Goal: Task Accomplishment & Management: Manage account settings

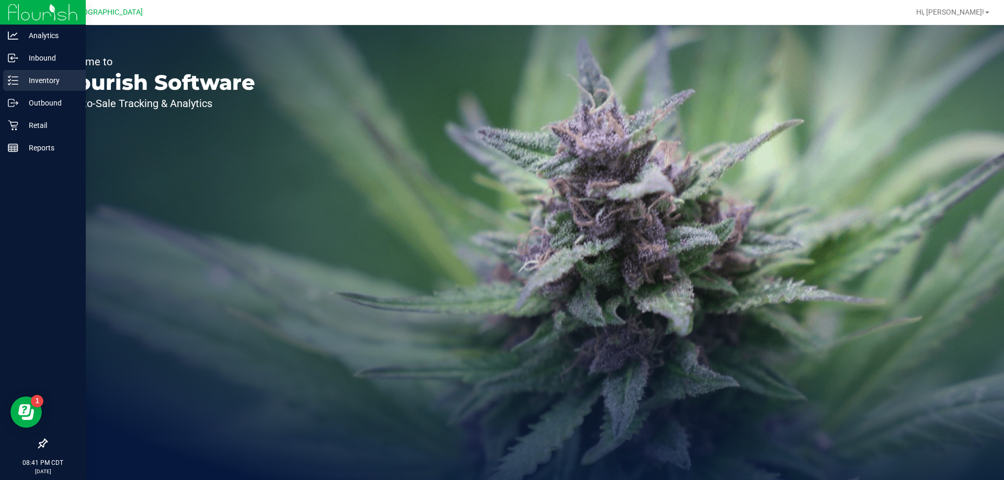
click at [40, 74] on p "Inventory" at bounding box center [49, 80] width 63 height 13
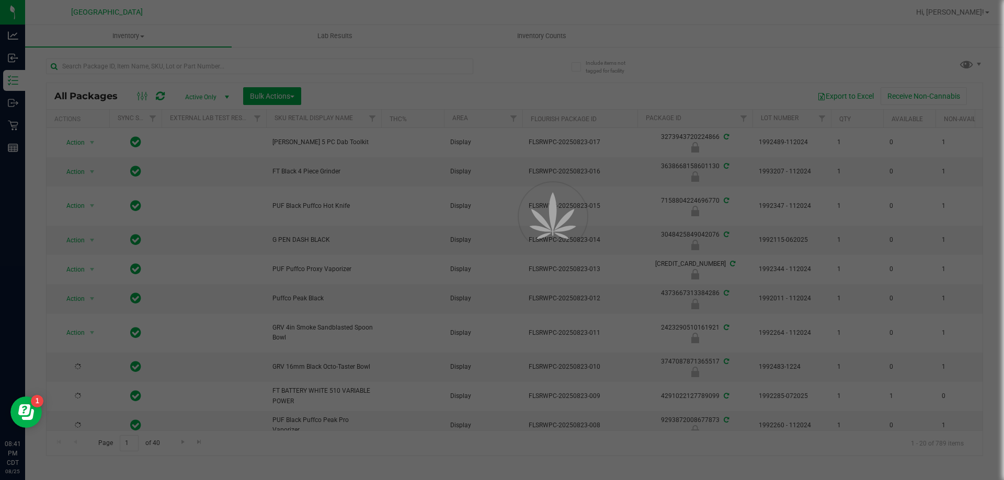
click at [540, 37] on div at bounding box center [502, 240] width 1004 height 480
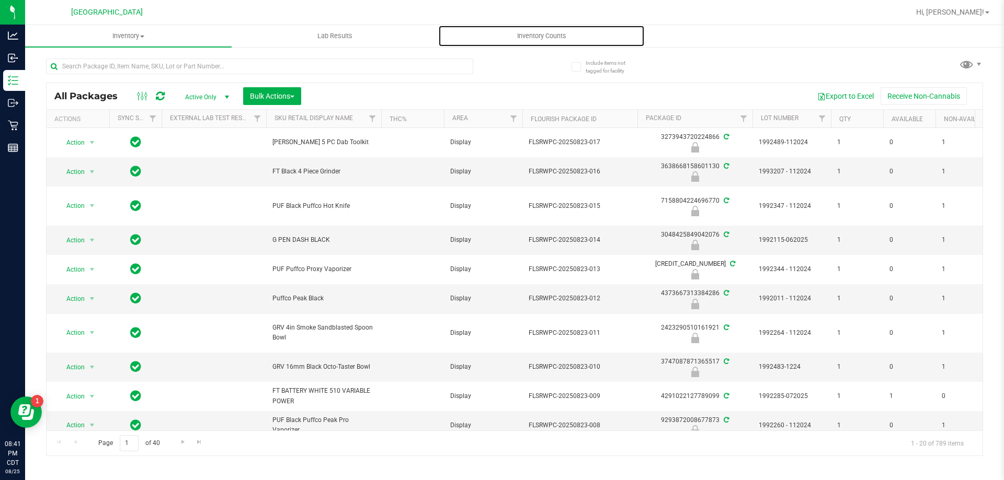
click at [540, 37] on span "Inventory Counts" at bounding box center [541, 35] width 77 height 9
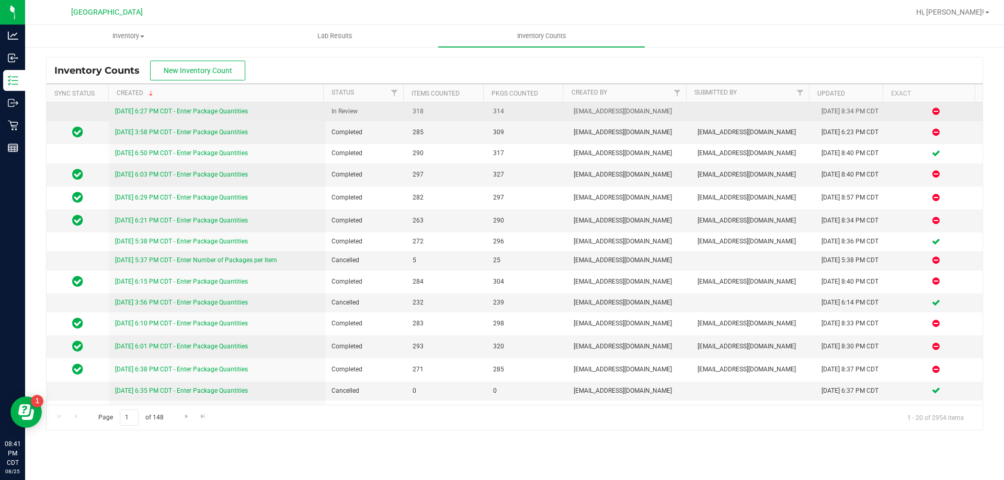
click at [202, 112] on link "[DATE] 6:27 PM CDT - Enter Package Quantities" at bounding box center [181, 111] width 133 height 7
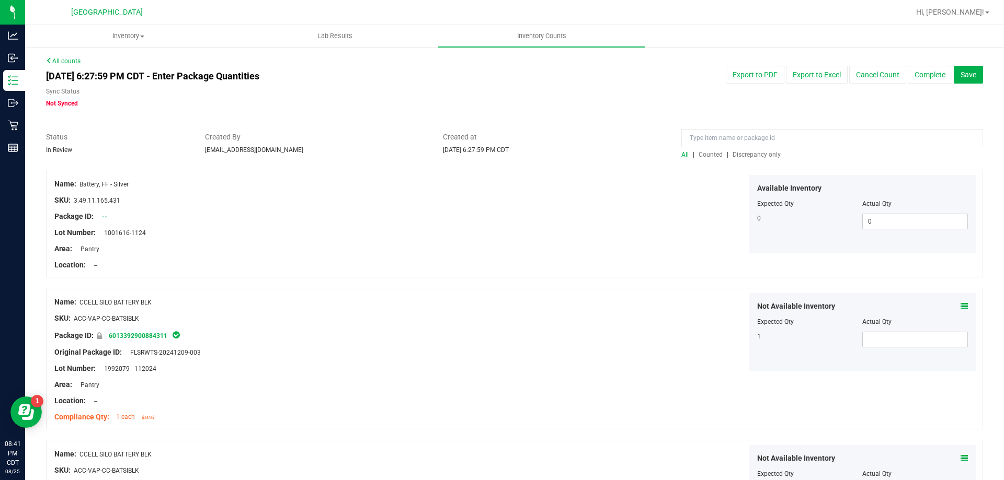
click at [737, 159] on div at bounding box center [514, 164] width 937 height 10
click at [737, 153] on span "Discrepancy only" at bounding box center [756, 154] width 48 height 7
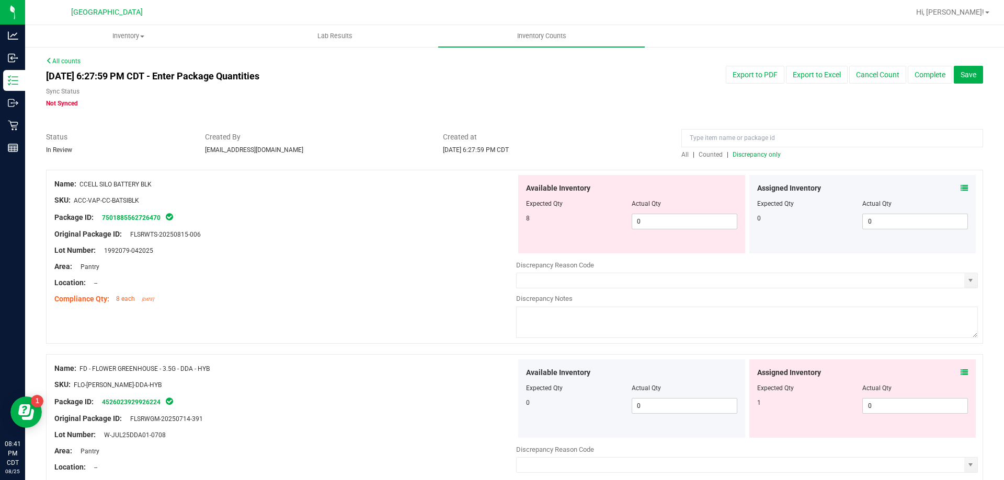
click at [960, 192] on span at bounding box center [963, 188] width 7 height 11
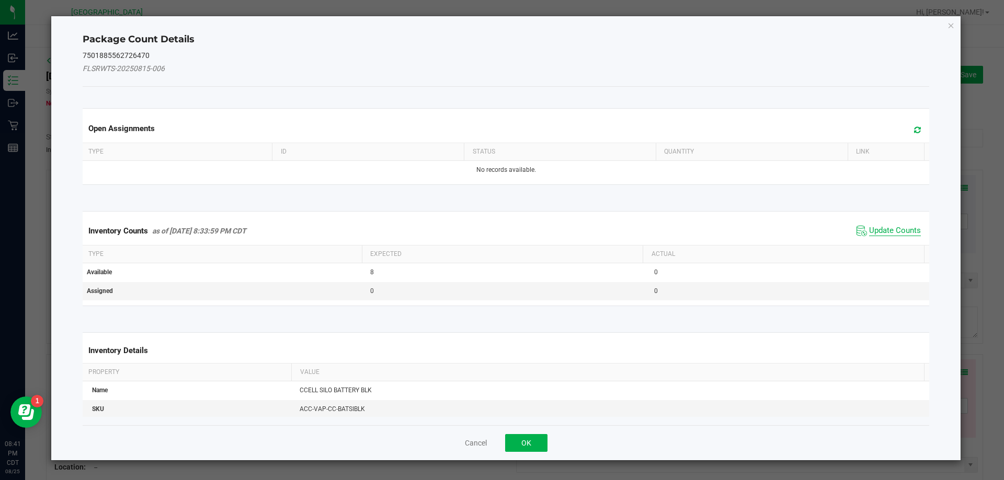
click at [869, 235] on span "Update Counts" at bounding box center [895, 231] width 52 height 10
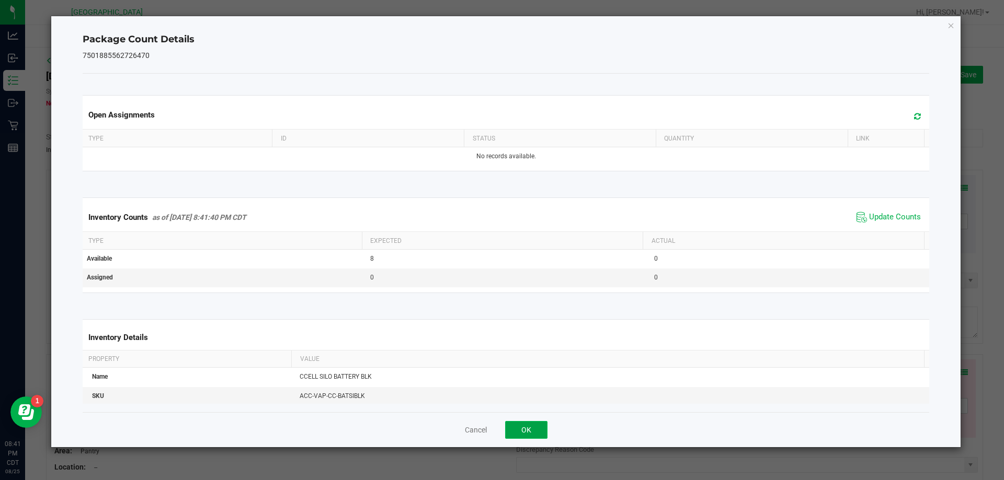
click at [521, 434] on button "OK" at bounding box center [526, 430] width 42 height 18
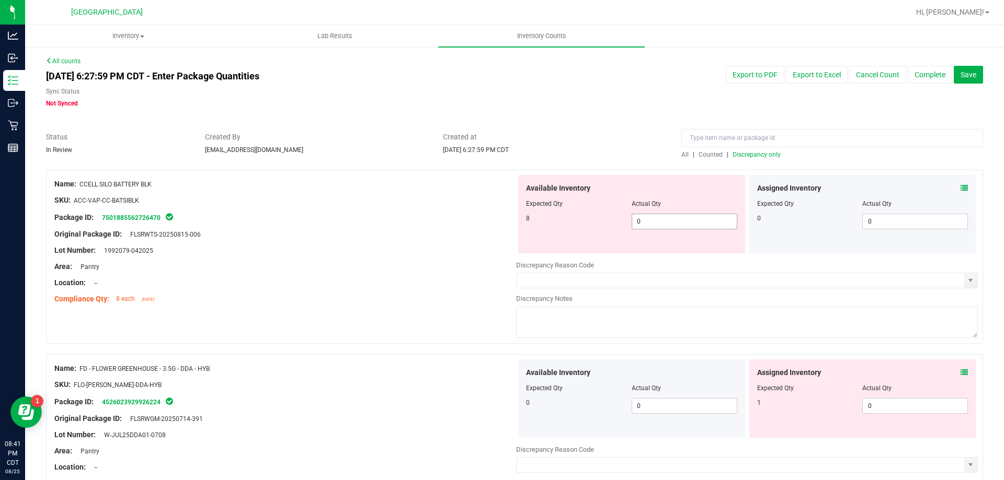
click at [712, 217] on span "0 0" at bounding box center [684, 222] width 106 height 16
click at [649, 223] on input "0" at bounding box center [684, 221] width 105 height 15
type input "8"
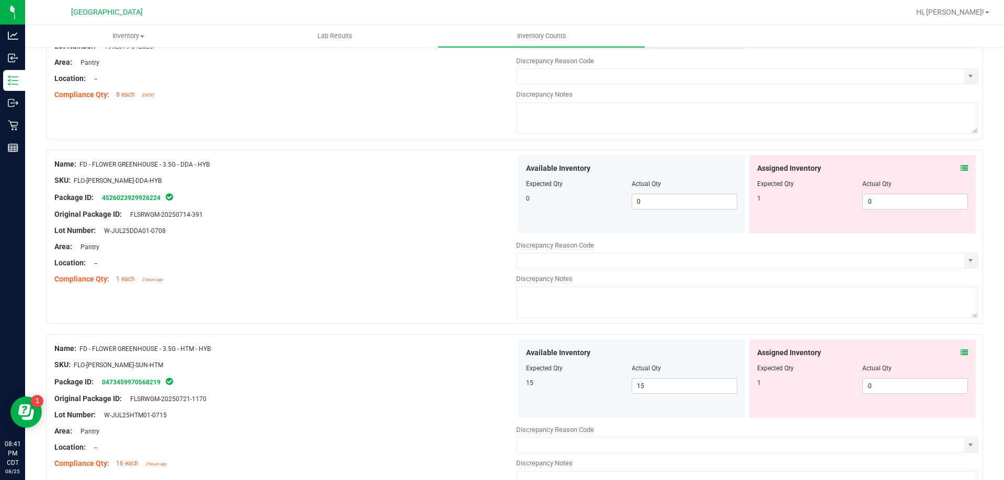
scroll to position [209, 0]
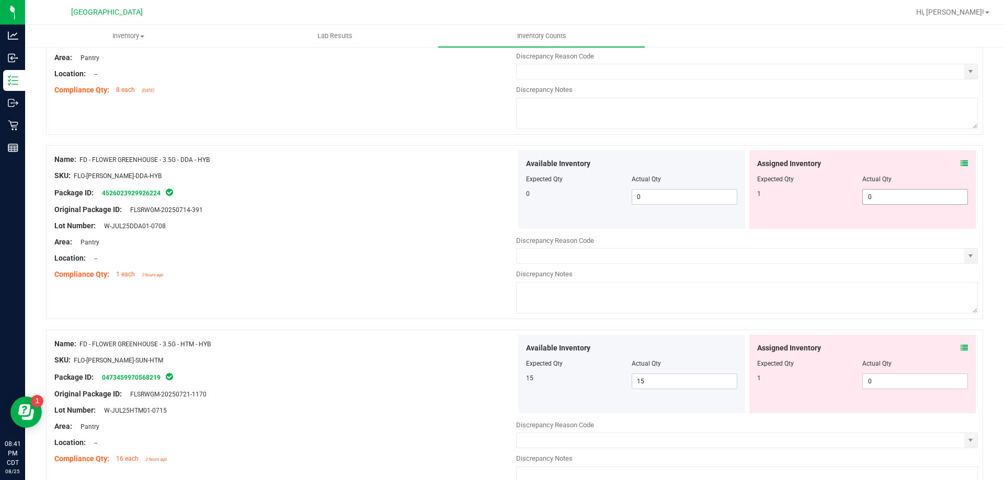
click at [950, 164] on div "Assigned Inventory Expected Qty Actual Qty 1 0 0" at bounding box center [862, 190] width 227 height 78
type input "8"
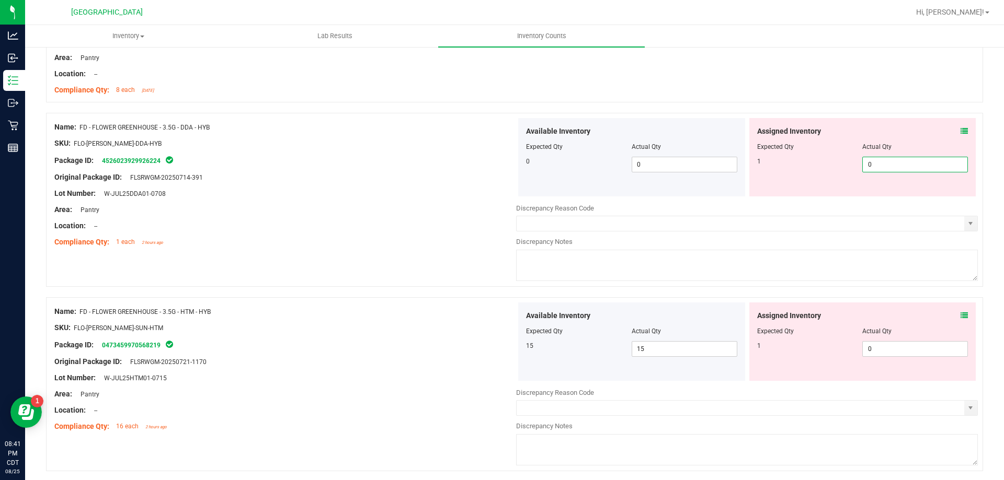
click at [962, 133] on div "Assigned Inventory Expected Qty Actual Qty 1 0 0" at bounding box center [862, 157] width 227 height 78
click at [960, 131] on icon at bounding box center [963, 131] width 7 height 7
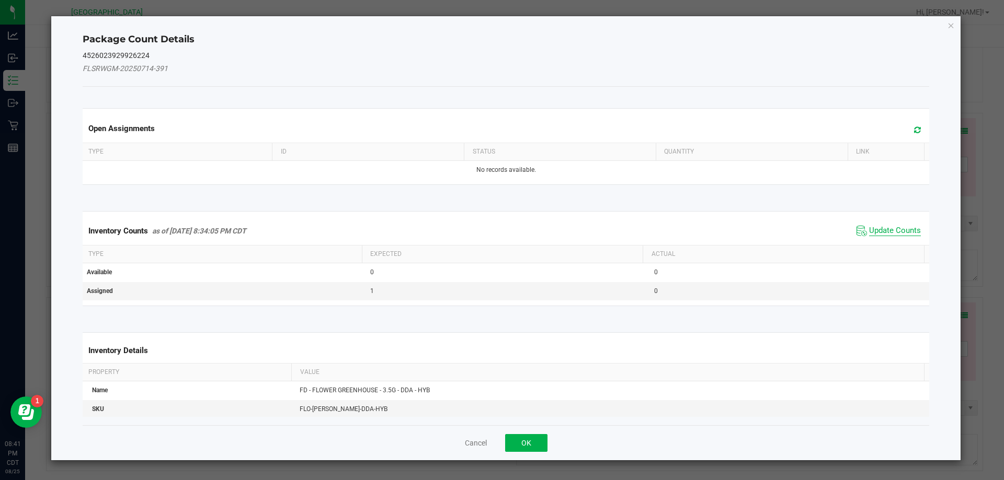
click at [873, 226] on span "Update Counts" at bounding box center [895, 231] width 52 height 10
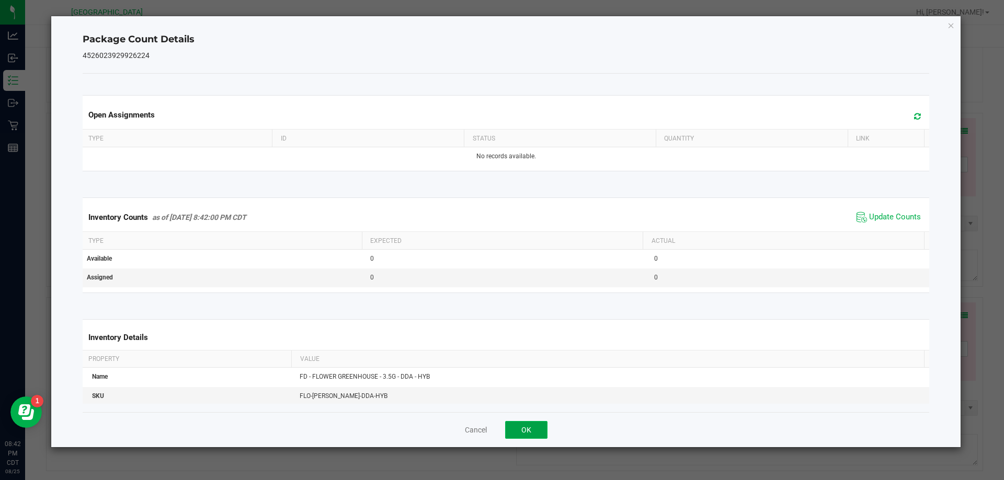
click at [521, 428] on button "OK" at bounding box center [526, 430] width 42 height 18
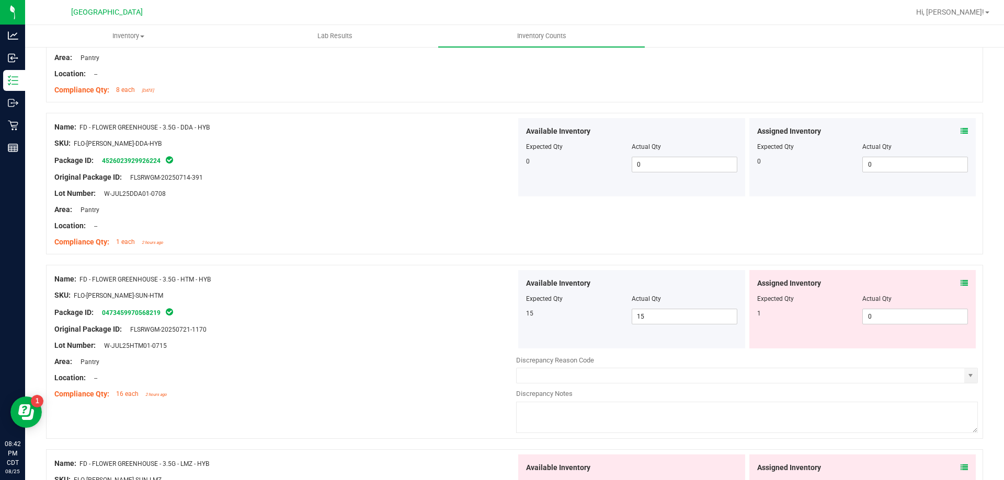
click at [960, 282] on icon at bounding box center [963, 283] width 7 height 7
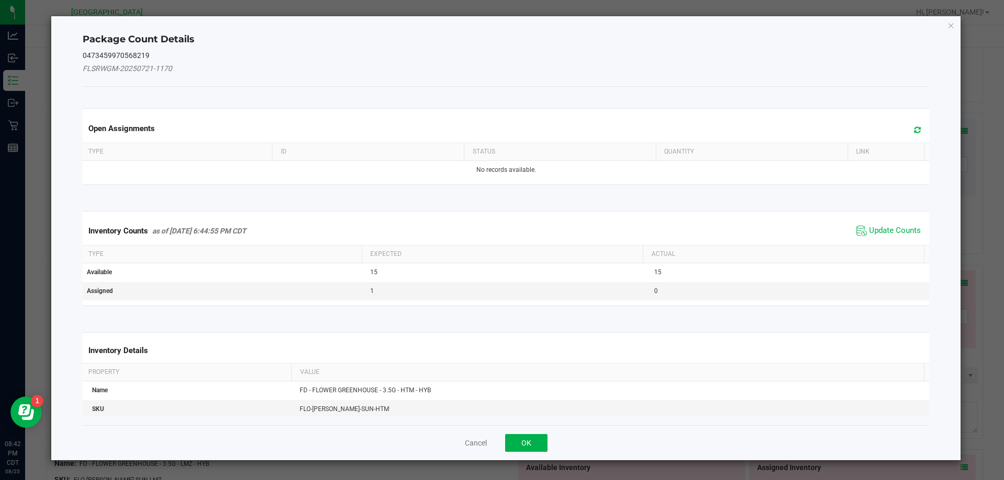
click at [890, 223] on span "Update Counts" at bounding box center [889, 231] width 70 height 16
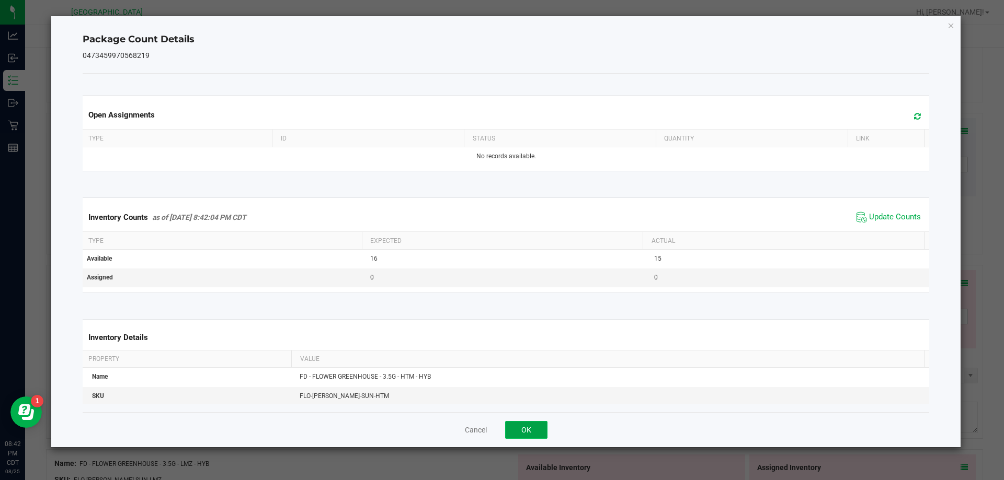
click at [533, 432] on button "OK" at bounding box center [526, 430] width 42 height 18
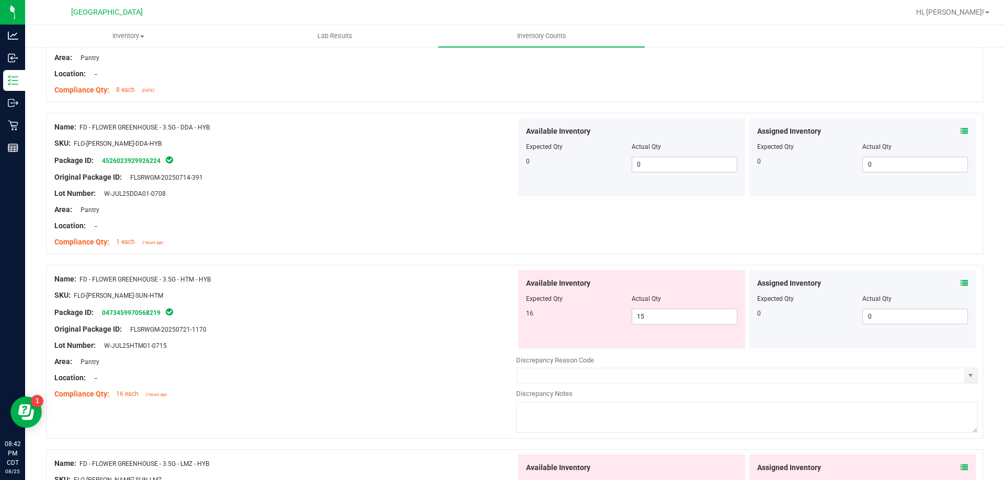
click at [951, 283] on div "Assigned Inventory" at bounding box center [862, 283] width 211 height 11
click at [960, 285] on icon at bounding box center [963, 283] width 7 height 7
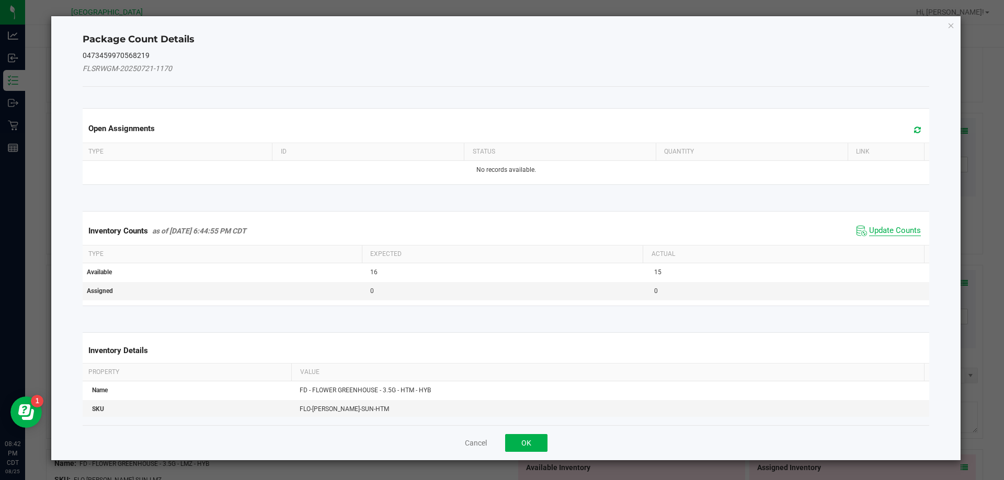
click at [870, 232] on span "Update Counts" at bounding box center [895, 231] width 52 height 10
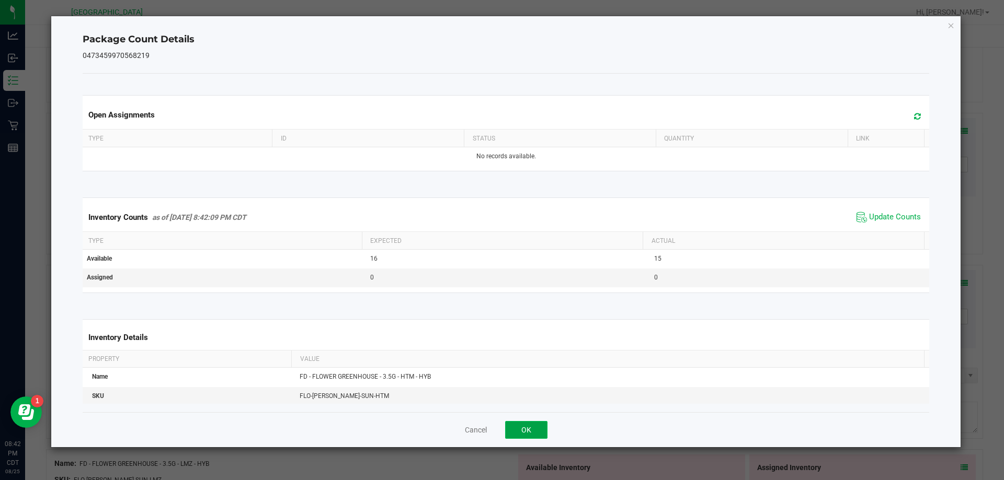
click at [536, 431] on button "OK" at bounding box center [526, 430] width 42 height 18
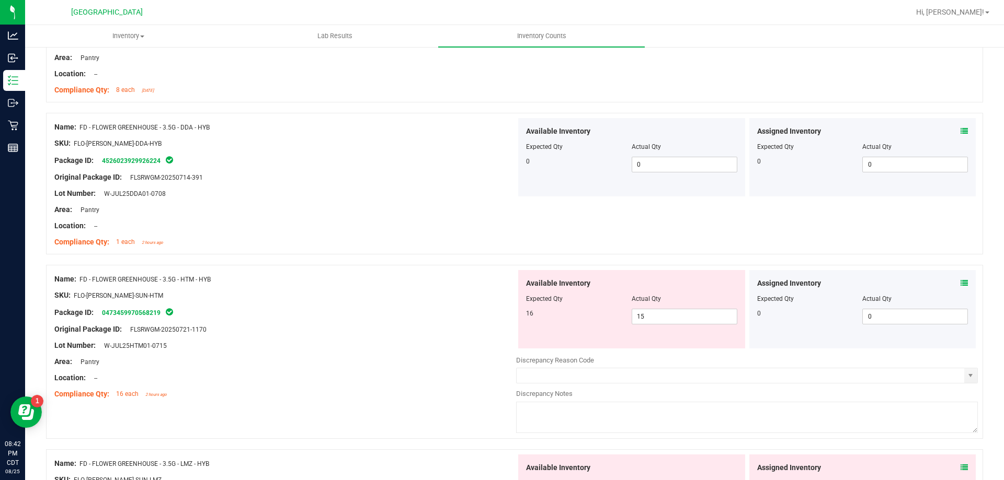
scroll to position [0, 0]
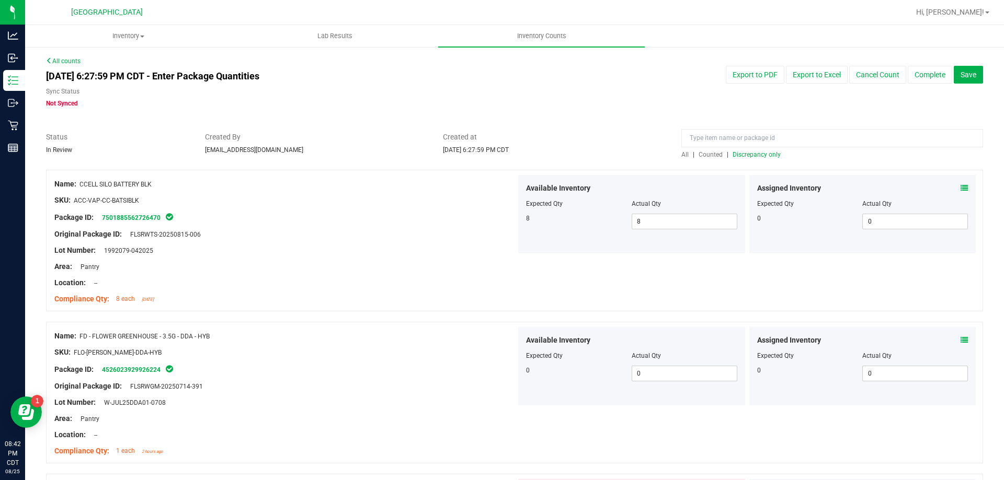
click at [759, 154] on span "Discrepancy only" at bounding box center [756, 154] width 48 height 7
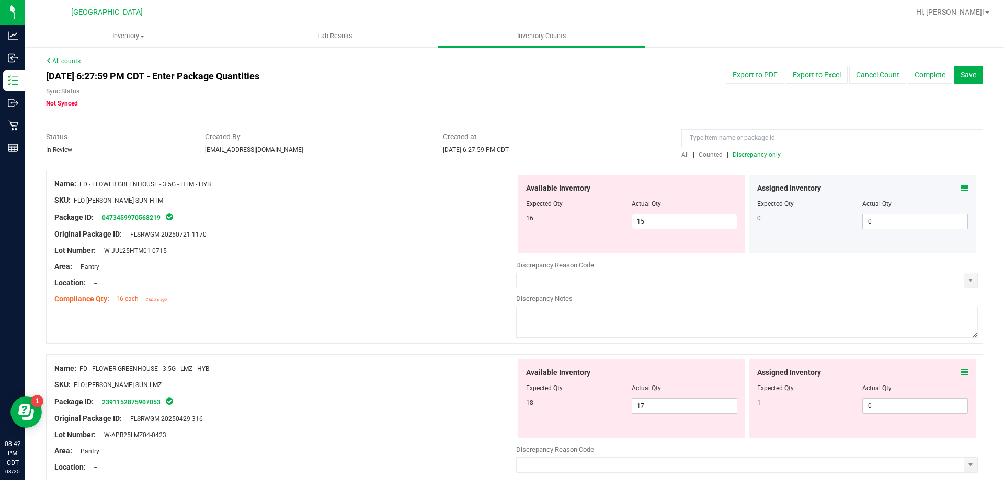
click at [960, 191] on icon at bounding box center [963, 188] width 7 height 7
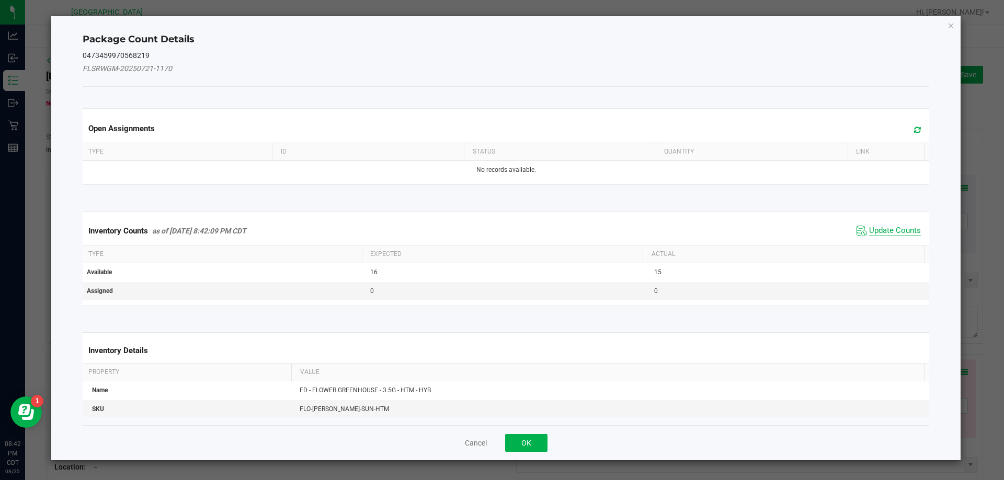
click at [869, 232] on span "Update Counts" at bounding box center [895, 231] width 52 height 10
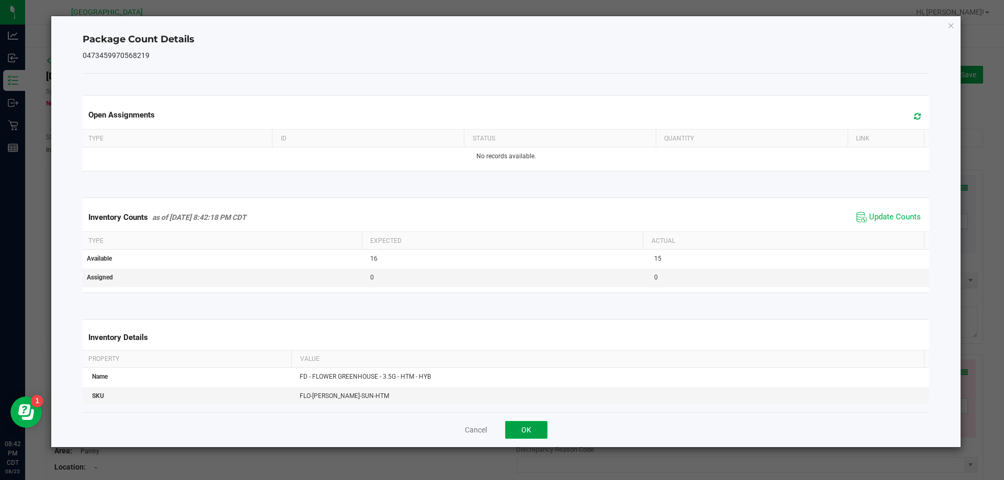
click at [525, 434] on button "OK" at bounding box center [526, 430] width 42 height 18
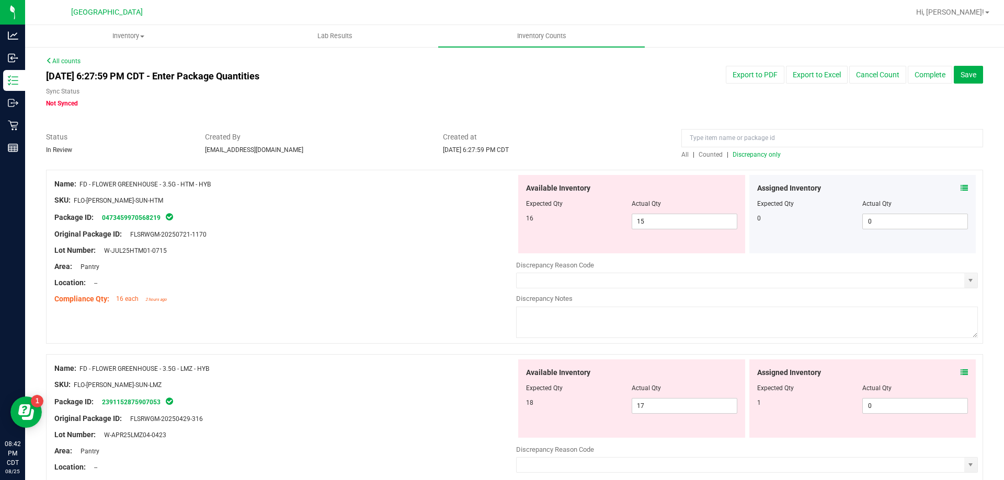
click at [960, 369] on icon at bounding box center [963, 372] width 7 height 7
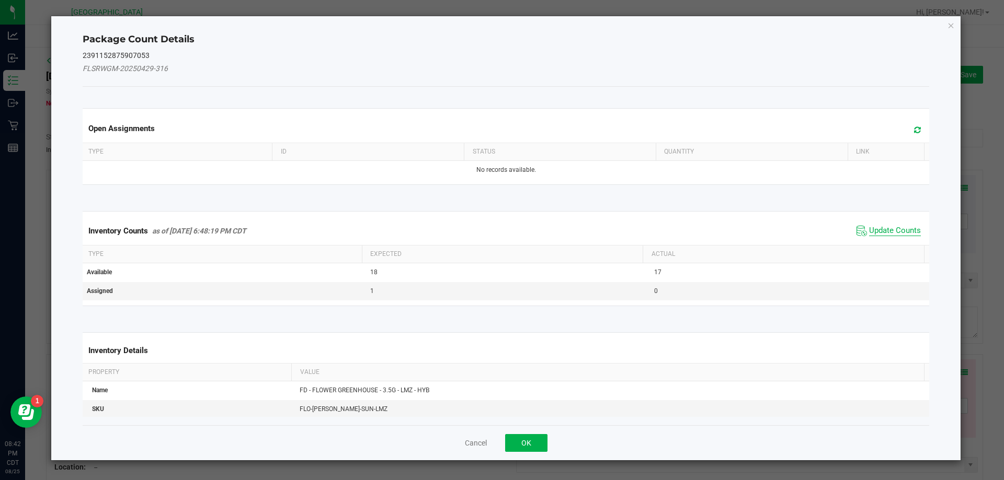
click at [894, 230] on span "Update Counts" at bounding box center [895, 231] width 52 height 10
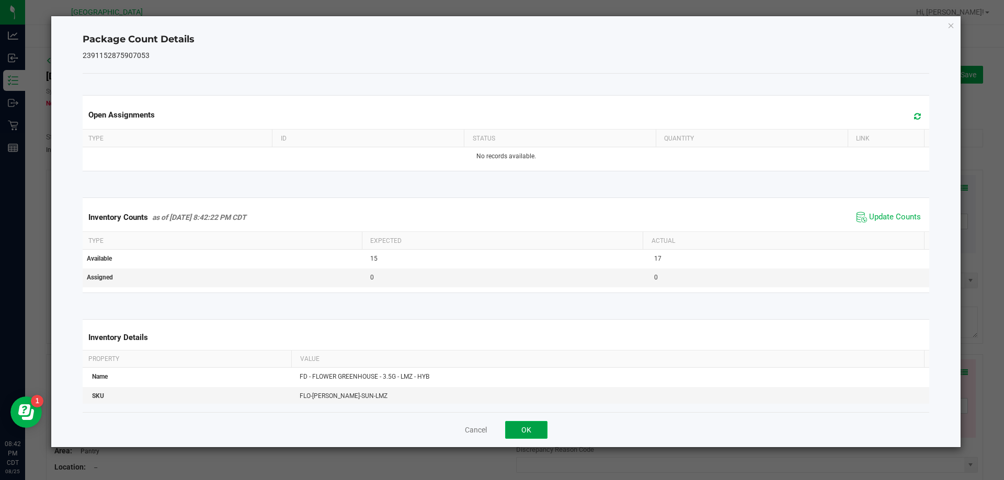
click at [526, 430] on button "OK" at bounding box center [526, 430] width 42 height 18
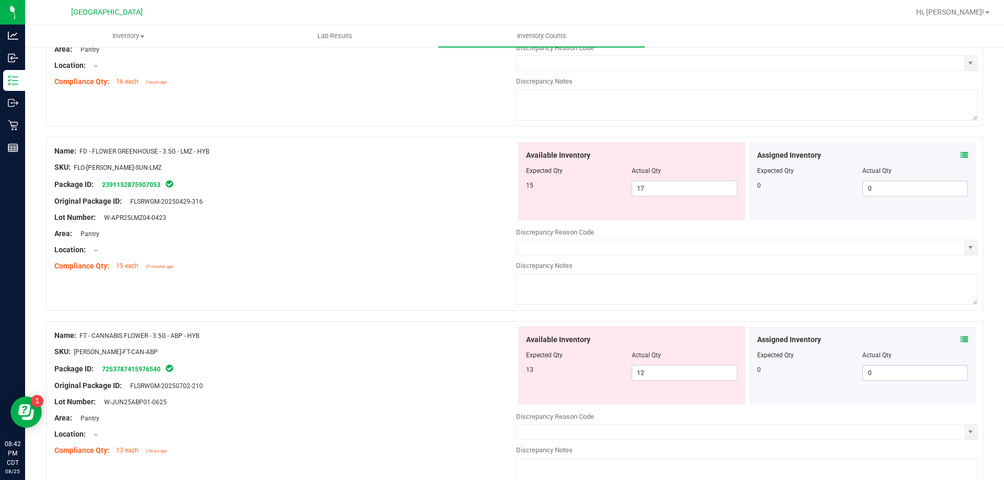
scroll to position [314, 0]
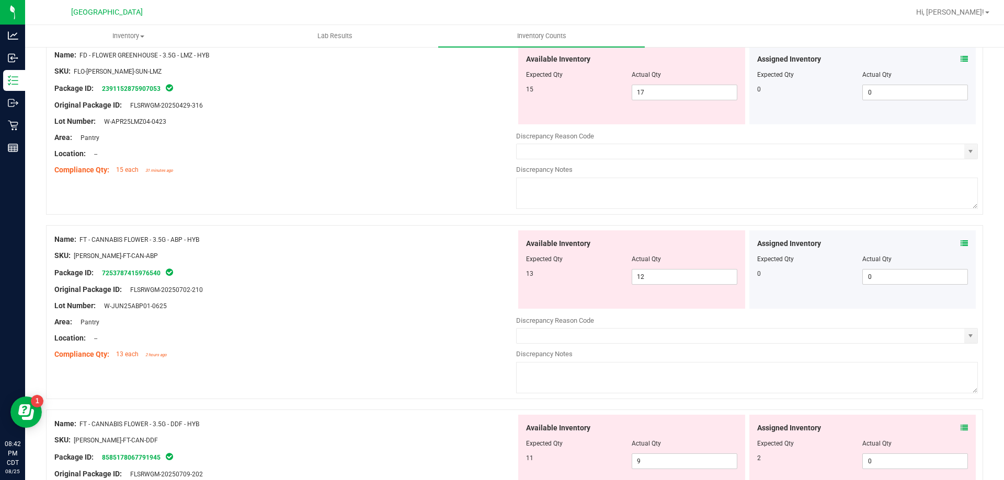
click at [960, 242] on icon at bounding box center [963, 243] width 7 height 7
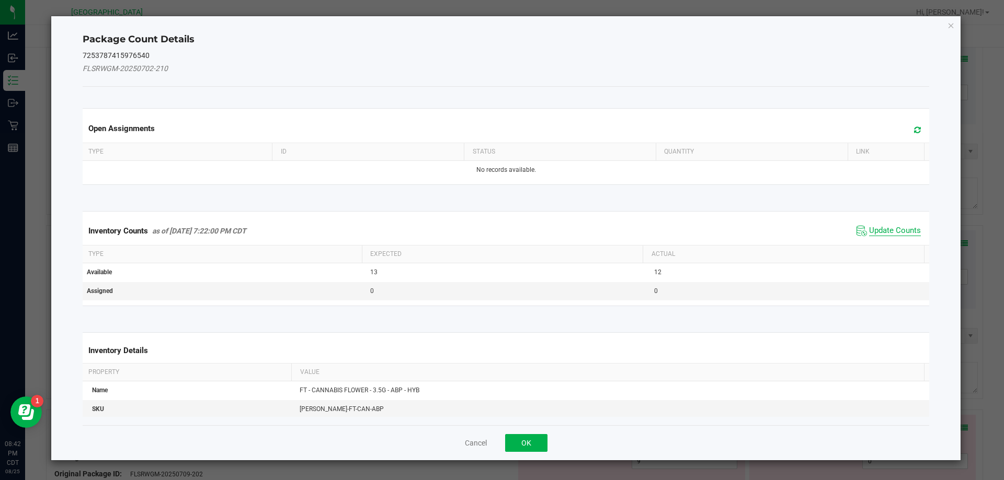
click at [898, 228] on span "Update Counts" at bounding box center [895, 231] width 52 height 10
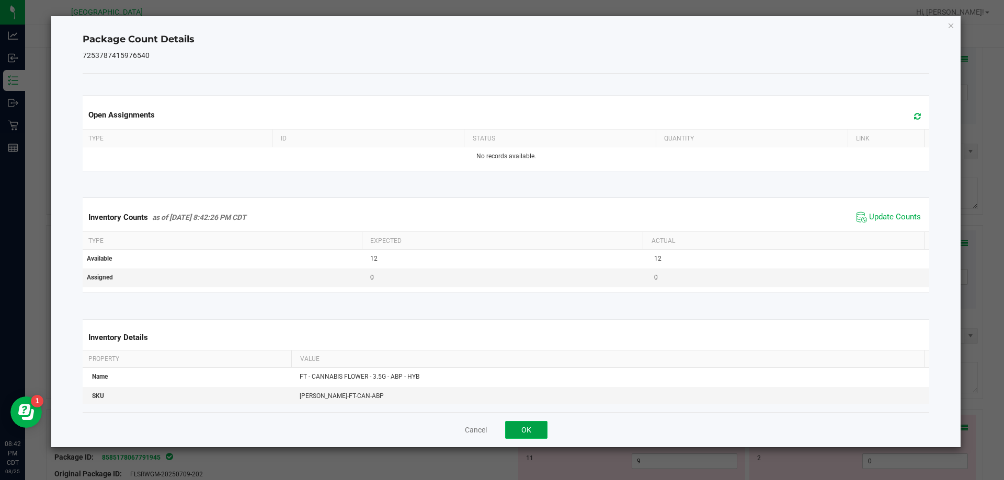
click at [526, 423] on button "OK" at bounding box center [526, 430] width 42 height 18
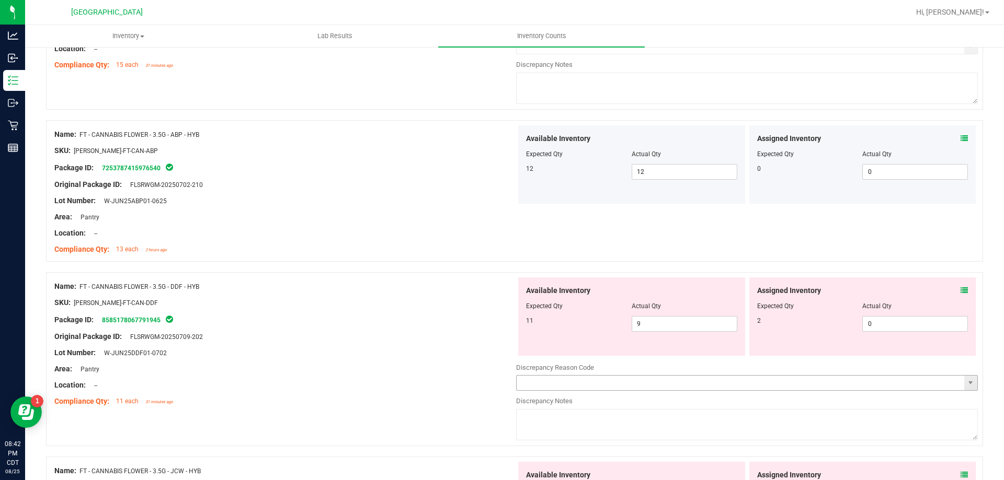
scroll to position [523, 0]
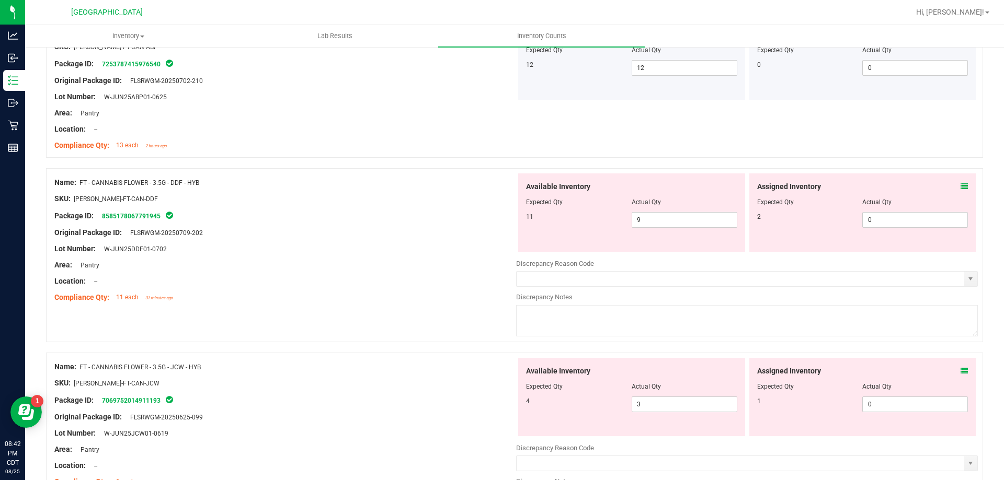
click at [950, 185] on div "Assigned Inventory" at bounding box center [862, 186] width 211 height 11
click at [960, 188] on icon at bounding box center [963, 186] width 7 height 7
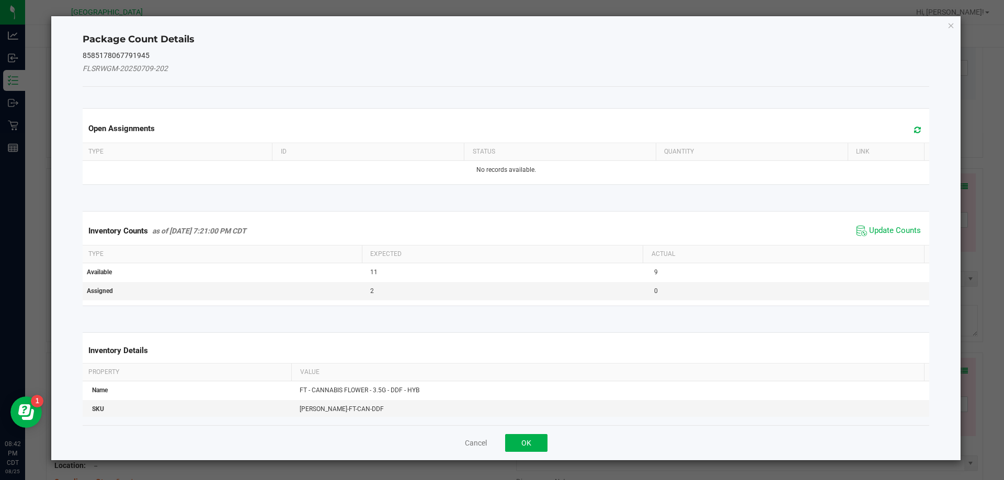
click at [860, 232] on span "Update Counts" at bounding box center [889, 231] width 70 height 16
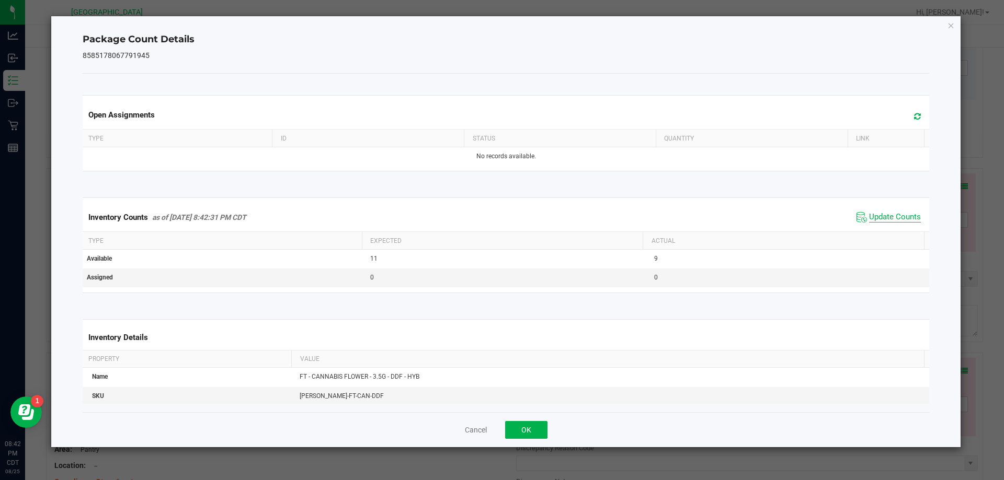
click at [890, 213] on span "Update Counts" at bounding box center [895, 217] width 52 height 10
click at [527, 433] on button "OK" at bounding box center [526, 430] width 42 height 18
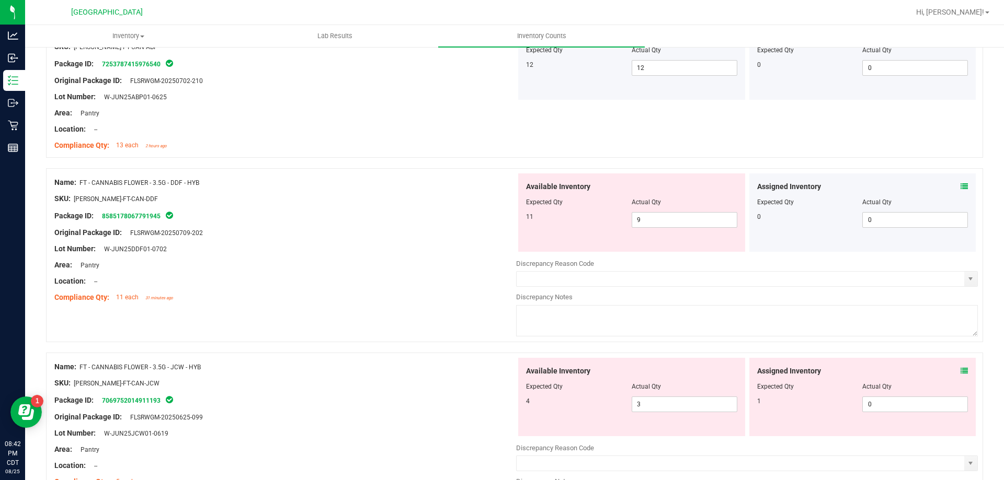
click at [960, 371] on icon at bounding box center [963, 370] width 7 height 7
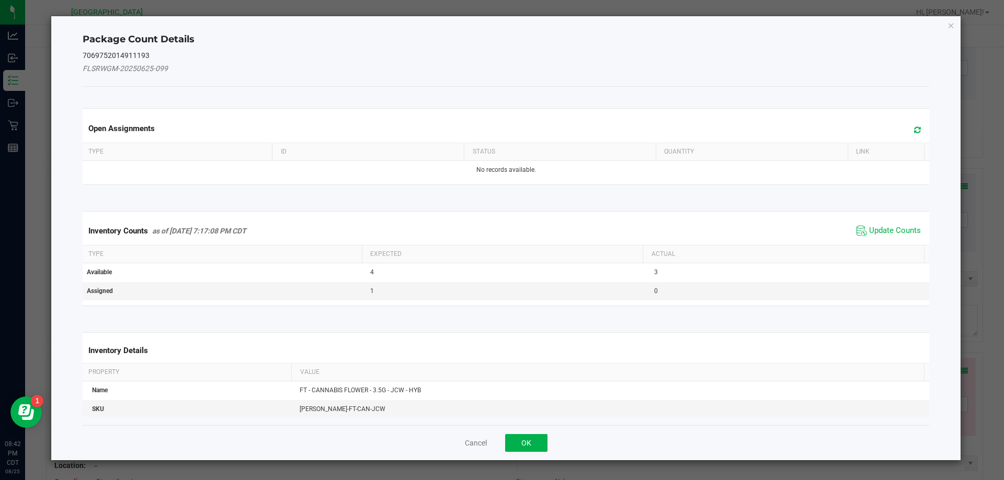
click at [880, 236] on span "Update Counts" at bounding box center [889, 231] width 70 height 16
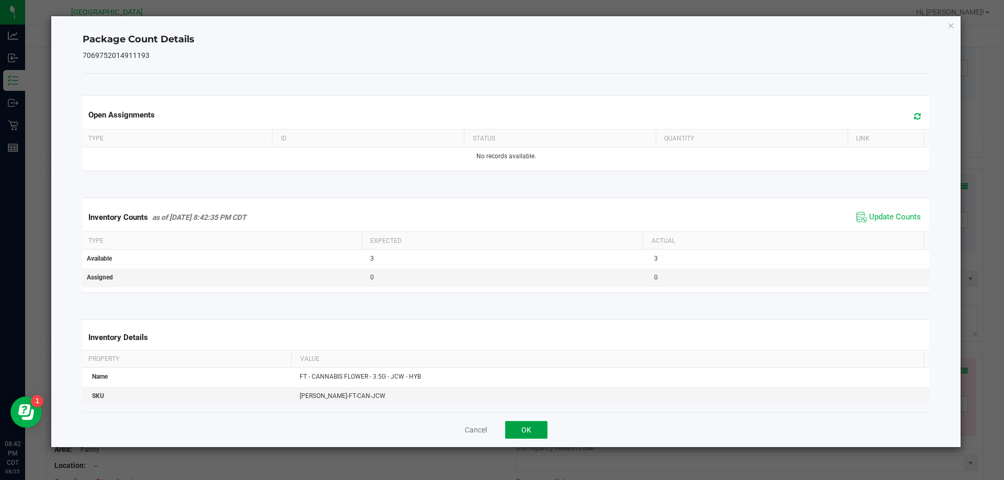
click at [530, 429] on button "OK" at bounding box center [526, 430] width 42 height 18
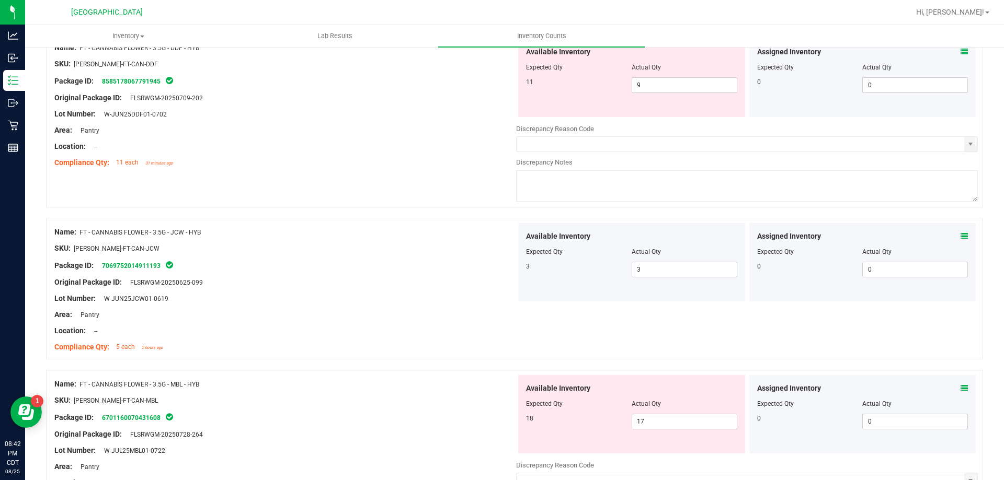
scroll to position [784, 0]
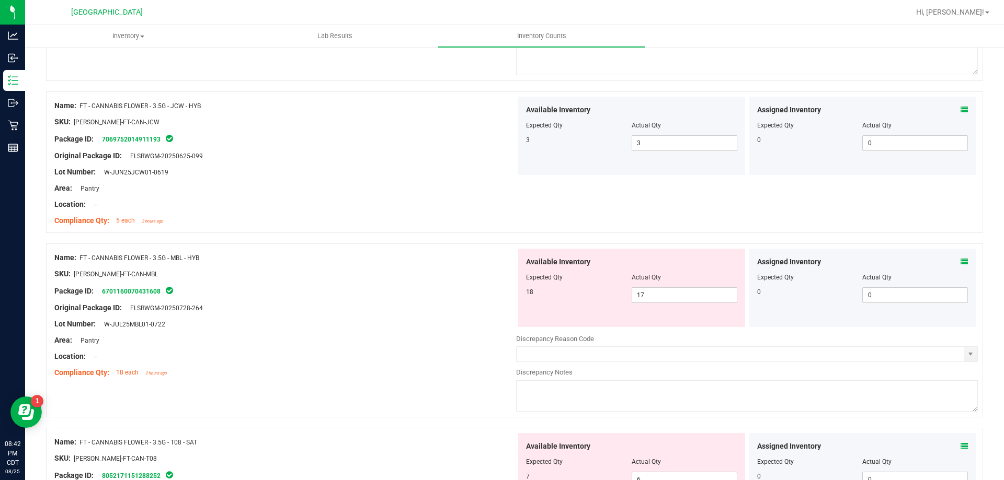
click at [960, 259] on icon at bounding box center [963, 261] width 7 height 7
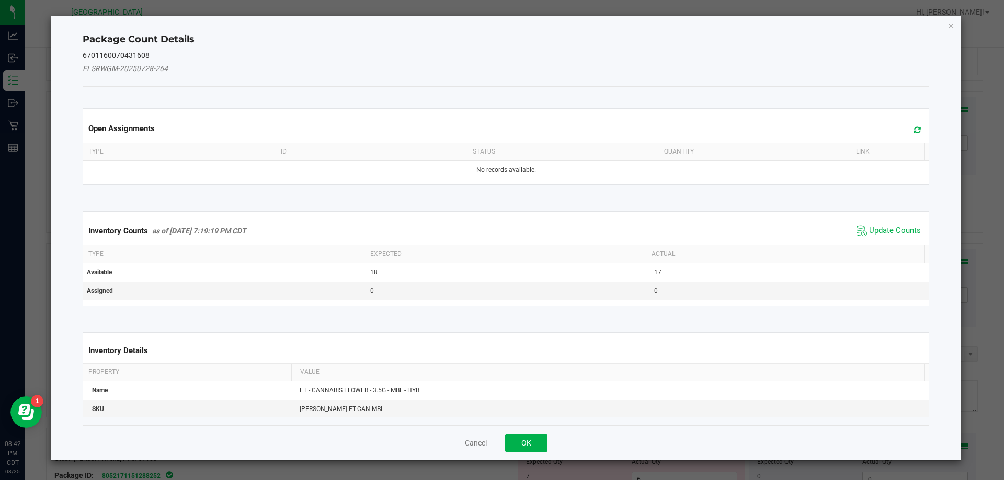
click at [893, 231] on span "Update Counts" at bounding box center [895, 231] width 52 height 10
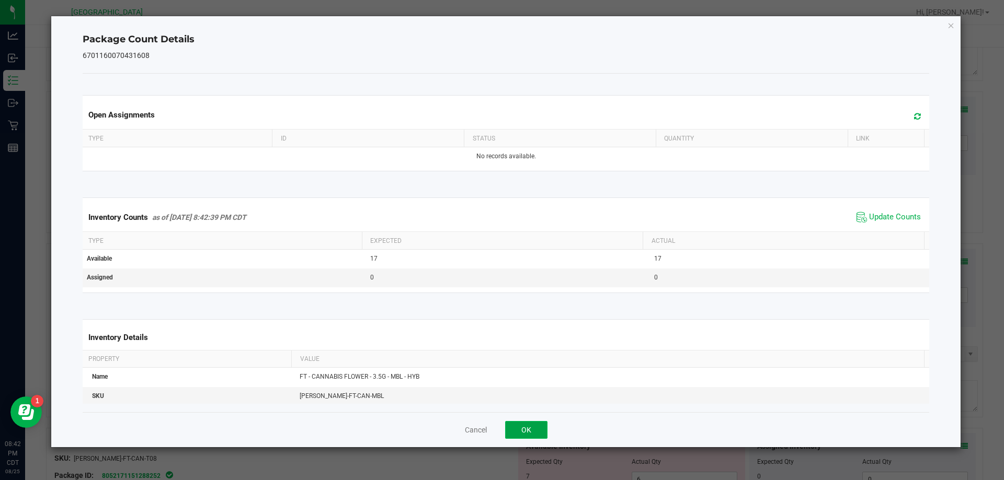
click at [536, 431] on button "OK" at bounding box center [526, 430] width 42 height 18
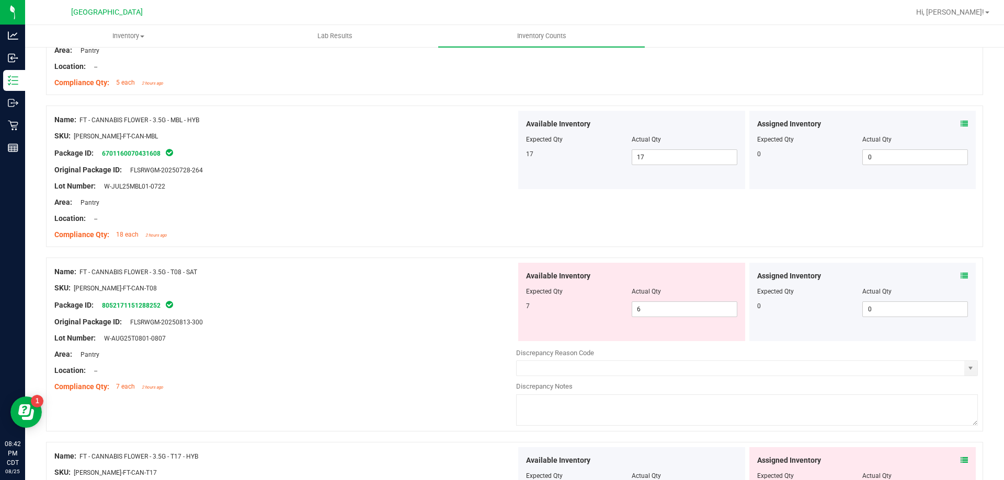
scroll to position [941, 0]
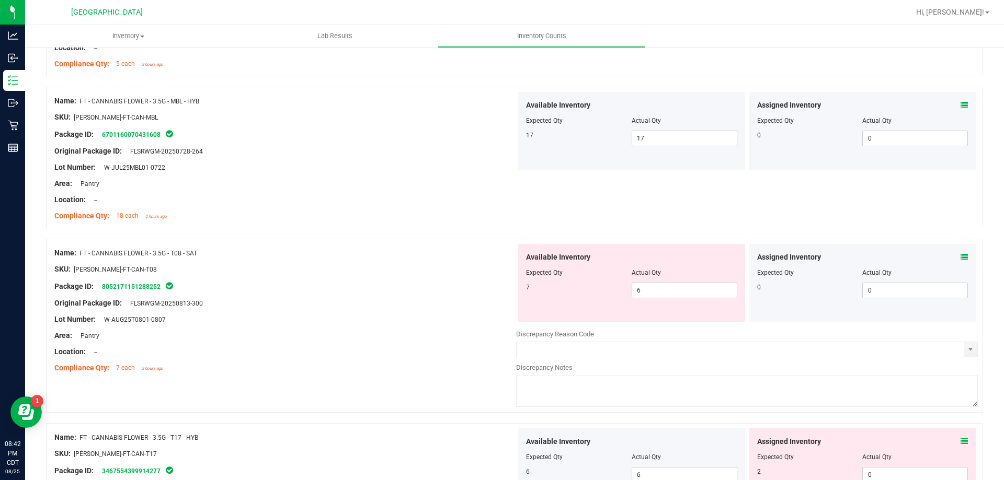
click at [960, 252] on span at bounding box center [963, 257] width 7 height 11
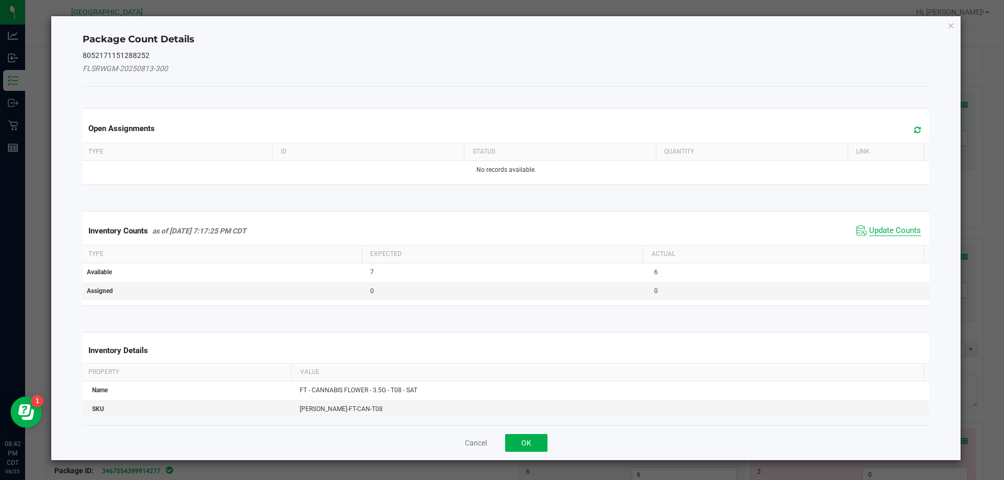
click at [889, 229] on span "Update Counts" at bounding box center [895, 231] width 52 height 10
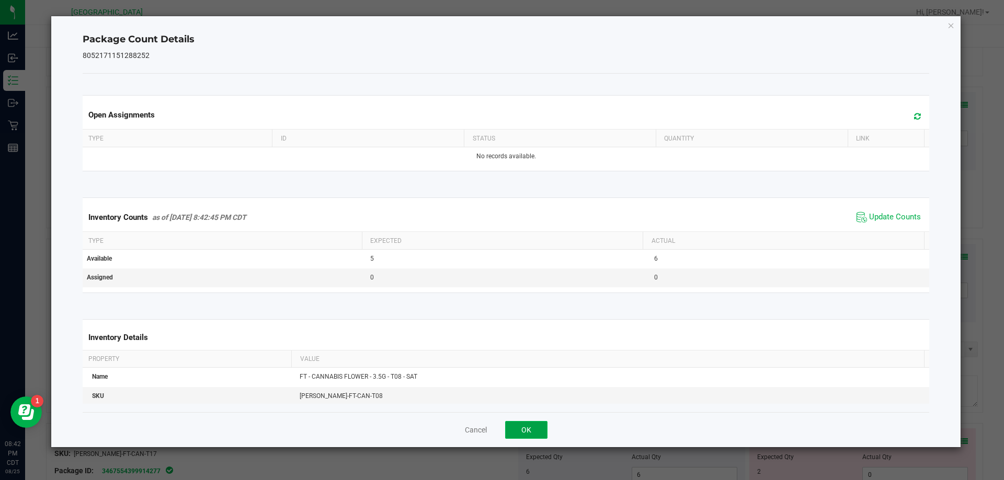
click at [534, 432] on button "OK" at bounding box center [526, 430] width 42 height 18
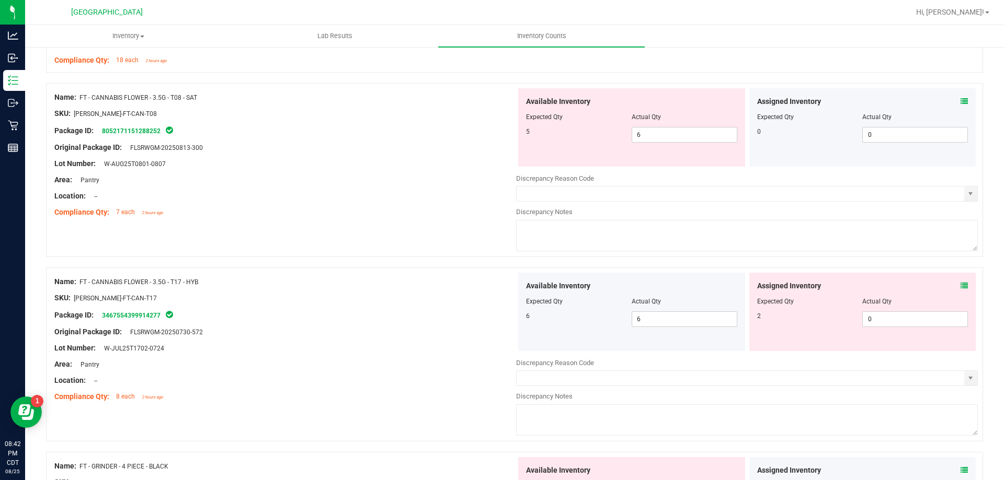
scroll to position [1098, 0]
click at [960, 283] on icon at bounding box center [963, 284] width 7 height 7
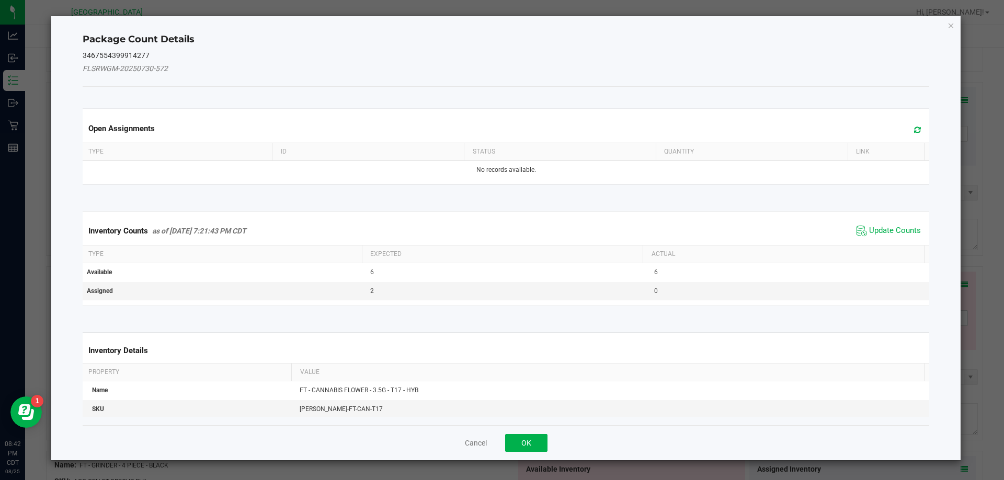
click at [883, 236] on span "Update Counts" at bounding box center [889, 231] width 70 height 16
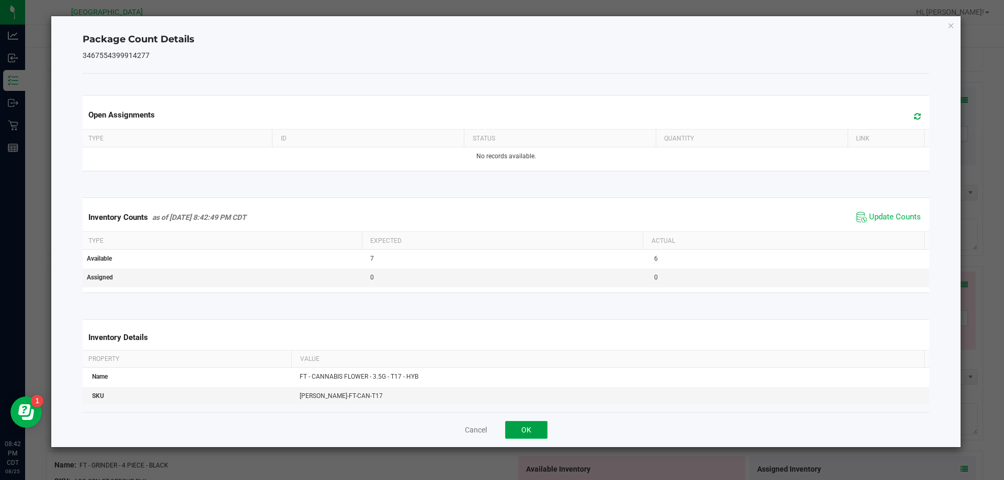
click at [542, 424] on button "OK" at bounding box center [526, 430] width 42 height 18
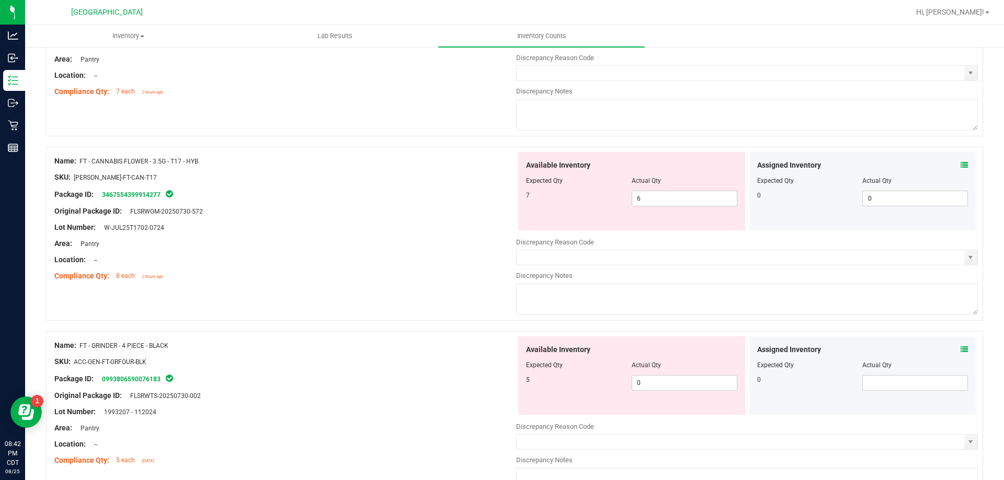
scroll to position [1255, 0]
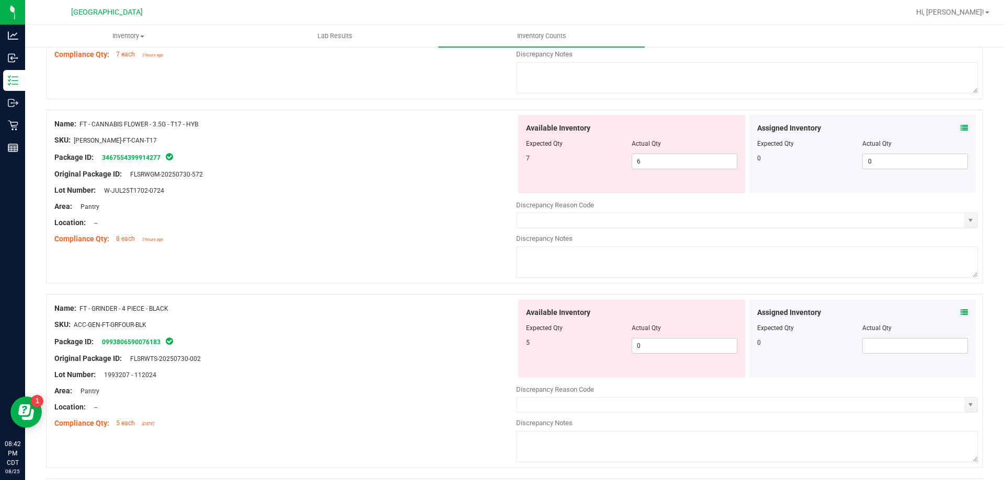
click at [960, 309] on icon at bounding box center [963, 312] width 7 height 7
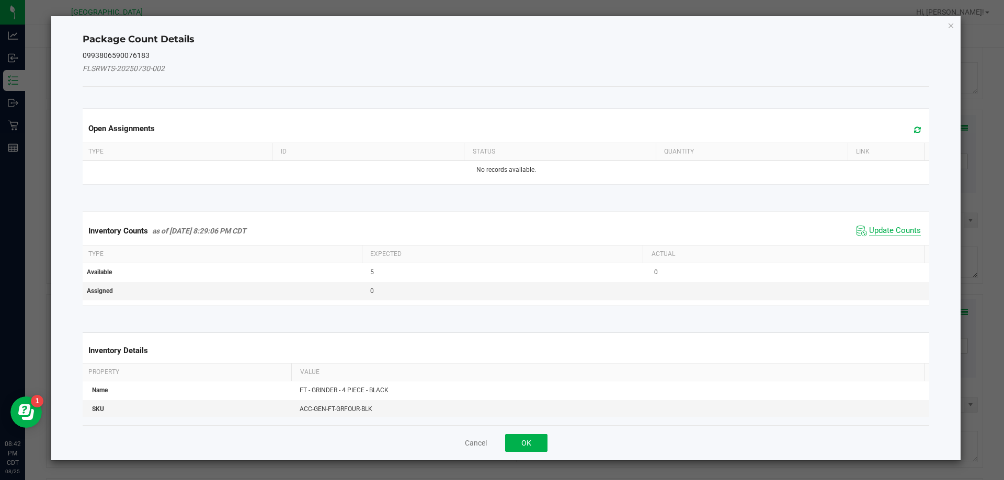
click at [888, 227] on span "Update Counts" at bounding box center [895, 231] width 52 height 10
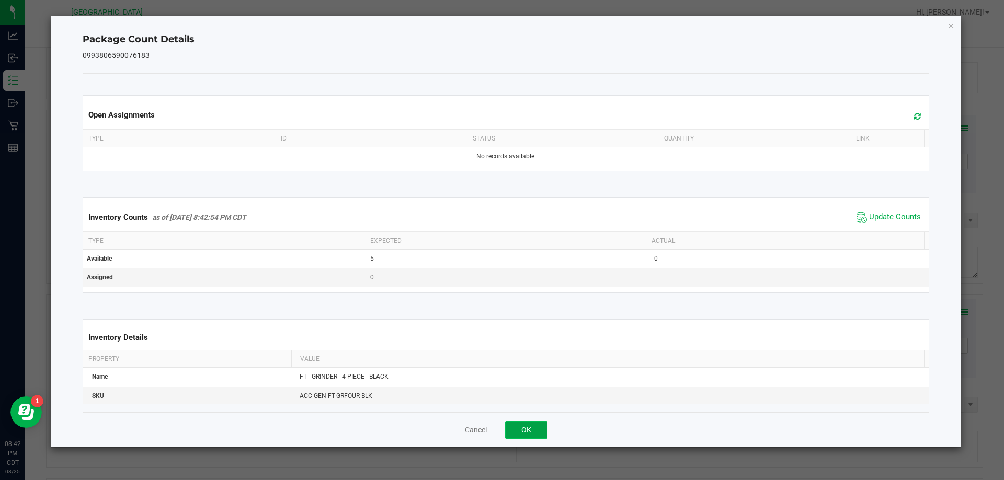
click at [535, 427] on button "OK" at bounding box center [526, 430] width 42 height 18
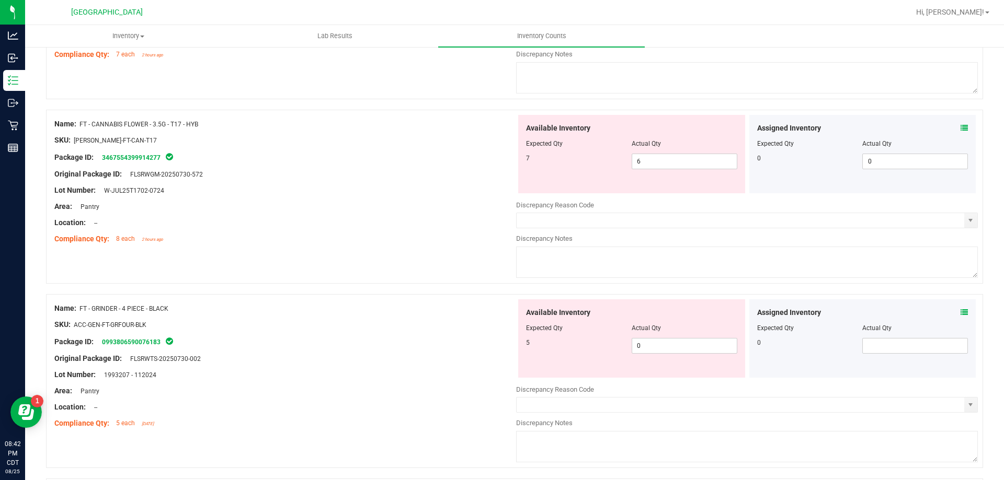
click at [960, 312] on icon at bounding box center [963, 312] width 7 height 7
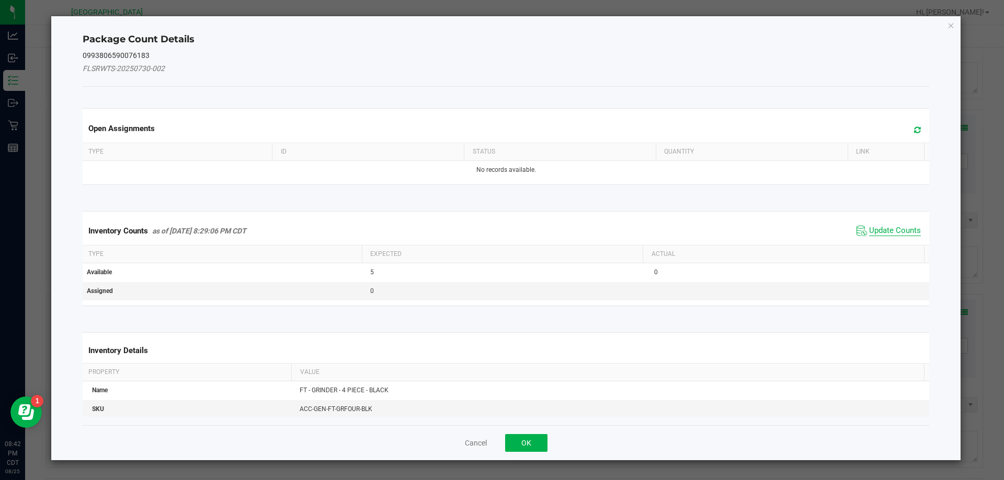
click at [886, 234] on span "Update Counts" at bounding box center [895, 231] width 52 height 10
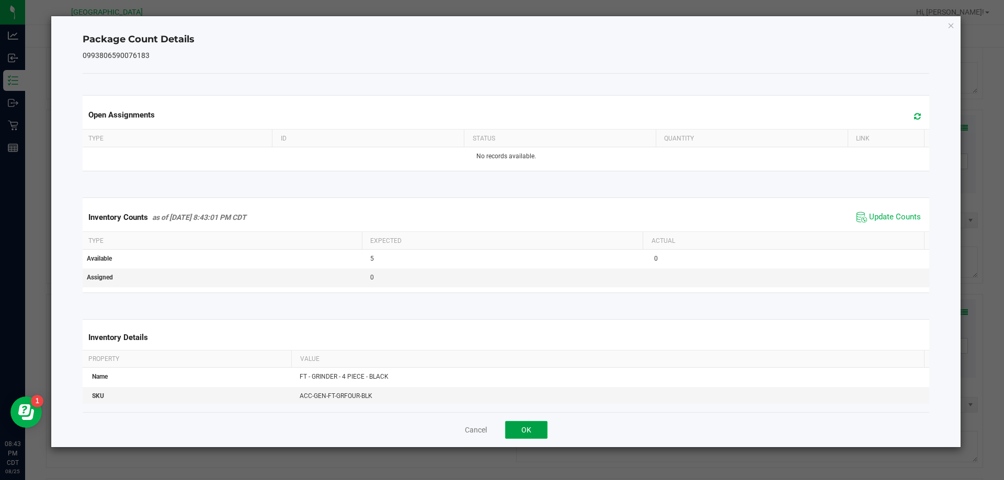
click at [538, 425] on button "OK" at bounding box center [526, 430] width 42 height 18
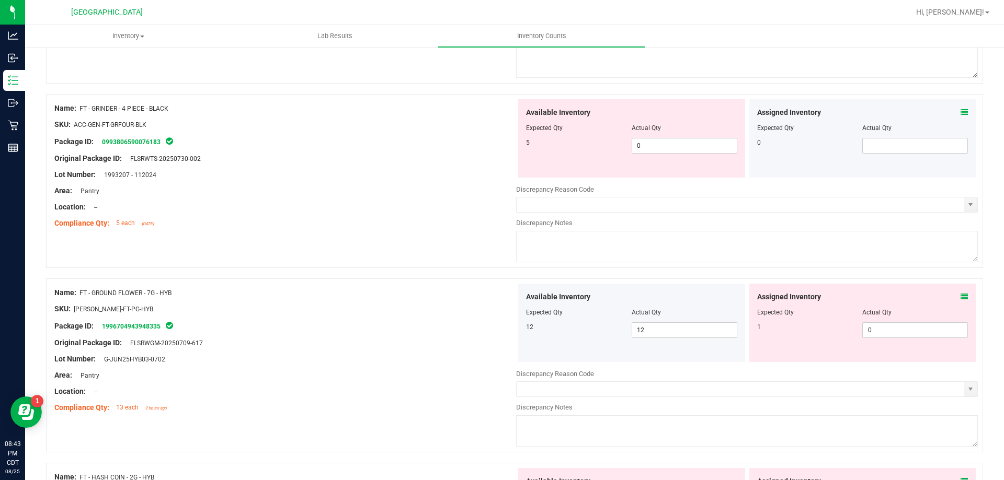
scroll to position [1464, 0]
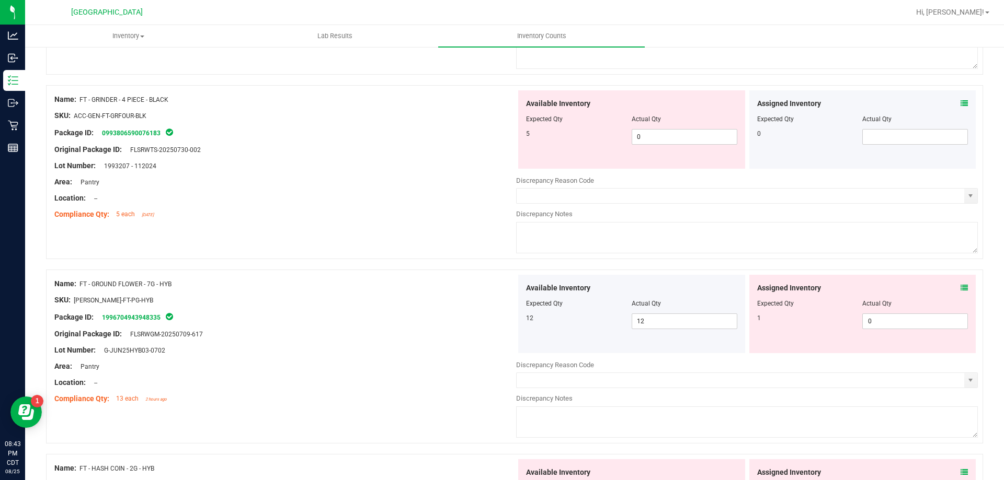
click at [960, 288] on icon at bounding box center [963, 287] width 7 height 7
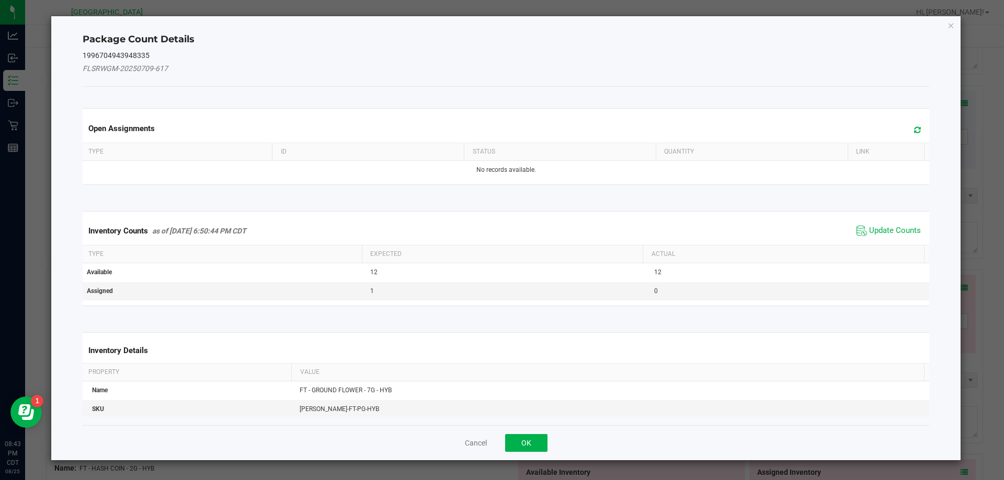
click at [878, 238] on span "Update Counts" at bounding box center [889, 231] width 70 height 16
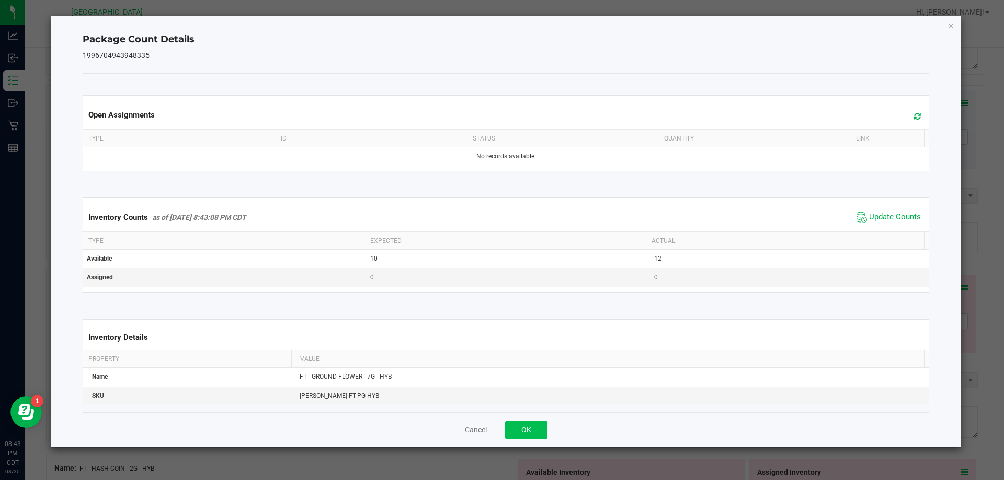
click at [547, 429] on div "Cancel OK" at bounding box center [506, 429] width 847 height 35
click at [531, 430] on button "OK" at bounding box center [526, 430] width 42 height 18
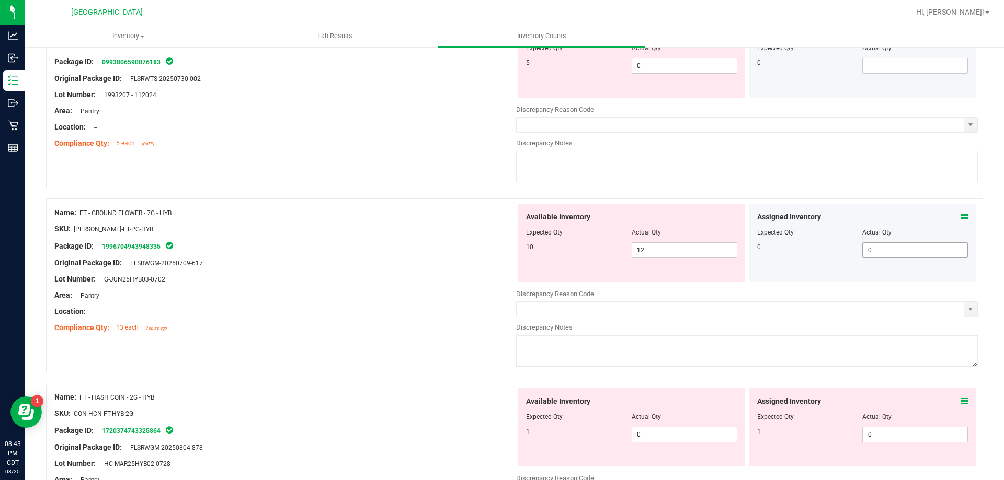
scroll to position [1620, 0]
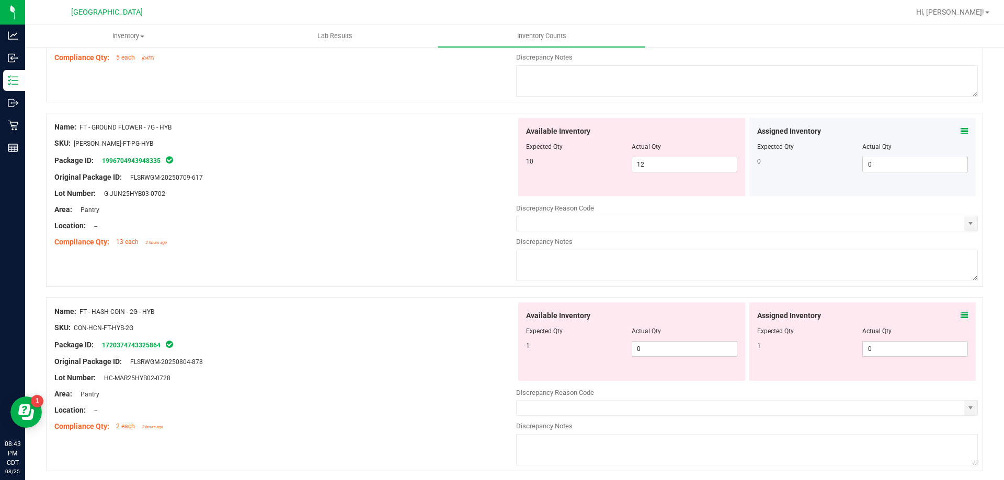
click at [960, 315] on icon at bounding box center [963, 315] width 7 height 7
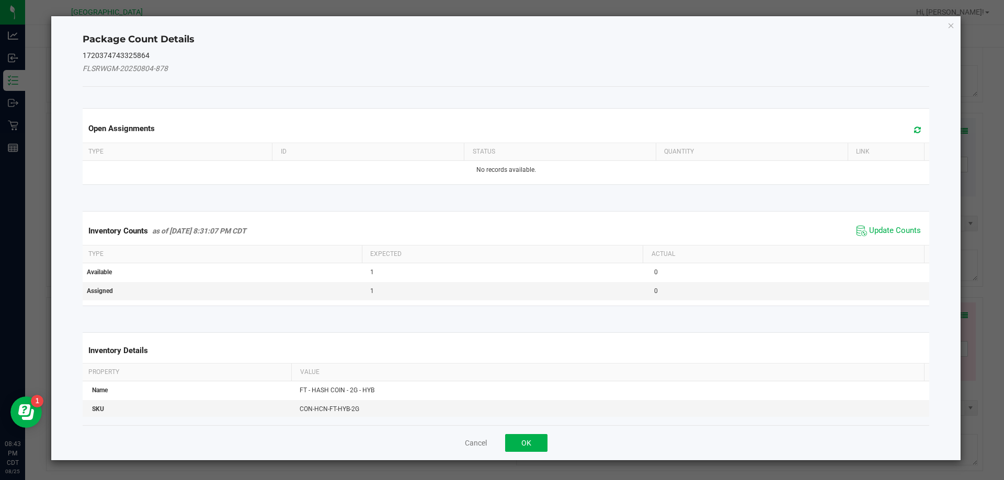
click at [887, 224] on span "Update Counts" at bounding box center [889, 231] width 70 height 16
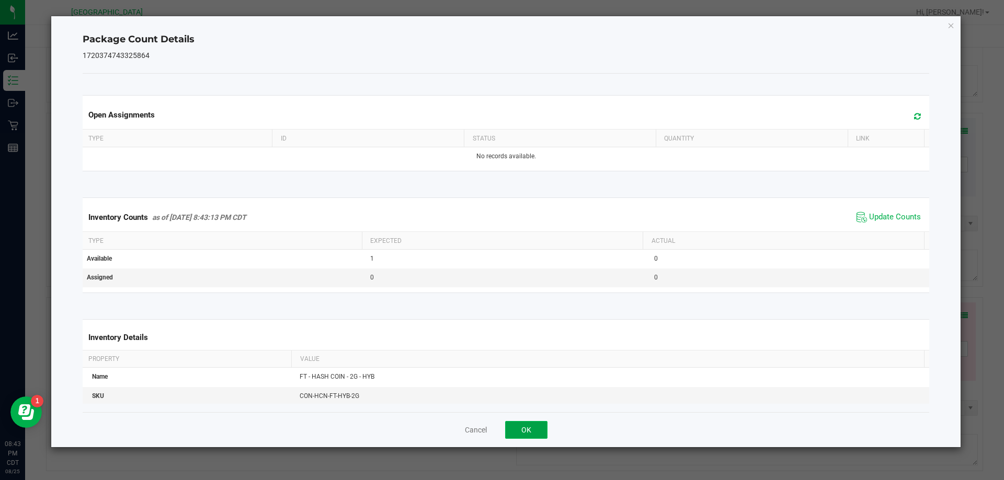
click at [534, 433] on button "OK" at bounding box center [526, 430] width 42 height 18
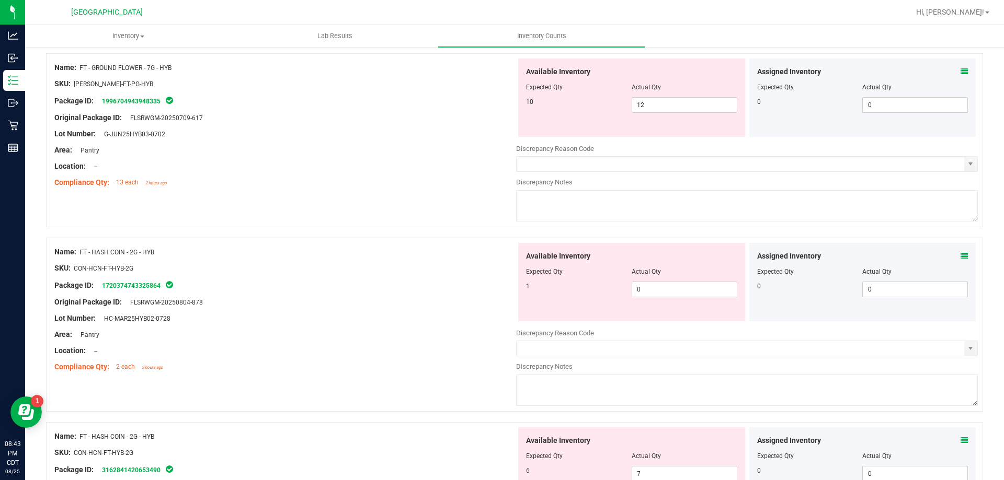
scroll to position [1830, 0]
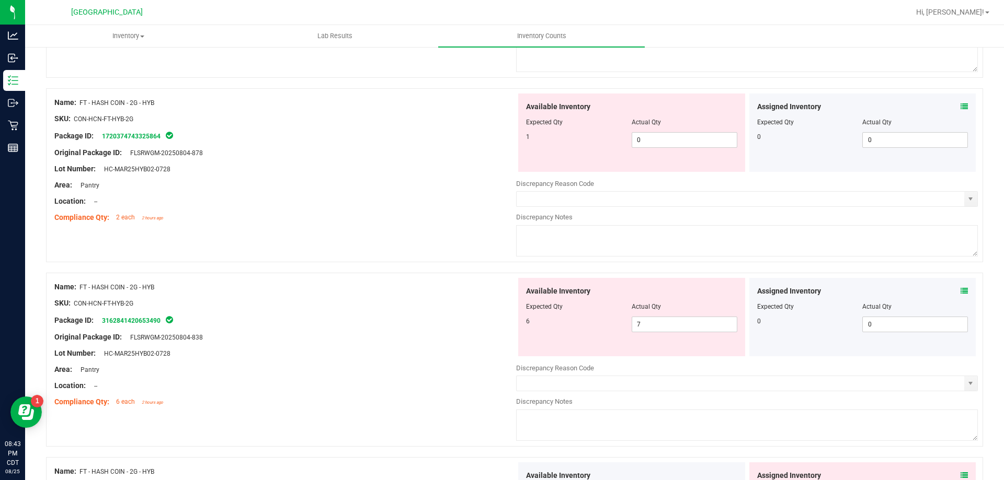
click at [960, 102] on span at bounding box center [963, 106] width 7 height 11
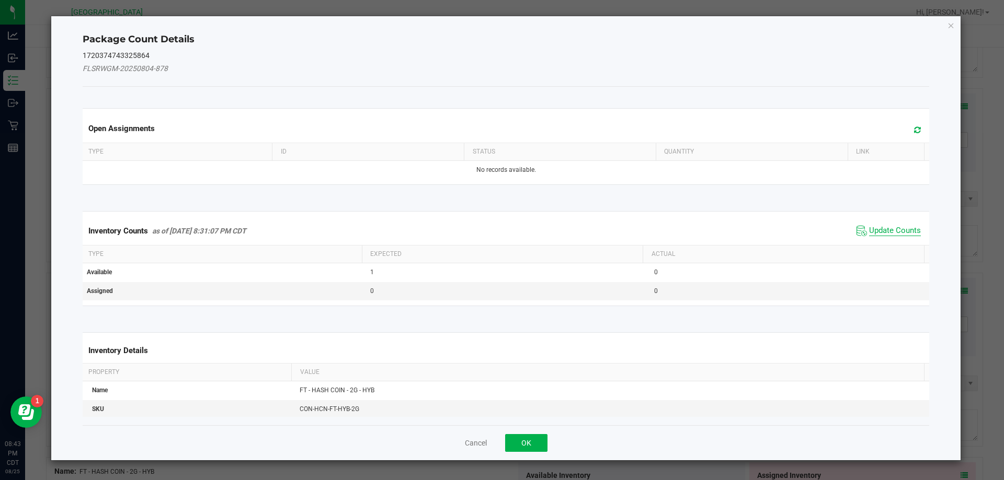
click at [871, 235] on span "Update Counts" at bounding box center [895, 231] width 52 height 10
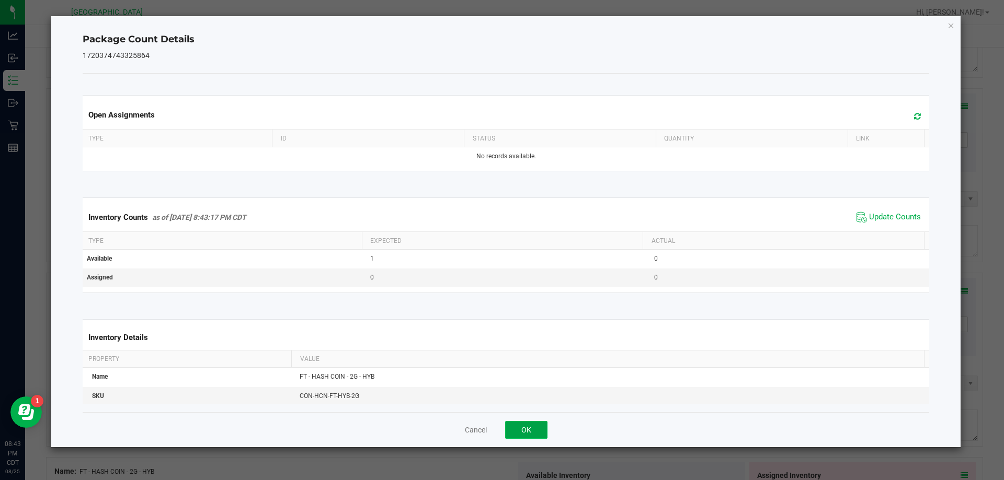
click at [518, 435] on button "OK" at bounding box center [526, 430] width 42 height 18
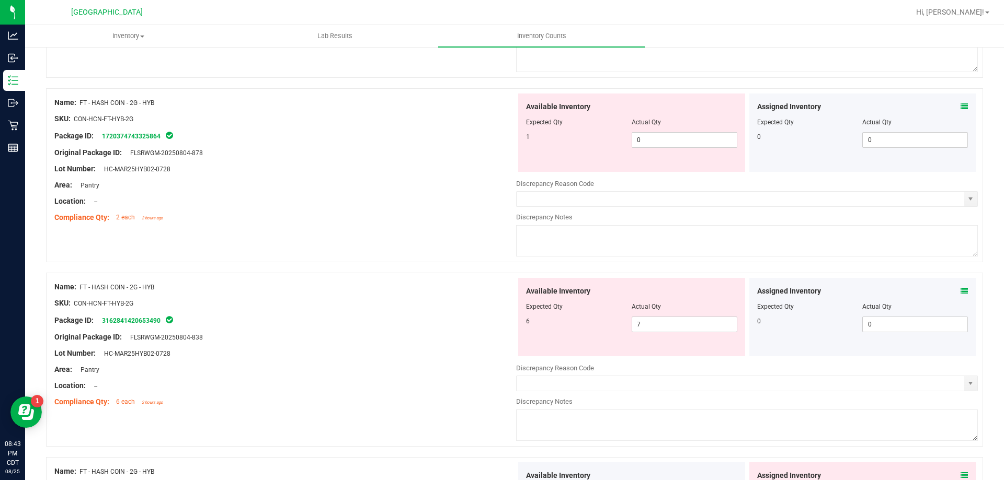
click at [960, 289] on icon at bounding box center [963, 291] width 7 height 7
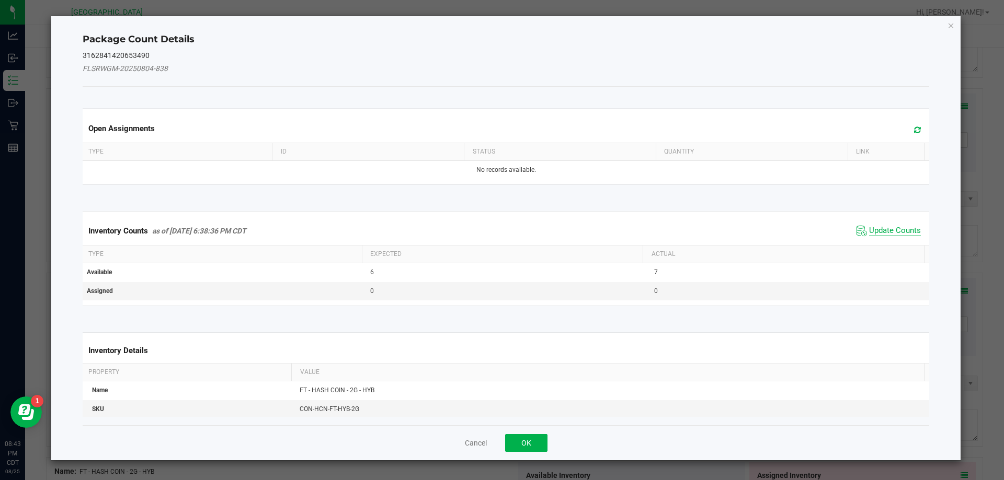
click at [898, 231] on span "Update Counts" at bounding box center [895, 231] width 52 height 10
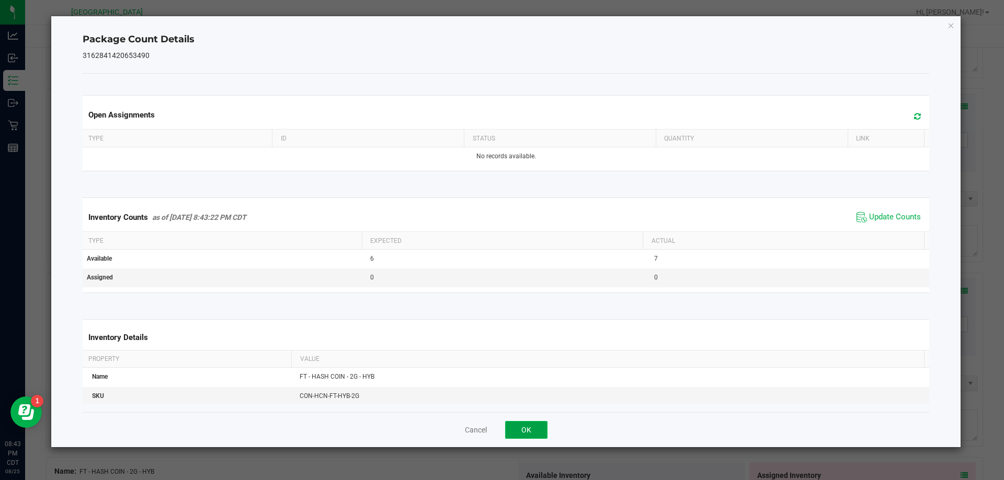
click at [538, 429] on button "OK" at bounding box center [526, 430] width 42 height 18
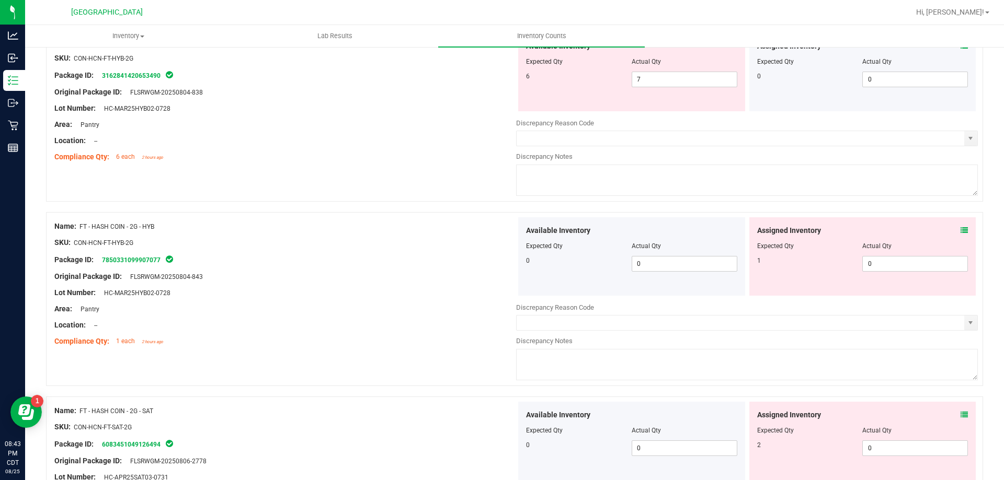
scroll to position [2091, 0]
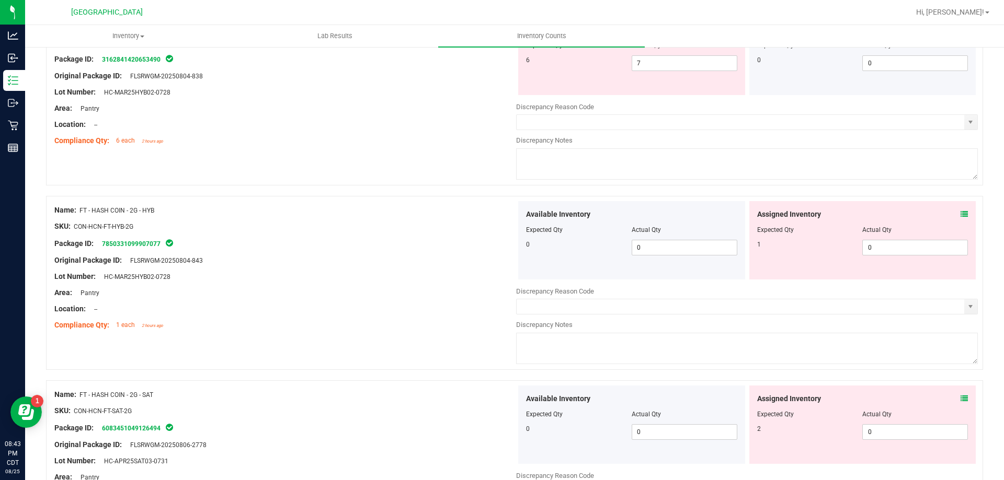
click at [949, 217] on div "Assigned Inventory" at bounding box center [862, 214] width 211 height 11
click at [960, 216] on icon at bounding box center [963, 214] width 7 height 7
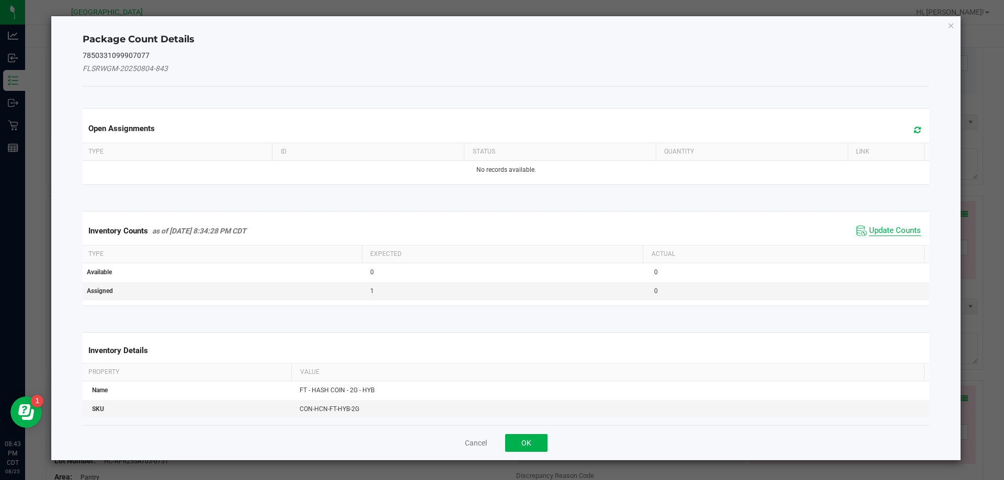
click at [872, 231] on span "Update Counts" at bounding box center [895, 231] width 52 height 10
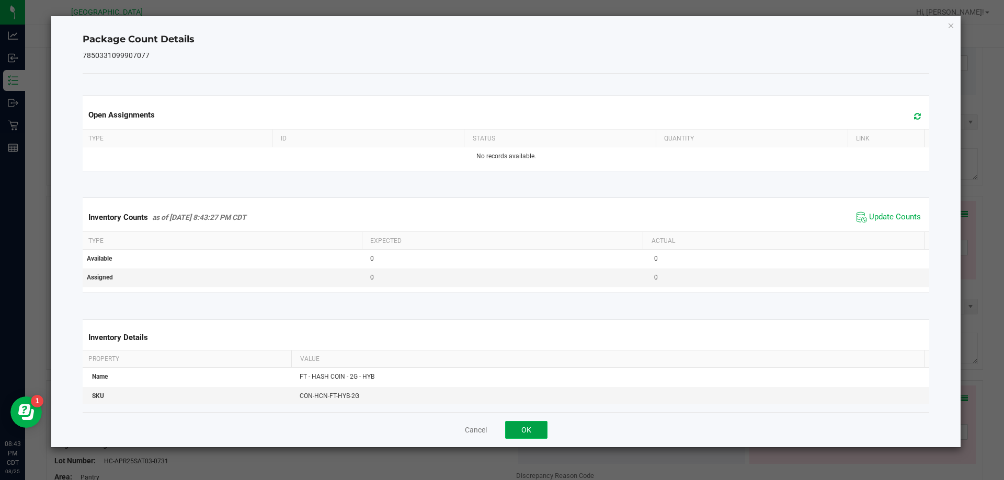
click at [538, 430] on button "OK" at bounding box center [526, 430] width 42 height 18
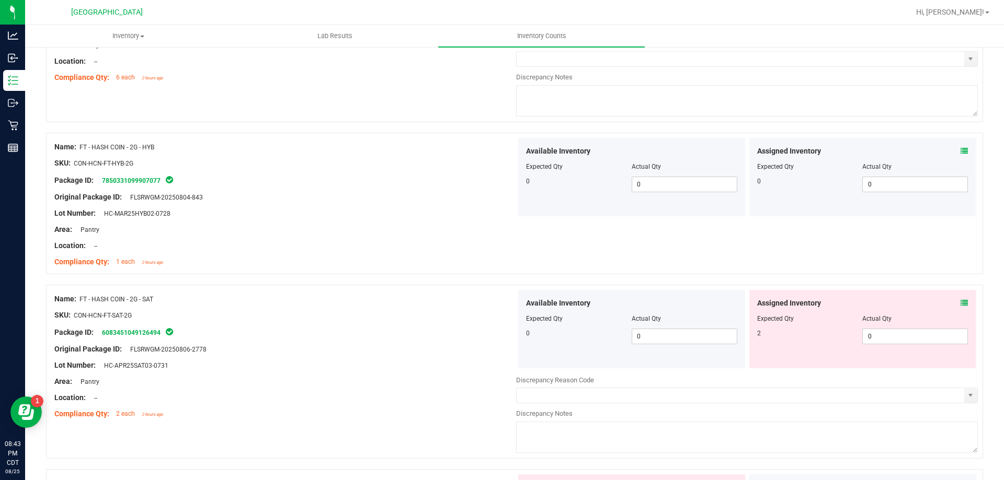
scroll to position [2248, 0]
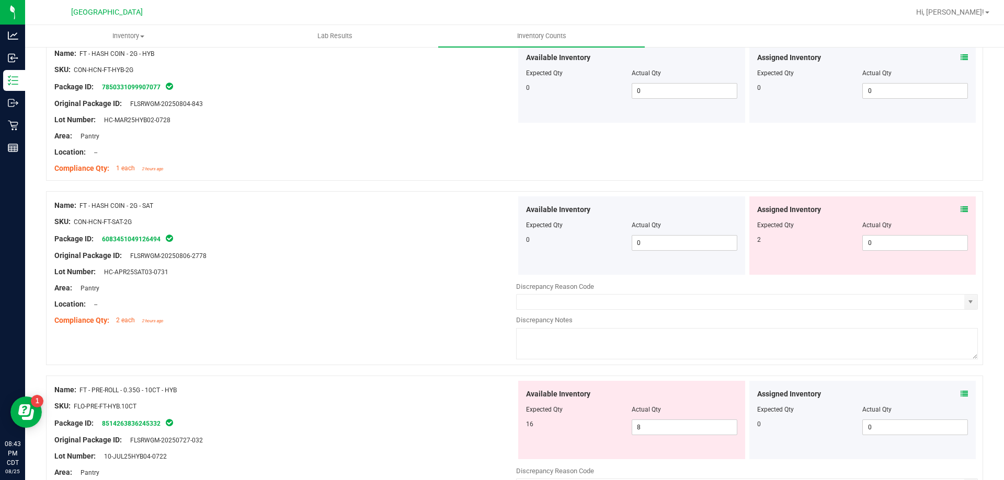
click at [960, 206] on icon at bounding box center [963, 209] width 7 height 7
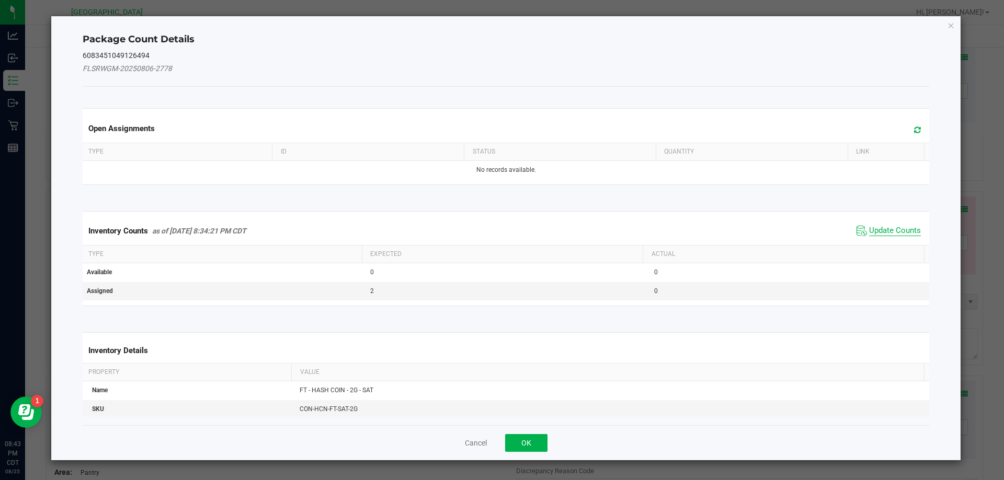
click at [894, 234] on span "Update Counts" at bounding box center [895, 231] width 52 height 10
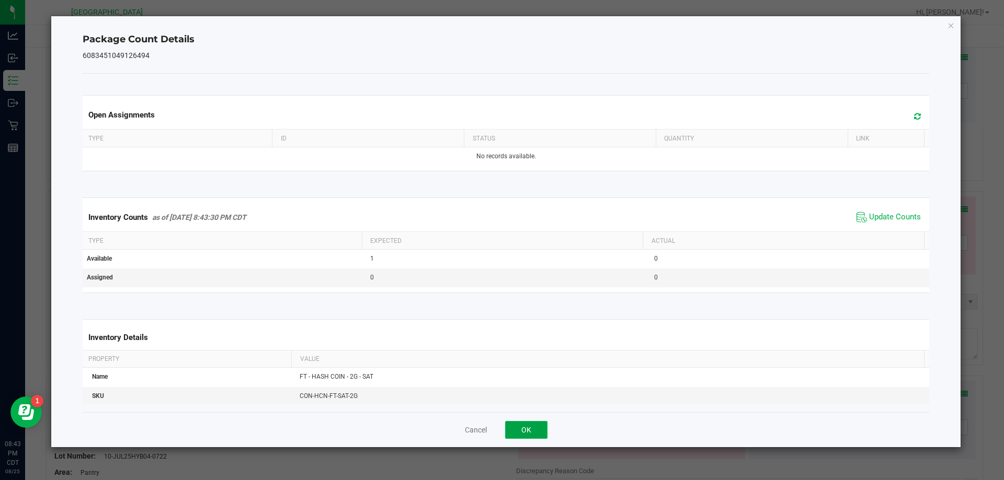
click at [533, 438] on button "OK" at bounding box center [526, 430] width 42 height 18
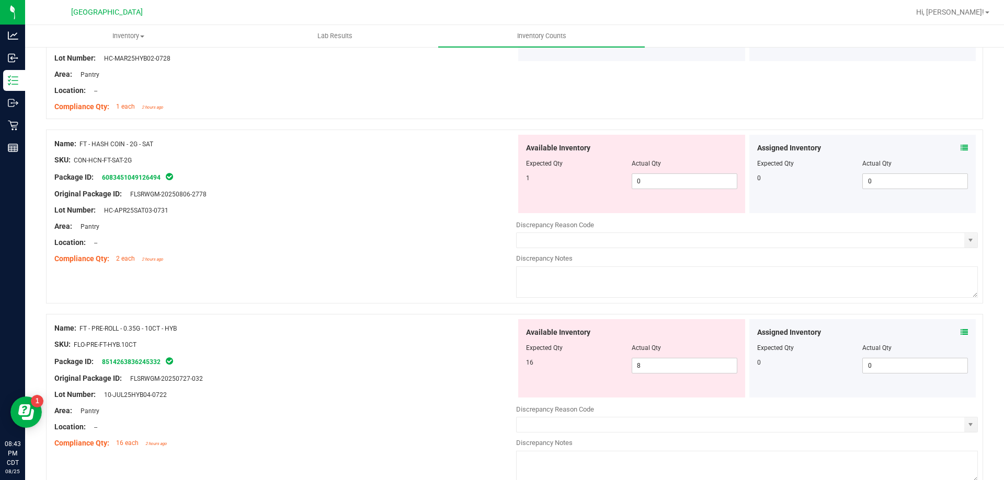
scroll to position [2405, 0]
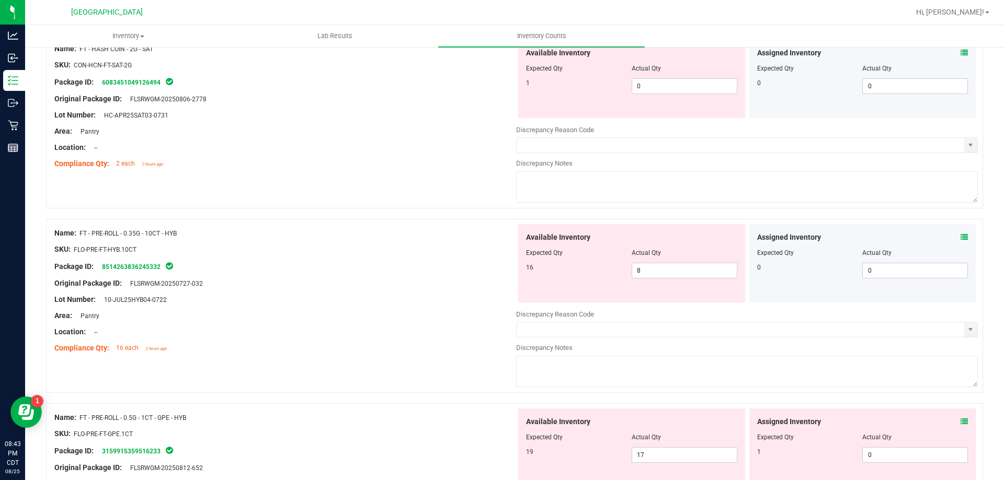
click at [950, 234] on div "Assigned Inventory" at bounding box center [862, 237] width 211 height 11
click at [960, 234] on icon at bounding box center [963, 237] width 7 height 7
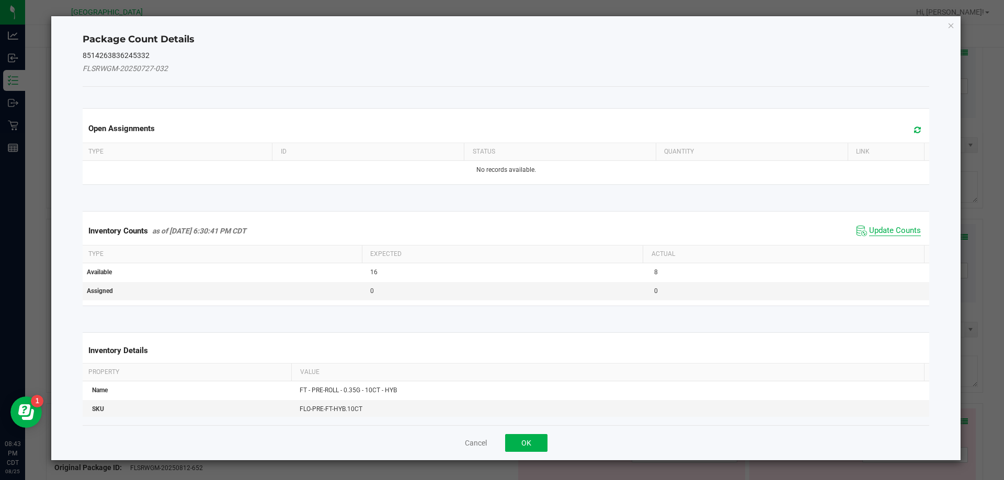
click at [895, 234] on span "Update Counts" at bounding box center [895, 231] width 52 height 10
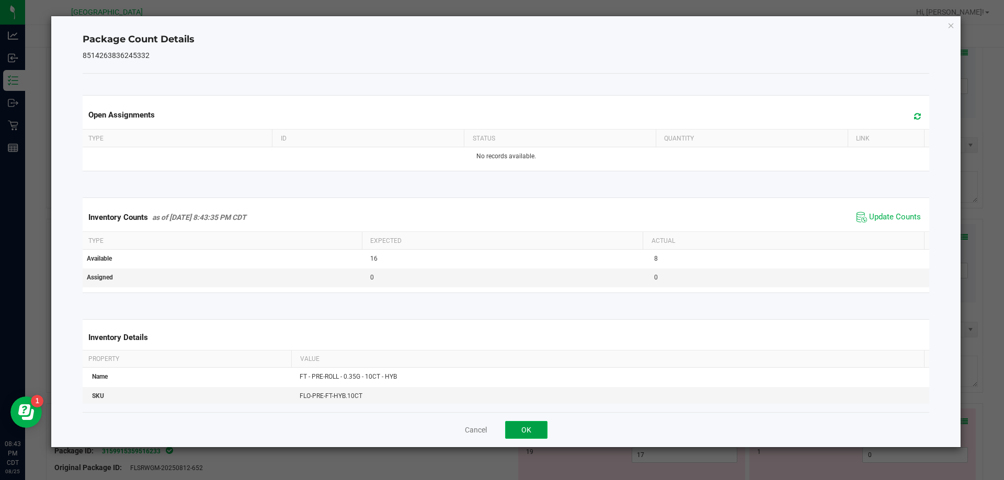
click at [525, 432] on button "OK" at bounding box center [526, 430] width 42 height 18
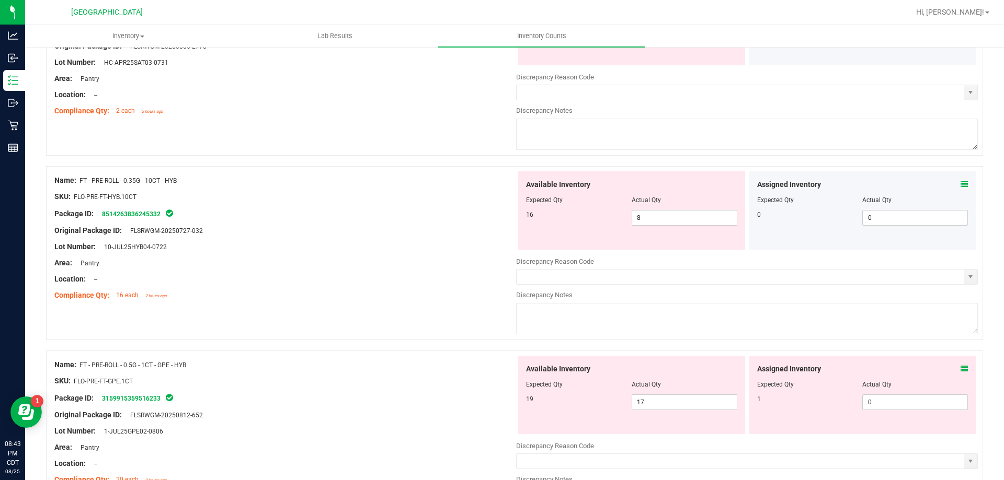
scroll to position [2509, 0]
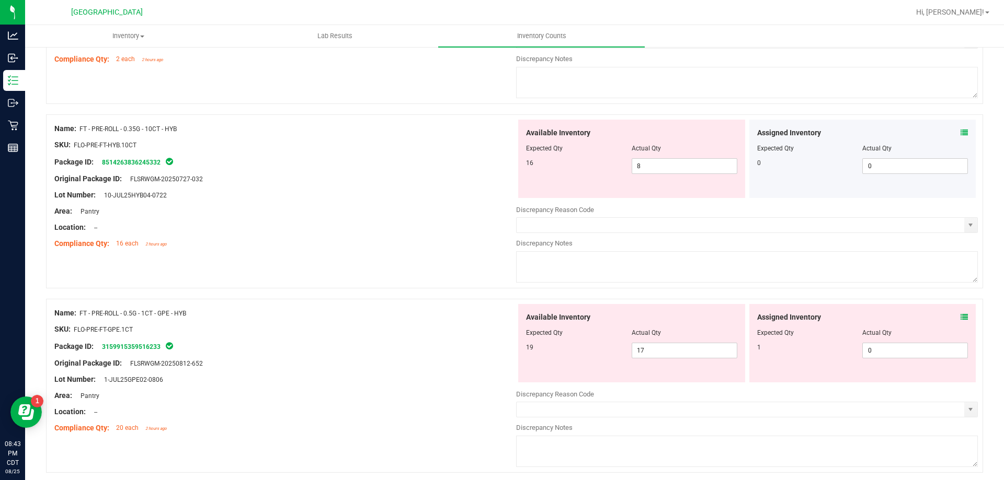
click at [950, 319] on div "Assigned Inventory" at bounding box center [862, 317] width 211 height 11
click at [960, 319] on icon at bounding box center [963, 317] width 7 height 7
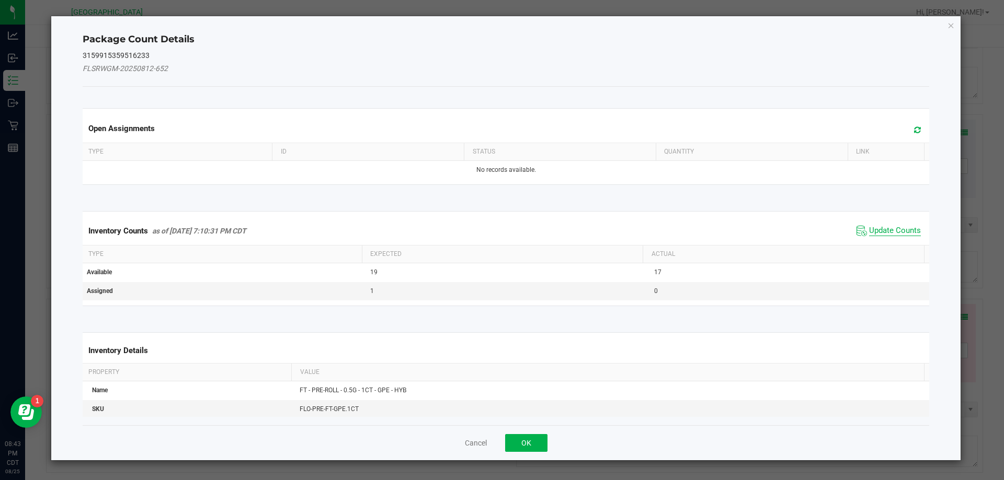
click at [894, 234] on span "Update Counts" at bounding box center [895, 231] width 52 height 10
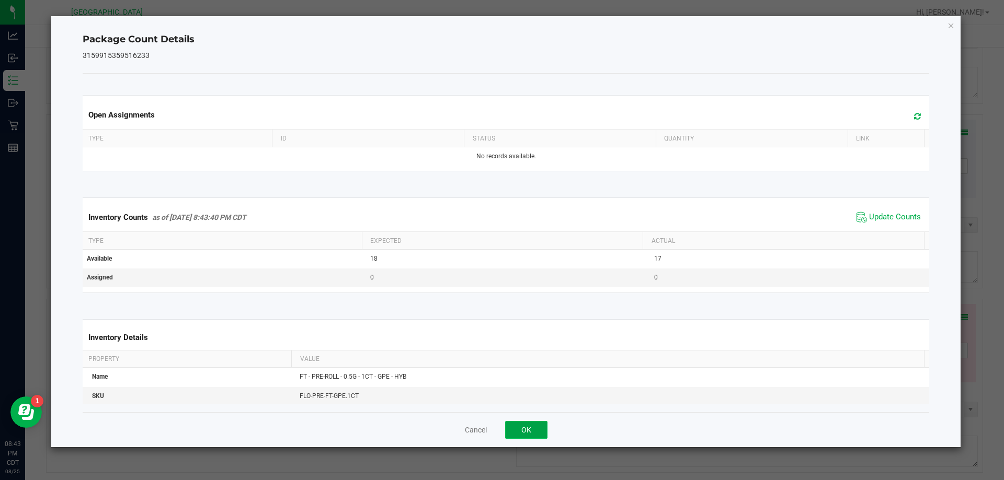
click at [535, 427] on button "OK" at bounding box center [526, 430] width 42 height 18
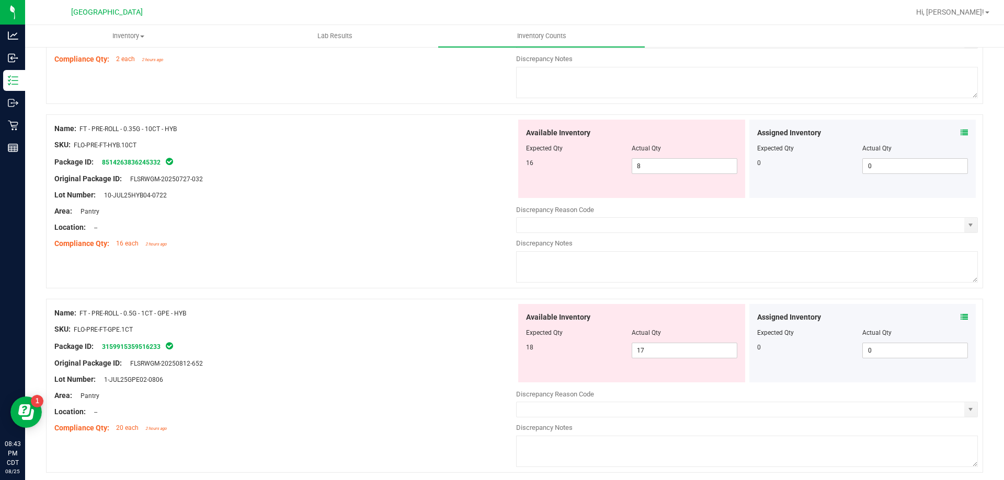
scroll to position [2614, 0]
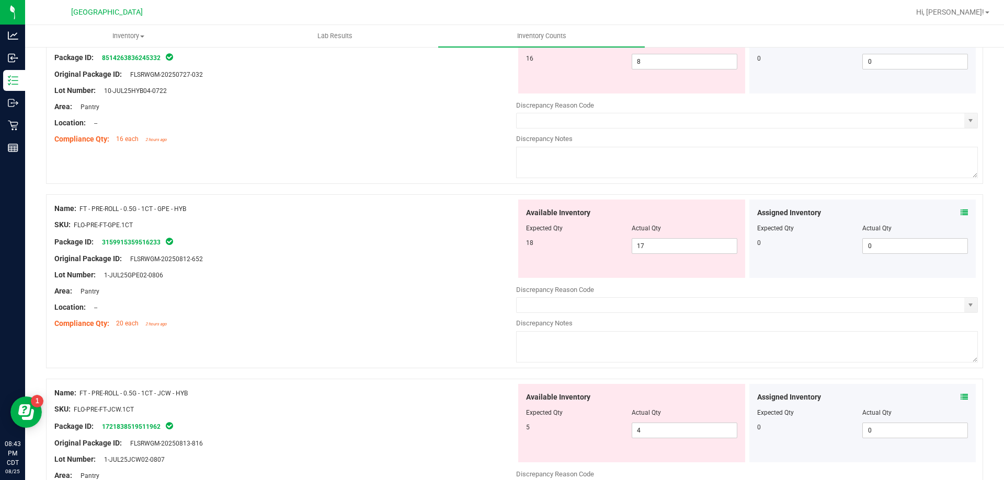
click at [960, 209] on icon at bounding box center [963, 212] width 7 height 7
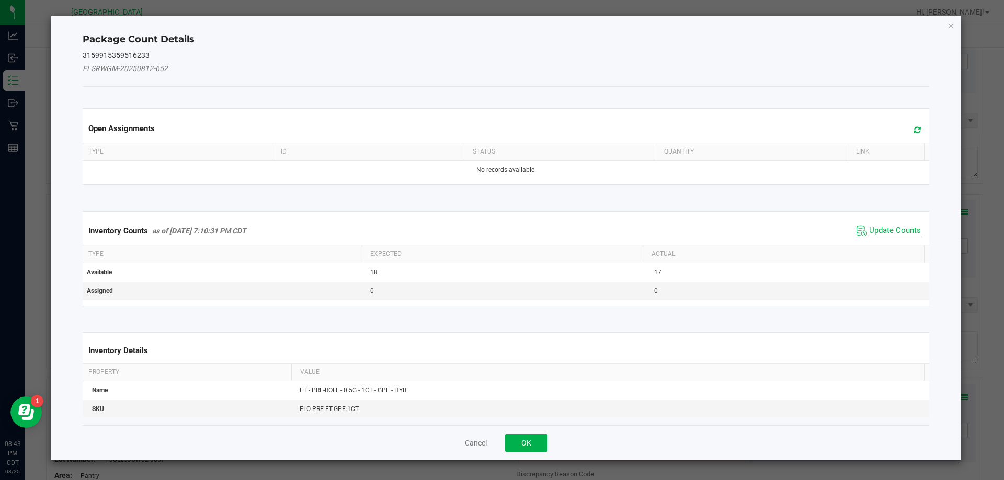
click at [870, 227] on span "Update Counts" at bounding box center [895, 231] width 52 height 10
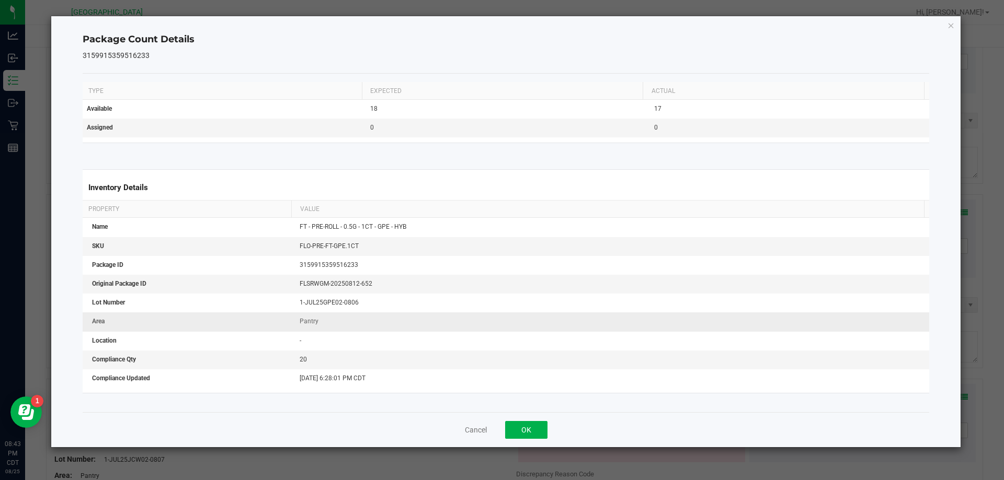
scroll to position [157, 0]
click at [520, 427] on button "OK" at bounding box center [526, 430] width 42 height 18
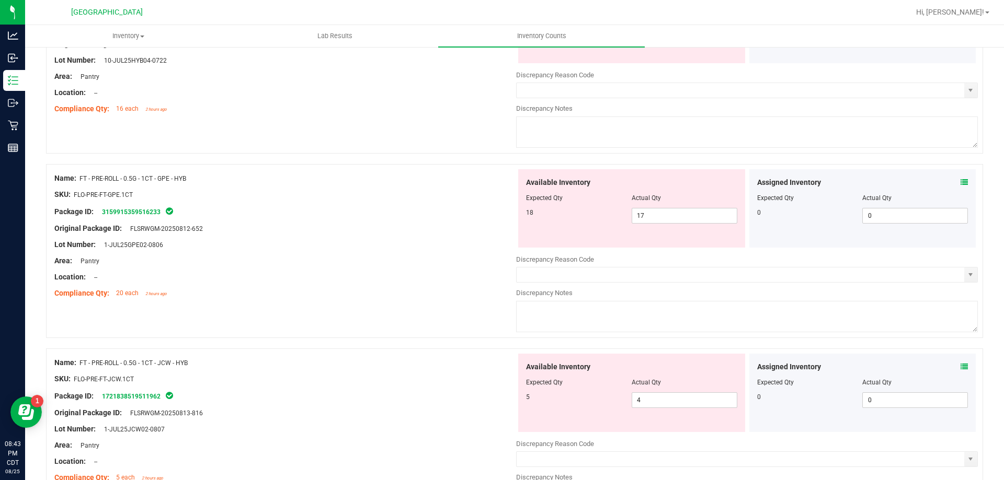
scroll to position [2771, 0]
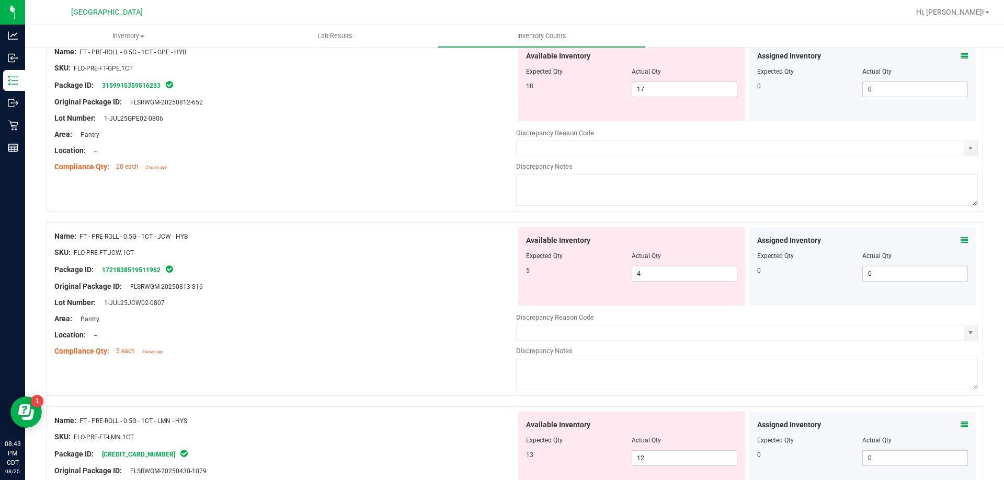
click at [960, 240] on icon at bounding box center [963, 240] width 7 height 7
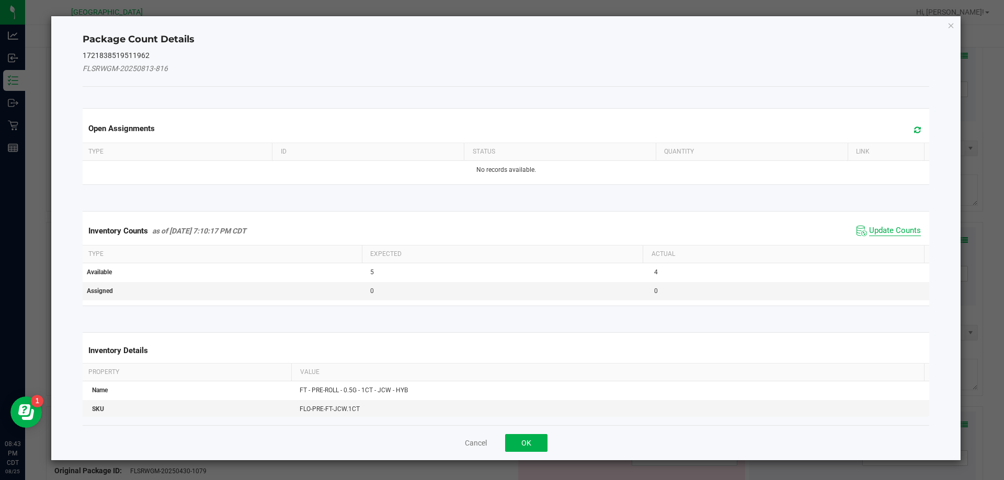
click at [899, 226] on span "Update Counts" at bounding box center [895, 231] width 52 height 10
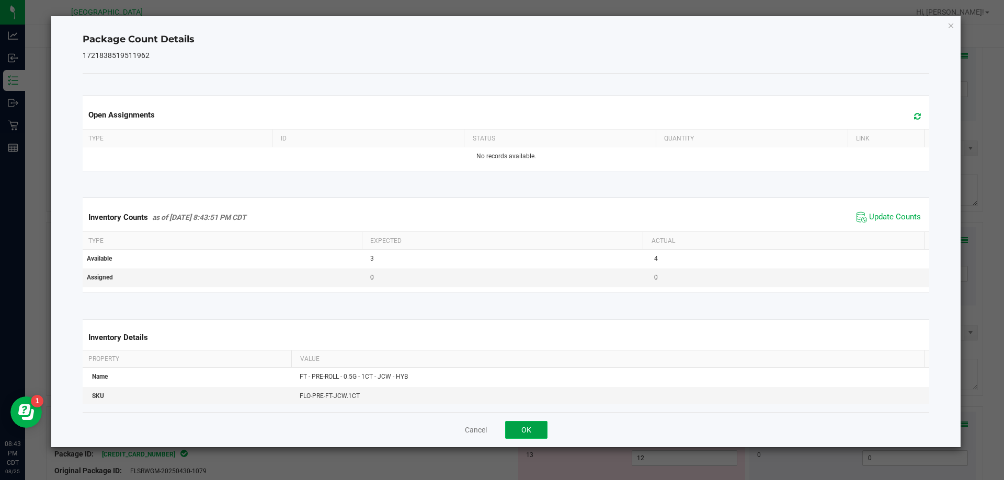
click at [523, 425] on button "OK" at bounding box center [526, 430] width 42 height 18
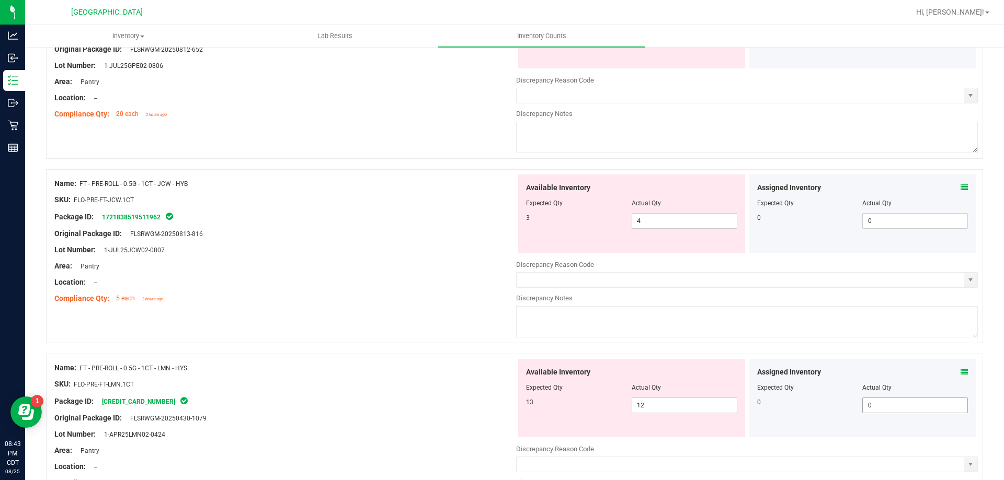
scroll to position [2927, 0]
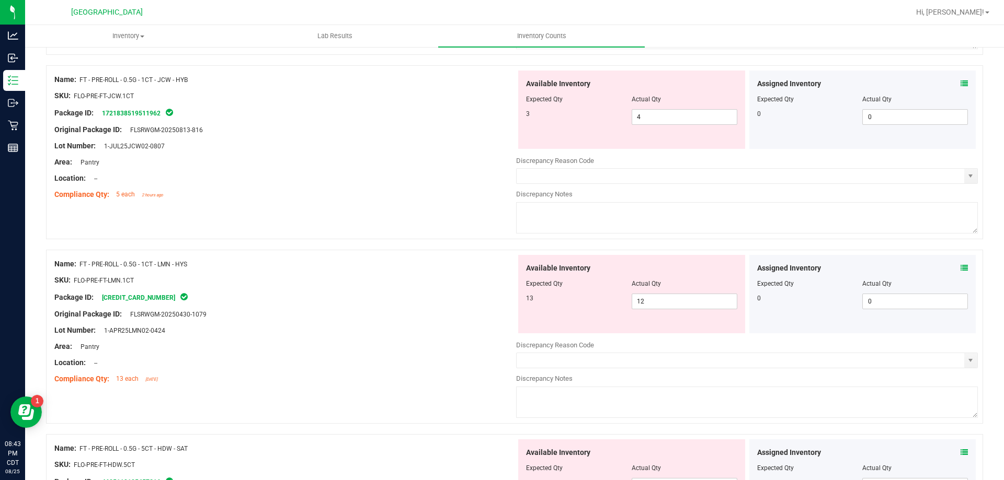
click at [960, 265] on icon at bounding box center [963, 268] width 7 height 7
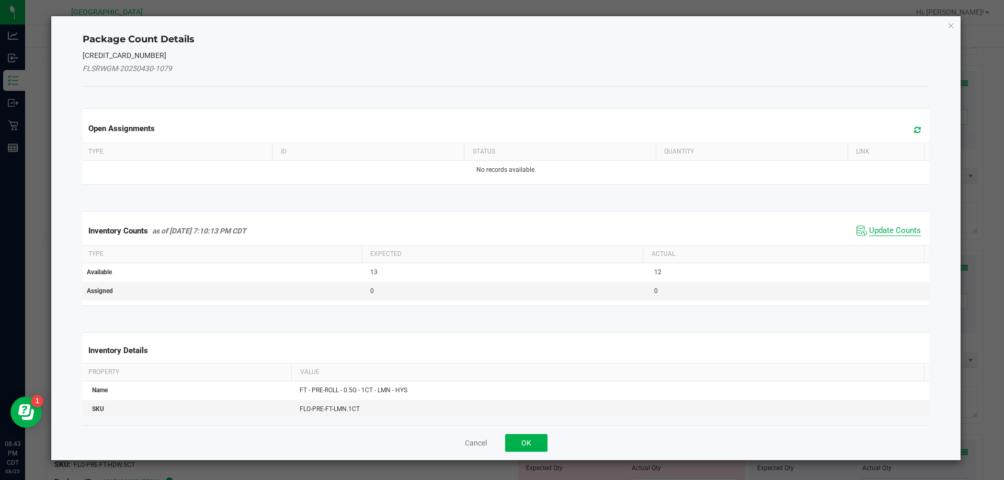
click at [876, 226] on span "Update Counts" at bounding box center [895, 231] width 52 height 10
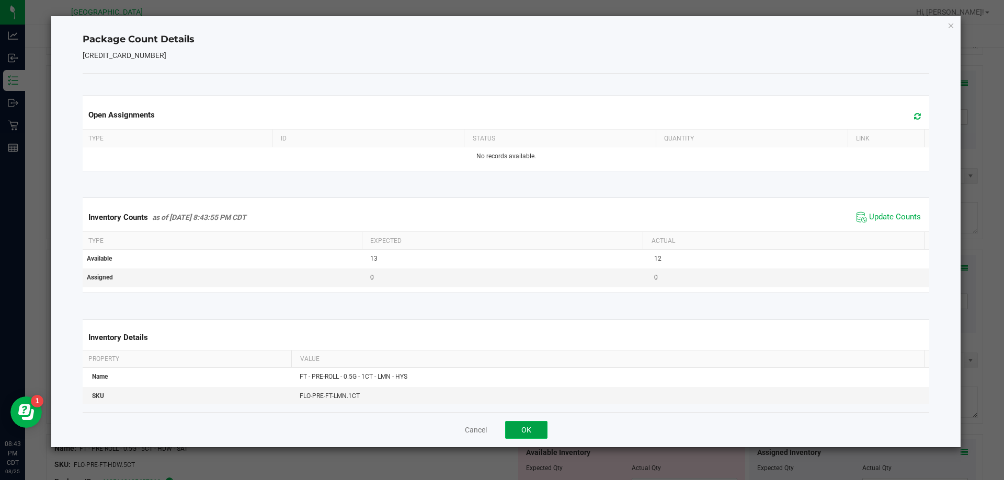
click at [522, 427] on button "OK" at bounding box center [526, 430] width 42 height 18
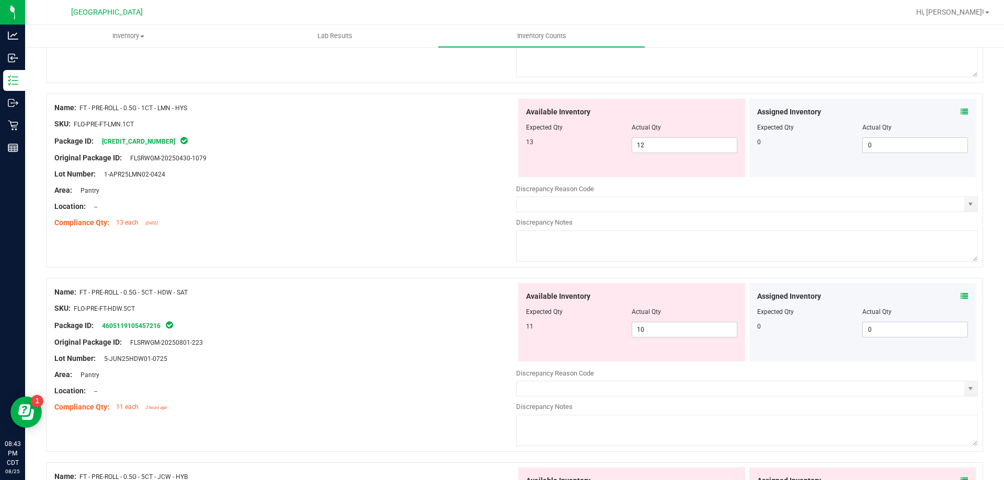
scroll to position [3084, 0]
click at [955, 290] on div "Assigned Inventory Expected Qty Actual Qty 0 0 0" at bounding box center [862, 322] width 227 height 78
click at [960, 299] on icon at bounding box center [963, 295] width 7 height 7
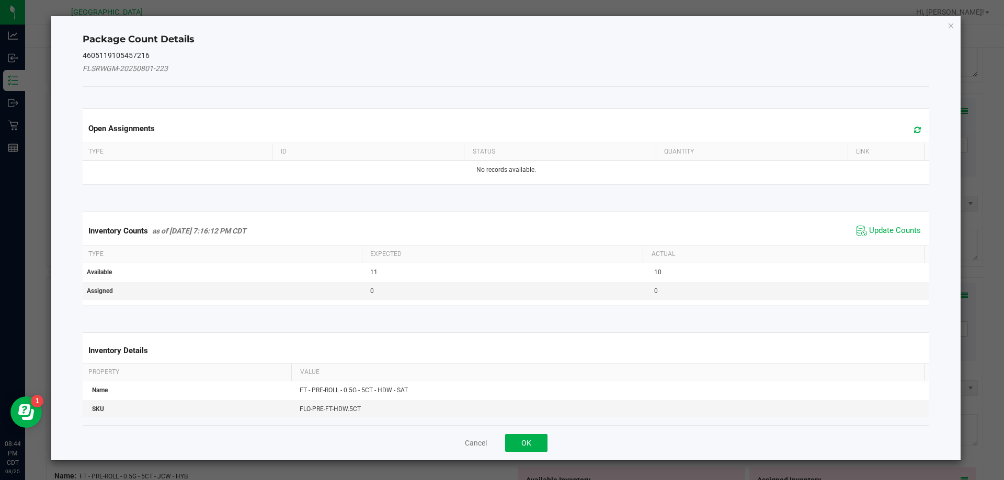
click at [886, 238] on span "Update Counts" at bounding box center [889, 231] width 70 height 16
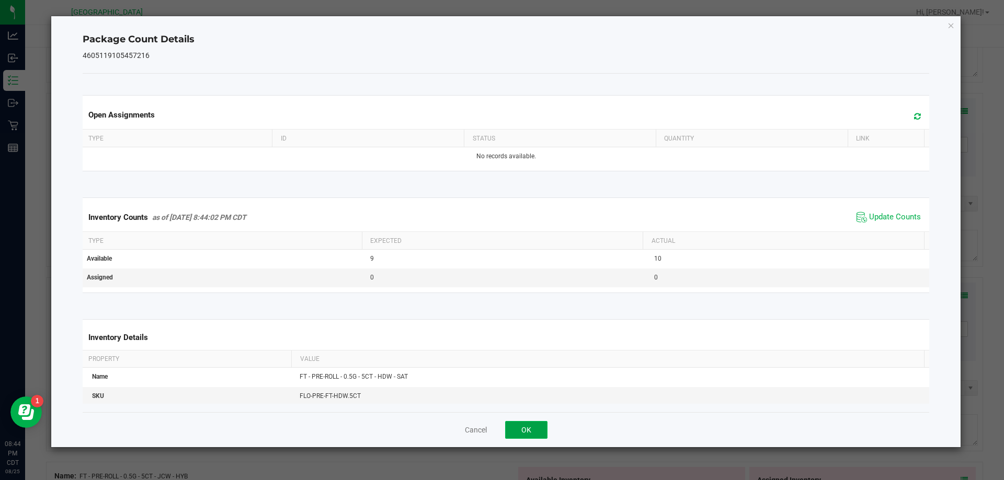
click at [513, 425] on button "OK" at bounding box center [526, 430] width 42 height 18
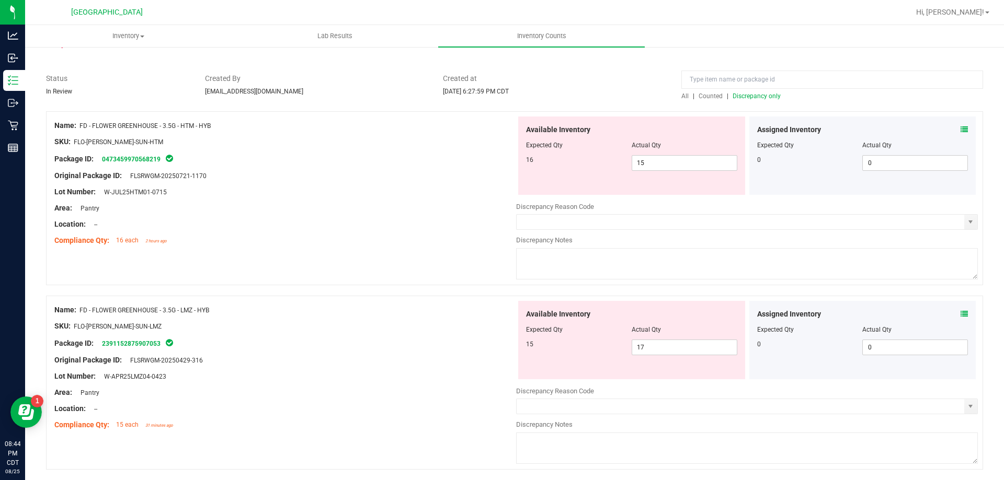
scroll to position [0, 0]
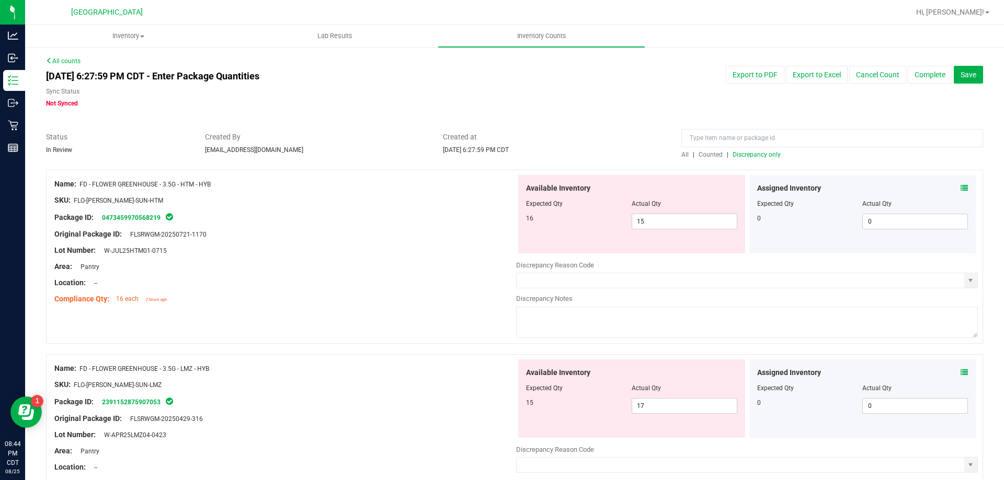
click at [758, 155] on span "Discrepancy only" at bounding box center [756, 154] width 48 height 7
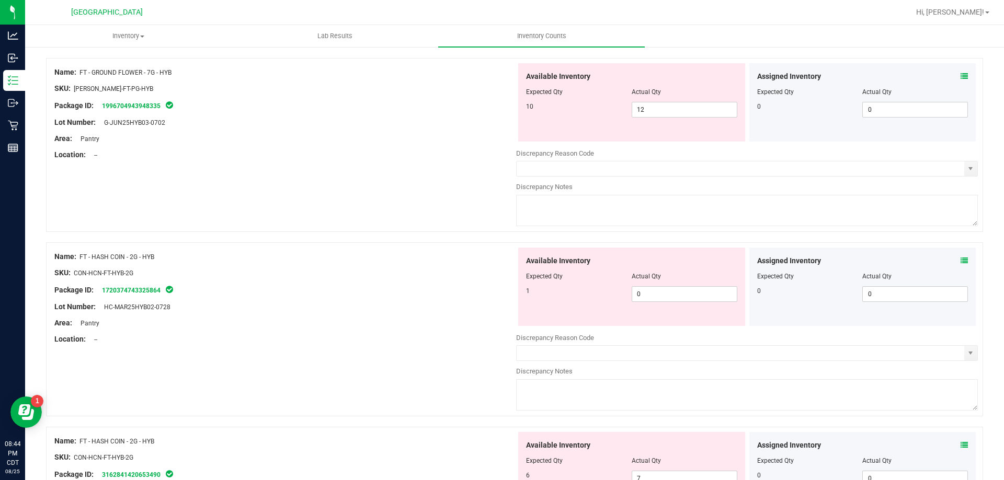
scroll to position [3416, 0]
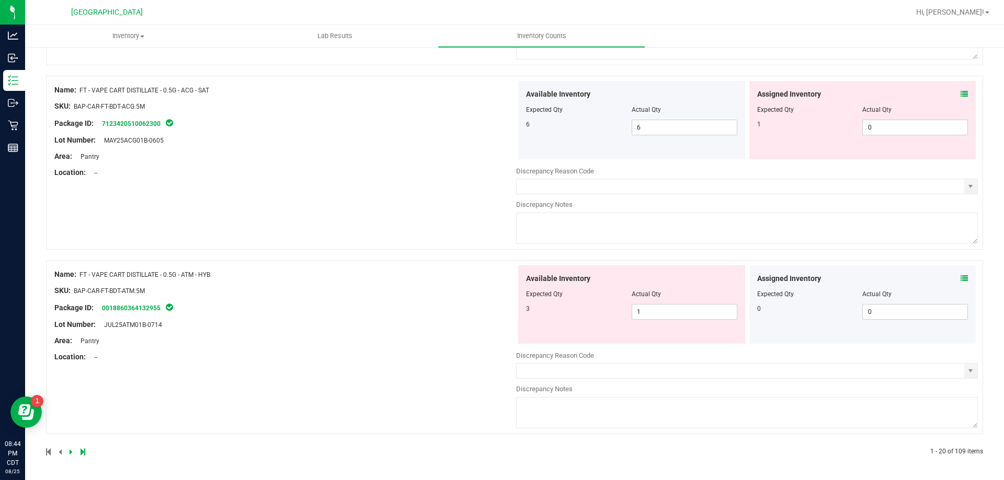
click at [960, 278] on icon at bounding box center [963, 278] width 7 height 7
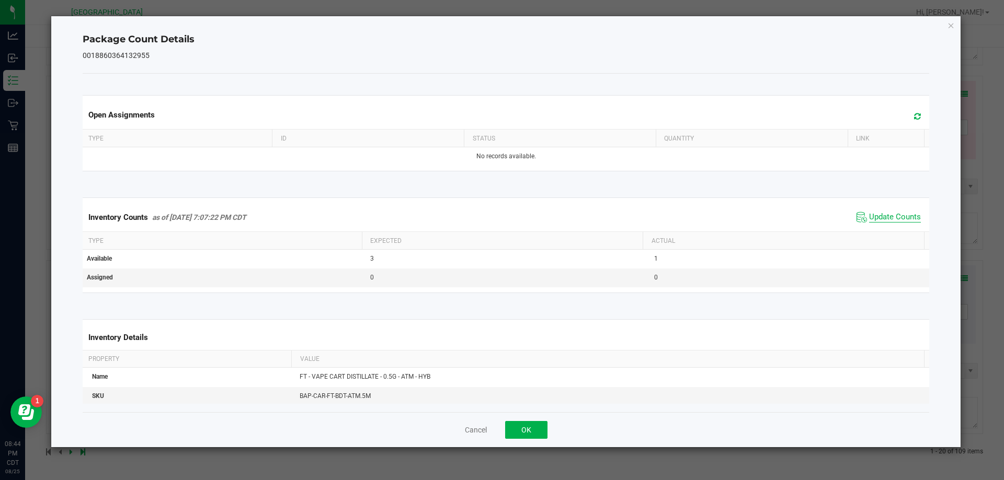
click at [877, 217] on span "Update Counts" at bounding box center [895, 217] width 52 height 10
click at [541, 427] on button "OK" at bounding box center [526, 430] width 42 height 18
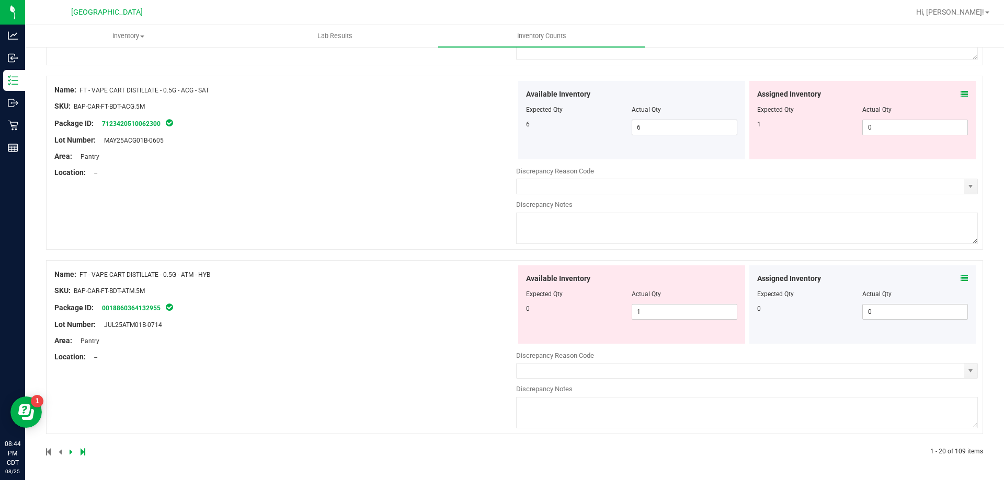
click at [960, 89] on span at bounding box center [963, 94] width 7 height 11
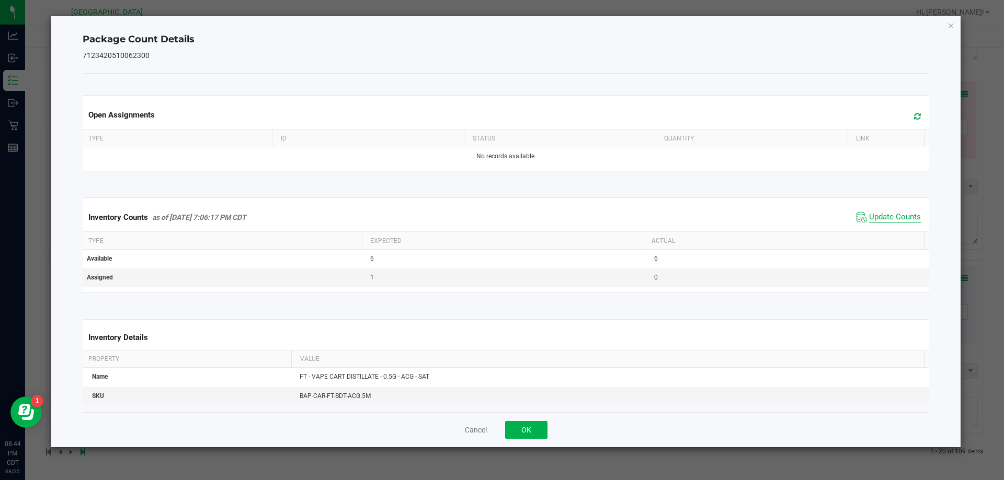
click at [882, 217] on span "Update Counts" at bounding box center [895, 217] width 52 height 10
click at [523, 435] on button "OK" at bounding box center [526, 430] width 42 height 18
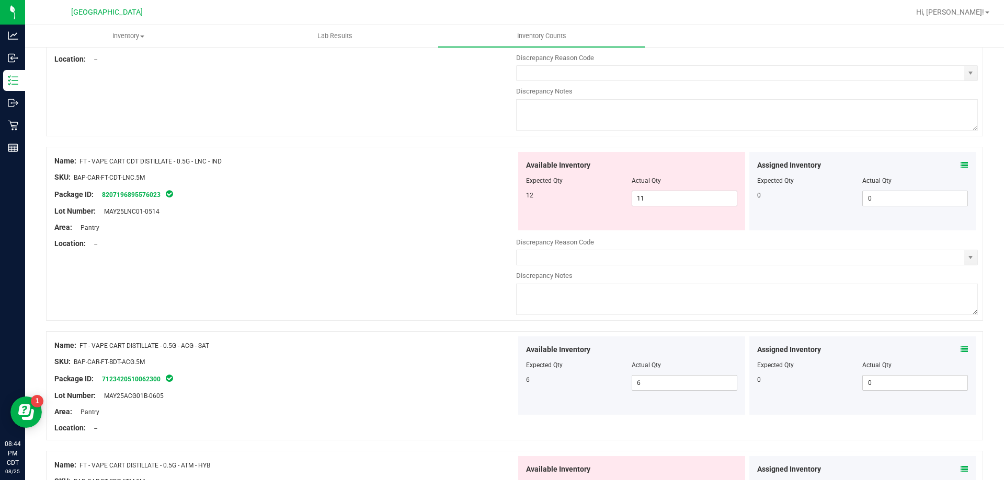
scroll to position [3142, 0]
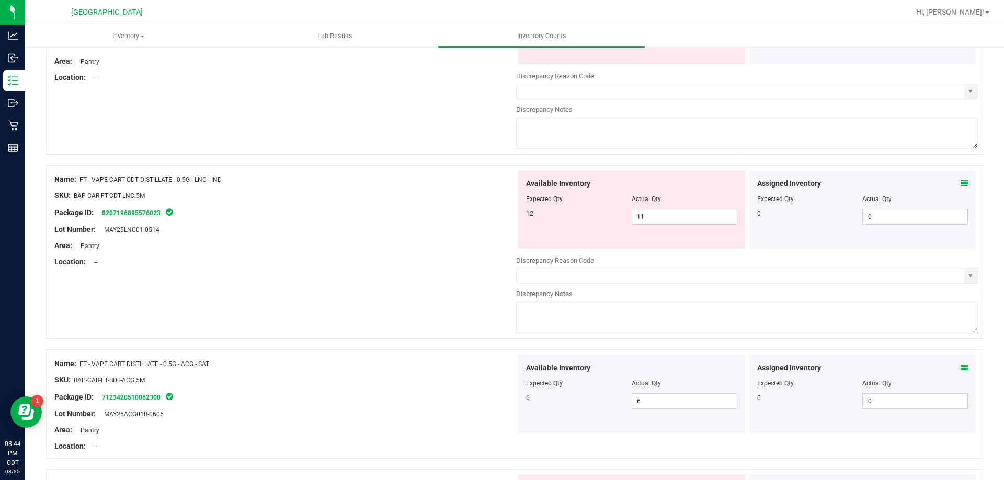
click at [960, 181] on icon at bounding box center [963, 183] width 7 height 7
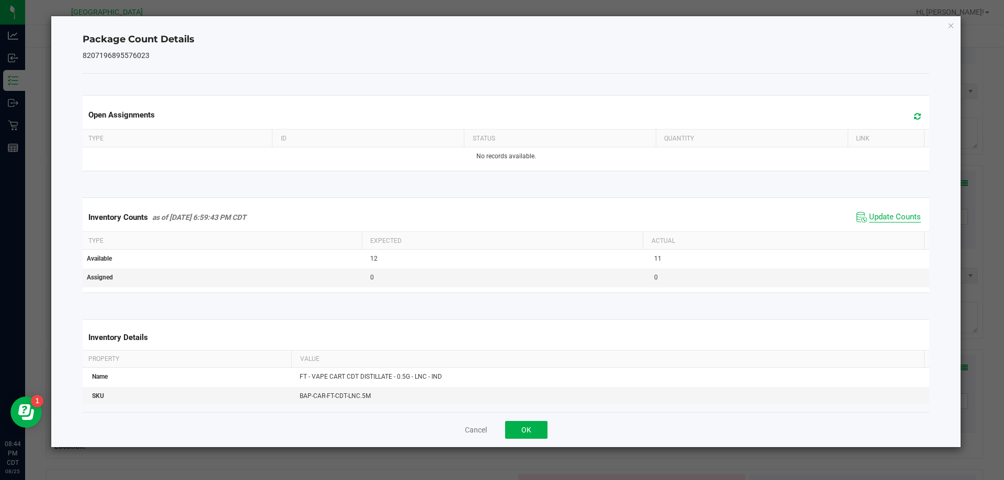
click at [886, 216] on span "Update Counts" at bounding box center [895, 217] width 52 height 10
click at [525, 429] on button "OK" at bounding box center [526, 430] width 42 height 18
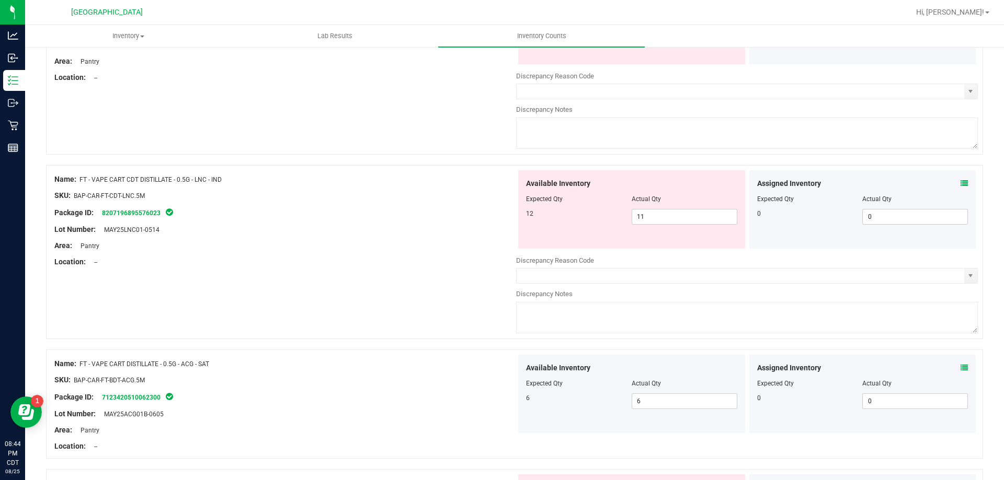
scroll to position [2985, 0]
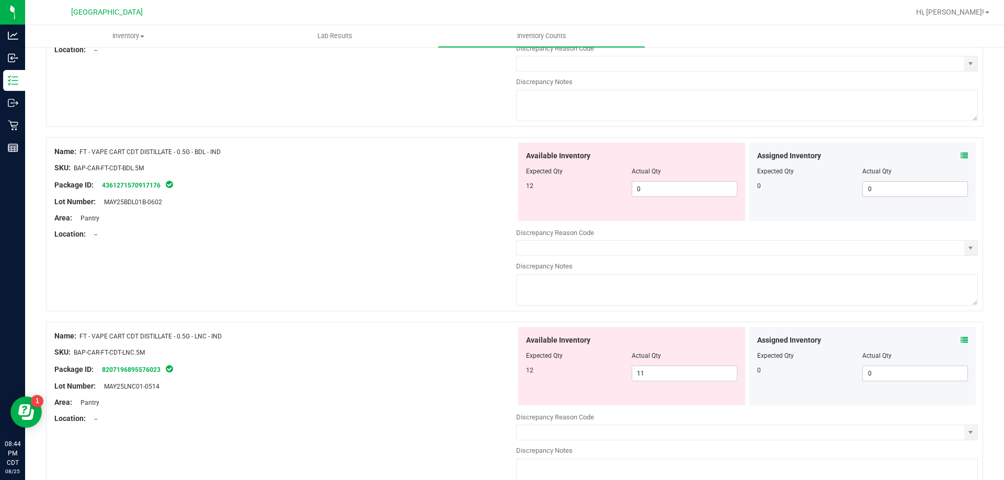
click at [960, 156] on icon at bounding box center [963, 155] width 7 height 7
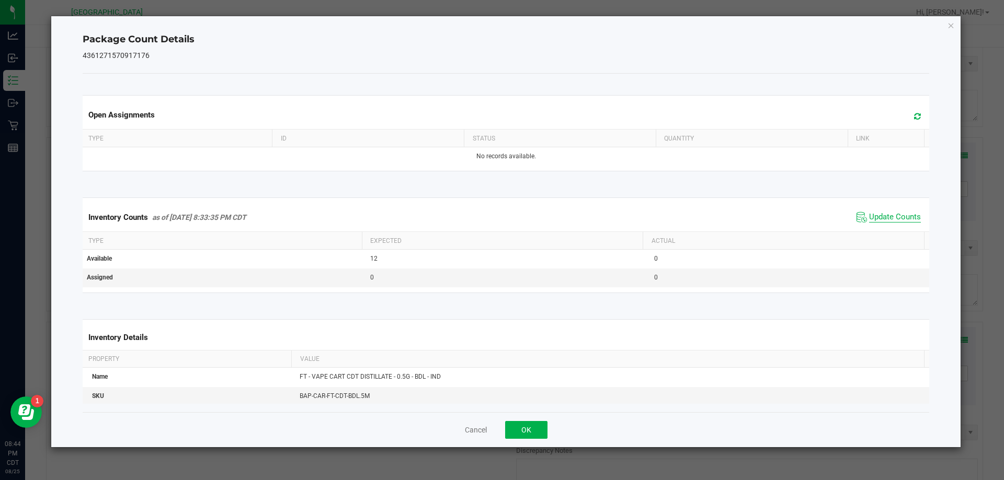
click at [876, 216] on span "Update Counts" at bounding box center [895, 217] width 52 height 10
click at [510, 427] on button "OK" at bounding box center [526, 430] width 42 height 18
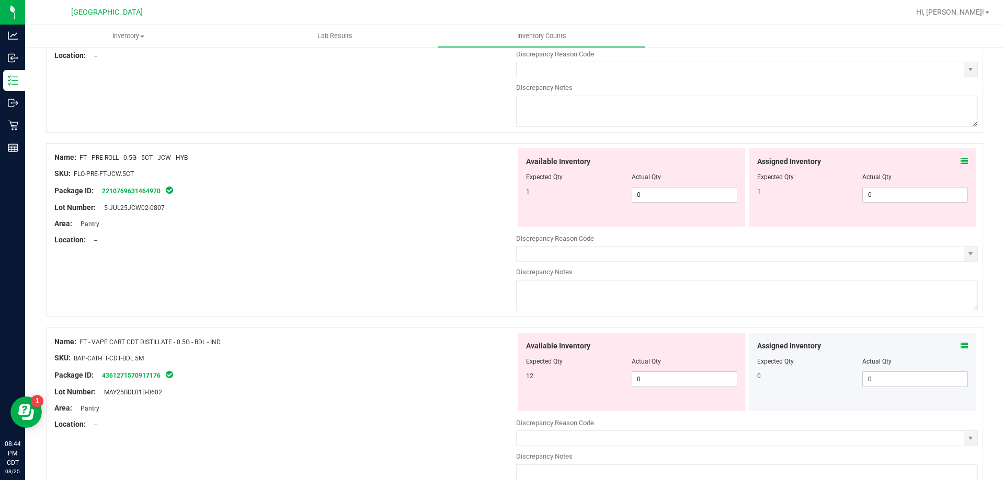
scroll to position [2776, 0]
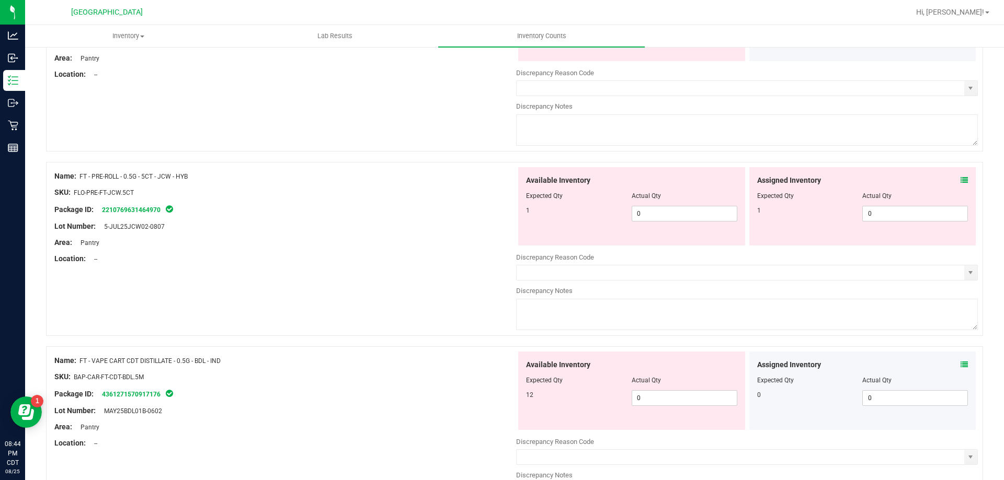
click at [960, 184] on span at bounding box center [963, 180] width 7 height 11
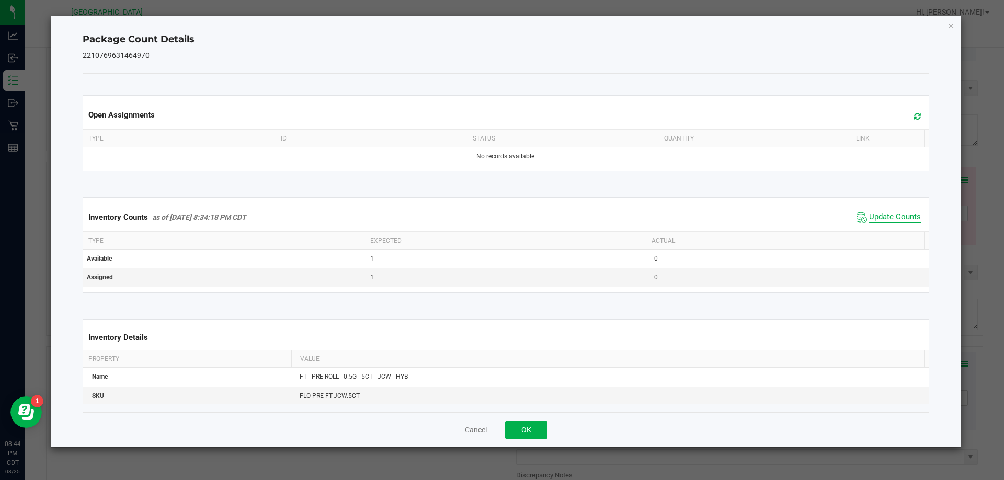
click at [893, 216] on span "Update Counts" at bounding box center [895, 217] width 52 height 10
click at [536, 441] on div "Cancel OK" at bounding box center [506, 429] width 847 height 35
click at [541, 425] on button "OK" at bounding box center [526, 430] width 42 height 18
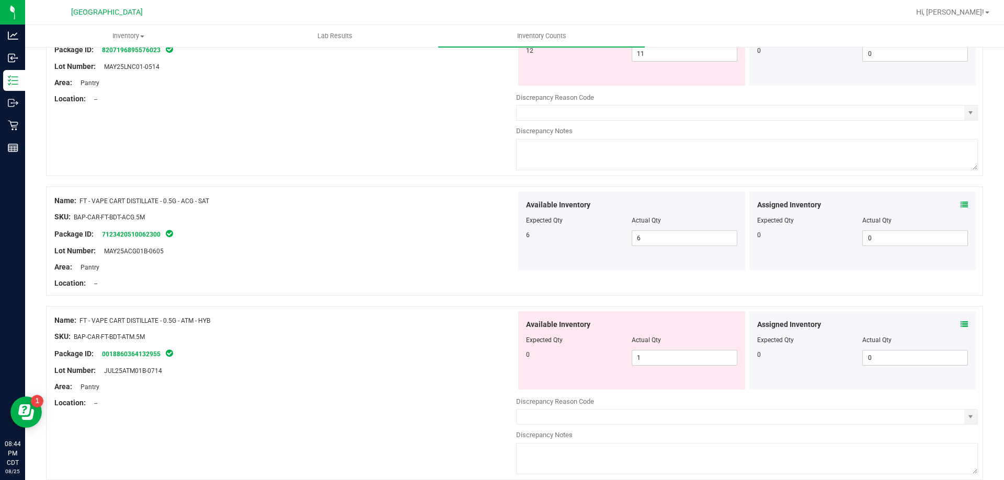
scroll to position [3351, 0]
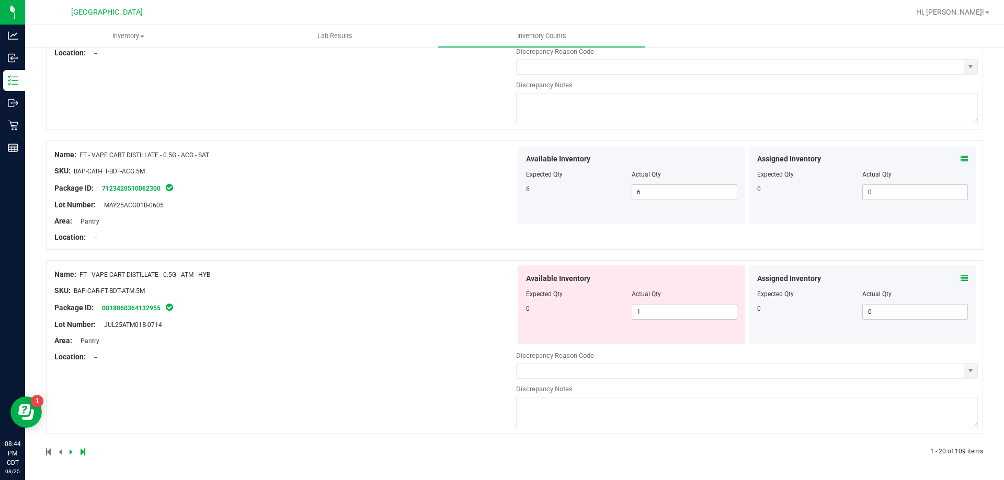
click at [72, 452] on icon at bounding box center [71, 452] width 3 height 6
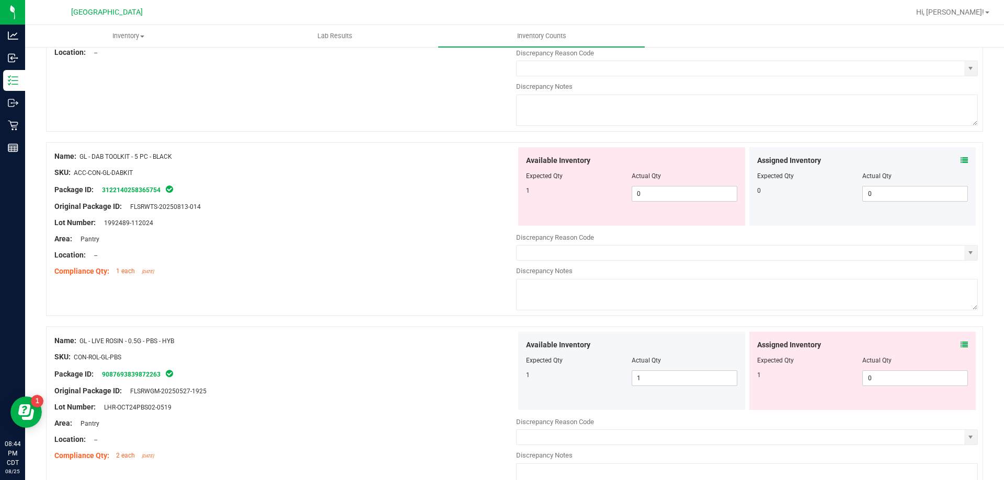
scroll to position [0, 0]
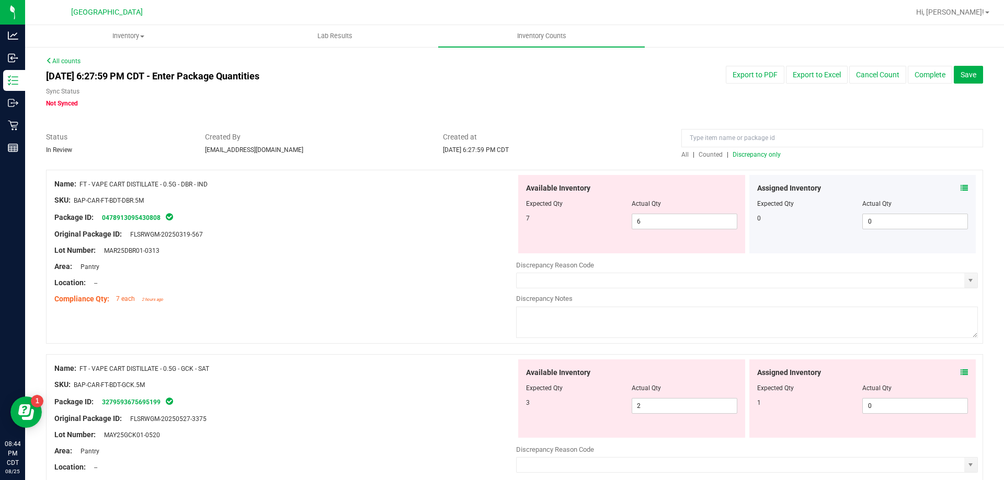
click at [950, 193] on div "Assigned Inventory" at bounding box center [862, 188] width 211 height 11
click at [960, 192] on span at bounding box center [963, 188] width 7 height 11
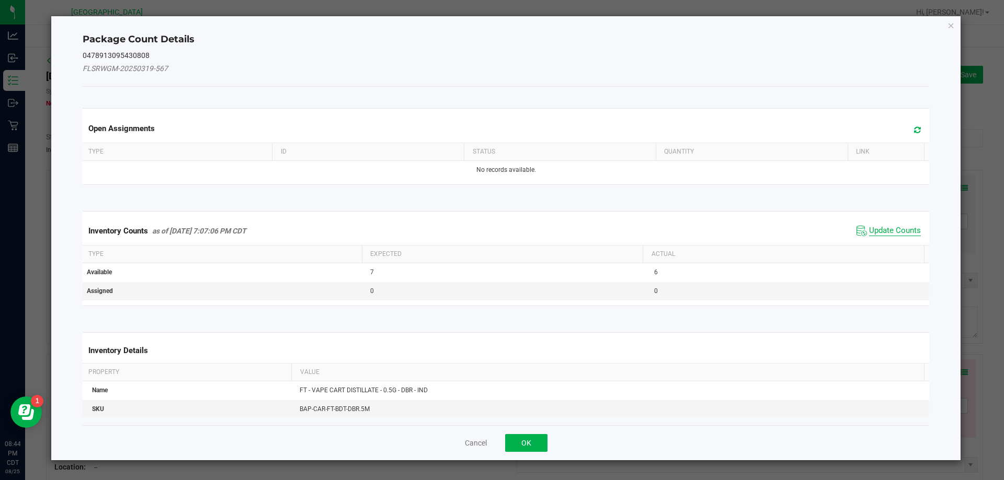
click at [875, 234] on span "Update Counts" at bounding box center [895, 231] width 52 height 10
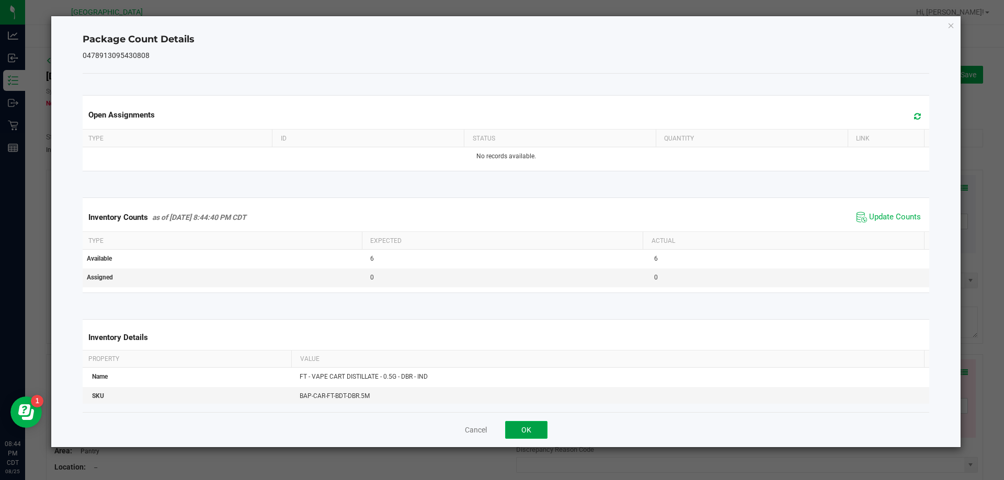
click at [526, 428] on button "OK" at bounding box center [526, 430] width 42 height 18
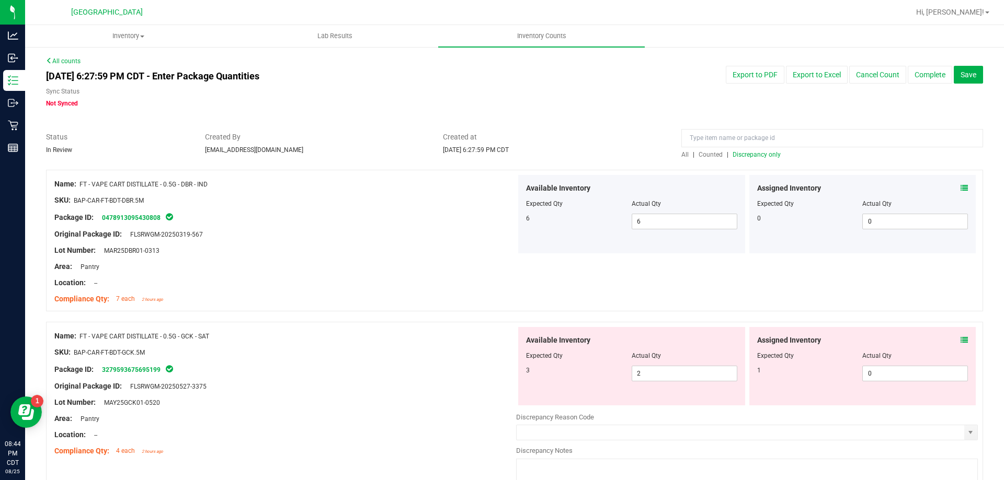
click at [960, 338] on icon at bounding box center [963, 340] width 7 height 7
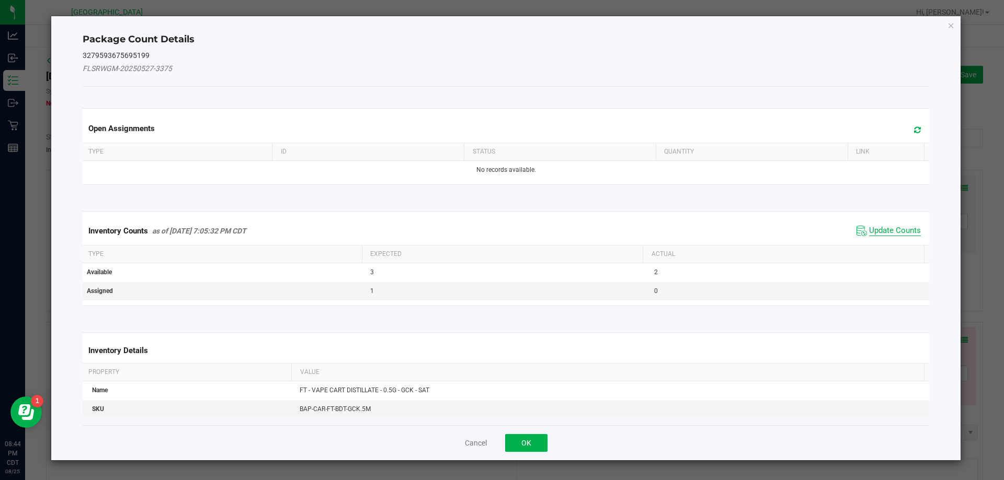
click at [896, 226] on span "Update Counts" at bounding box center [895, 231] width 52 height 10
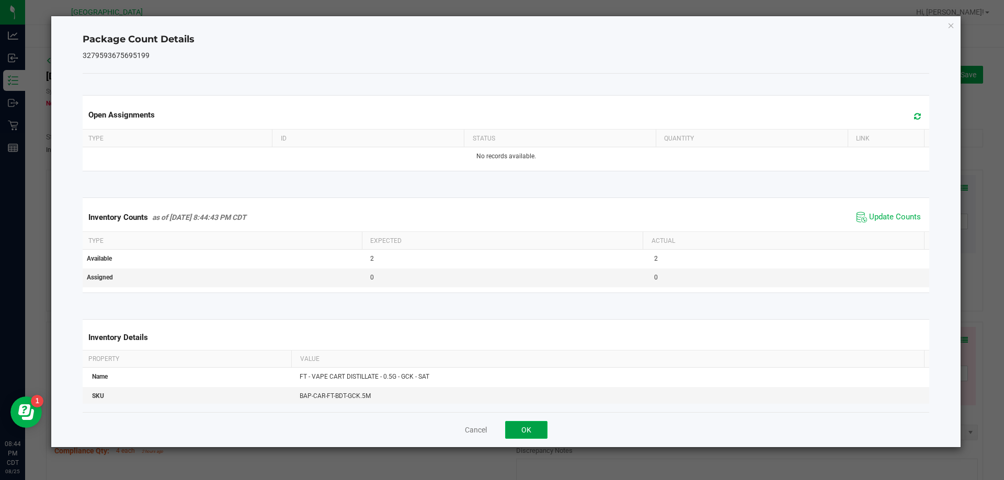
click at [539, 435] on button "OK" at bounding box center [526, 430] width 42 height 18
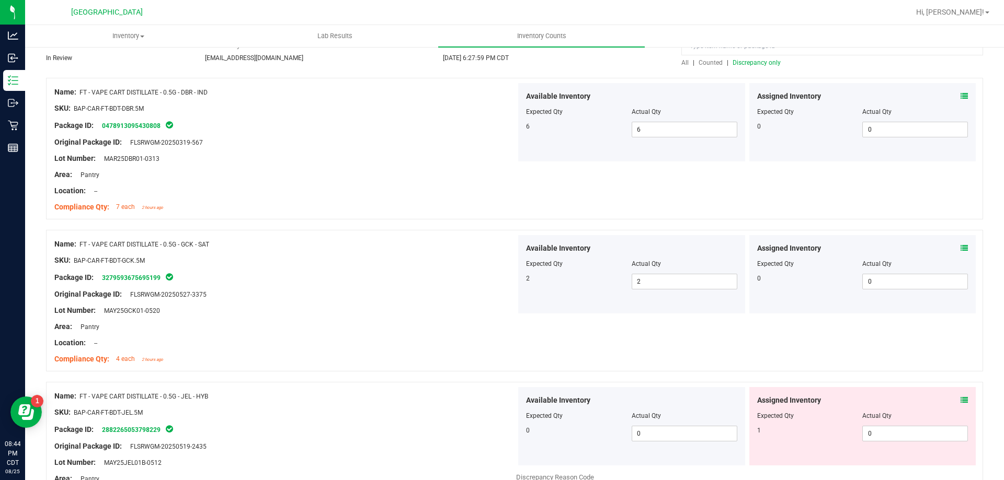
scroll to position [261, 0]
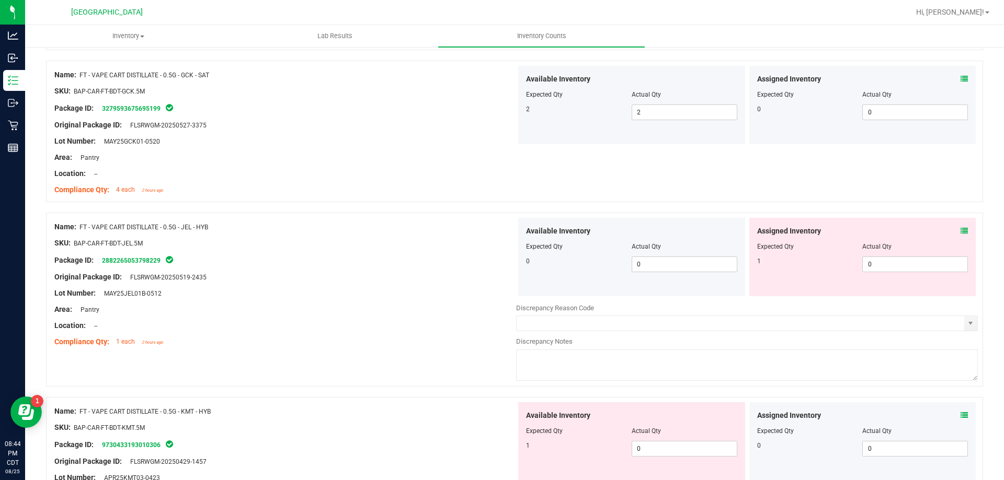
click at [960, 229] on icon at bounding box center [963, 230] width 7 height 7
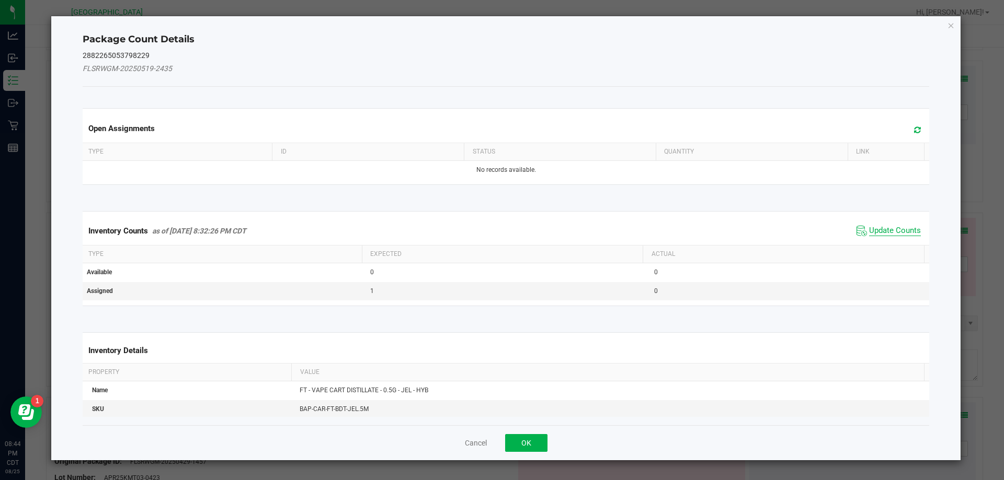
click at [903, 232] on span "Update Counts" at bounding box center [895, 231] width 52 height 10
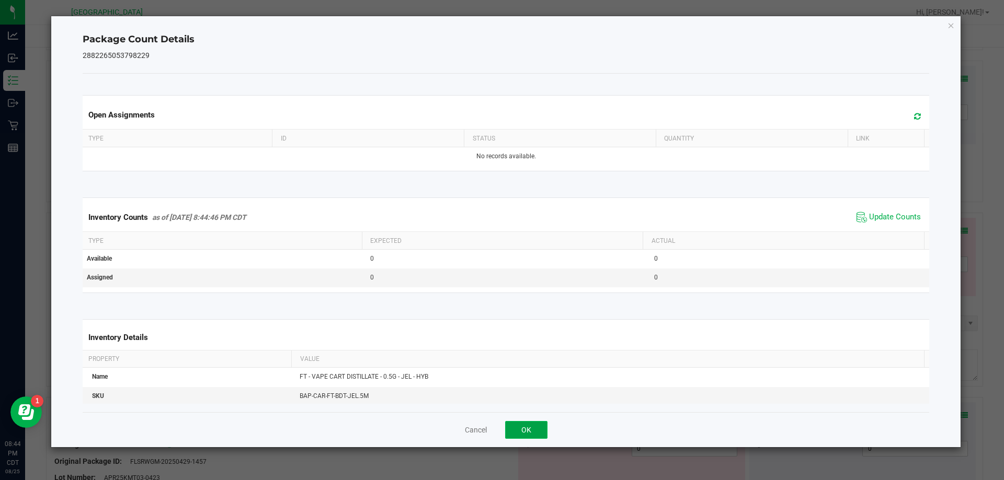
click at [539, 431] on button "OK" at bounding box center [526, 430] width 42 height 18
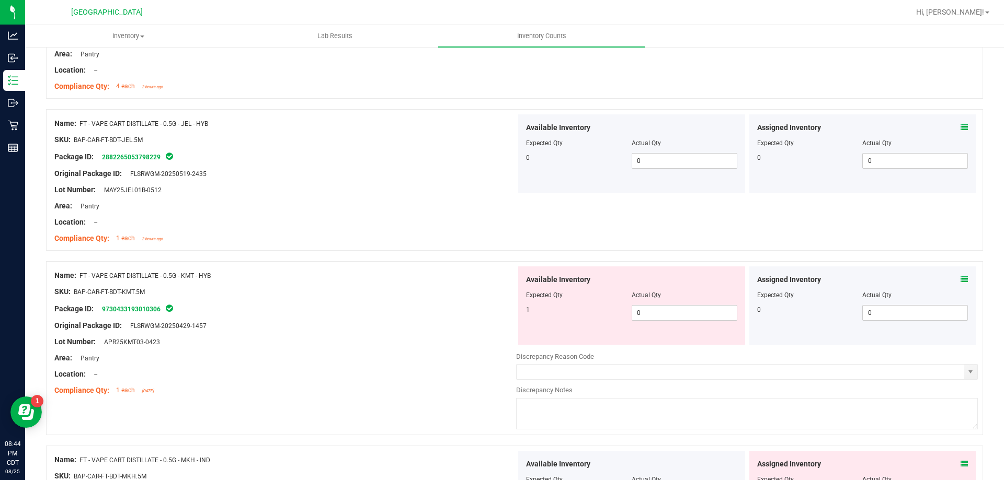
scroll to position [366, 0]
click at [960, 279] on div "Assigned Inventory Expected Qty Actual Qty 0 0 0" at bounding box center [862, 305] width 227 height 78
click at [960, 278] on icon at bounding box center [963, 278] width 7 height 7
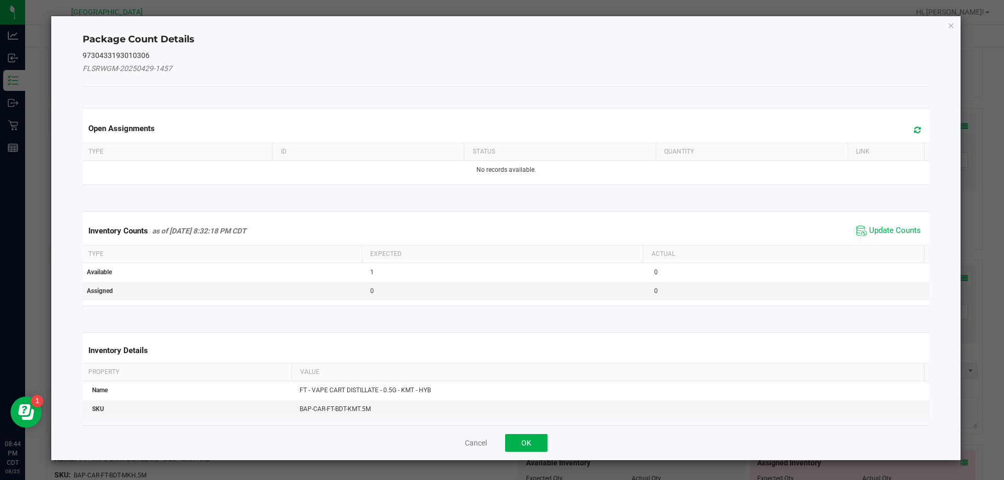
click at [883, 237] on span "Update Counts" at bounding box center [889, 231] width 70 height 16
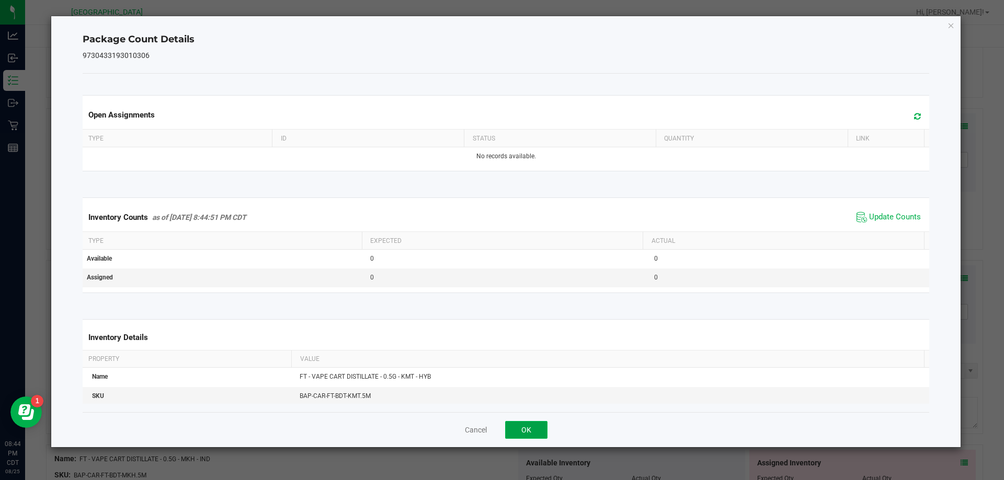
click at [525, 425] on button "OK" at bounding box center [526, 430] width 42 height 18
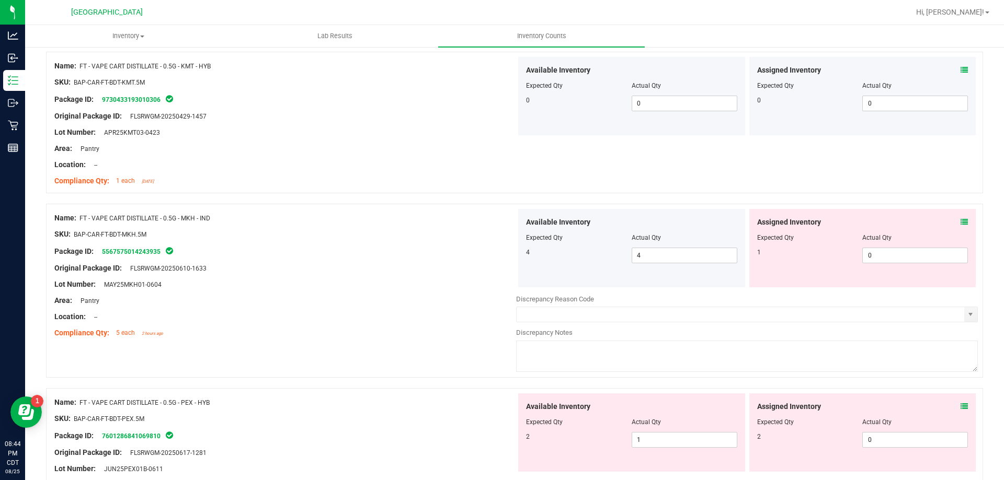
scroll to position [575, 0]
click at [960, 220] on icon at bounding box center [963, 221] width 7 height 7
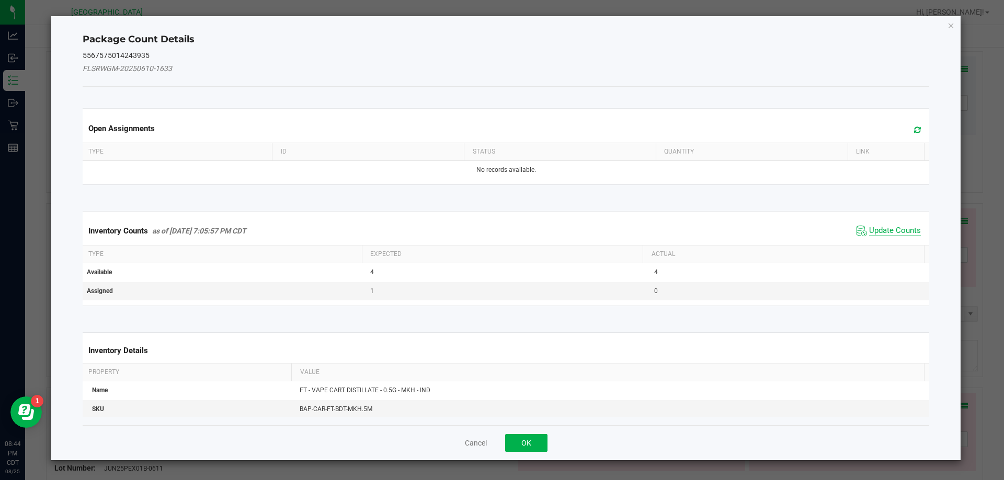
click at [911, 231] on span "Update Counts" at bounding box center [895, 231] width 52 height 10
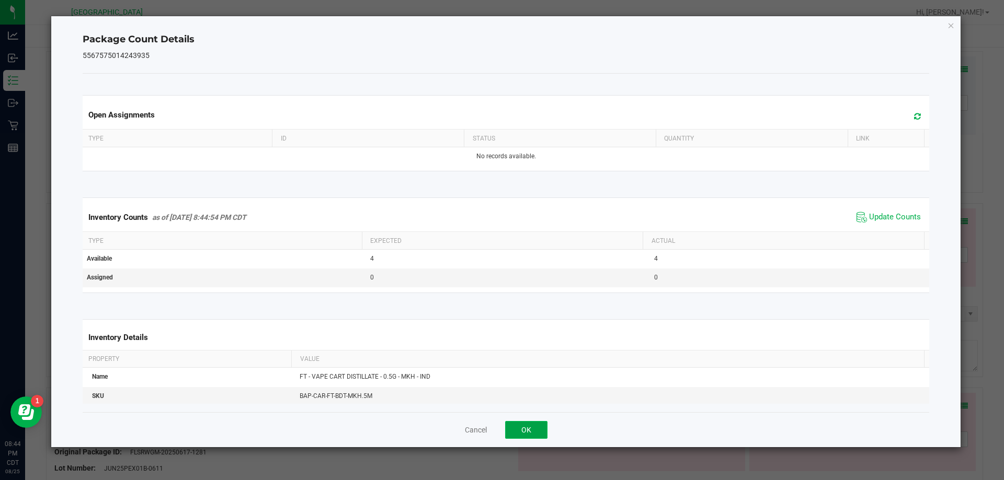
click at [518, 429] on button "OK" at bounding box center [526, 430] width 42 height 18
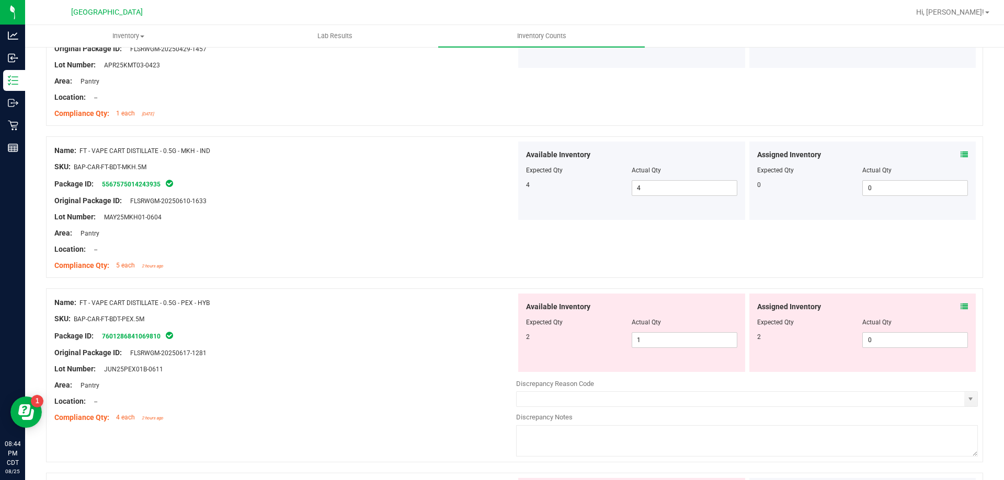
scroll to position [784, 0]
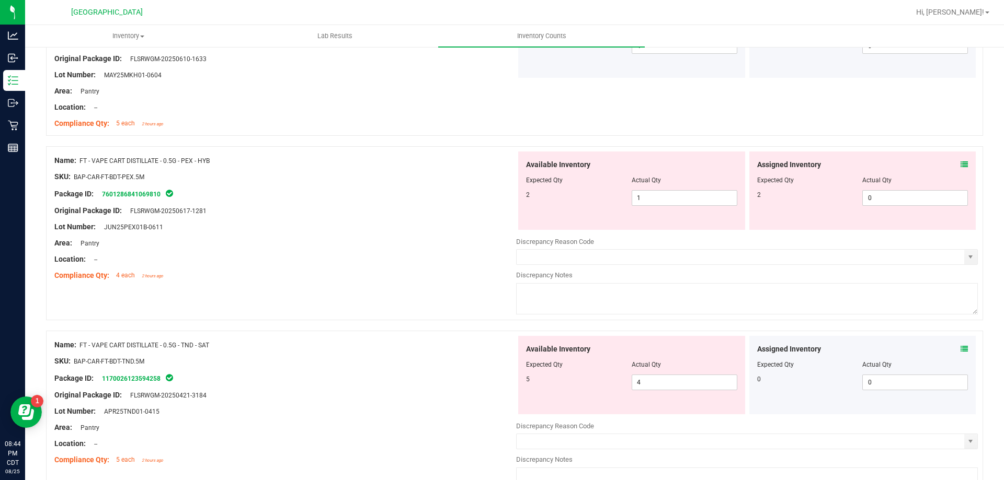
click at [960, 169] on span at bounding box center [963, 164] width 7 height 11
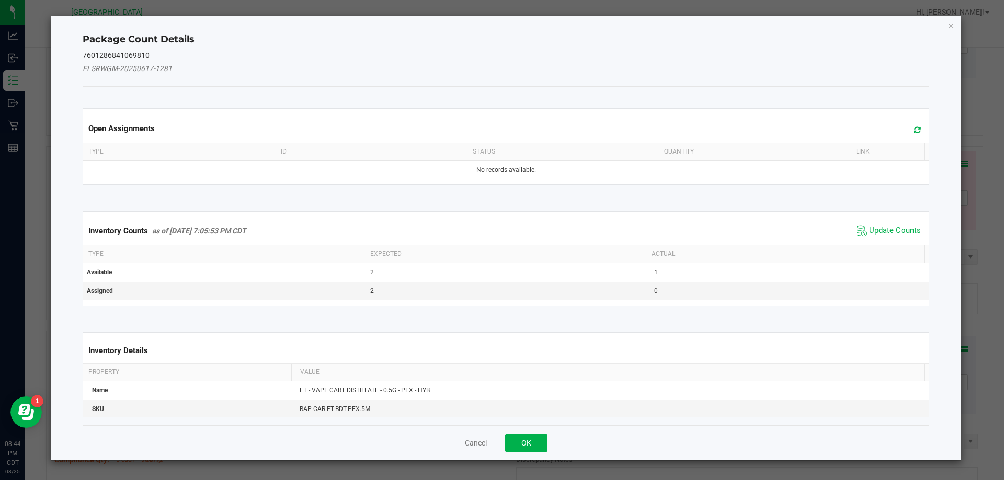
click at [885, 221] on div "Inventory Counts as of [DATE] 7:05:53 PM CDT Update Counts" at bounding box center [506, 231] width 851 height 28
click at [885, 228] on span "Update Counts" at bounding box center [895, 231] width 52 height 10
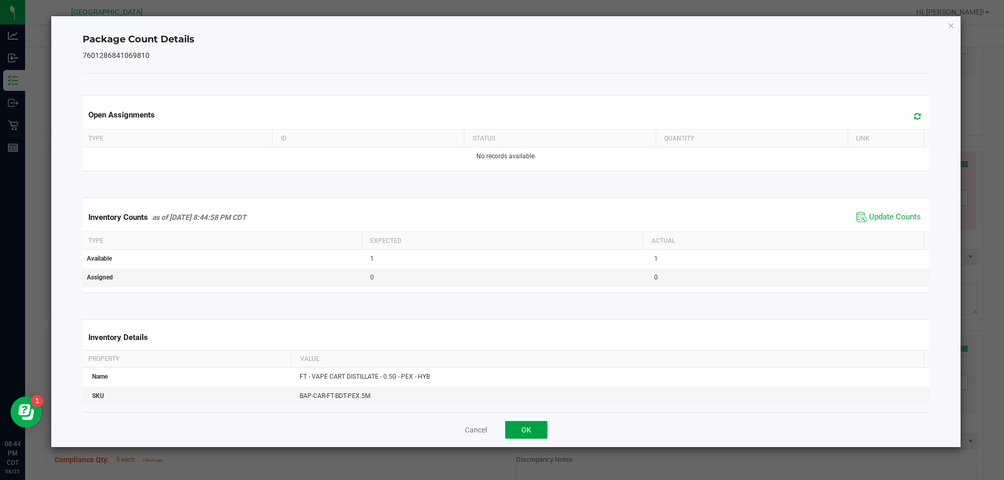
click at [539, 428] on button "OK" at bounding box center [526, 430] width 42 height 18
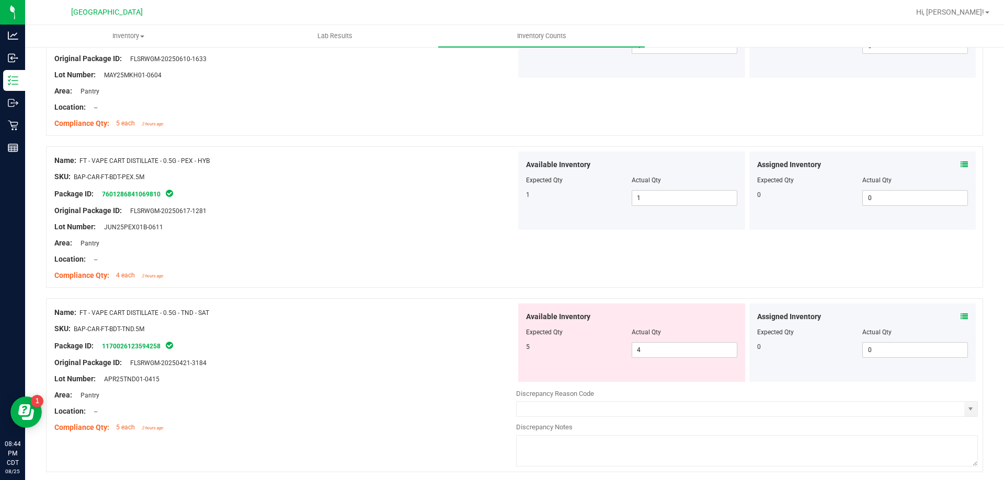
click at [960, 320] on icon at bounding box center [963, 316] width 7 height 7
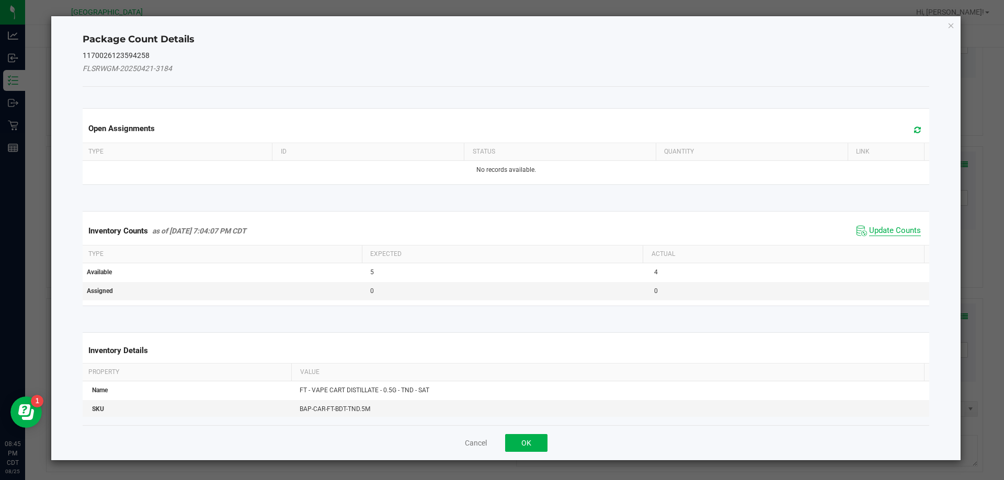
click at [887, 234] on span "Update Counts" at bounding box center [895, 231] width 52 height 10
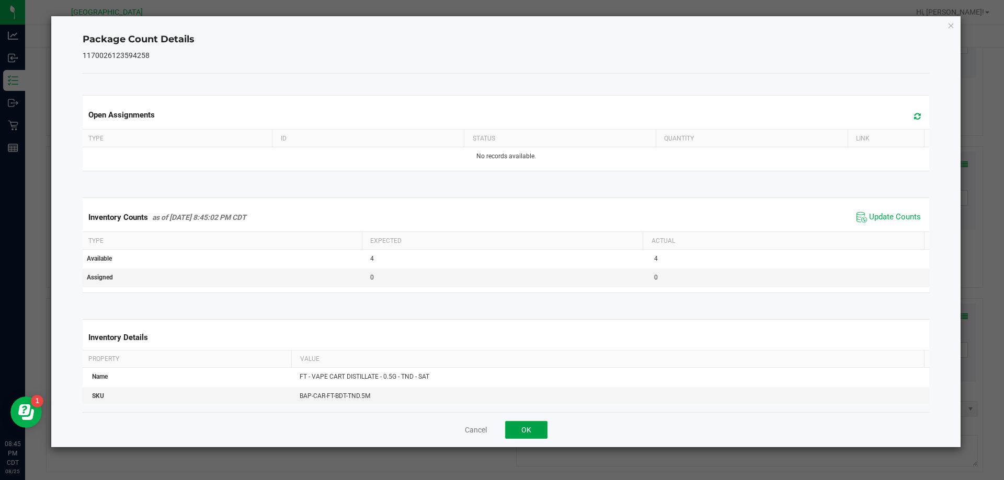
click at [527, 438] on button "OK" at bounding box center [526, 430] width 42 height 18
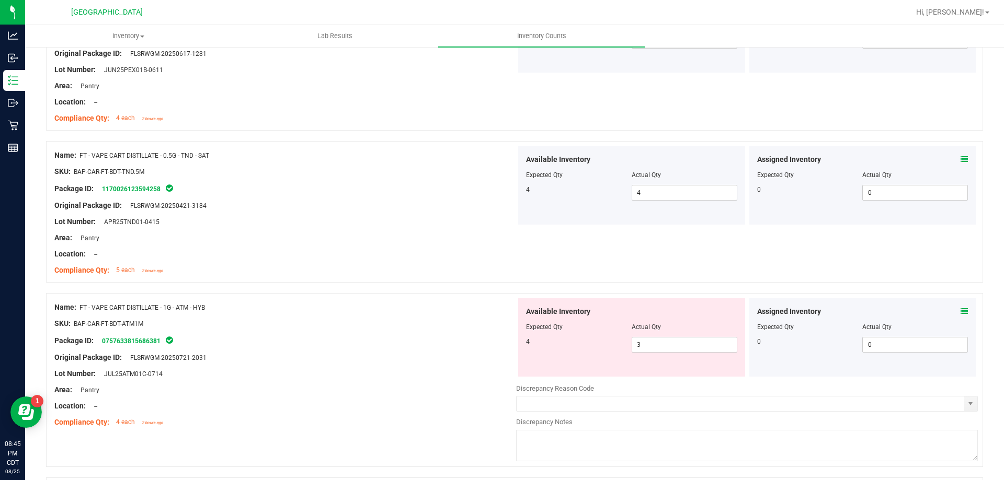
scroll to position [1045, 0]
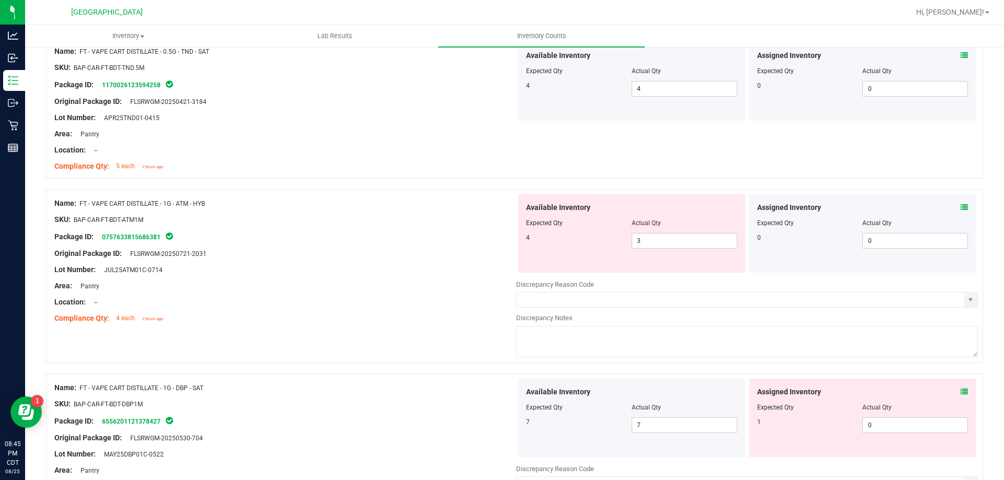
click at [960, 205] on icon at bounding box center [963, 207] width 7 height 7
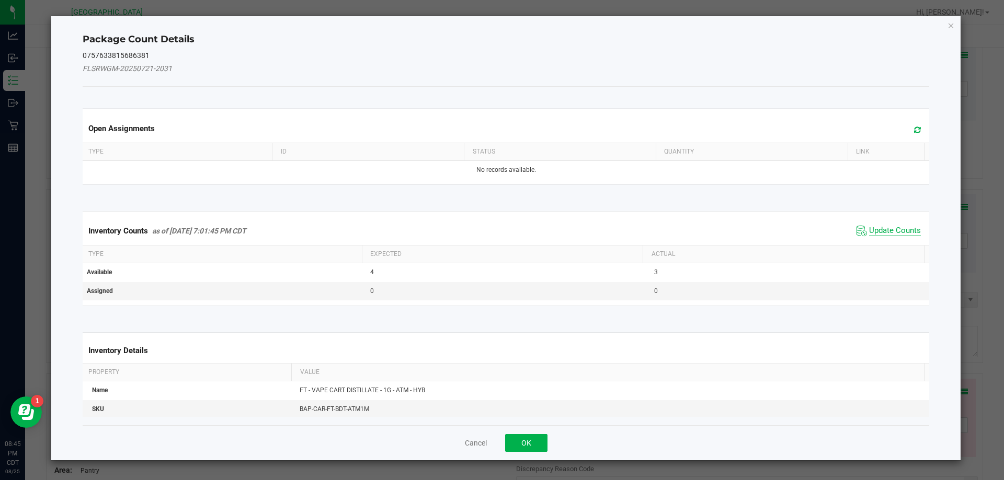
click at [888, 233] on span "Update Counts" at bounding box center [895, 231] width 52 height 10
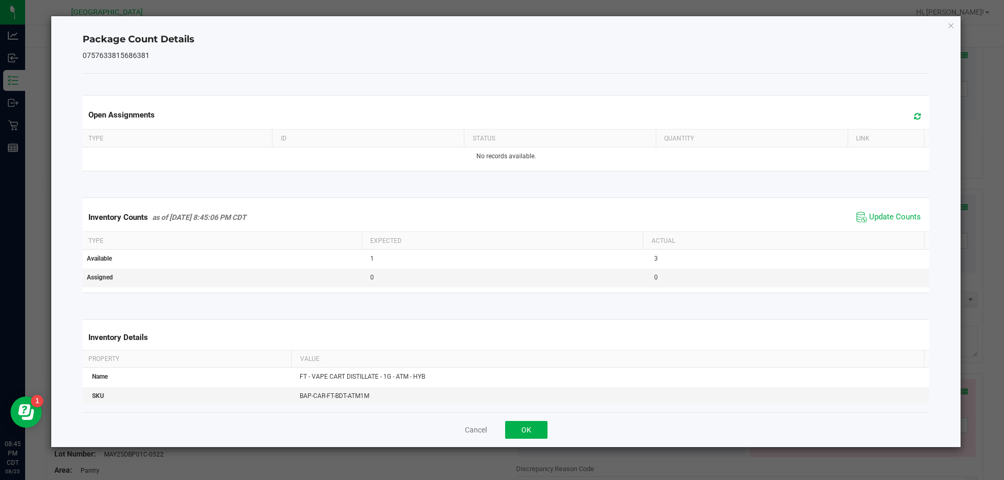
click at [522, 439] on div "Cancel OK" at bounding box center [506, 429] width 847 height 35
click at [524, 431] on button "OK" at bounding box center [526, 430] width 42 height 18
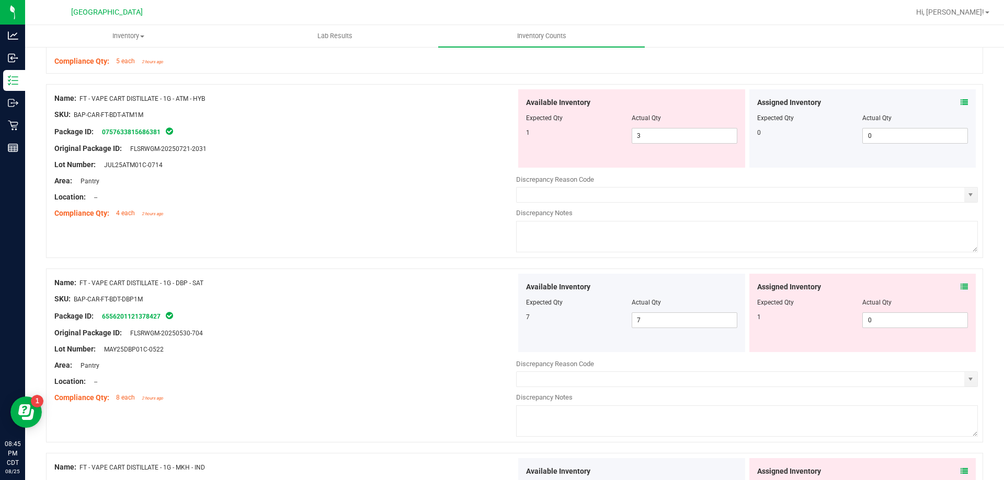
scroll to position [1150, 0]
click at [960, 104] on icon at bounding box center [963, 102] width 7 height 7
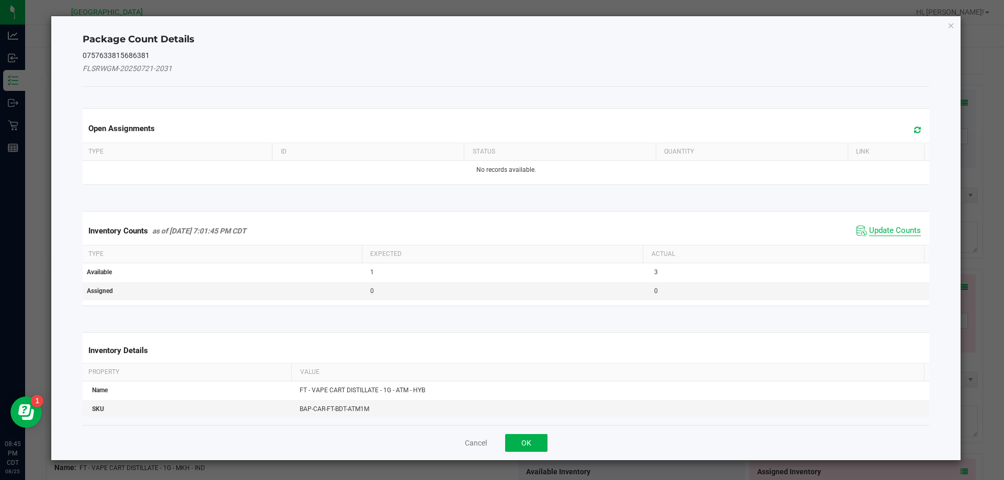
click at [869, 233] on span "Update Counts" at bounding box center [895, 231] width 52 height 10
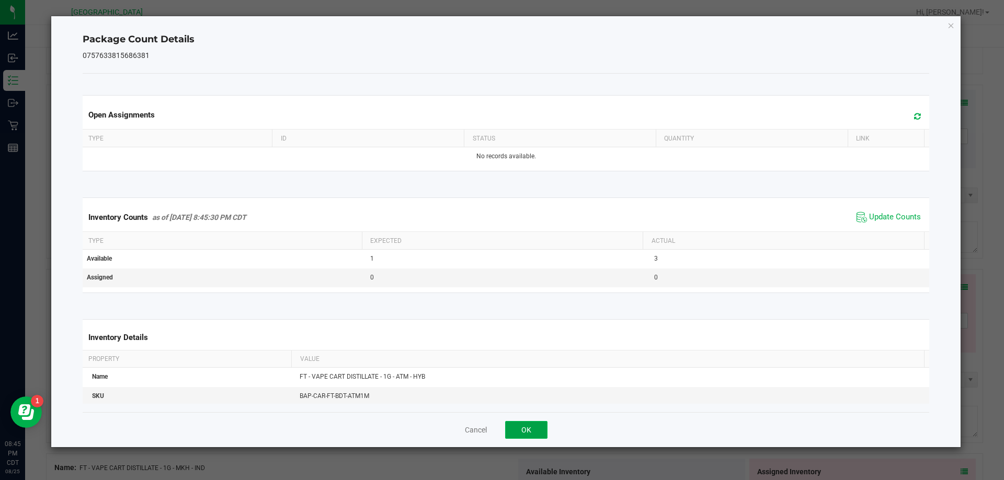
click at [528, 435] on button "OK" at bounding box center [526, 430] width 42 height 18
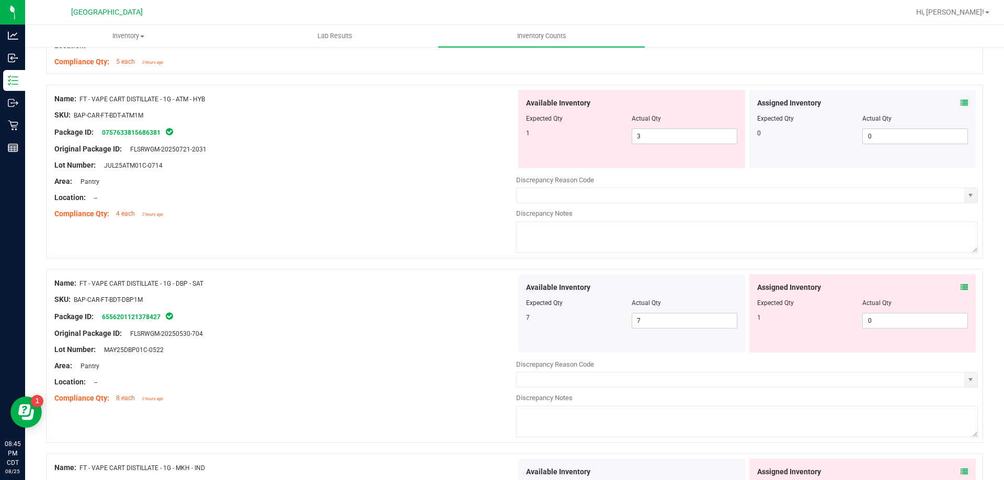
scroll to position [1359, 0]
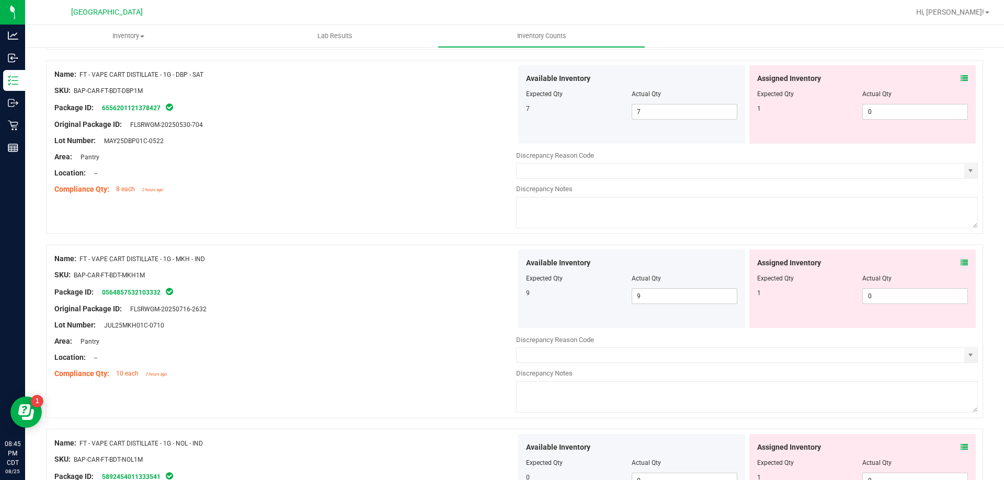
click at [951, 265] on div "Assigned Inventory" at bounding box center [862, 263] width 211 height 11
click at [960, 262] on icon at bounding box center [963, 262] width 7 height 7
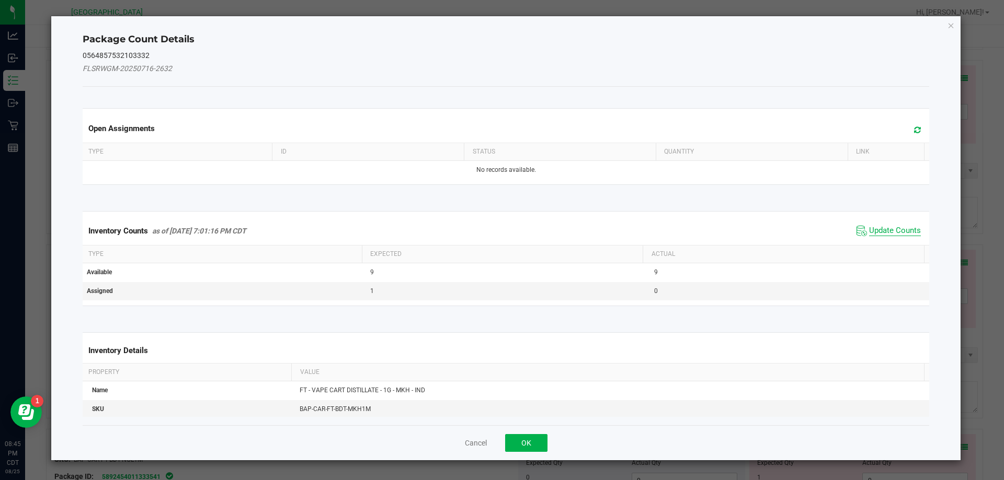
click at [879, 229] on span "Update Counts" at bounding box center [895, 231] width 52 height 10
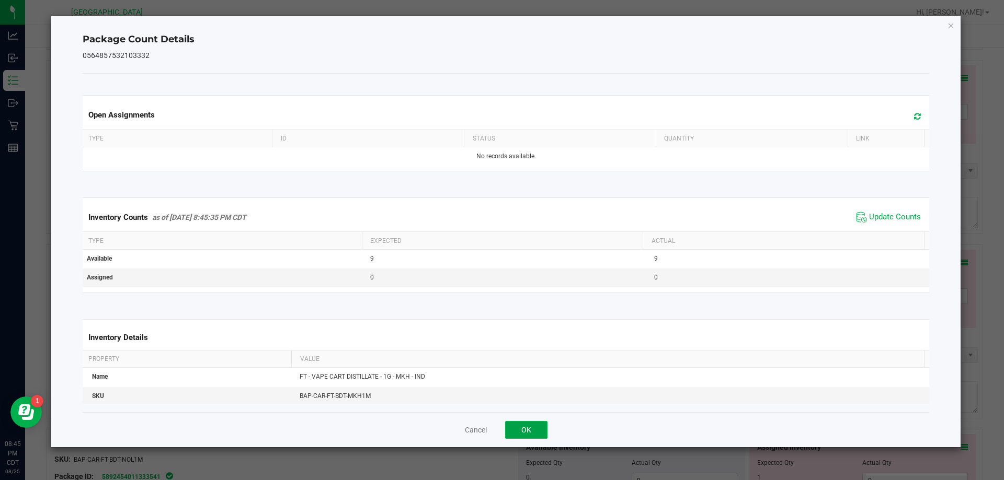
click at [525, 428] on button "OK" at bounding box center [526, 430] width 42 height 18
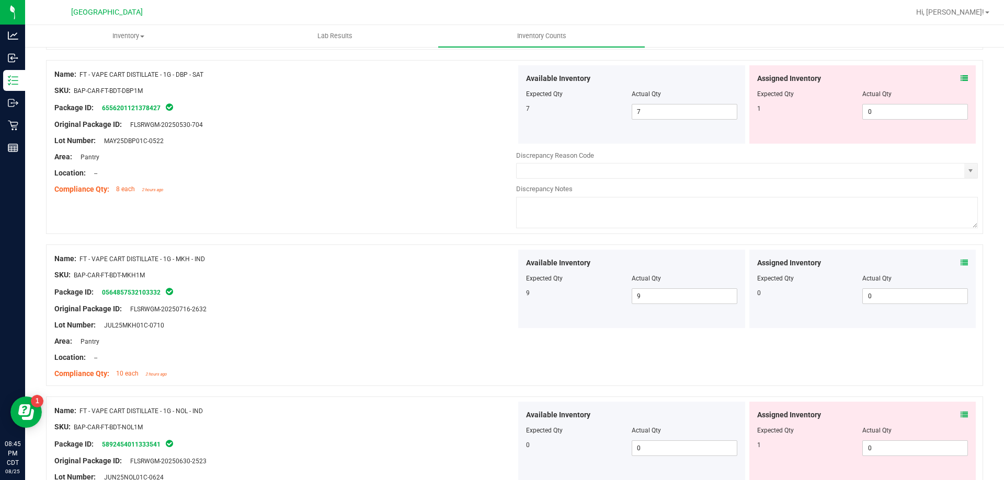
click at [960, 79] on icon at bounding box center [963, 78] width 7 height 7
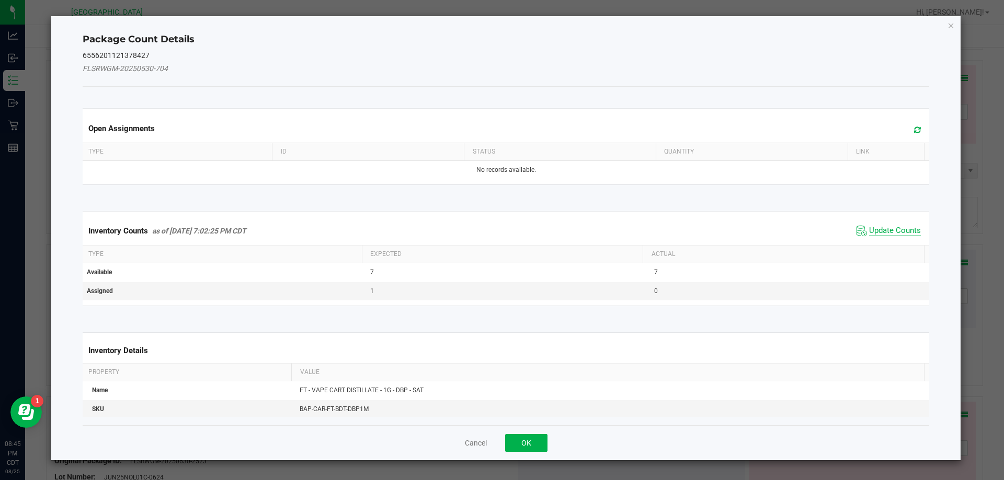
click at [891, 231] on span "Update Counts" at bounding box center [895, 231] width 52 height 10
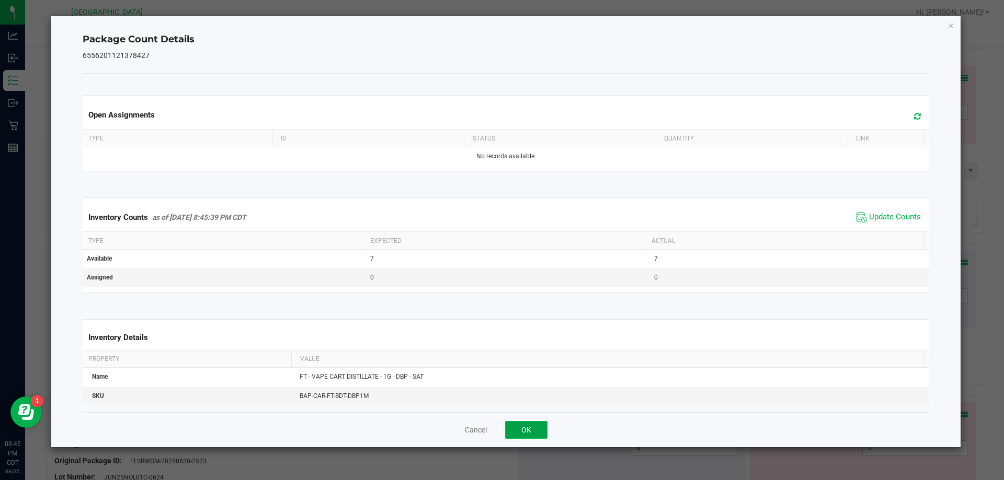
click at [520, 436] on button "OK" at bounding box center [526, 430] width 42 height 18
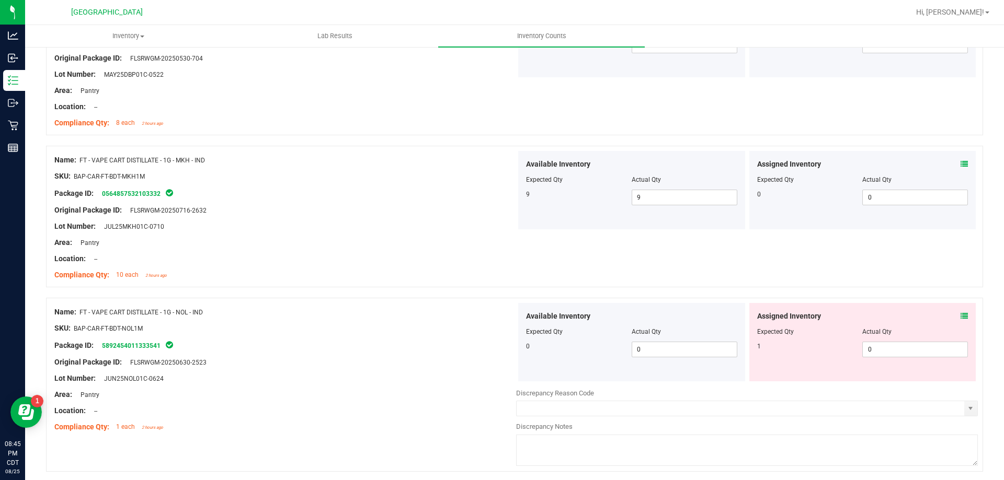
scroll to position [1464, 0]
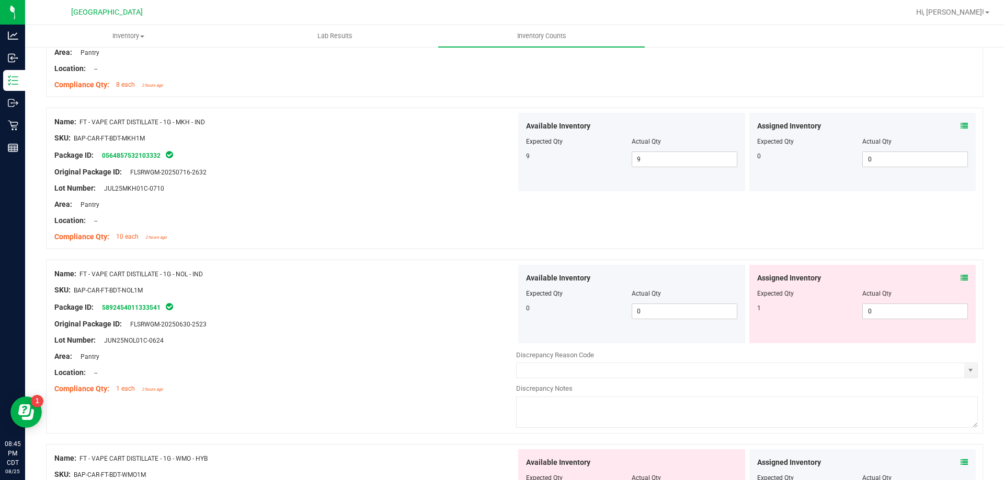
click at [960, 276] on icon at bounding box center [963, 277] width 7 height 7
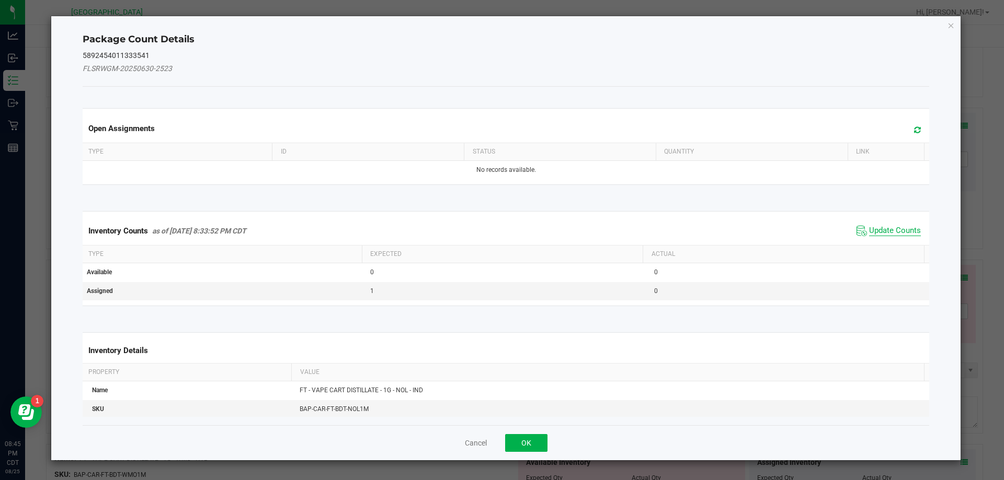
click at [889, 233] on span "Update Counts" at bounding box center [895, 231] width 52 height 10
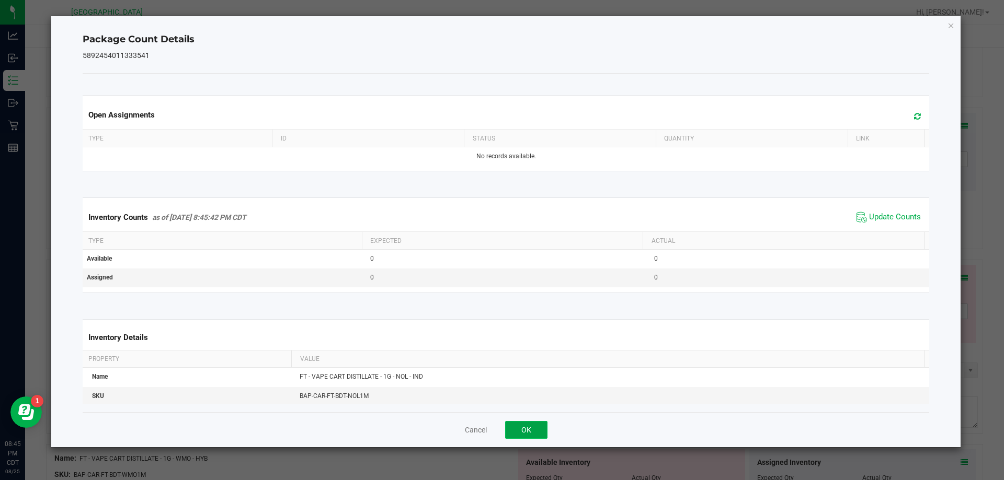
click at [519, 431] on button "OK" at bounding box center [526, 430] width 42 height 18
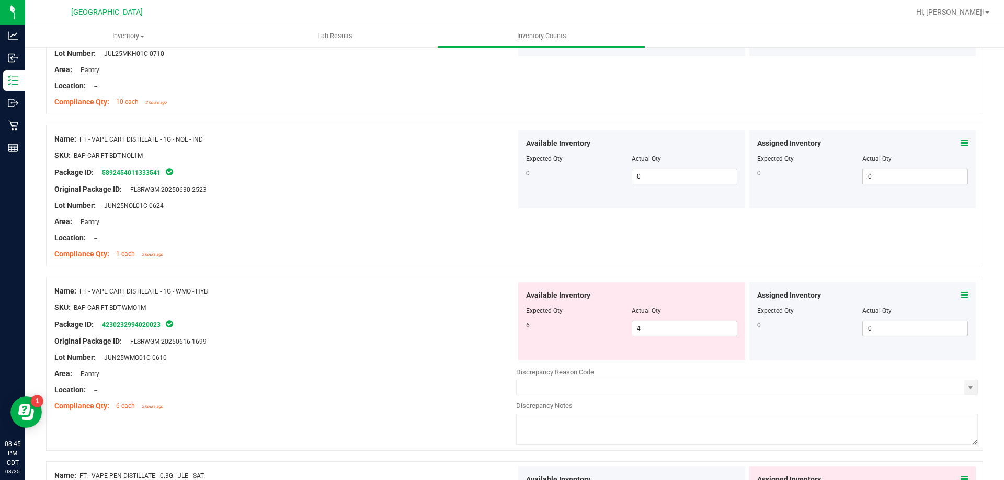
scroll to position [1673, 0]
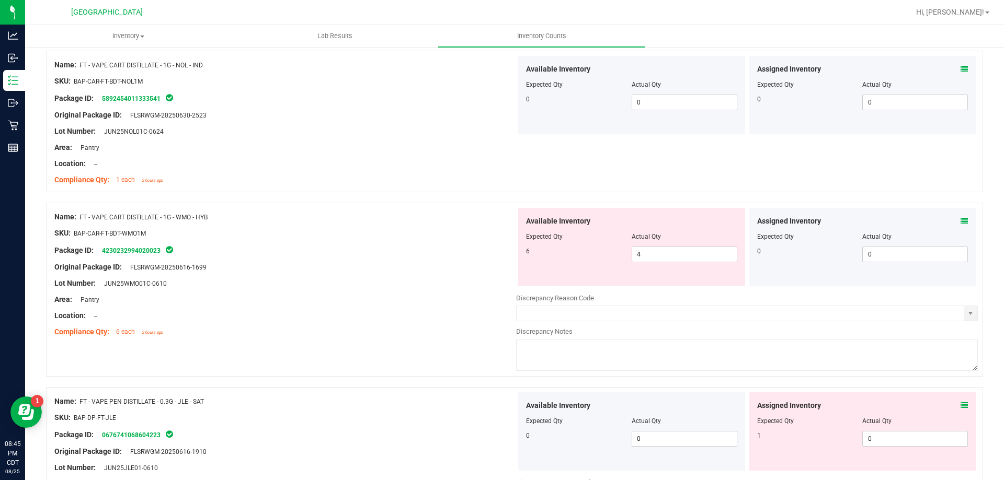
click at [960, 220] on icon at bounding box center [963, 220] width 7 height 7
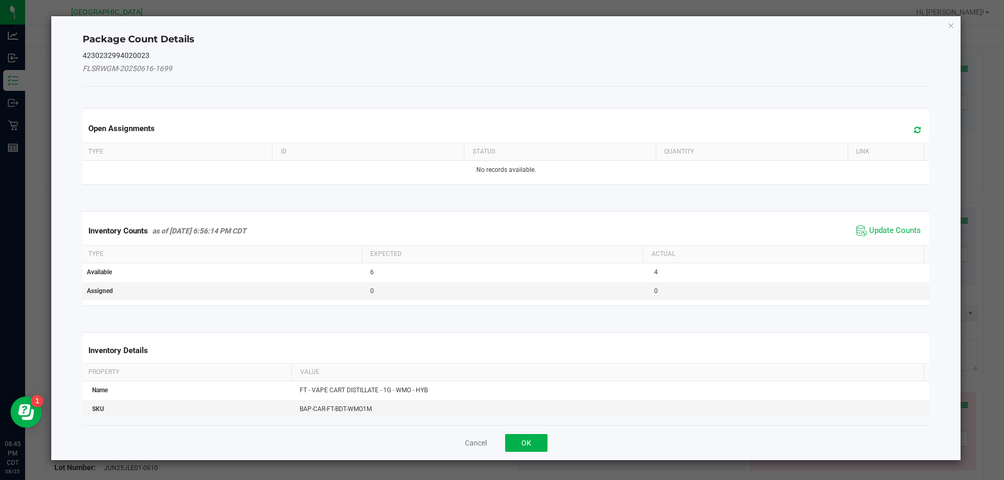
click at [901, 219] on div "Inventory Counts as of [DATE] 6:56:14 PM CDT Update Counts" at bounding box center [506, 231] width 851 height 28
click at [900, 233] on span "Update Counts" at bounding box center [895, 231] width 52 height 10
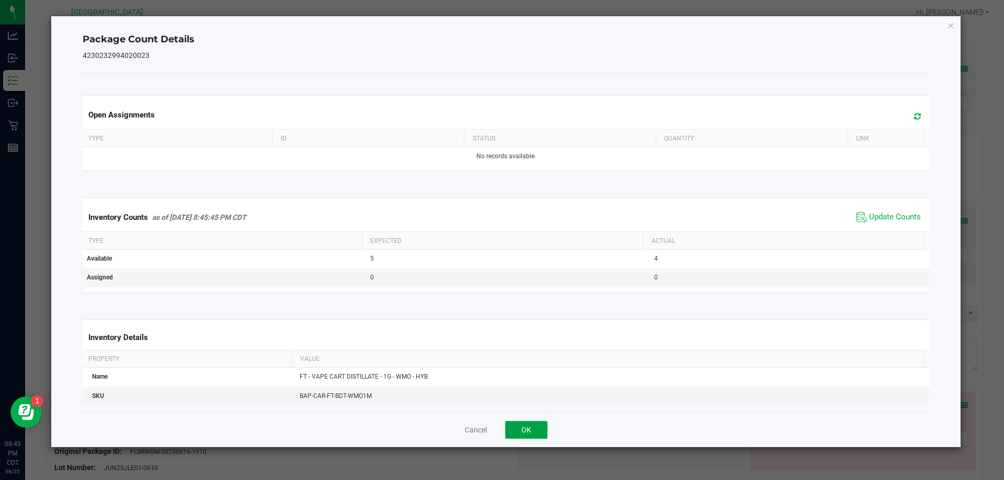
click at [530, 432] on button "OK" at bounding box center [526, 430] width 42 height 18
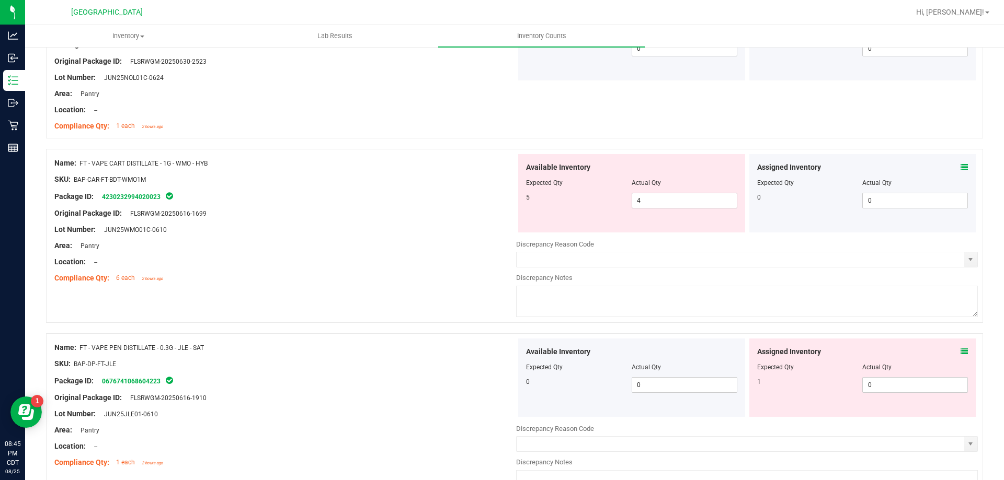
scroll to position [1830, 0]
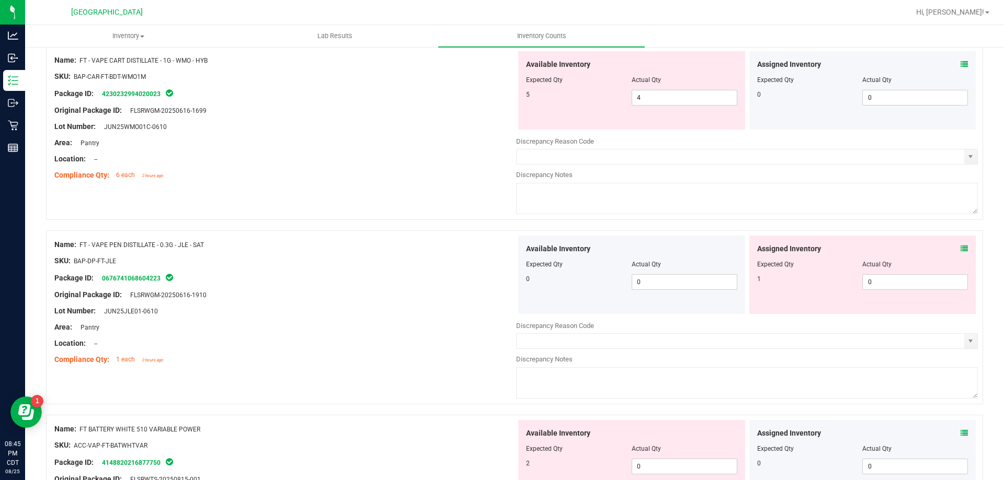
click at [960, 245] on icon at bounding box center [963, 248] width 7 height 7
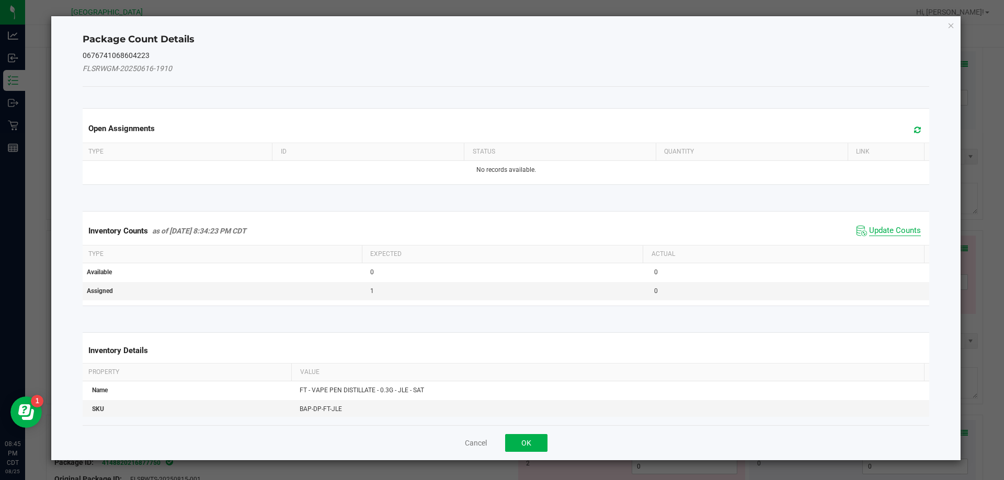
click at [900, 235] on span "Update Counts" at bounding box center [895, 231] width 52 height 10
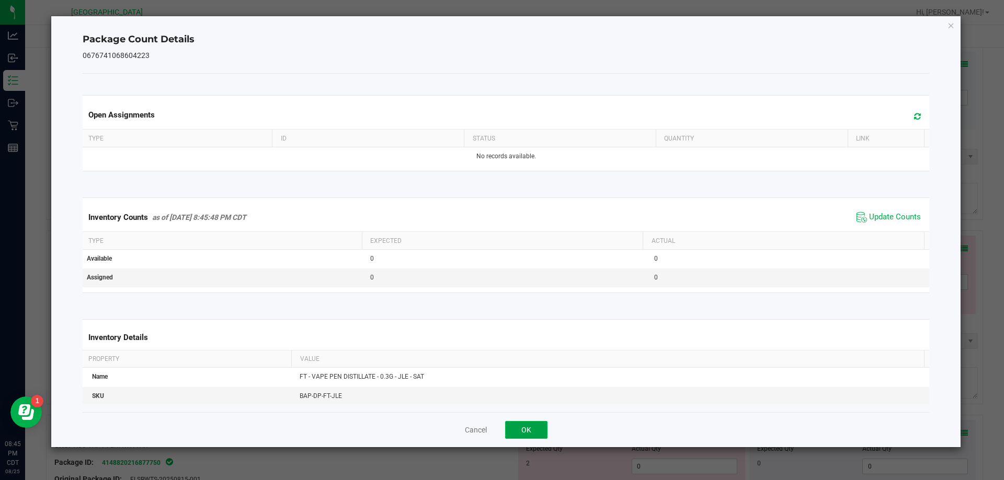
click at [538, 431] on button "OK" at bounding box center [526, 430] width 42 height 18
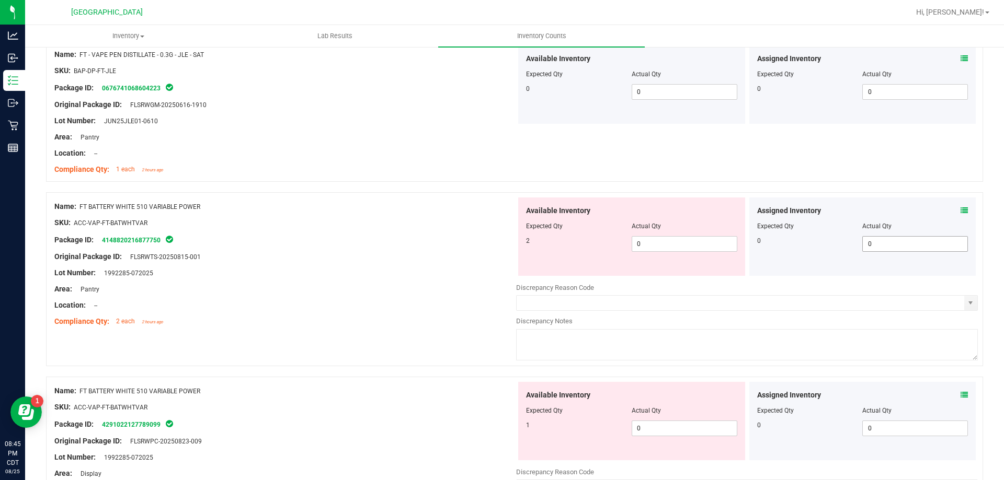
scroll to position [2039, 0]
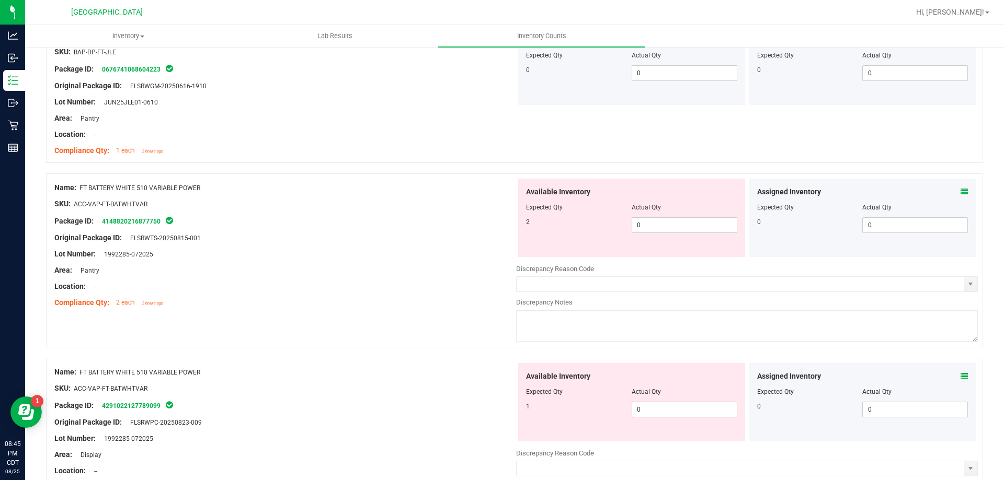
click at [960, 193] on icon at bounding box center [963, 191] width 7 height 7
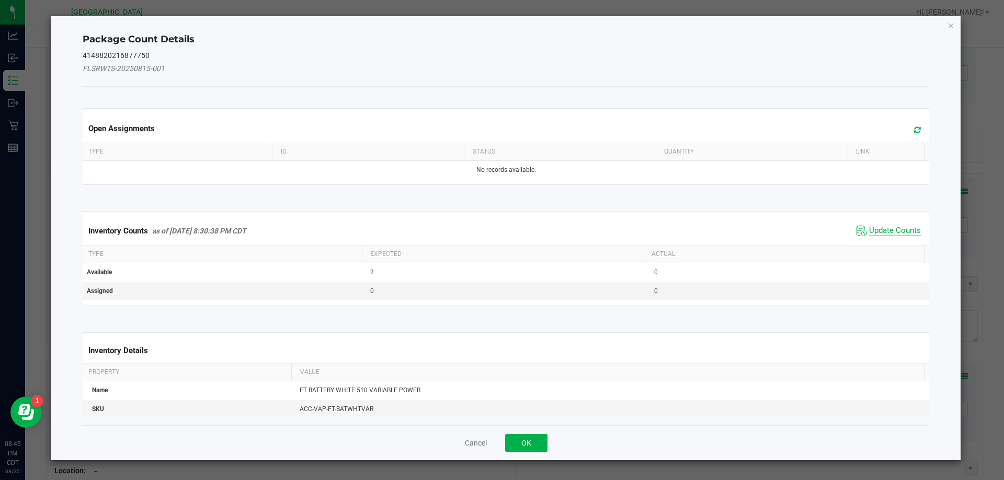
click at [881, 226] on span "Update Counts" at bounding box center [895, 231] width 52 height 10
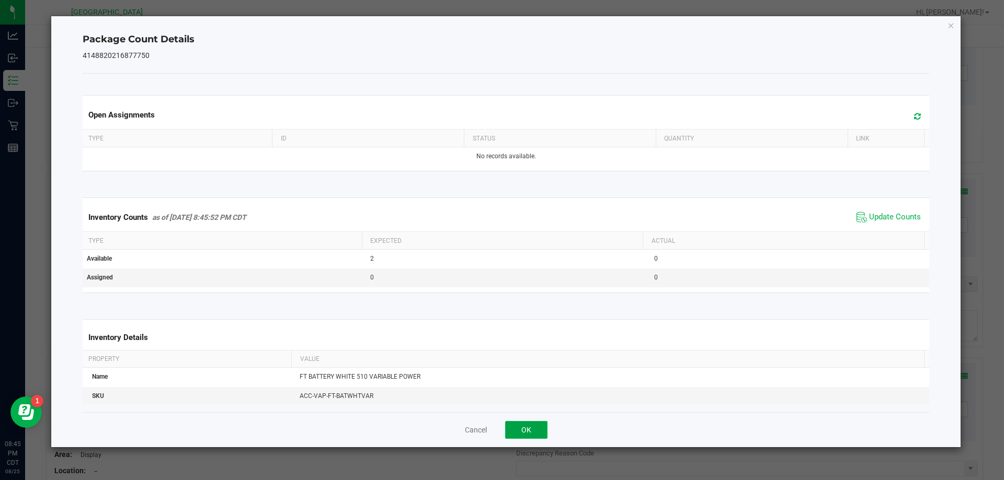
click at [516, 433] on button "OK" at bounding box center [526, 430] width 42 height 18
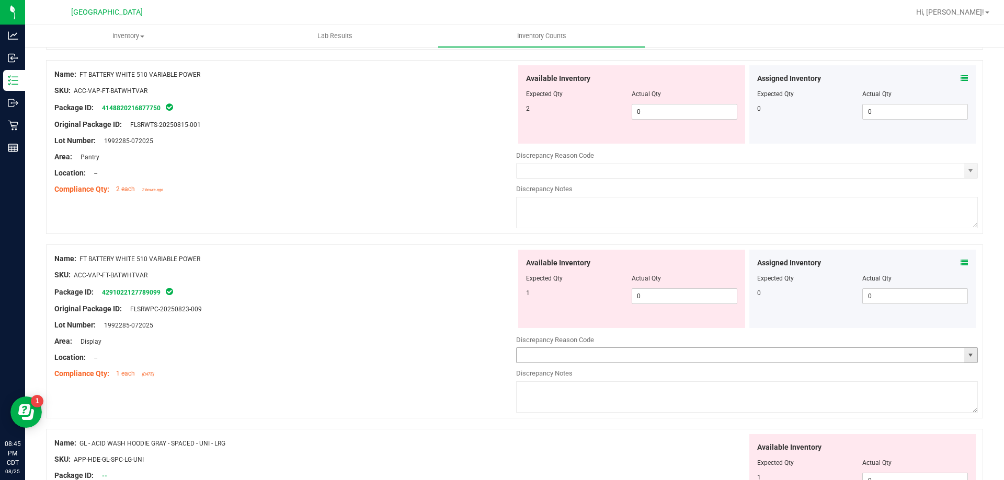
scroll to position [2248, 0]
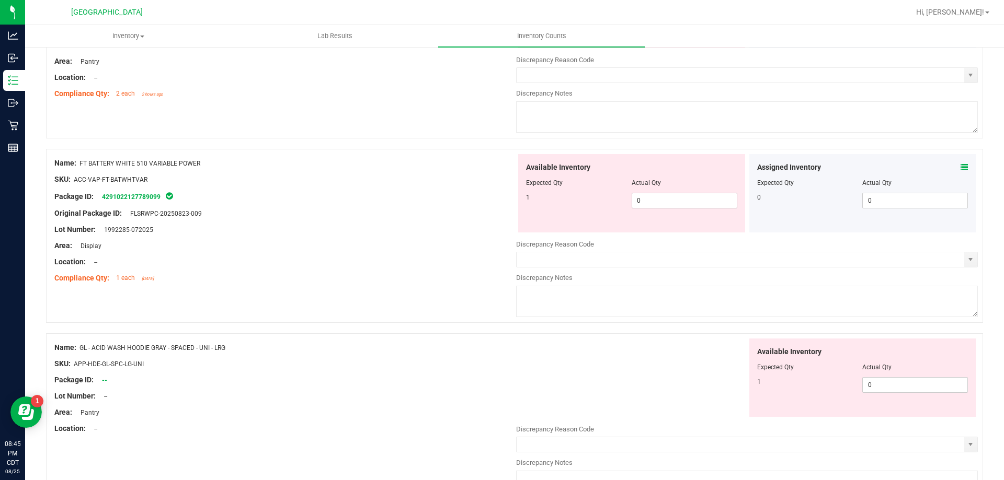
click at [960, 167] on icon at bounding box center [963, 167] width 7 height 7
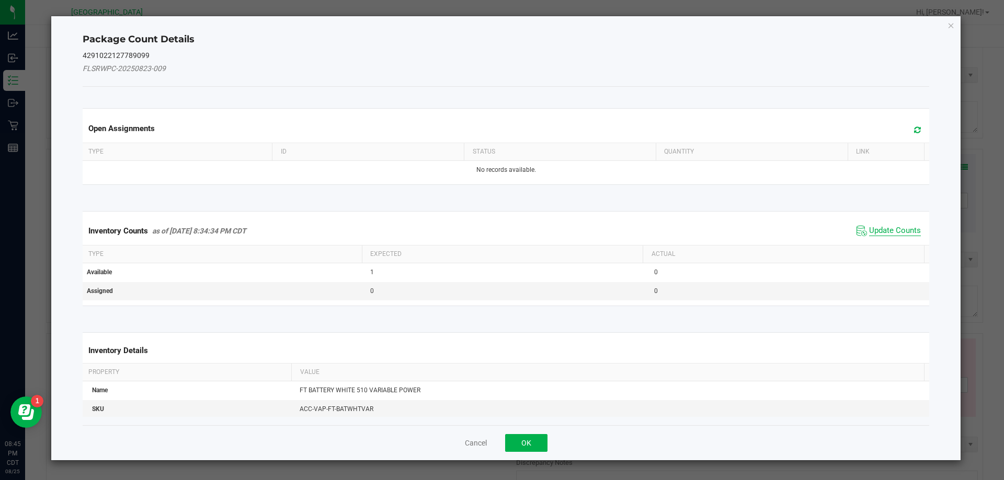
click at [891, 228] on span "Update Counts" at bounding box center [895, 231] width 52 height 10
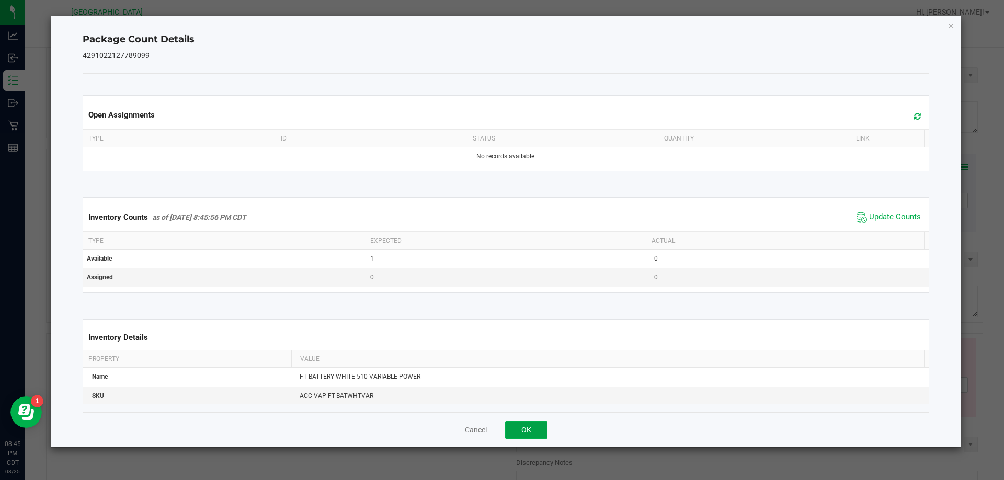
click at [519, 423] on button "OK" at bounding box center [526, 430] width 42 height 18
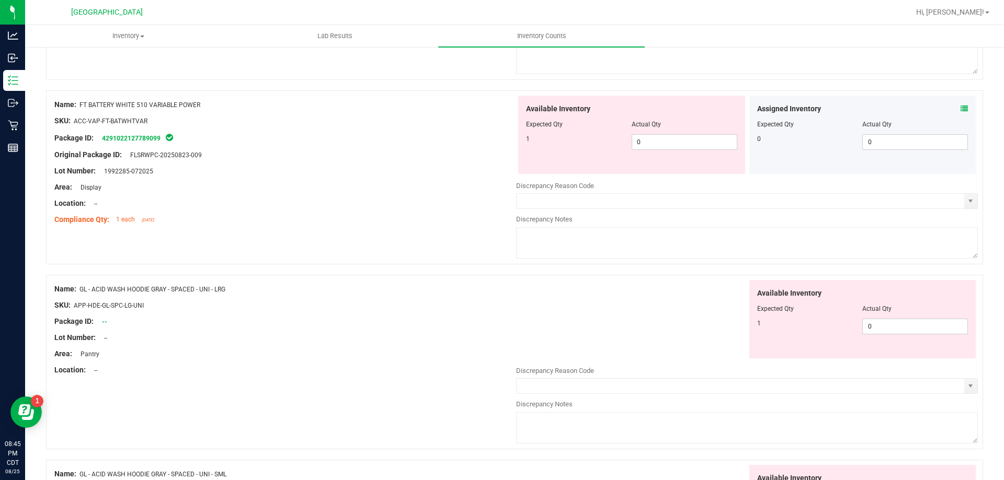
scroll to position [2405, 0]
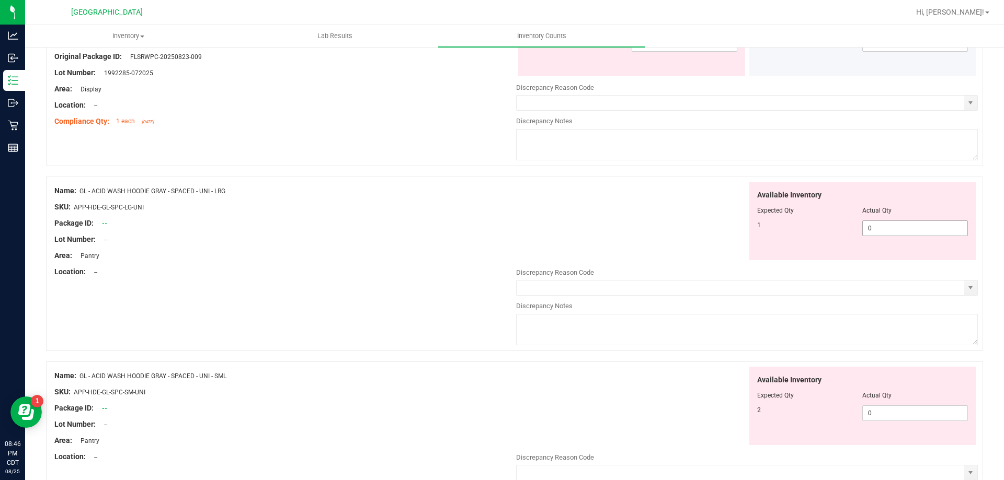
click at [893, 231] on span "0 0" at bounding box center [915, 229] width 106 height 16
type input "1"
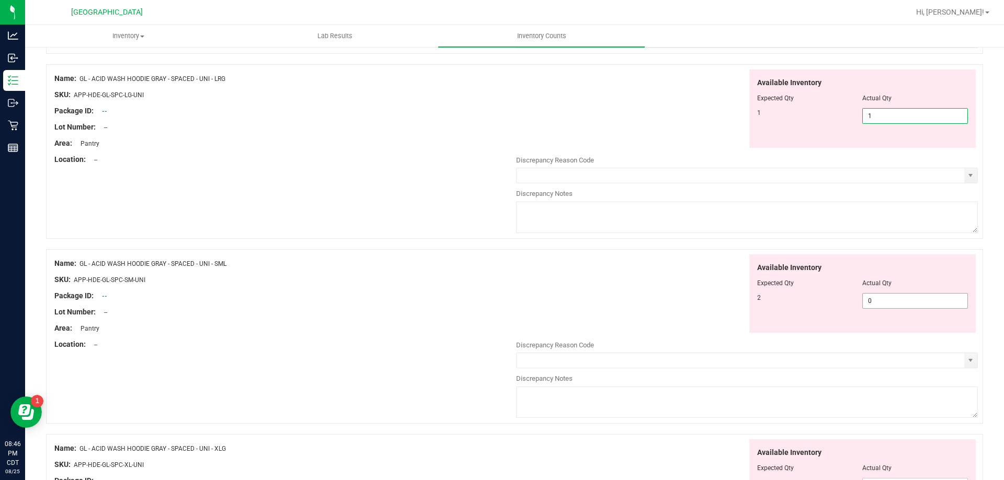
scroll to position [2561, 0]
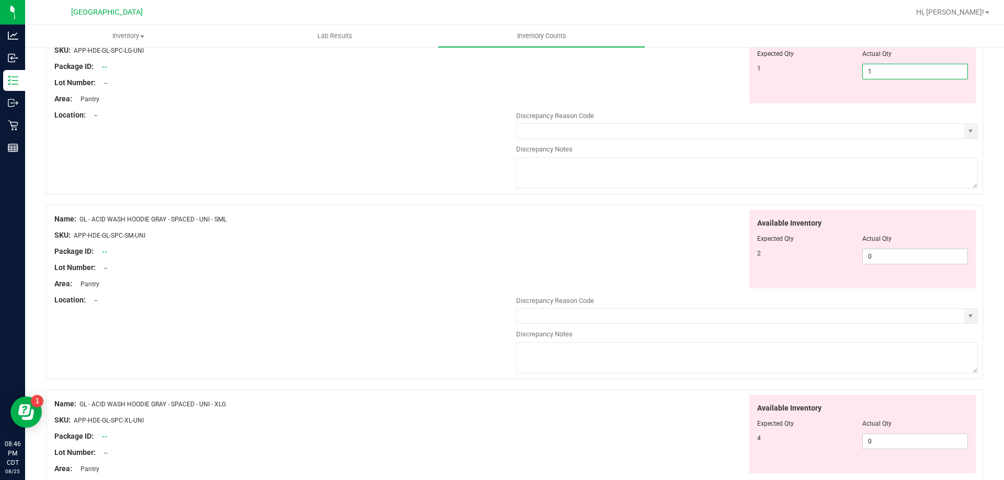
type input "1"
click at [875, 266] on div "Available Inventory Expected Qty Actual Qty 2 0 0" at bounding box center [747, 293] width 462 height 166
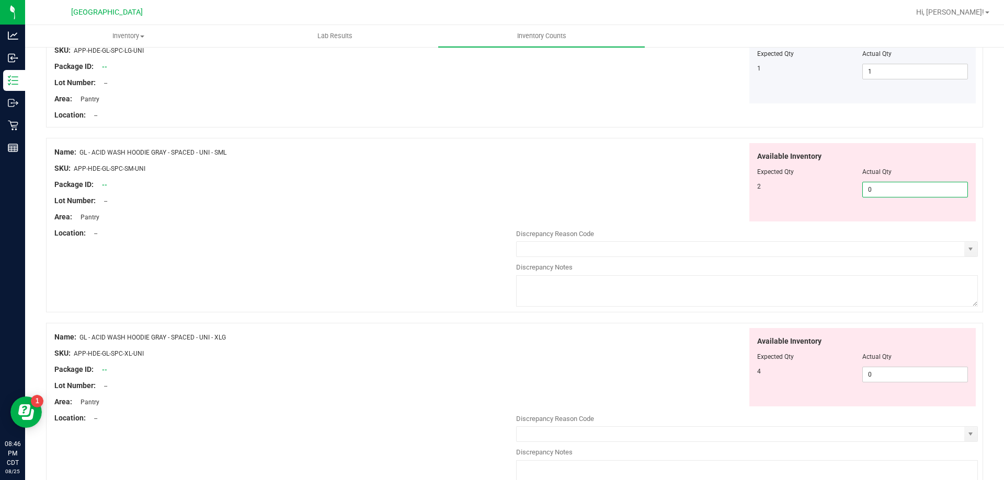
click at [881, 193] on span "0 0" at bounding box center [915, 190] width 106 height 16
type input "2"
click at [881, 371] on div "Available Inventory Expected Qty Actual Qty 4 0 0" at bounding box center [747, 411] width 462 height 166
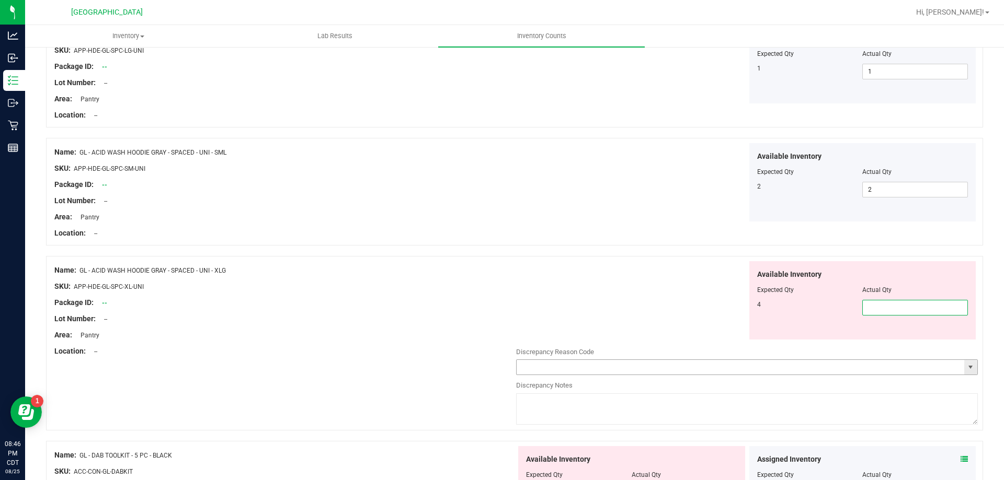
type input "4"
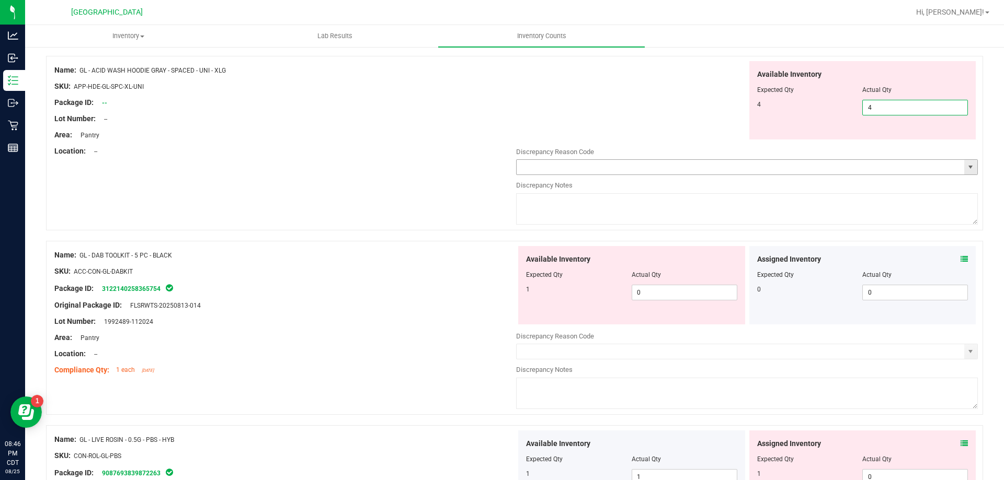
scroll to position [2771, 0]
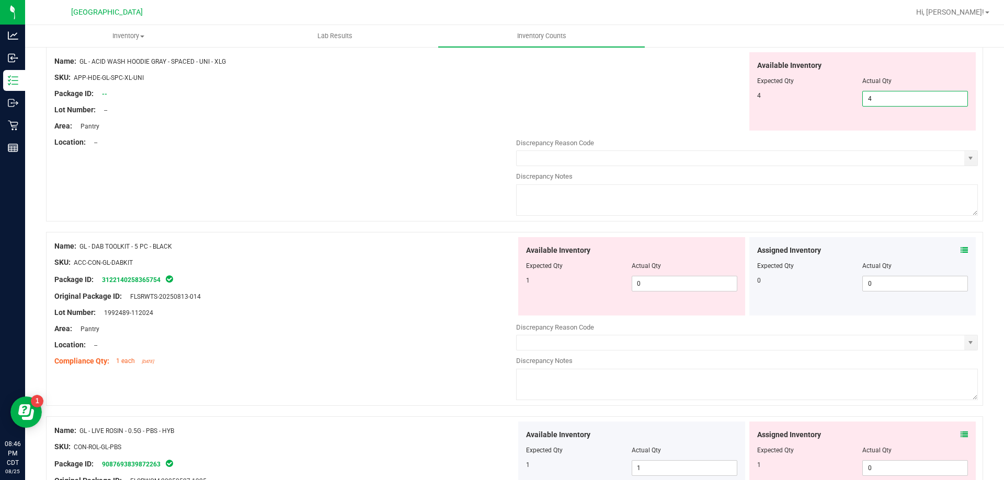
type input "4"
click at [954, 247] on div "Assigned Inventory Expected Qty Actual Qty 0 0 0" at bounding box center [862, 276] width 227 height 78
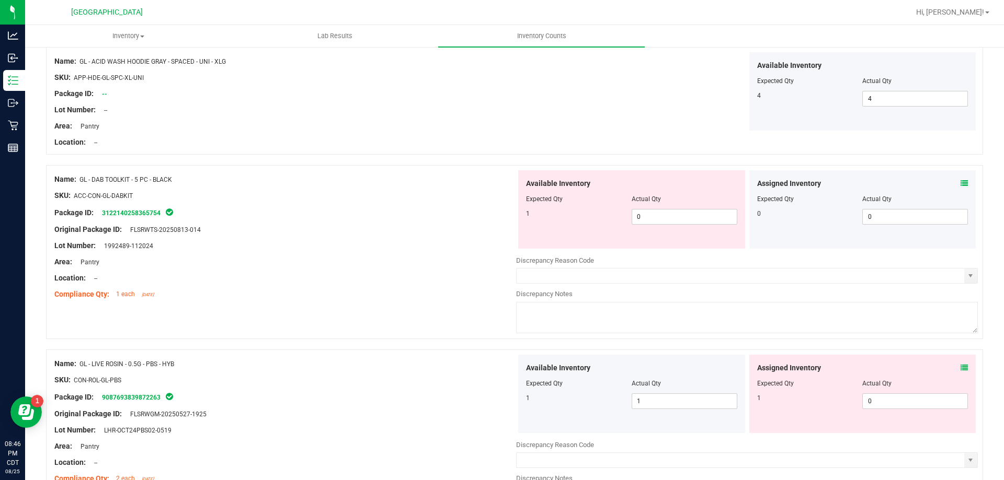
click at [960, 183] on icon at bounding box center [963, 183] width 7 height 7
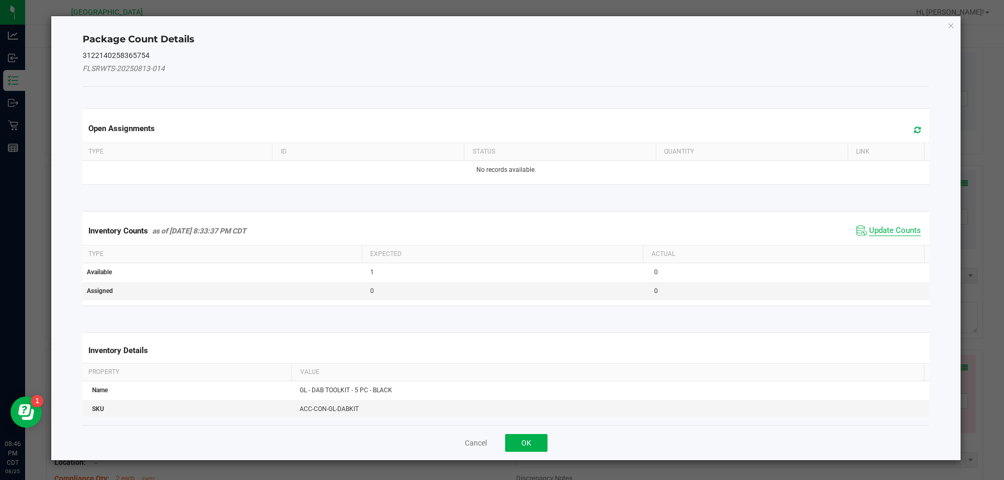
click at [869, 226] on span "Update Counts" at bounding box center [895, 231] width 52 height 10
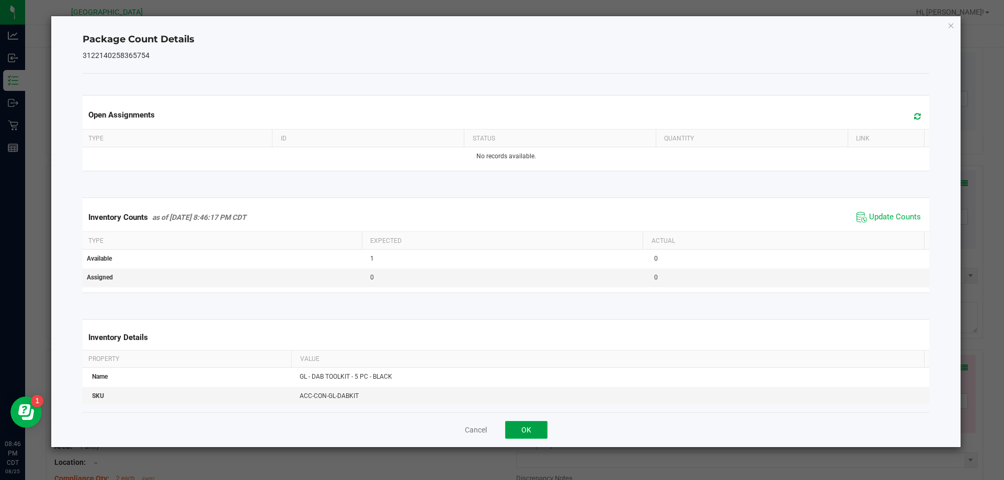
click at [529, 431] on button "OK" at bounding box center [526, 430] width 42 height 18
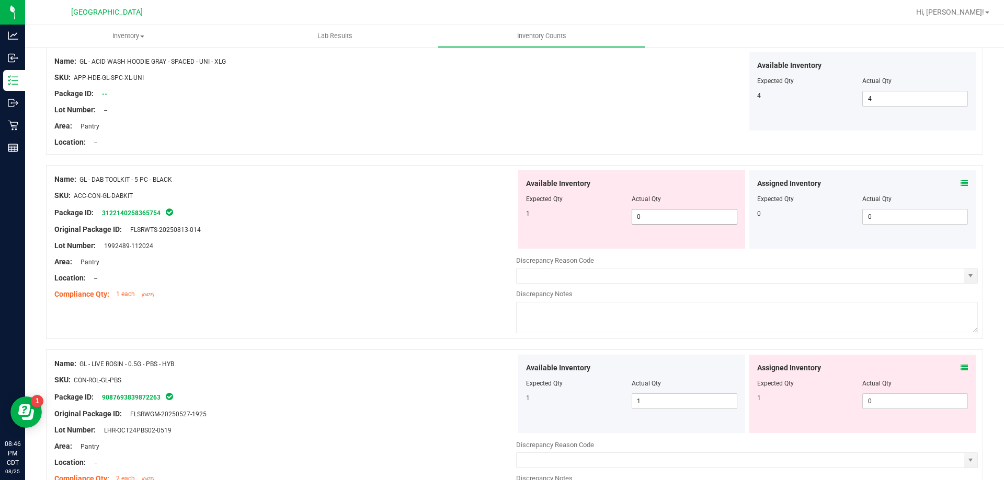
click at [674, 215] on span "0 0" at bounding box center [684, 217] width 106 height 16
type input "1"
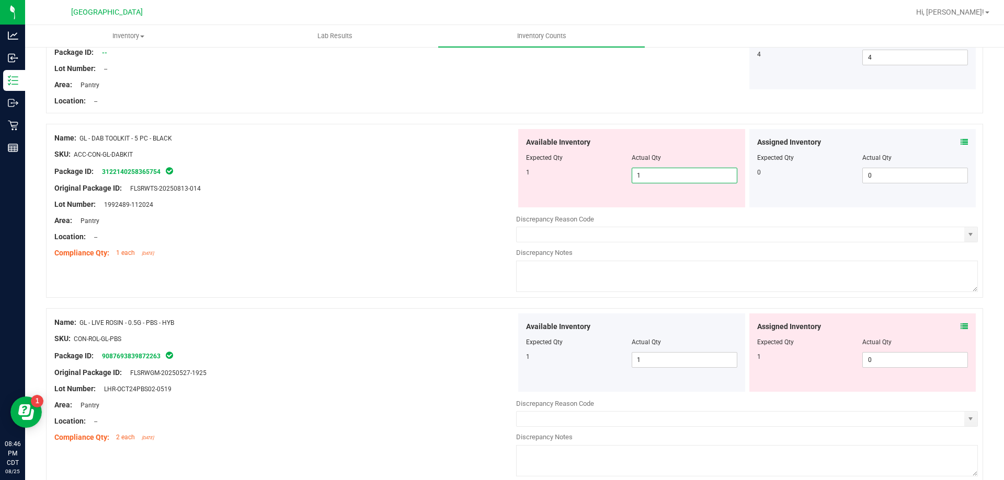
scroll to position [2860, 0]
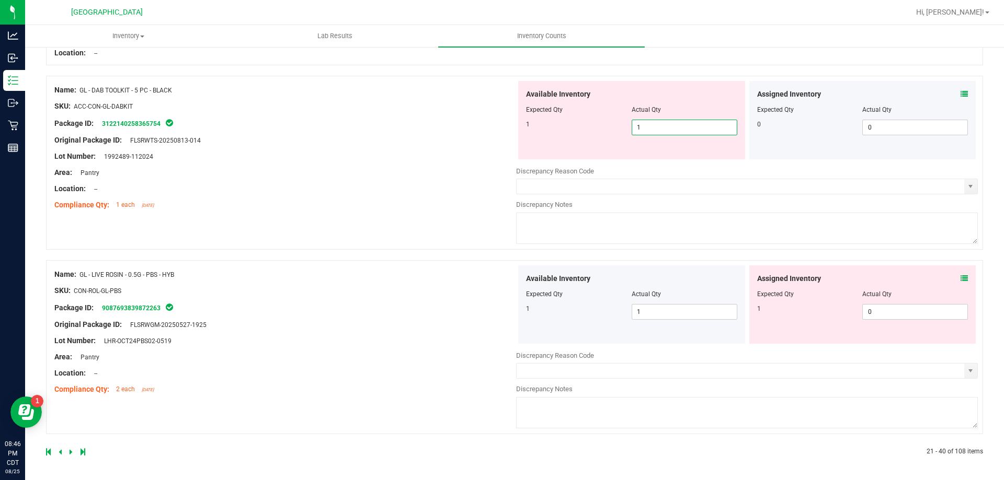
type input "1"
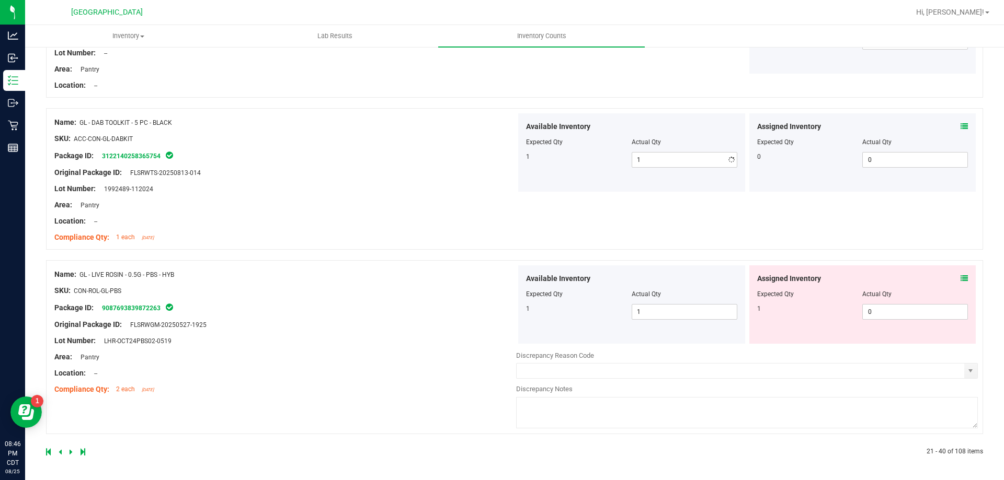
click at [963, 276] on div "Assigned Inventory Expected Qty Actual Qty 1 0 0" at bounding box center [862, 305] width 227 height 78
click at [947, 286] on div at bounding box center [862, 286] width 211 height 5
click at [952, 279] on div "Assigned Inventory" at bounding box center [862, 278] width 211 height 11
click at [960, 279] on icon at bounding box center [963, 278] width 7 height 7
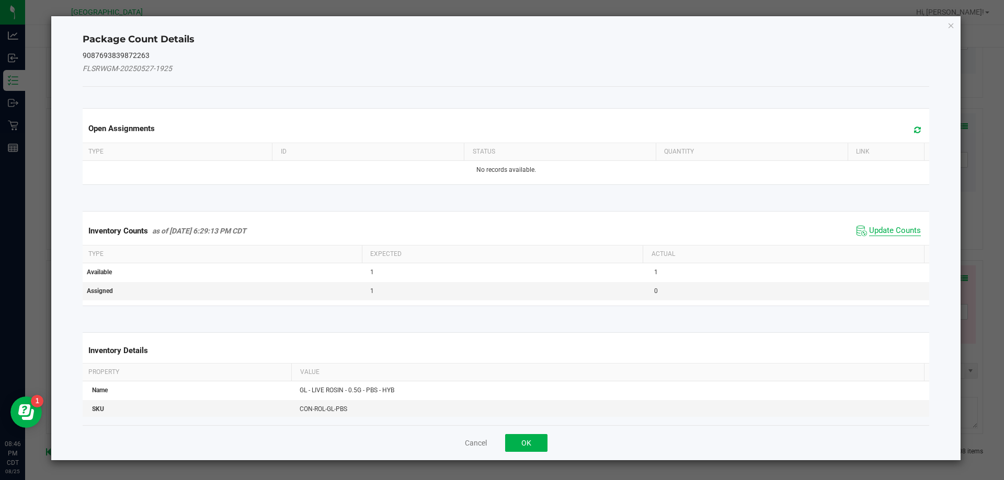
click at [879, 231] on span "Update Counts" at bounding box center [895, 231] width 52 height 10
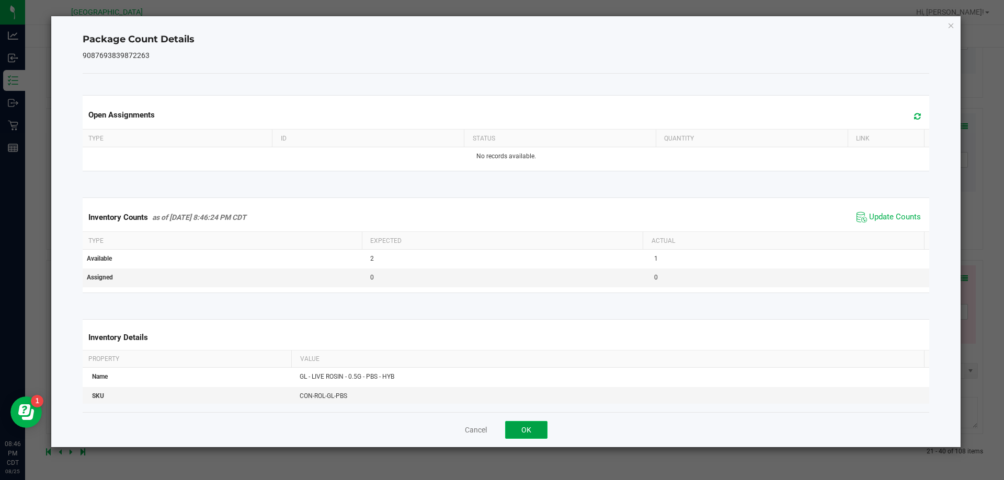
click at [519, 428] on button "OK" at bounding box center [526, 430] width 42 height 18
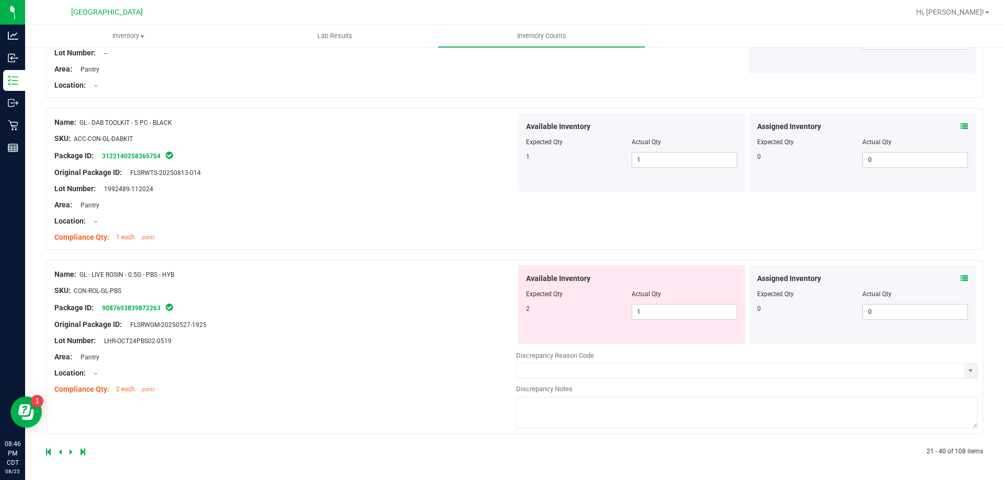
click at [960, 280] on icon at bounding box center [963, 278] width 7 height 7
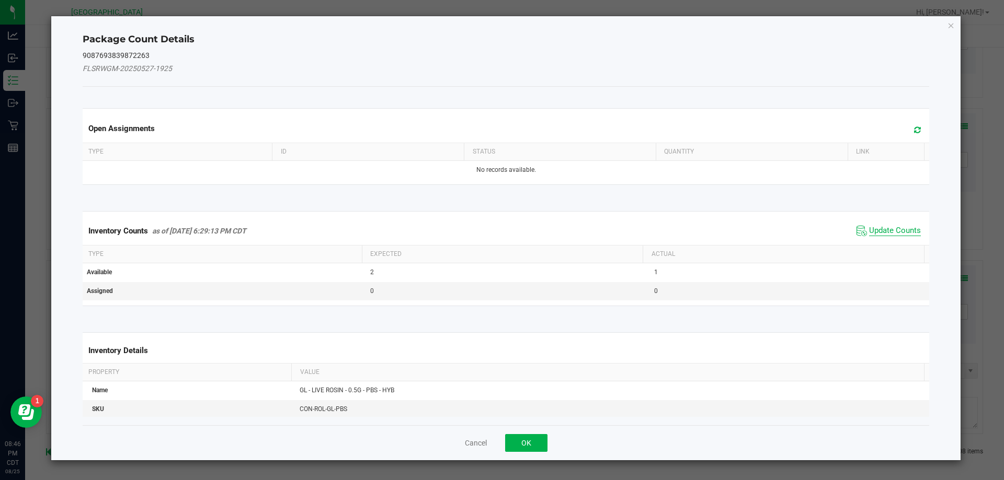
click at [888, 227] on span "Update Counts" at bounding box center [895, 231] width 52 height 10
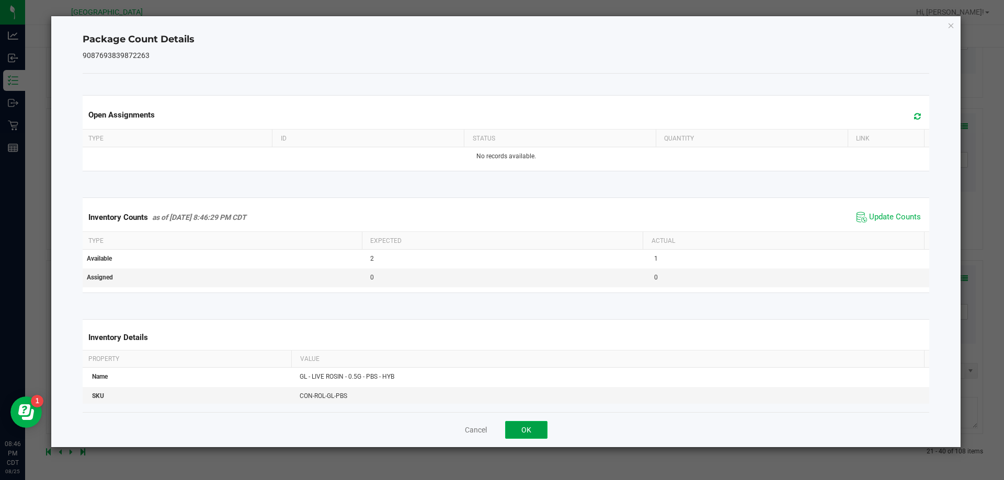
click at [522, 423] on button "OK" at bounding box center [526, 430] width 42 height 18
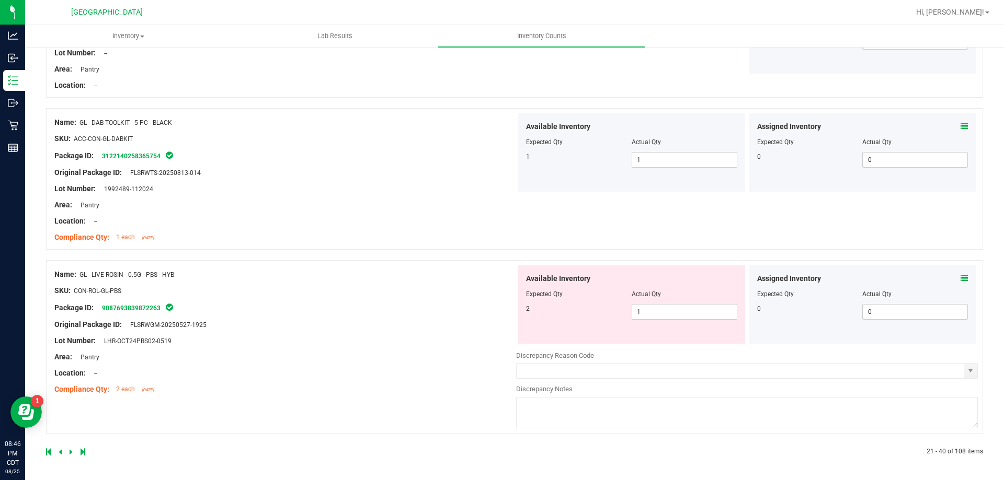
click at [72, 453] on icon at bounding box center [71, 452] width 3 height 6
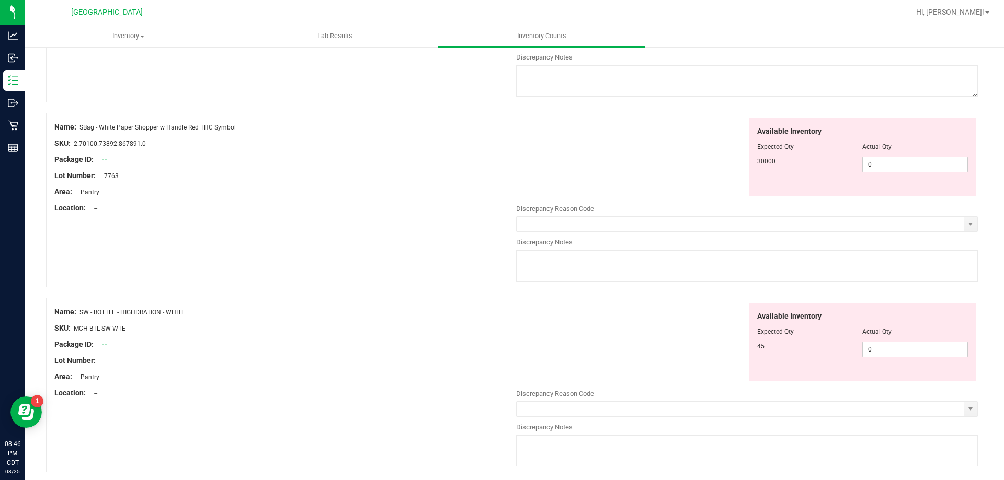
scroll to position [0, 0]
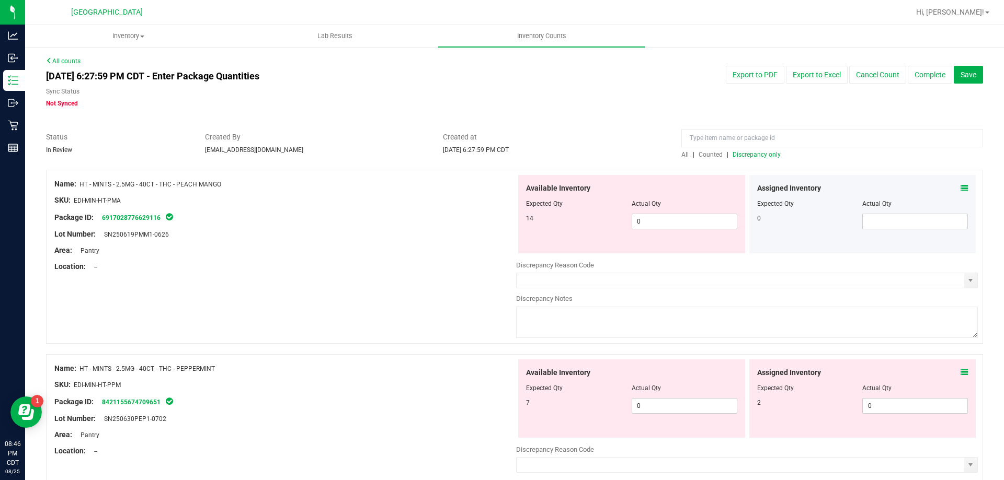
click at [960, 187] on icon at bounding box center [963, 188] width 7 height 7
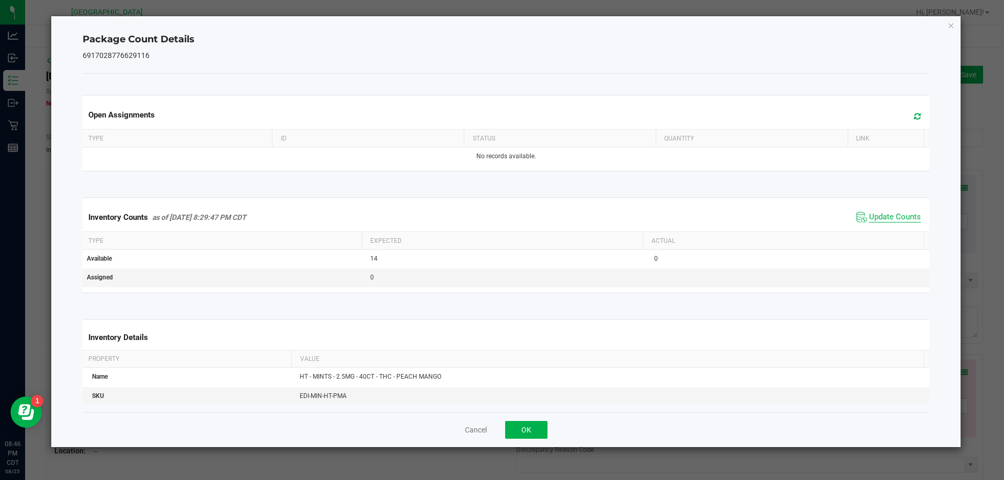
click at [877, 223] on span "Update Counts" at bounding box center [895, 217] width 52 height 10
click at [539, 428] on button "OK" at bounding box center [526, 430] width 42 height 18
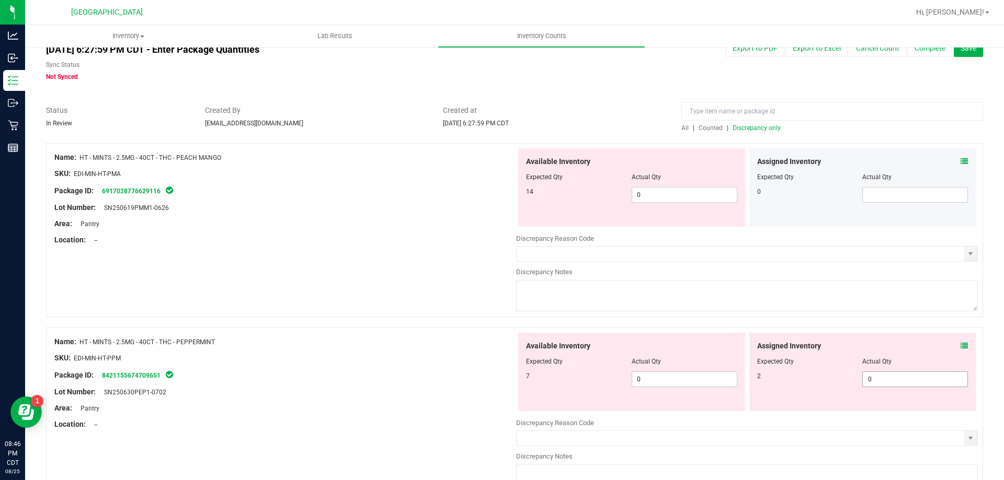
scroll to position [52, 0]
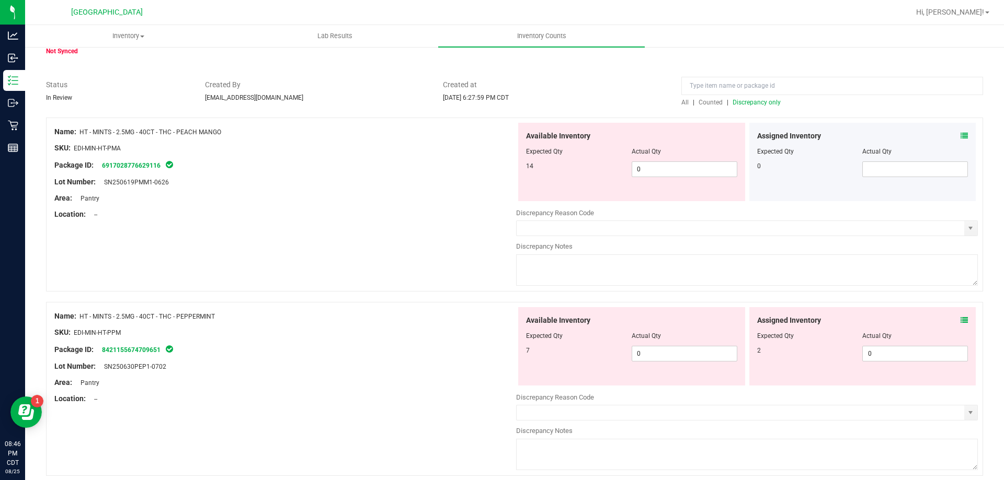
click at [960, 319] on icon at bounding box center [963, 320] width 7 height 7
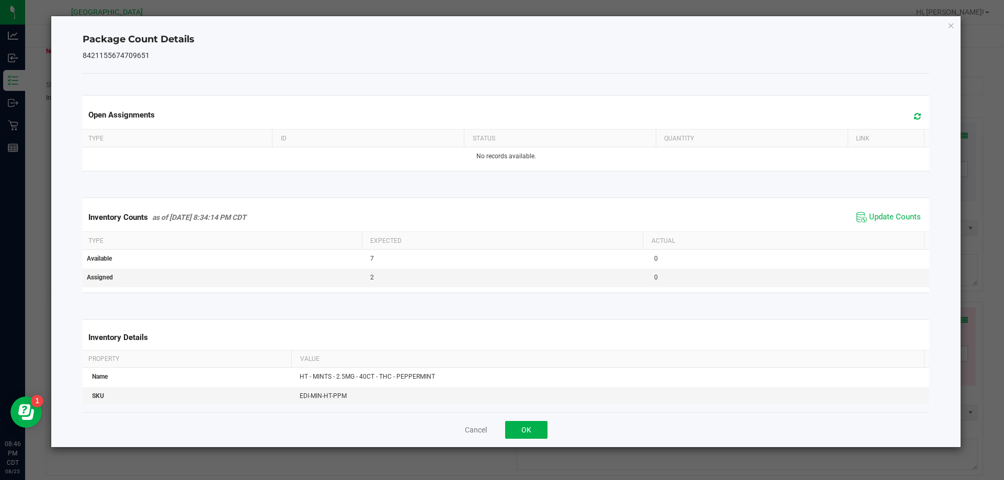
click at [874, 211] on span "Update Counts" at bounding box center [889, 218] width 70 height 16
click at [521, 432] on button "OK" at bounding box center [526, 430] width 42 height 18
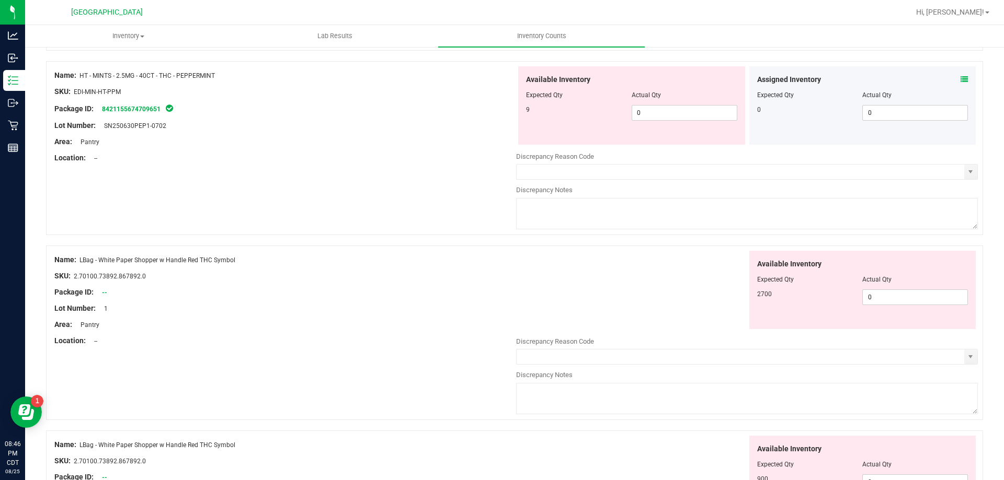
scroll to position [314, 0]
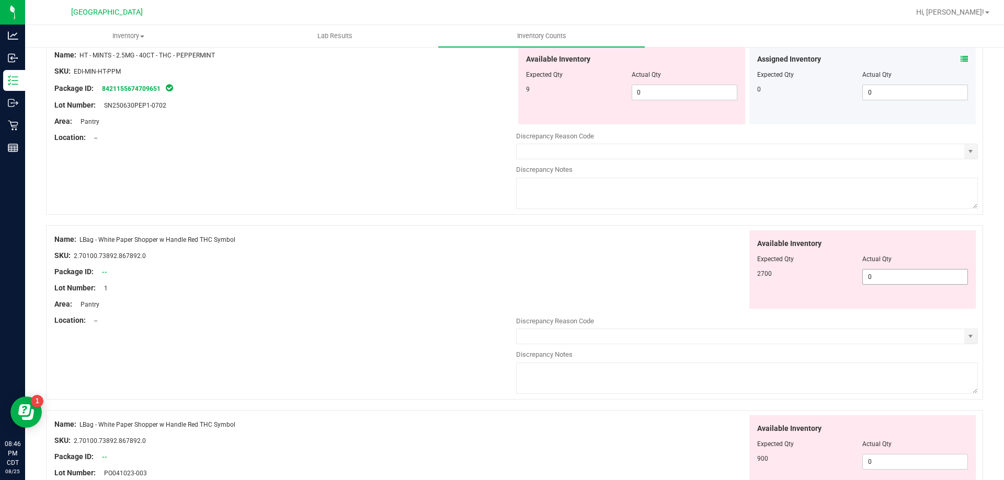
click at [907, 281] on span "0 0" at bounding box center [915, 277] width 106 height 16
type input "0"
type input "2700"
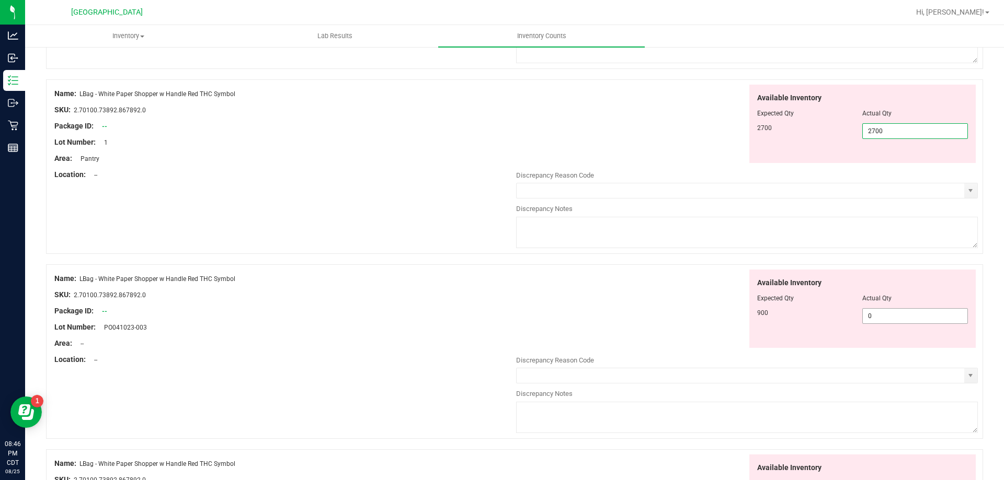
scroll to position [470, 0]
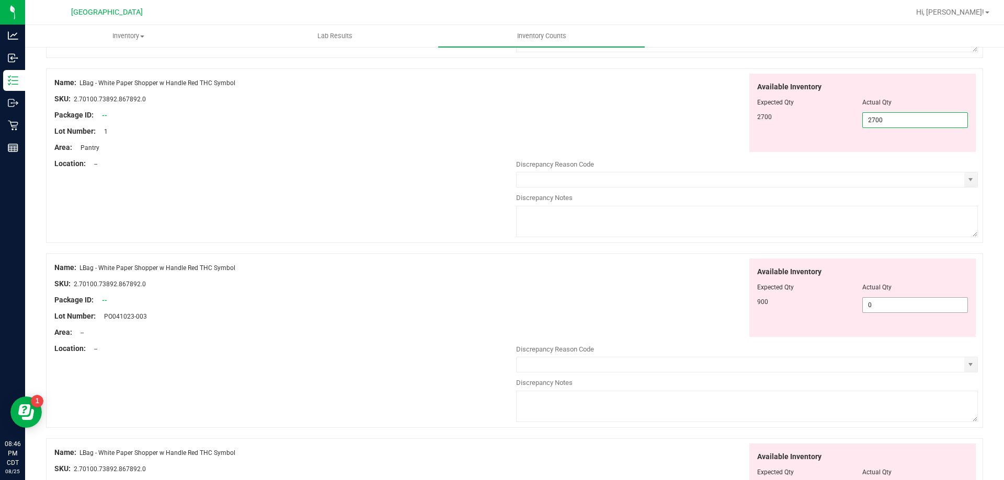
type input "2,700"
click at [893, 307] on div "Available Inventory Expected Qty Actual Qty 900 0 0" at bounding box center [747, 342] width 462 height 166
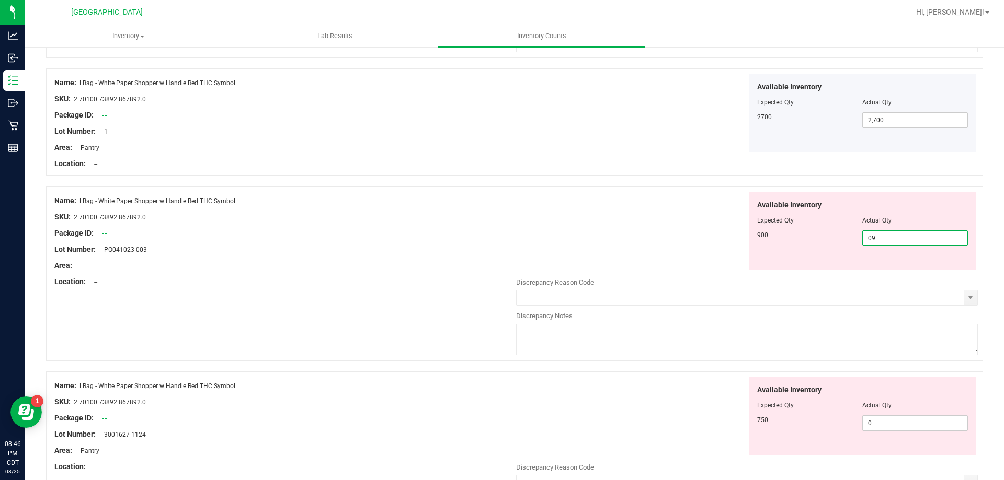
type input "0"
type input "900"
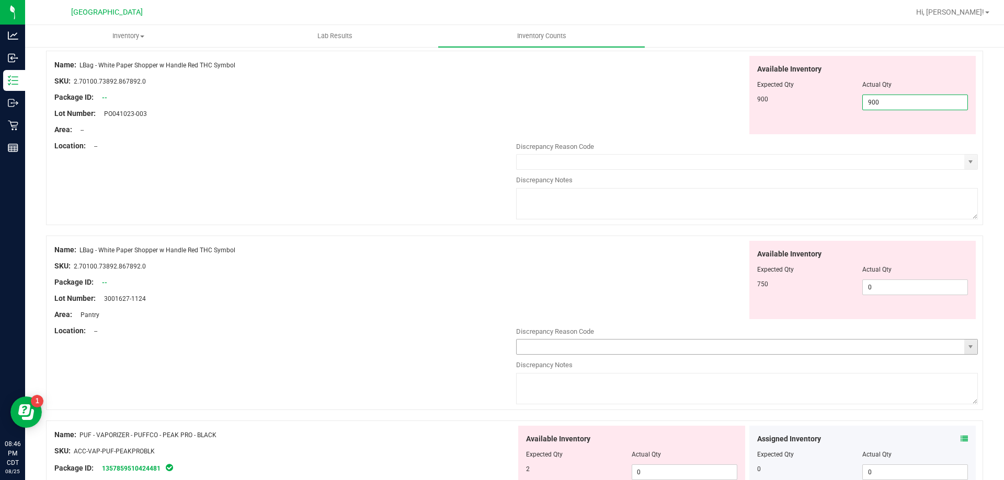
scroll to position [627, 0]
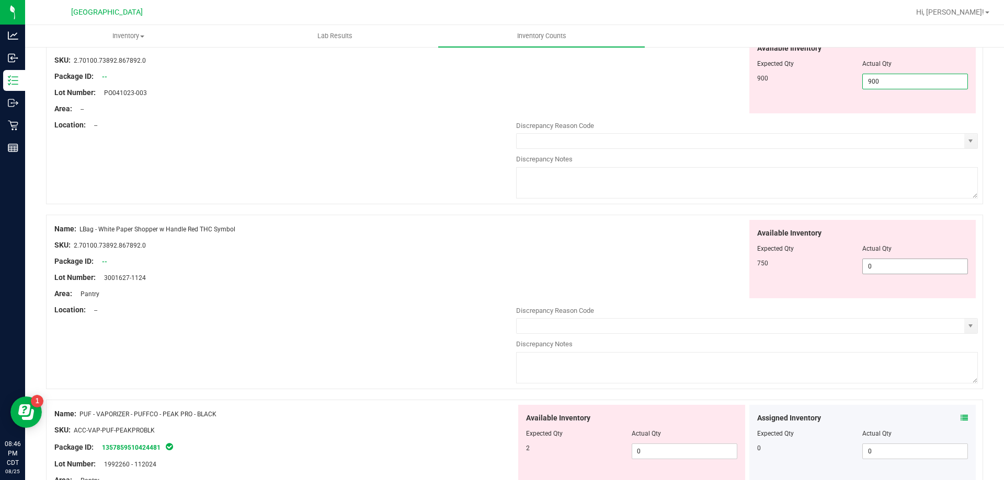
type input "900"
click at [889, 270] on div "Available Inventory Expected Qty Actual Qty 750 0 0" at bounding box center [747, 303] width 462 height 166
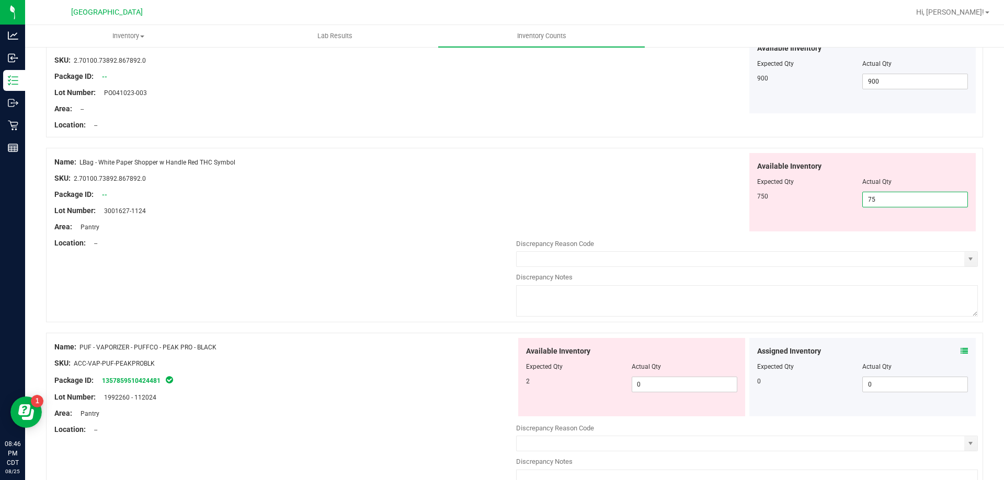
type input "750"
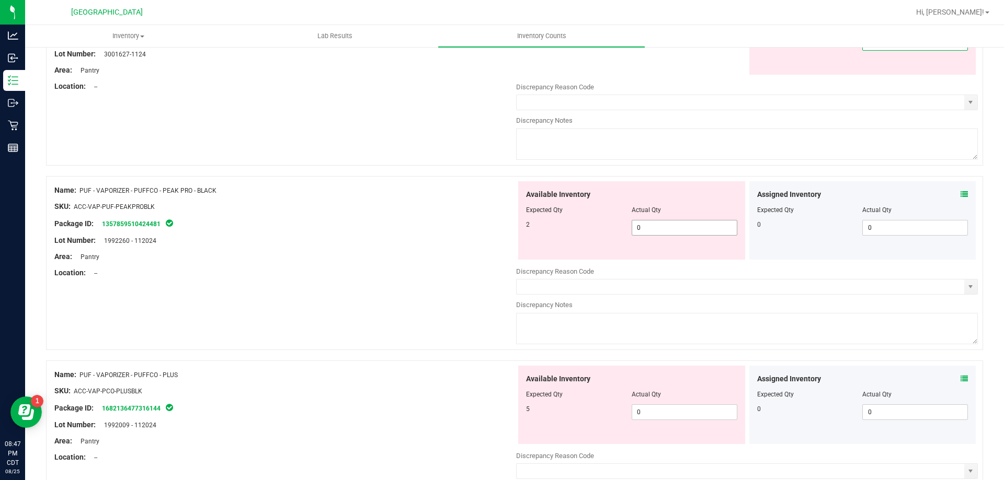
type input "750"
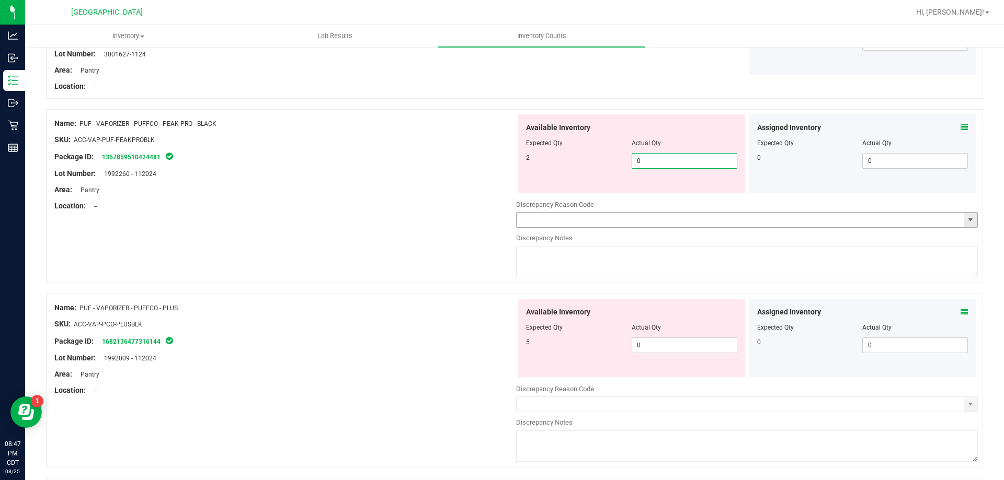
click at [670, 223] on div "Available Inventory Expected Qty Actual Qty 2 0 0" at bounding box center [747, 197] width 462 height 166
type input "2"
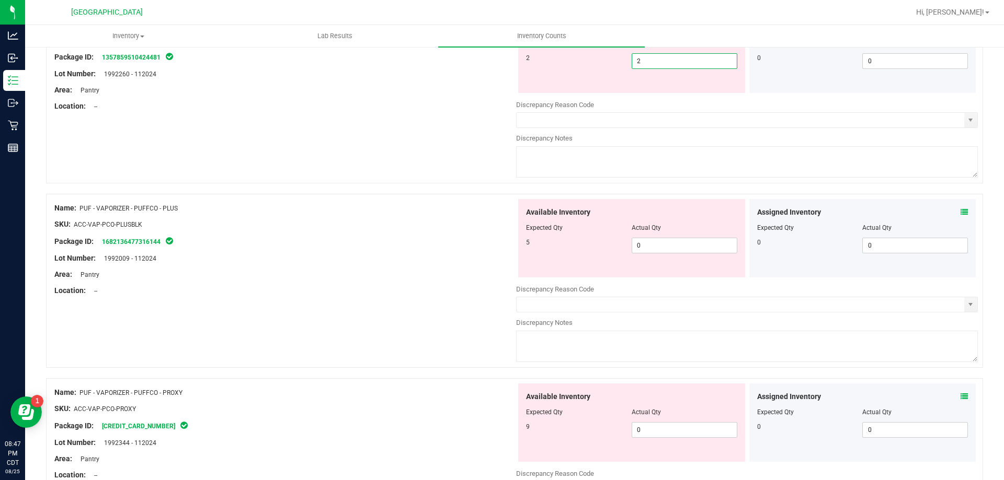
scroll to position [889, 0]
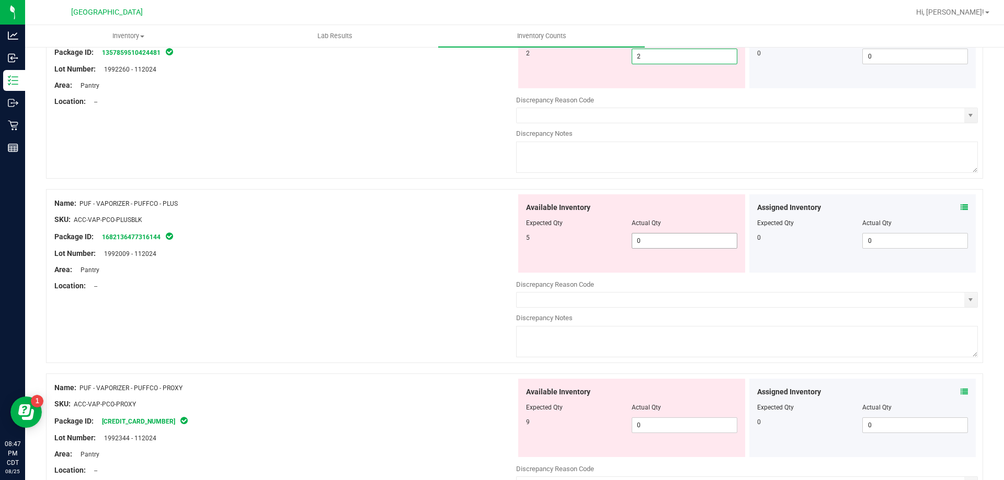
type input "2"
click at [649, 243] on div "Available Inventory Expected Qty Actual Qty 5 0 0" at bounding box center [747, 277] width 462 height 166
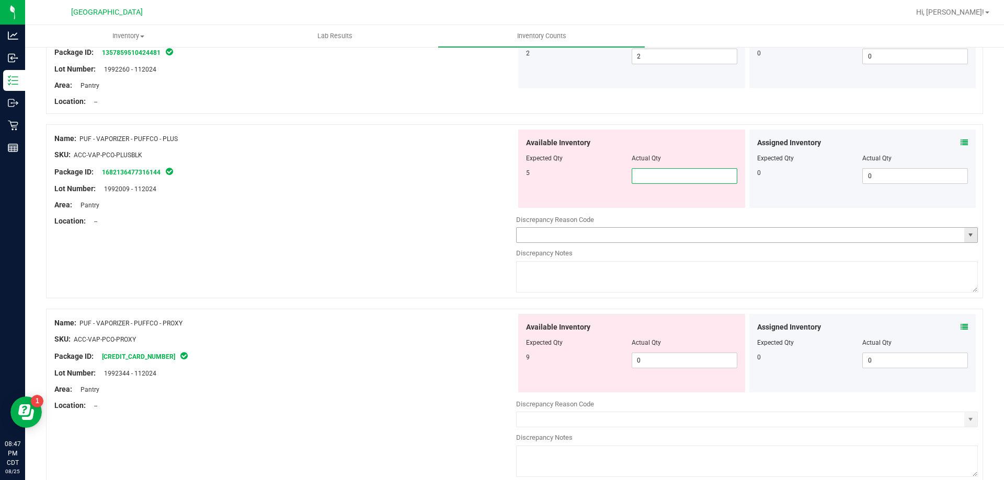
type input "5"
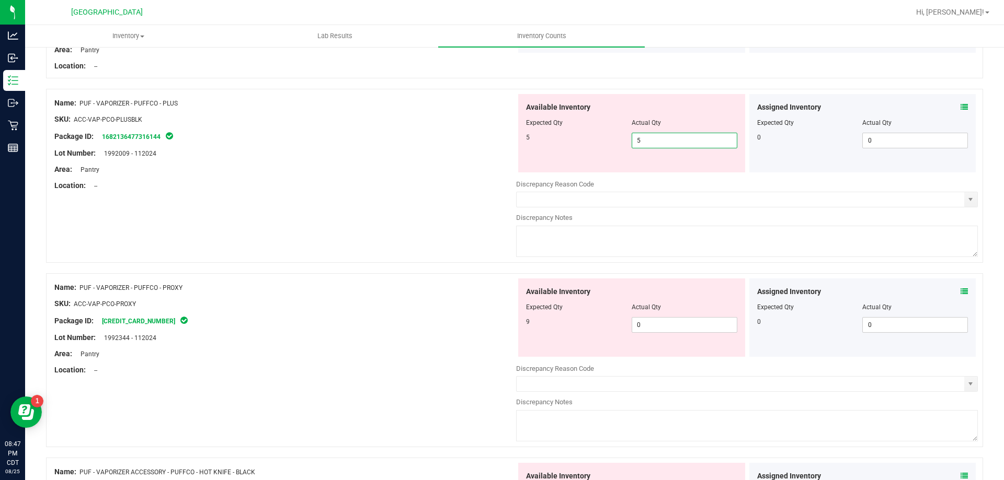
scroll to position [993, 0]
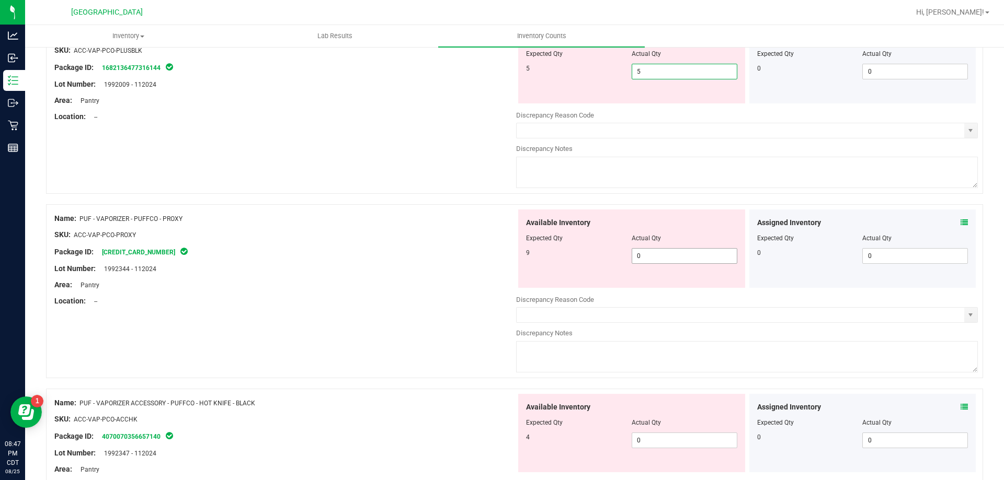
type input "5"
click at [639, 253] on div "Available Inventory Expected Qty Actual Qty 9 0 0" at bounding box center [747, 293] width 462 height 166
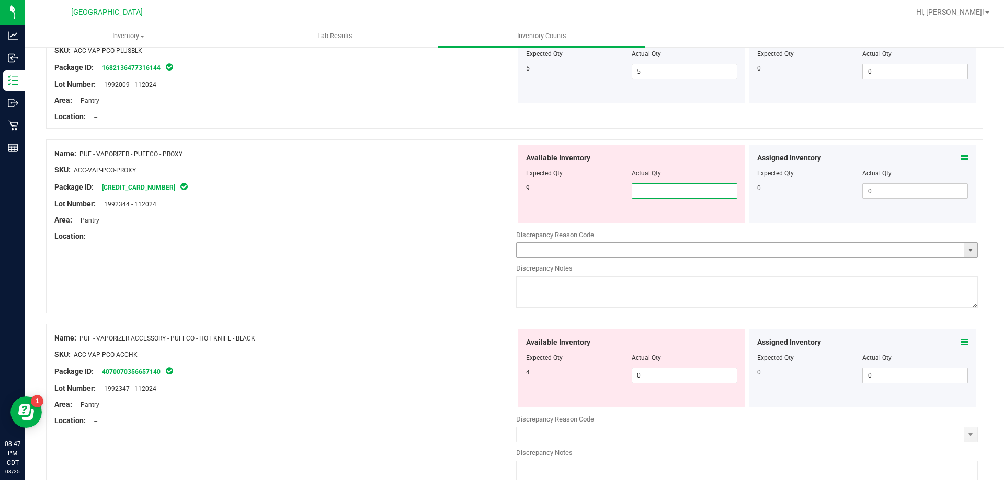
type input "5"
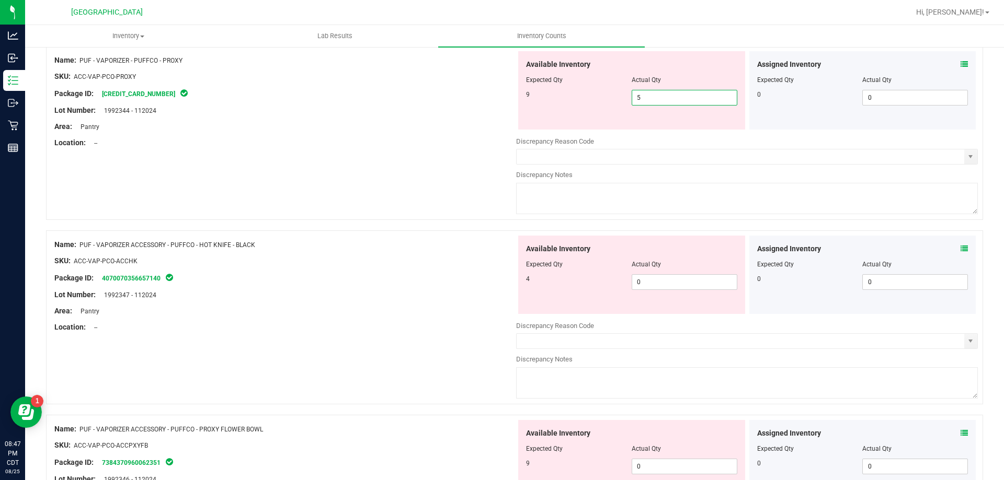
scroll to position [1098, 0]
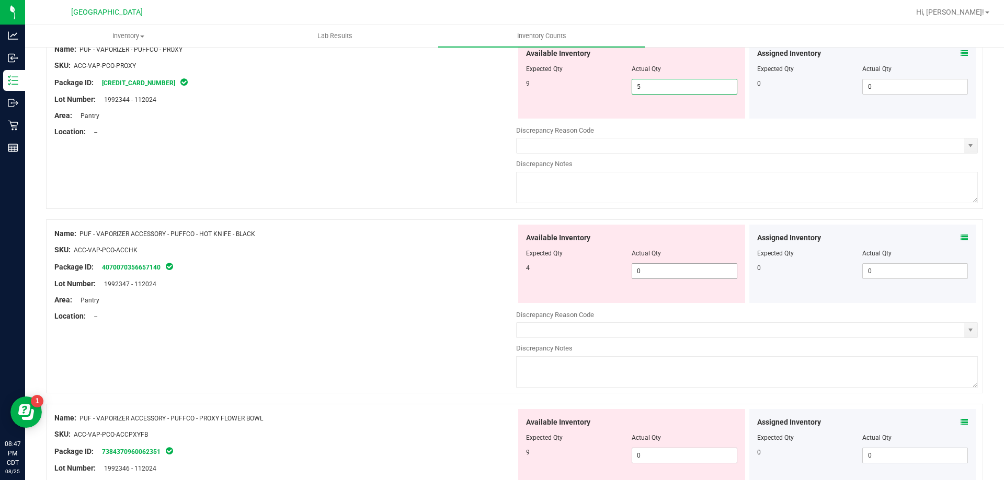
type input "5"
click at [654, 273] on span "0 0" at bounding box center [684, 271] width 106 height 16
type input "4"
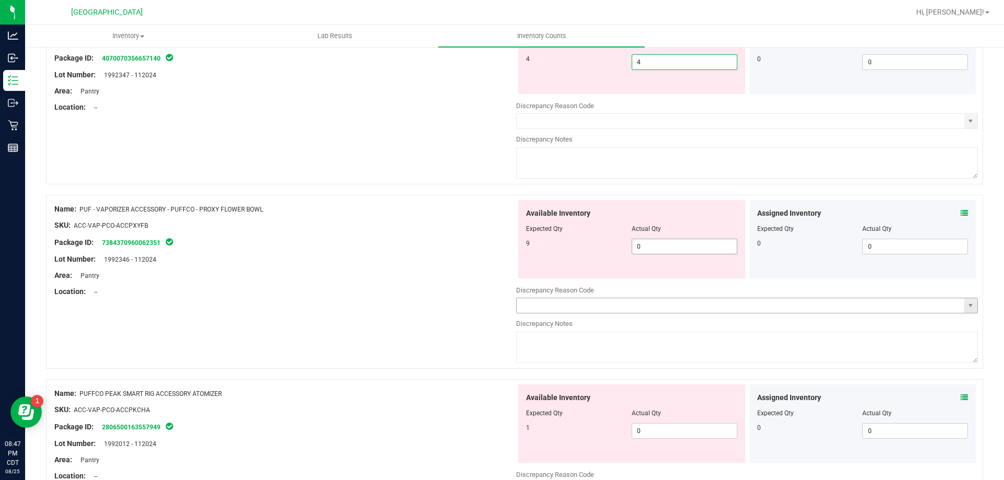
type input "4"
click at [656, 244] on div "Available Inventory Expected Qty Actual Qty 9 0 0" at bounding box center [747, 283] width 462 height 166
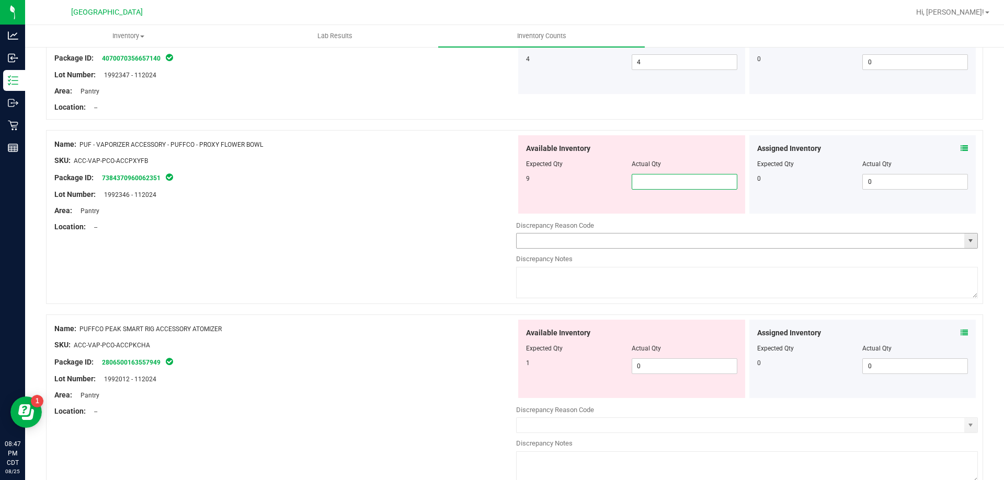
type input "9"
click at [652, 371] on div "Available Inventory Expected Qty Actual Qty 1 0 0" at bounding box center [747, 403] width 462 height 166
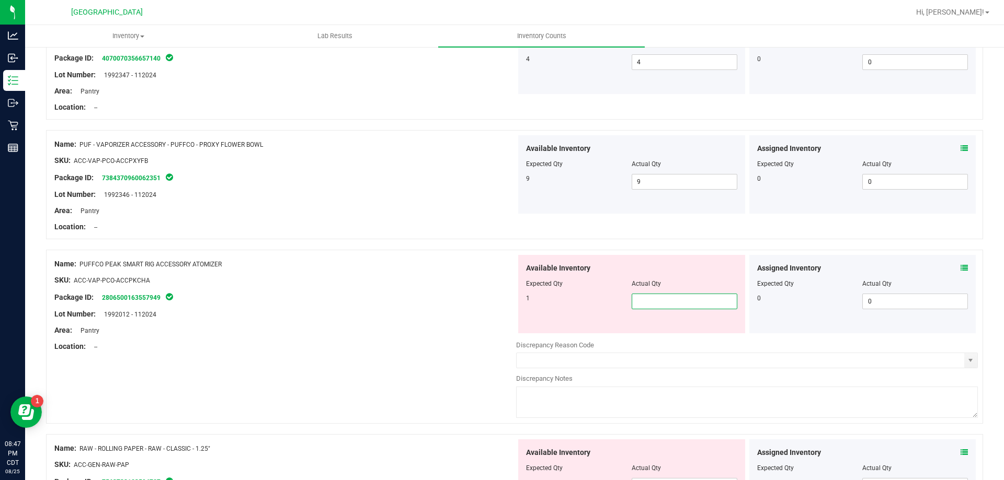
type input "1"
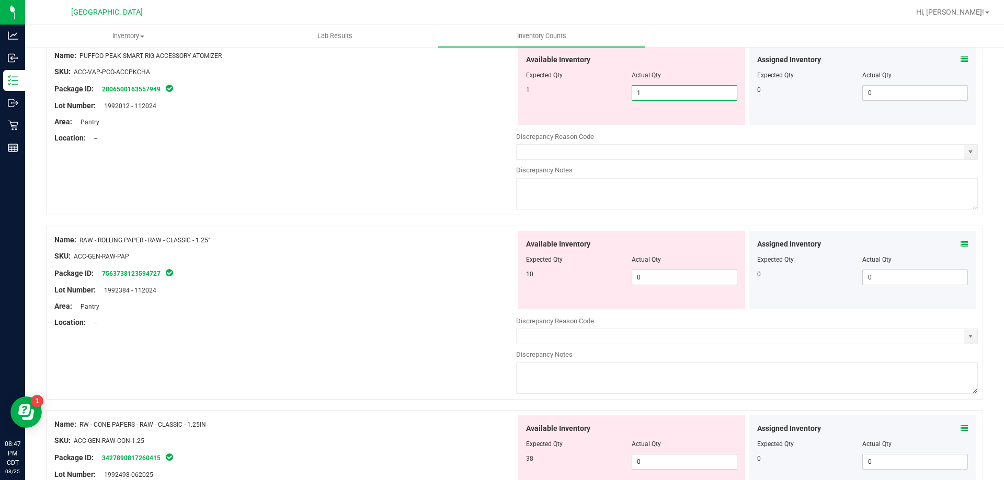
scroll to position [1516, 0]
type input "1"
click at [656, 277] on div "Available Inventory Expected Qty Actual Qty 10 0 0" at bounding box center [747, 314] width 462 height 166
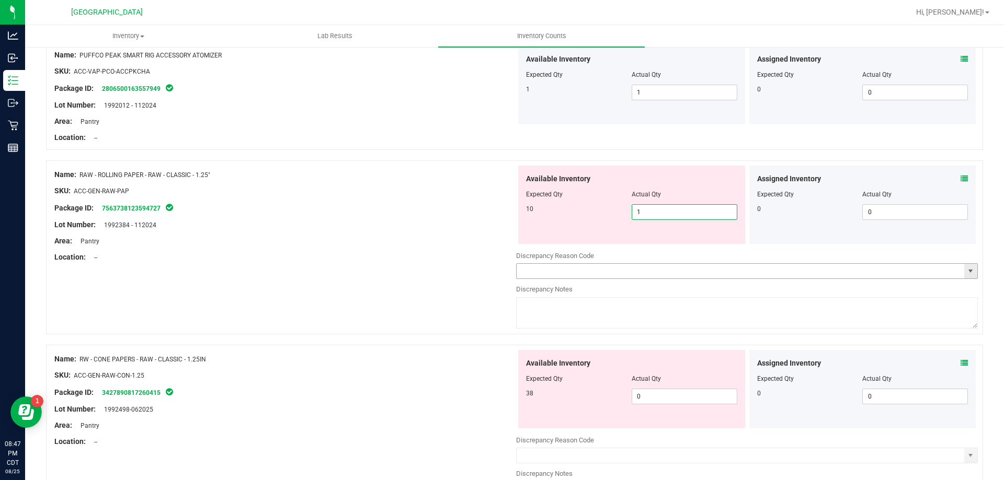
type input "10"
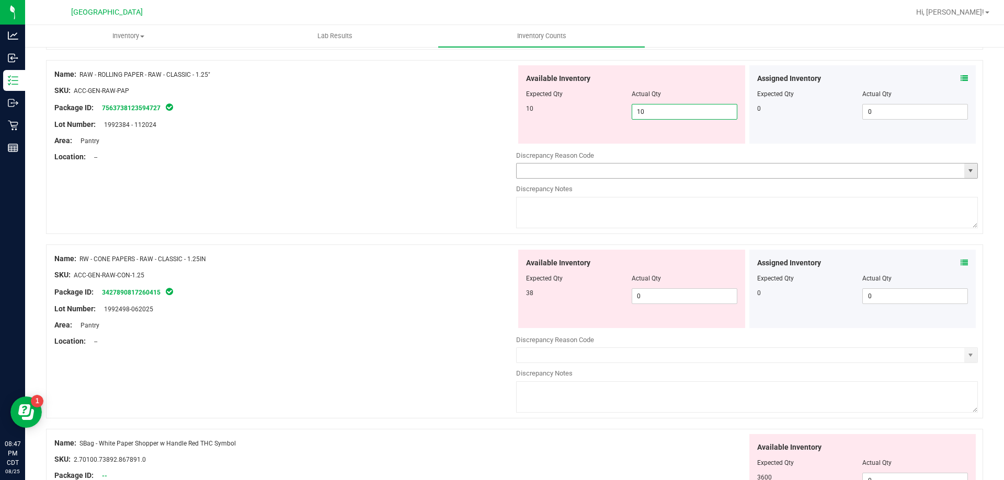
scroll to position [1620, 0]
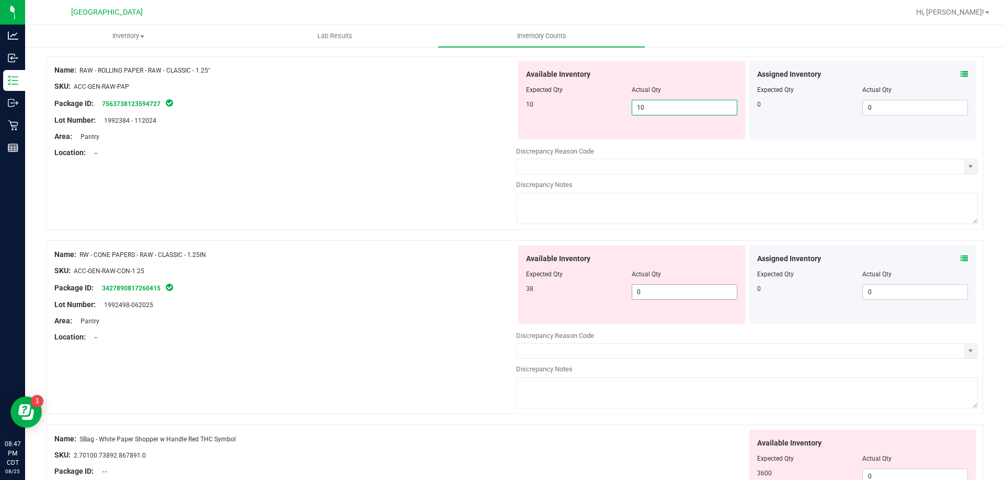
type input "10"
click at [651, 294] on div "Available Inventory Expected Qty Actual Qty 38 0 0" at bounding box center [747, 329] width 462 height 166
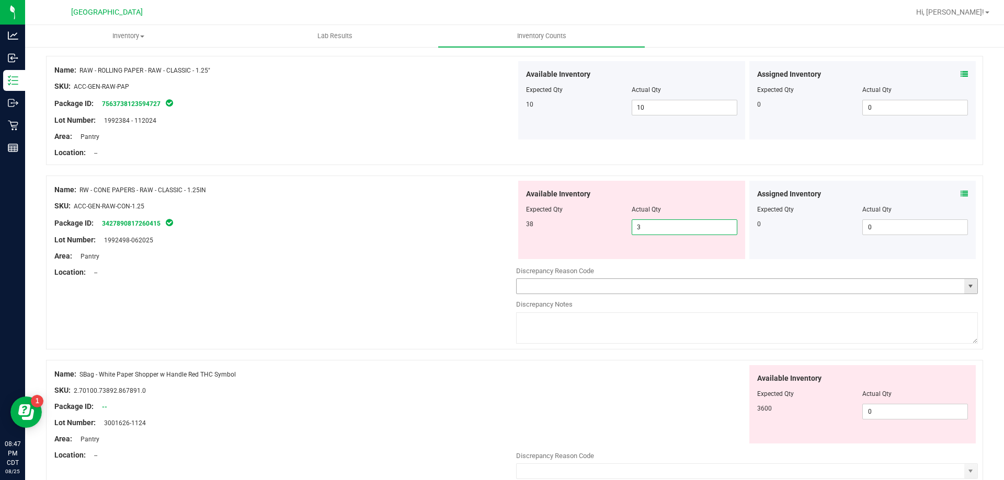
type input "38"
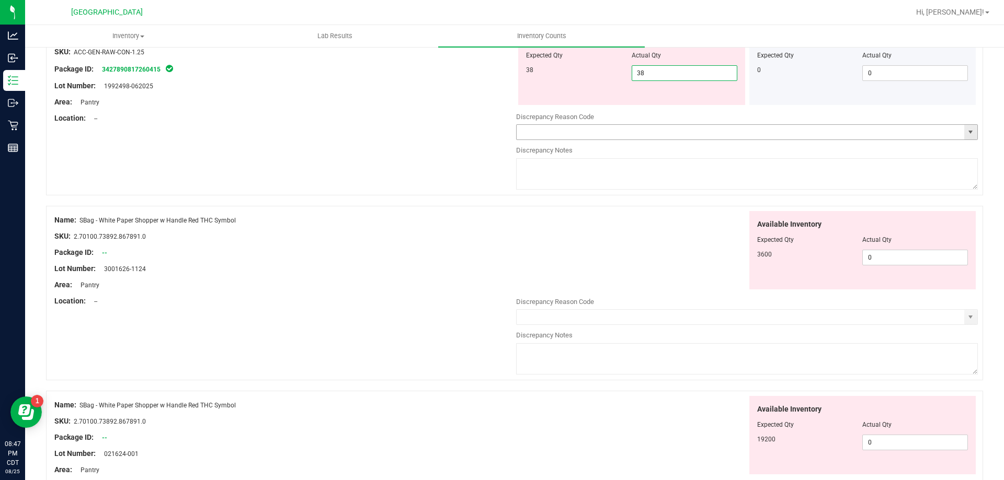
scroll to position [1777, 0]
type input "38"
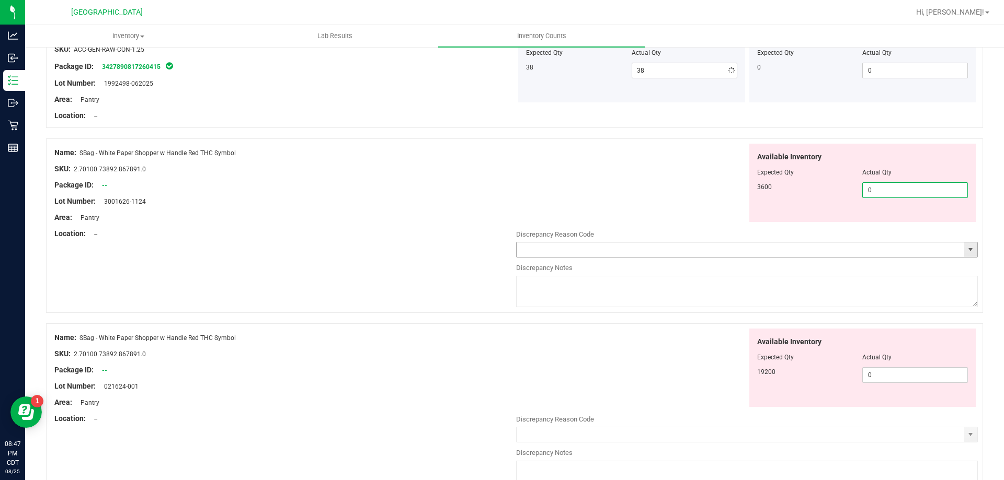
click at [890, 255] on div "Available Inventory Expected Qty Actual Qty 3600 0 0" at bounding box center [747, 227] width 462 height 166
type input "0"
type input "3600"
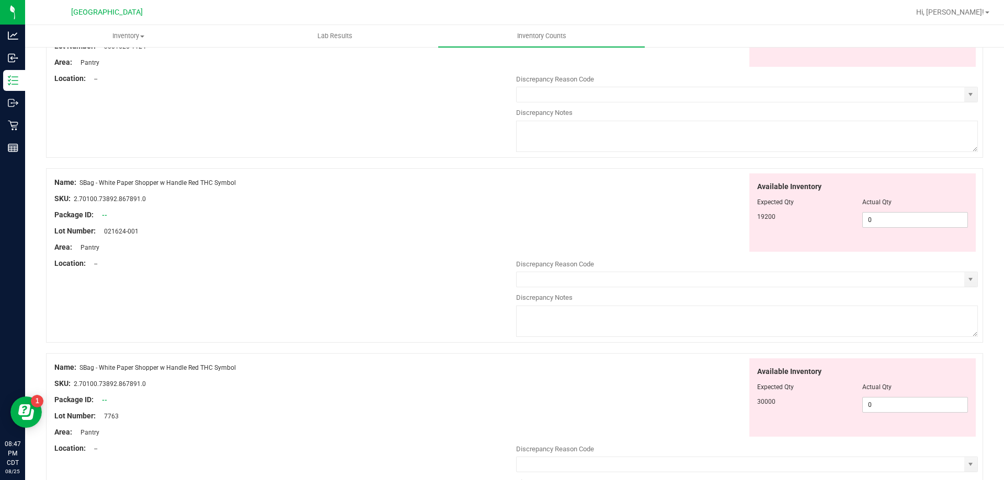
scroll to position [1934, 0]
type input "3,600"
click at [874, 223] on div "Available Inventory Expected Qty Actual Qty 19200 0 0" at bounding box center [747, 255] width 462 height 166
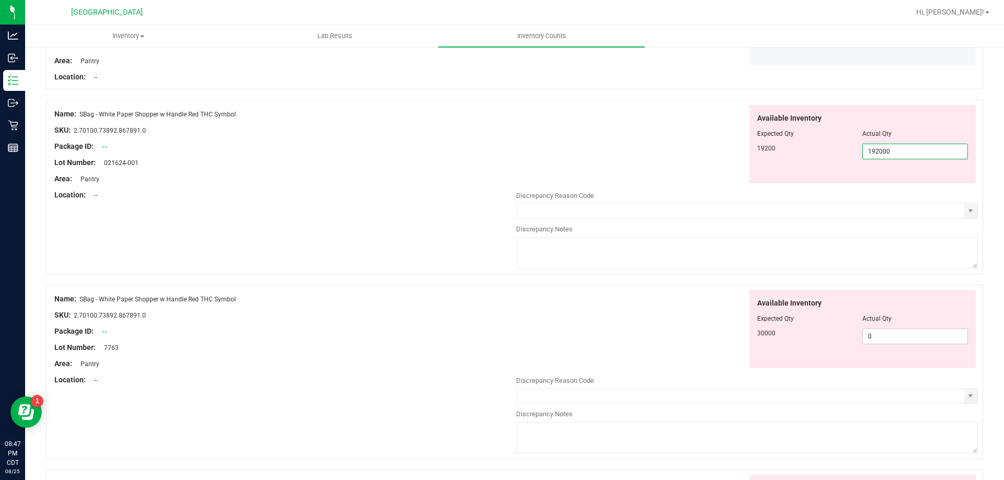
type input "19200"
type input "19,200"
click at [890, 335] on div "Available Inventory Expected Qty Actual Qty 30000 0 0" at bounding box center [747, 373] width 462 height 166
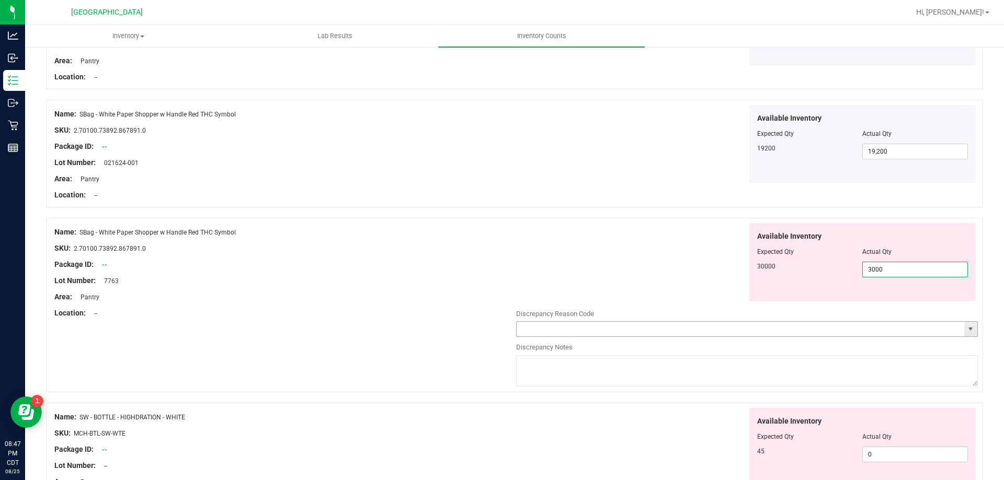
type input "30000"
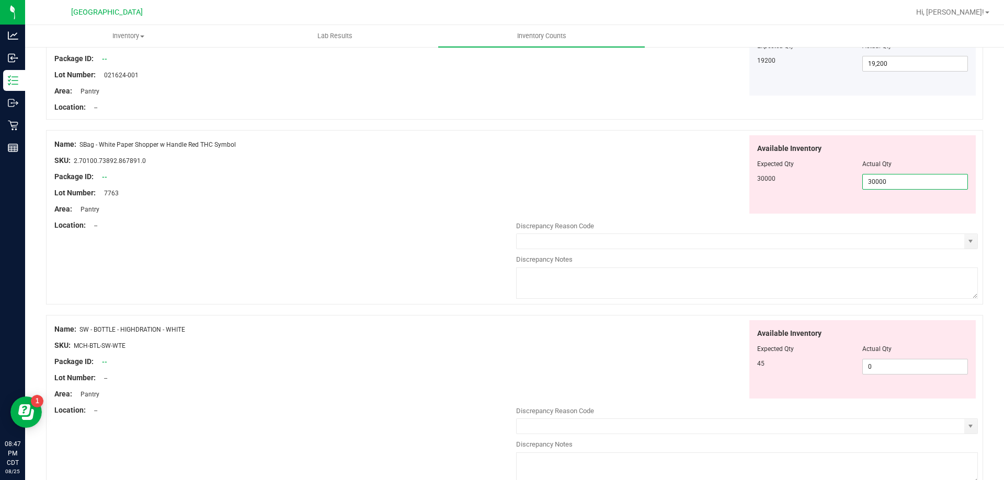
scroll to position [2039, 0]
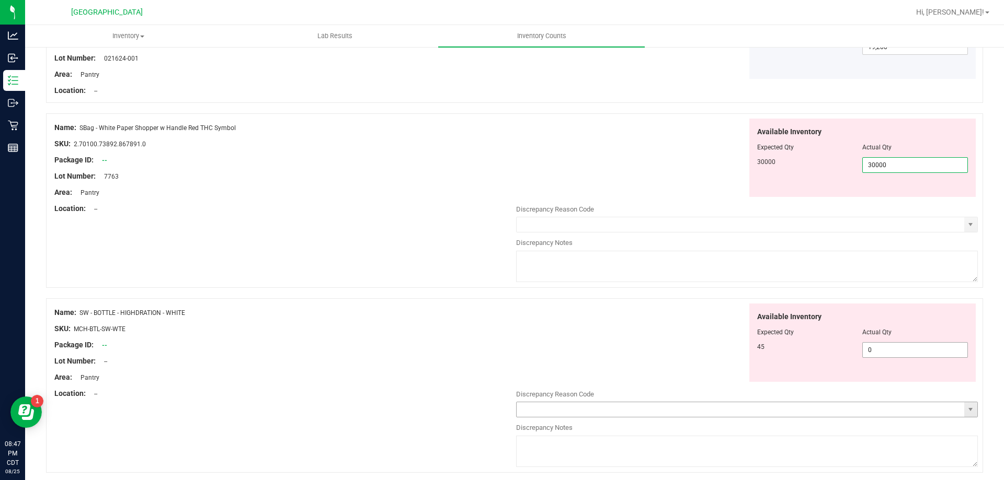
type input "30,000"
click at [912, 350] on div "Available Inventory Expected Qty Actual Qty 45 0 0" at bounding box center [747, 387] width 462 height 166
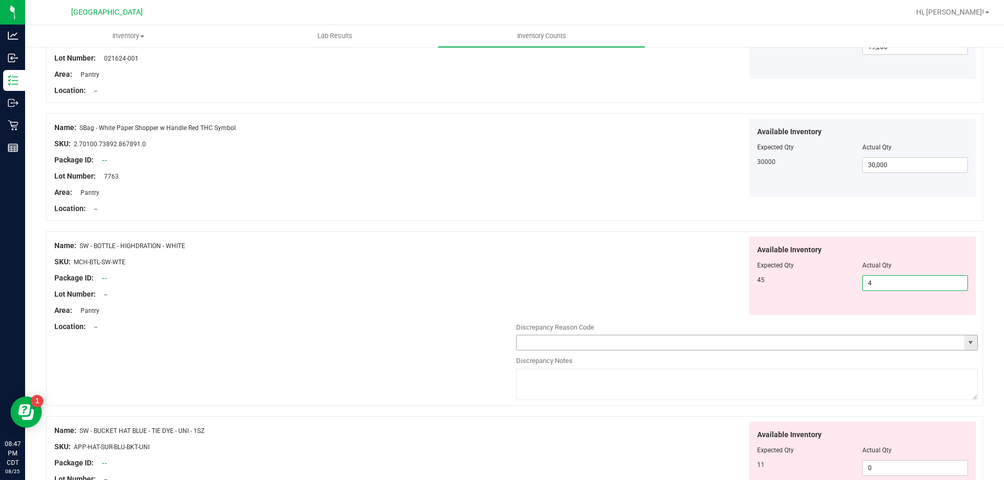
type input "45"
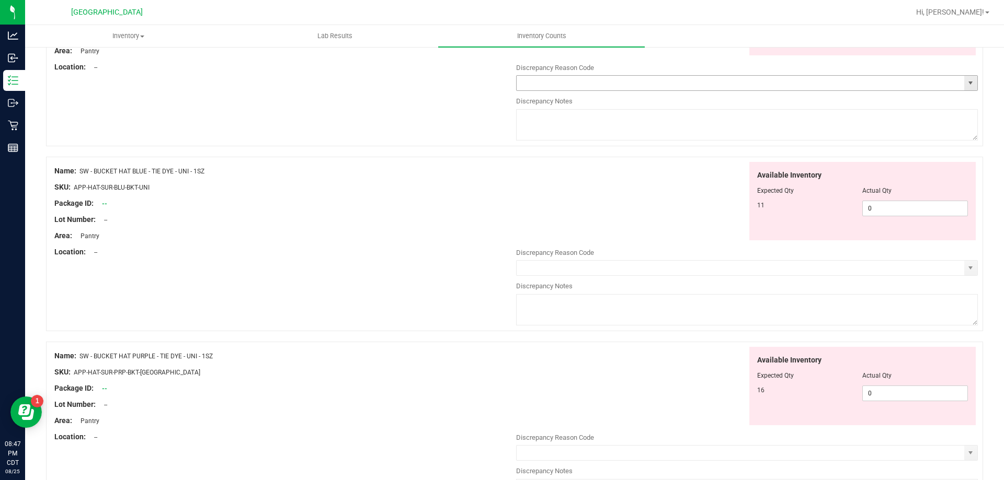
scroll to position [2300, 0]
type input "45"
click at [880, 208] on div "Available Inventory Expected Qty Actual Qty 11 0 0" at bounding box center [747, 243] width 462 height 166
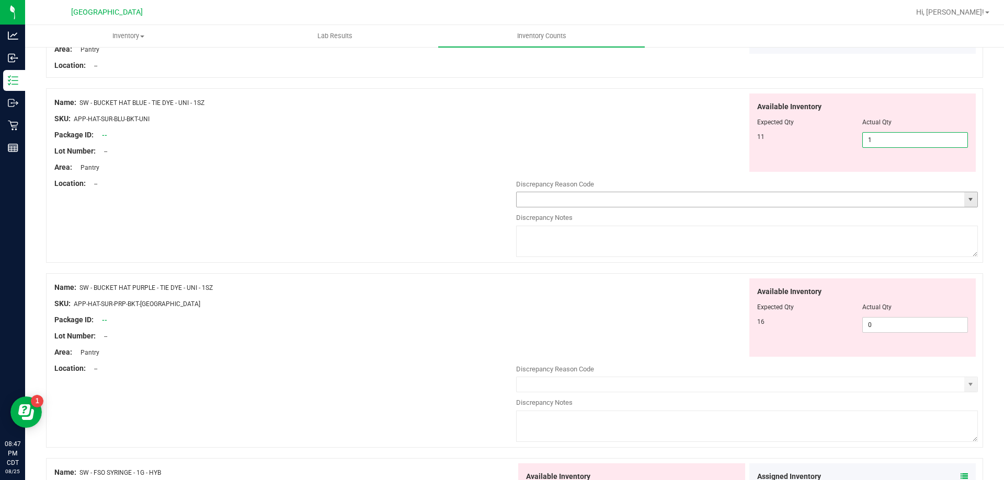
type input "11"
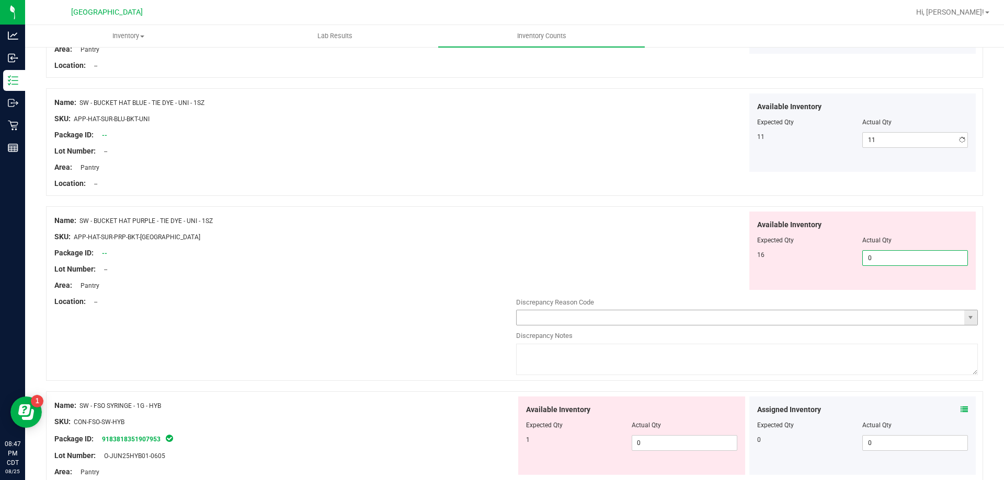
click at [891, 326] on div "Available Inventory Expected Qty Actual Qty 16 0 0" at bounding box center [747, 295] width 462 height 166
type input "10"
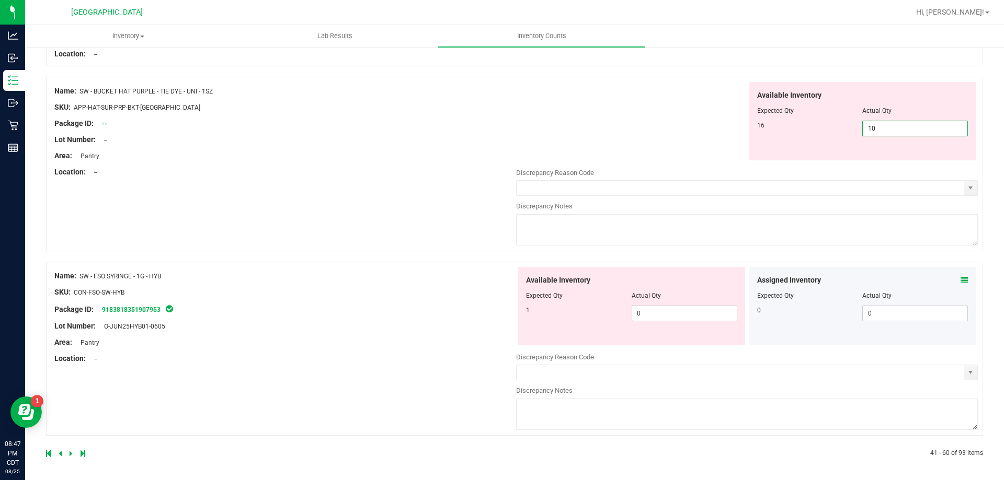
scroll to position [2431, 0]
type input "10"
click at [664, 312] on span "0 0" at bounding box center [684, 312] width 106 height 16
type input "1"
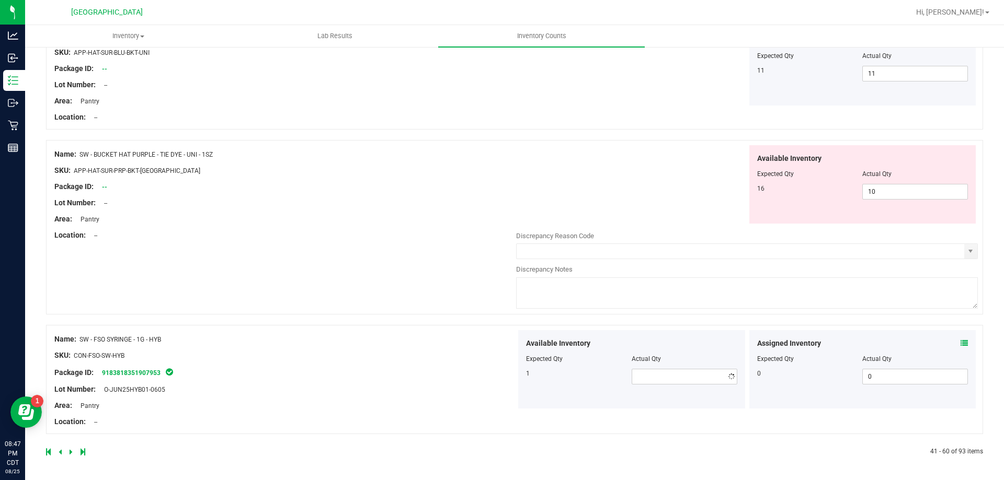
click at [960, 346] on icon at bounding box center [963, 343] width 7 height 7
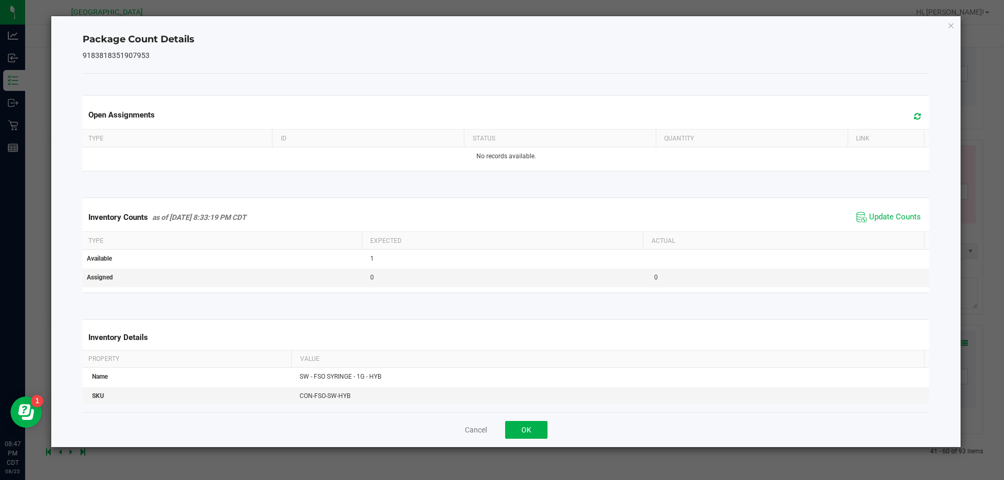
click at [878, 210] on span "Update Counts" at bounding box center [889, 218] width 70 height 16
click at [532, 434] on button "OK" at bounding box center [526, 430] width 42 height 18
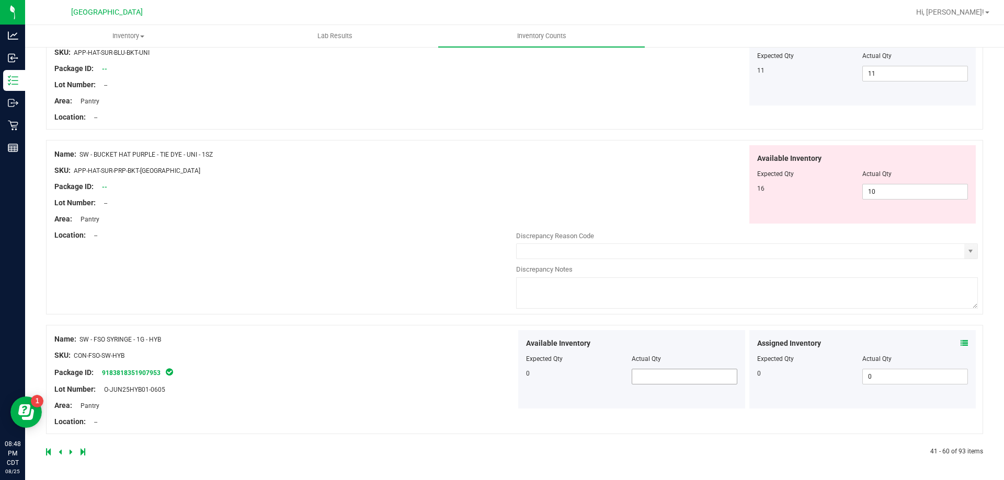
click at [681, 376] on span at bounding box center [684, 377] width 106 height 16
type input "0"
click at [731, 409] on div at bounding box center [747, 410] width 462 height 2
click at [70, 454] on icon at bounding box center [71, 452] width 3 height 6
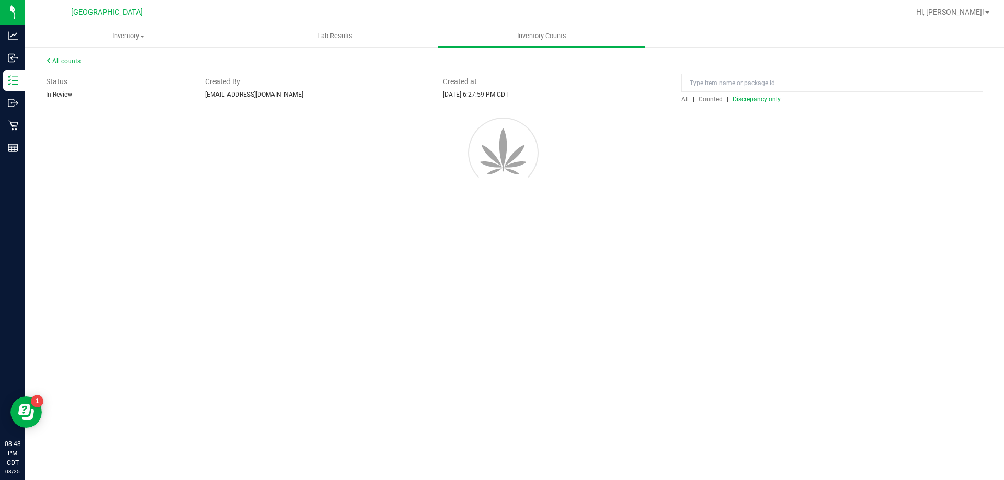
scroll to position [0, 0]
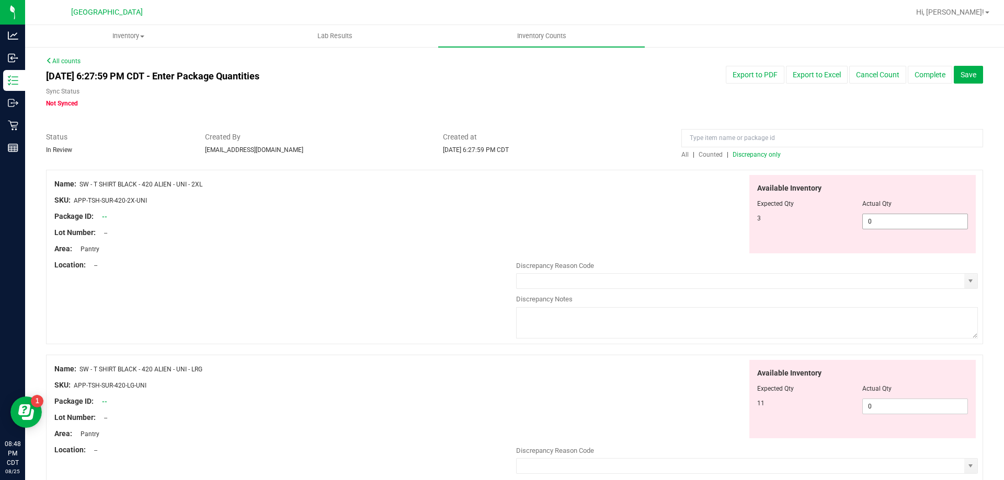
click at [880, 218] on span "0 0" at bounding box center [915, 222] width 106 height 16
type input "3"
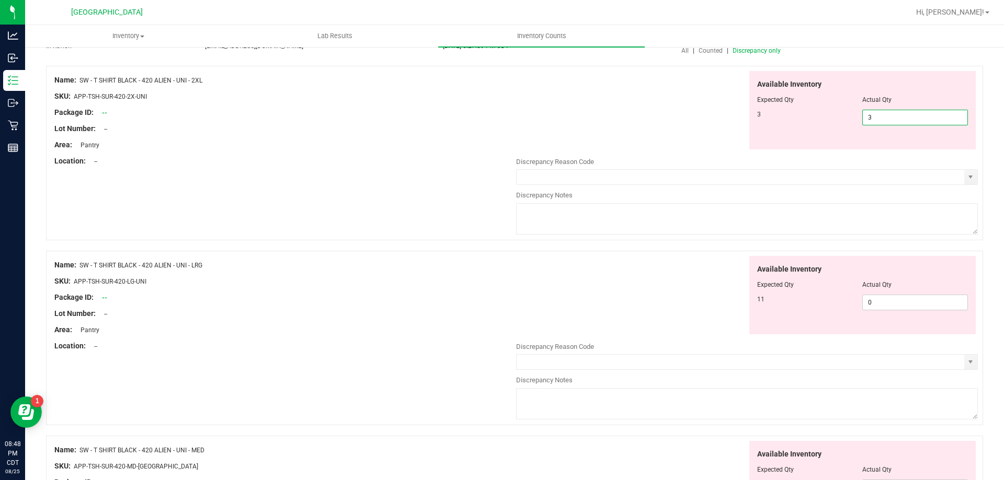
scroll to position [209, 0]
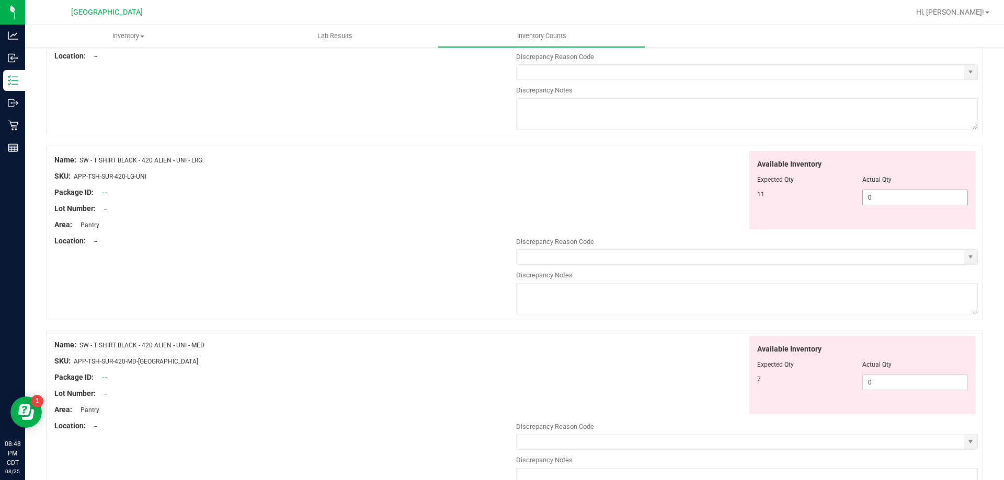
type input "3"
click at [895, 193] on div "Available Inventory Expected Qty Actual Qty 11 0 0" at bounding box center [747, 234] width 462 height 166
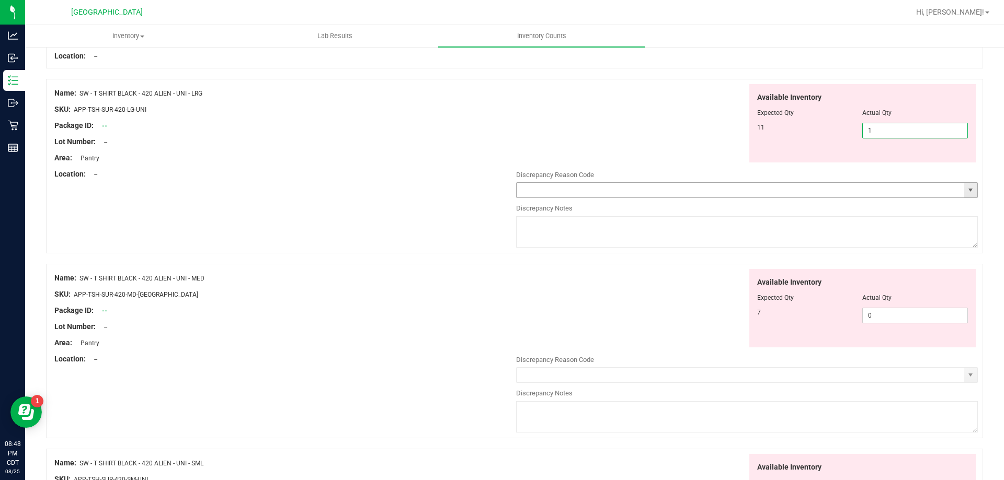
type input "11"
click at [900, 312] on div "Available Inventory Expected Qty Actual Qty 7 0 0" at bounding box center [747, 352] width 462 height 166
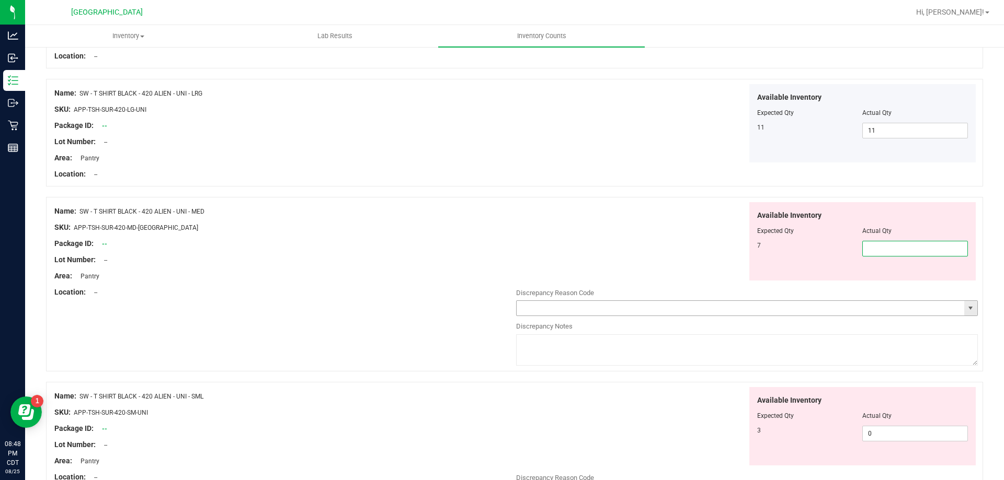
type input "7"
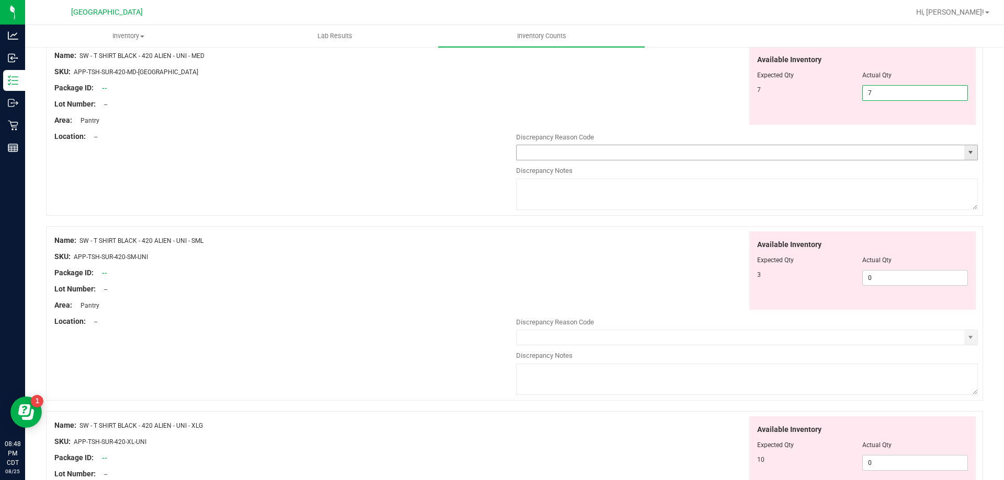
scroll to position [366, 0]
type input "7"
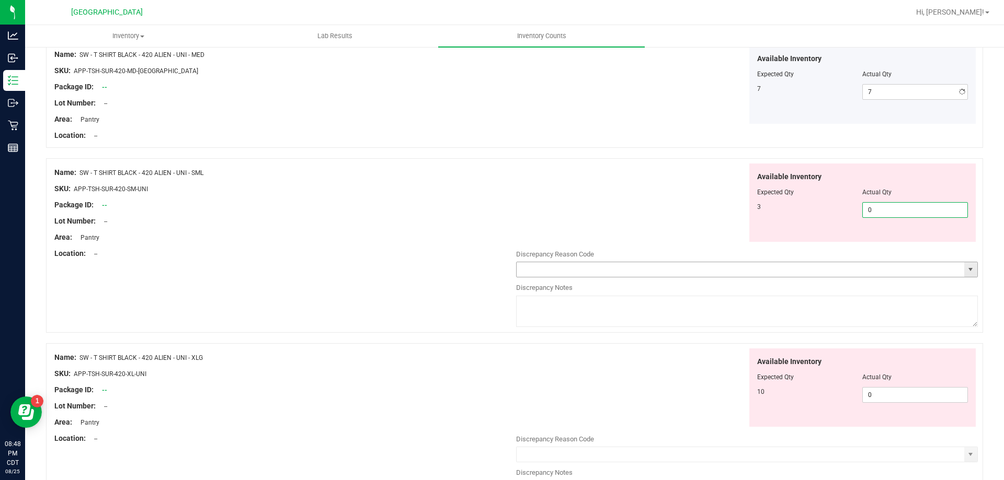
click at [891, 275] on div "Available Inventory Expected Qty Actual Qty 3 0 0" at bounding box center [747, 247] width 462 height 166
type input "3"
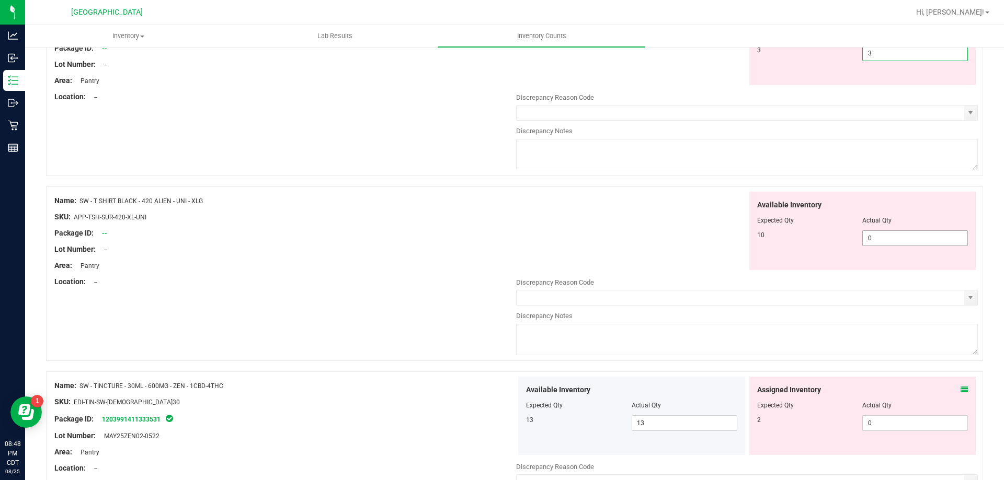
type input "3"
click at [871, 242] on div "Available Inventory Expected Qty Actual Qty 10 0 0" at bounding box center [747, 275] width 462 height 166
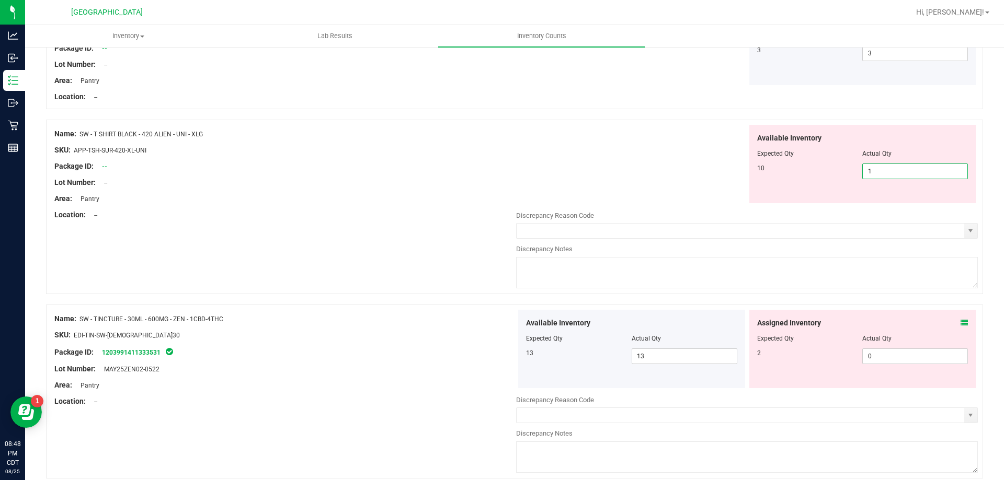
type input "10"
click at [894, 360] on div "Available Inventory Expected Qty Actual Qty 13 13 13" at bounding box center [747, 393] width 462 height 166
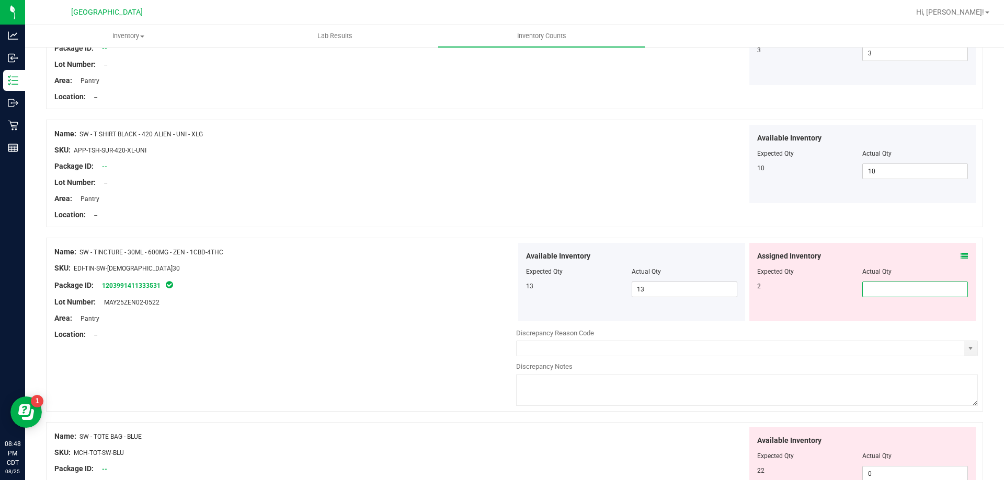
type input "2"
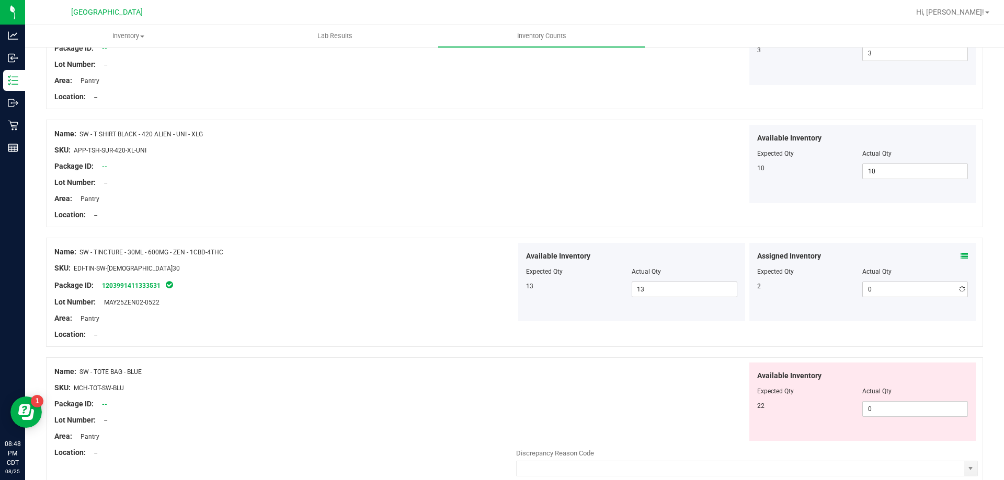
type input "2"
click at [960, 255] on icon at bounding box center [963, 255] width 7 height 7
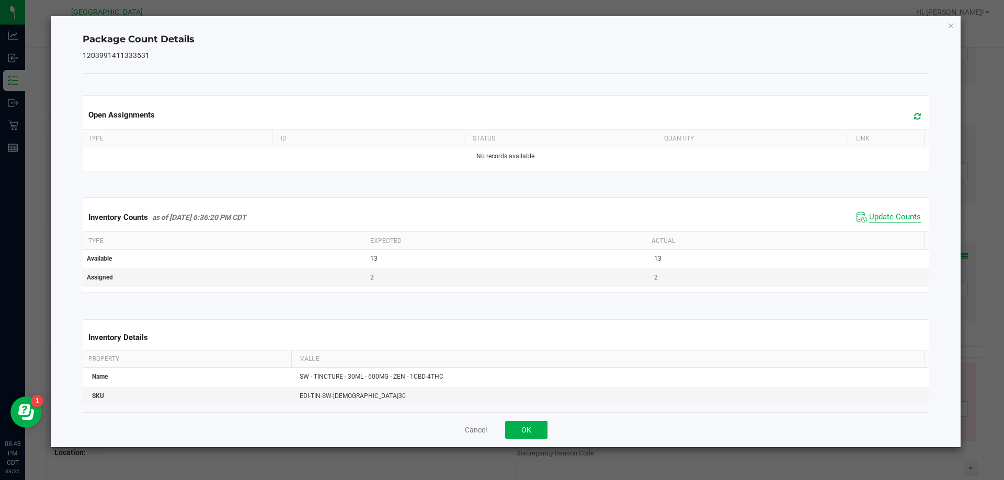
click at [876, 215] on span "Update Counts" at bounding box center [895, 217] width 52 height 10
click at [536, 428] on button "OK" at bounding box center [526, 430] width 42 height 18
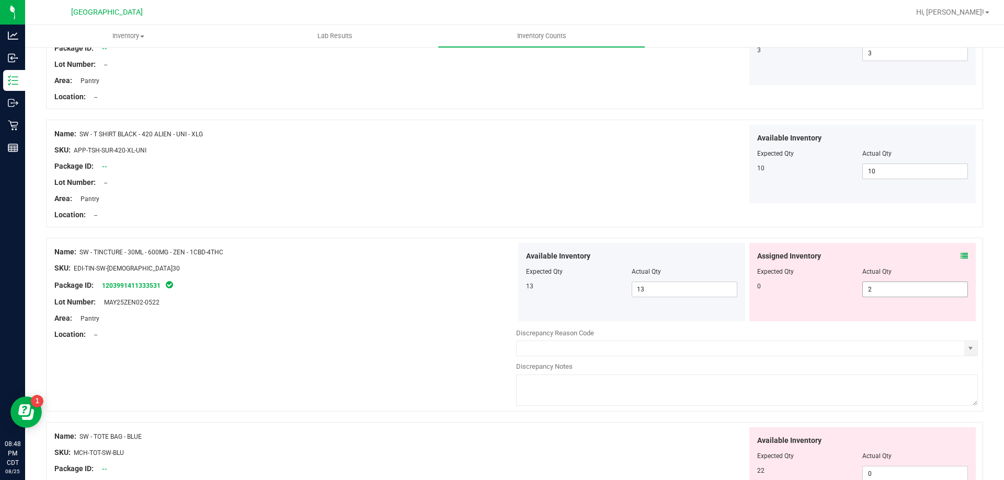
click at [873, 289] on span "2 2" at bounding box center [915, 290] width 106 height 16
type input "0"
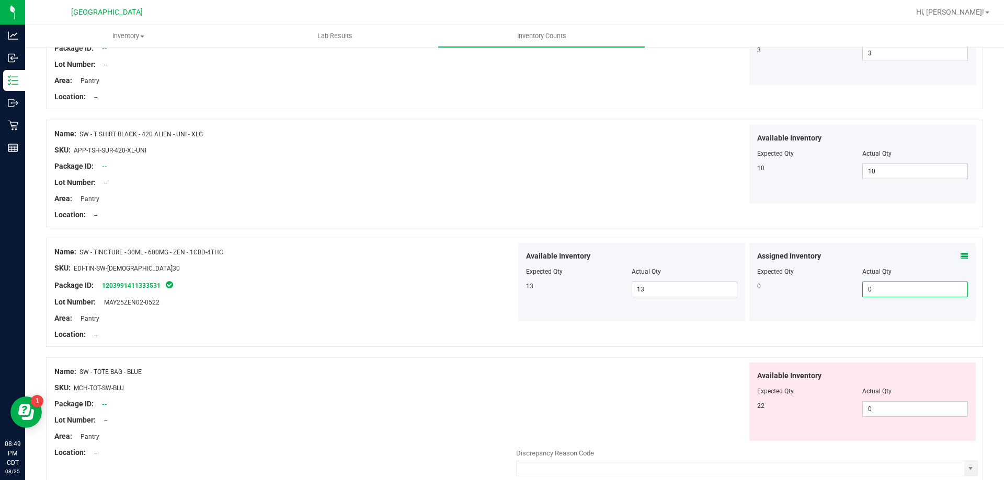
click at [884, 419] on div "Available Inventory Expected Qty Actual Qty 22 0 0" at bounding box center [862, 402] width 227 height 78
click at [881, 408] on span "0 0" at bounding box center [915, 409] width 106 height 16
type input "22"
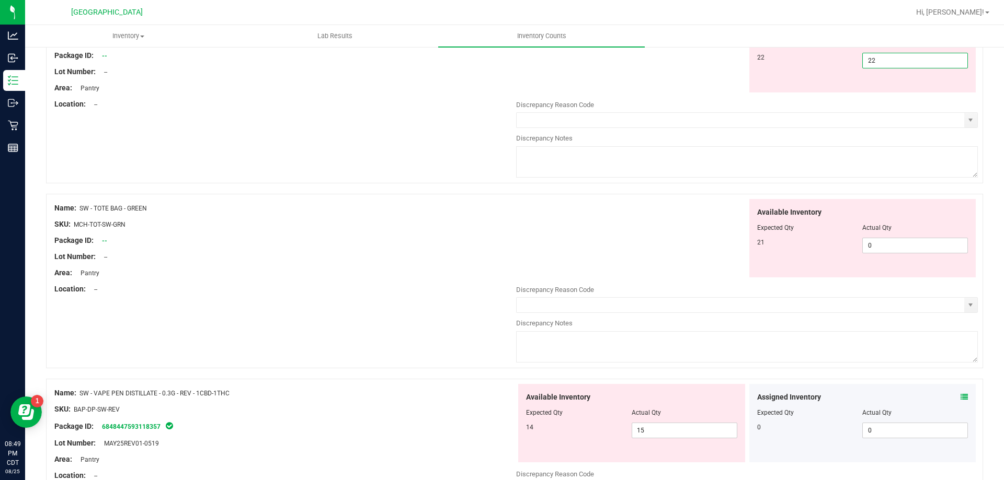
scroll to position [889, 0]
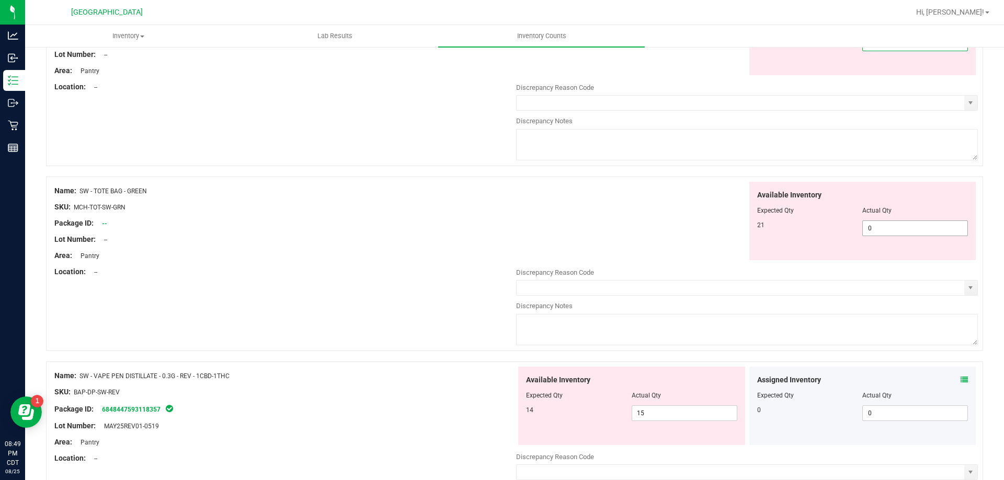
type input "22"
click at [864, 230] on div "Available Inventory Expected Qty Actual Qty 21 0 0" at bounding box center [747, 265] width 462 height 166
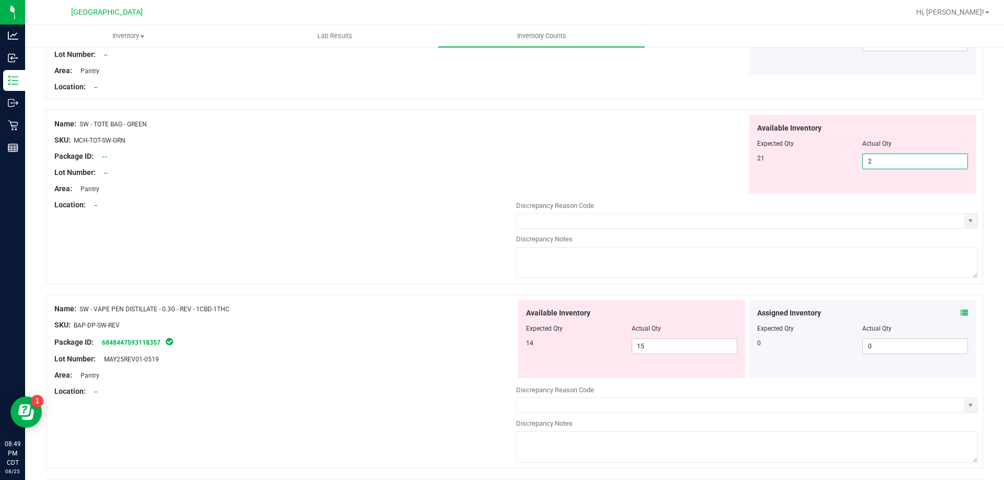
type input "21"
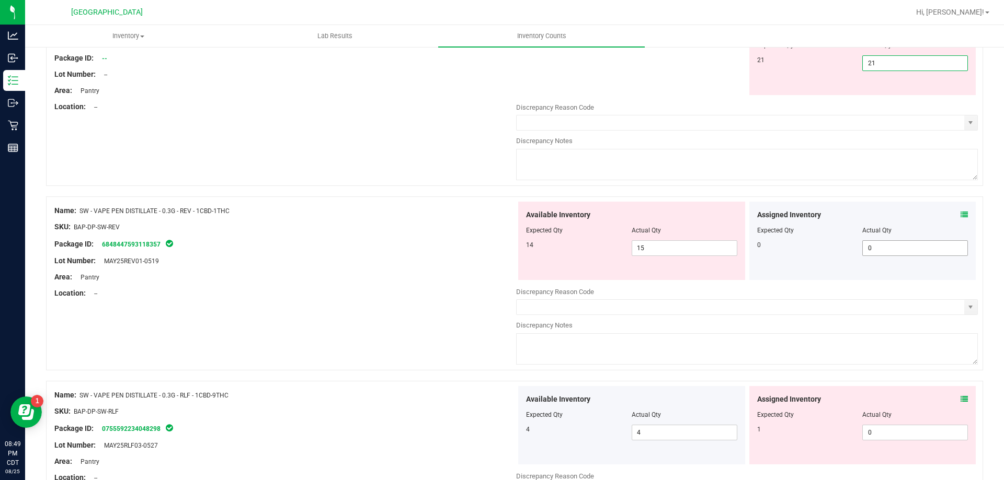
scroll to position [993, 0]
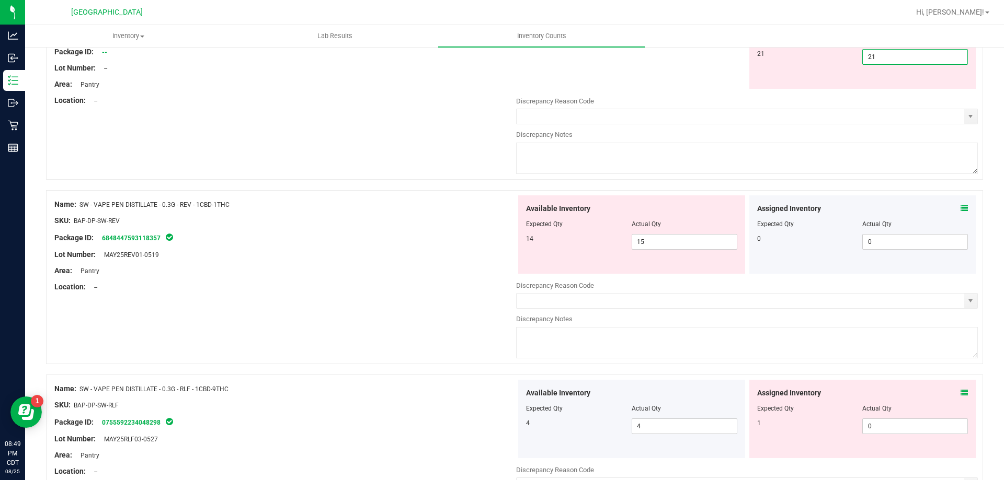
type input "21"
click at [956, 208] on div "Available Inventory Expected Qty Actual Qty 14 15 15" at bounding box center [747, 279] width 462 height 166
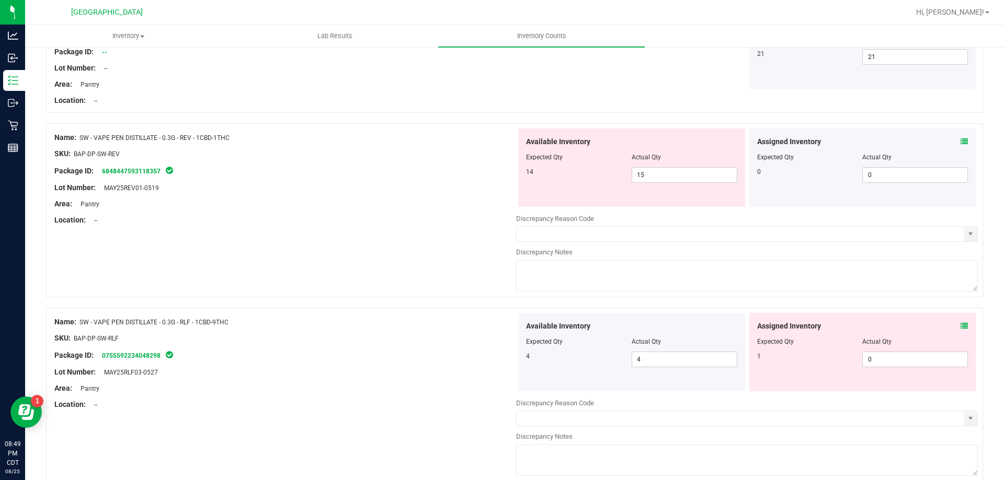
click at [960, 140] on icon at bounding box center [963, 141] width 7 height 7
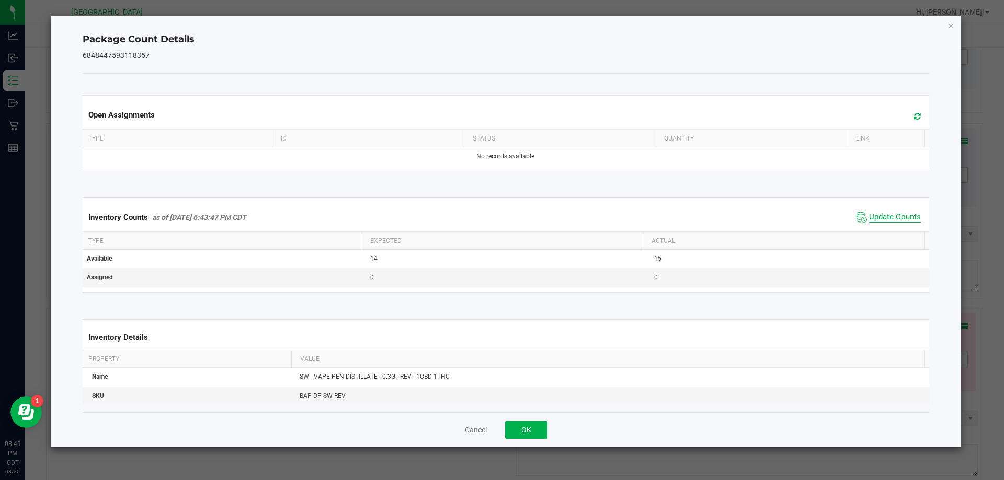
click at [890, 213] on span "Update Counts" at bounding box center [895, 217] width 52 height 10
click at [524, 435] on button "OK" at bounding box center [526, 430] width 42 height 18
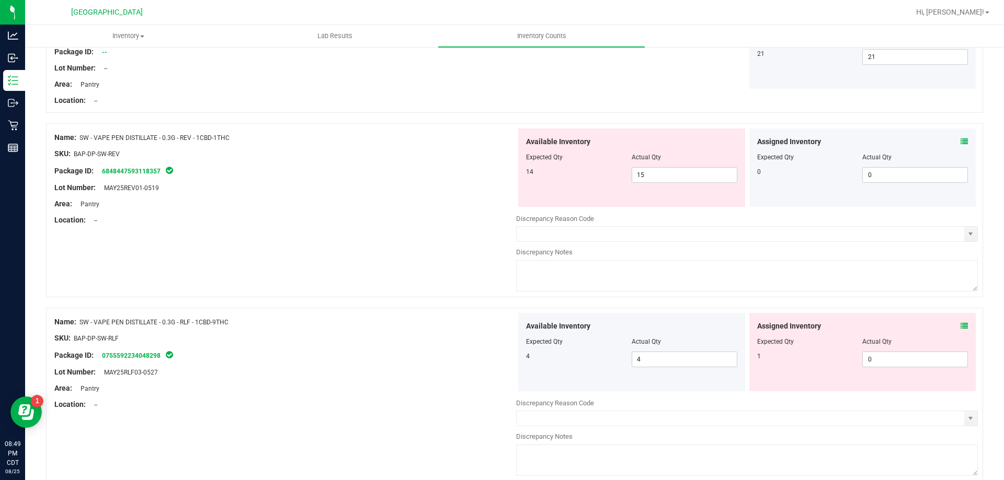
click at [960, 329] on icon at bounding box center [963, 326] width 7 height 7
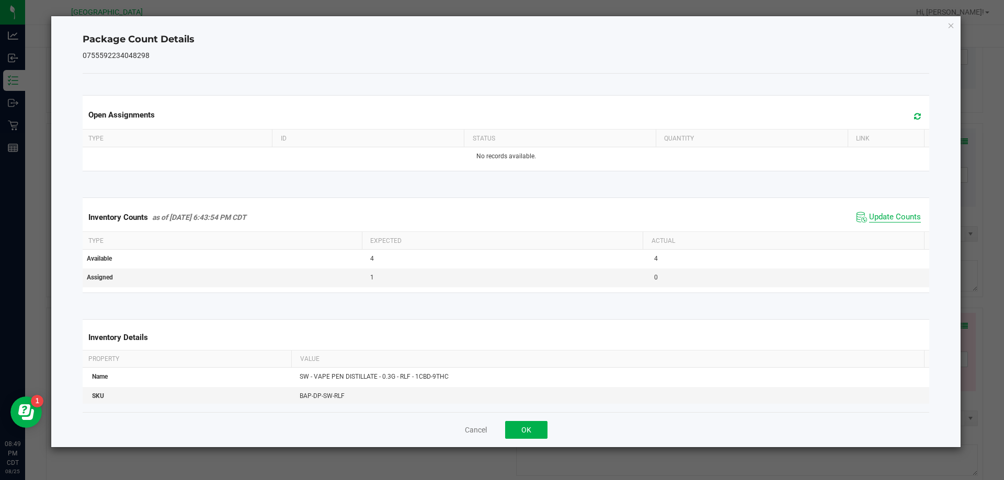
click at [894, 219] on span "Update Counts" at bounding box center [895, 217] width 52 height 10
click at [534, 429] on button "OK" at bounding box center [526, 430] width 42 height 18
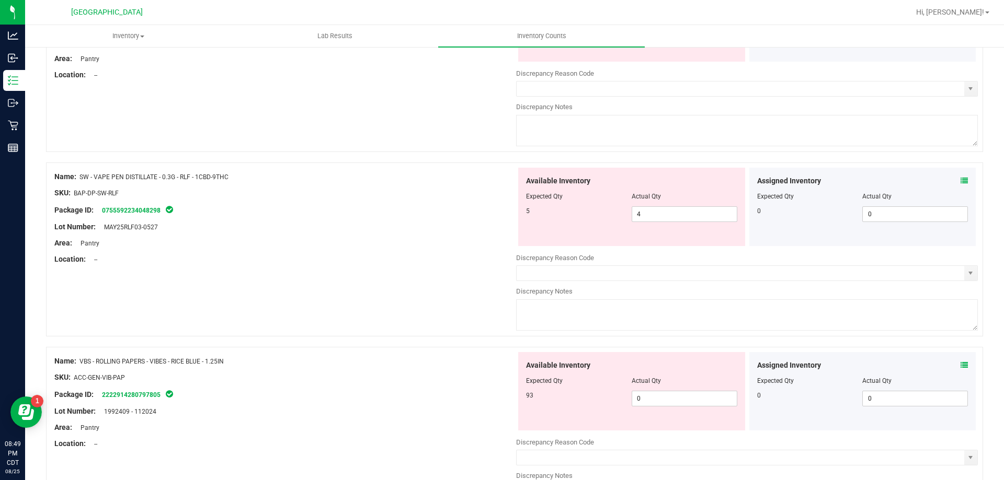
scroll to position [1150, 0]
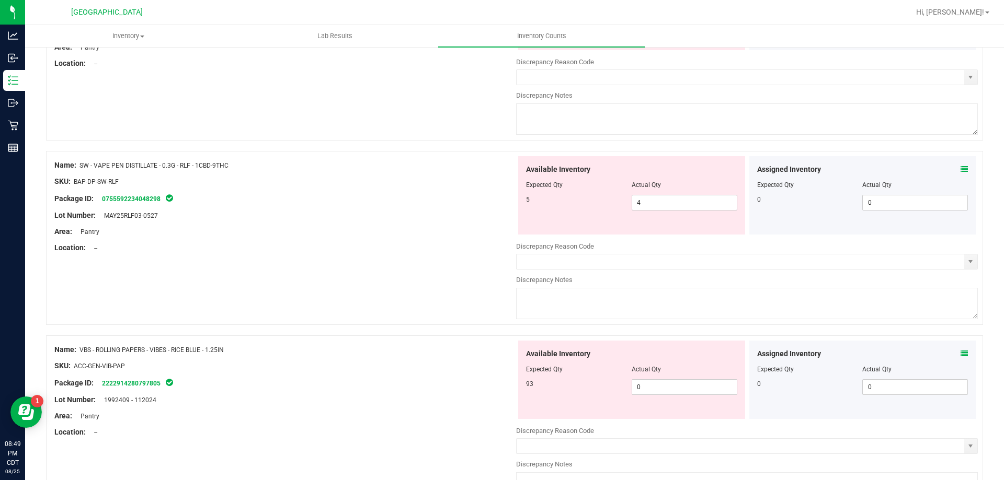
click at [960, 355] on icon at bounding box center [963, 353] width 7 height 7
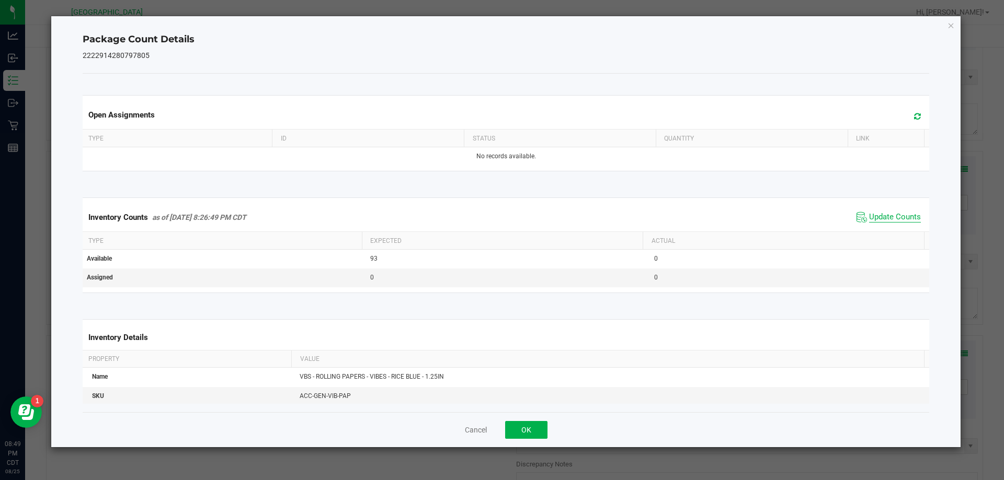
click at [893, 217] on span "Update Counts" at bounding box center [895, 217] width 52 height 10
click at [527, 430] on button "OK" at bounding box center [526, 430] width 42 height 18
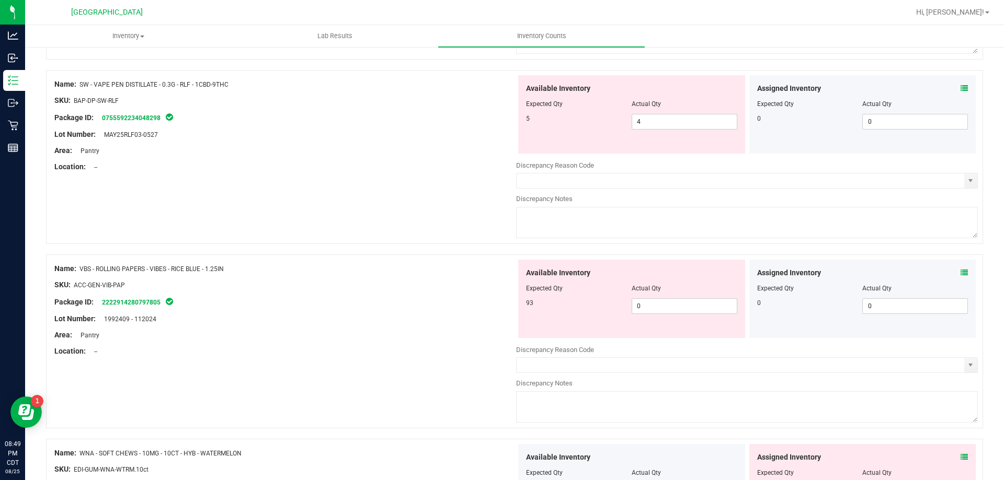
scroll to position [1411, 0]
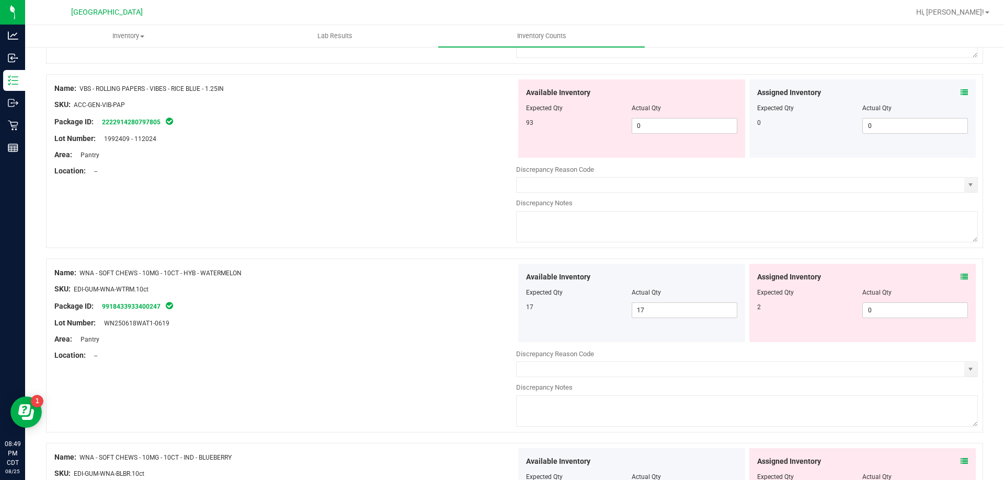
click at [661, 115] on div at bounding box center [631, 115] width 211 height 5
click at [666, 126] on span "0 0" at bounding box center [684, 126] width 106 height 16
type input "93"
click at [955, 278] on div "Available Inventory Expected Qty Actual Qty 17 17 17" at bounding box center [747, 347] width 462 height 166
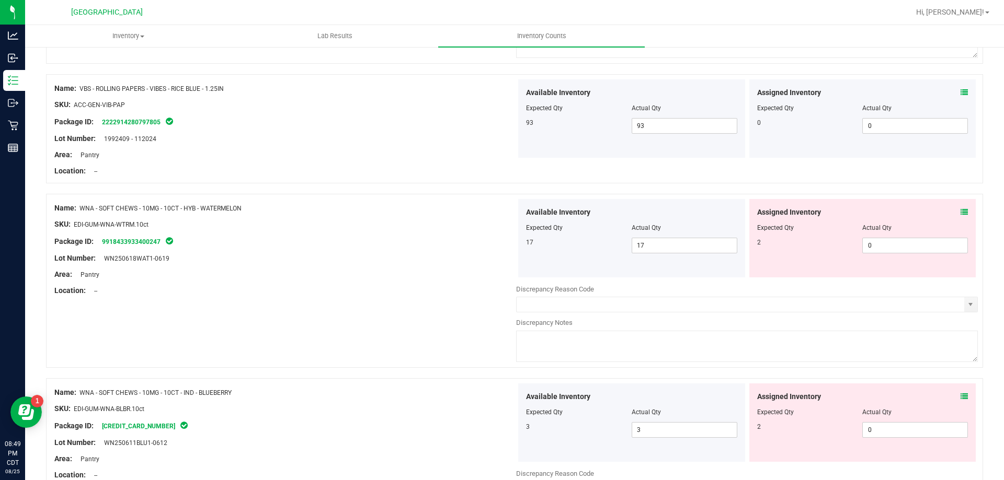
click at [960, 210] on icon at bounding box center [963, 212] width 7 height 7
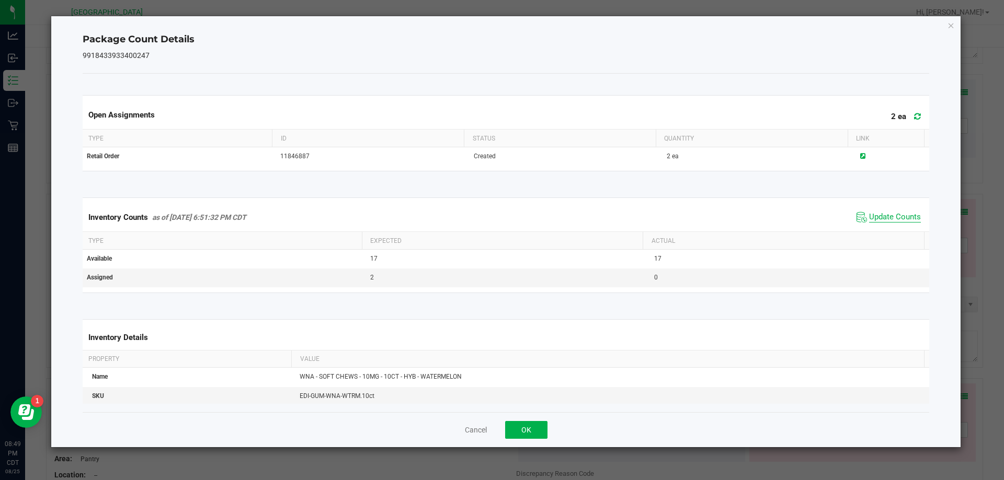
click at [893, 218] on span "Update Counts" at bounding box center [895, 217] width 52 height 10
click at [541, 427] on button "OK" at bounding box center [526, 430] width 42 height 18
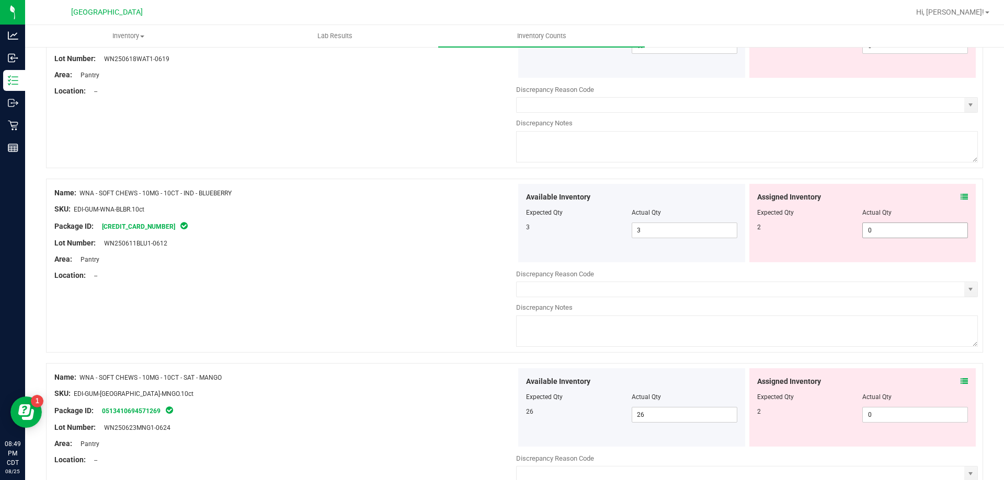
scroll to position [1620, 0]
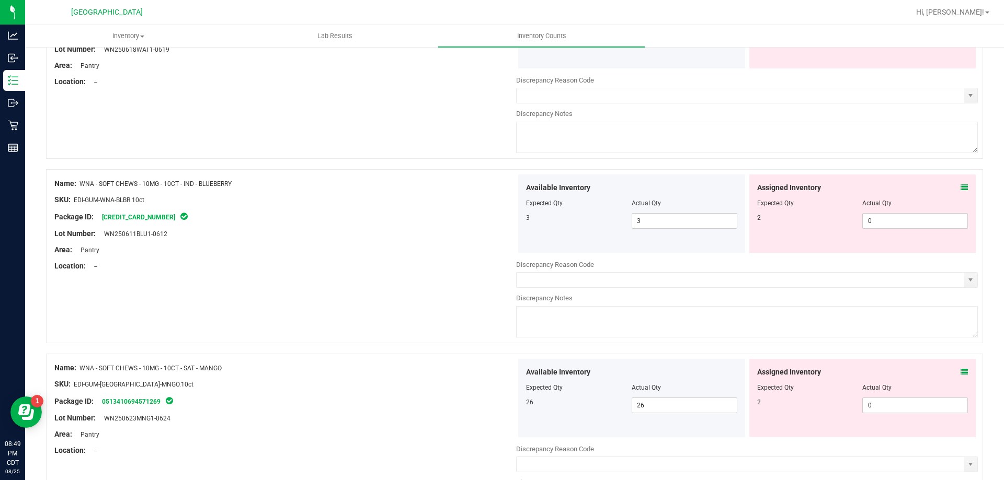
click at [960, 186] on icon at bounding box center [963, 187] width 7 height 7
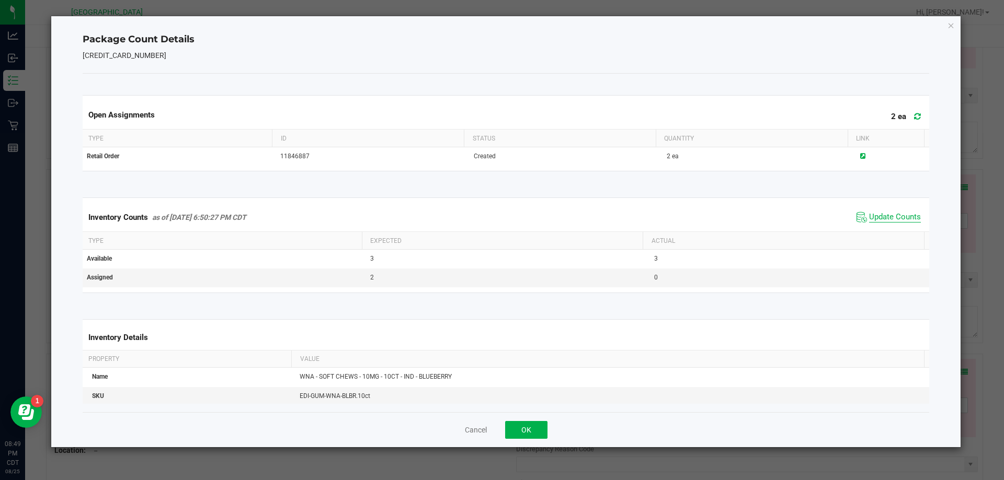
click at [894, 217] on span "Update Counts" at bounding box center [895, 217] width 52 height 10
click at [532, 431] on button "OK" at bounding box center [526, 430] width 42 height 18
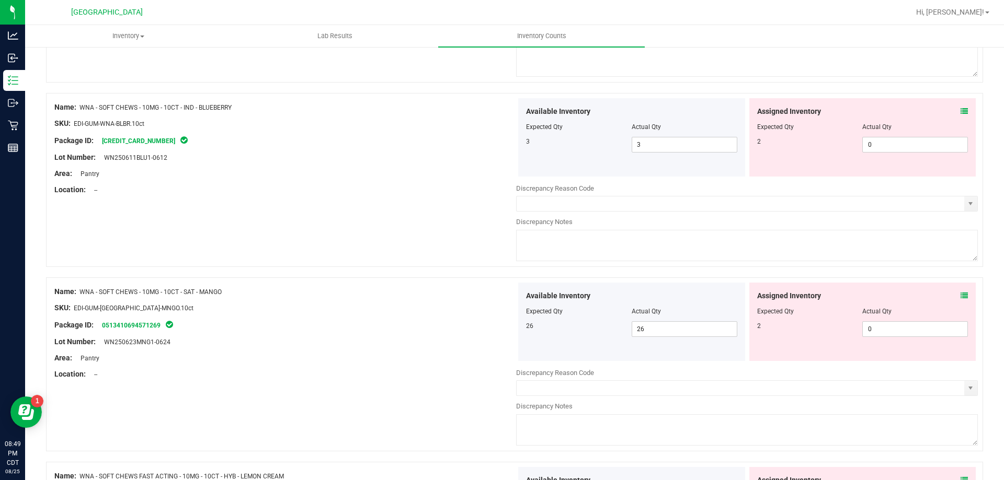
scroll to position [1777, 0]
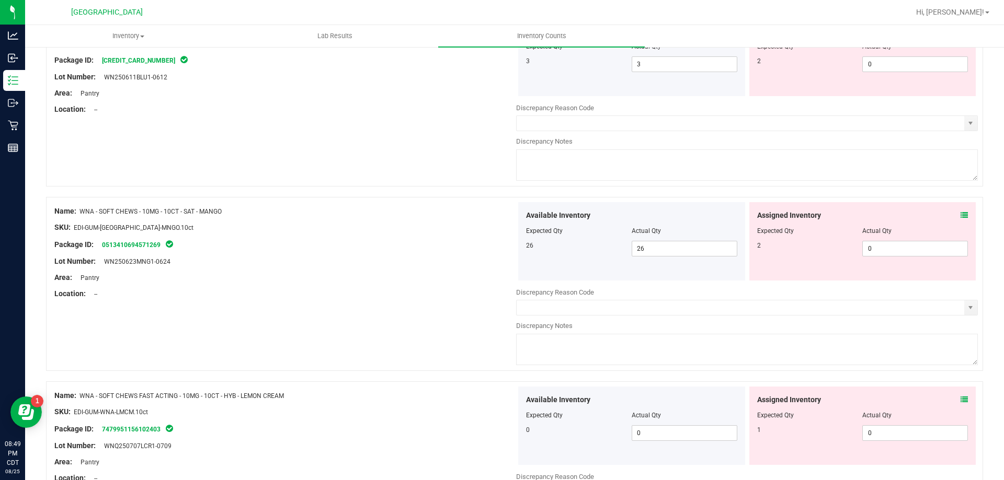
click at [960, 213] on icon at bounding box center [963, 215] width 7 height 7
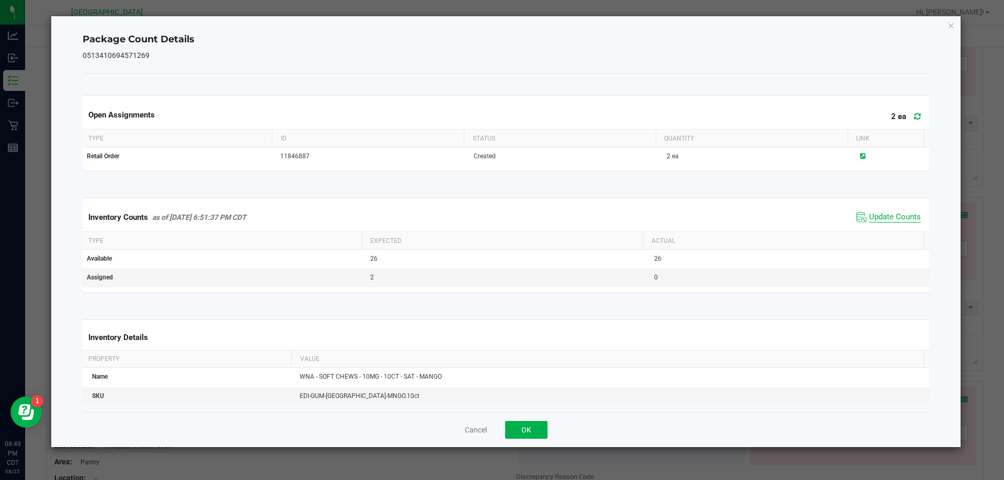
click at [899, 215] on span "Update Counts" at bounding box center [895, 217] width 52 height 10
click at [533, 422] on button "OK" at bounding box center [526, 430] width 42 height 18
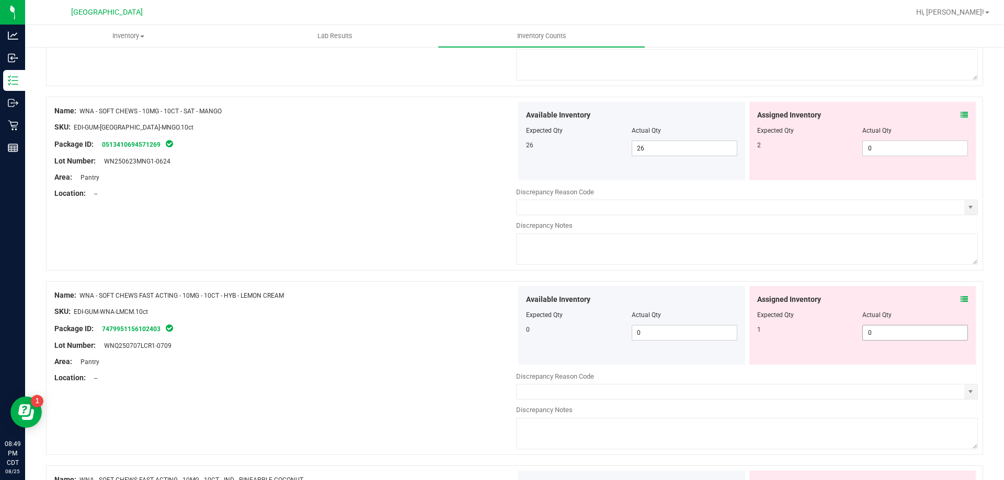
scroll to position [1882, 0]
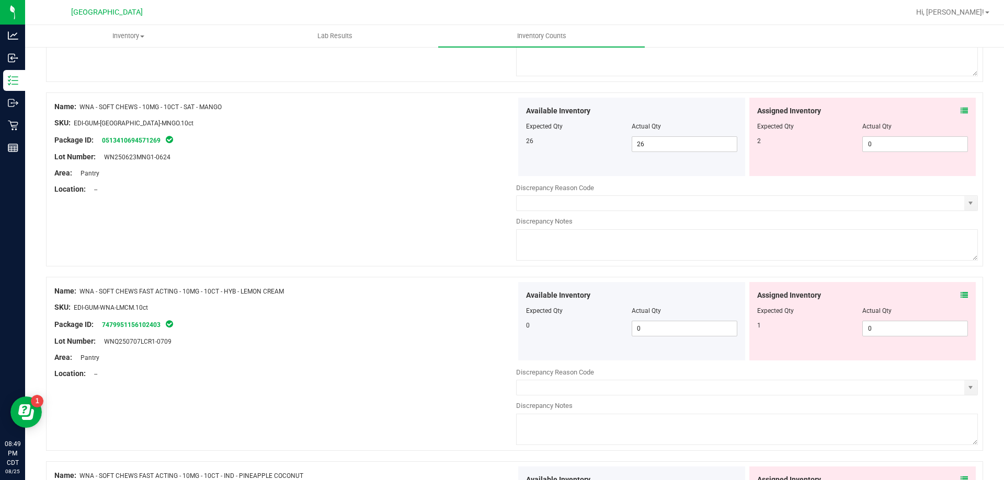
click at [960, 295] on div "Assigned Inventory Expected Qty Actual Qty 1 0 0" at bounding box center [862, 321] width 227 height 78
click at [960, 295] on icon at bounding box center [963, 295] width 7 height 7
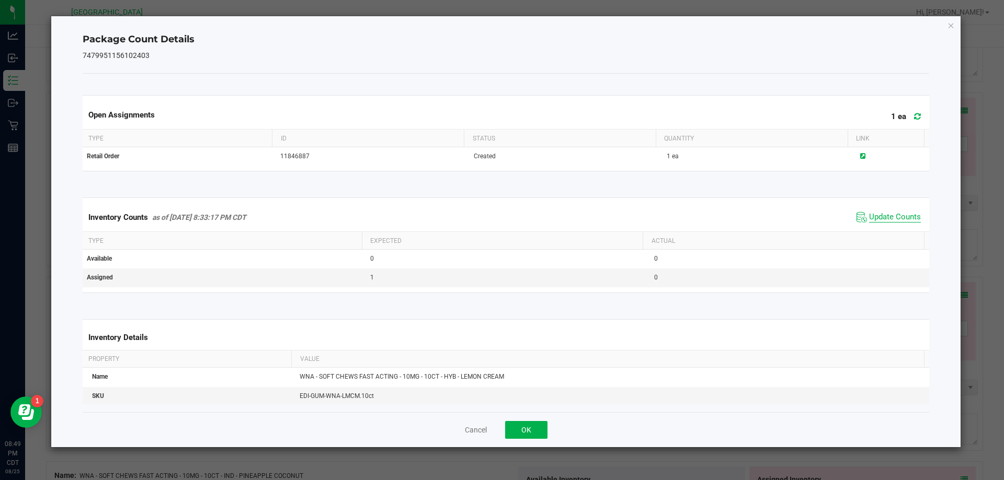
click at [887, 220] on span "Update Counts" at bounding box center [895, 217] width 52 height 10
click at [540, 429] on button "OK" at bounding box center [526, 430] width 42 height 18
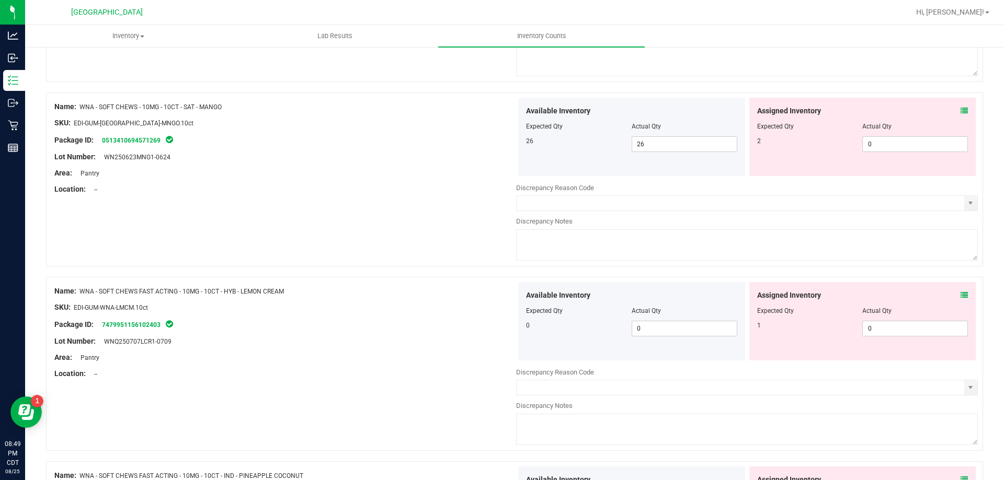
scroll to position [2143, 0]
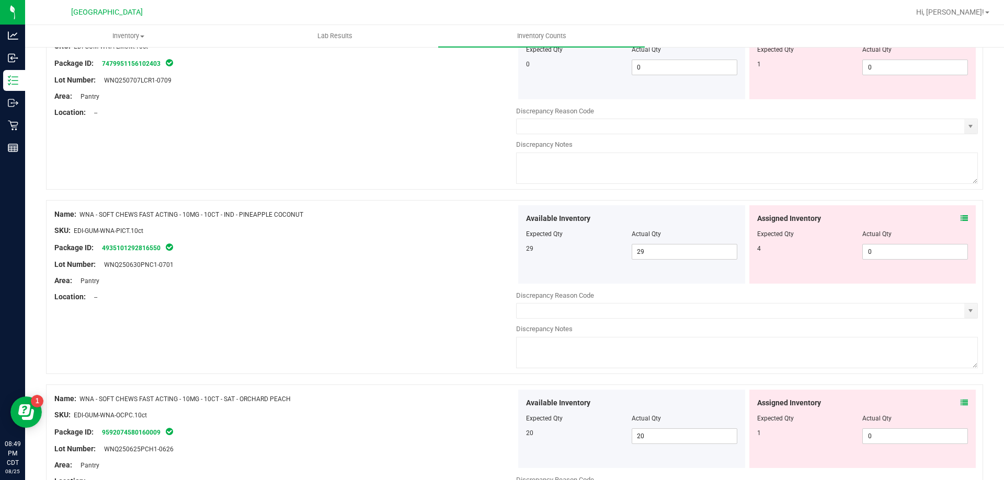
click at [960, 216] on div "Assigned Inventory Expected Qty Actual Qty 4 0 0" at bounding box center [862, 244] width 227 height 78
click at [960, 219] on icon at bounding box center [963, 218] width 7 height 7
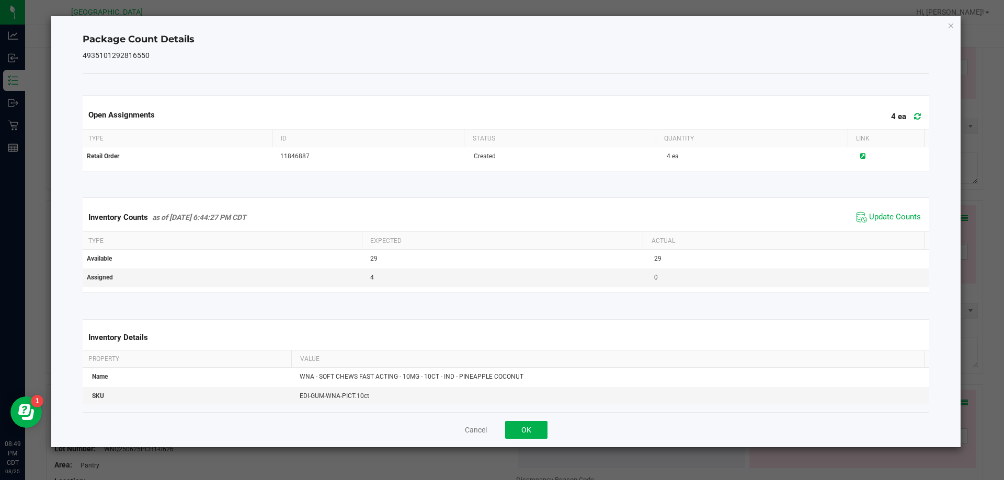
click at [900, 209] on div "Inventory Counts as of [DATE] 6:44:27 PM CDT Update Counts" at bounding box center [506, 217] width 851 height 28
click at [900, 211] on span "Update Counts" at bounding box center [889, 218] width 70 height 16
click at [893, 220] on span "Update Counts" at bounding box center [895, 217] width 52 height 10
click at [516, 422] on button "OK" at bounding box center [526, 430] width 42 height 18
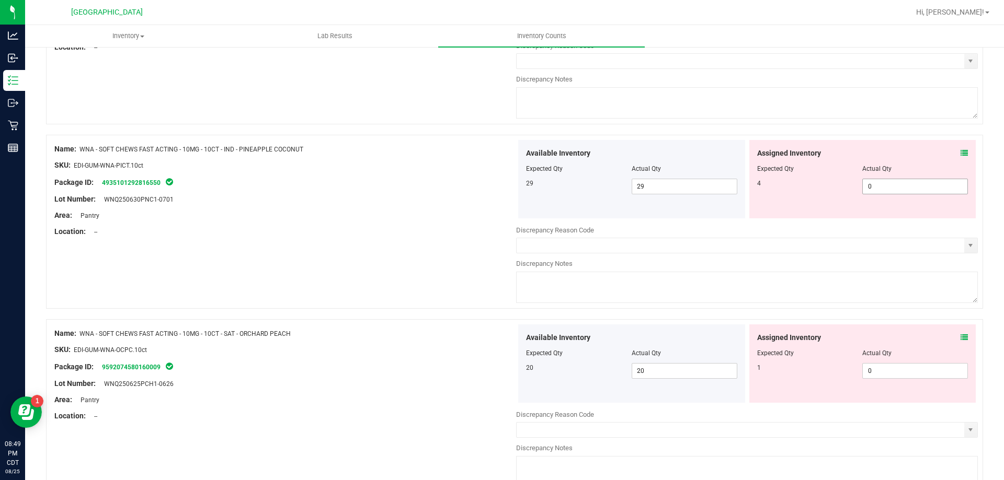
scroll to position [2268, 0]
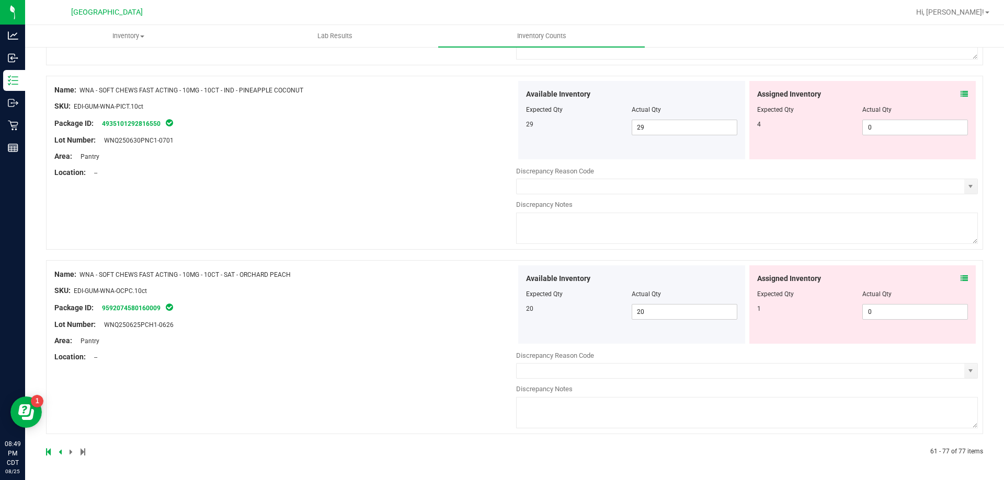
click at [960, 277] on icon at bounding box center [963, 278] width 7 height 7
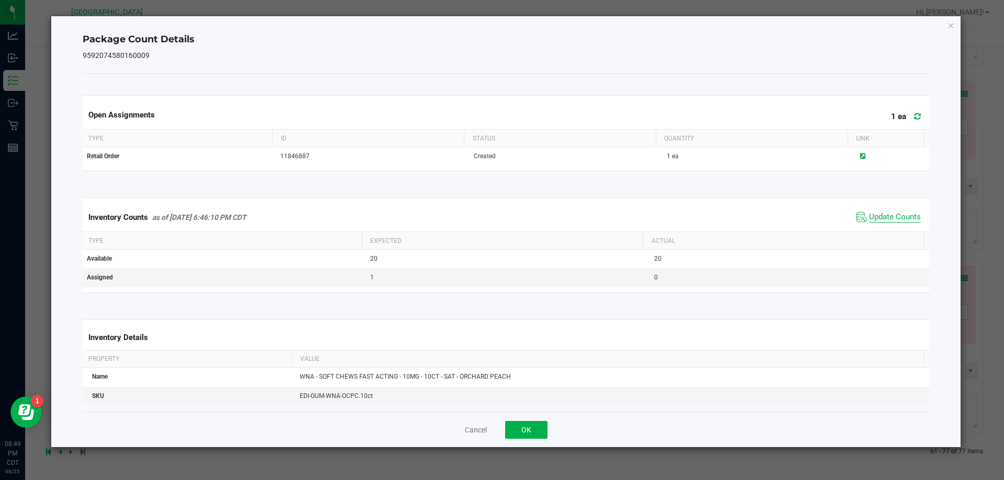
click at [901, 216] on span "Update Counts" at bounding box center [895, 217] width 52 height 10
click at [520, 430] on button "OK" at bounding box center [526, 430] width 42 height 18
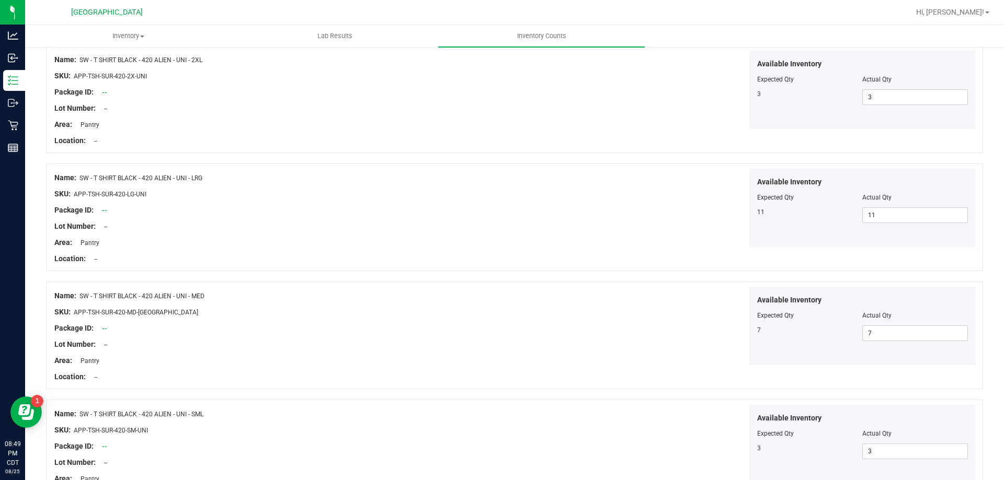
scroll to position [0, 0]
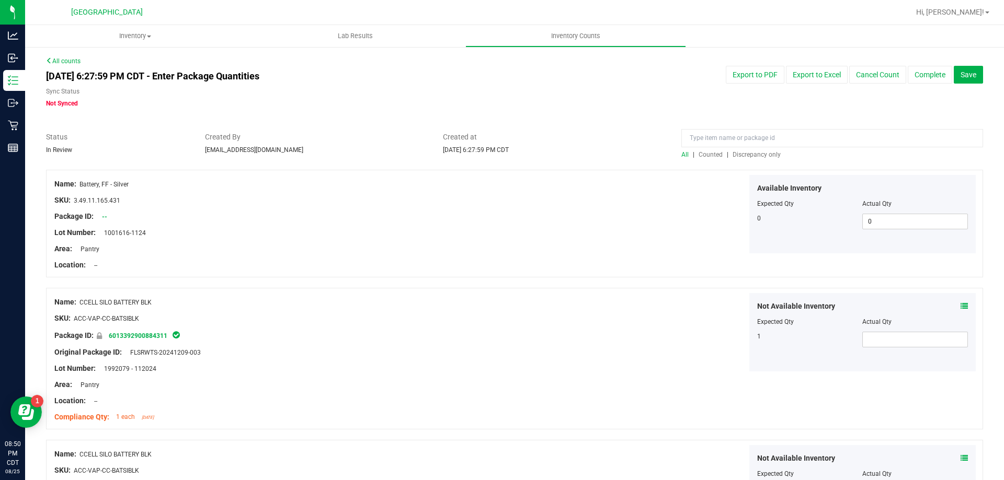
click at [750, 154] on span "Discrepancy only" at bounding box center [756, 154] width 48 height 7
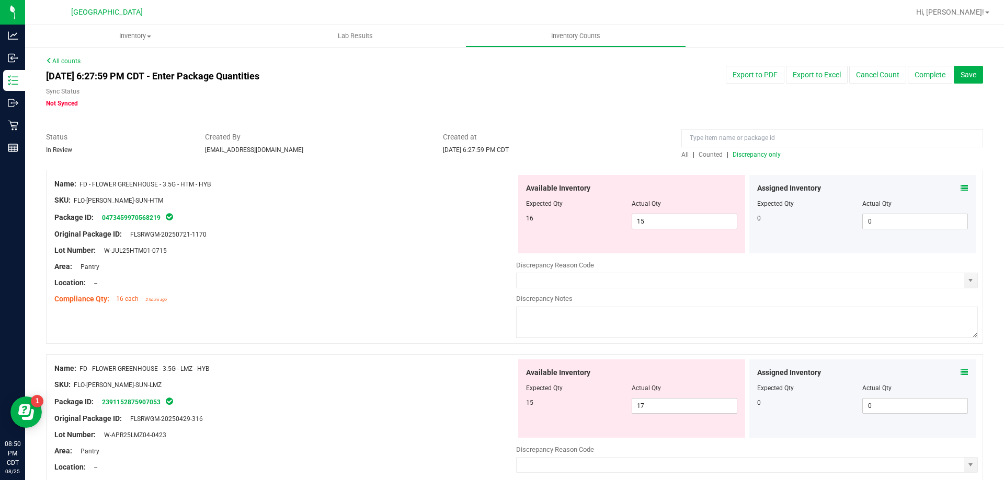
click at [694, 231] on div "Available Inventory Expected Qty Actual Qty 16 15 15" at bounding box center [631, 214] width 227 height 78
click at [677, 218] on span "15 15" at bounding box center [684, 222] width 106 height 16
type input "16"
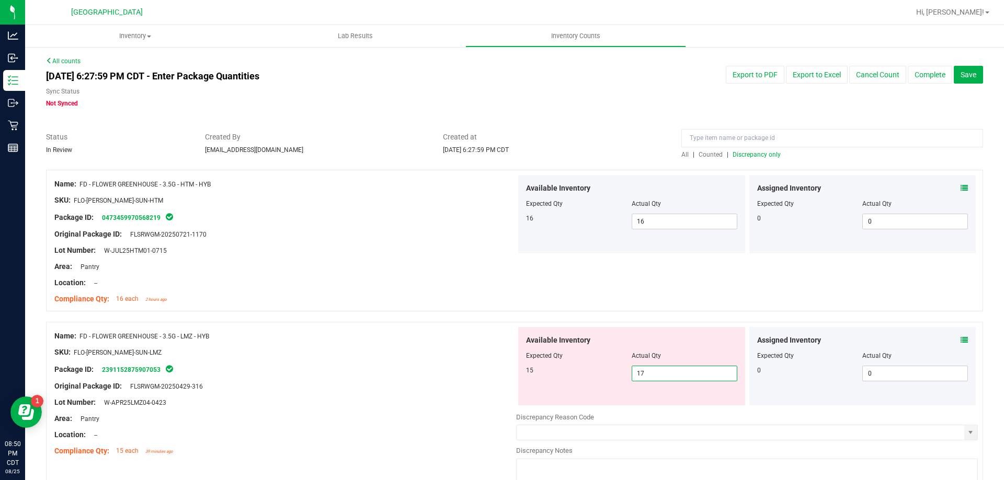
click at [644, 373] on span "17 17" at bounding box center [684, 374] width 106 height 16
type input "1"
type input "5"
type input "15"
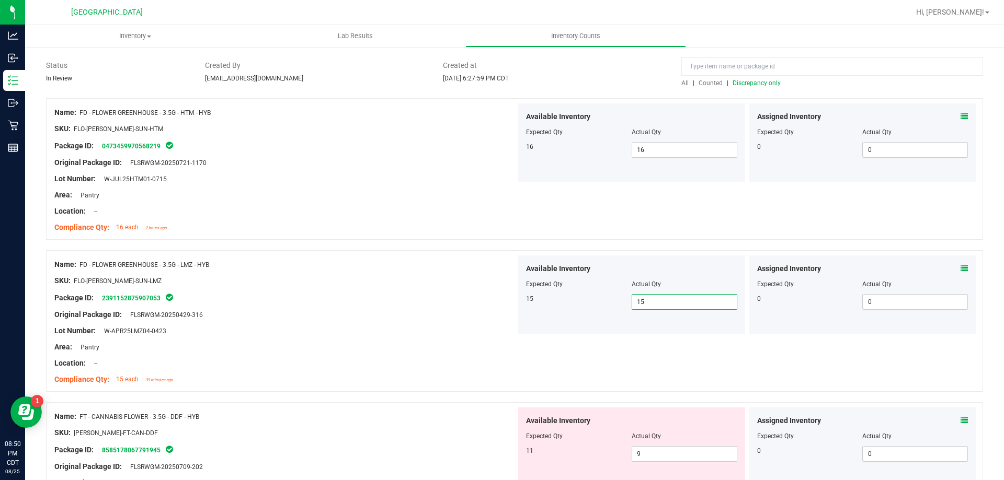
scroll to position [209, 0]
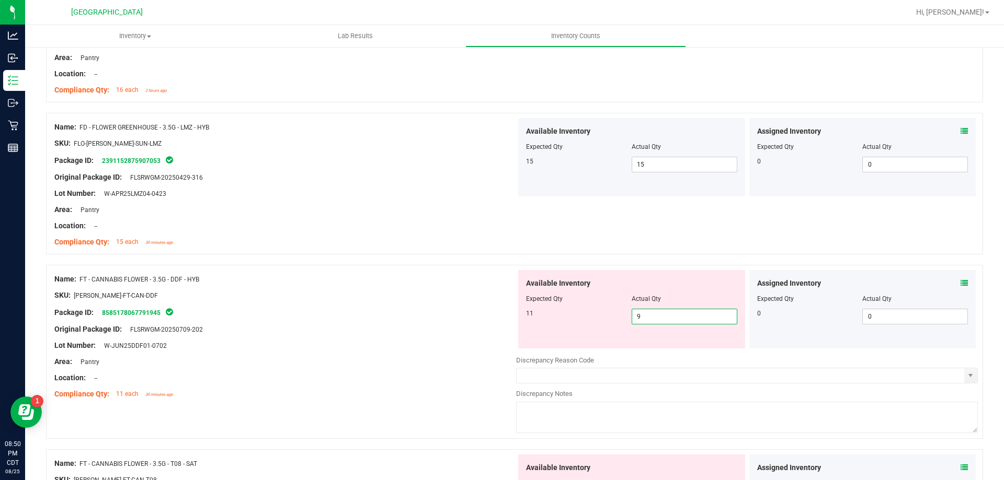
click at [647, 314] on span "9 9" at bounding box center [684, 317] width 106 height 16
type input "11"
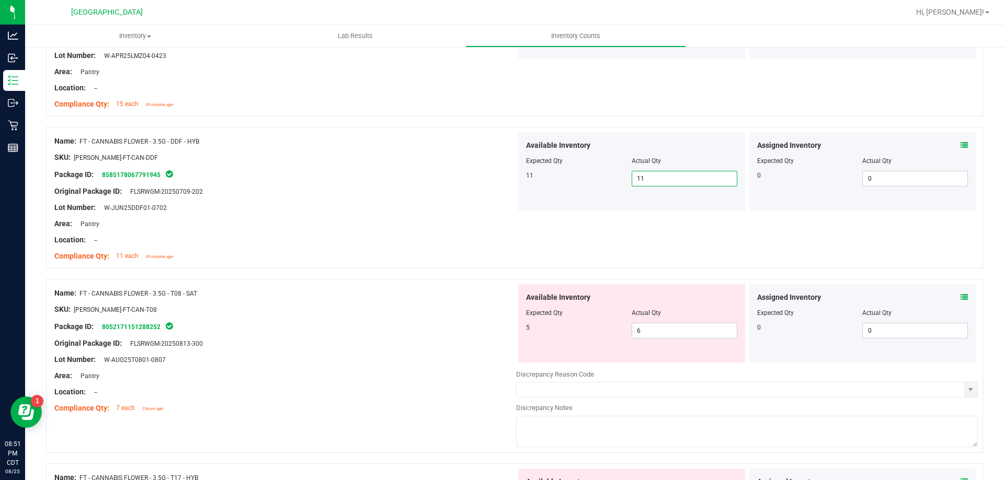
scroll to position [366, 0]
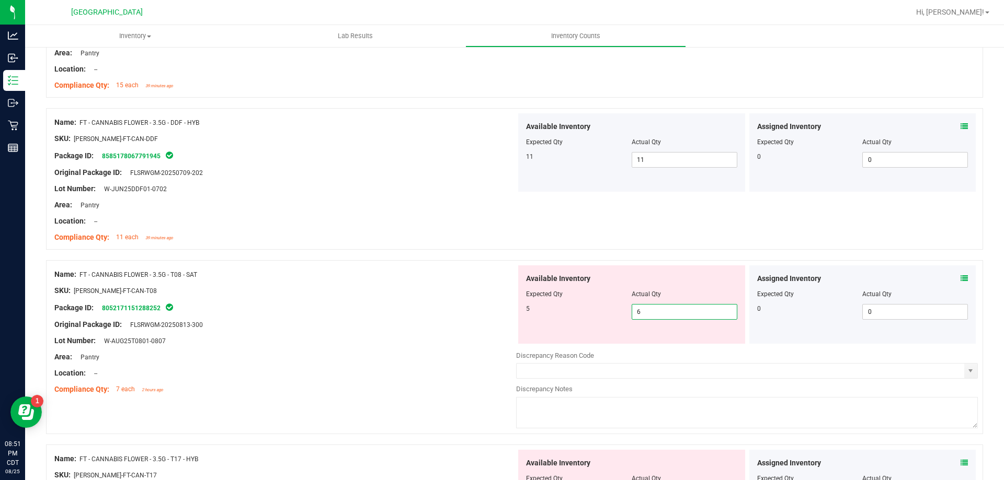
click at [643, 308] on span "6 6" at bounding box center [684, 312] width 106 height 16
type input "5"
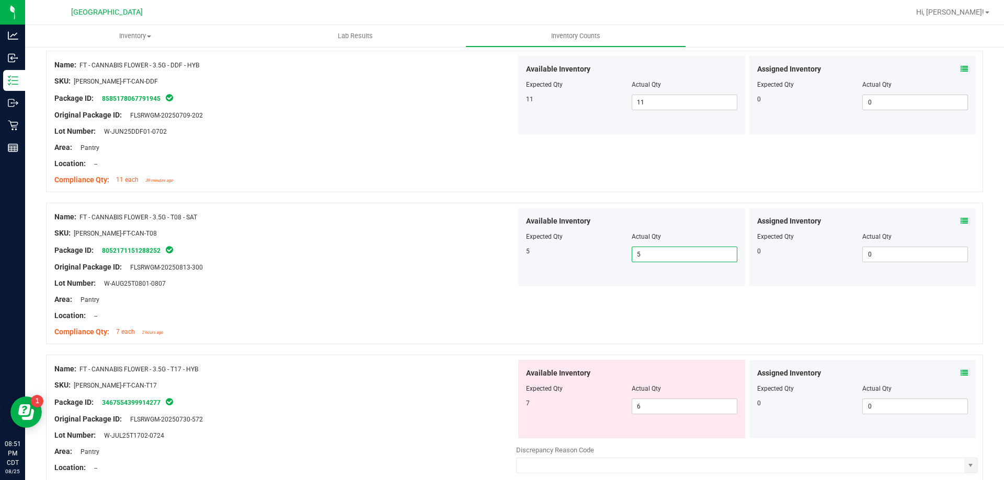
scroll to position [627, 0]
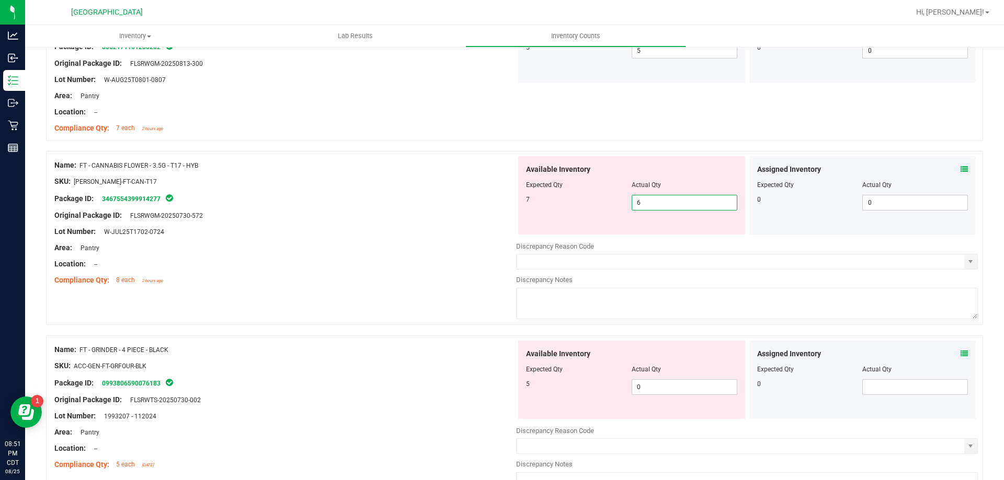
click at [644, 206] on span "6 6" at bounding box center [684, 203] width 106 height 16
type input "7"
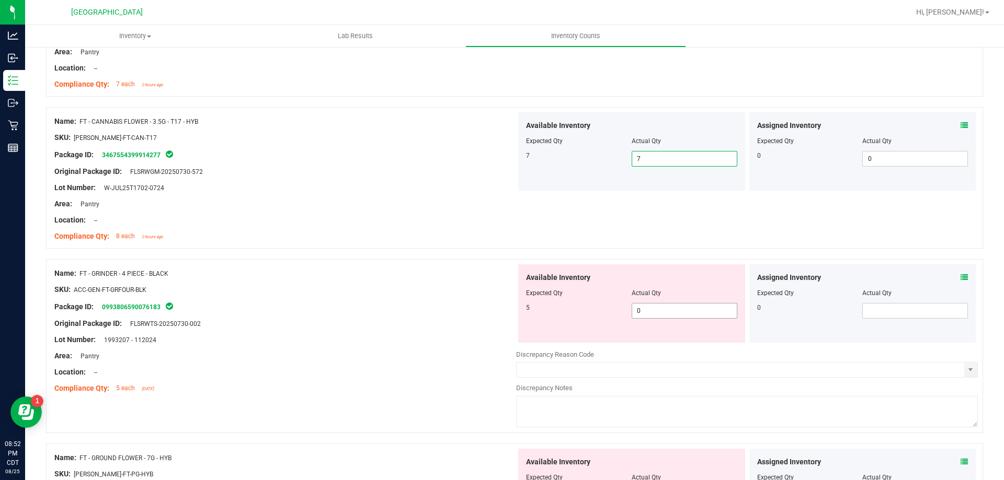
scroll to position [784, 0]
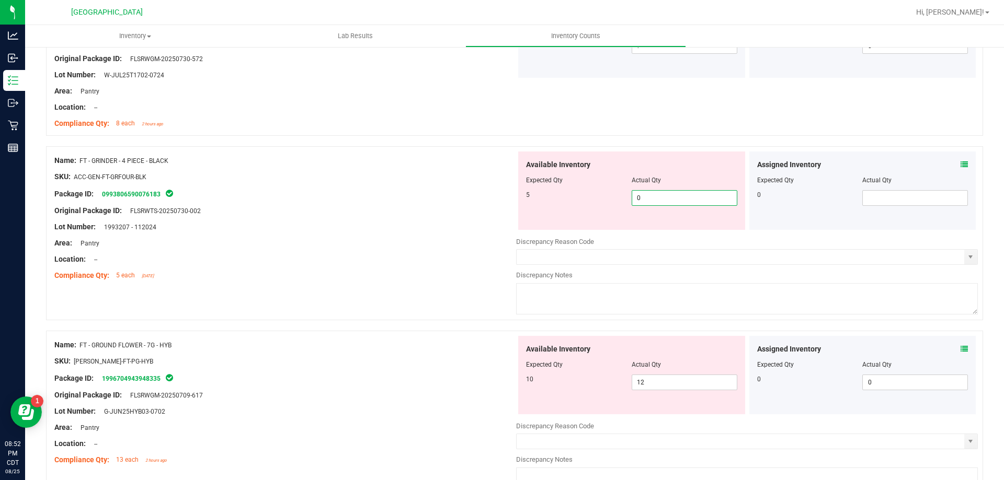
click at [657, 204] on span "0 0" at bounding box center [684, 198] width 106 height 16
type input "5"
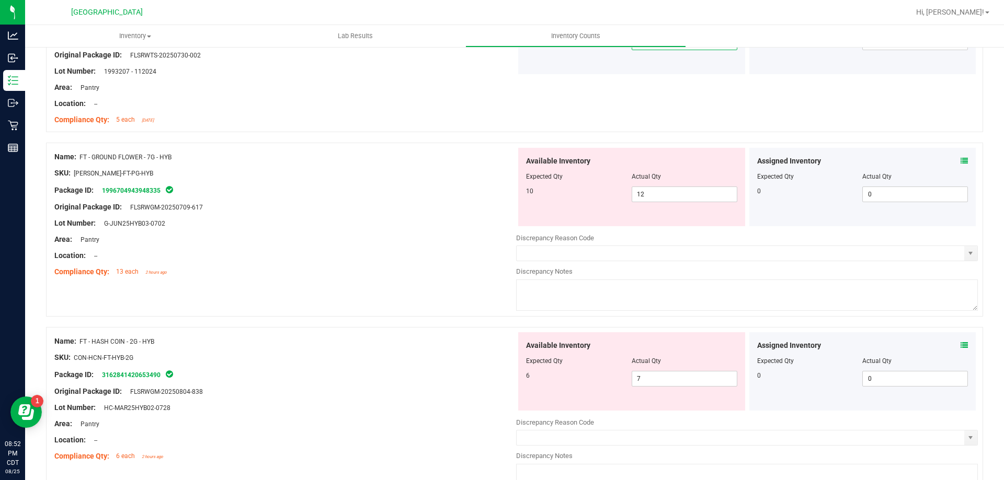
scroll to position [941, 0]
click at [682, 192] on span "12 12" at bounding box center [684, 194] width 106 height 16
type input "1"
type input "8"
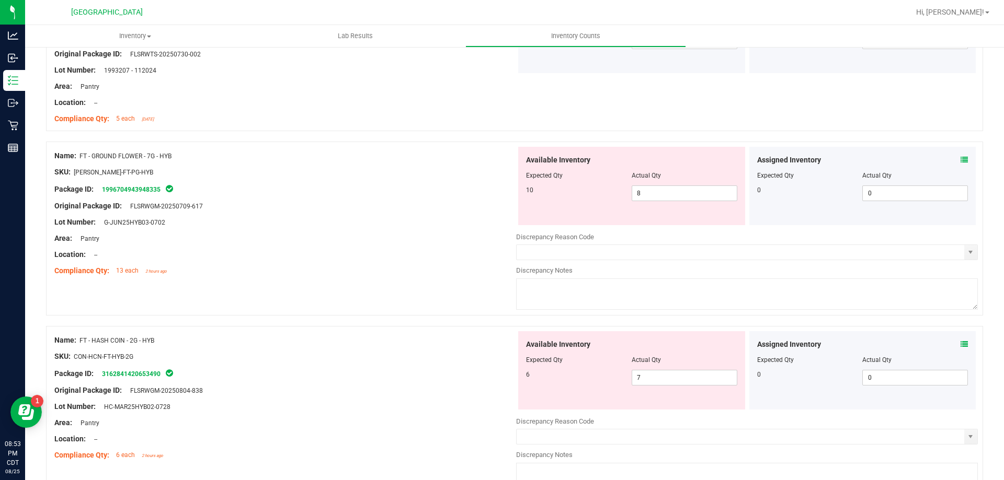
click at [960, 157] on icon at bounding box center [963, 159] width 7 height 7
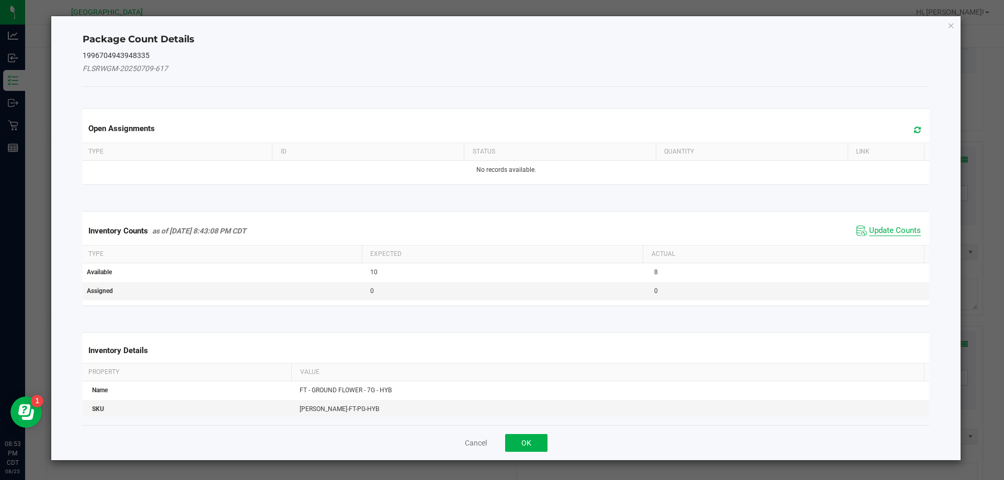
click at [882, 227] on span "Update Counts" at bounding box center [895, 231] width 52 height 10
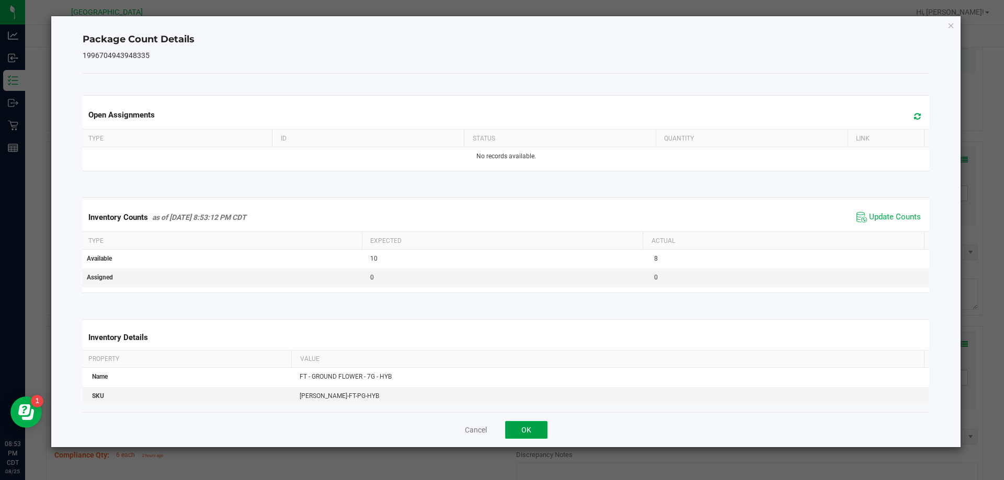
click at [538, 427] on button "OK" at bounding box center [526, 430] width 42 height 18
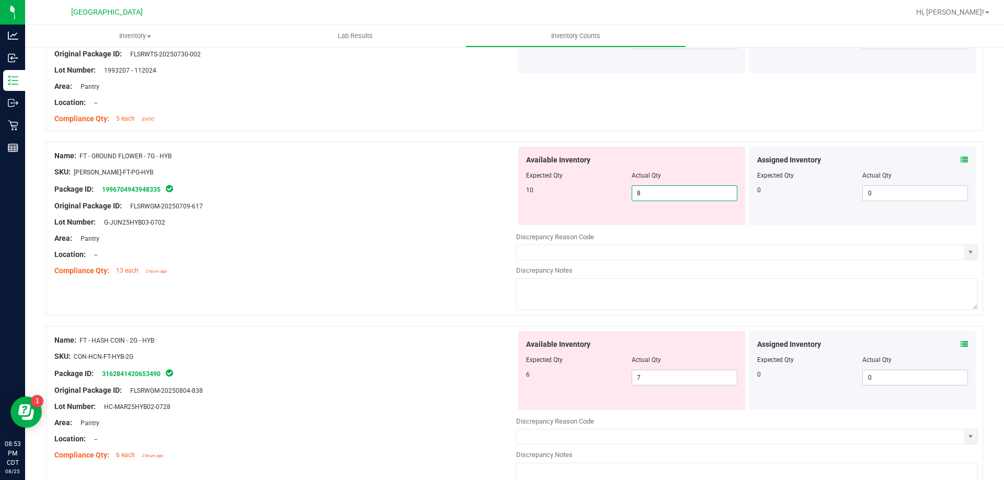
click at [660, 196] on span "8 8" at bounding box center [684, 194] width 106 height 16
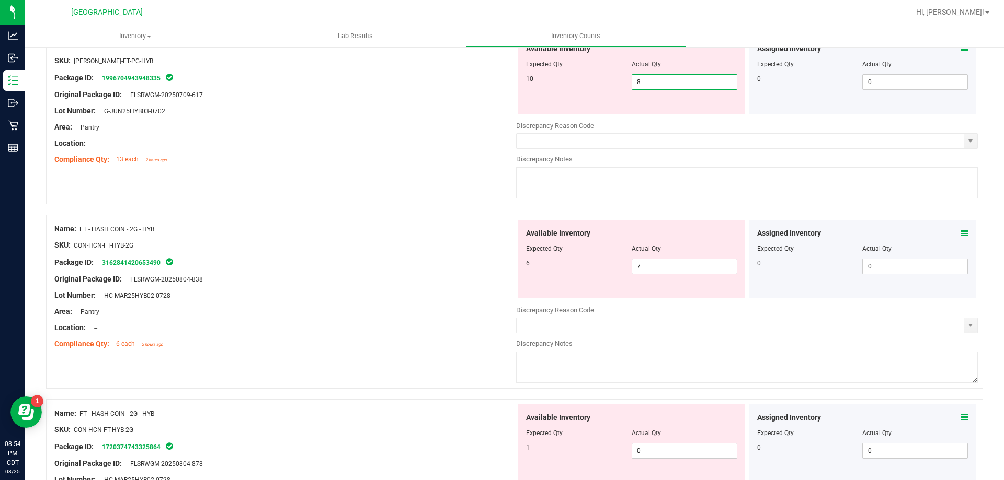
scroll to position [1098, 0]
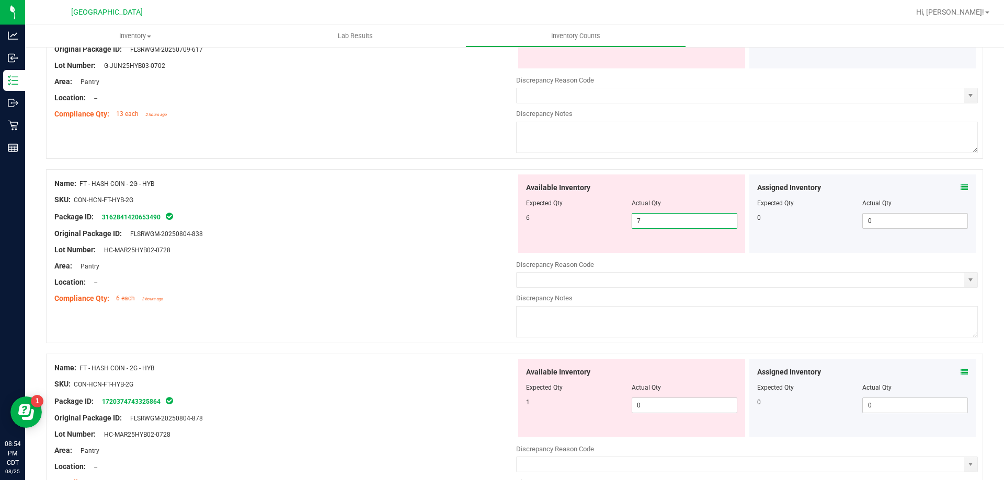
click at [651, 221] on span "7 7" at bounding box center [684, 221] width 106 height 16
type input "6"
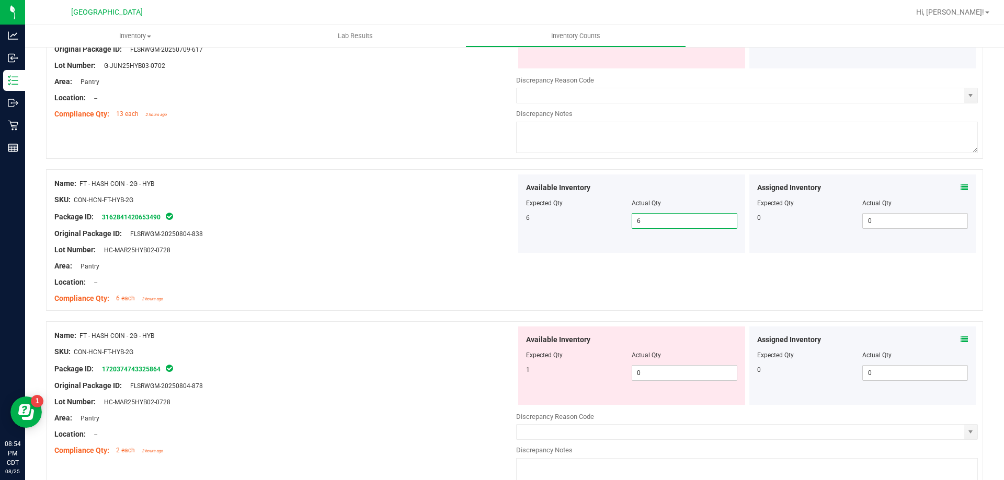
click at [705, 363] on div at bounding box center [631, 362] width 211 height 5
click at [704, 372] on span "0 0" at bounding box center [684, 373] width 106 height 16
type input "1"
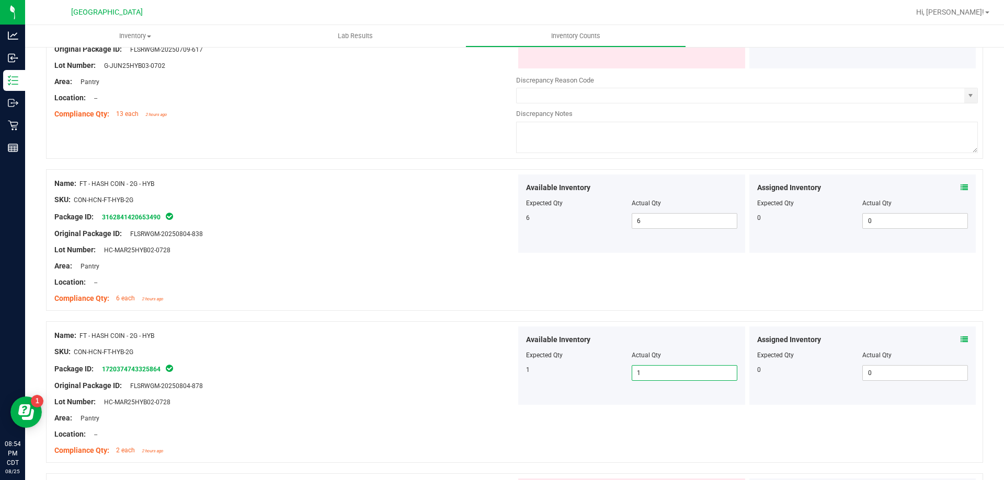
scroll to position [1359, 0]
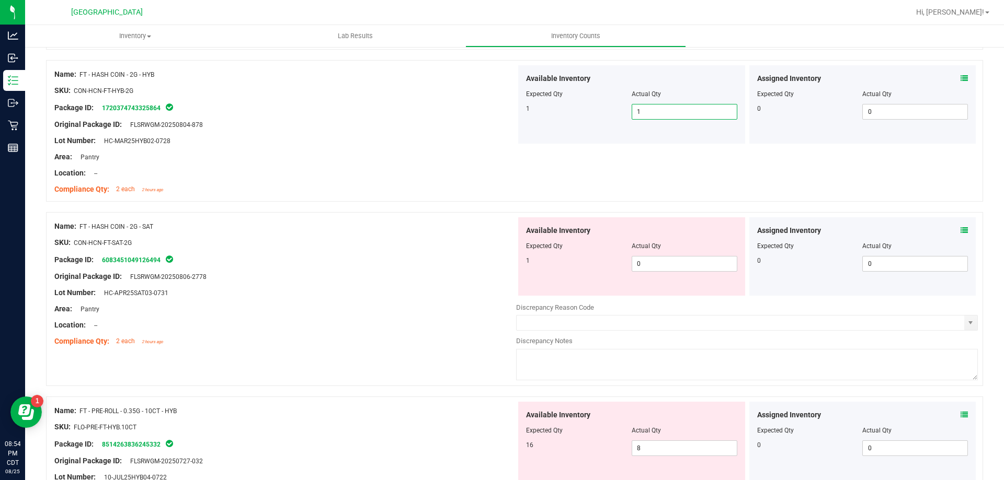
click at [665, 274] on div "Available Inventory Expected Qty Actual Qty 1 0 0" at bounding box center [631, 256] width 227 height 78
click at [671, 267] on span "0 0" at bounding box center [684, 264] width 106 height 16
click at [653, 261] on input "0" at bounding box center [684, 264] width 105 height 15
type input "1"
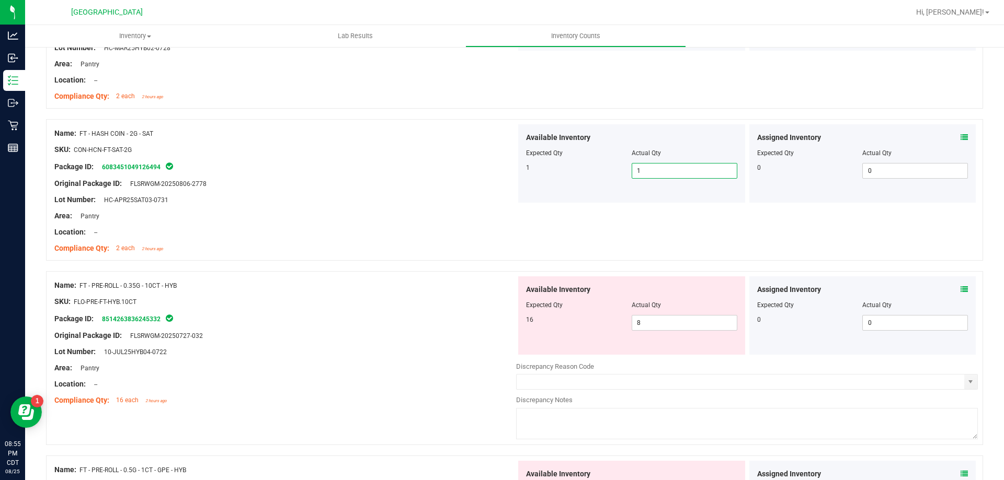
scroll to position [1464, 0]
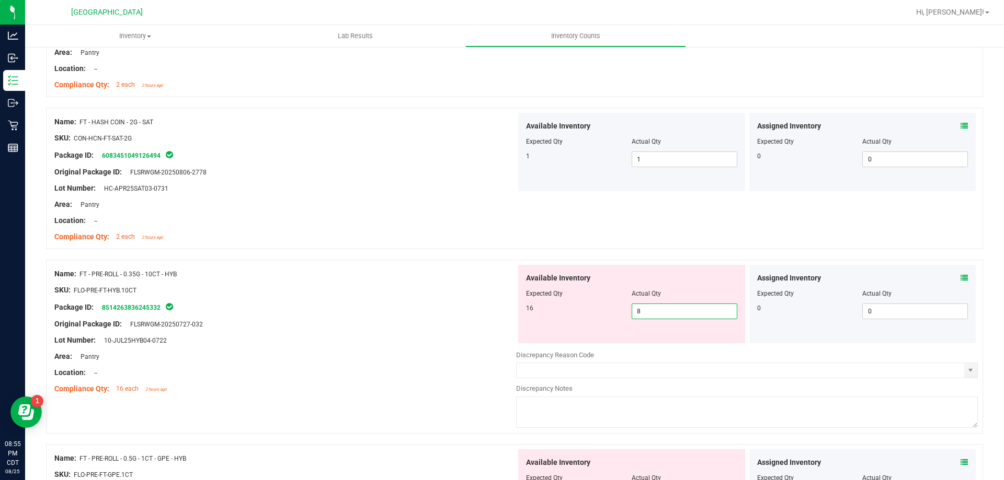
click at [653, 315] on span "8 8" at bounding box center [684, 312] width 106 height 16
type input "18"
click at [951, 277] on div "Assigned Inventory" at bounding box center [862, 278] width 211 height 11
click at [960, 279] on icon at bounding box center [963, 277] width 7 height 7
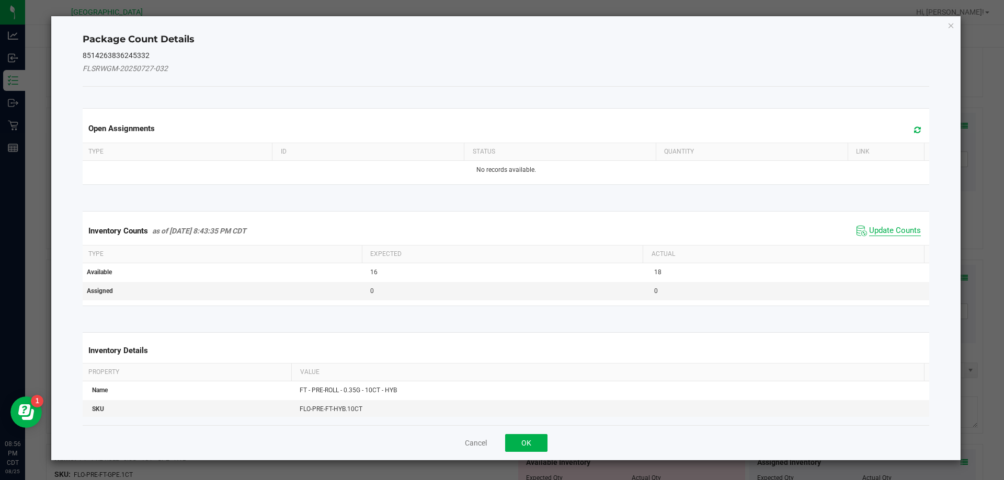
click at [887, 236] on span "Update Counts" at bounding box center [895, 231] width 52 height 10
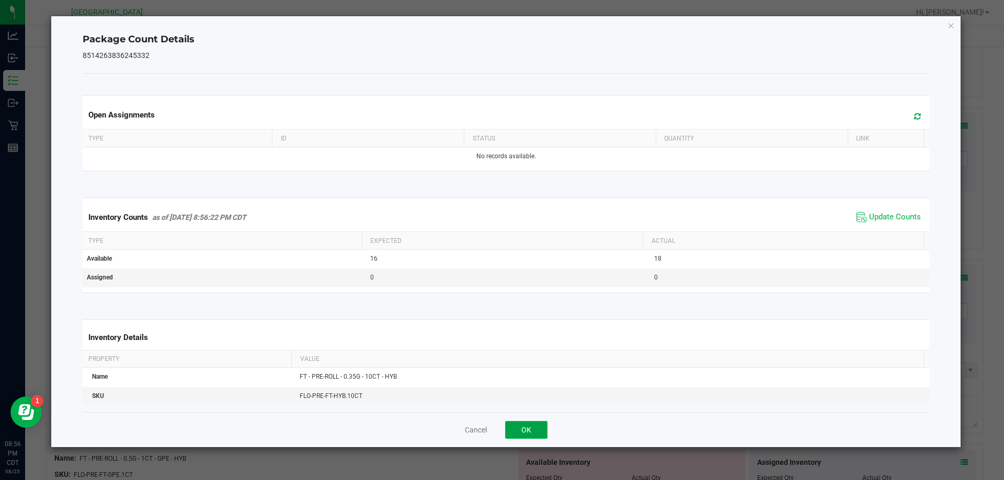
click at [533, 428] on button "OK" at bounding box center [526, 430] width 42 height 18
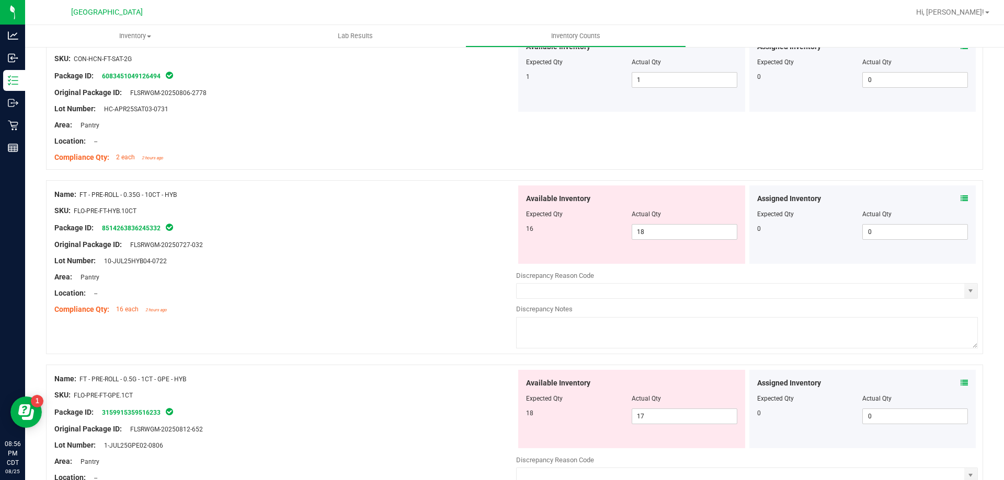
scroll to position [1673, 0]
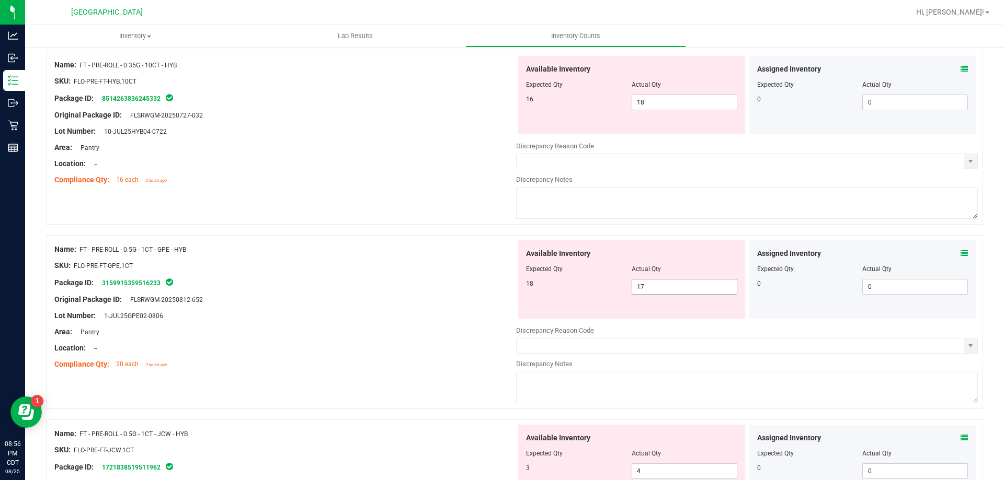
click at [705, 283] on span "17 17" at bounding box center [684, 287] width 106 height 16
type input "18"
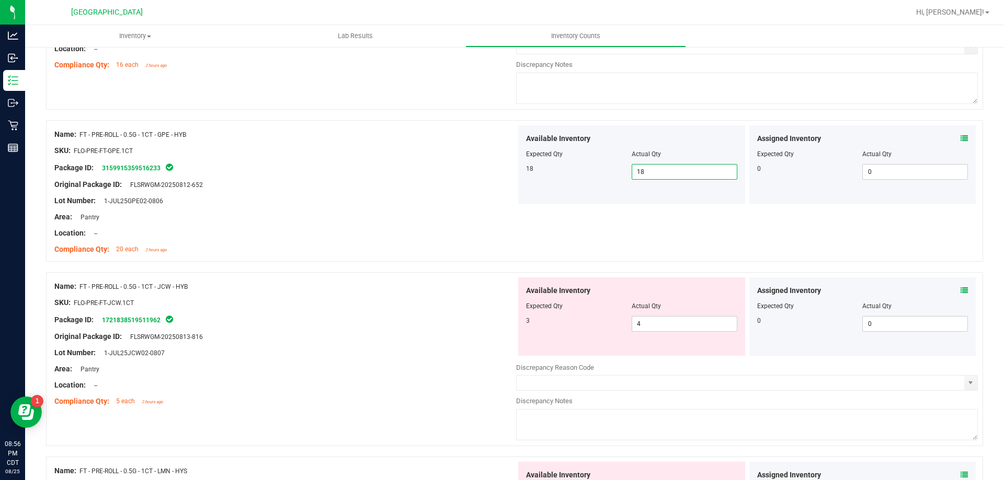
scroll to position [1882, 0]
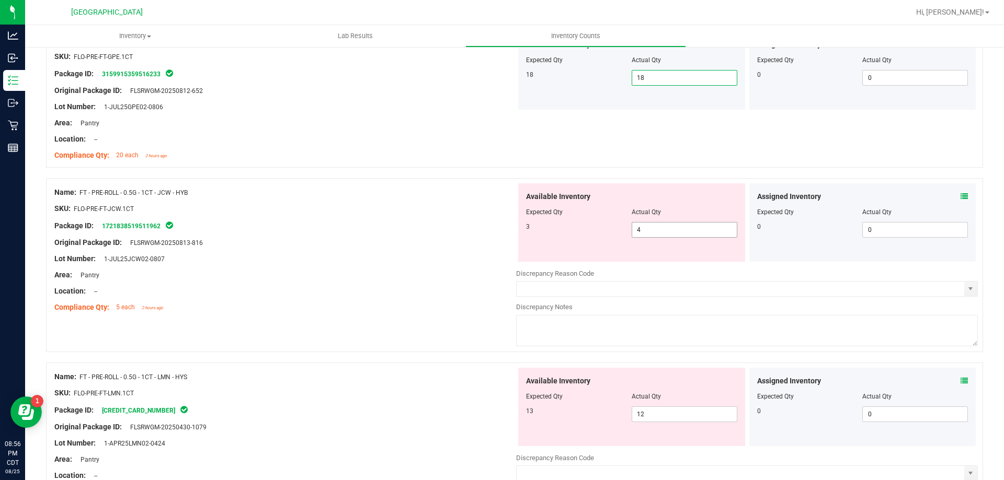
click at [662, 227] on span "4 4" at bounding box center [684, 230] width 106 height 16
type input "3"
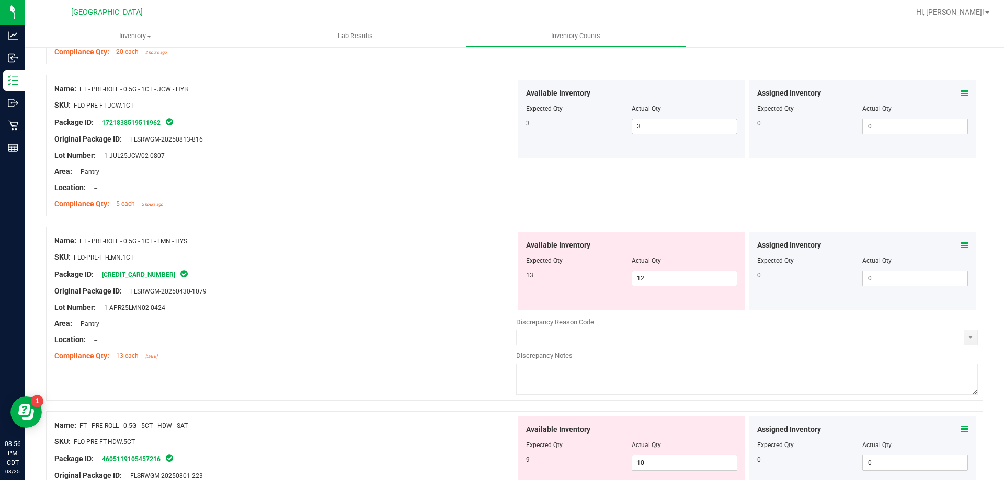
scroll to position [2039, 0]
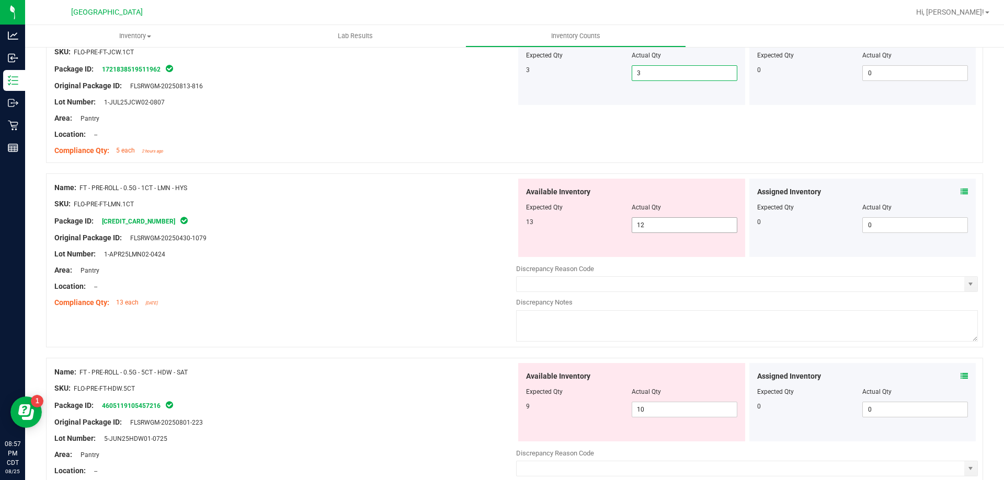
click at [636, 228] on span "12 12" at bounding box center [684, 225] width 106 height 16
click at [640, 228] on input "12" at bounding box center [684, 225] width 105 height 15
type input "13"
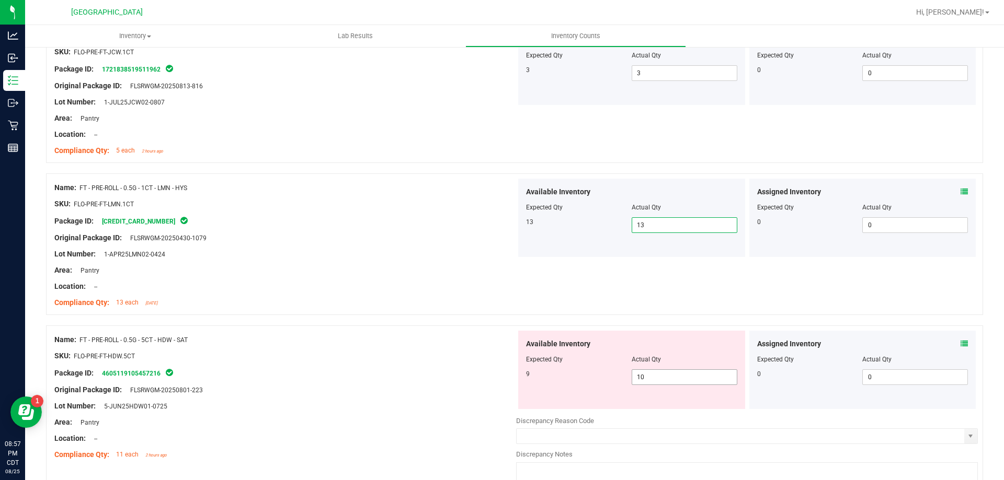
click at [670, 381] on span "10 10" at bounding box center [684, 378] width 106 height 16
type input "1"
type input "9"
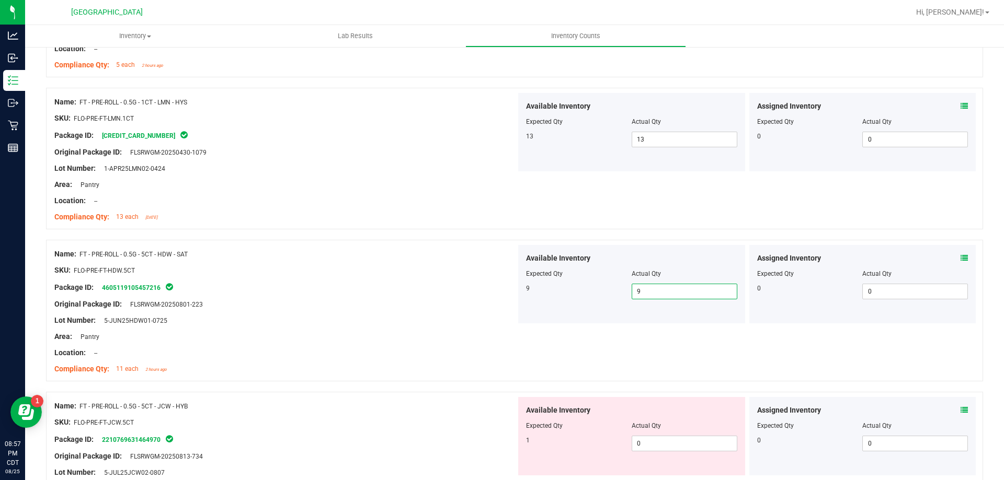
scroll to position [2300, 0]
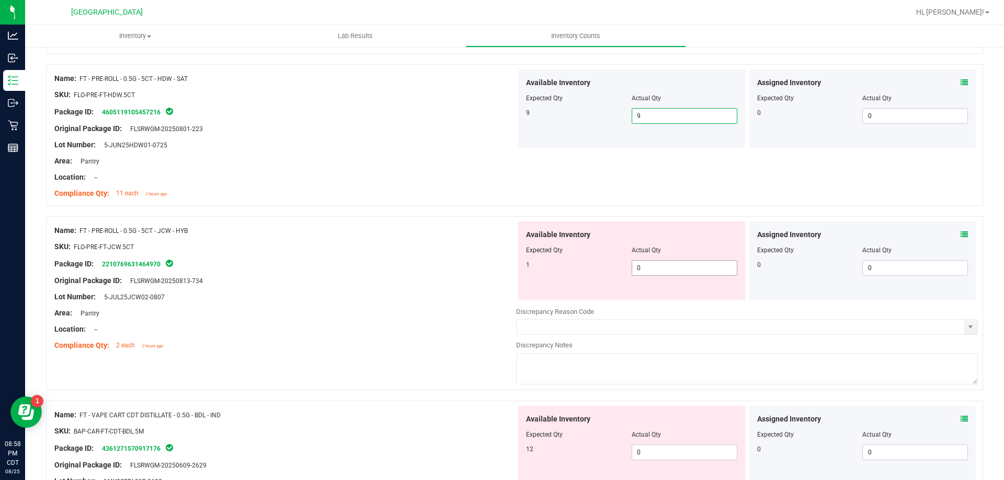
click at [668, 267] on span "0 0" at bounding box center [684, 268] width 106 height 16
type input "1"
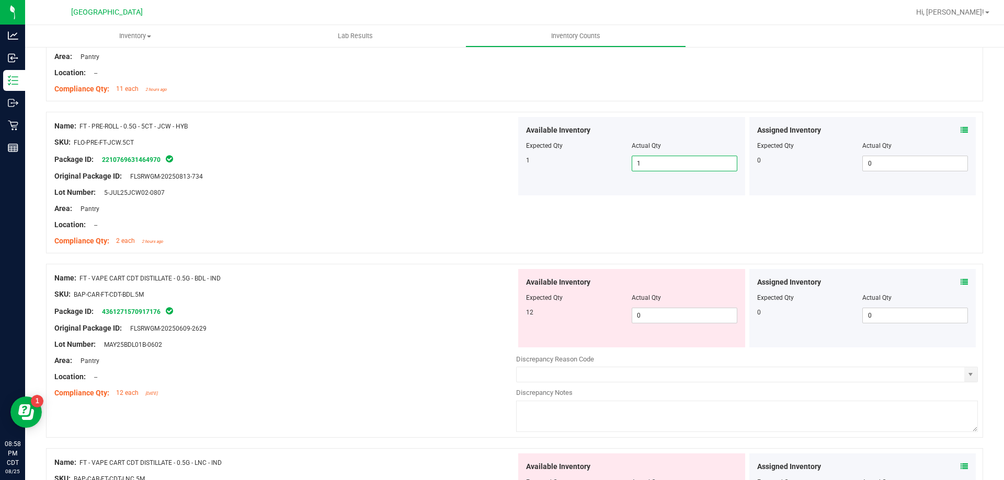
scroll to position [2457, 0]
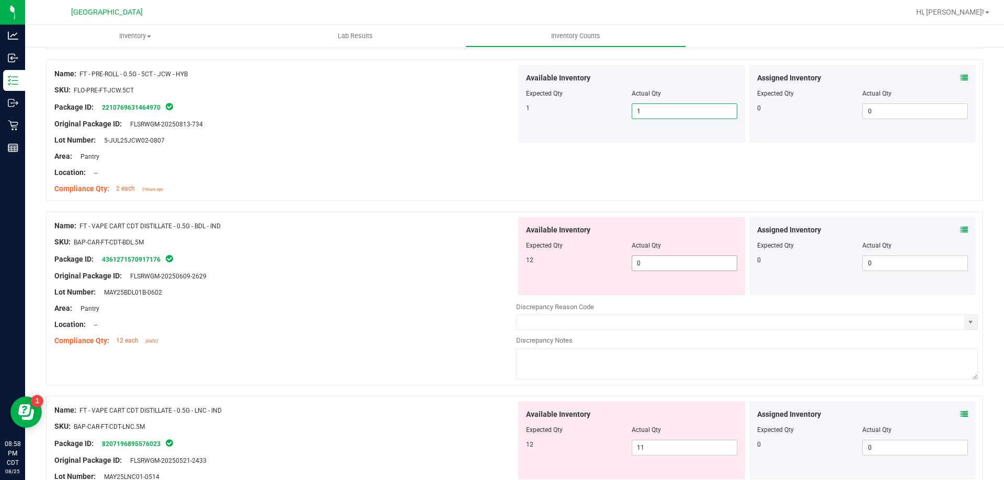
click at [663, 266] on span "0 0" at bounding box center [684, 264] width 106 height 16
type input "12"
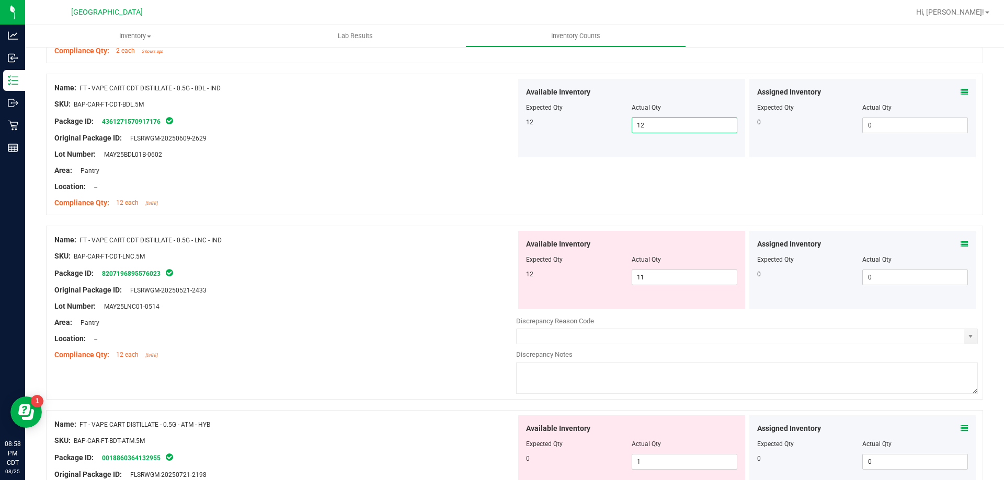
scroll to position [2614, 0]
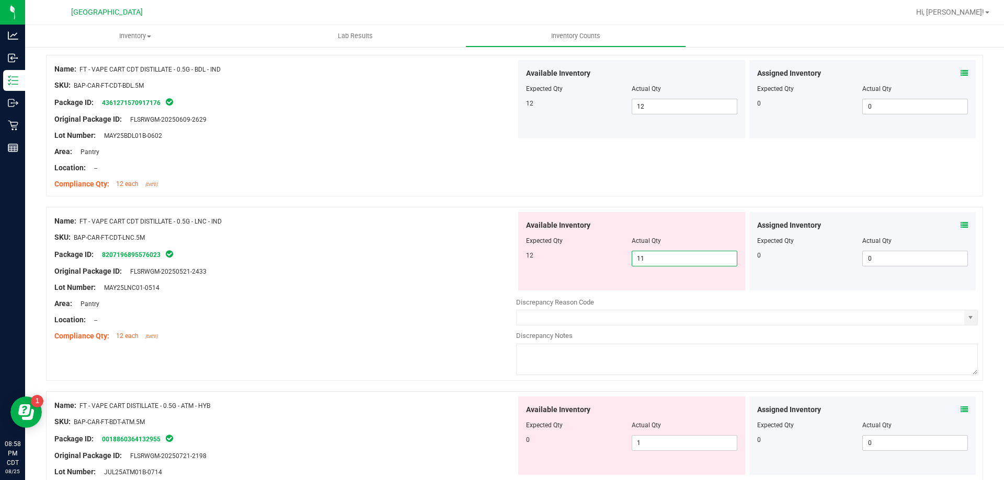
click at [667, 260] on span "11 11" at bounding box center [684, 259] width 106 height 16
type input "1"
type input "12"
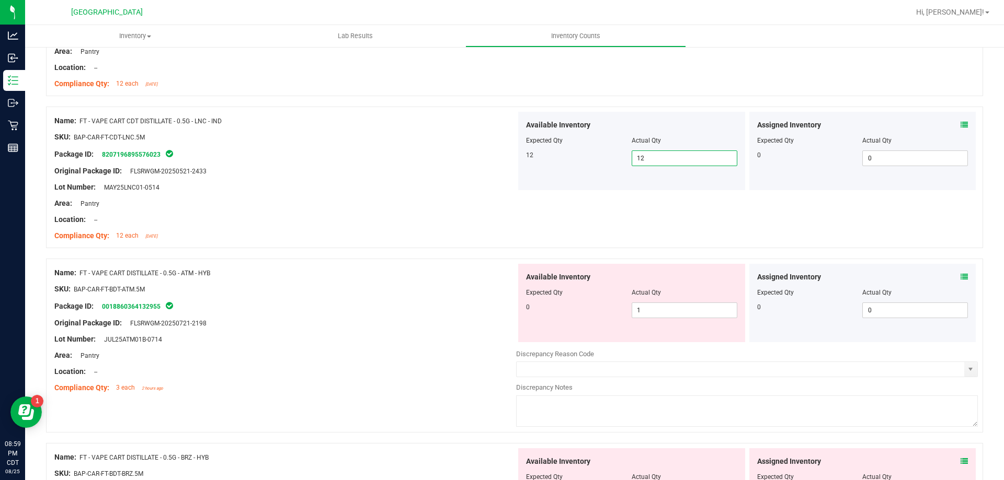
scroll to position [2718, 0]
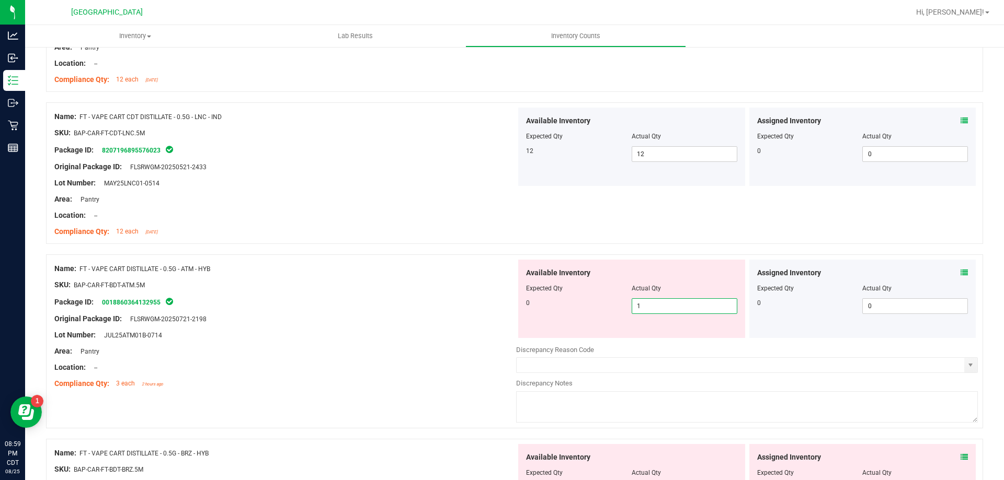
click at [667, 305] on span "1 1" at bounding box center [684, 306] width 106 height 16
type input "1"
type input "0"
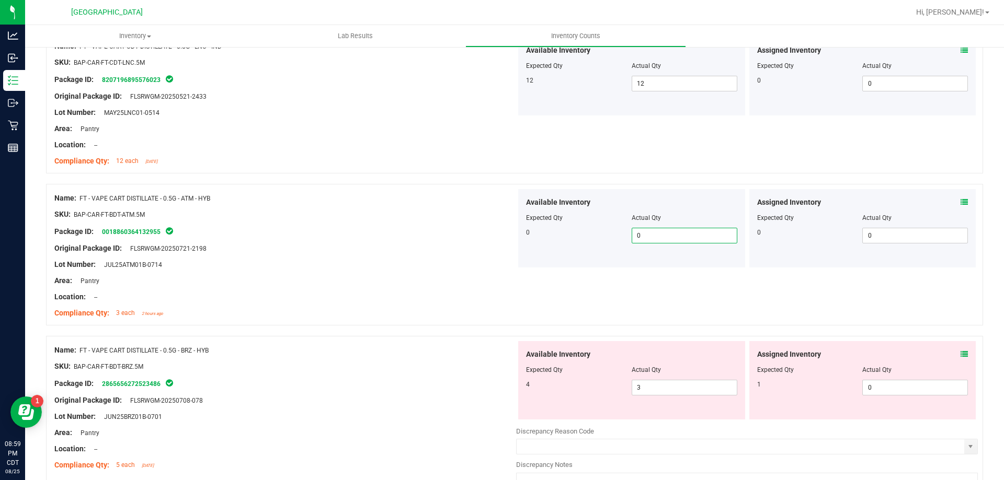
scroll to position [2865, 0]
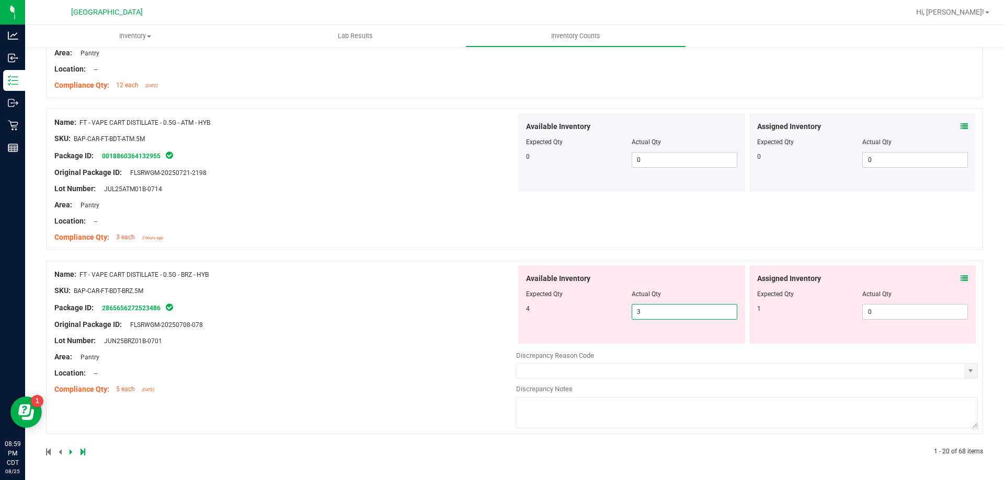
click at [677, 317] on span "3 3" at bounding box center [684, 312] width 106 height 16
click at [960, 280] on icon at bounding box center [963, 278] width 7 height 7
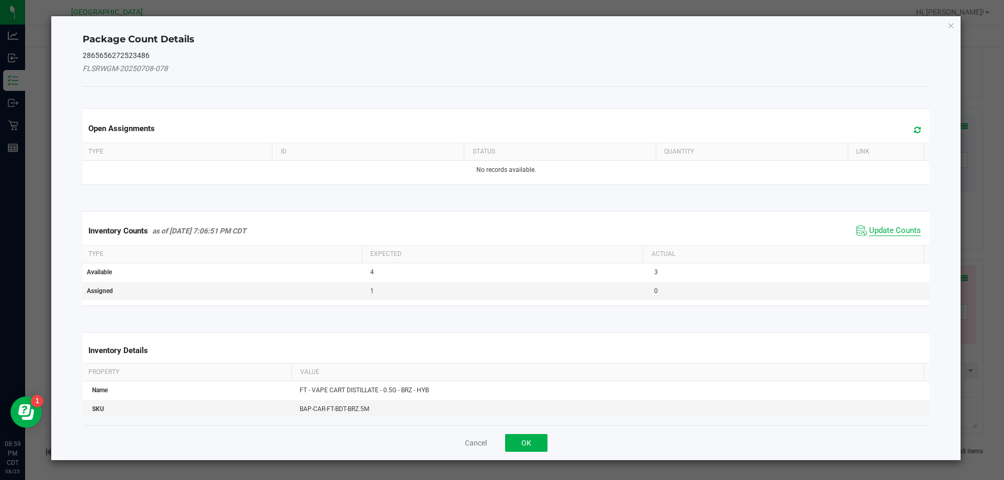
click at [899, 233] on span "Update Counts" at bounding box center [895, 231] width 52 height 10
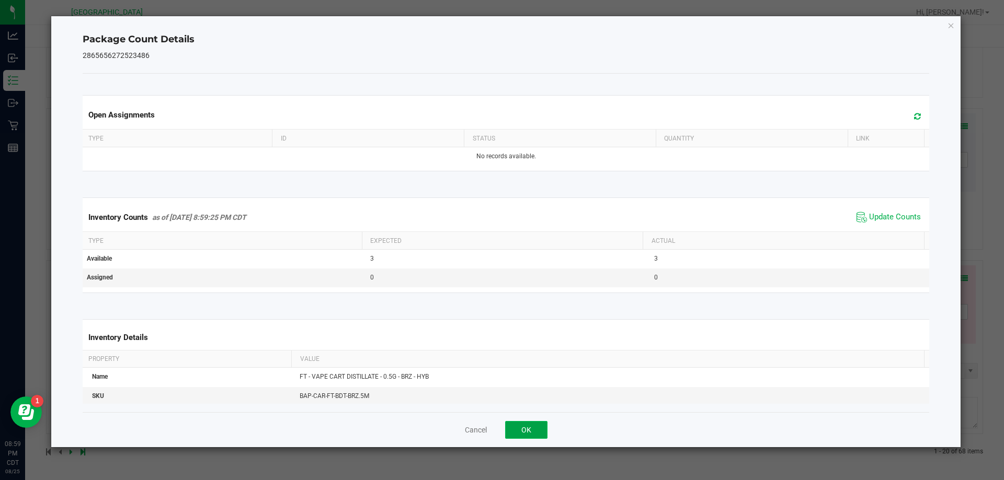
click at [533, 426] on button "OK" at bounding box center [526, 430] width 42 height 18
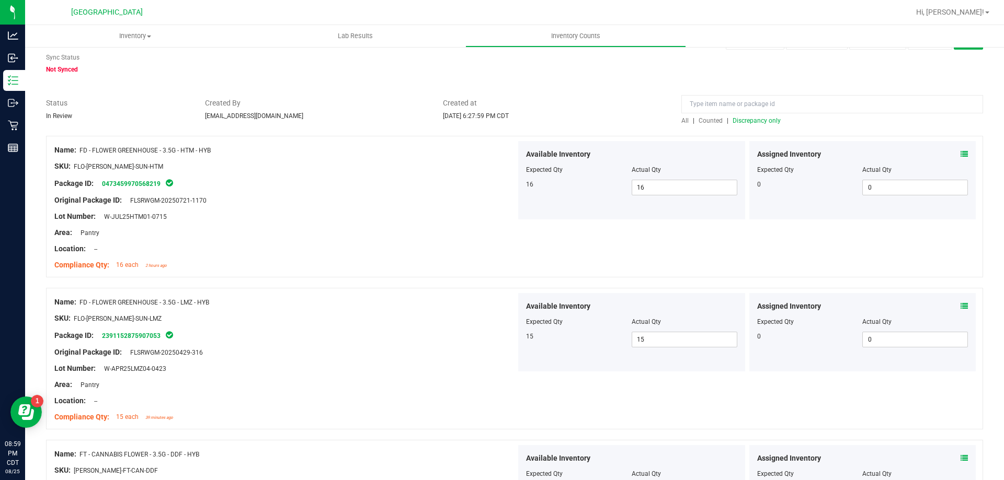
scroll to position [0, 0]
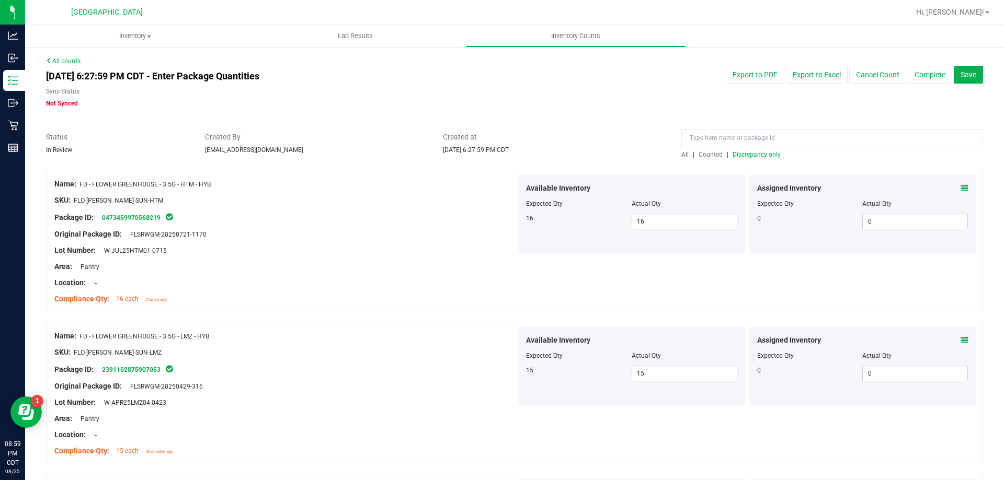
click at [740, 157] on span "Discrepancy only" at bounding box center [756, 154] width 48 height 7
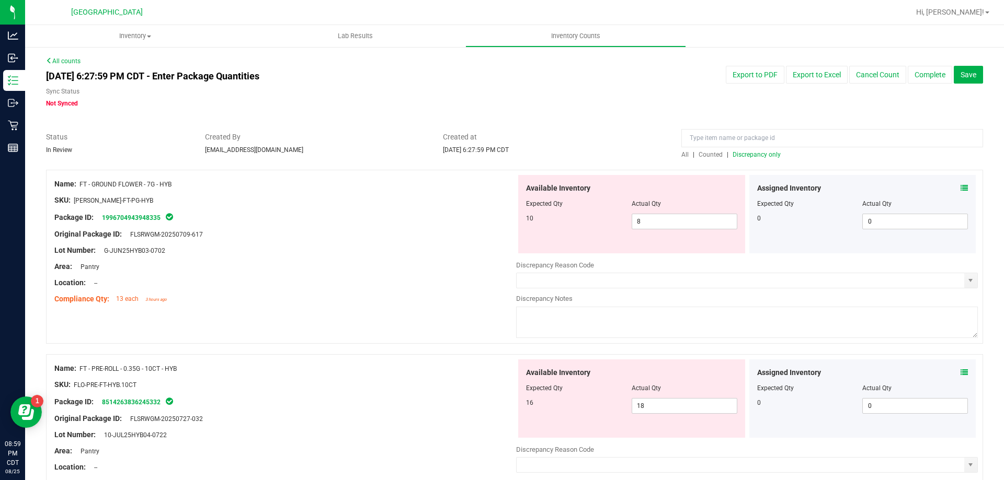
click at [960, 189] on icon at bounding box center [963, 188] width 7 height 7
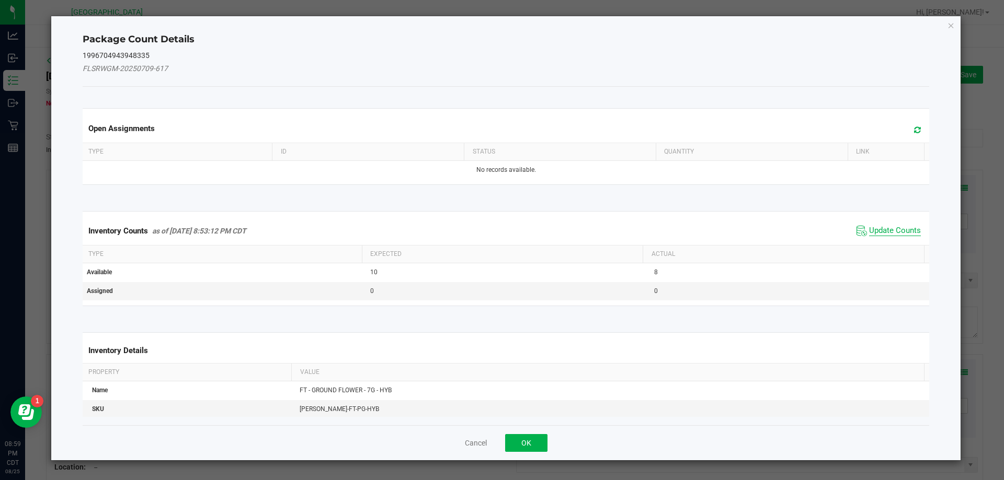
click at [883, 233] on span "Update Counts" at bounding box center [895, 231] width 52 height 10
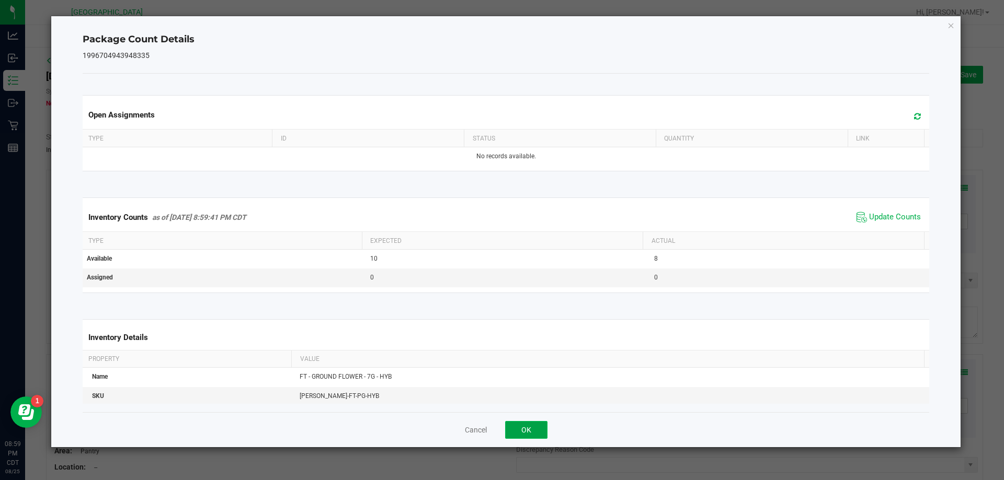
click at [513, 426] on button "OK" at bounding box center [526, 430] width 42 height 18
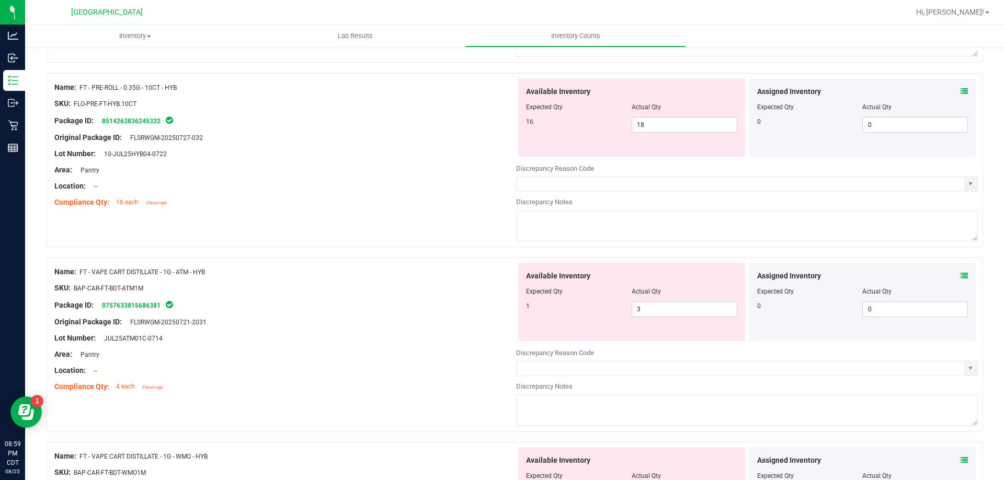
scroll to position [314, 0]
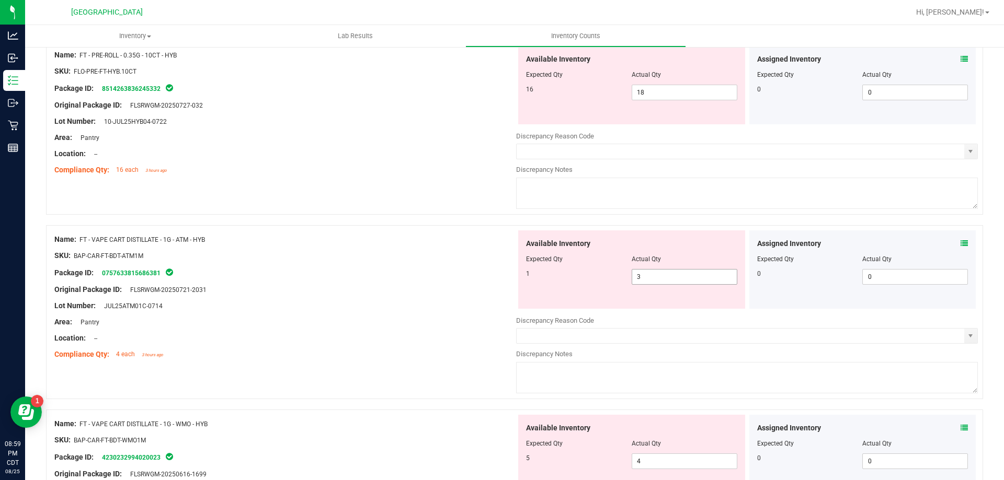
click at [646, 281] on span "3 3" at bounding box center [684, 277] width 106 height 16
type input "1"
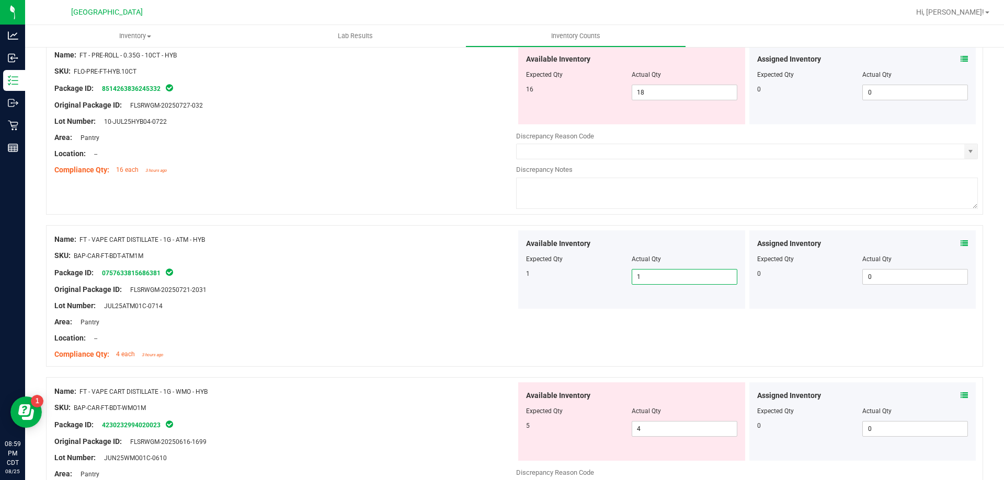
scroll to position [470, 0]
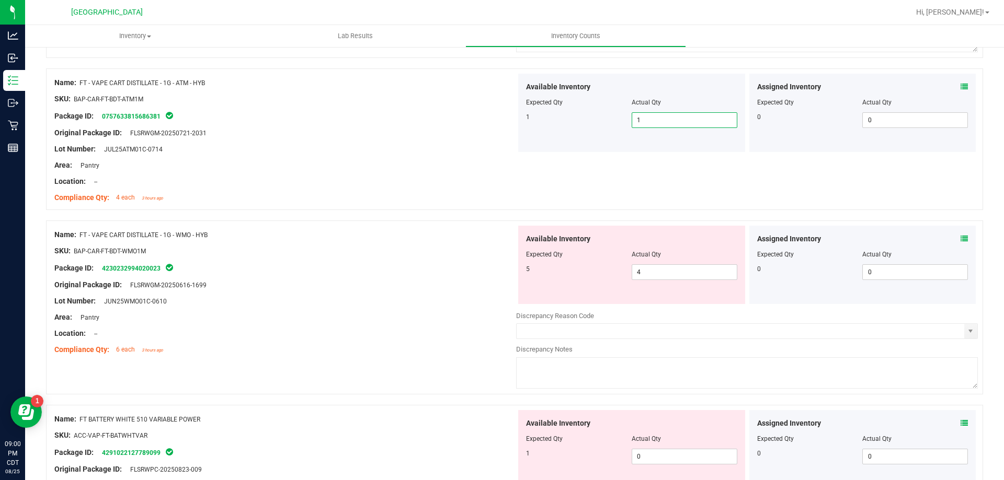
click at [960, 240] on icon at bounding box center [963, 238] width 7 height 7
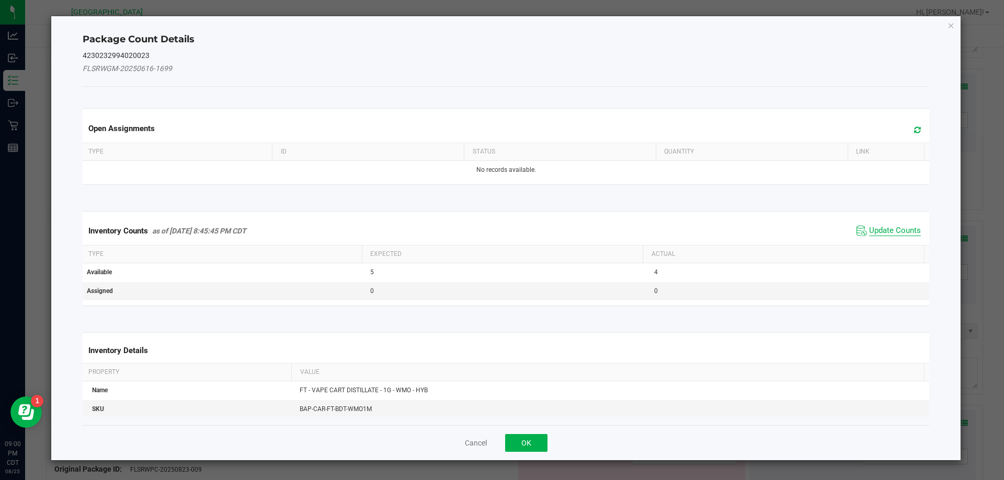
click at [887, 227] on span "Update Counts" at bounding box center [895, 231] width 52 height 10
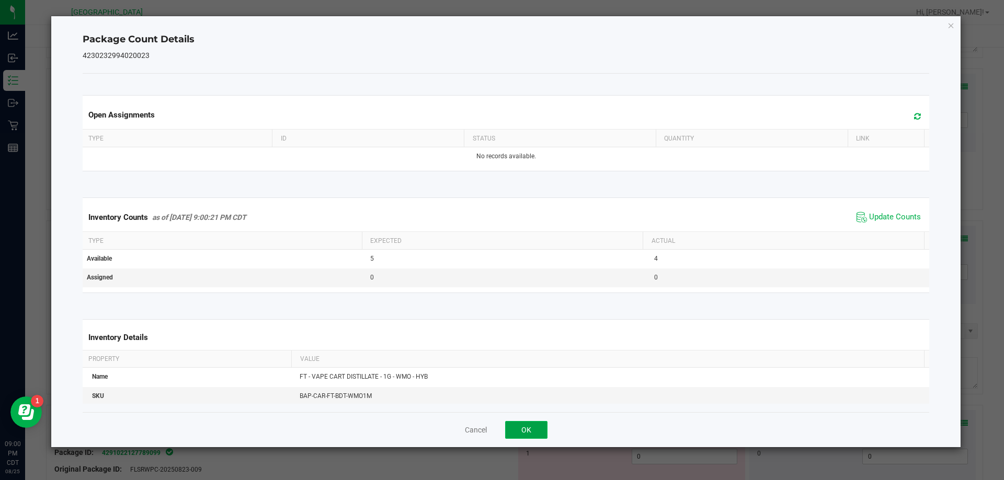
click at [525, 428] on button "OK" at bounding box center [526, 430] width 42 height 18
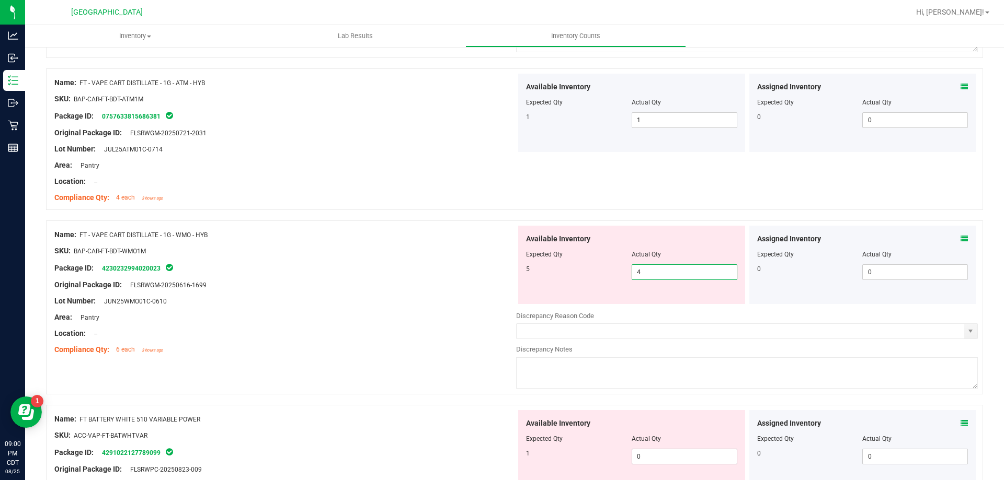
click at [649, 275] on span "4 4" at bounding box center [684, 273] width 106 height 16
click at [953, 226] on div "Assigned Inventory Expected Qty Actual Qty 0 0 0" at bounding box center [862, 265] width 227 height 78
click at [960, 244] on span at bounding box center [963, 239] width 7 height 11
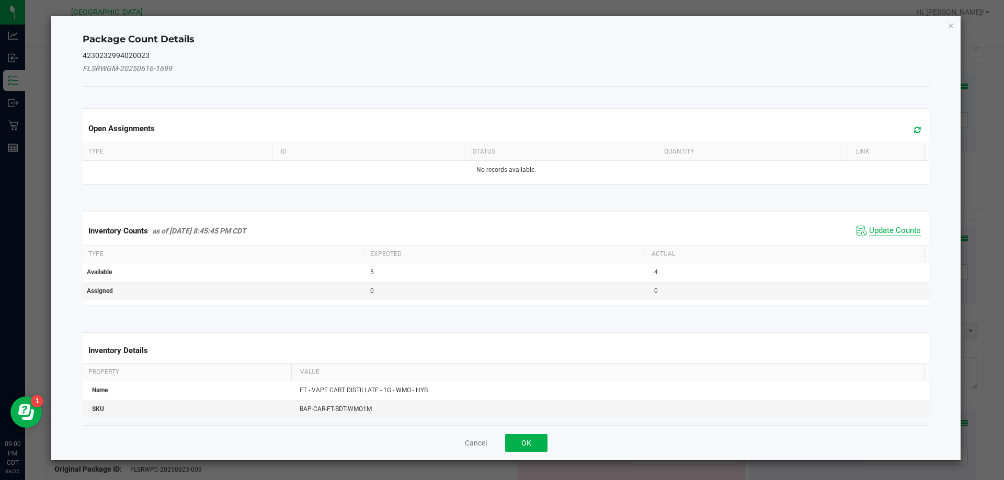
click at [898, 232] on span "Update Counts" at bounding box center [895, 231] width 52 height 10
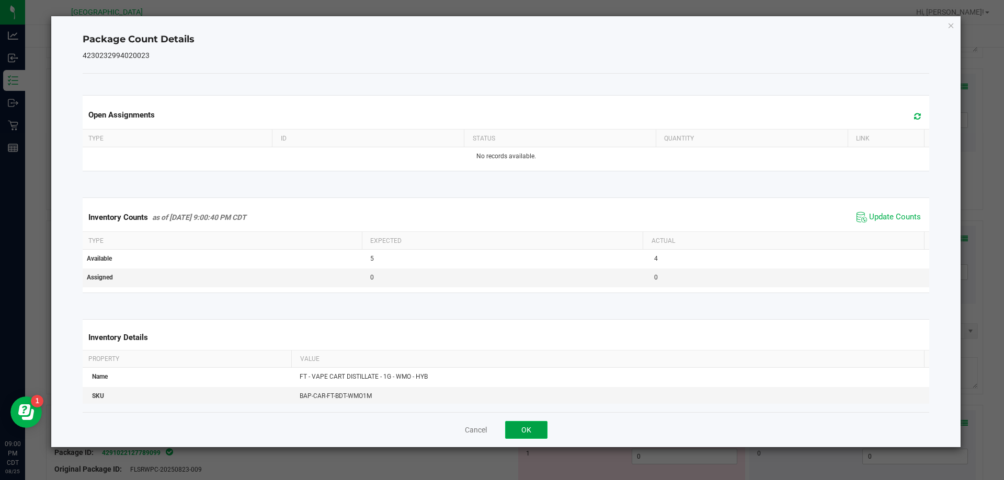
click at [513, 432] on button "OK" at bounding box center [526, 430] width 42 height 18
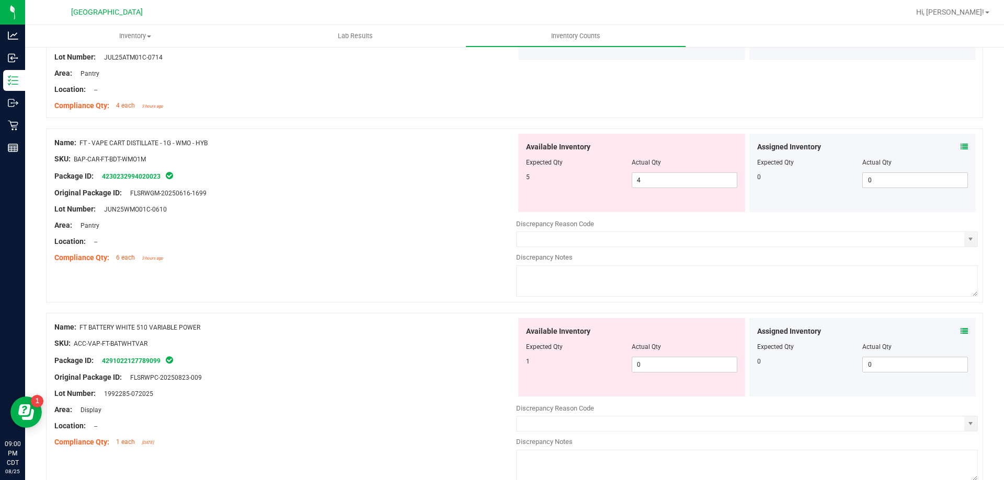
scroll to position [627, 0]
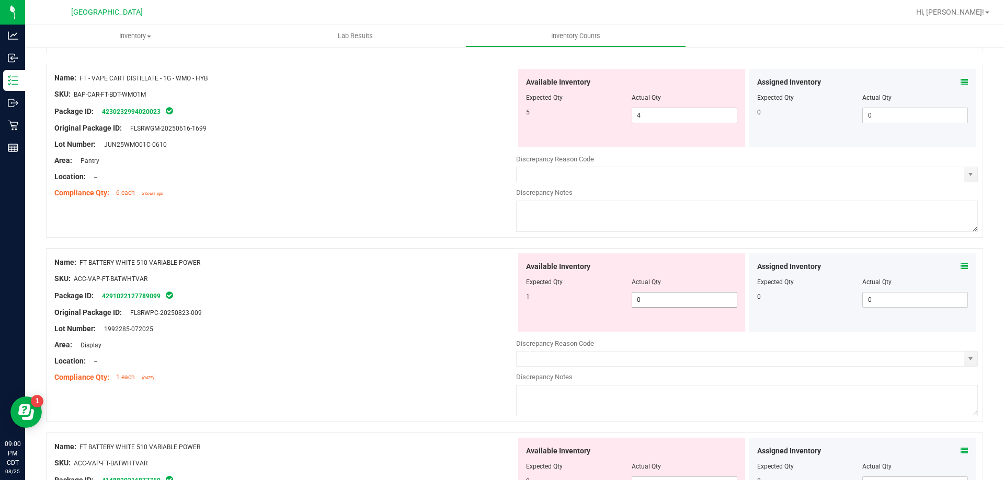
click at [687, 299] on span "0 0" at bounding box center [684, 300] width 106 height 16
type input "1"
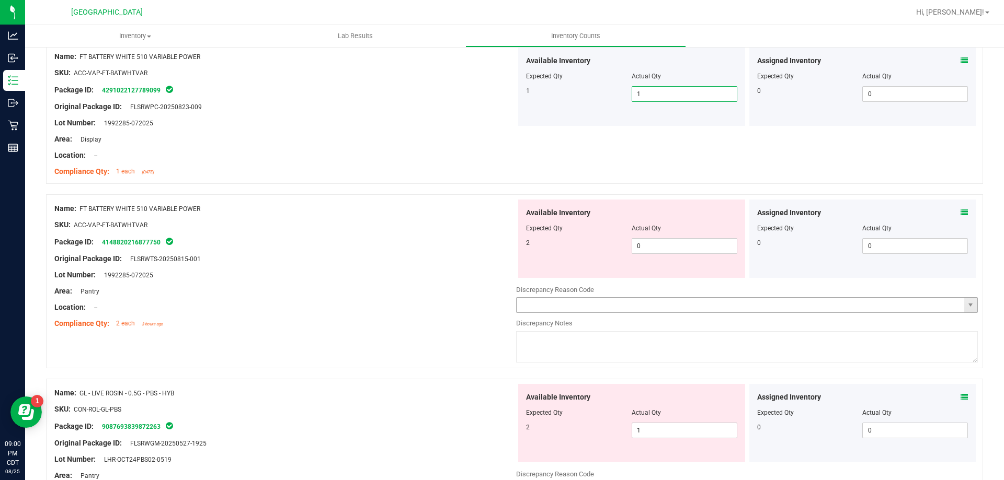
scroll to position [836, 0]
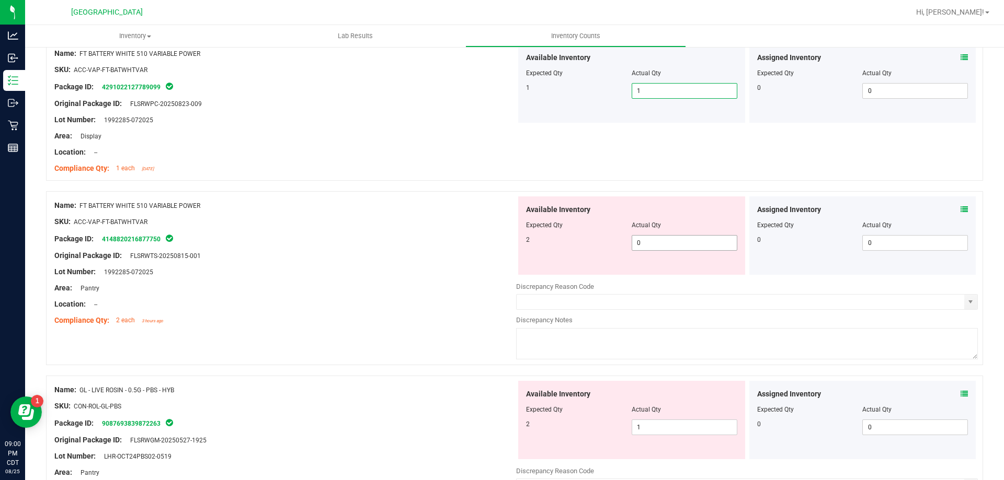
click at [668, 249] on span "0 0" at bounding box center [684, 243] width 106 height 16
type input "2"
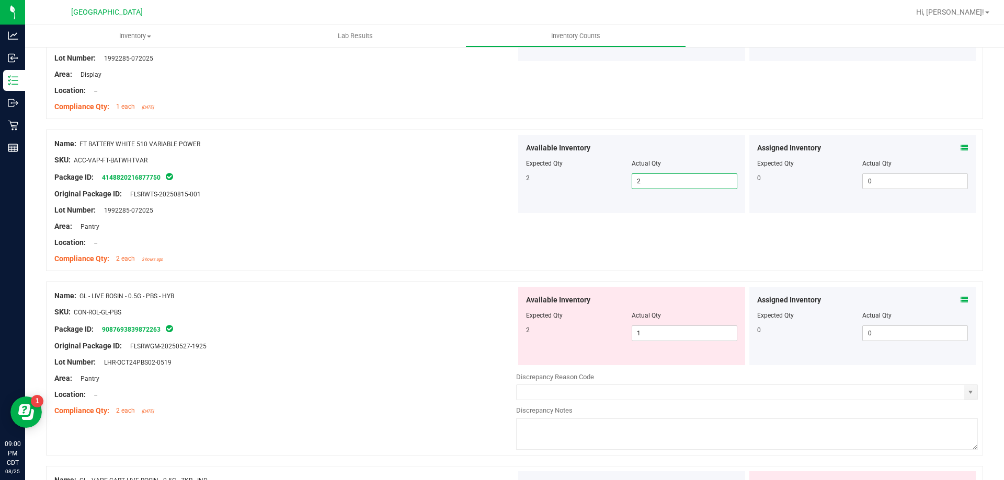
scroll to position [993, 0]
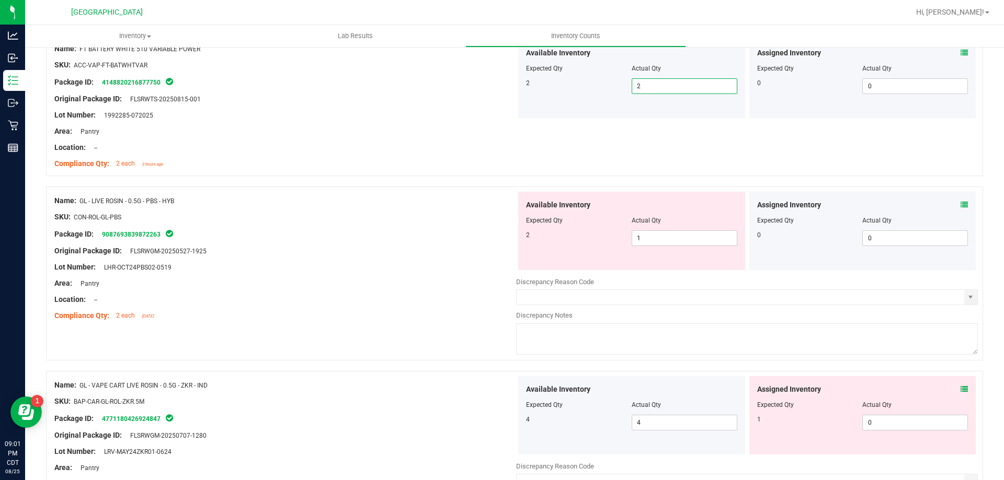
click at [317, 289] on div at bounding box center [285, 291] width 462 height 5
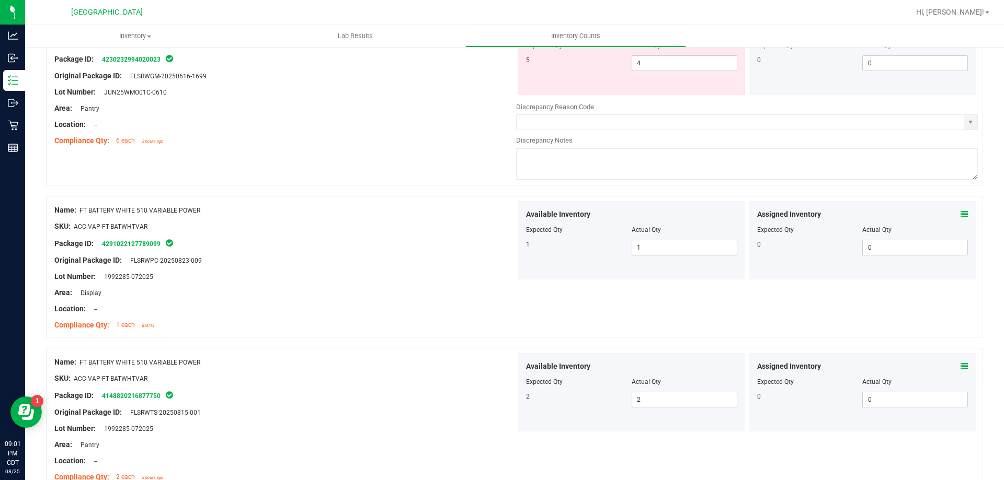
scroll to position [523, 0]
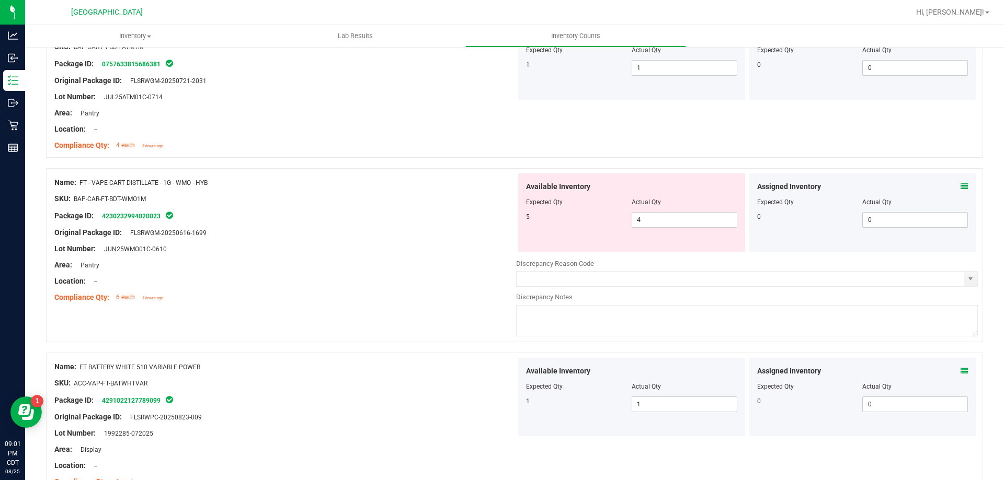
click at [960, 191] on span at bounding box center [963, 186] width 7 height 11
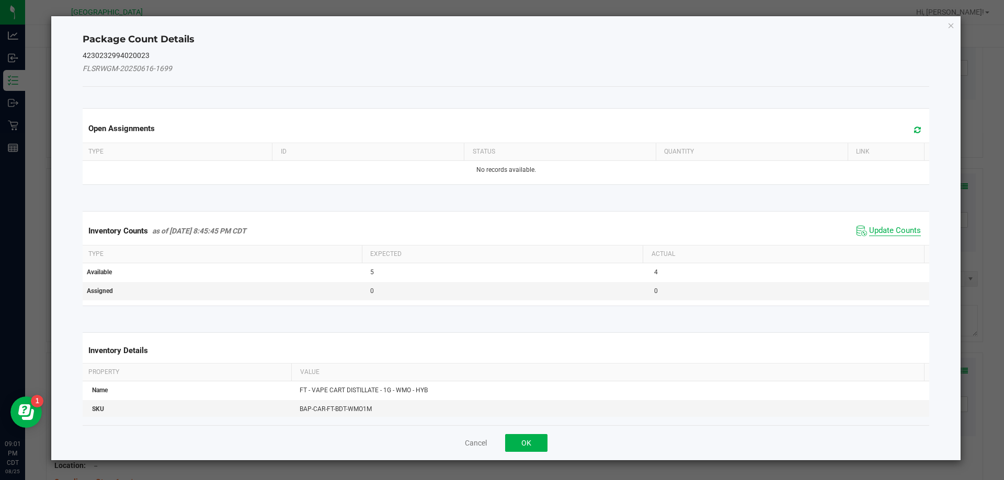
click at [894, 231] on span "Update Counts" at bounding box center [895, 231] width 52 height 10
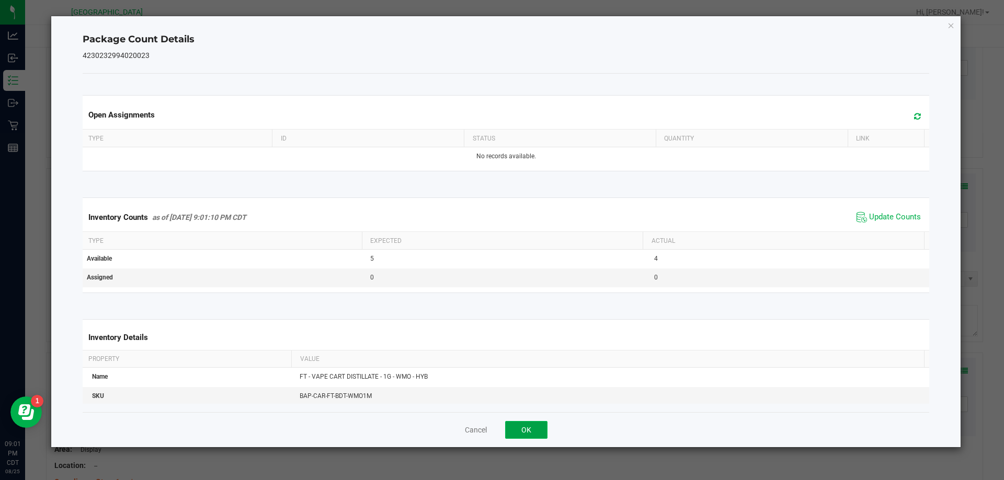
click at [523, 430] on button "OK" at bounding box center [526, 430] width 42 height 18
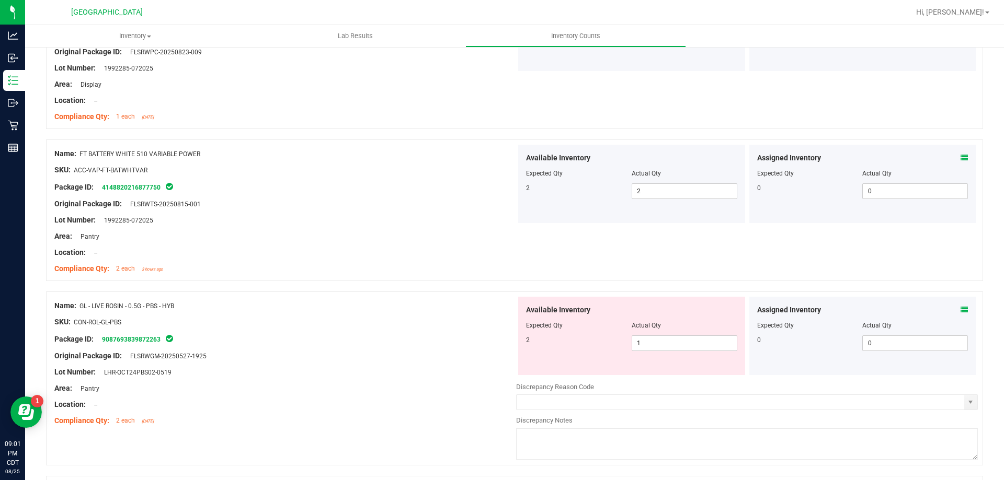
scroll to position [889, 0]
click at [646, 326] on span "Actual Qty" at bounding box center [645, 324] width 29 height 7
click at [654, 343] on span "1 1" at bounding box center [684, 343] width 106 height 16
type input "2"
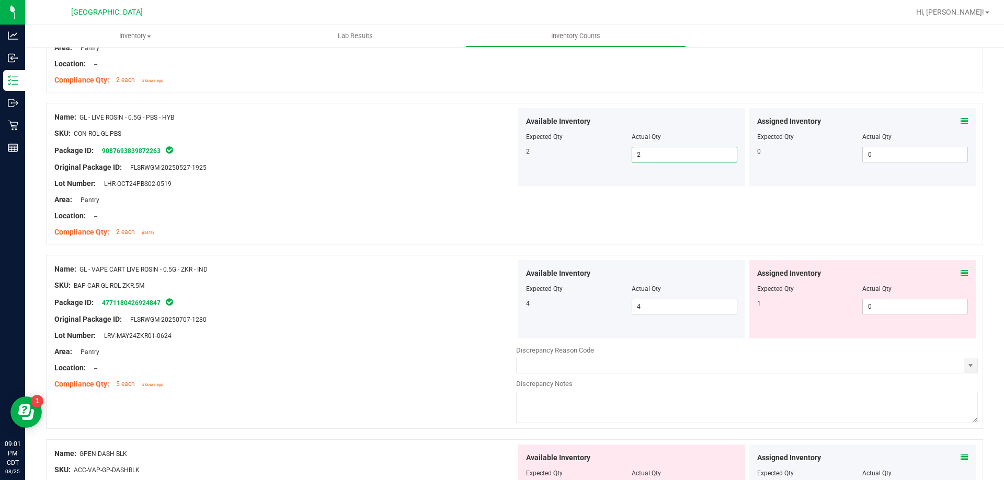
scroll to position [1098, 0]
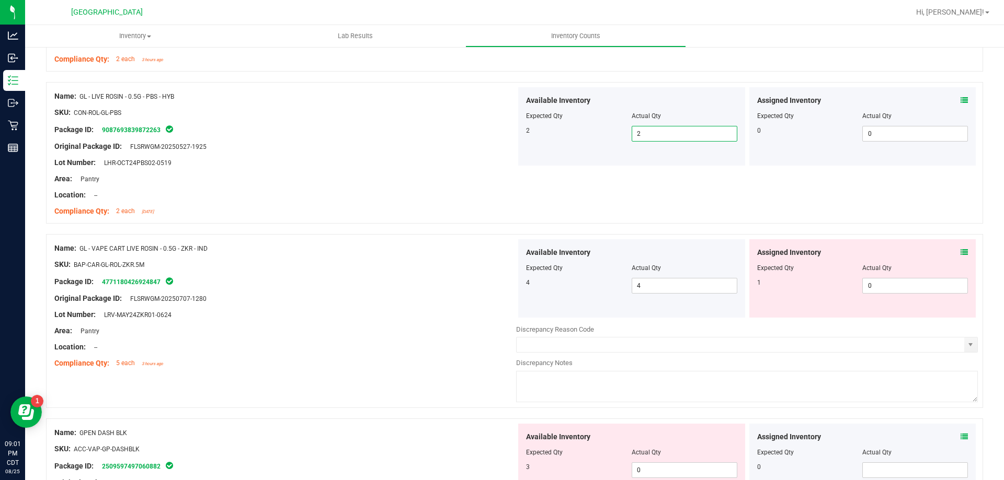
click at [960, 249] on icon at bounding box center [963, 252] width 7 height 7
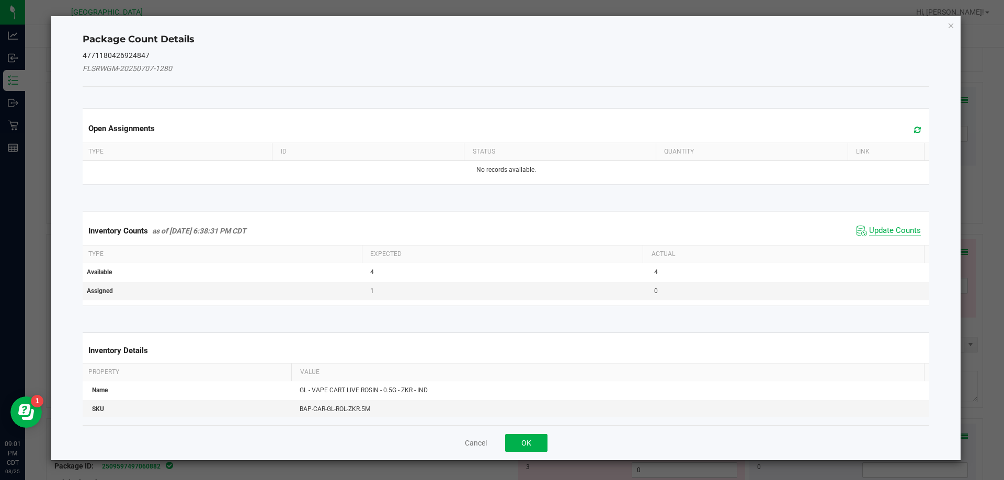
click at [900, 231] on span "Update Counts" at bounding box center [895, 231] width 52 height 10
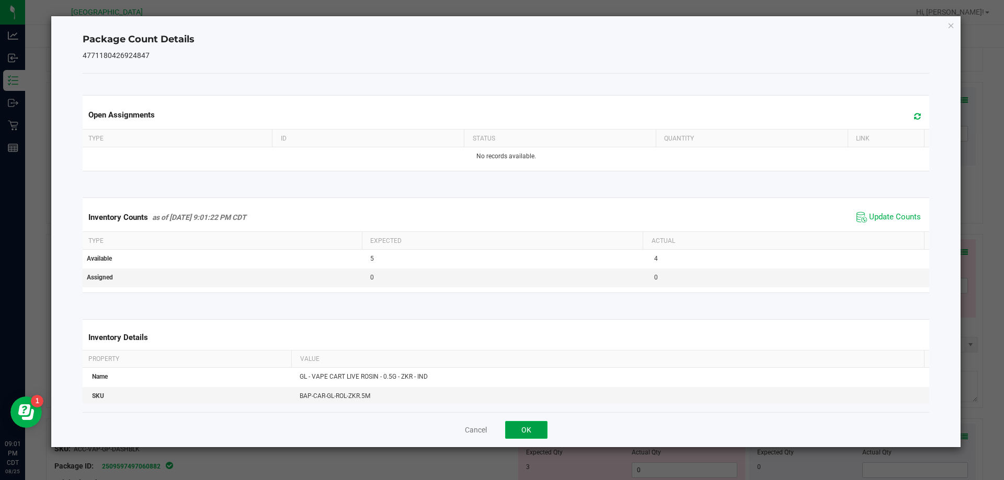
click at [545, 428] on button "OK" at bounding box center [526, 430] width 42 height 18
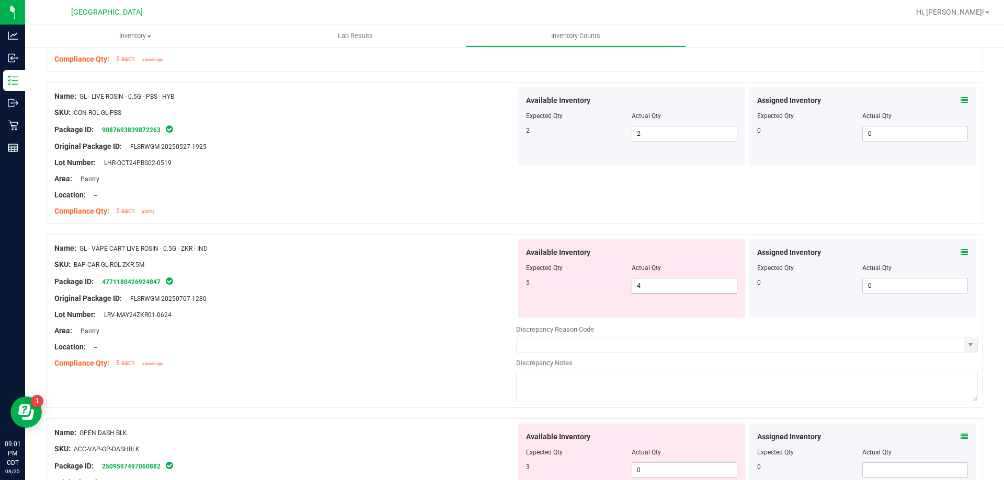
click at [670, 284] on span "4 4" at bounding box center [684, 286] width 106 height 16
type input "5"
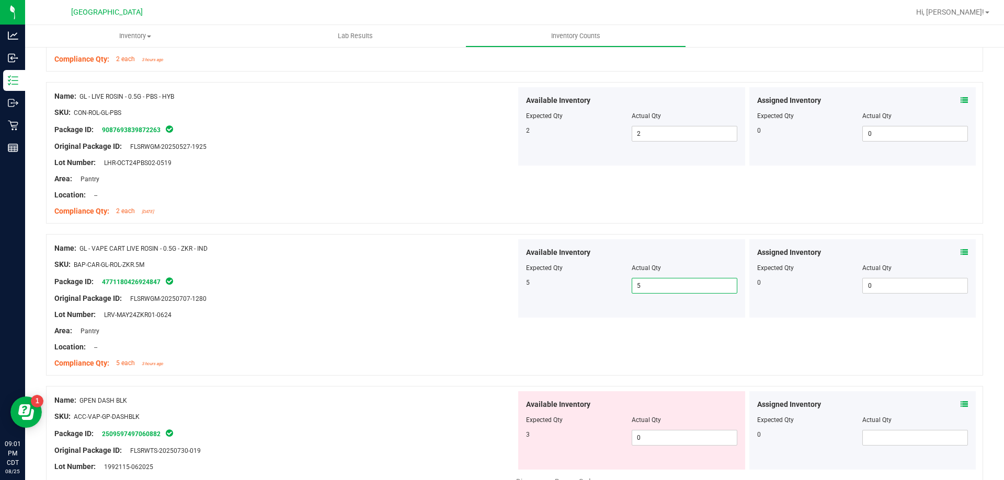
scroll to position [1307, 0]
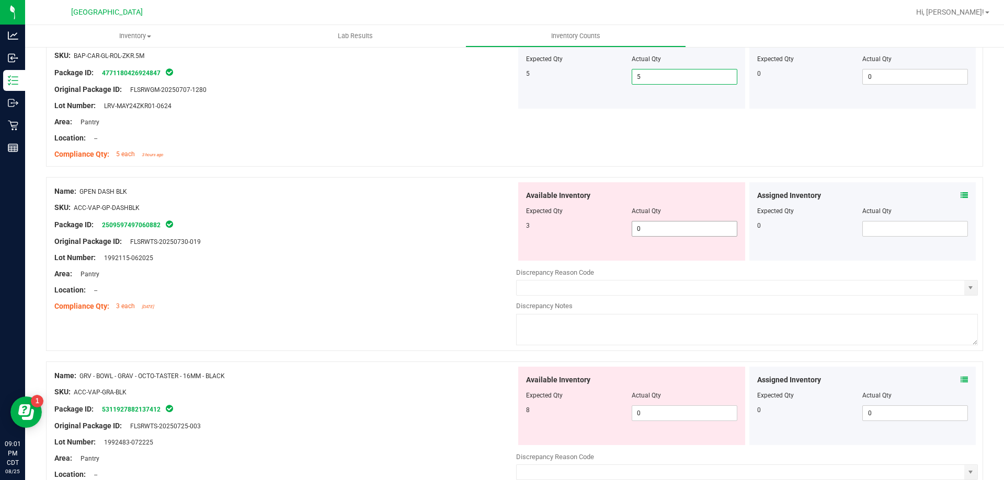
click at [634, 229] on span "0 0" at bounding box center [684, 229] width 106 height 16
type input "3"
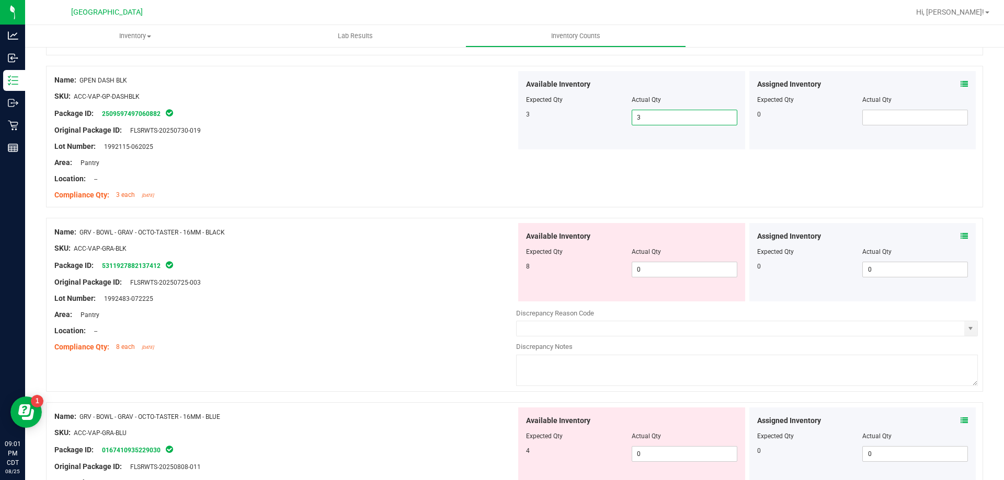
scroll to position [1464, 0]
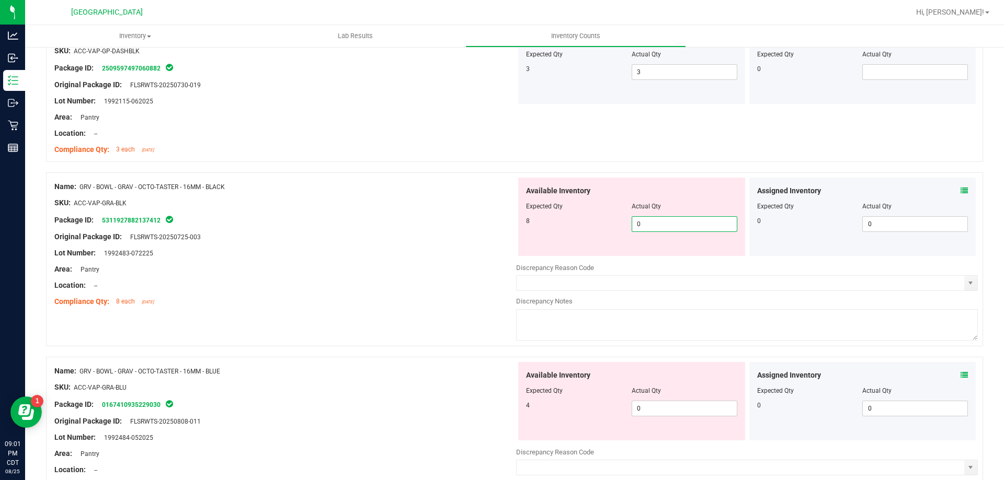
click at [656, 216] on span "0 0" at bounding box center [684, 224] width 106 height 16
type input "8"
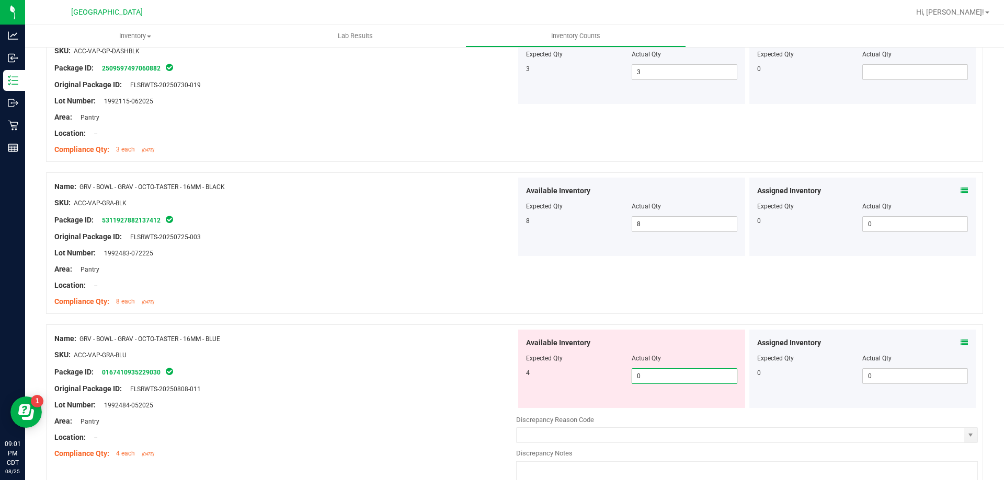
click at [661, 375] on span "0 0" at bounding box center [684, 377] width 106 height 16
type input "4"
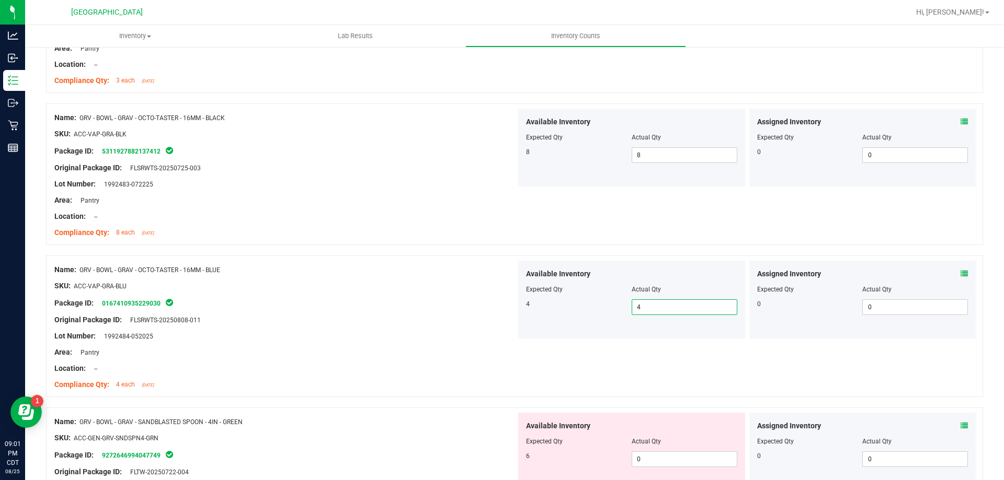
scroll to position [1725, 0]
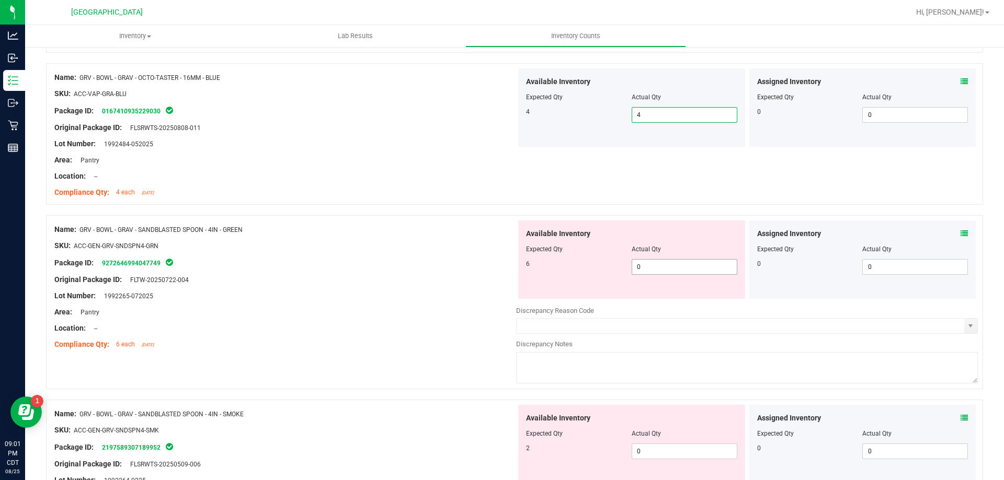
click at [662, 269] on span "0 0" at bounding box center [684, 267] width 106 height 16
type input "6"
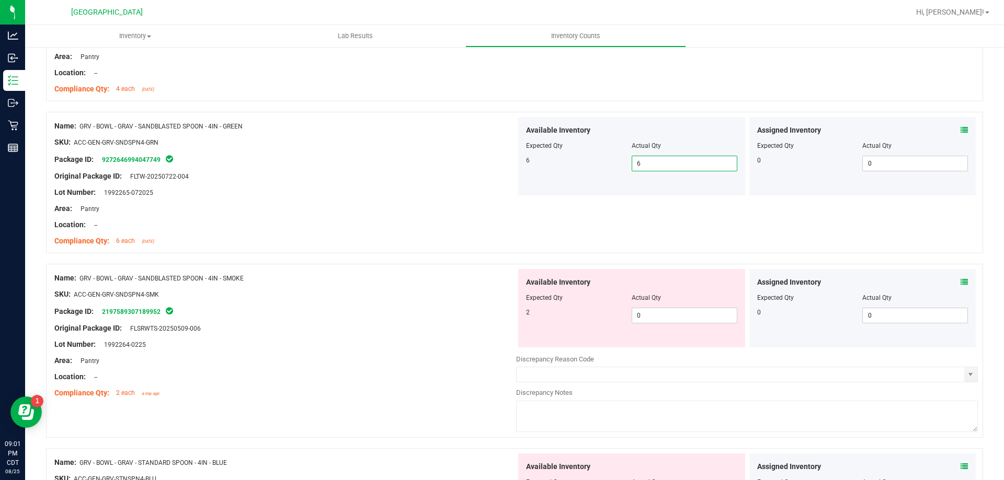
scroll to position [1830, 0]
click at [658, 316] on span "0 0" at bounding box center [684, 315] width 106 height 16
type input "2"
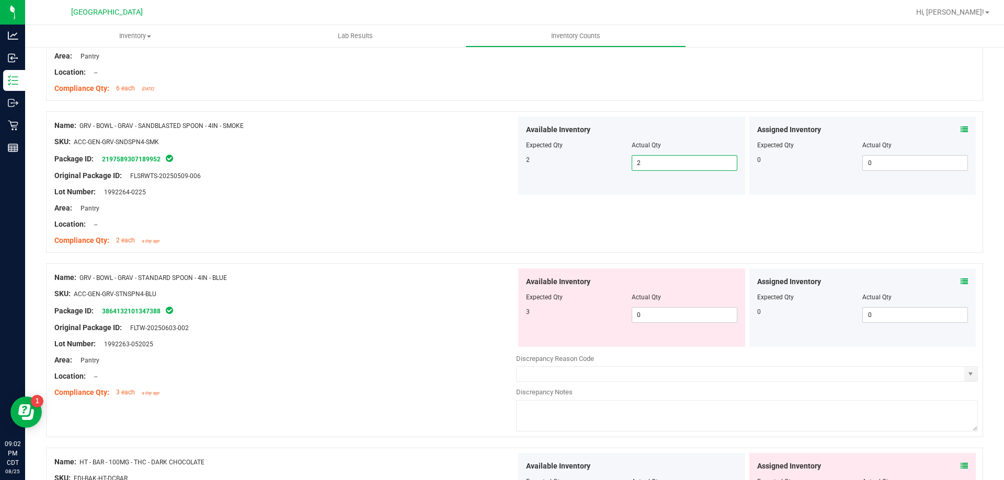
scroll to position [1986, 0]
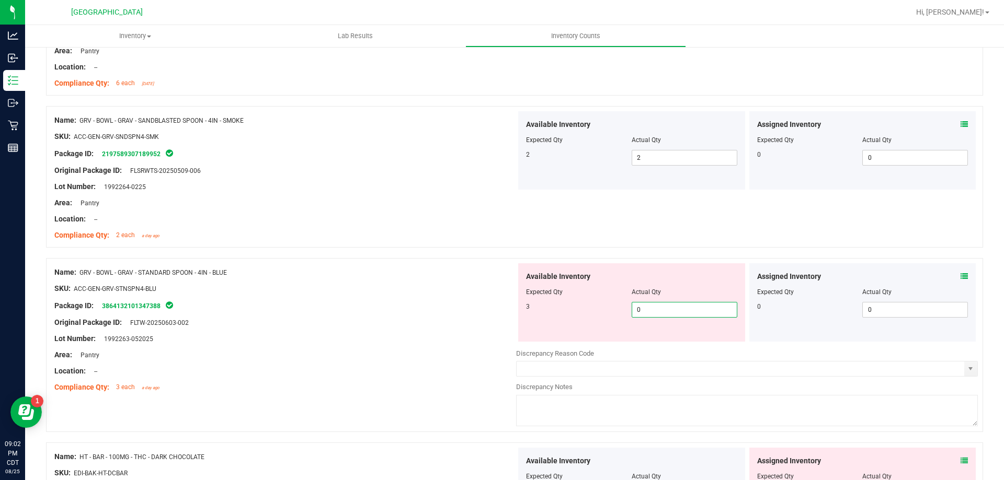
click at [666, 313] on span "0 0" at bounding box center [684, 310] width 106 height 16
type input "3"
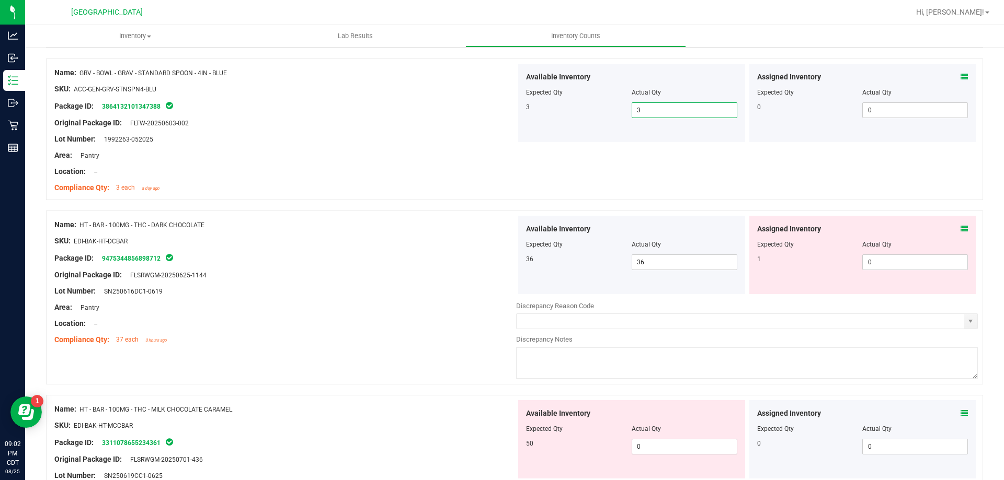
scroll to position [2196, 0]
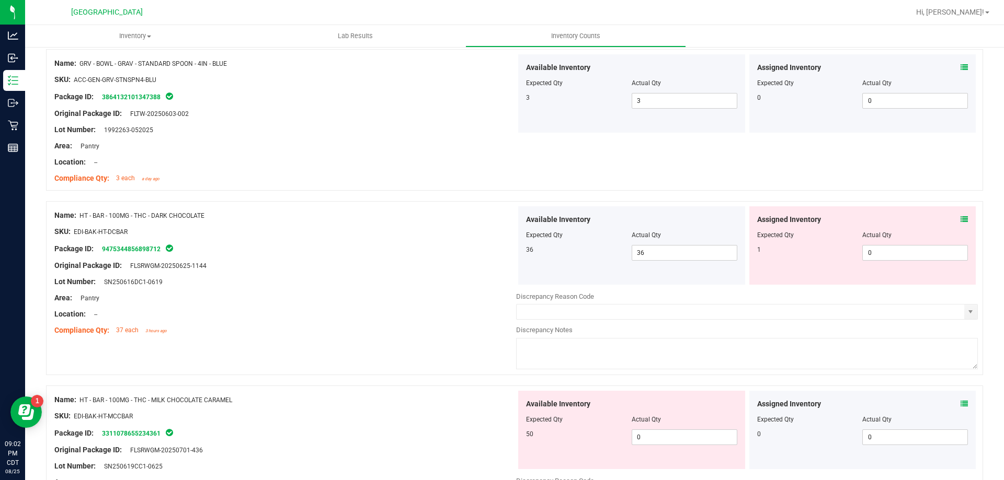
click at [952, 219] on div "Assigned Inventory" at bounding box center [862, 219] width 211 height 11
click at [960, 222] on icon at bounding box center [963, 219] width 7 height 7
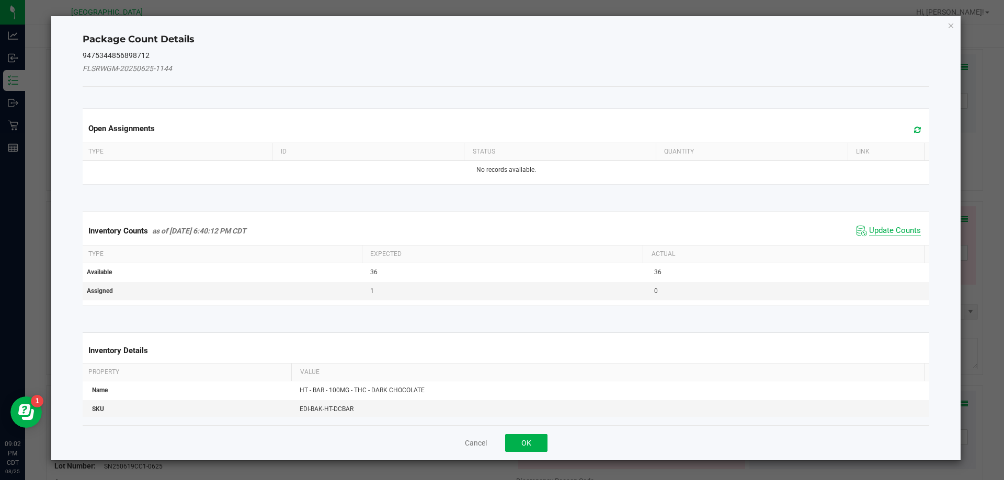
click at [890, 232] on span "Update Counts" at bounding box center [895, 231] width 52 height 10
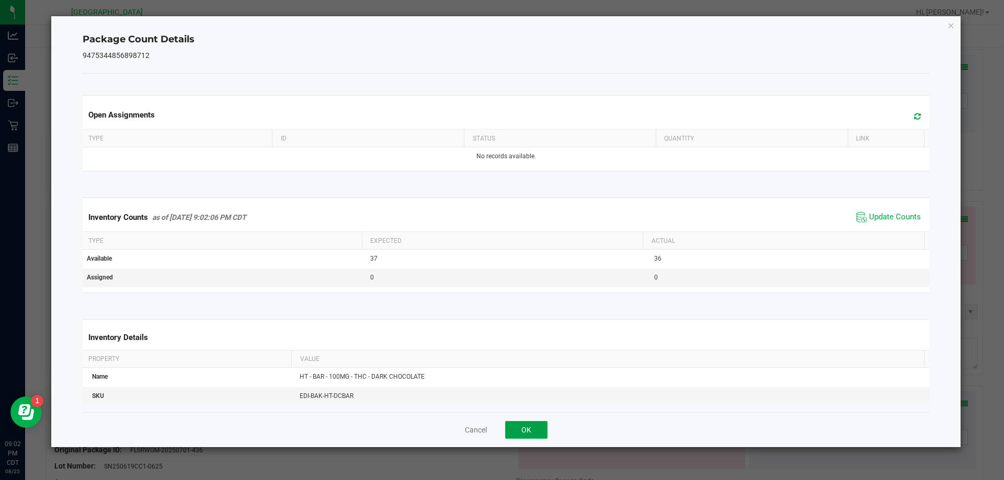
click at [542, 431] on button "OK" at bounding box center [526, 430] width 42 height 18
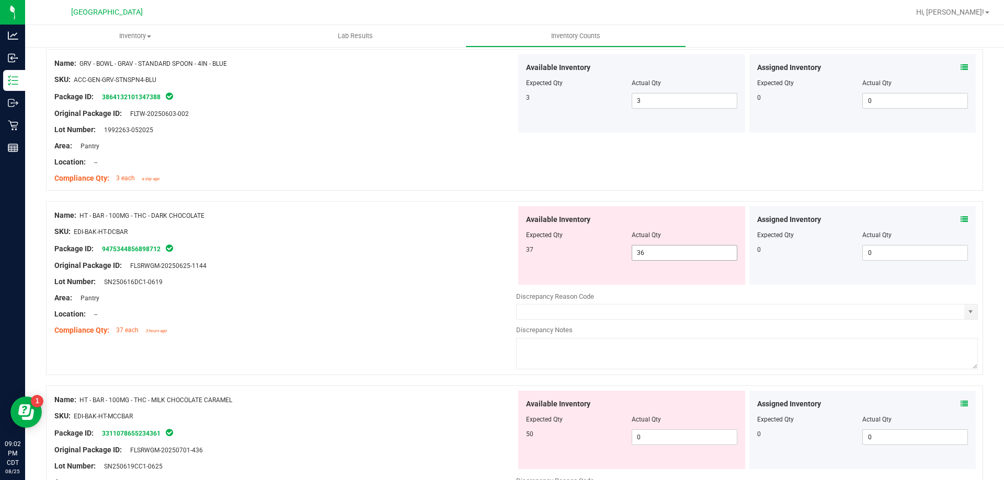
click at [655, 254] on span "36 36" at bounding box center [684, 253] width 106 height 16
type input "37"
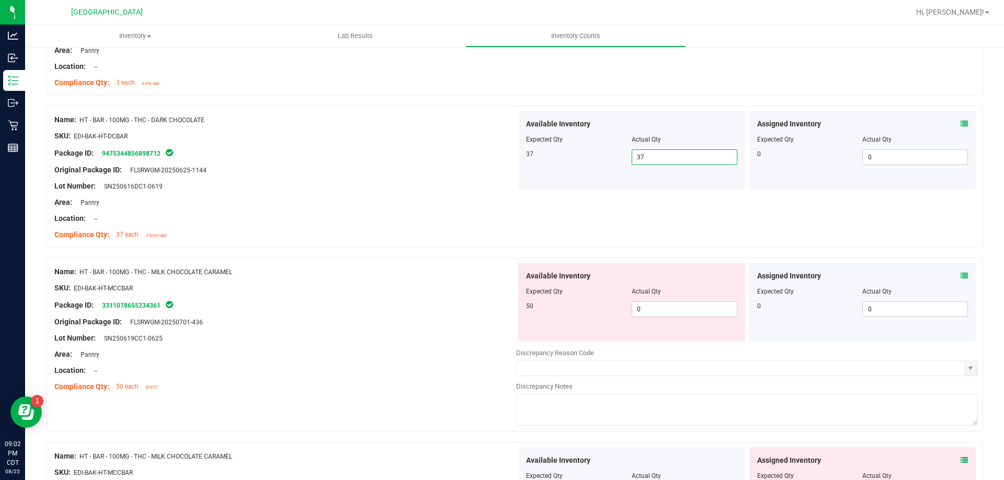
scroll to position [2300, 0]
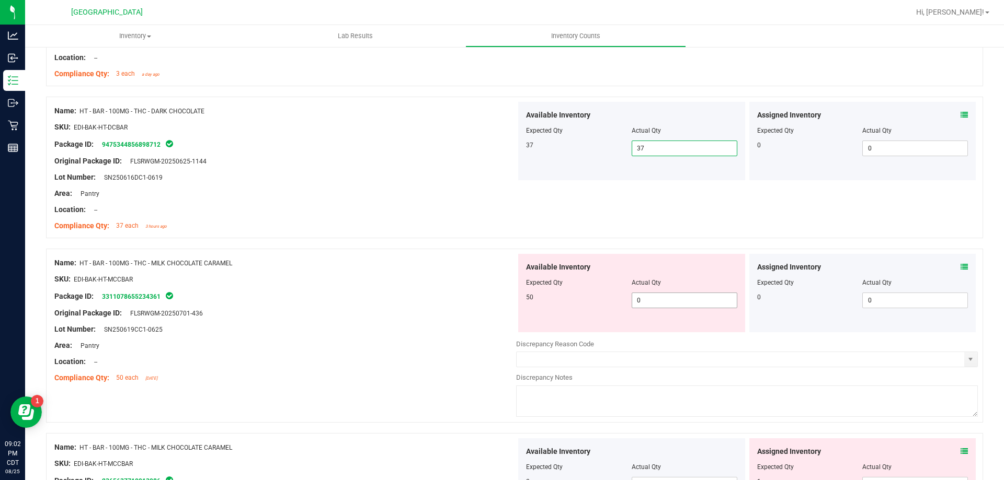
click at [676, 296] on span "0 0" at bounding box center [684, 301] width 106 height 16
type input "50"
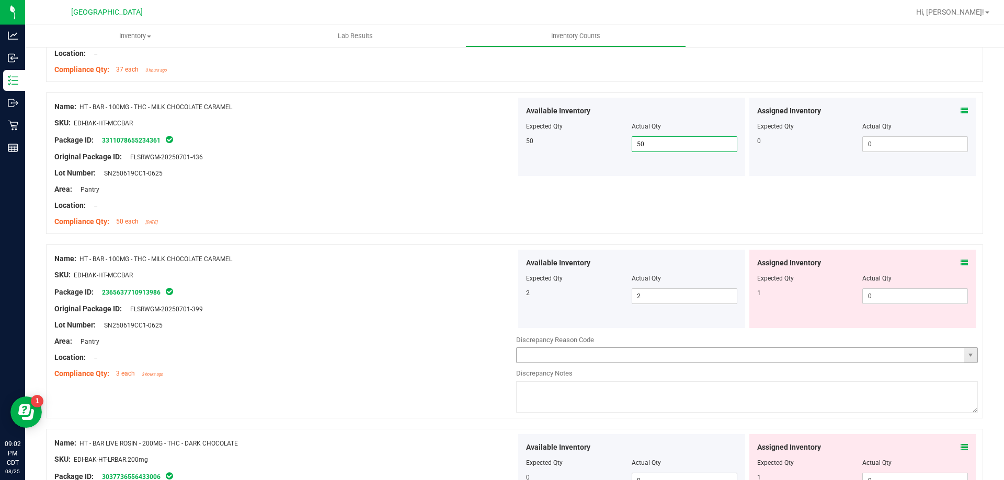
scroll to position [2457, 0]
click at [960, 265] on icon at bounding box center [963, 262] width 7 height 7
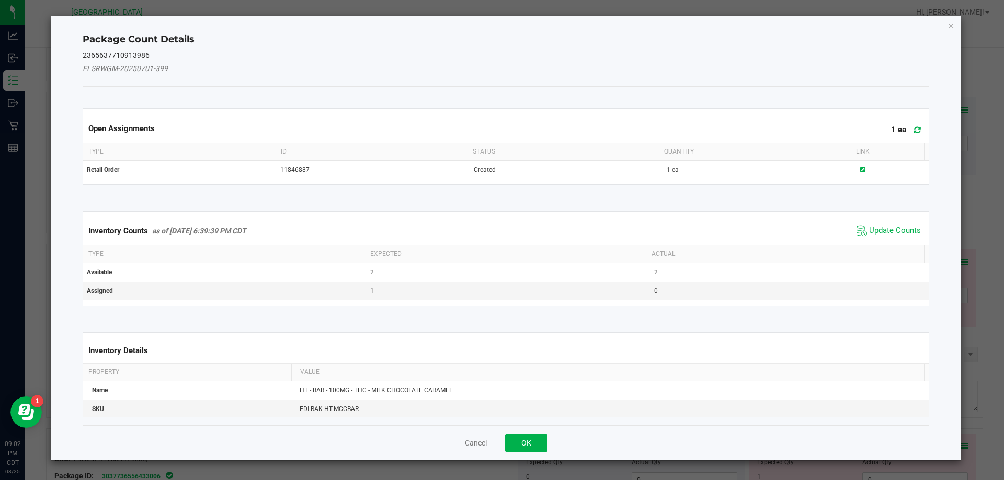
click at [898, 233] on span "Update Counts" at bounding box center [895, 231] width 52 height 10
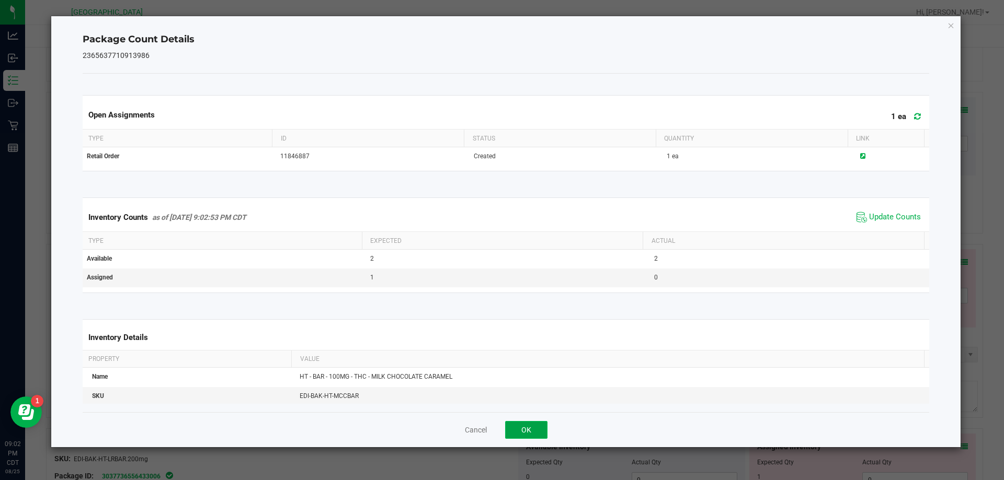
click at [524, 427] on button "OK" at bounding box center [526, 430] width 42 height 18
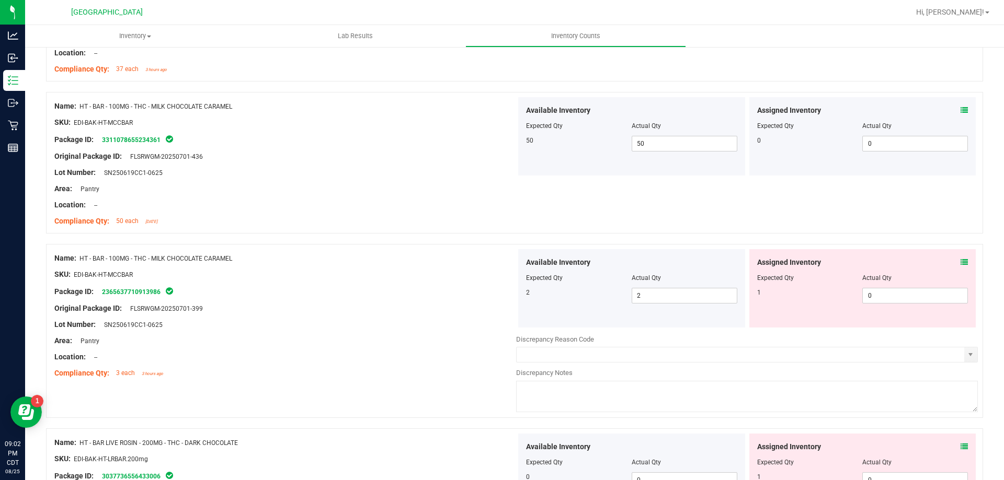
click at [960, 265] on icon at bounding box center [963, 262] width 7 height 7
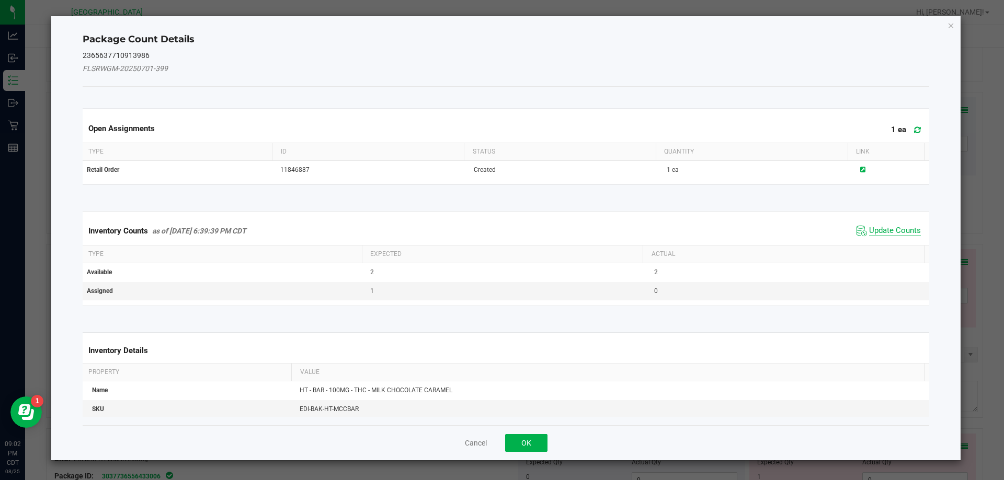
click at [885, 227] on span "Update Counts" at bounding box center [895, 231] width 52 height 10
click at [885, 227] on div "Inventory Counts as of Aug 25, 2025 6:39:39 PM CDT Update Counts" at bounding box center [506, 230] width 851 height 27
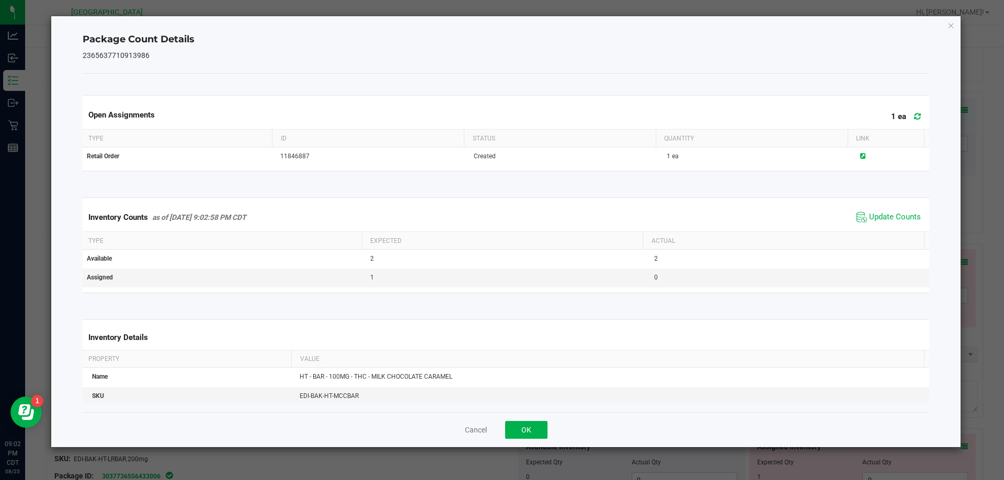
click at [542, 443] on div "Cancel OK" at bounding box center [506, 429] width 847 height 35
click at [543, 435] on button "OK" at bounding box center [526, 430] width 42 height 18
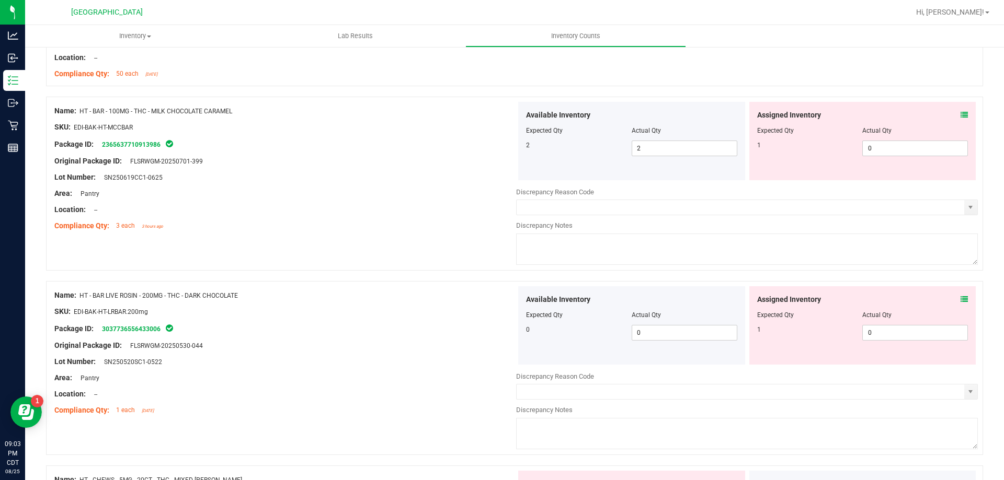
scroll to position [2614, 0]
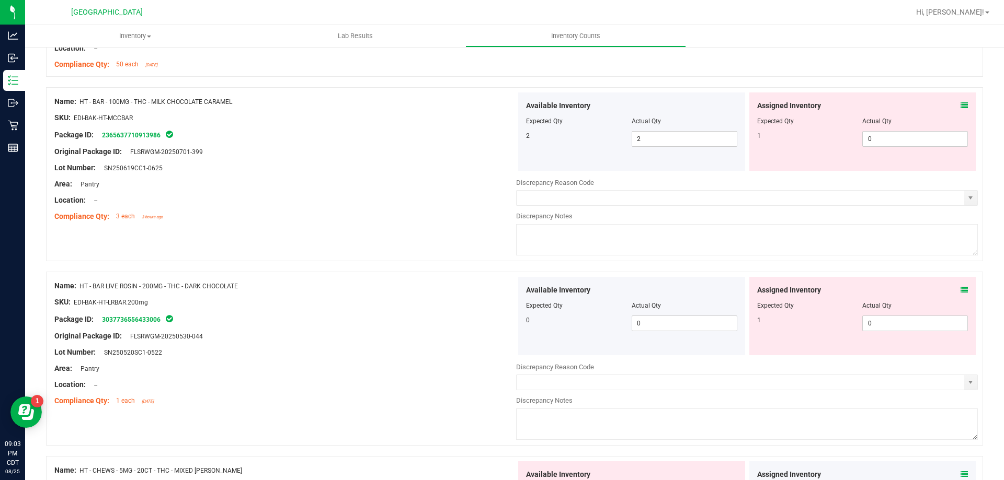
click at [950, 292] on div "Assigned Inventory" at bounding box center [862, 290] width 211 height 11
click at [960, 292] on icon at bounding box center [963, 289] width 7 height 7
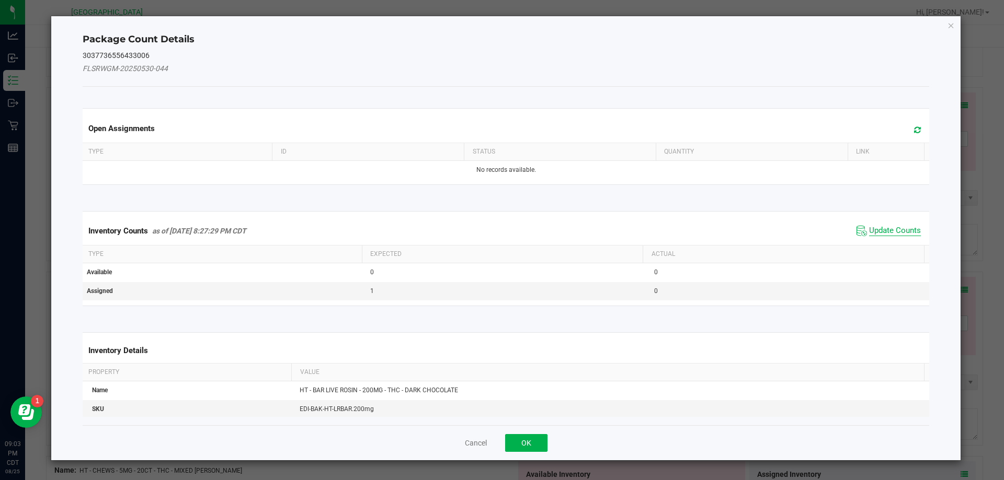
click at [870, 235] on span "Update Counts" at bounding box center [895, 231] width 52 height 10
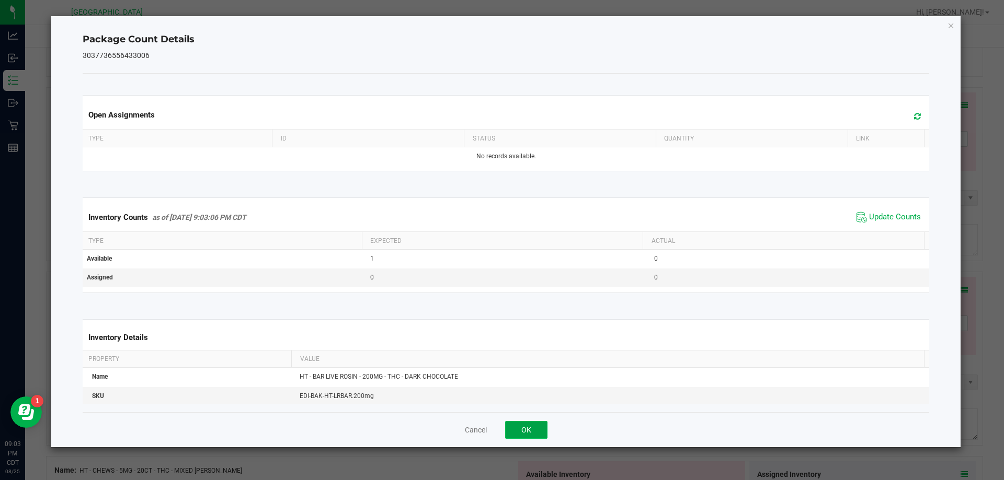
click at [523, 435] on button "OK" at bounding box center [526, 430] width 42 height 18
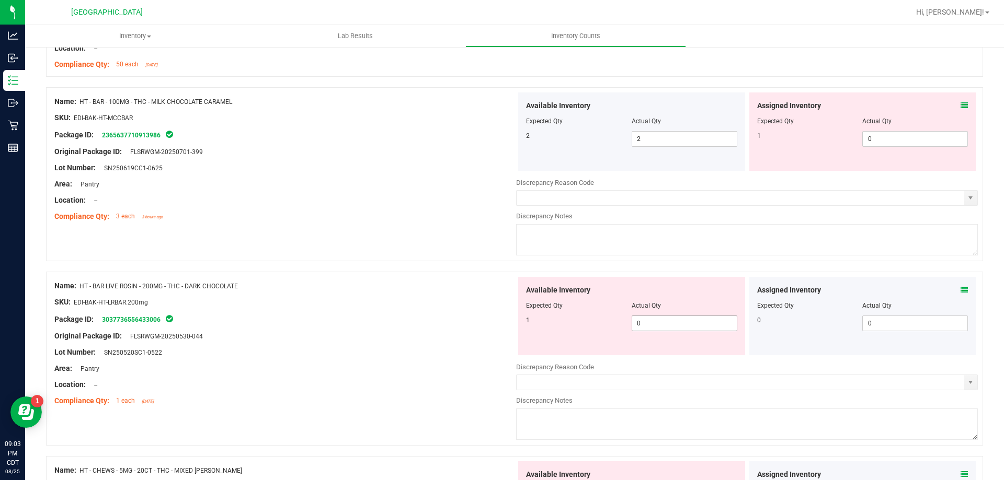
click at [672, 319] on span "0 0" at bounding box center [684, 324] width 106 height 16
type input "1"
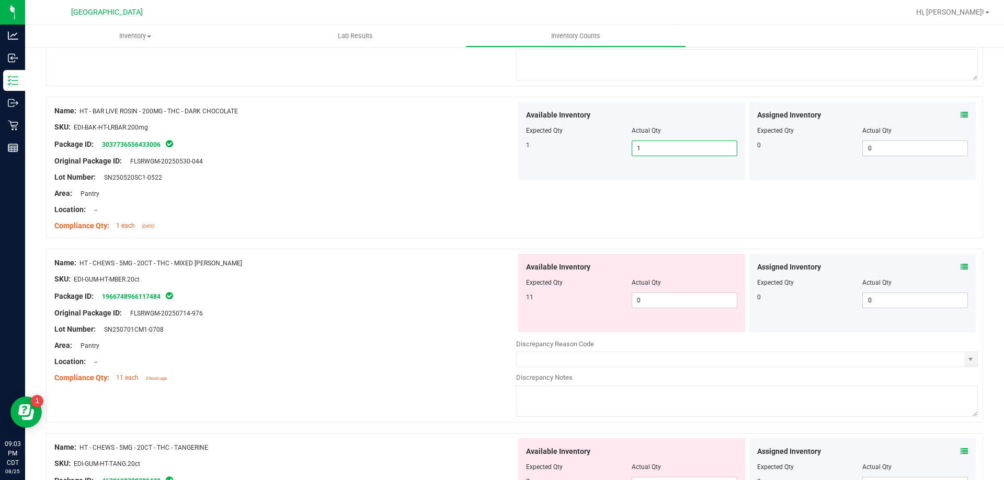
scroll to position [2823, 0]
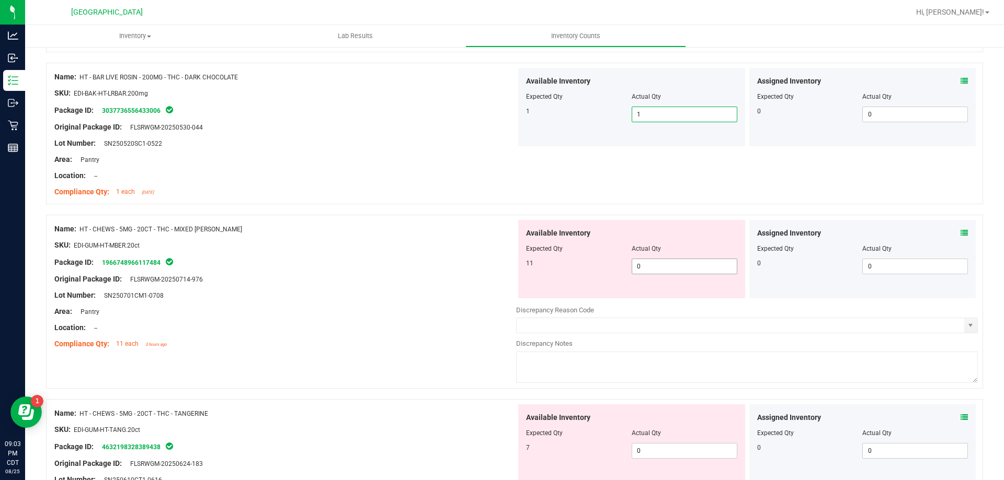
click at [643, 268] on span "0 0" at bounding box center [684, 267] width 106 height 16
type input "11"
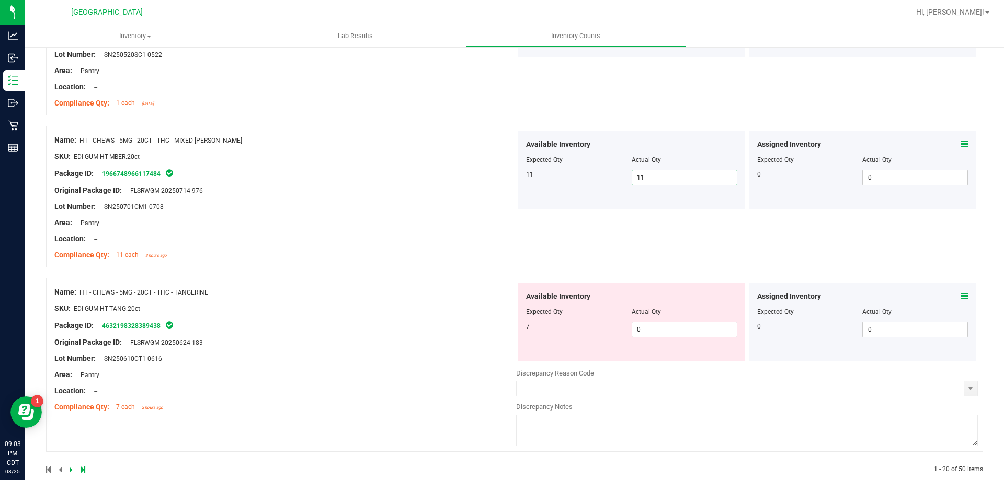
scroll to position [2929, 0]
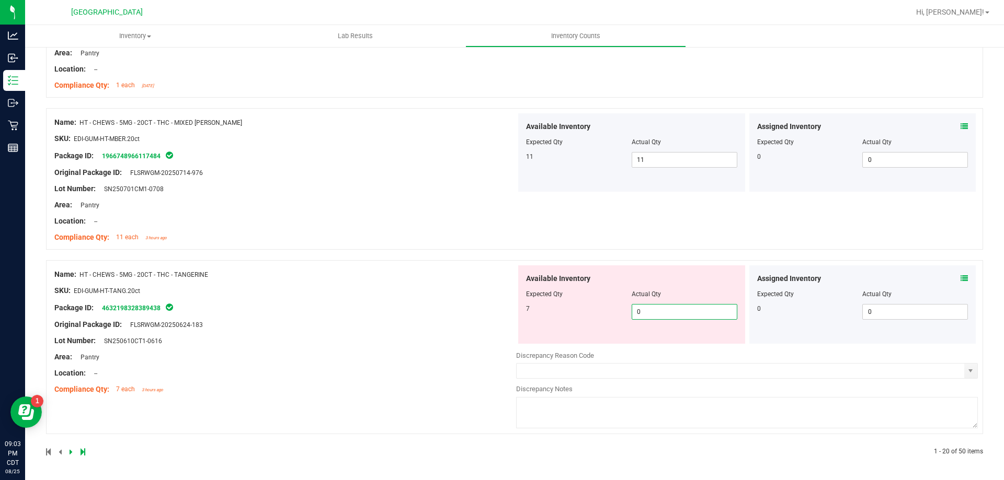
click at [658, 311] on span "0 0" at bounding box center [684, 312] width 106 height 16
type input "7"
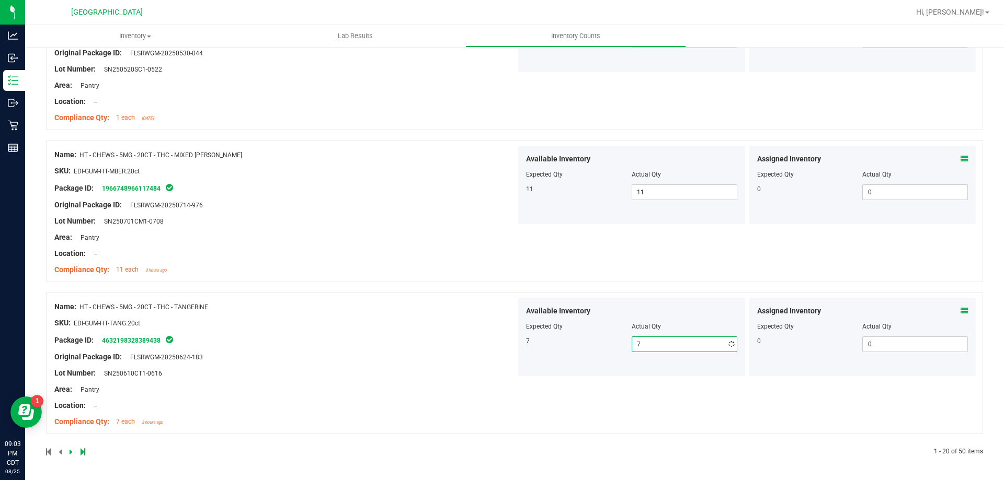
scroll to position [2897, 0]
click at [71, 455] on icon at bounding box center [71, 452] width 3 height 6
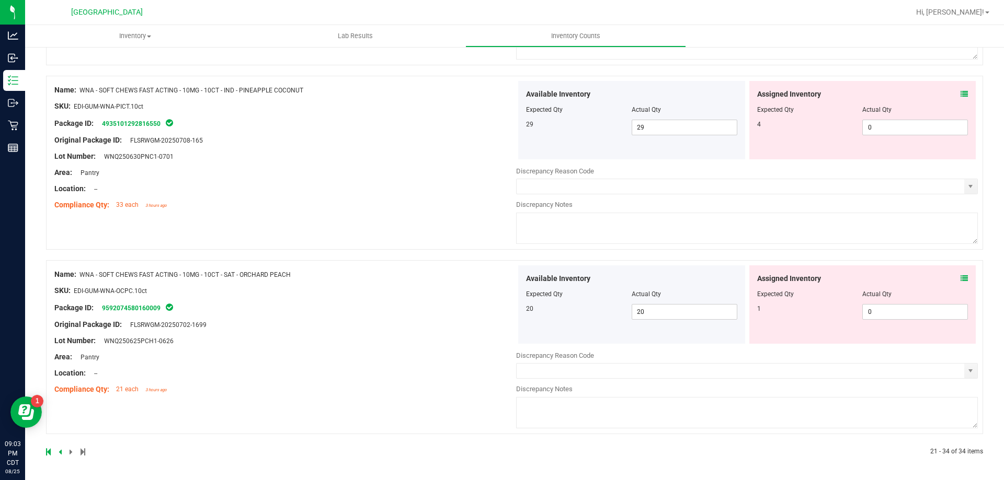
scroll to position [0, 0]
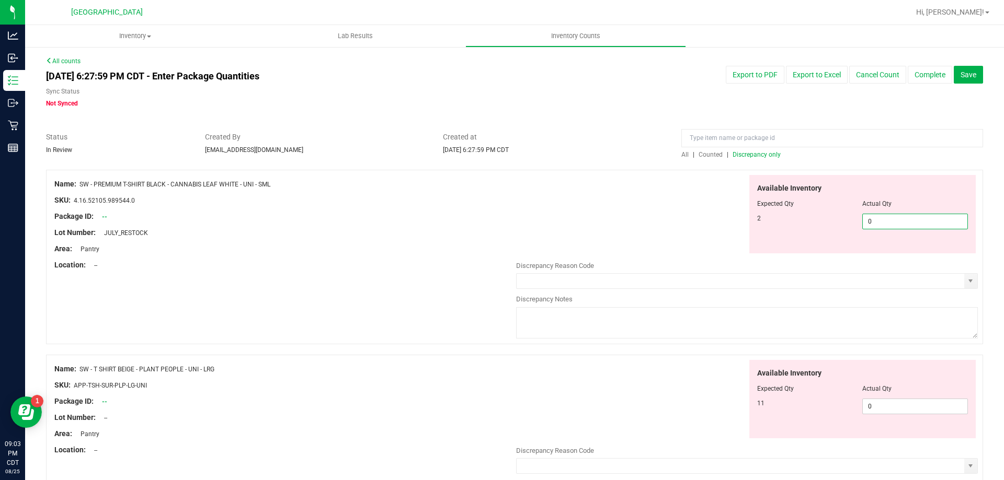
click at [891, 222] on span "0 0" at bounding box center [915, 222] width 106 height 16
type input "2"
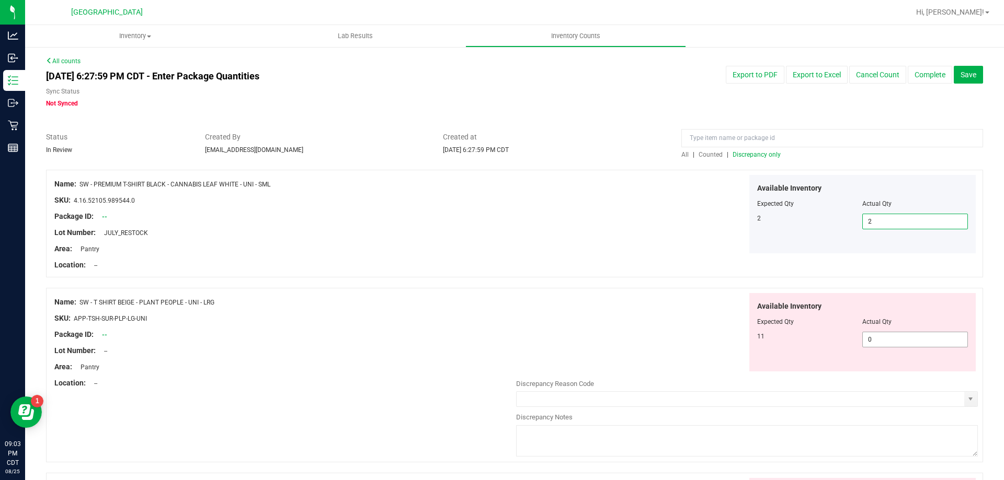
click at [911, 342] on span "0 0" at bounding box center [915, 340] width 106 height 16
type input "11"
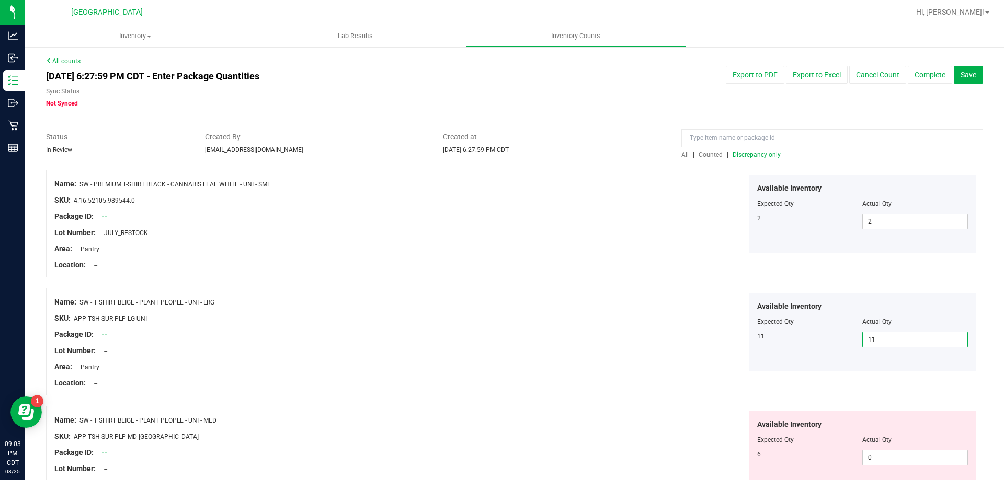
scroll to position [157, 0]
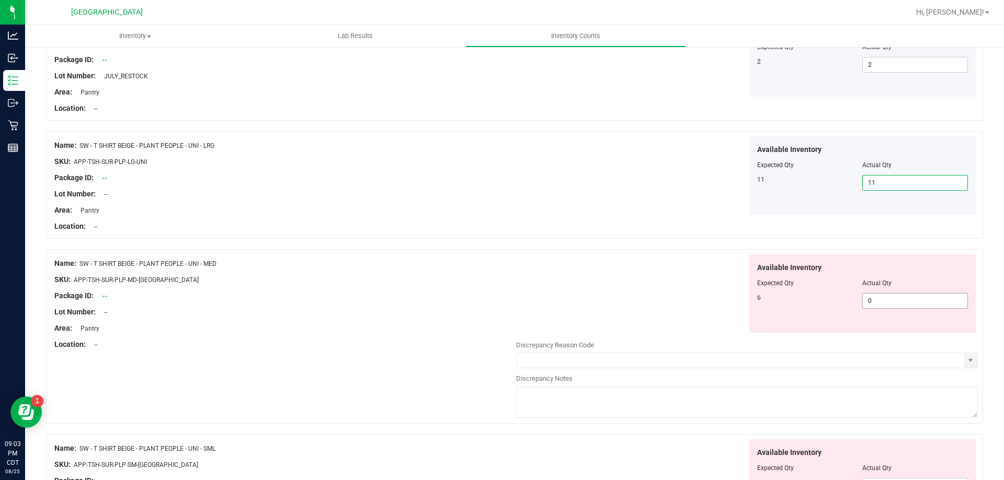
click at [919, 303] on span "0 0" at bounding box center [915, 301] width 106 height 16
type input "6"
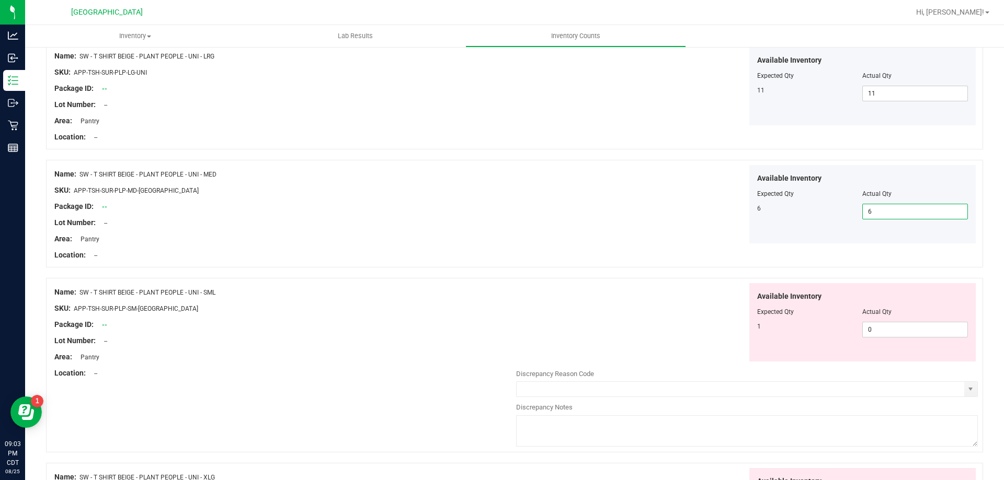
scroll to position [366, 0]
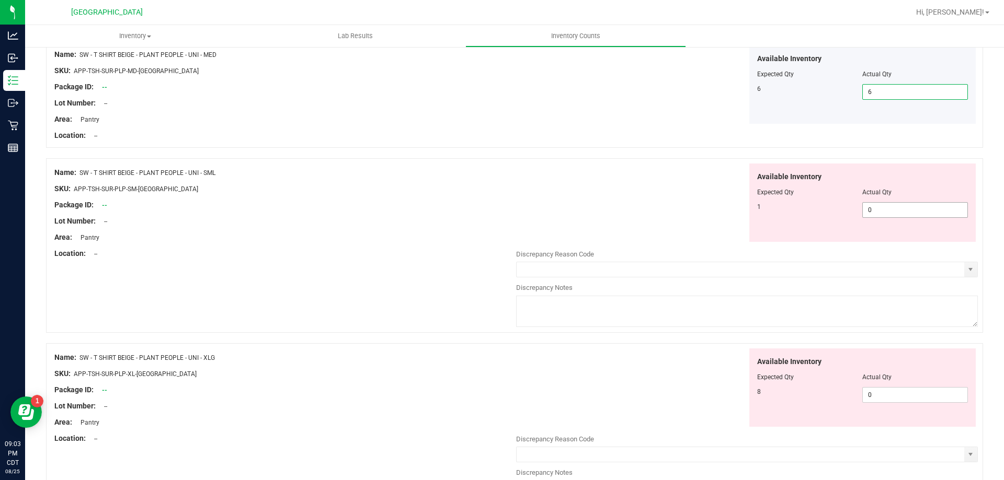
click at [873, 206] on span "0 0" at bounding box center [915, 210] width 106 height 16
type input "1"
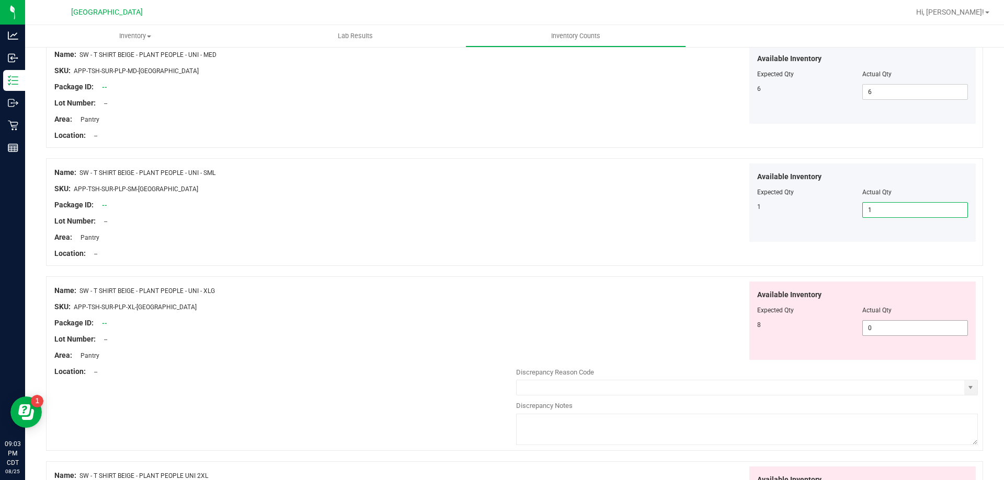
click at [878, 328] on span "0 0" at bounding box center [915, 328] width 106 height 16
type input "8"
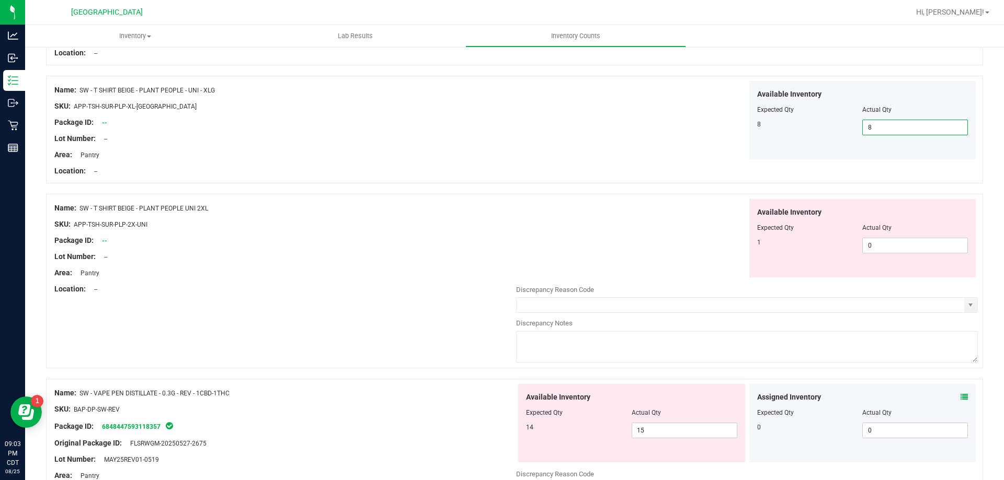
scroll to position [627, 0]
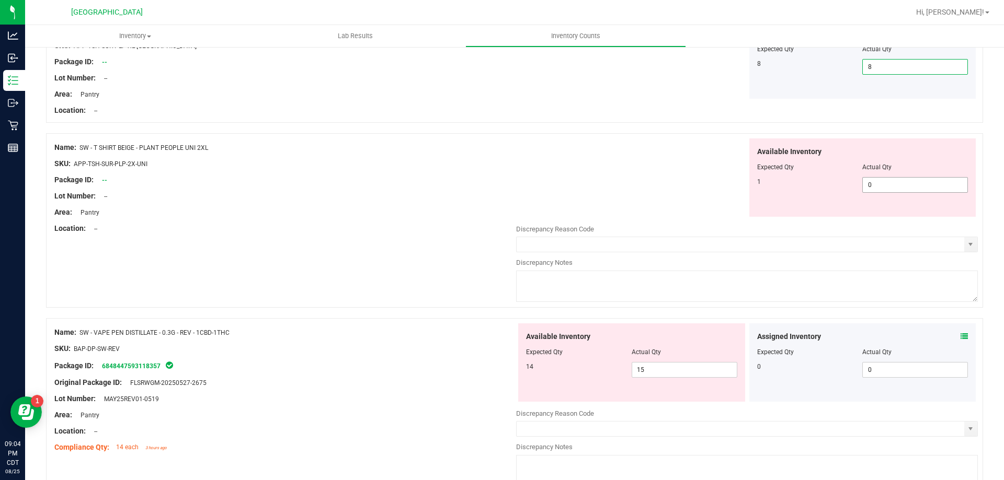
click at [887, 184] on span "0 0" at bounding box center [915, 185] width 106 height 16
type input "1"
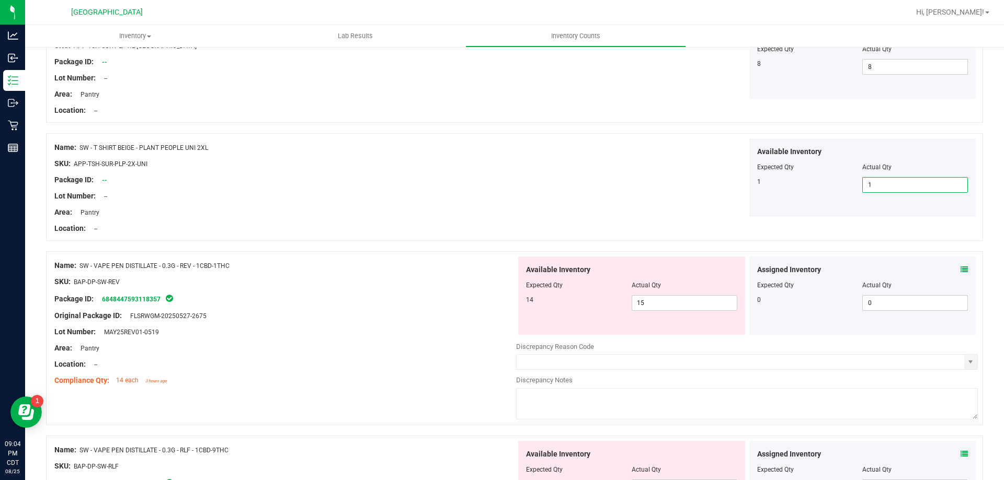
click at [960, 266] on icon at bounding box center [963, 269] width 7 height 7
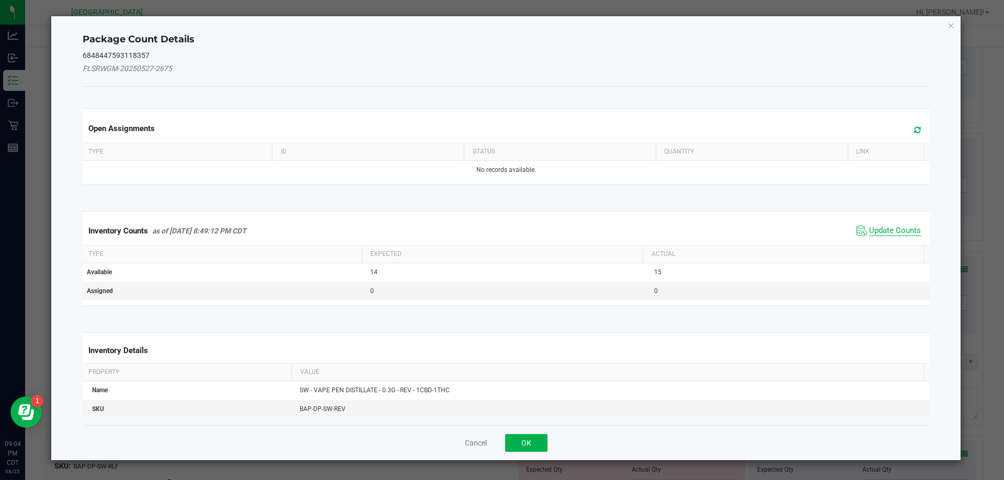
click at [896, 235] on span "Update Counts" at bounding box center [895, 231] width 52 height 10
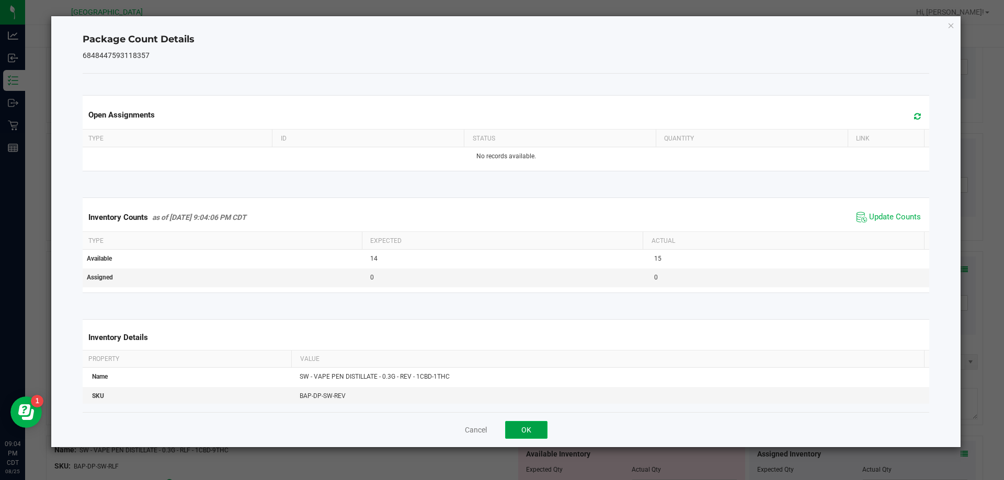
click at [520, 422] on button "OK" at bounding box center [526, 430] width 42 height 18
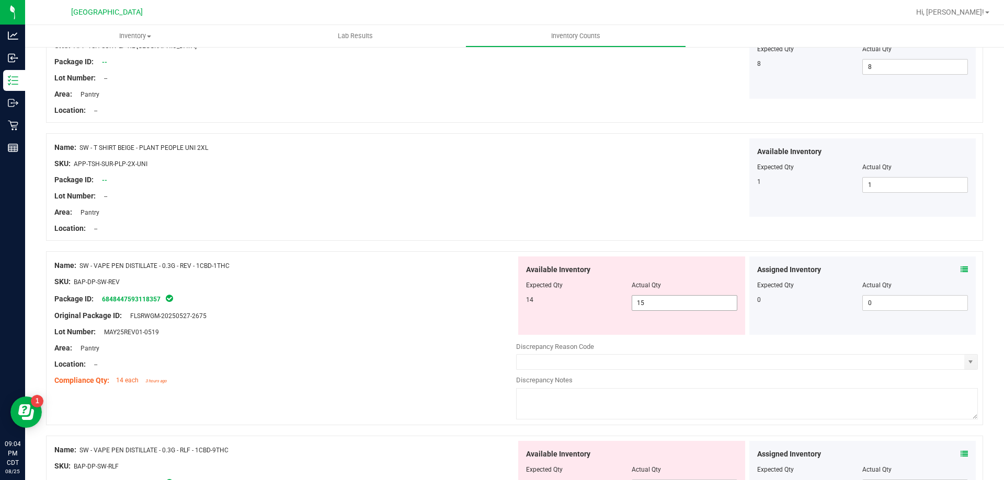
click at [668, 307] on span "15 15" at bounding box center [684, 303] width 106 height 16
type input "14"
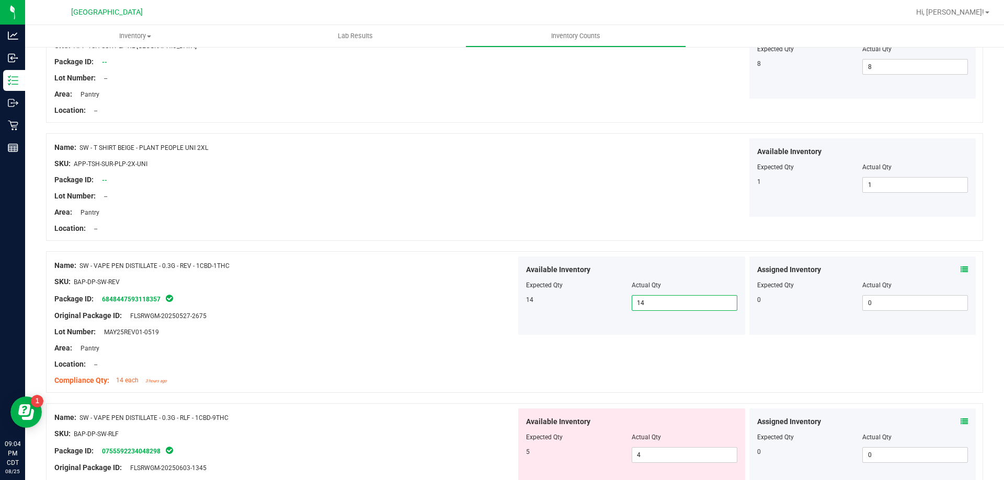
scroll to position [836, 0]
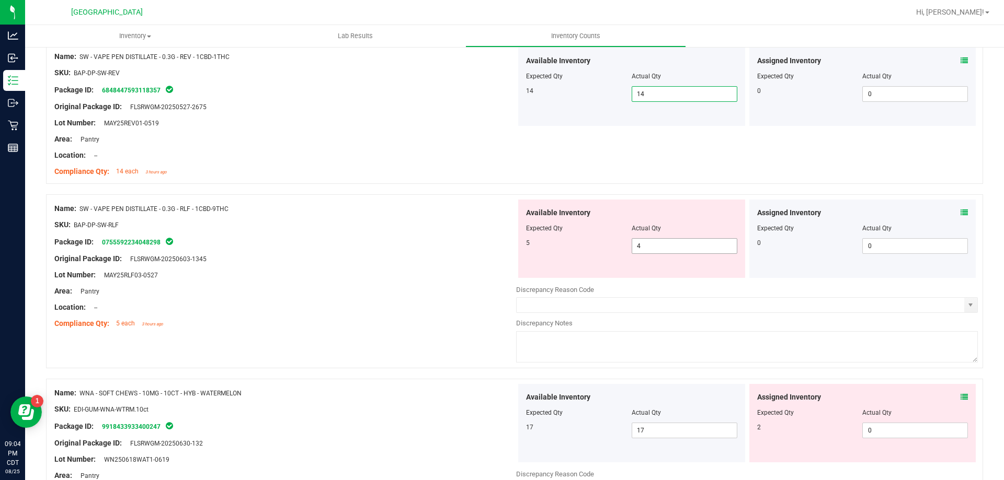
click at [651, 247] on span "4 4" at bounding box center [684, 246] width 106 height 16
type input "5"
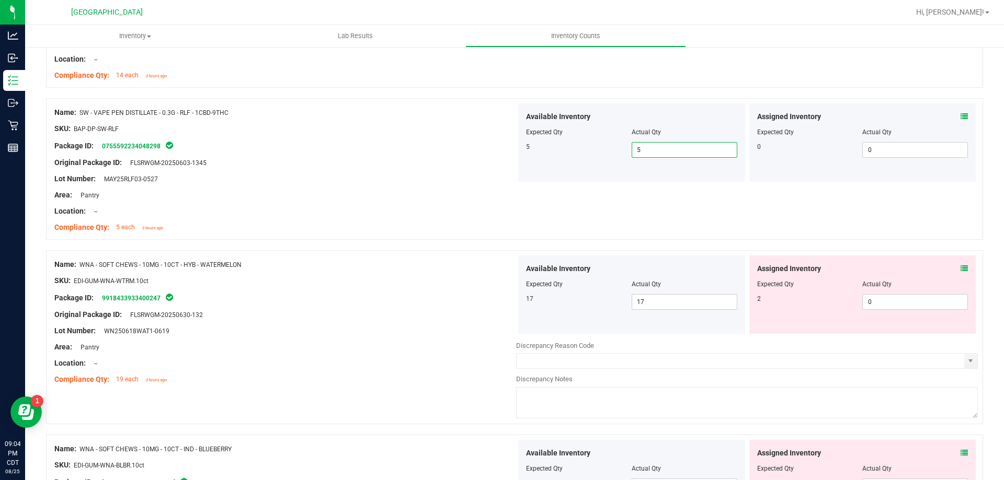
scroll to position [941, 0]
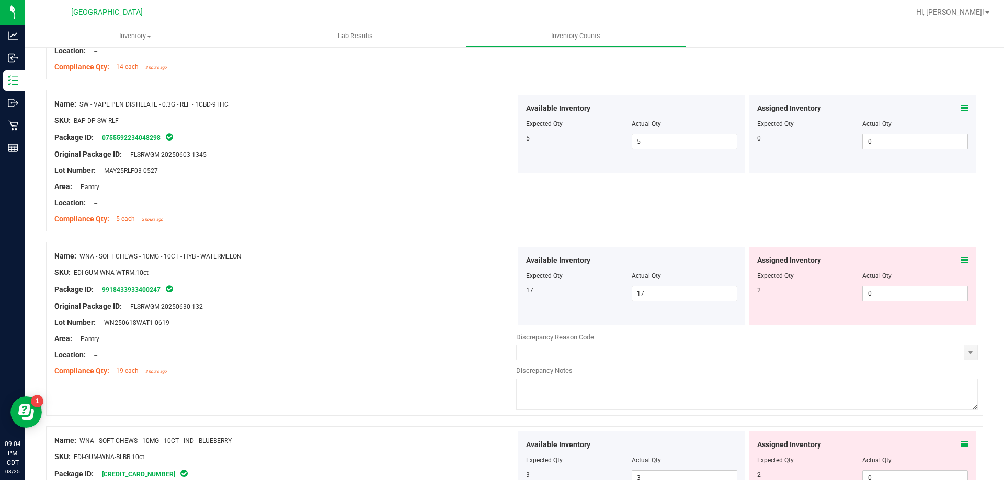
click at [960, 260] on icon at bounding box center [963, 260] width 7 height 7
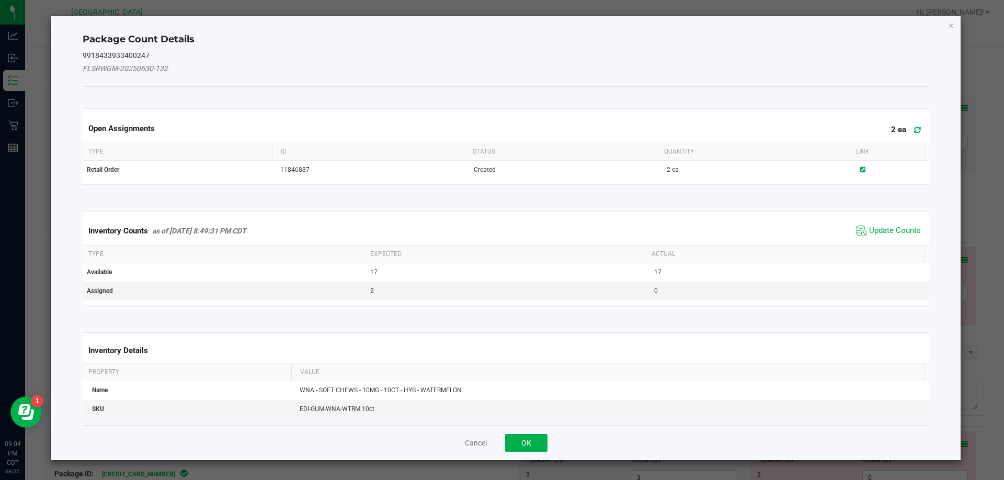
click at [889, 240] on div "Inventory Counts as of Aug 25, 2025 8:49:31 PM CDT Update Counts" at bounding box center [506, 231] width 851 height 28
click at [892, 231] on span "Update Counts" at bounding box center [895, 231] width 52 height 10
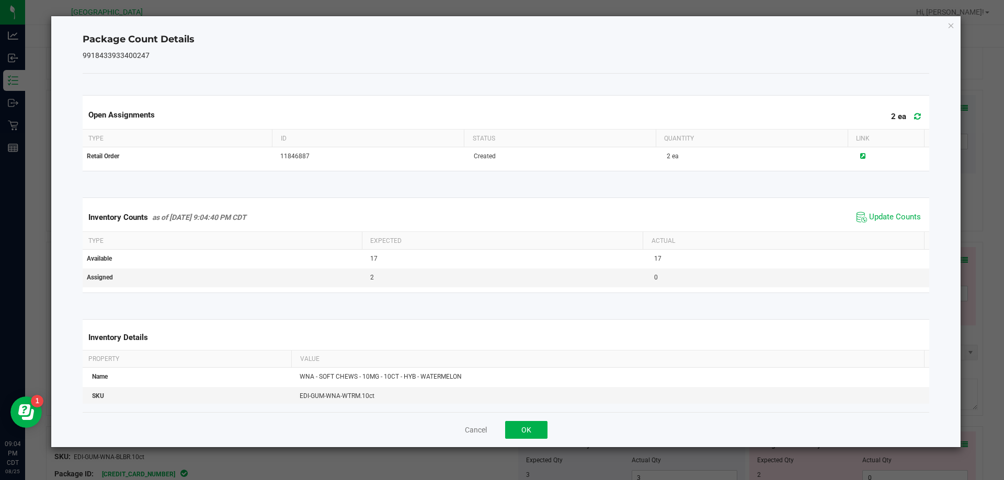
click at [532, 439] on div "Cancel OK" at bounding box center [506, 429] width 847 height 35
click at [539, 426] on button "OK" at bounding box center [526, 430] width 42 height 18
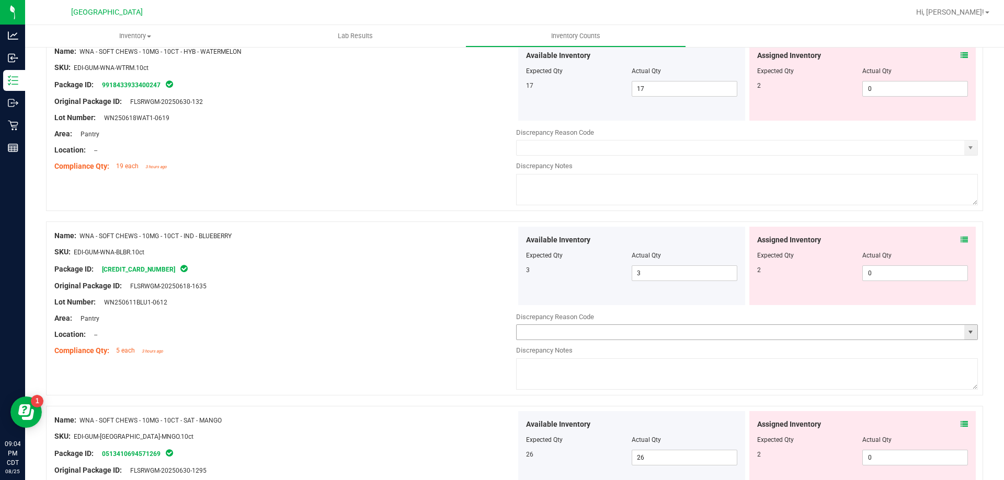
scroll to position [1150, 0]
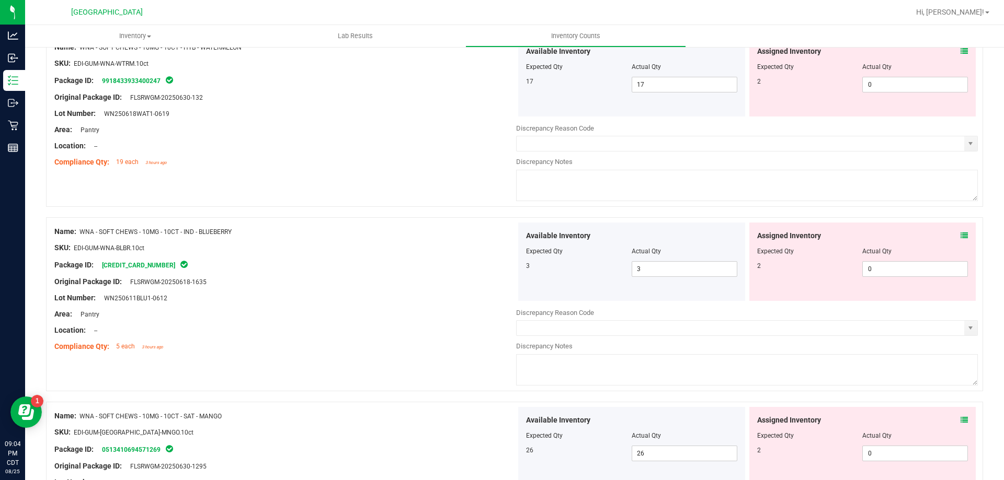
click at [960, 232] on icon at bounding box center [963, 235] width 7 height 7
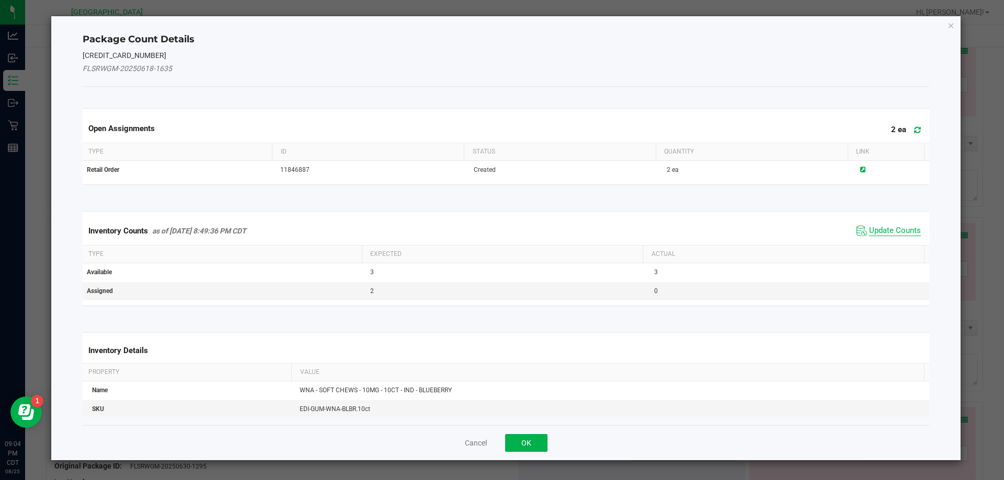
click at [886, 227] on span "Update Counts" at bounding box center [895, 231] width 52 height 10
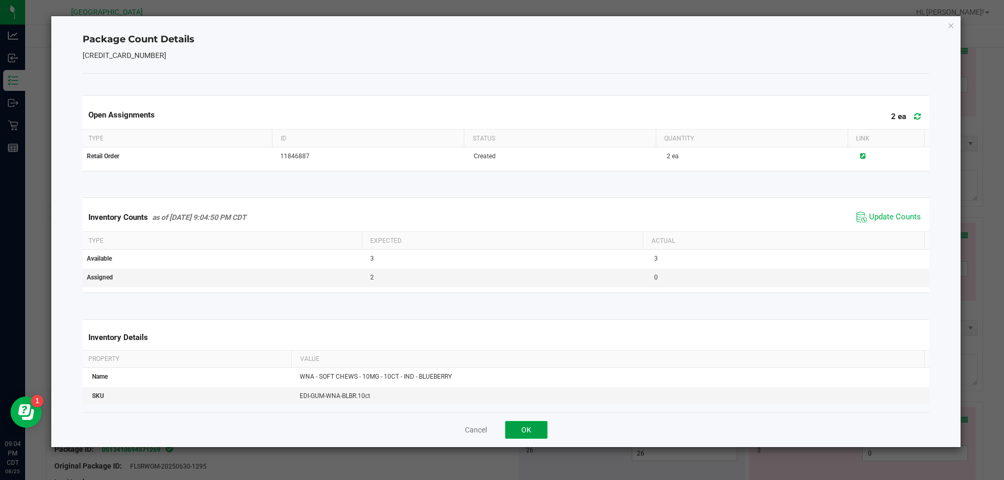
click at [521, 428] on button "OK" at bounding box center [526, 430] width 42 height 18
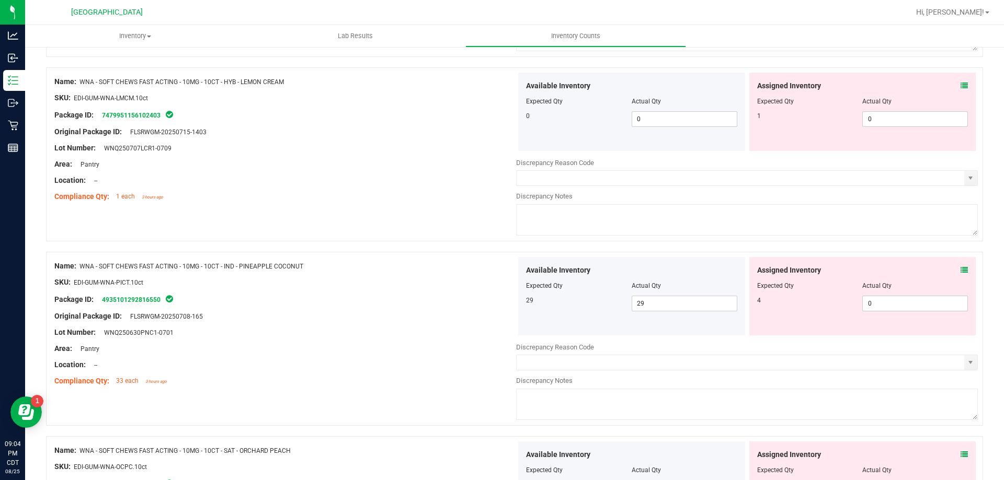
scroll to position [1568, 0]
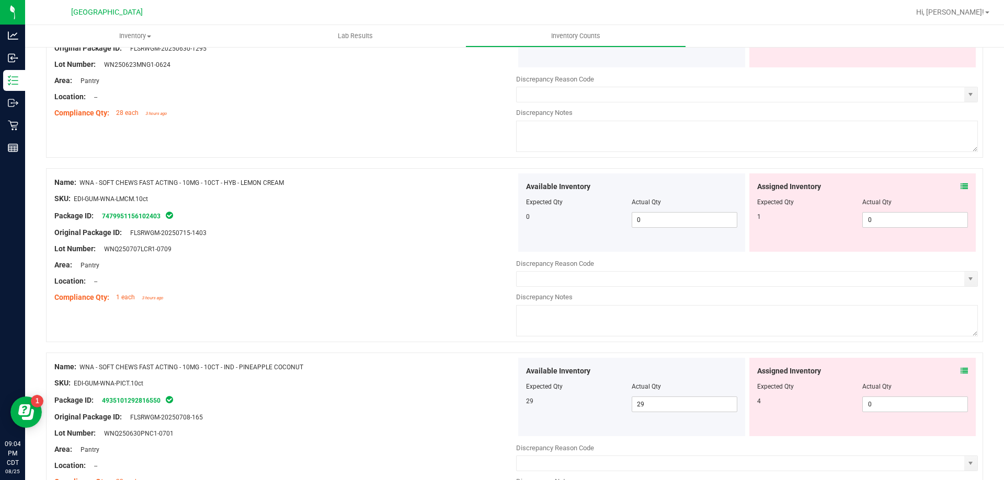
click at [960, 186] on icon at bounding box center [963, 186] width 7 height 7
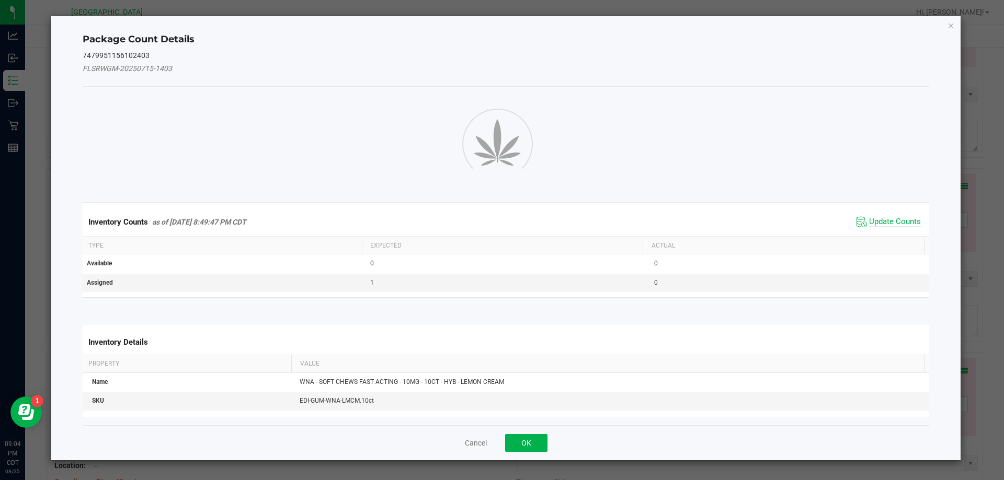
click at [891, 221] on span "Update Counts" at bounding box center [895, 222] width 52 height 10
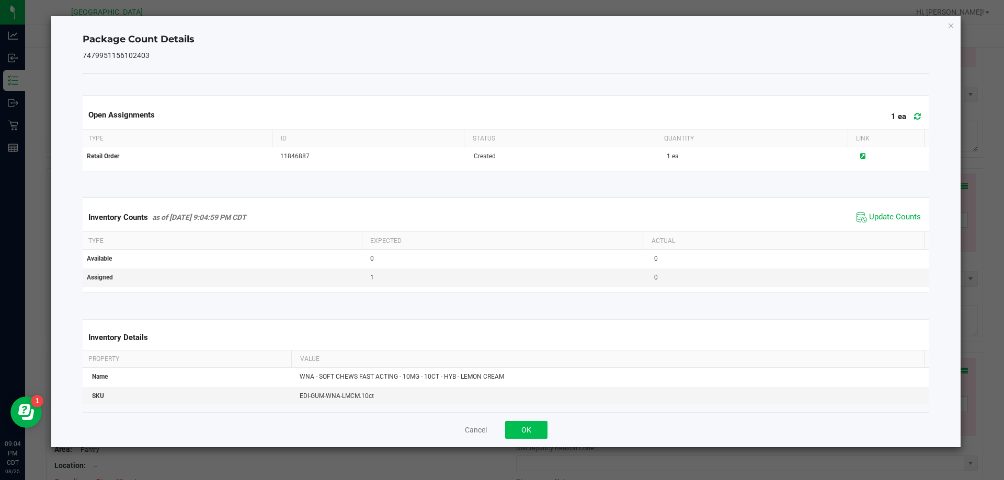
click at [521, 449] on ngb-modal-window "Package Count Details 7479951156102403 Open Assignments 1 ea Type ID Status Qua…" at bounding box center [506, 240] width 1012 height 480
click at [870, 213] on span "Update Counts" at bounding box center [895, 217] width 52 height 10
click at [533, 430] on button "OK" at bounding box center [526, 430] width 42 height 18
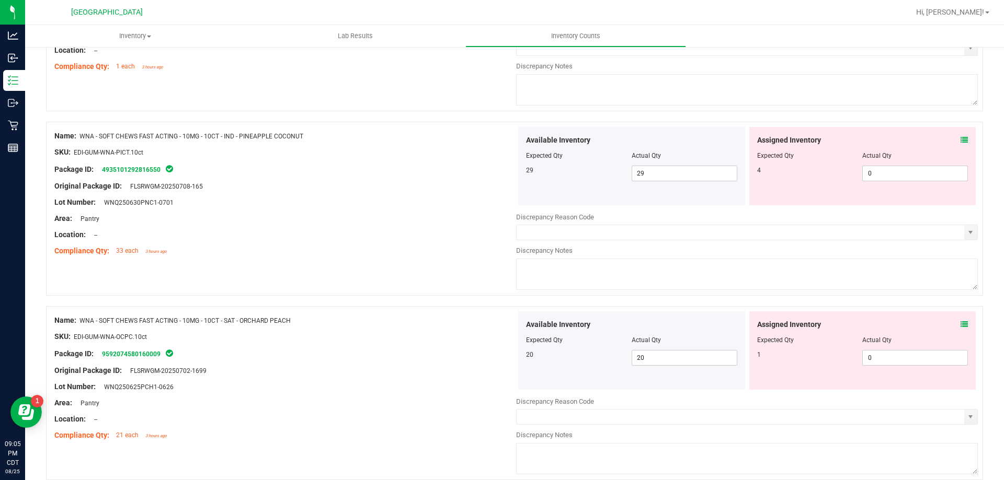
scroll to position [1741, 0]
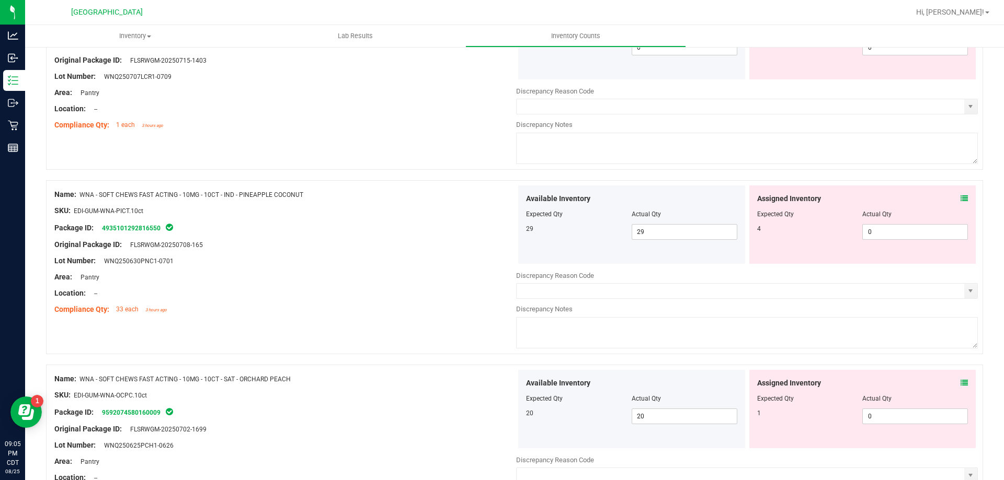
click at [958, 375] on div "Assigned Inventory Expected Qty Actual Qty 1 0 0" at bounding box center [862, 409] width 227 height 78
click at [958, 376] on div "Assigned Inventory Expected Qty Actual Qty 1 0 0" at bounding box center [862, 409] width 227 height 78
click at [960, 384] on icon at bounding box center [963, 383] width 7 height 7
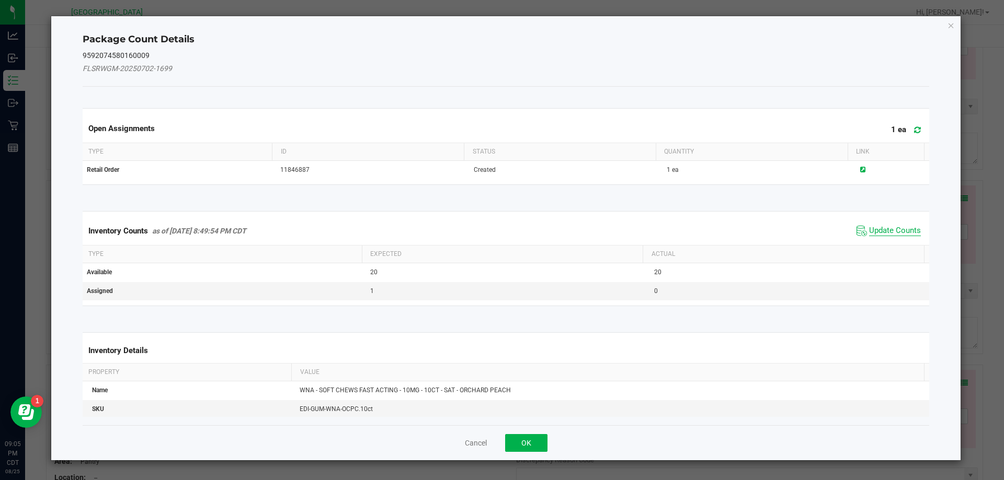
click at [894, 228] on span "Update Counts" at bounding box center [895, 231] width 52 height 10
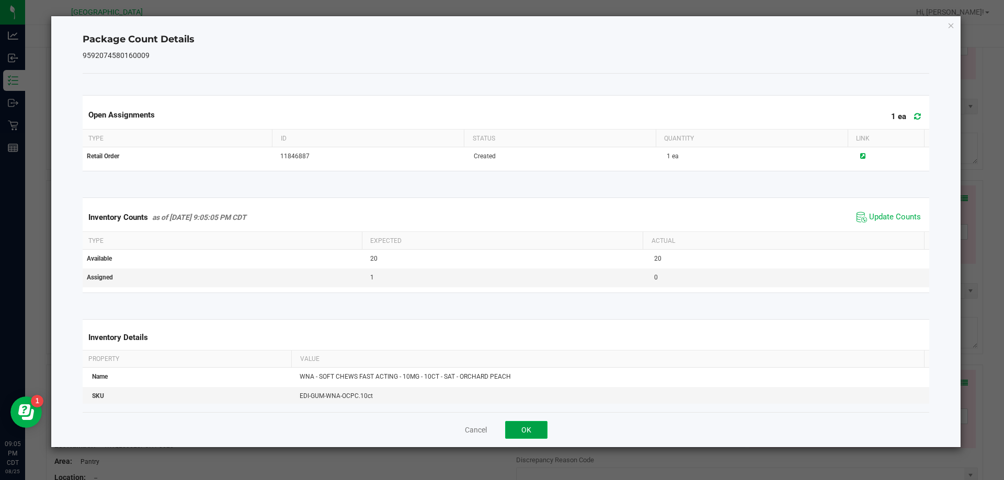
click at [527, 429] on button "OK" at bounding box center [526, 430] width 42 height 18
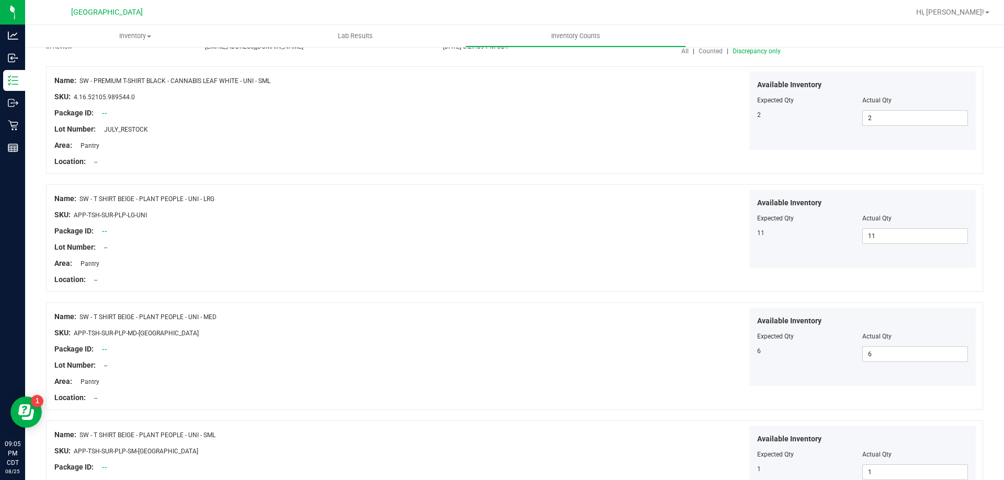
scroll to position [0, 0]
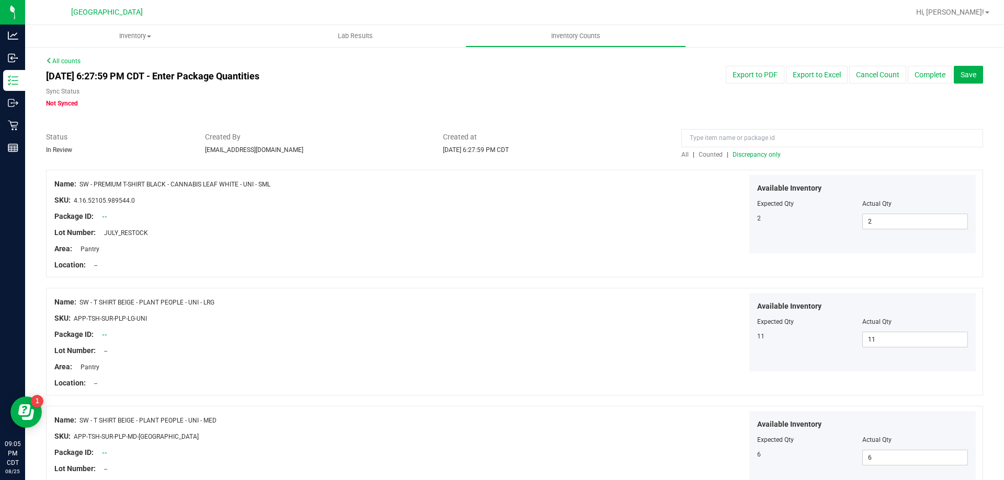
click at [747, 157] on span "Discrepancy only" at bounding box center [756, 154] width 48 height 7
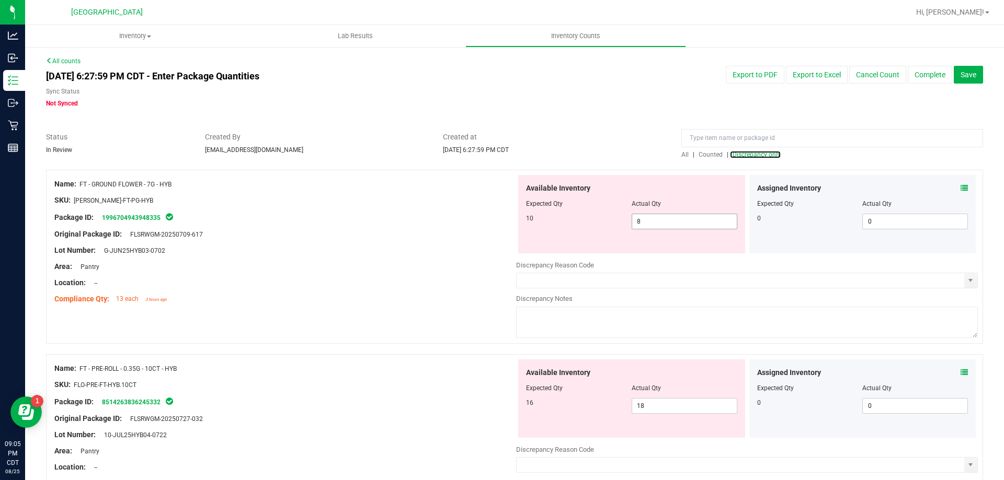
scroll to position [52, 0]
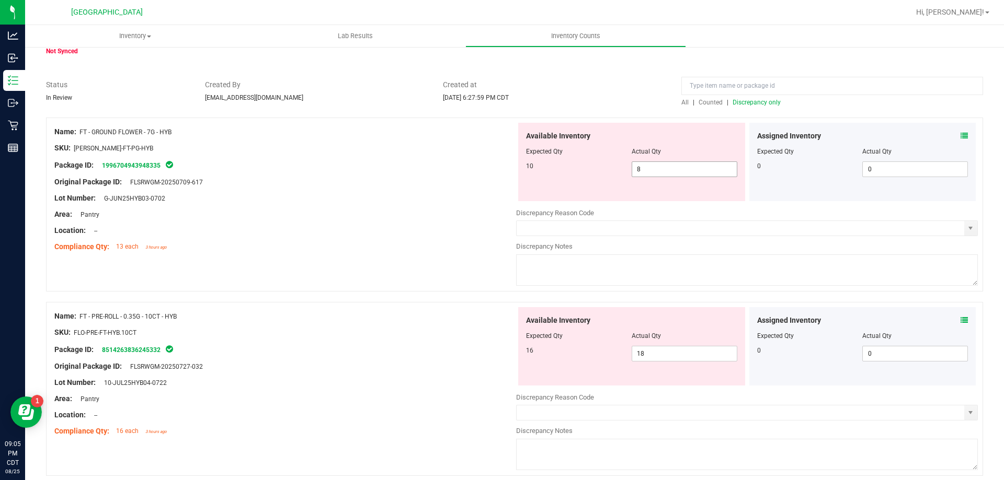
click at [649, 167] on span "8 8" at bounding box center [684, 170] width 106 height 16
type input "12"
click at [960, 133] on icon at bounding box center [963, 135] width 7 height 7
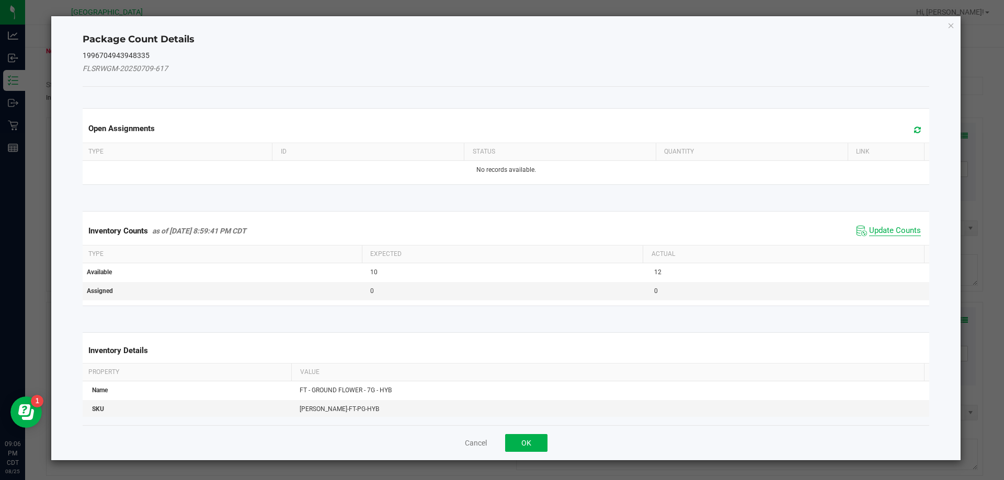
click at [889, 230] on span "Update Counts" at bounding box center [895, 231] width 52 height 10
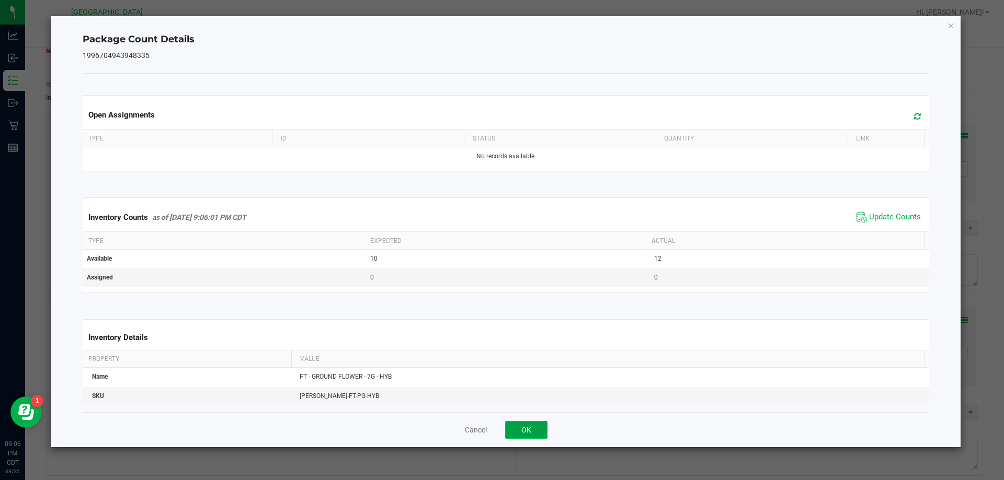
click at [527, 426] on button "OK" at bounding box center [526, 430] width 42 height 18
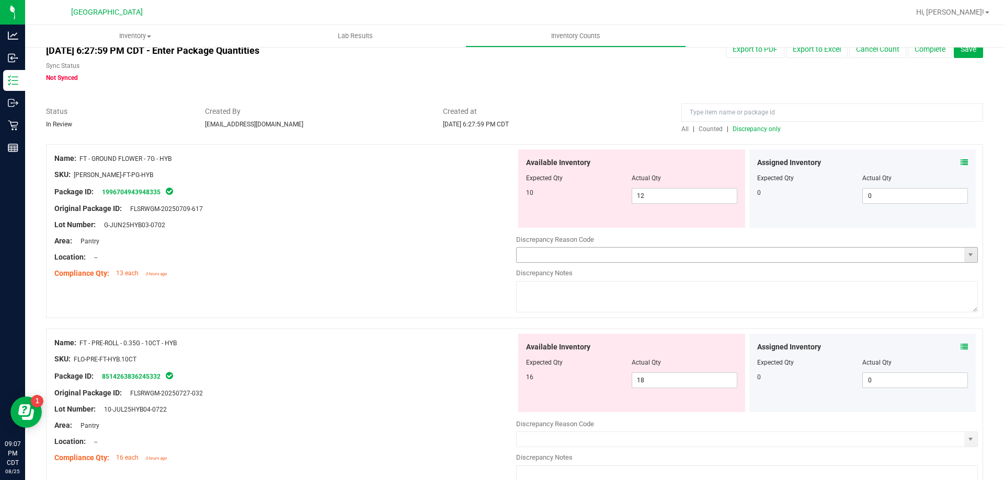
scroll to position [0, 0]
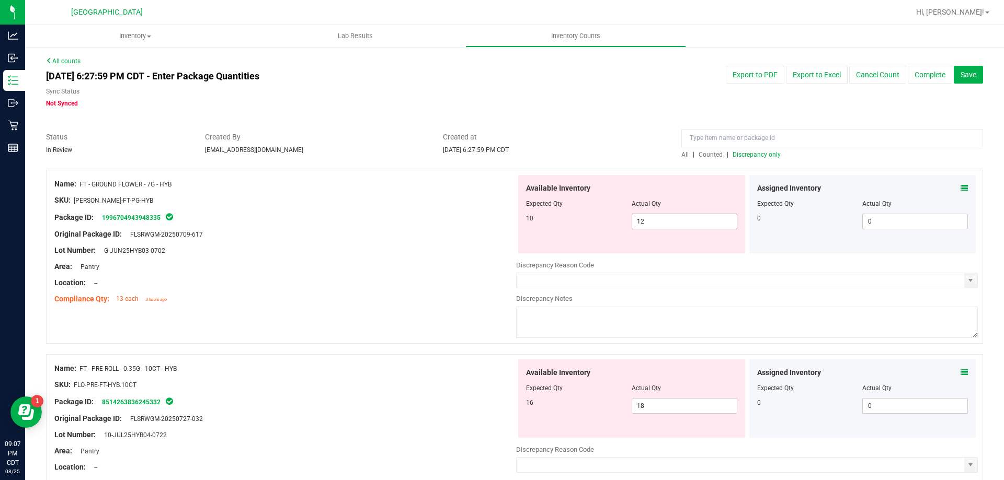
click at [677, 224] on span "12 12" at bounding box center [684, 222] width 106 height 16
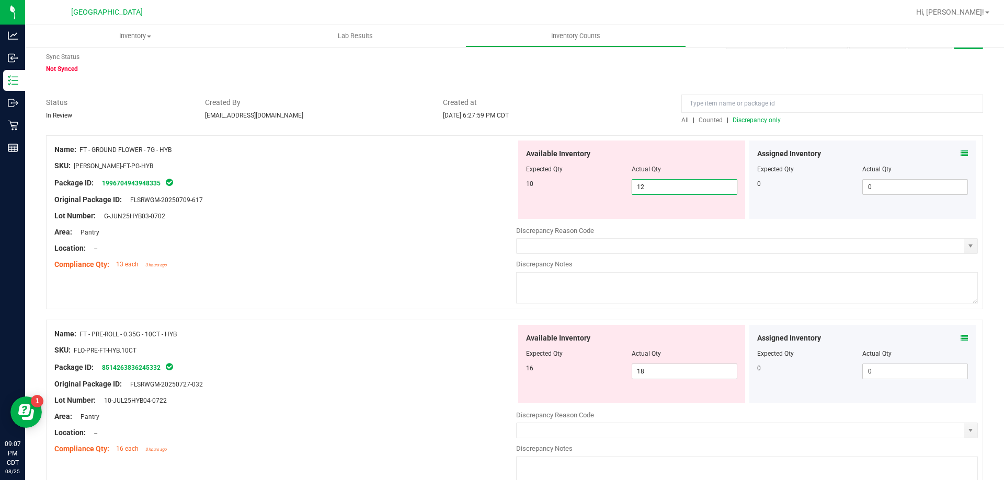
scroll to position [52, 0]
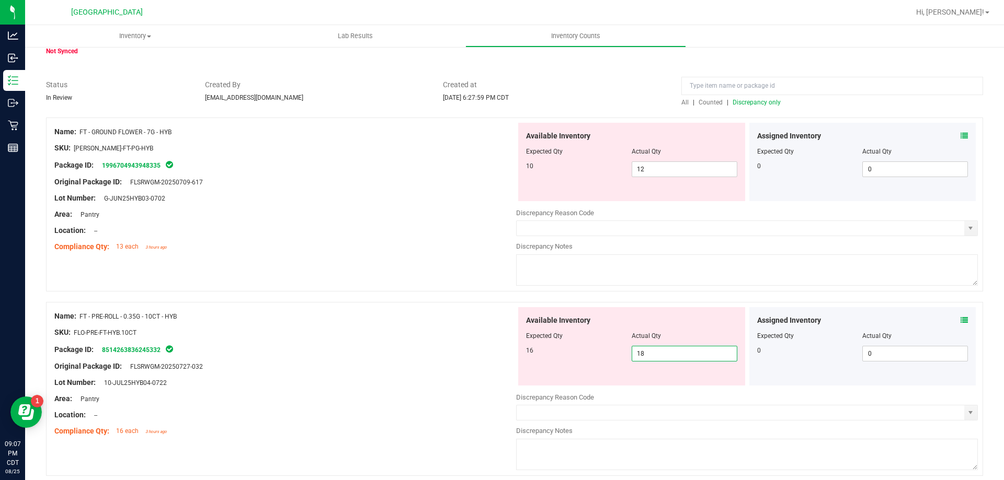
click at [651, 358] on span "18 18" at bounding box center [684, 354] width 106 height 16
type input "16"
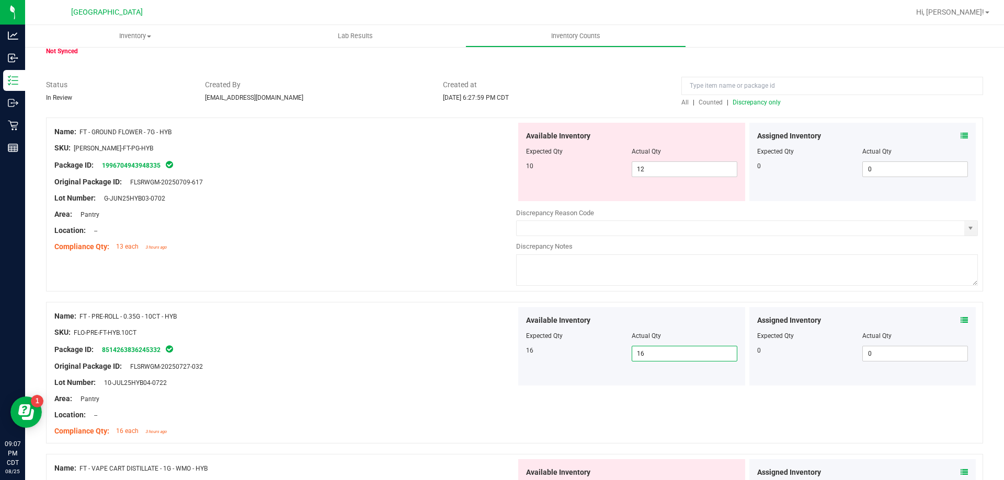
click at [960, 140] on span at bounding box center [963, 136] width 7 height 11
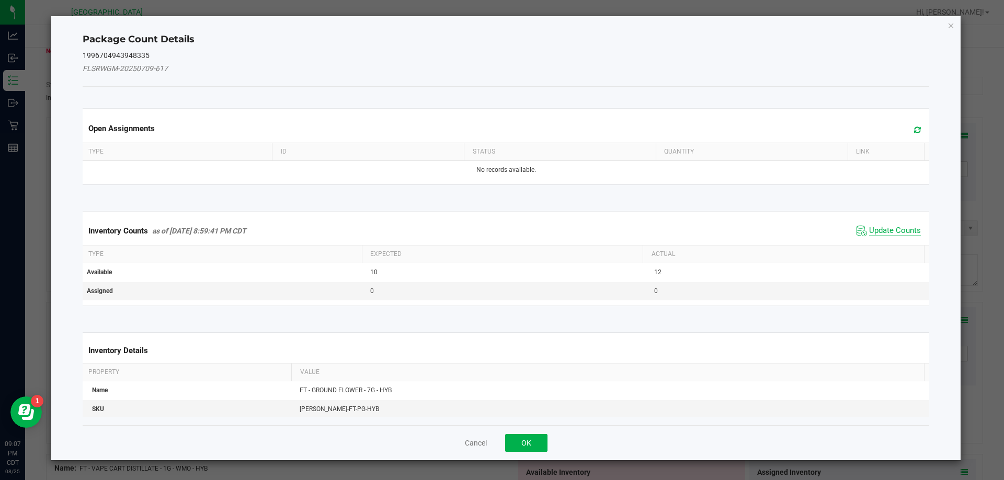
click at [880, 232] on span "Update Counts" at bounding box center [895, 231] width 52 height 10
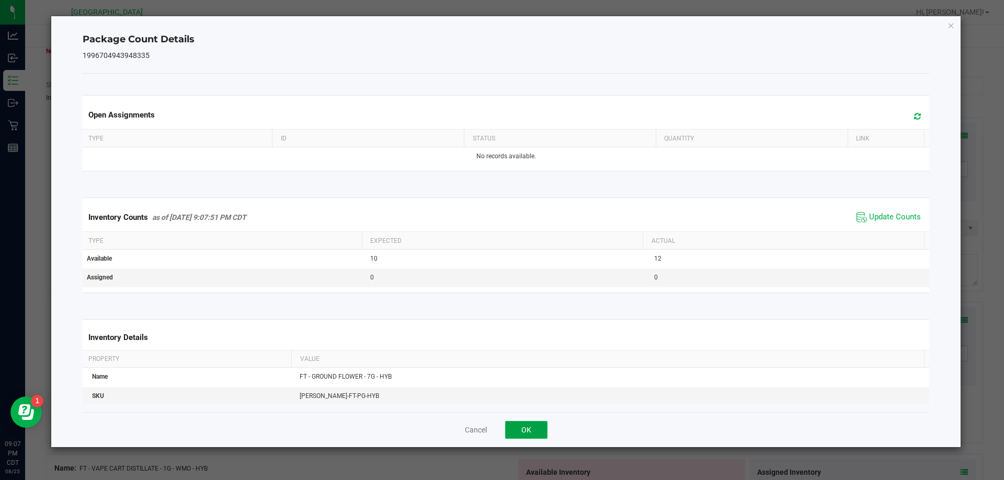
click at [535, 428] on button "OK" at bounding box center [526, 430] width 42 height 18
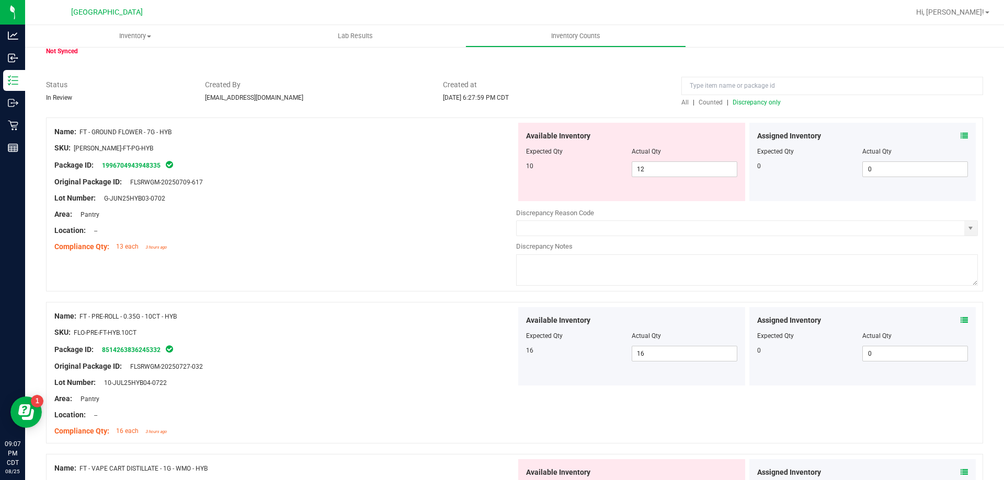
click at [739, 102] on span "Discrepancy only" at bounding box center [756, 102] width 48 height 7
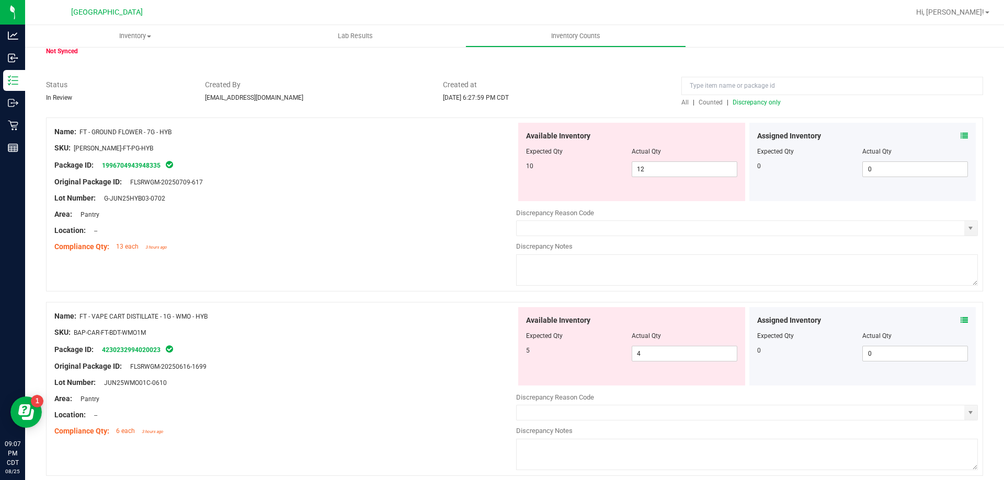
scroll to position [0, 0]
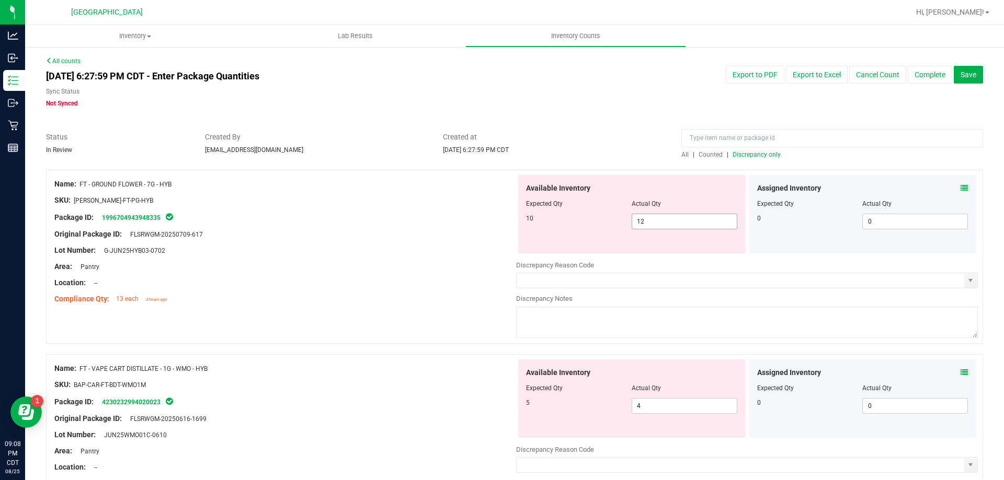
click at [645, 224] on span "12 12" at bounding box center [684, 222] width 106 height 16
type input "1"
click at [760, 154] on span "Discrepancy only" at bounding box center [756, 154] width 48 height 7
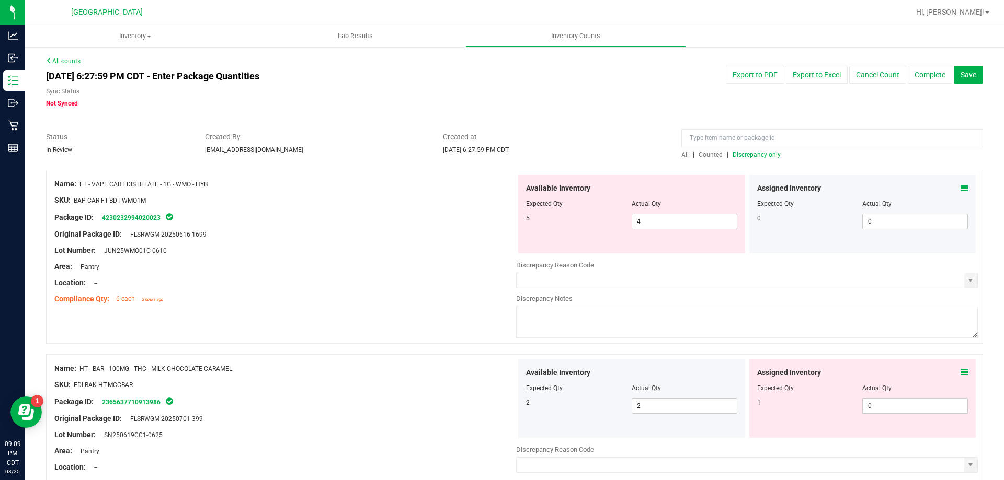
click at [960, 185] on div "Assigned Inventory Expected Qty Actual Qty 0 0 0" at bounding box center [862, 214] width 227 height 78
click at [960, 189] on icon at bounding box center [963, 188] width 7 height 7
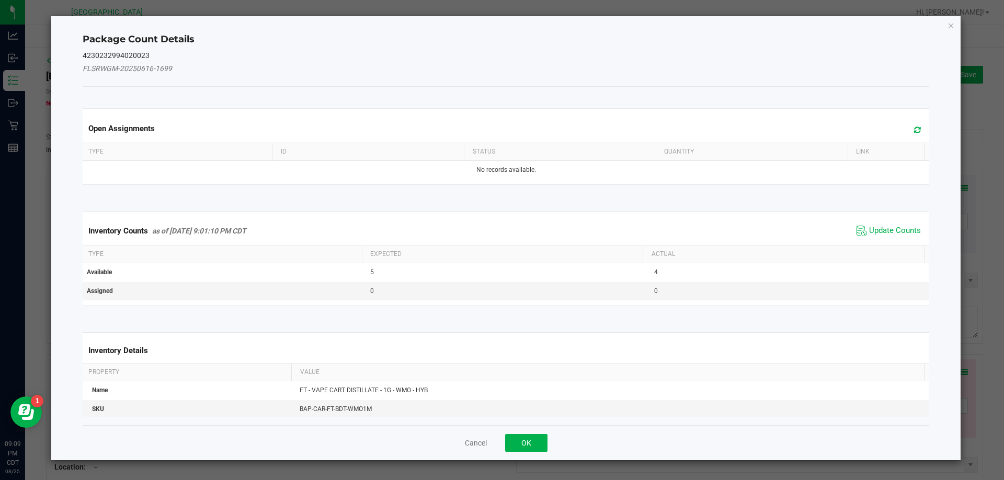
click at [897, 224] on span "Update Counts" at bounding box center [889, 231] width 70 height 16
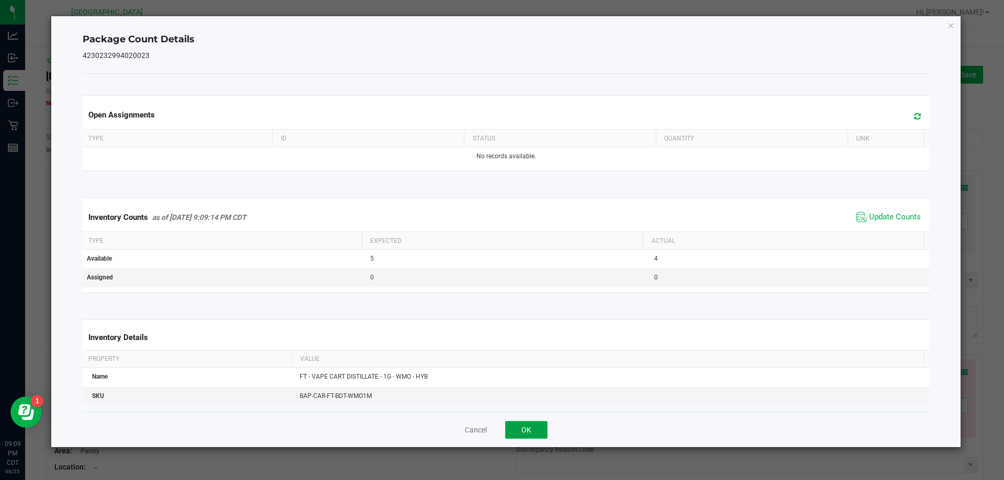
click at [543, 427] on button "OK" at bounding box center [526, 430] width 42 height 18
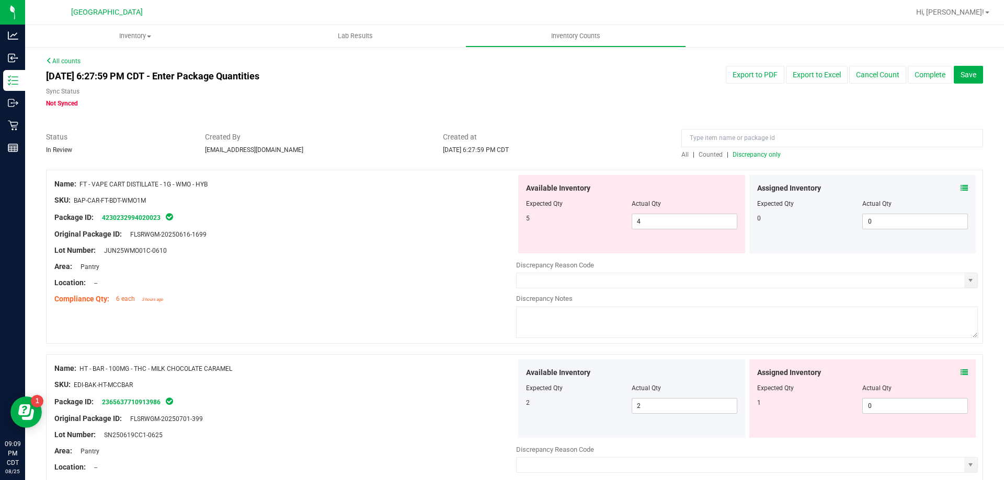
click at [960, 375] on icon at bounding box center [963, 372] width 7 height 7
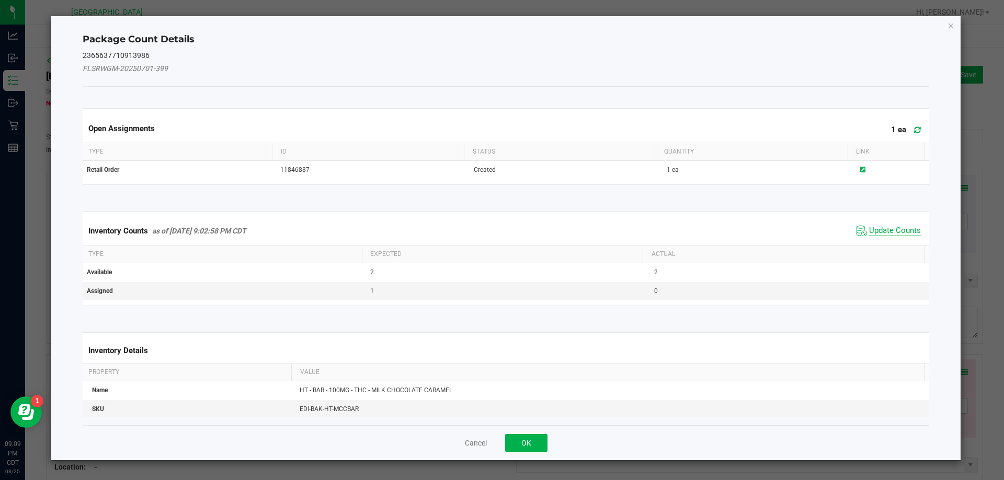
click at [869, 227] on span "Update Counts" at bounding box center [895, 231] width 52 height 10
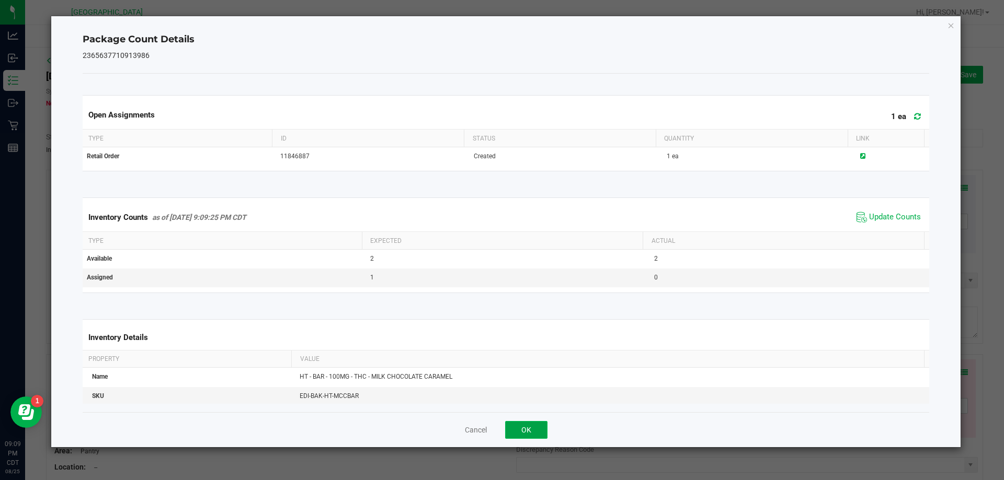
click at [530, 428] on button "OK" at bounding box center [526, 430] width 42 height 18
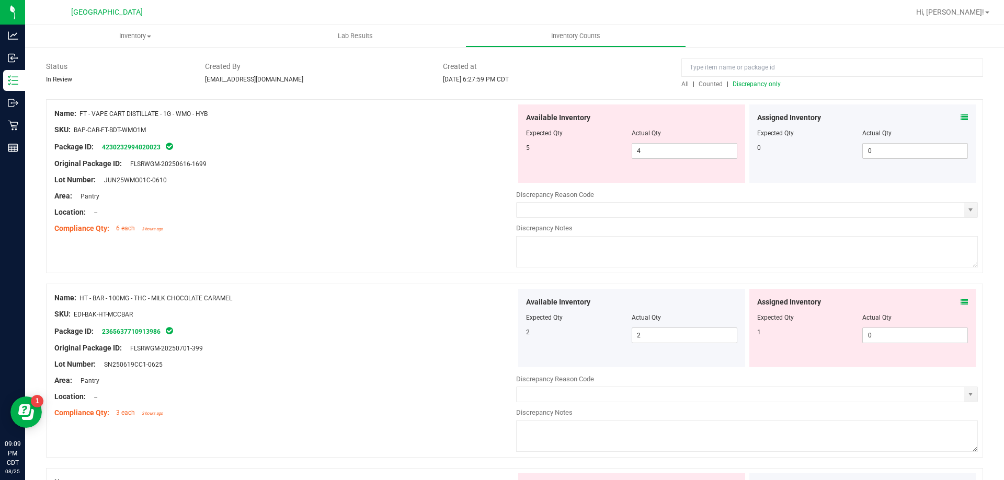
scroll to position [209, 0]
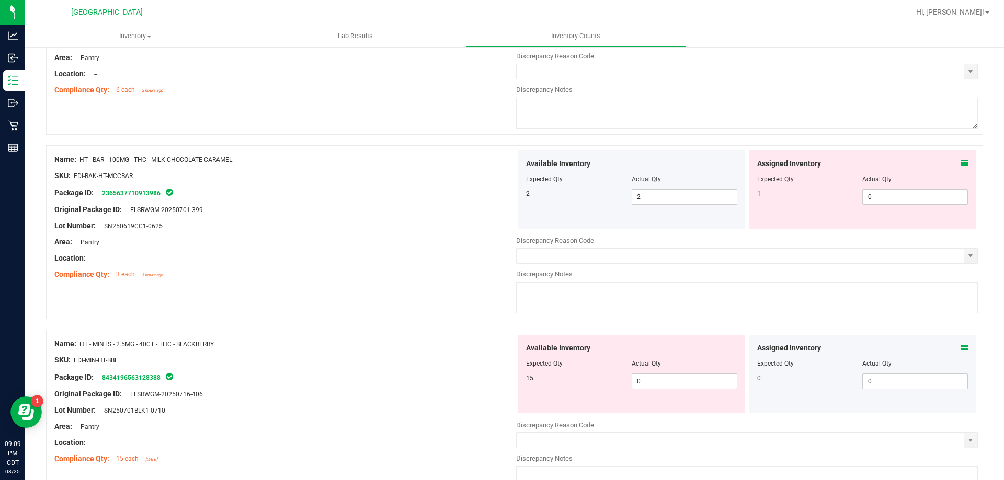
click at [960, 167] on icon at bounding box center [963, 163] width 7 height 7
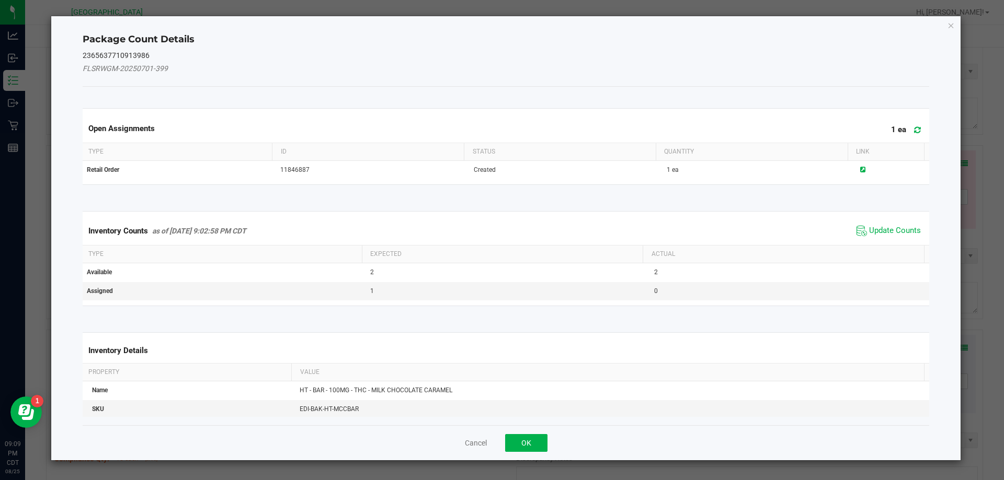
click at [892, 237] on span "Update Counts" at bounding box center [889, 231] width 70 height 16
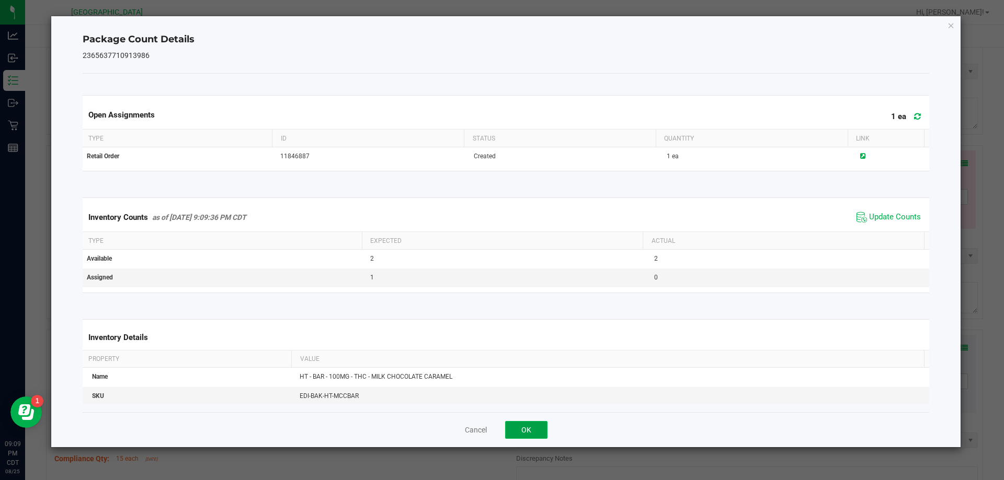
click at [524, 431] on button "OK" at bounding box center [526, 430] width 42 height 18
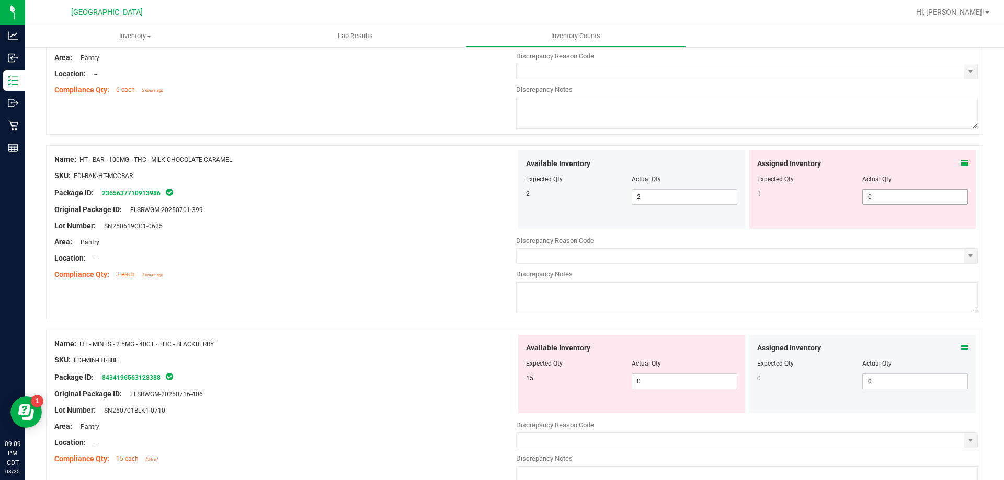
click at [914, 203] on span "0 0" at bounding box center [915, 197] width 106 height 16
type input "1"
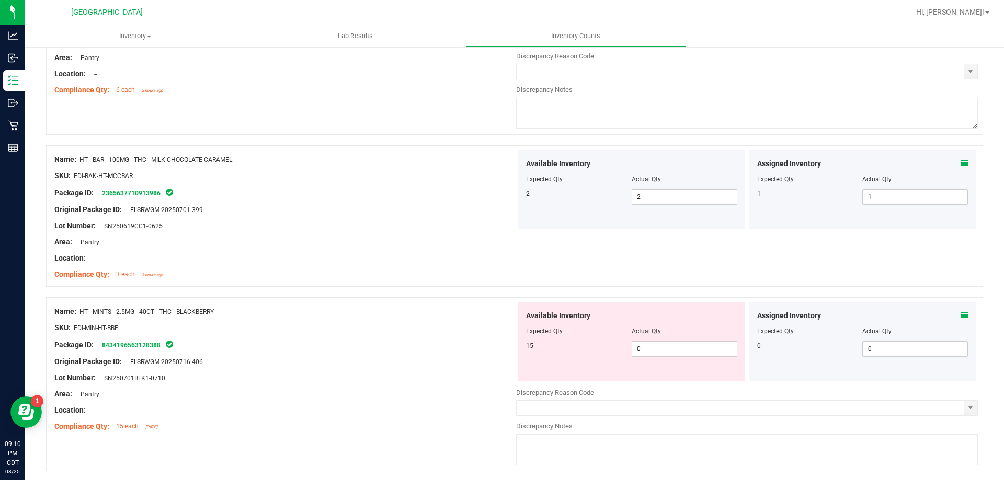
click at [960, 165] on icon at bounding box center [963, 163] width 7 height 7
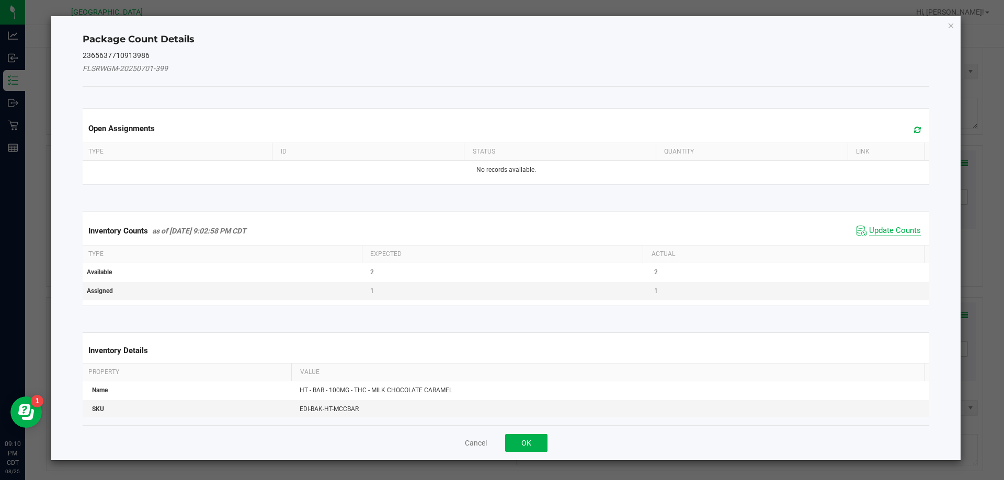
click at [880, 230] on span "Update Counts" at bounding box center [895, 231] width 52 height 10
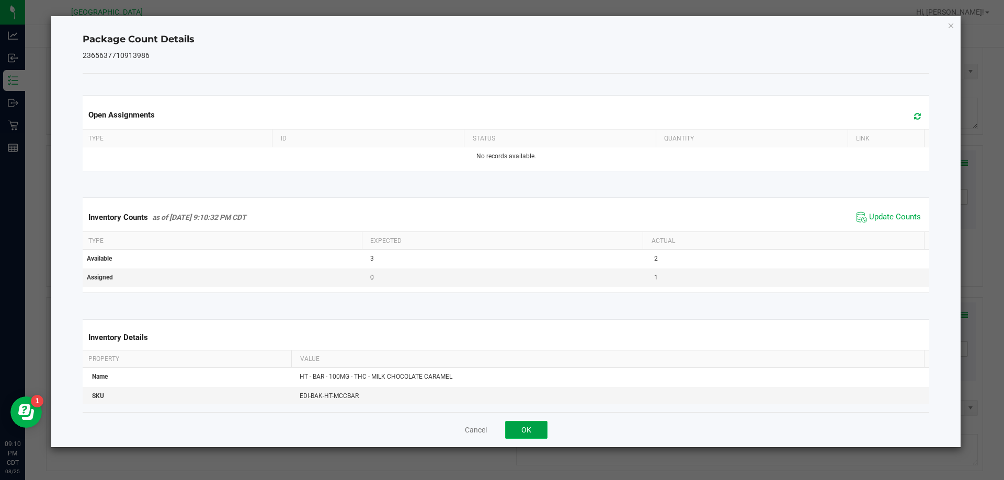
click at [533, 424] on button "OK" at bounding box center [526, 430] width 42 height 18
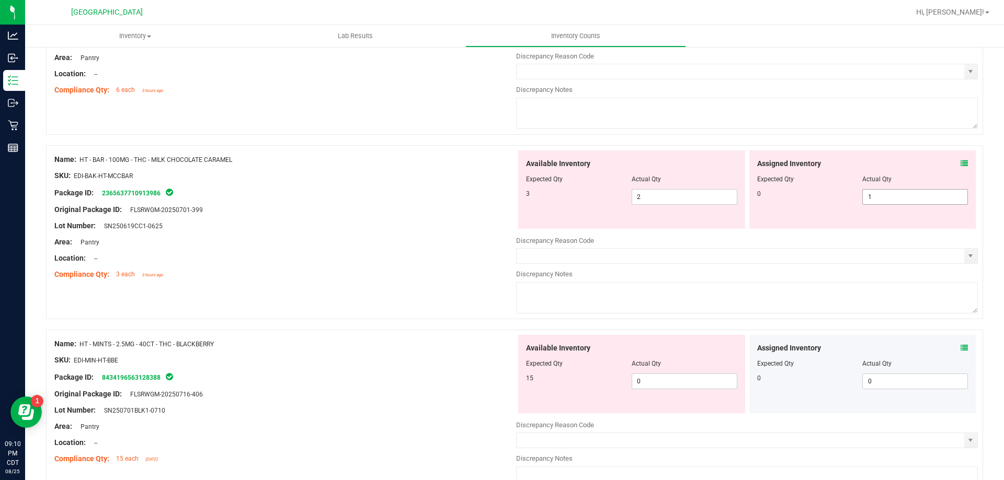
click at [940, 202] on span "1 1" at bounding box center [915, 197] width 106 height 16
click at [712, 194] on span "2 2" at bounding box center [684, 197] width 106 height 16
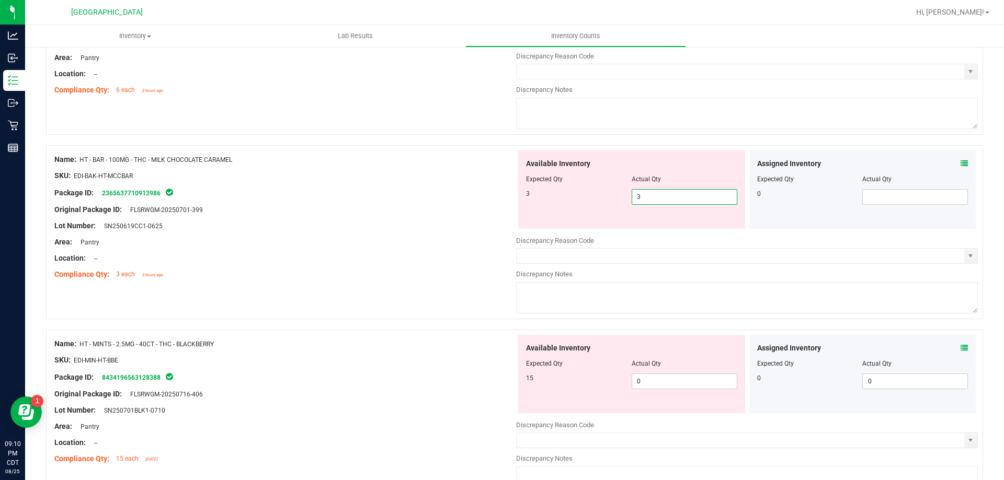
type input "2"
type input "3"
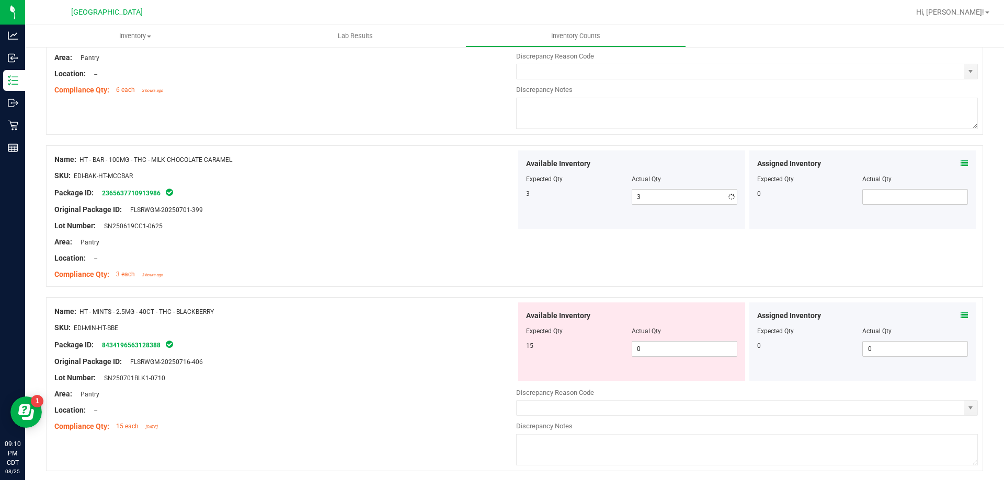
click at [486, 222] on div "Lot Number: SN250619CC1-0625" at bounding box center [285, 226] width 462 height 11
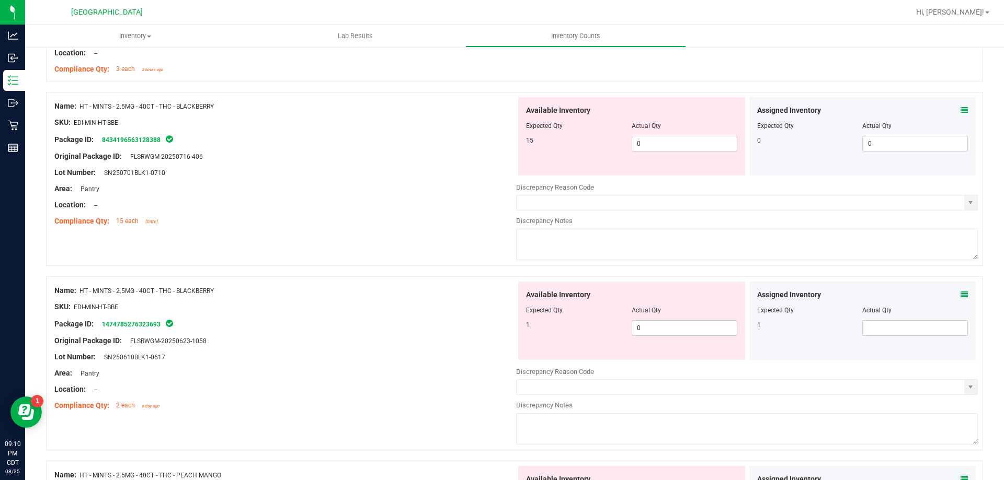
scroll to position [418, 0]
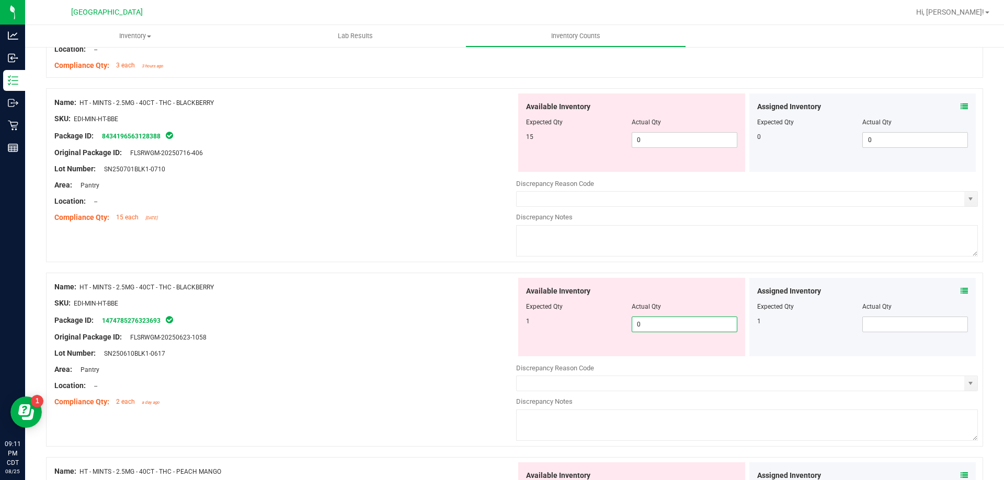
click at [661, 323] on span "0 0" at bounding box center [684, 325] width 106 height 16
type input "1"
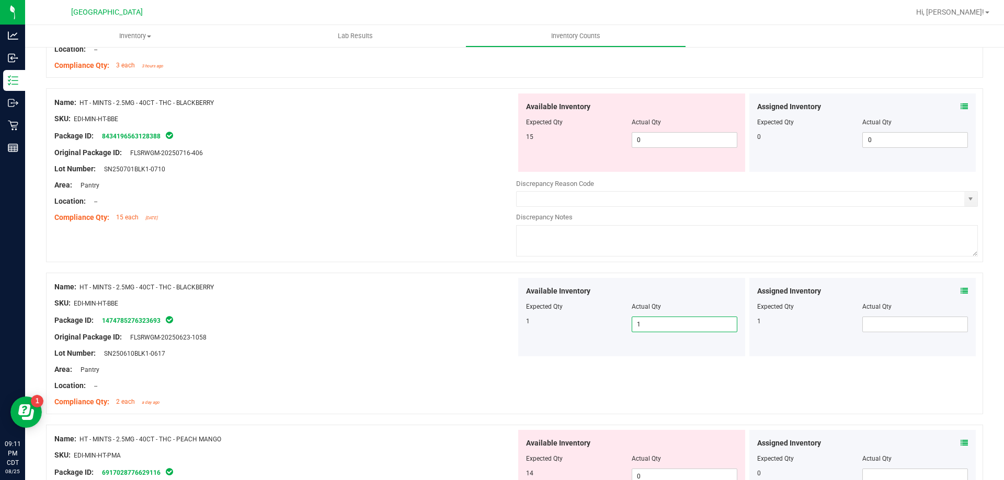
click at [960, 106] on div "Assigned Inventory Expected Qty Actual Qty 0 0 0" at bounding box center [862, 133] width 227 height 78
click at [960, 106] on icon at bounding box center [963, 106] width 7 height 7
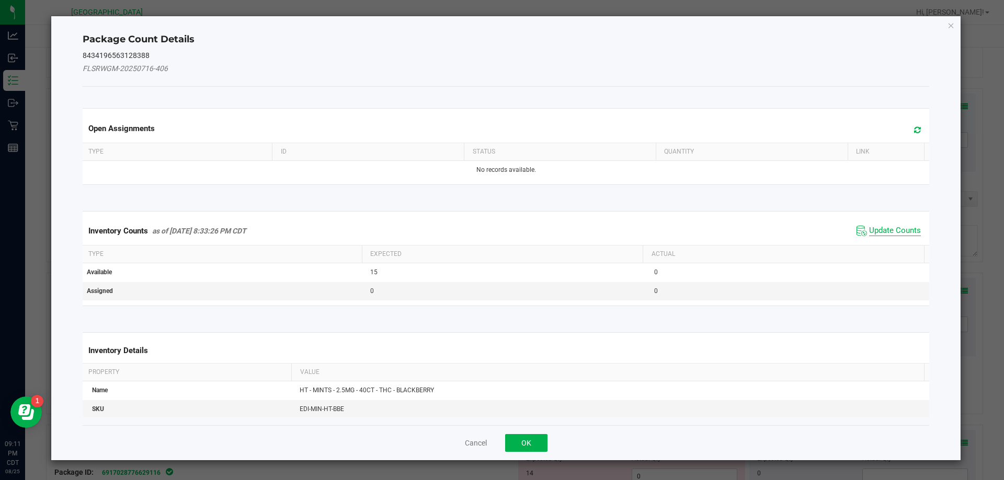
click at [889, 228] on span "Update Counts" at bounding box center [895, 231] width 52 height 10
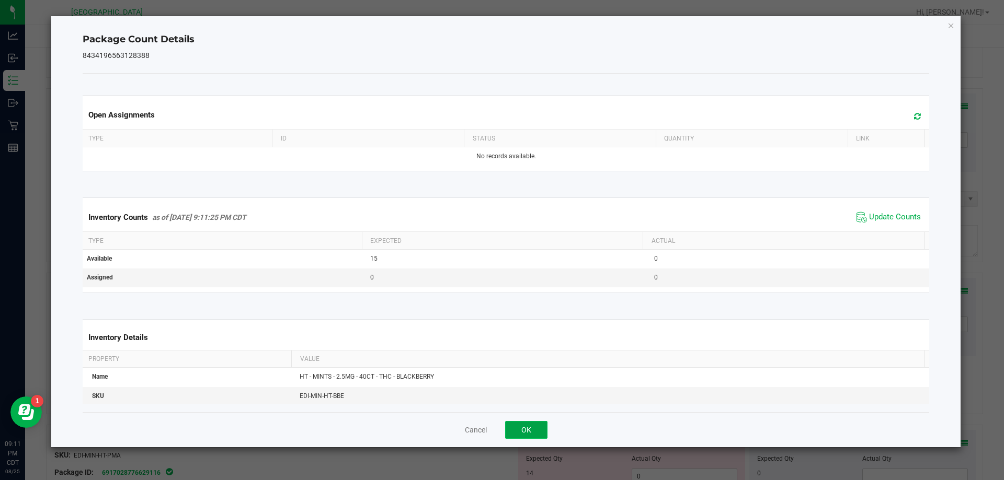
click at [527, 434] on button "OK" at bounding box center [526, 430] width 42 height 18
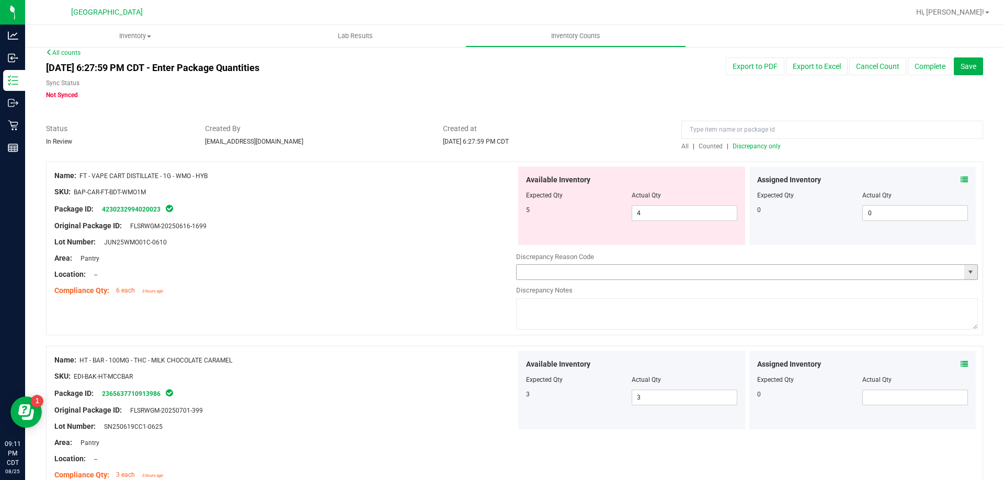
scroll to position [0, 0]
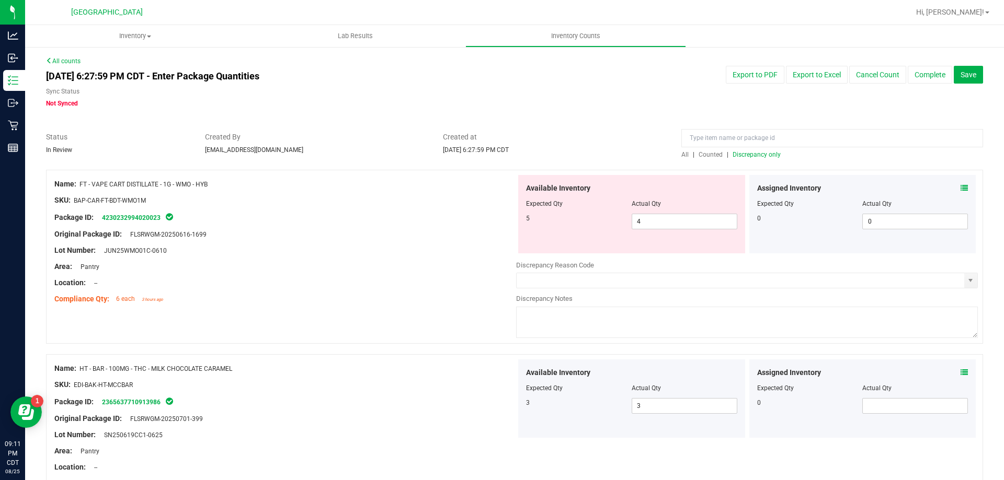
click at [745, 157] on span "Discrepancy only" at bounding box center [756, 154] width 48 height 7
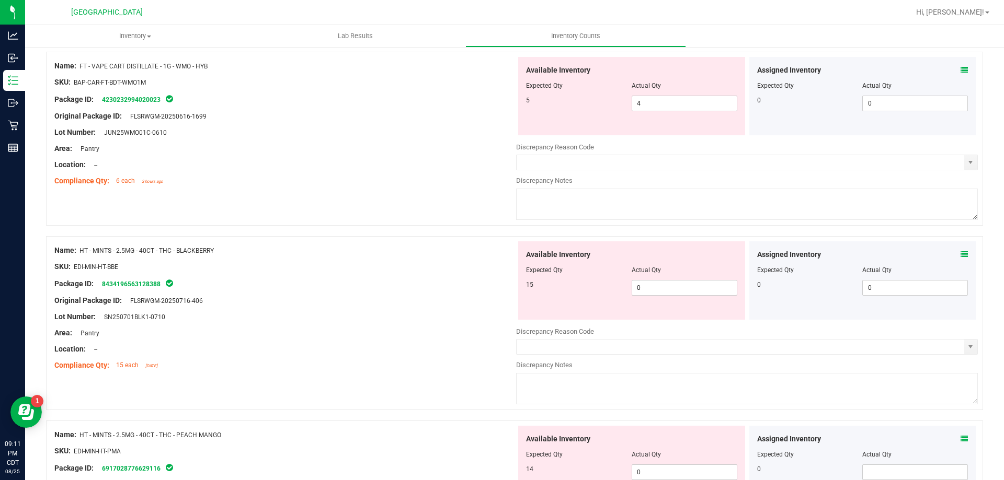
scroll to position [157, 0]
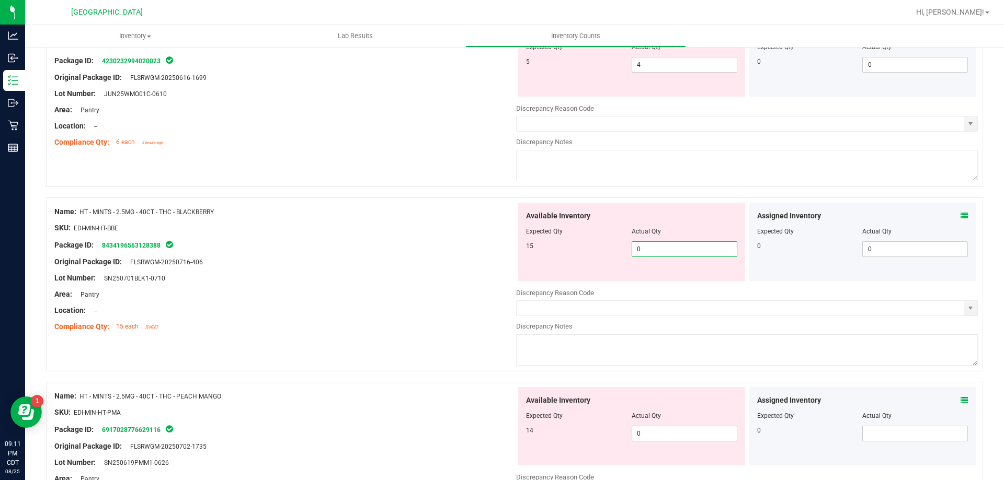
click at [676, 255] on span "0 0" at bounding box center [684, 250] width 106 height 16
type input "0"
type input "15"
click at [434, 269] on div at bounding box center [285, 270] width 462 height 5
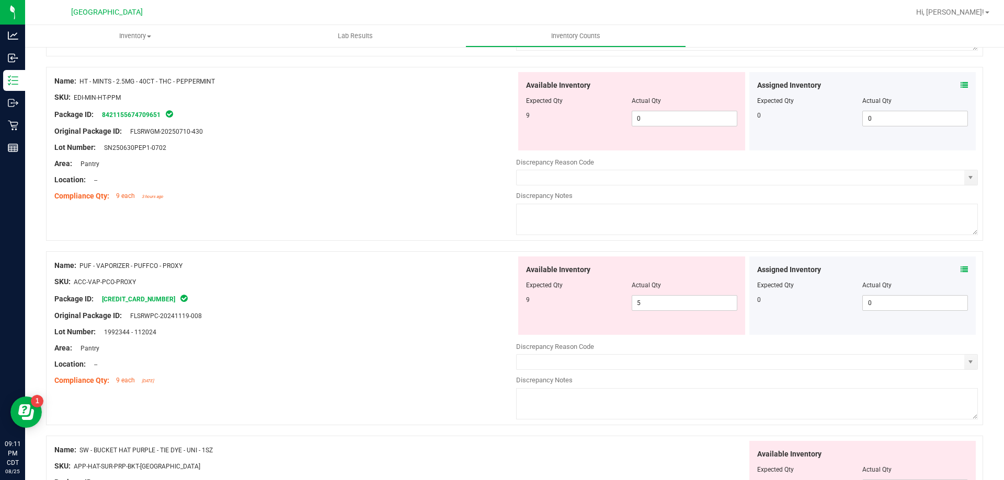
scroll to position [627, 0]
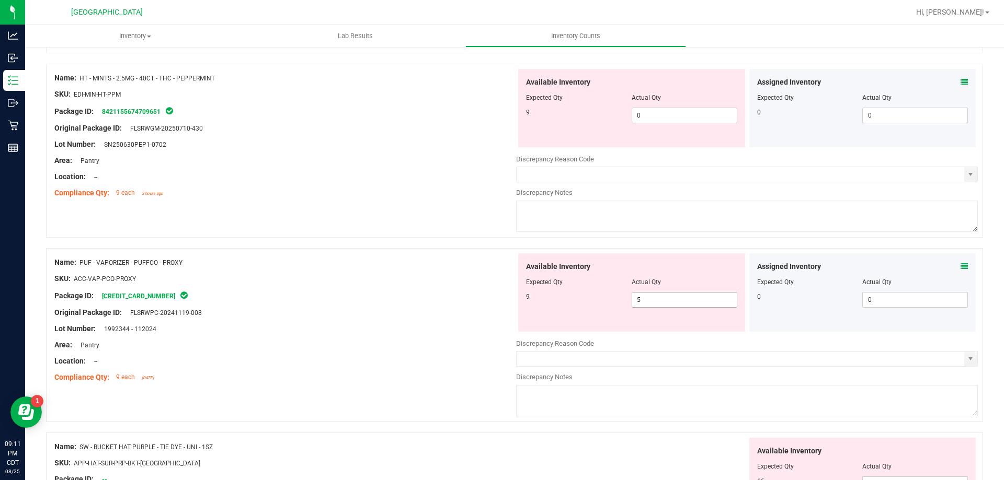
click at [654, 303] on span "5 5" at bounding box center [684, 300] width 106 height 16
type input "9"
click at [320, 299] on div "Package ID: 6539621150199156" at bounding box center [285, 296] width 462 height 13
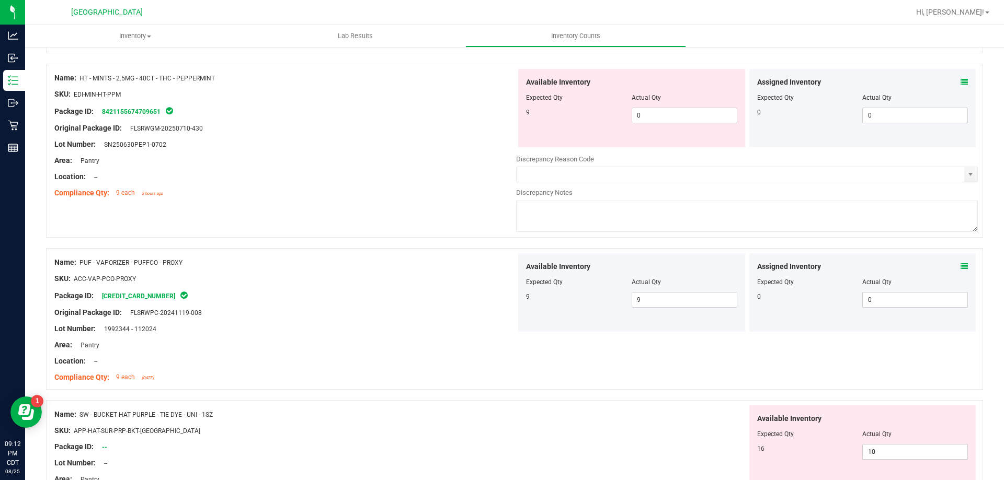
scroll to position [889, 0]
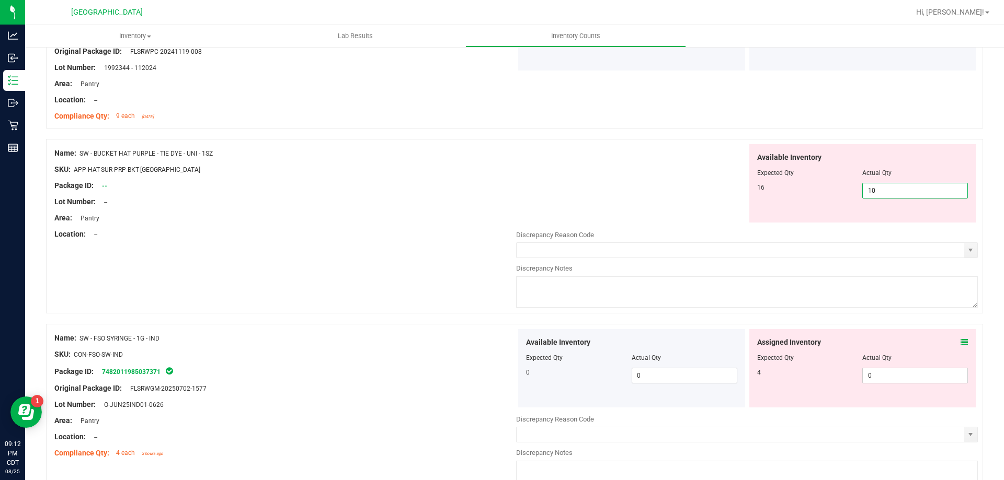
click at [903, 195] on span "10 10" at bounding box center [915, 191] width 106 height 16
type input "16"
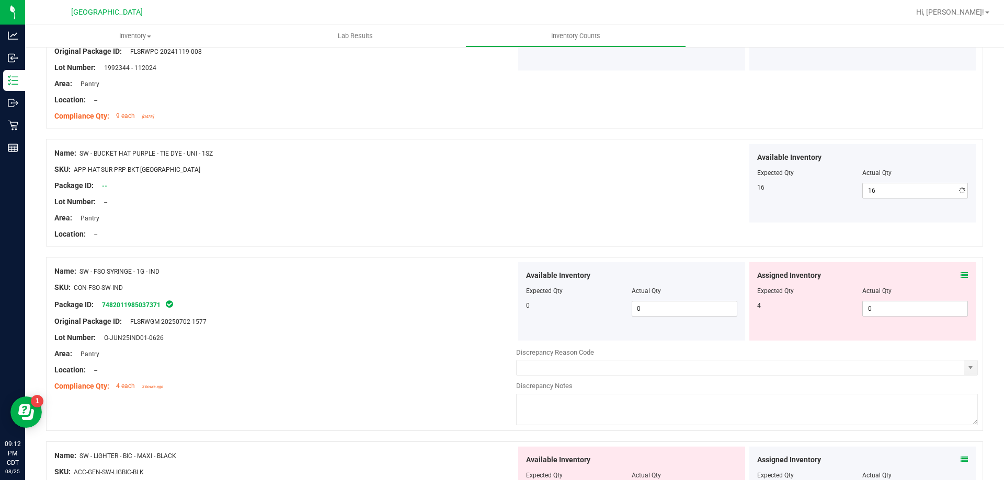
click at [335, 243] on div "Name: SW - BUCKET HAT PURPLE - TIE DYE - UNI - 1SZ SKU: APP-HAT-SUR-PRP-BKT-UNI…" at bounding box center [285, 193] width 462 height 99
click at [958, 275] on div "Assigned Inventory Expected Qty Actual Qty 4 0 0" at bounding box center [862, 301] width 227 height 78
click at [960, 275] on icon at bounding box center [963, 275] width 7 height 7
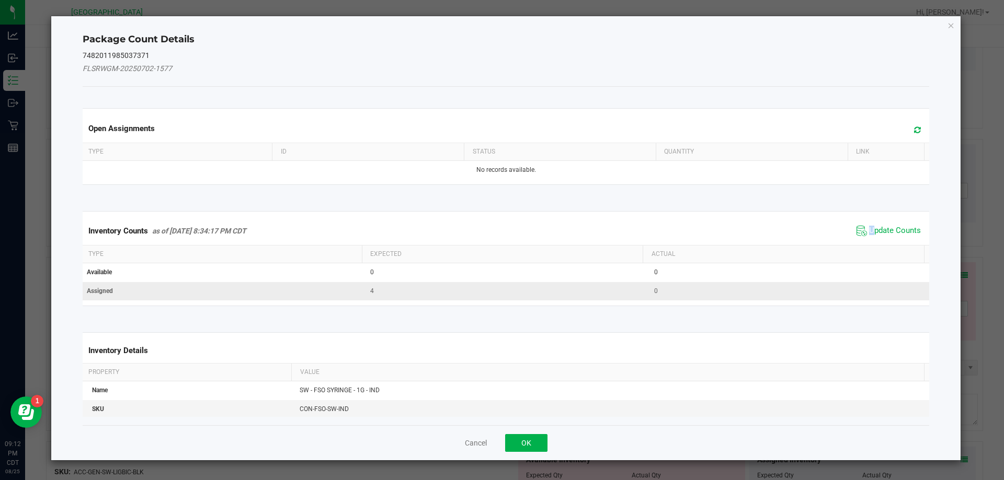
drag, startPoint x: 863, startPoint y: 227, endPoint x: 763, endPoint y: 286, distance: 116.5
click at [869, 227] on span "Update Counts" at bounding box center [895, 231] width 52 height 10
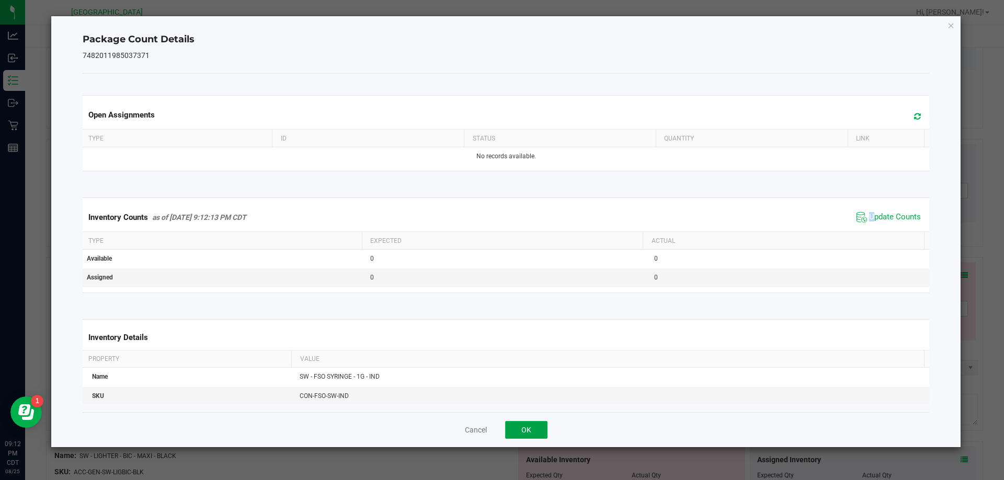
click at [524, 431] on button "OK" at bounding box center [526, 430] width 42 height 18
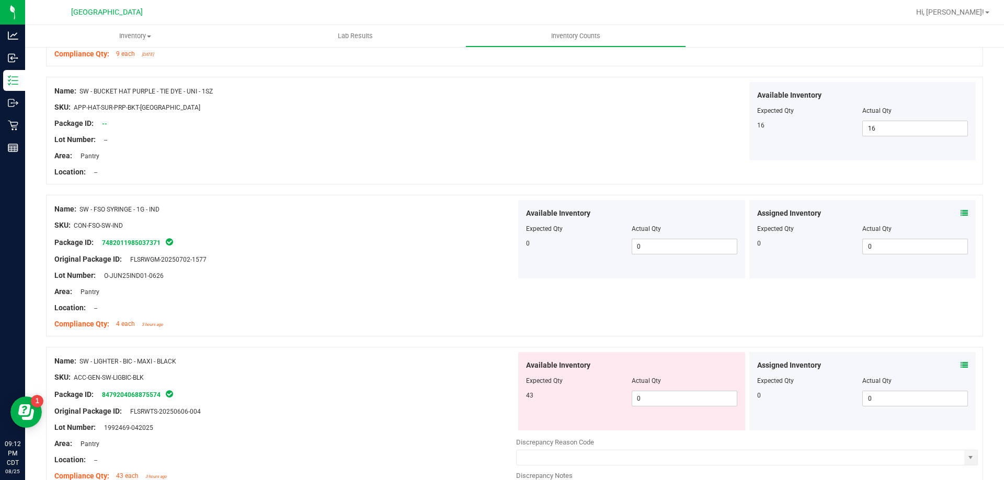
scroll to position [1098, 0]
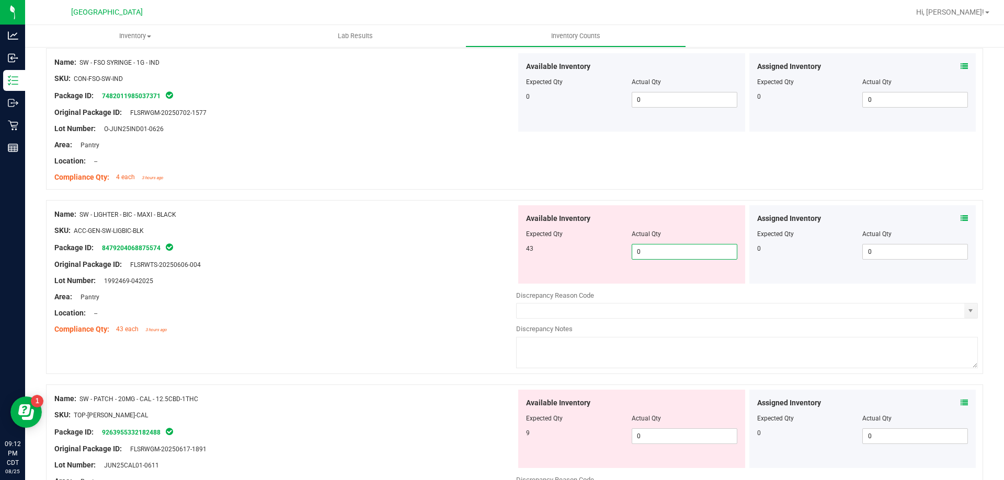
click at [682, 255] on span "0 0" at bounding box center [684, 252] width 106 height 16
type input "43"
click at [403, 296] on div "Area: Pantry" at bounding box center [285, 297] width 462 height 11
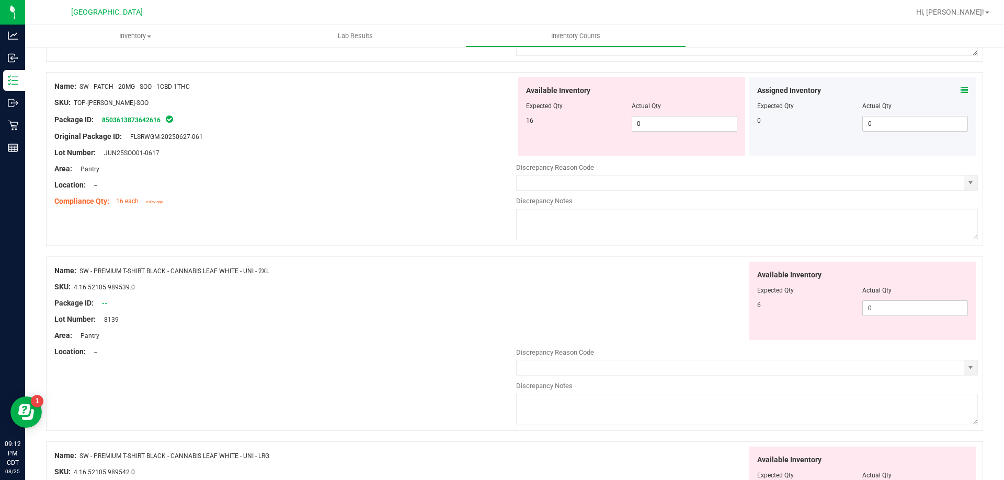
scroll to position [1777, 0]
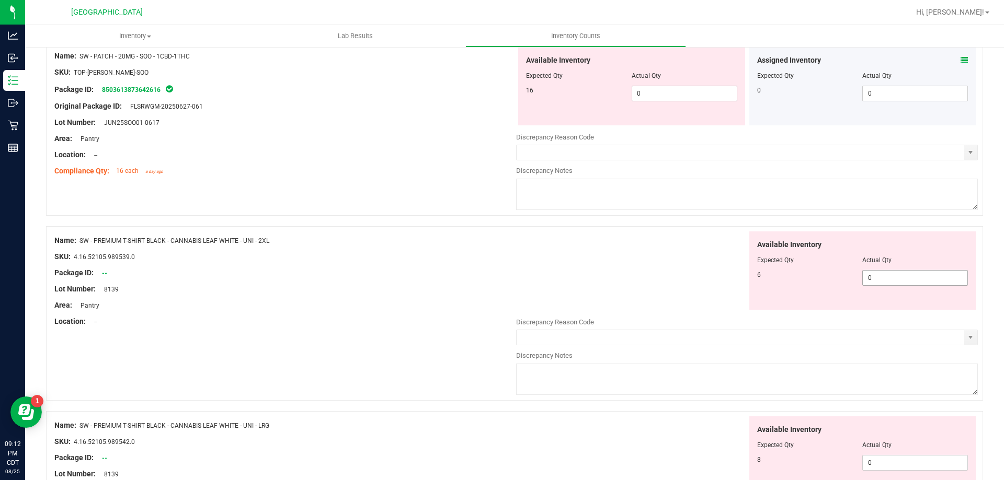
click at [909, 280] on span "0 0" at bounding box center [915, 278] width 106 height 16
type input "6"
click at [408, 277] on div "Package ID: --" at bounding box center [285, 273] width 462 height 11
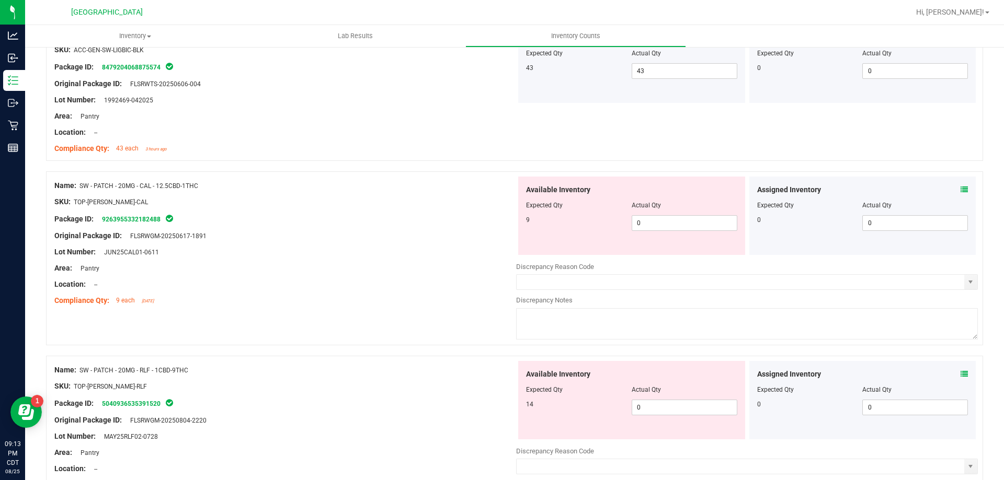
scroll to position [1307, 0]
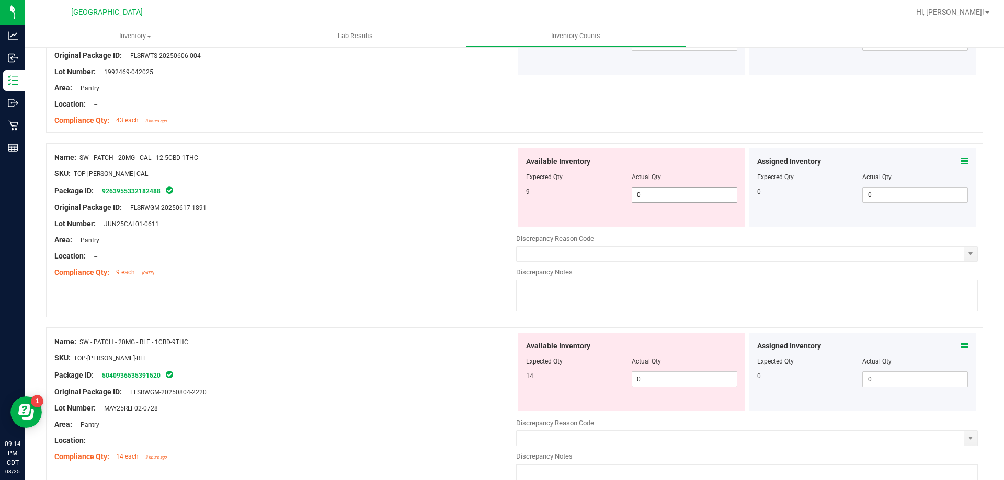
click at [669, 192] on span "0 0" at bounding box center [684, 195] width 106 height 16
type input "99263955332182488"
type input "10,000,000,000"
type input "10000000000"
click at [654, 176] on span "Actual Qty" at bounding box center [645, 177] width 29 height 7
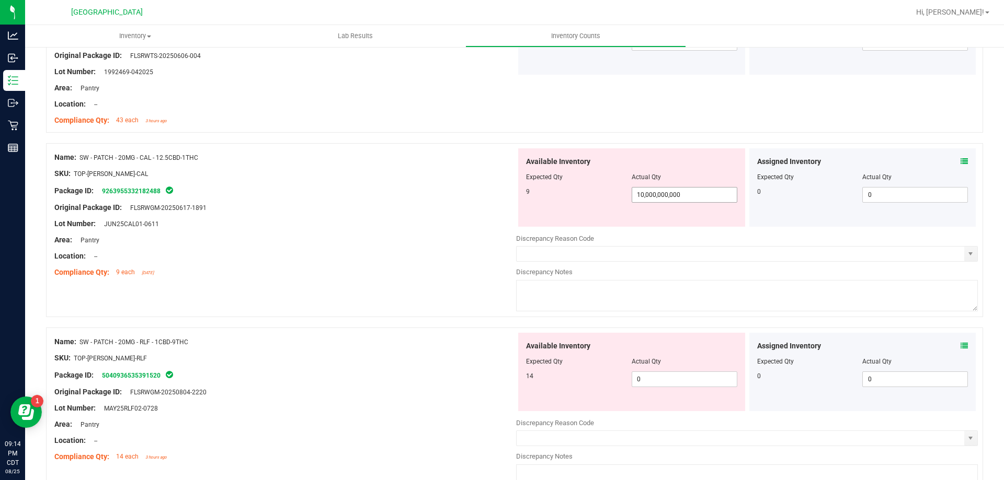
drag, startPoint x: 688, startPoint y: 192, endPoint x: 361, endPoint y: 192, distance: 326.7
click at [361, 192] on div "Name: SW - PATCH - 20MG - CAL - 12.5CBD-1THC SKU: TOP-PAT-SW-CAL Package ID: 92…" at bounding box center [514, 230] width 937 height 174
type input "9"
click at [352, 192] on div "Package ID: 9263955332182488" at bounding box center [285, 191] width 462 height 13
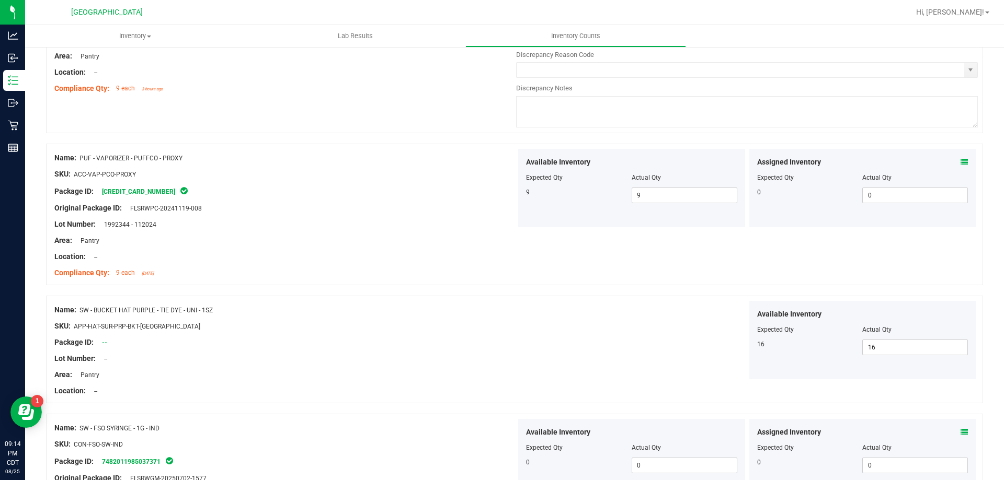
scroll to position [418, 0]
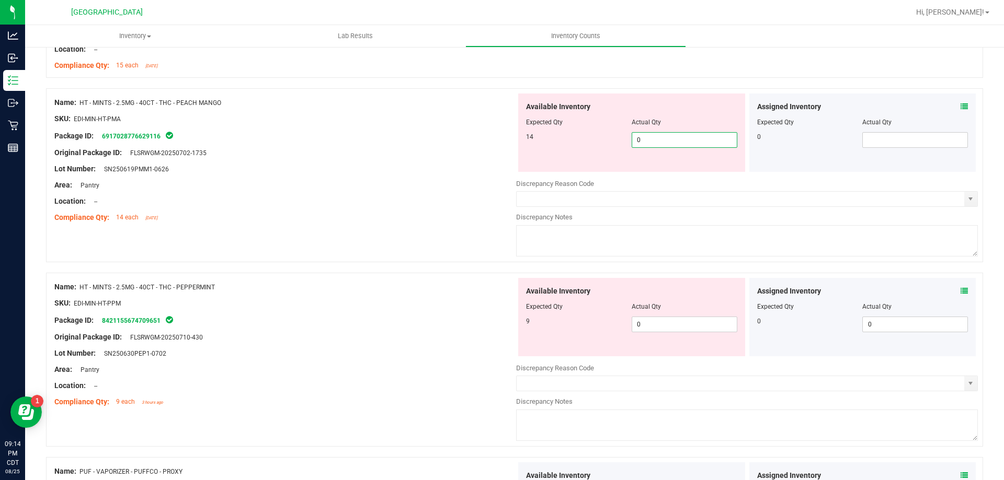
click at [650, 139] on span "0 0" at bounding box center [684, 140] width 106 height 16
type input "14"
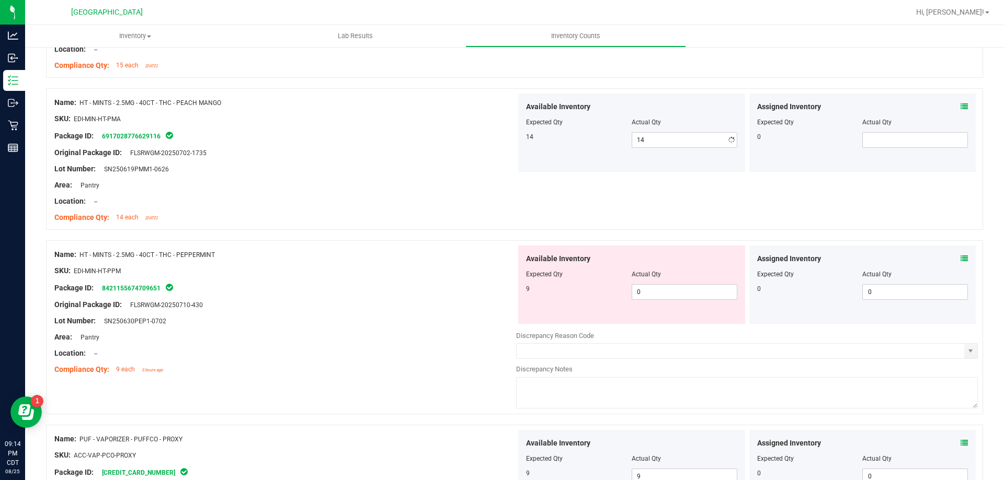
click at [431, 216] on div "Compliance Qty: 14 each 2 days ago" at bounding box center [285, 217] width 462 height 11
click at [677, 296] on span "0 0" at bounding box center [684, 292] width 106 height 16
type input "9"
click at [304, 306] on div "Original Package ID: FLSRWGM-20250710-430" at bounding box center [285, 305] width 462 height 11
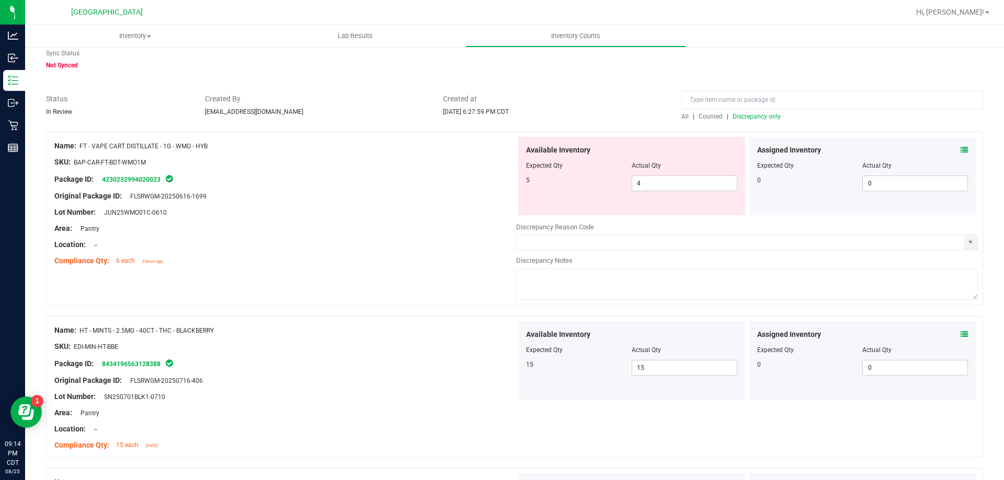
scroll to position [0, 0]
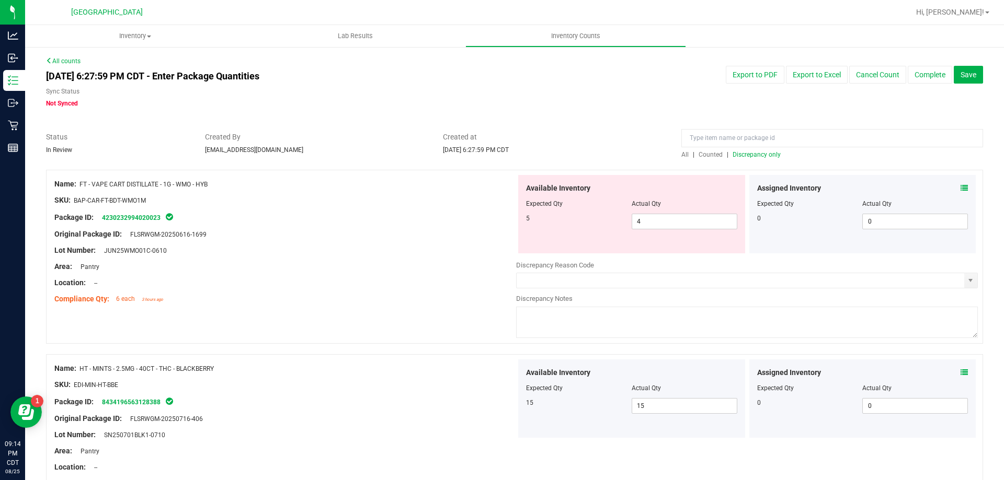
click at [738, 153] on span "Discrepancy only" at bounding box center [756, 154] width 48 height 7
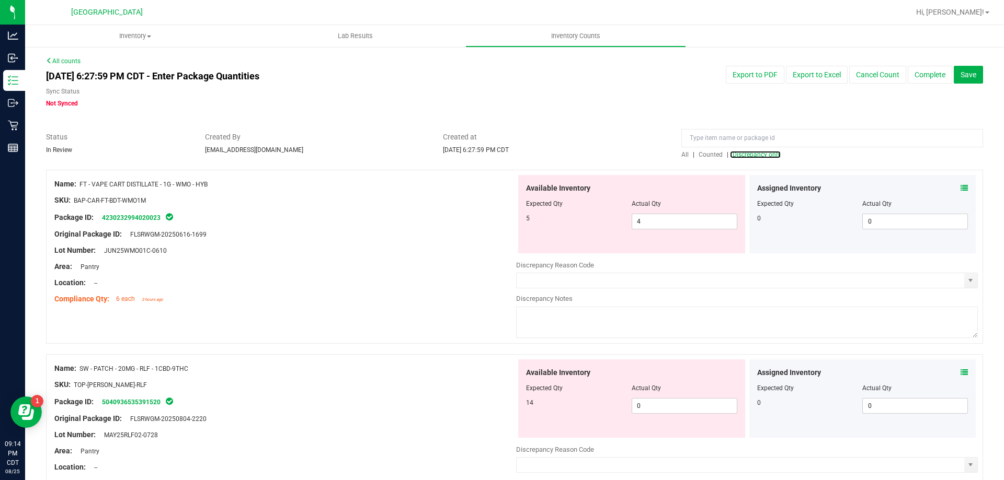
scroll to position [314, 0]
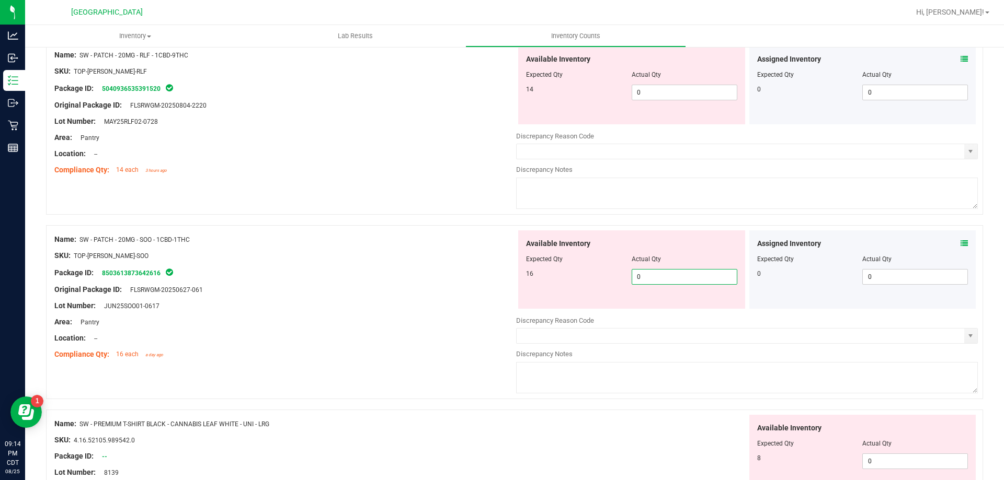
click at [662, 276] on span "0 0" at bounding box center [684, 277] width 106 height 16
type input "17"
type input "16"
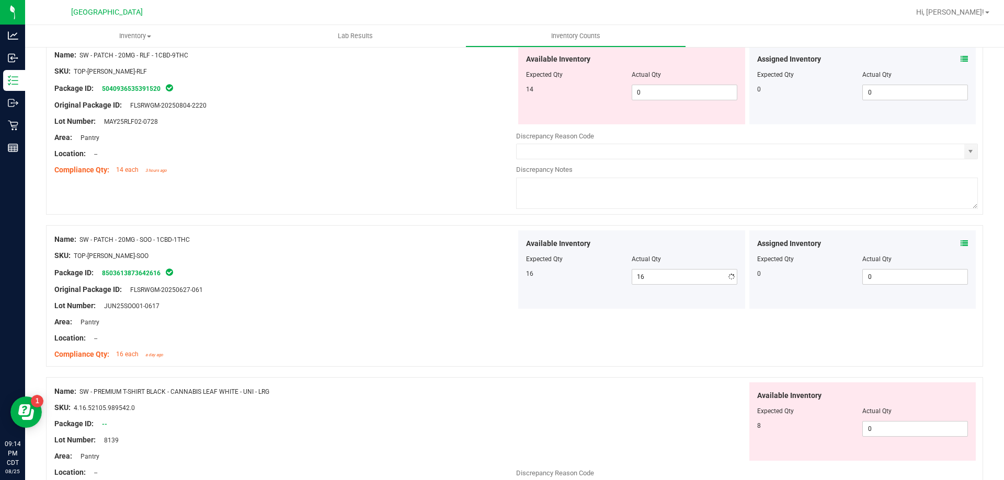
click at [400, 272] on div "Package ID: 8503613873642616" at bounding box center [285, 273] width 462 height 13
click at [698, 89] on span "0 0" at bounding box center [684, 93] width 106 height 16
type input "14"
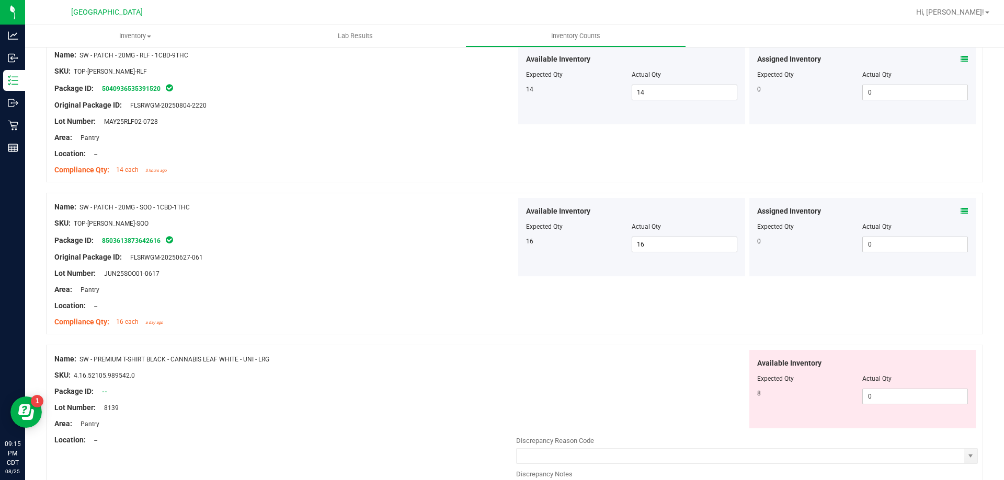
click at [399, 194] on div "Name: SW - PATCH - 20MG - SOO - 1CBD-1THC SKU: TOP-PAT-SW-SOO Package ID: 85036…" at bounding box center [514, 264] width 937 height 142
click at [893, 400] on span "0 0" at bounding box center [915, 397] width 106 height 16
type input "8"
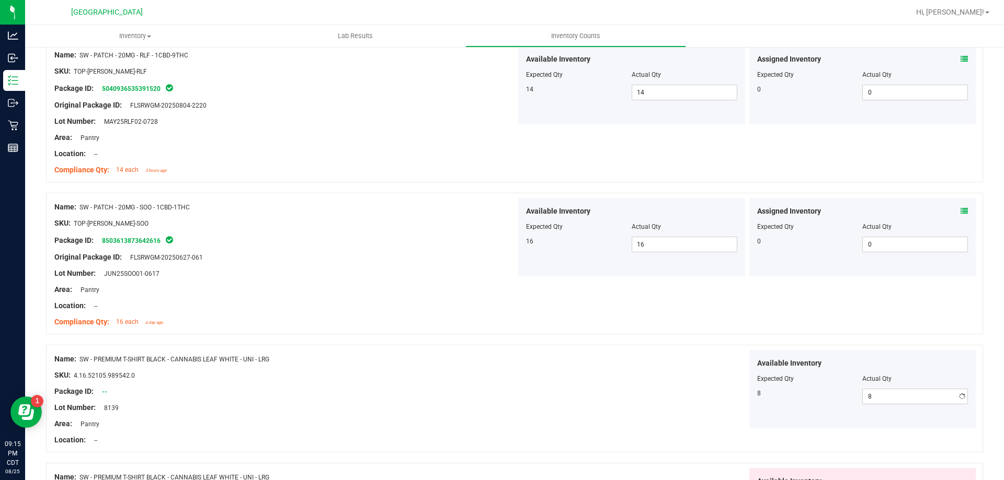
click at [433, 392] on div "Package ID: --" at bounding box center [285, 391] width 462 height 11
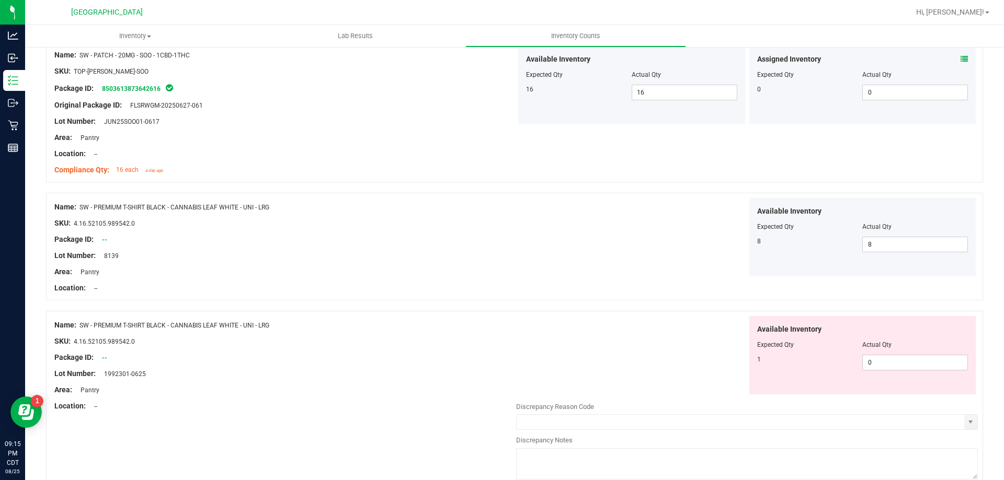
scroll to position [575, 0]
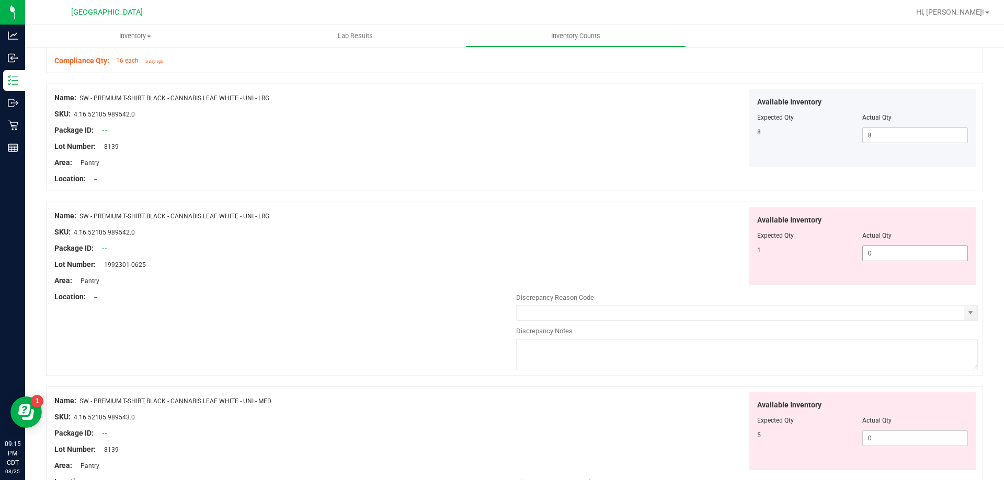
click at [882, 254] on span "0 0" at bounding box center [915, 254] width 106 height 16
type input "1"
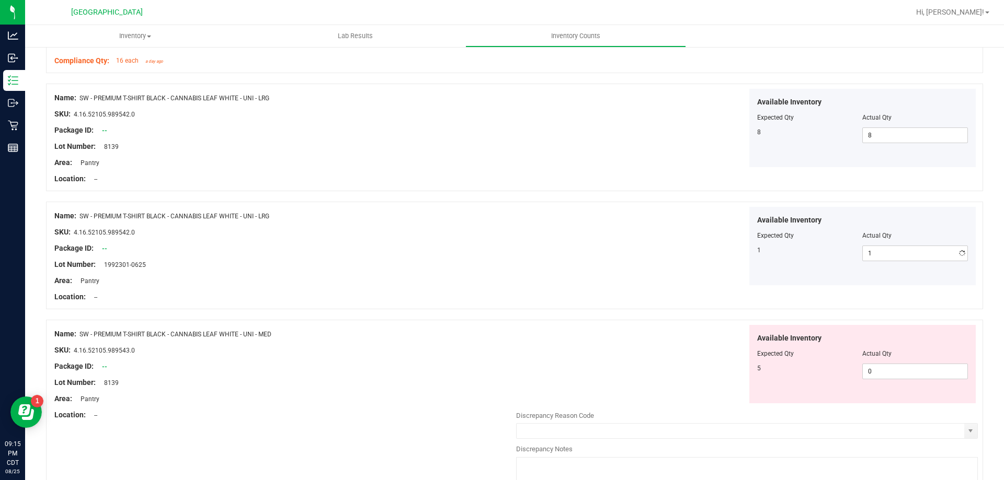
click at [577, 285] on div at bounding box center [631, 285] width 231 height 1
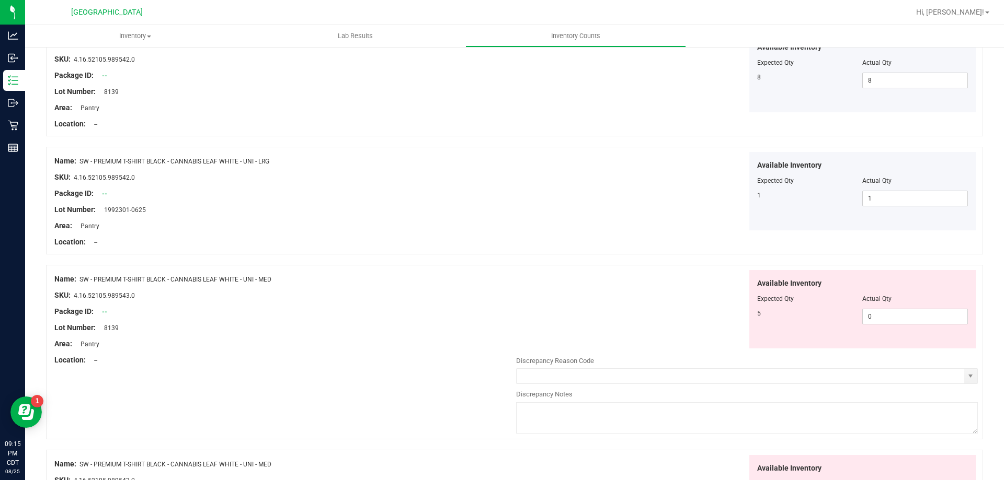
scroll to position [784, 0]
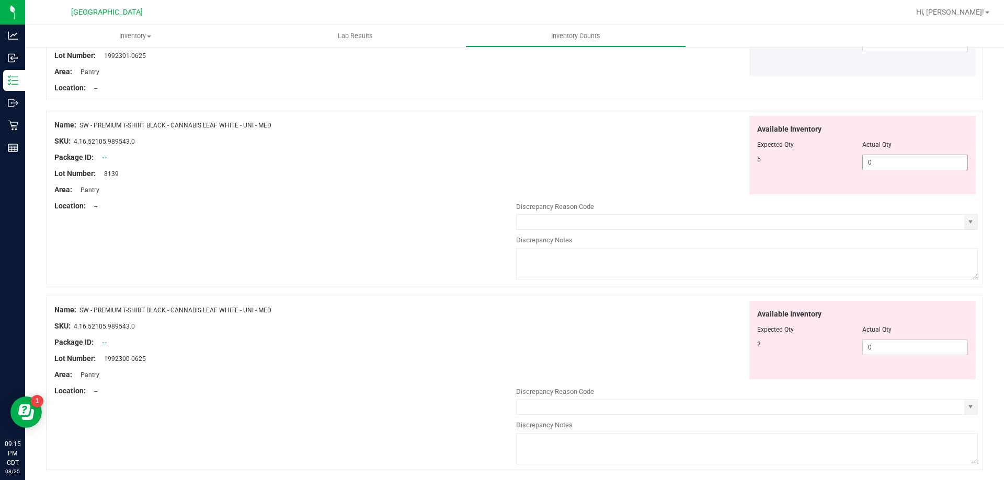
click at [903, 170] on span "0 0" at bounding box center [915, 163] width 106 height 16
click at [901, 162] on span "0 0" at bounding box center [915, 163] width 106 height 16
type input "5"
click at [555, 320] on div "Available Inventory Expected Qty Actual Qty 2 0 0" at bounding box center [747, 384] width 462 height 166
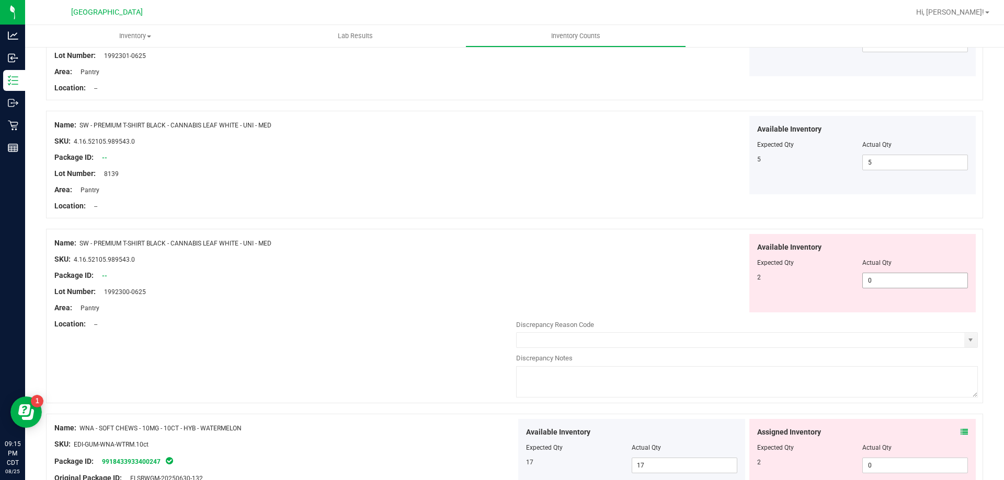
click at [886, 277] on span "0 0" at bounding box center [915, 281] width 106 height 16
type input "2"
click at [594, 297] on div "Available Inventory Expected Qty Actual Qty 2 2 2" at bounding box center [747, 273] width 462 height 79
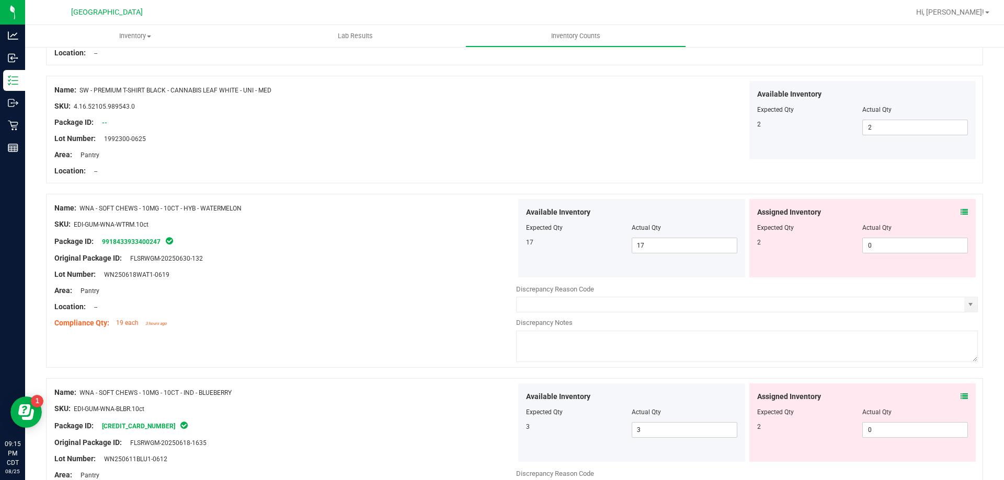
scroll to position [941, 0]
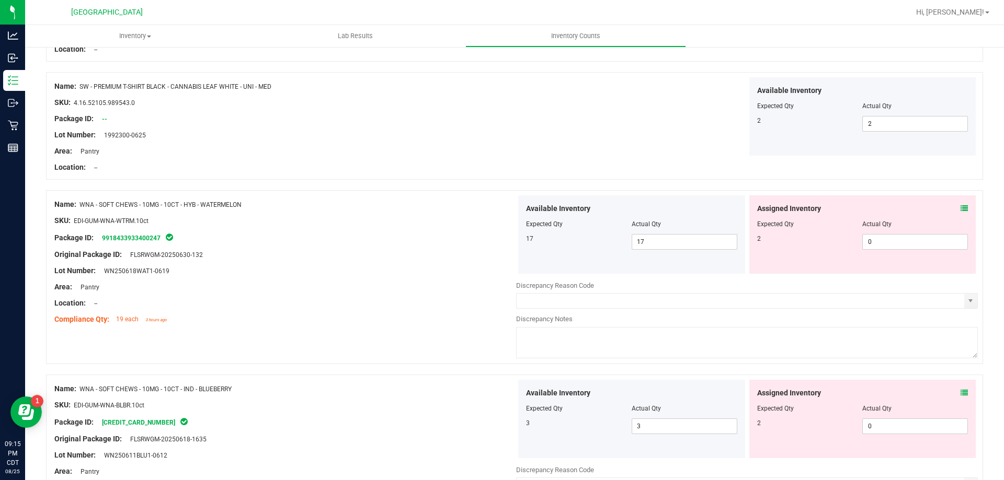
click at [950, 205] on div "Assigned Inventory" at bounding box center [862, 208] width 211 height 11
click at [960, 210] on icon at bounding box center [963, 208] width 7 height 7
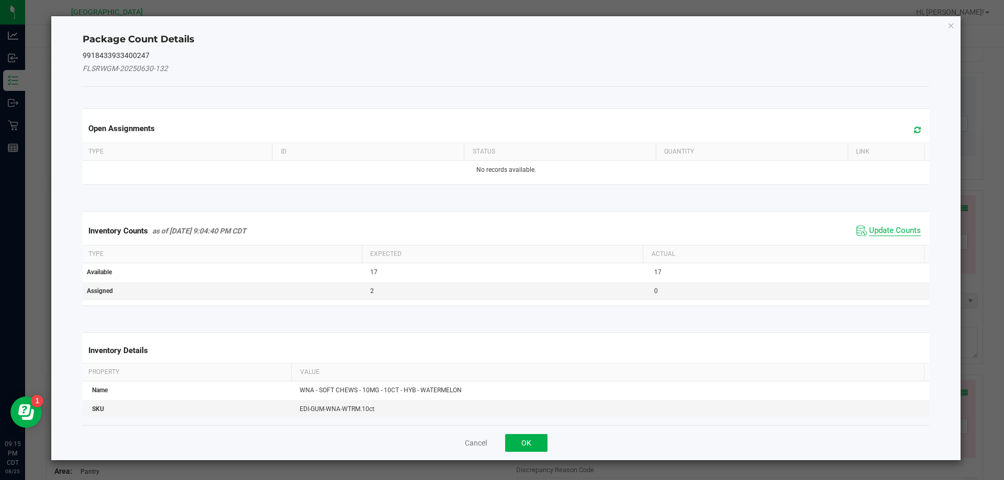
click at [887, 232] on span "Update Counts" at bounding box center [895, 231] width 52 height 10
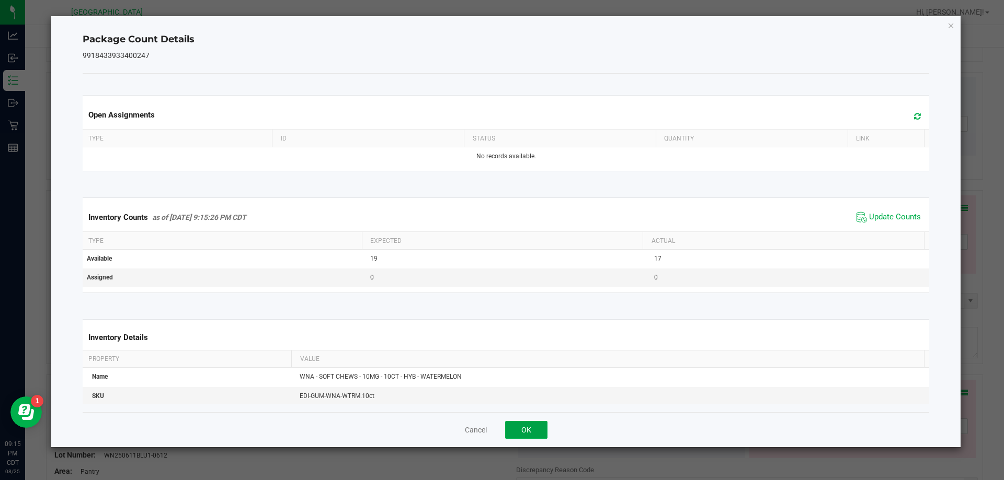
click at [530, 427] on button "OK" at bounding box center [526, 430] width 42 height 18
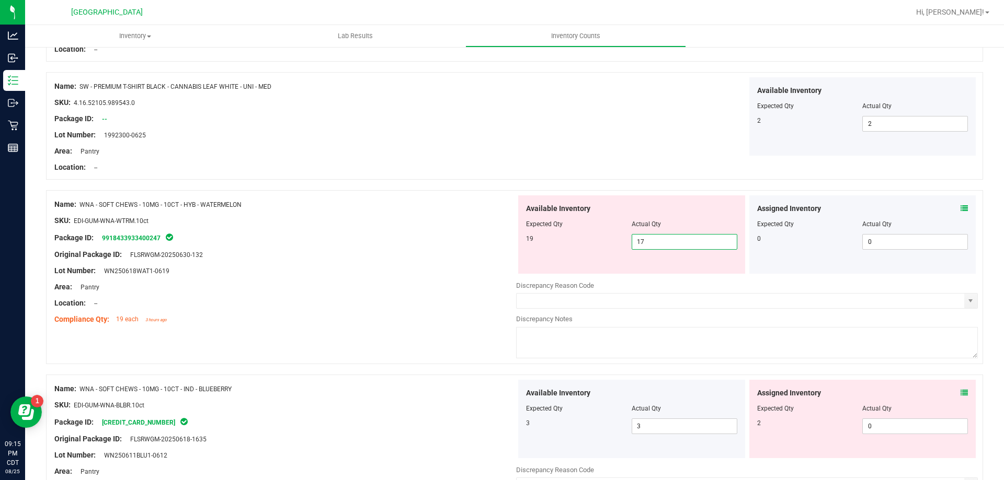
click at [705, 242] on span "17 17" at bounding box center [684, 242] width 106 height 16
type input "19"
click at [423, 286] on div "Area: Pantry" at bounding box center [285, 287] width 462 height 11
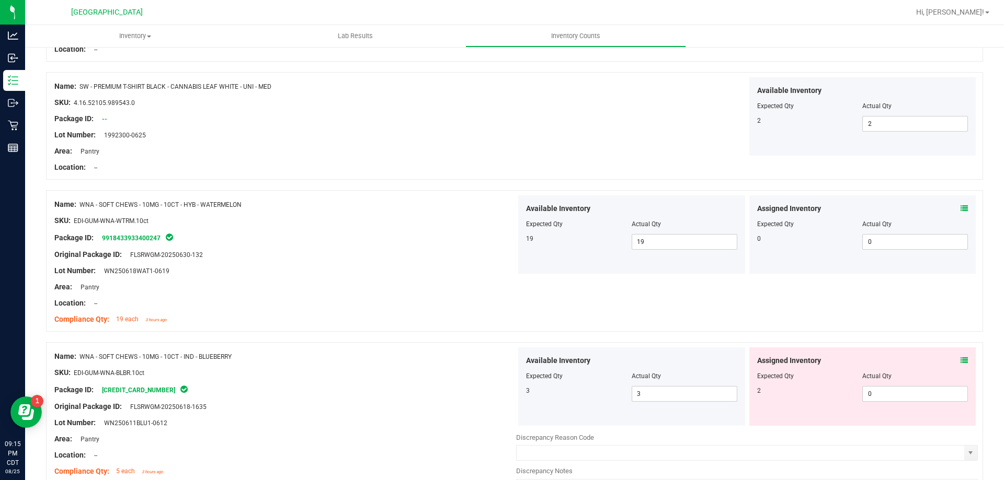
scroll to position [1045, 0]
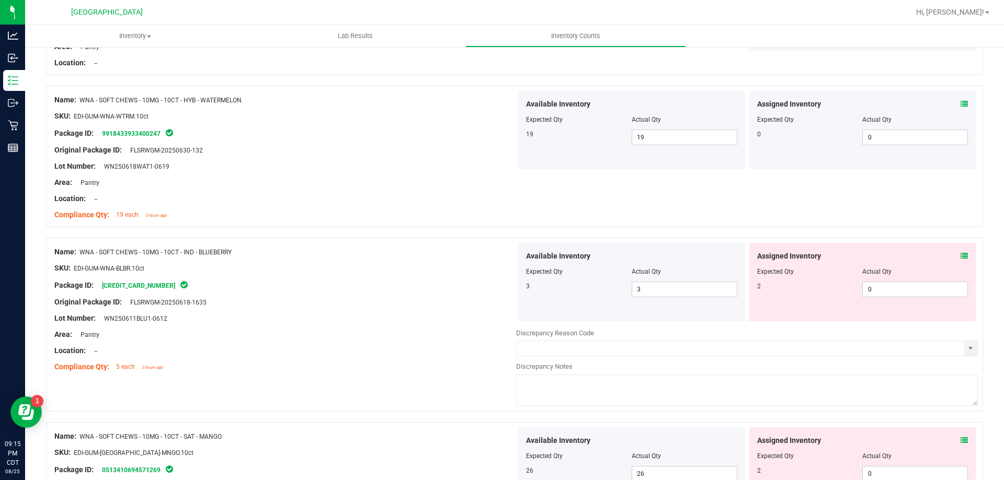
click at [961, 254] on div "Assigned Inventory Expected Qty Actual Qty 2 0 0" at bounding box center [862, 282] width 227 height 78
click at [960, 254] on icon at bounding box center [963, 255] width 7 height 7
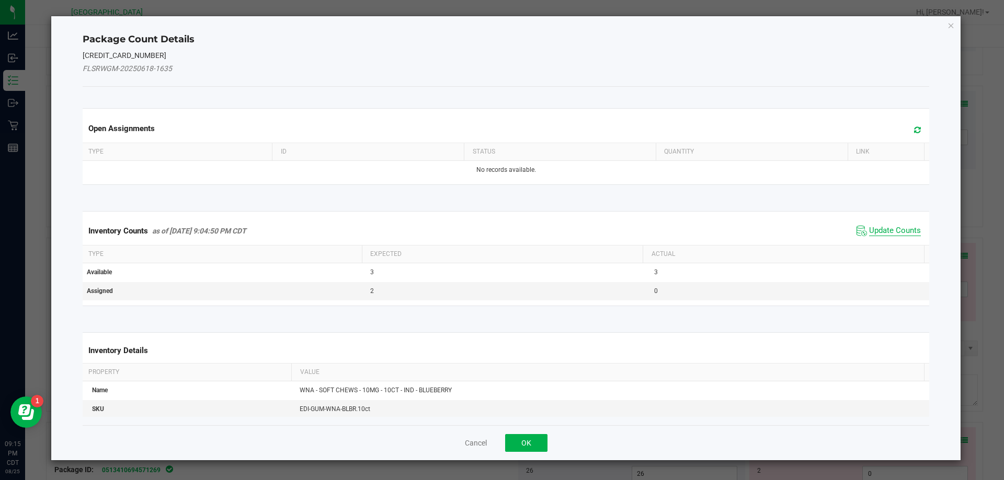
click at [907, 229] on span "Update Counts" at bounding box center [895, 231] width 52 height 10
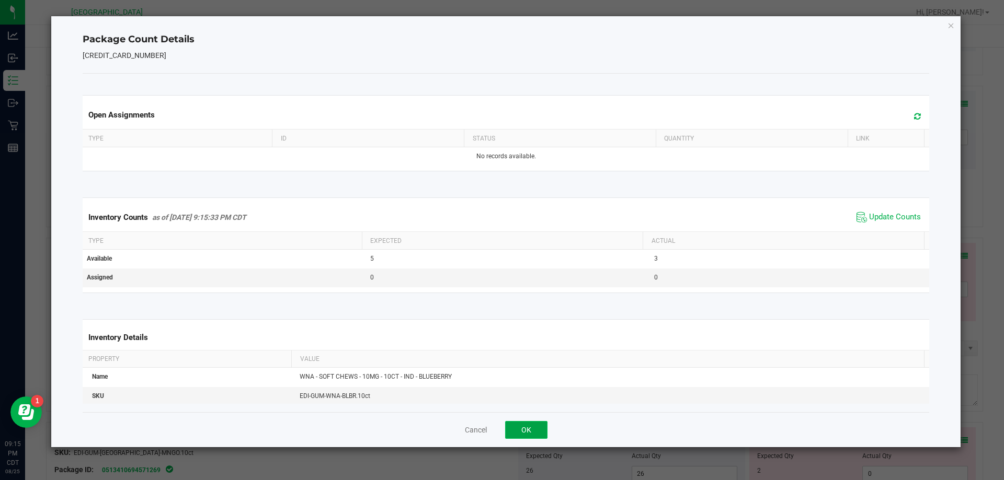
click at [529, 424] on button "OK" at bounding box center [526, 430] width 42 height 18
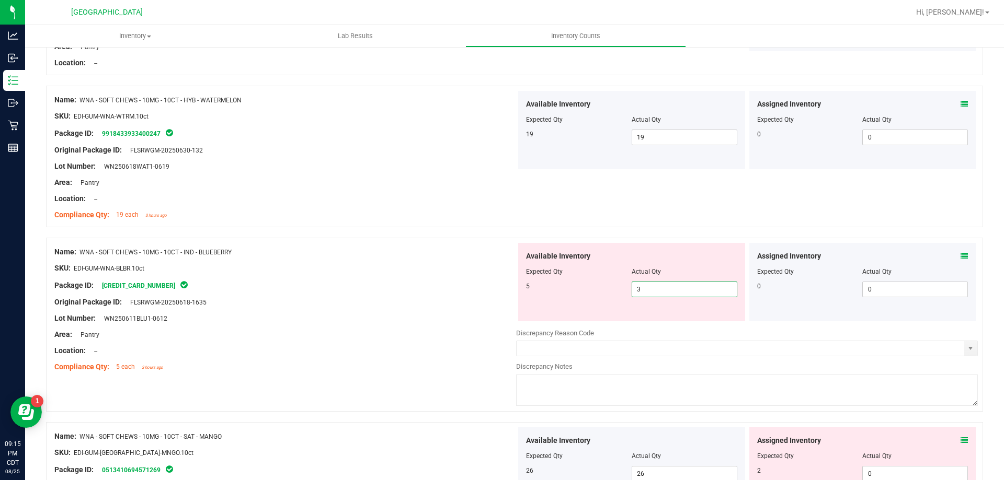
click at [682, 289] on span "3 3" at bounding box center [684, 290] width 106 height 16
type input "5"
click at [336, 288] on div "Package ID: 5335359047974758" at bounding box center [285, 285] width 462 height 13
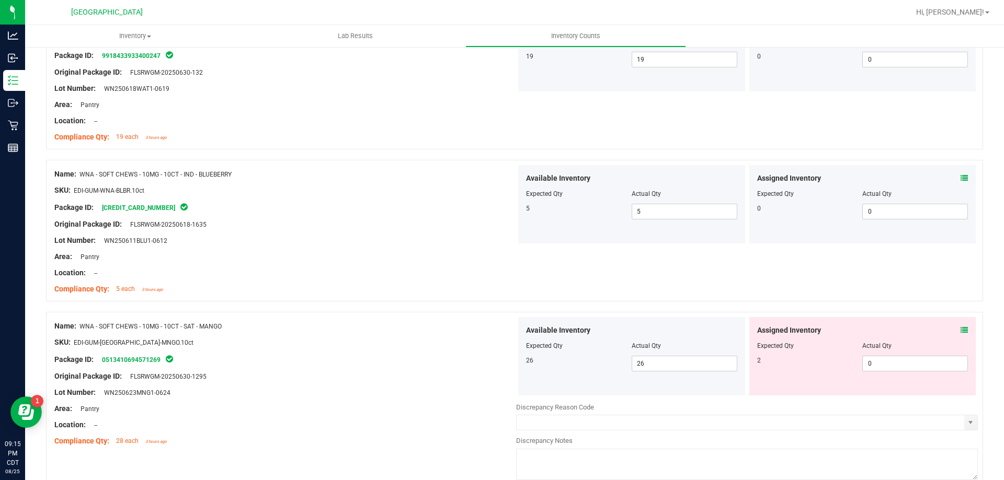
scroll to position [1255, 0]
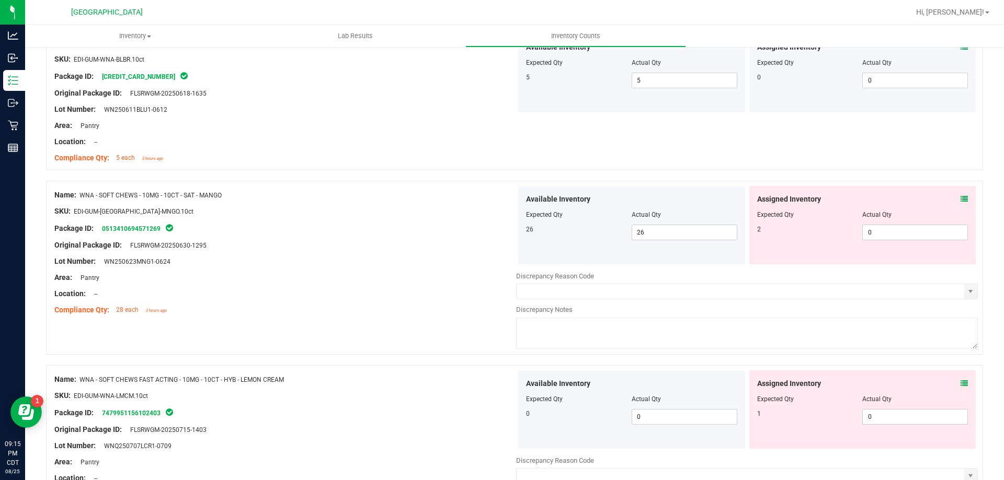
click at [952, 199] on div "Assigned Inventory" at bounding box center [862, 199] width 211 height 11
click at [960, 199] on icon at bounding box center [963, 199] width 7 height 7
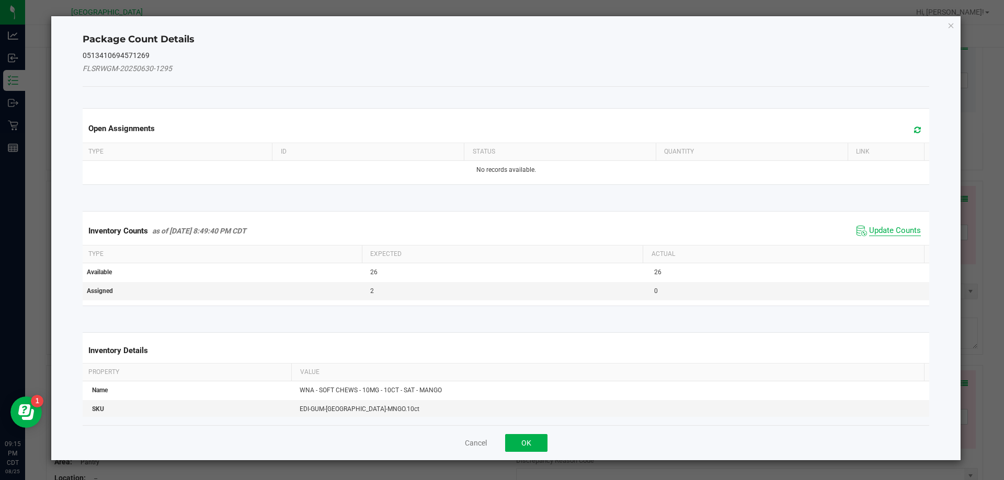
click at [887, 226] on span "Update Counts" at bounding box center [895, 231] width 52 height 10
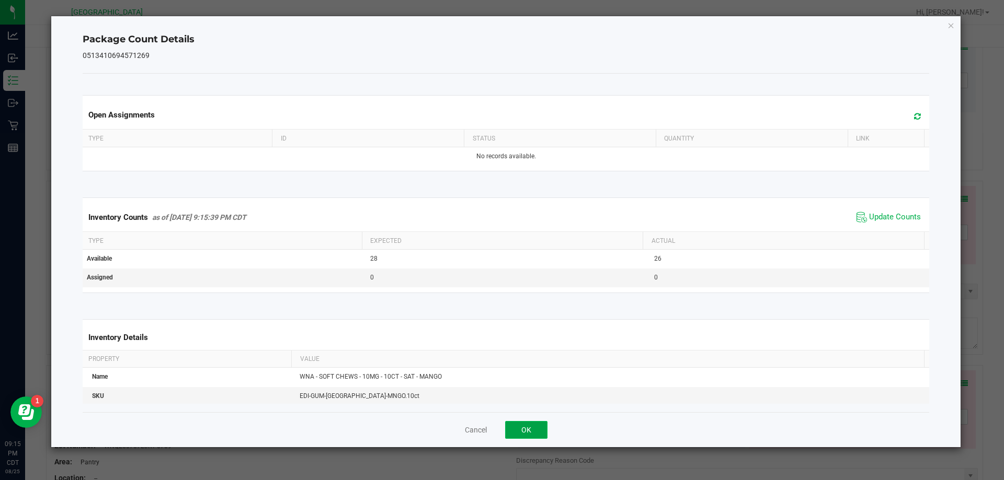
click at [531, 427] on button "OK" at bounding box center [526, 430] width 42 height 18
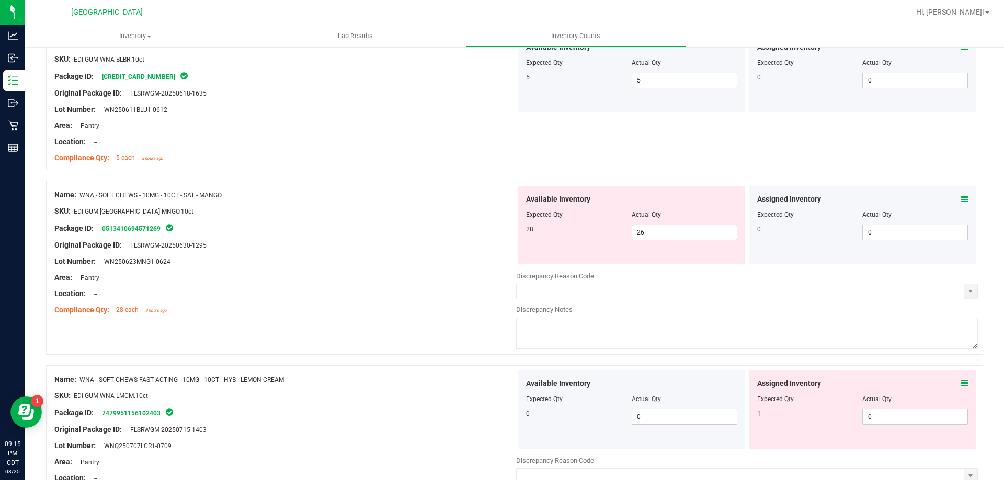
click at [694, 235] on span "26 26" at bounding box center [684, 233] width 106 height 16
type input "28"
click at [429, 242] on div "Original Package ID: FLSRWGM-20250630-1295" at bounding box center [285, 245] width 462 height 11
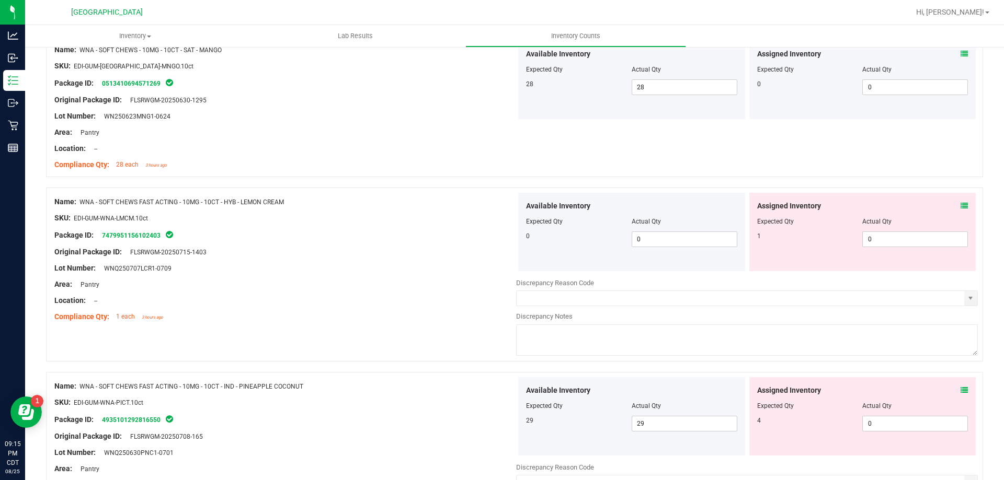
scroll to position [1411, 0]
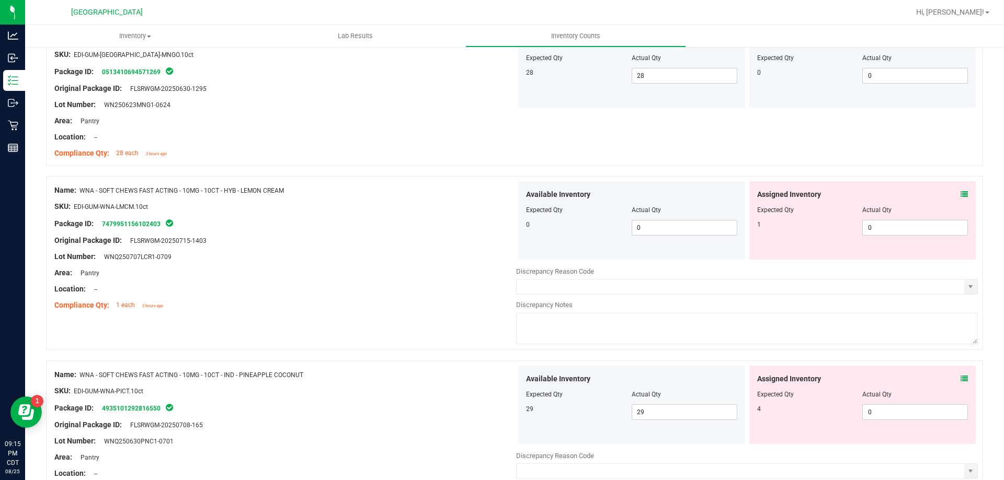
click at [960, 196] on icon at bounding box center [963, 194] width 7 height 7
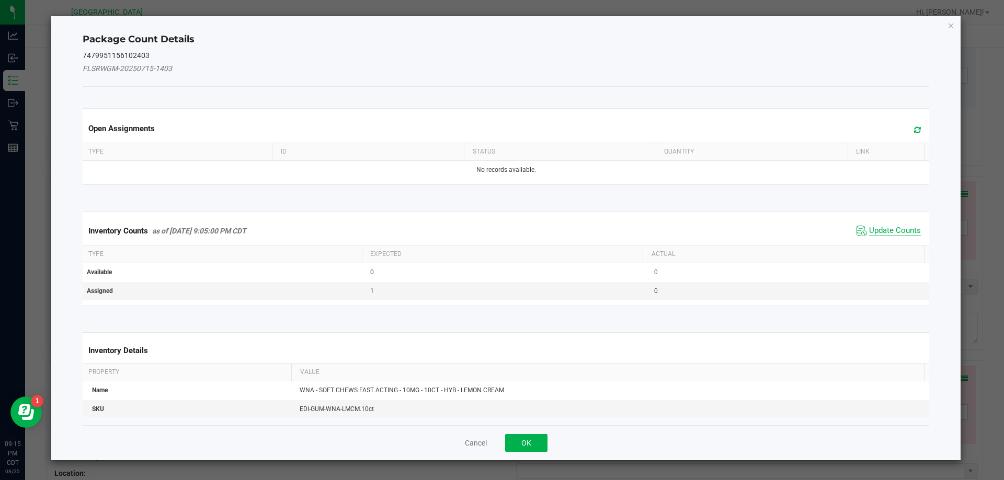
click at [889, 231] on span "Update Counts" at bounding box center [895, 231] width 52 height 10
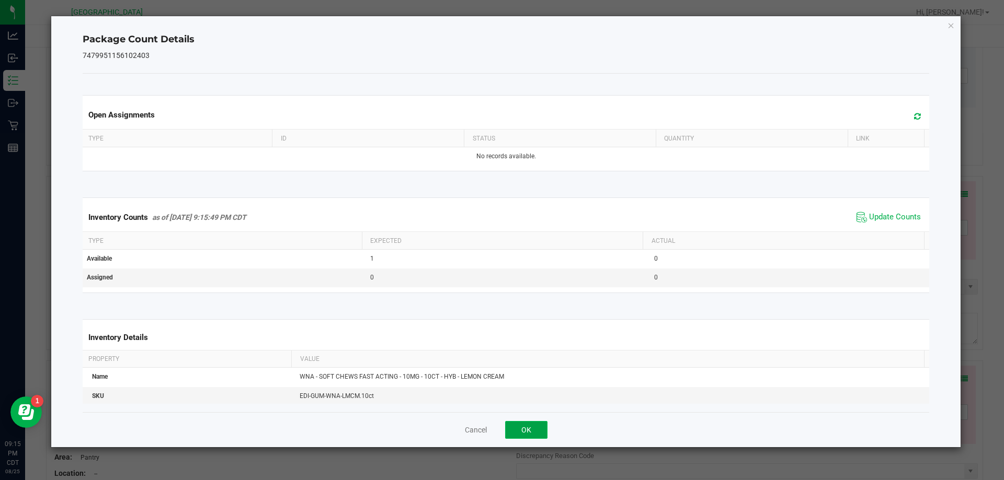
click at [533, 429] on button "OK" at bounding box center [526, 430] width 42 height 18
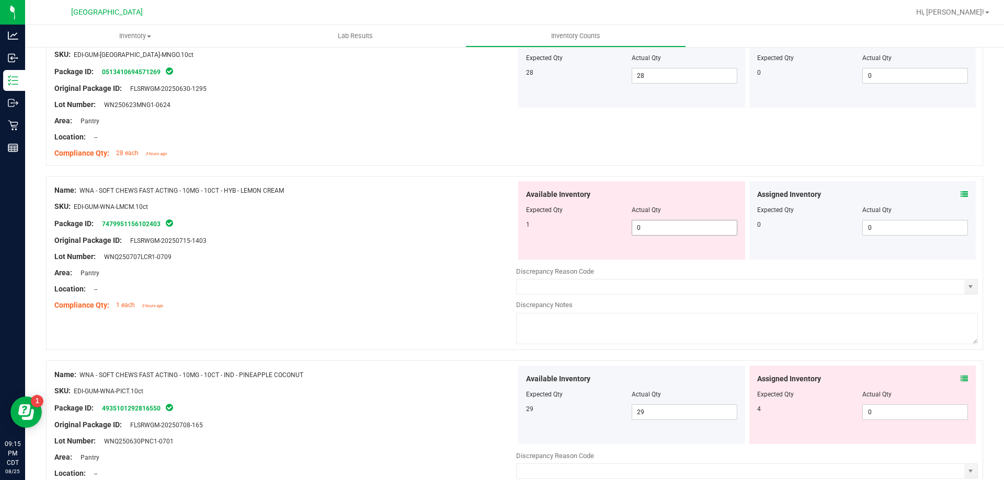
click at [674, 232] on span "0 0" at bounding box center [684, 228] width 106 height 16
type input "1"
click at [444, 301] on div "Compliance Qty: 1 each 3 hours ago" at bounding box center [285, 305] width 462 height 11
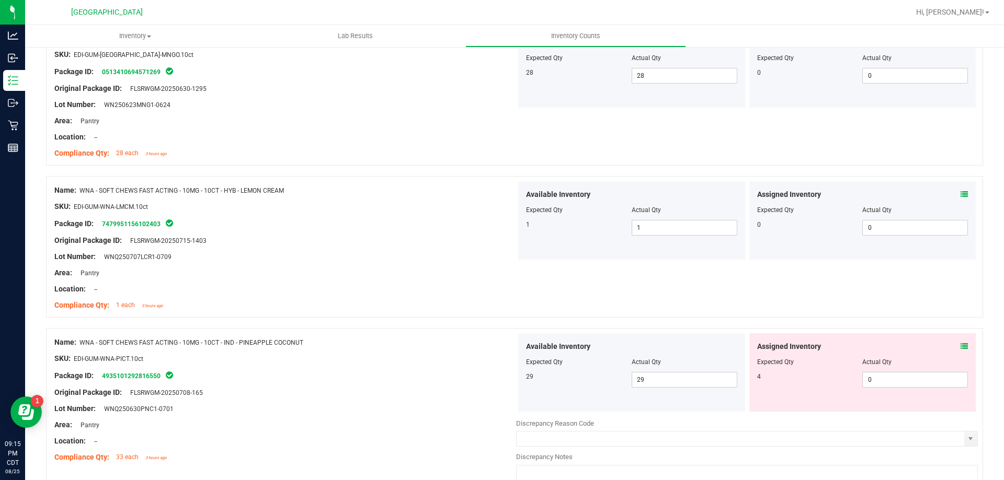
scroll to position [1568, 0]
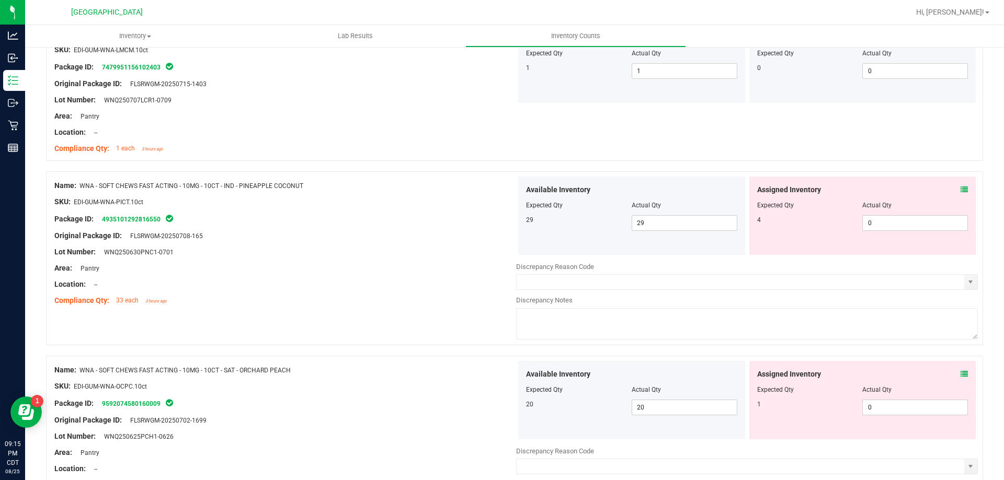
click at [960, 192] on icon at bounding box center [963, 189] width 7 height 7
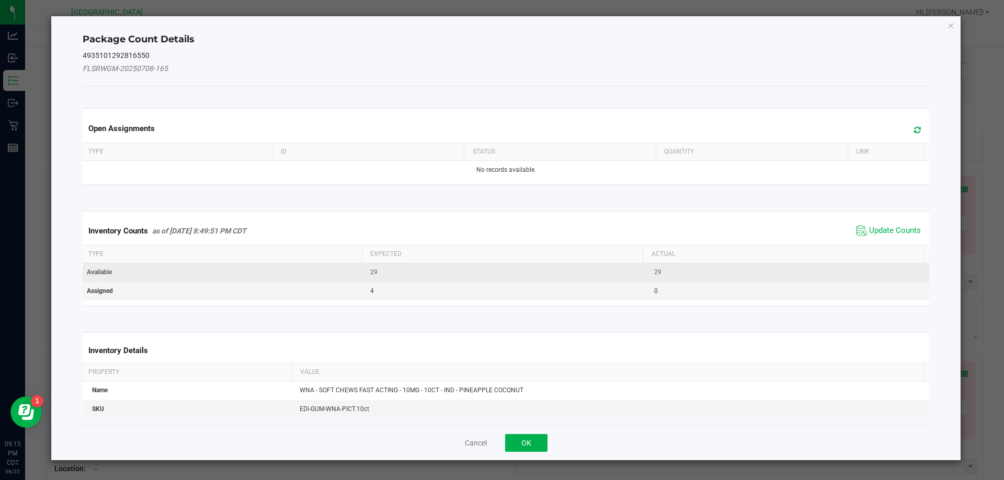
click at [882, 227] on span "Update Counts" at bounding box center [895, 231] width 52 height 10
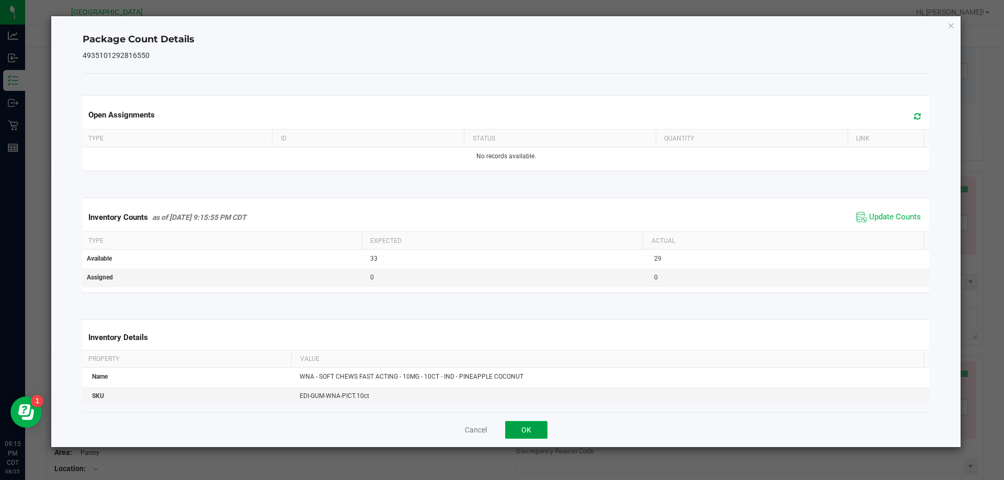
click at [543, 428] on button "OK" at bounding box center [526, 430] width 42 height 18
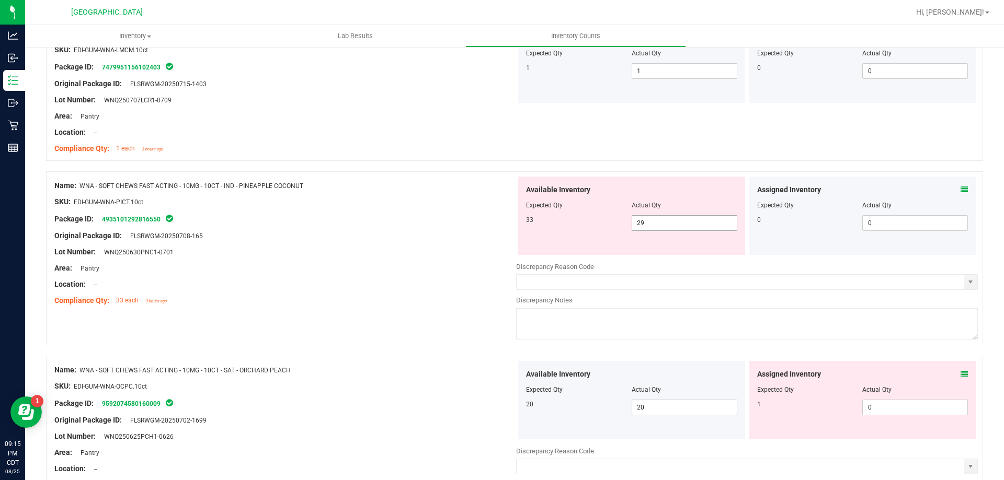
click at [702, 223] on span "29 29" at bounding box center [684, 223] width 106 height 16
type input "2"
type input "33"
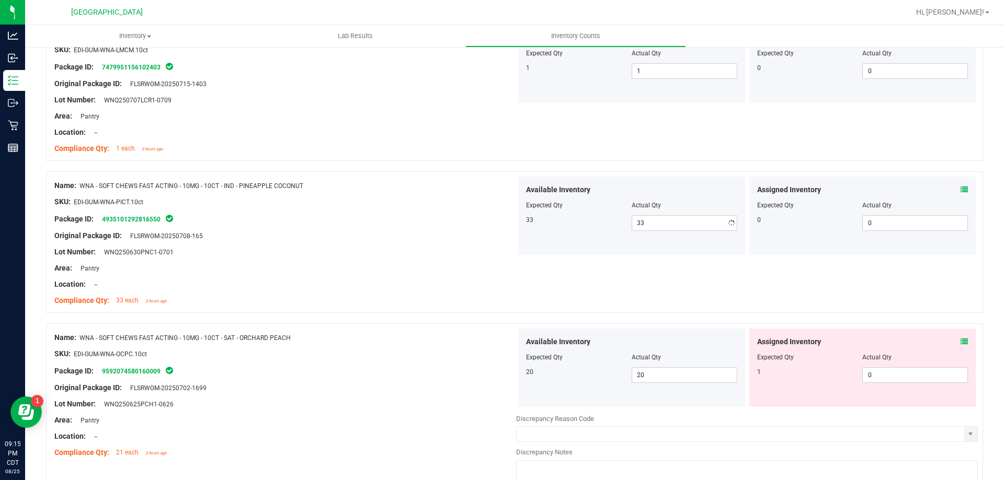
click at [360, 263] on div "Area: Pantry" at bounding box center [285, 268] width 462 height 11
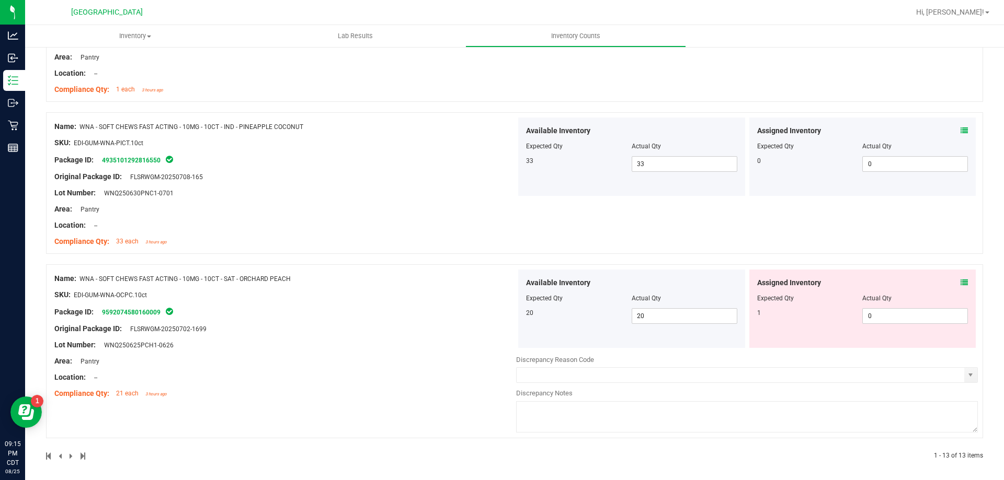
scroll to position [1631, 0]
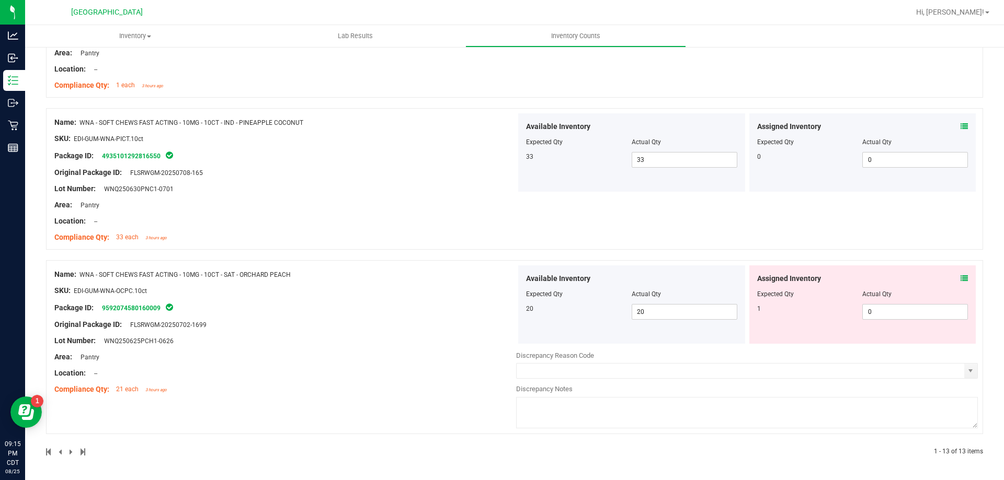
click at [960, 281] on icon at bounding box center [963, 278] width 7 height 7
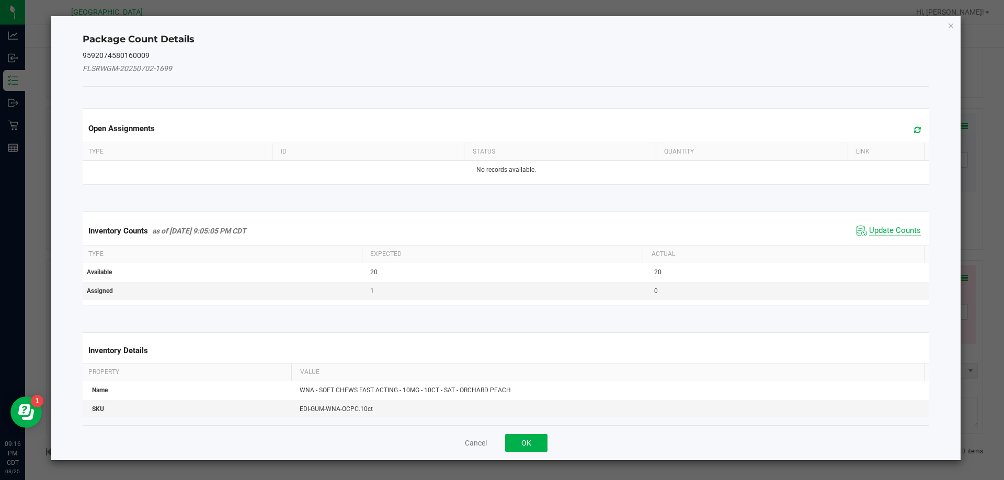
click at [881, 235] on span "Update Counts" at bounding box center [895, 231] width 52 height 10
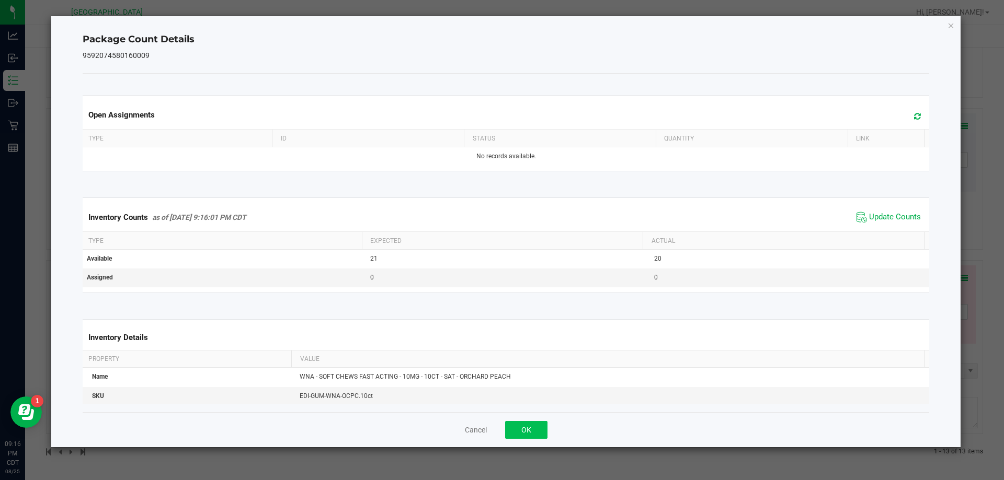
click at [524, 421] on div "Cancel OK" at bounding box center [506, 429] width 847 height 35
click at [534, 424] on button "OK" at bounding box center [526, 430] width 42 height 18
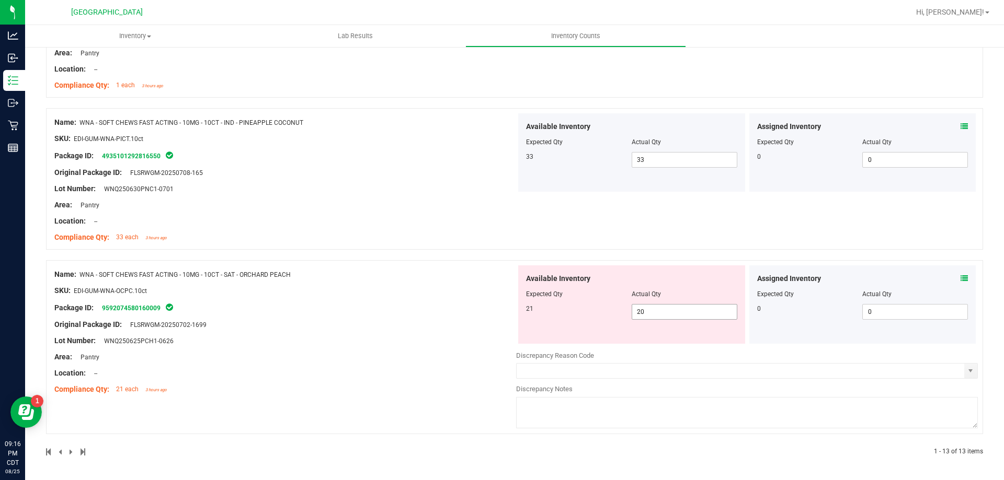
click at [689, 312] on span "20 20" at bounding box center [684, 312] width 106 height 16
type input "21"
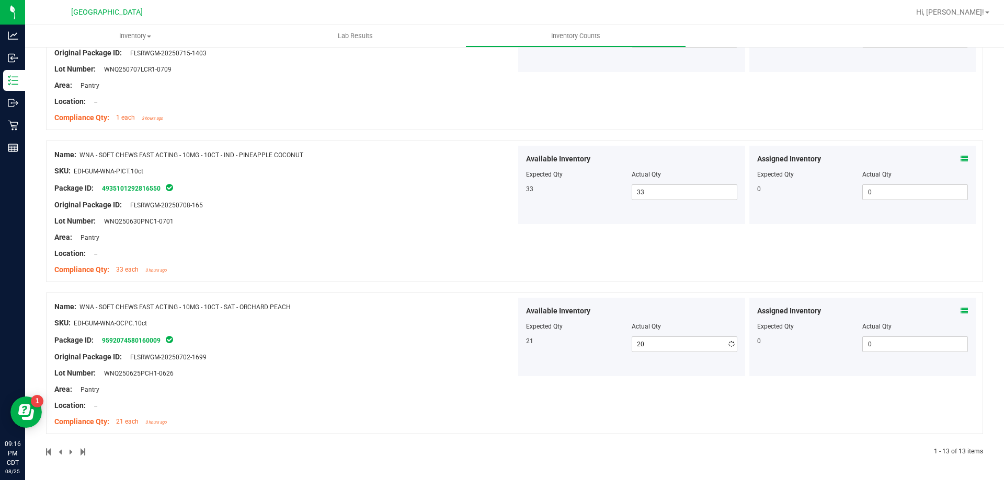
type input "21"
click at [363, 330] on div "Name: WNA - SOFT CHEWS FAST ACTING - 10MG - 10CT - SAT - ORCHARD PEACH SKU: EDI…" at bounding box center [285, 364] width 462 height 133
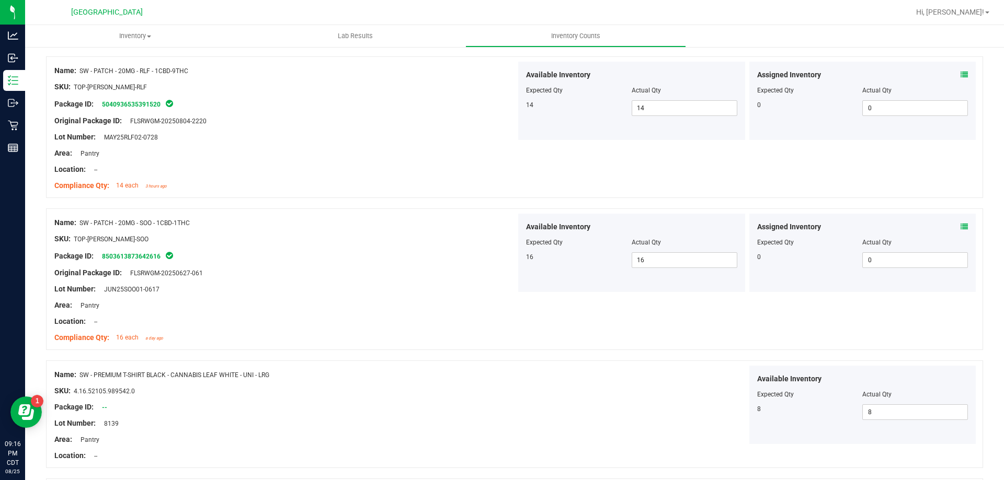
scroll to position [0, 0]
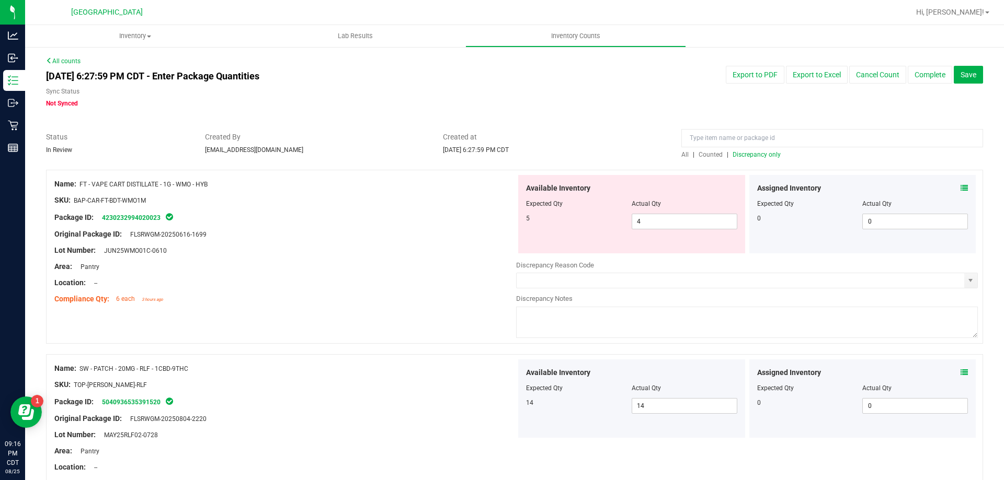
click at [758, 158] on span "Discrepancy only" at bounding box center [756, 154] width 48 height 7
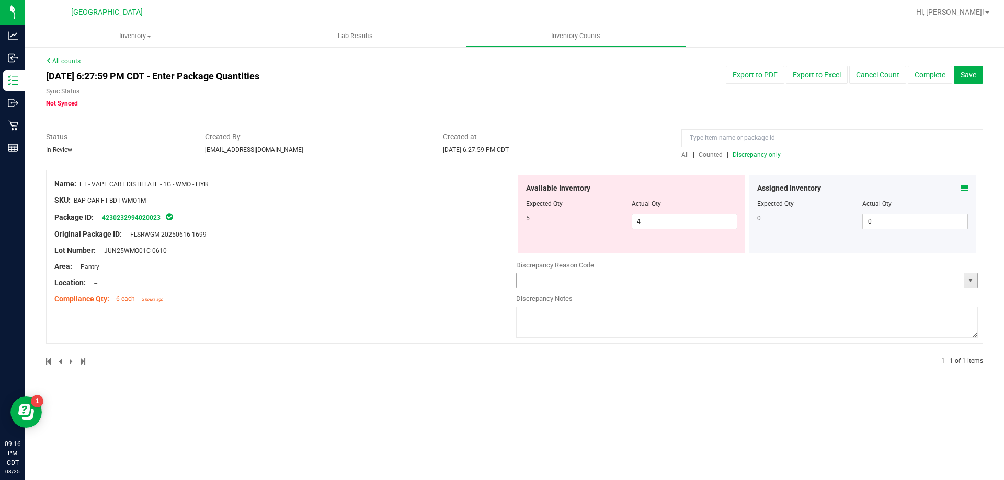
click at [557, 280] on input "text" at bounding box center [739, 280] width 447 height 15
click at [551, 321] on textarea at bounding box center [747, 322] width 462 height 31
click at [588, 277] on input "Allocation error, -1" at bounding box center [739, 280] width 447 height 15
click at [974, 286] on span "select" at bounding box center [970, 280] width 13 height 15
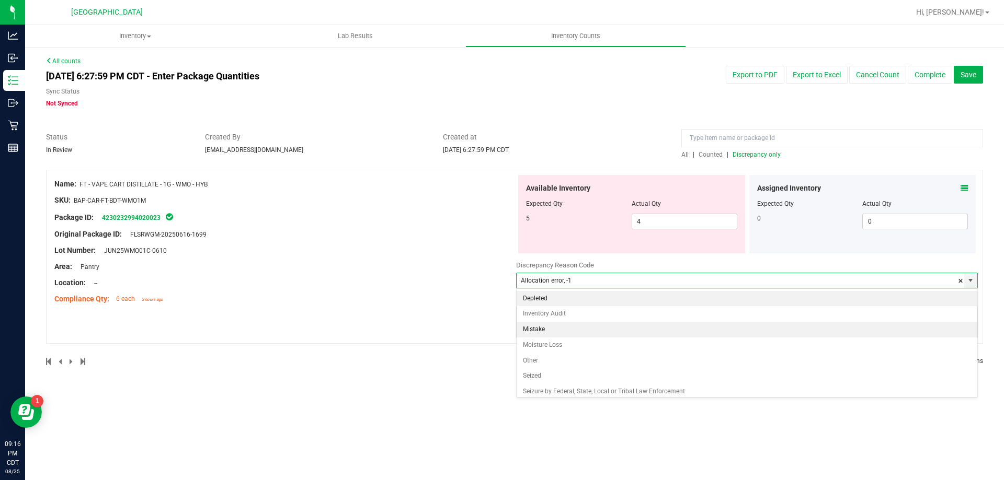
click at [539, 326] on li "Mistake" at bounding box center [746, 330] width 461 height 16
type input "Mistake"
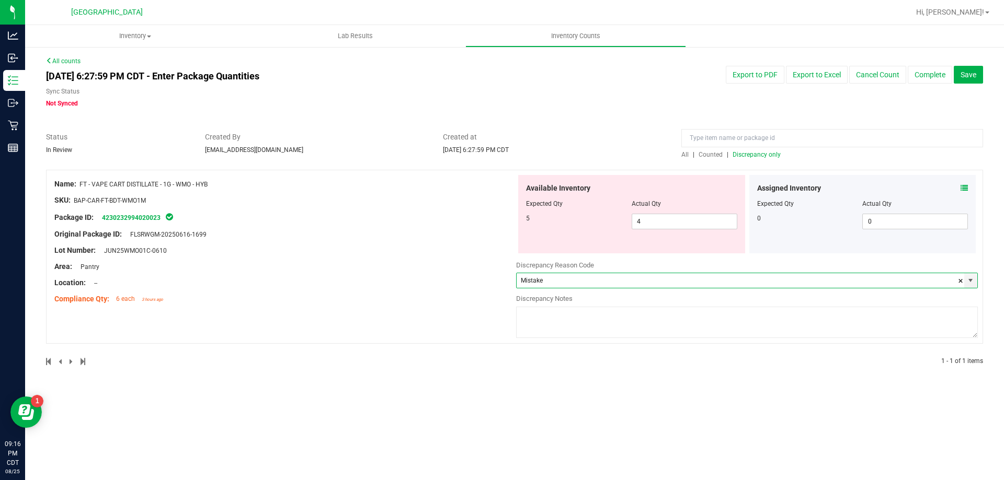
click at [560, 329] on textarea at bounding box center [747, 322] width 462 height 31
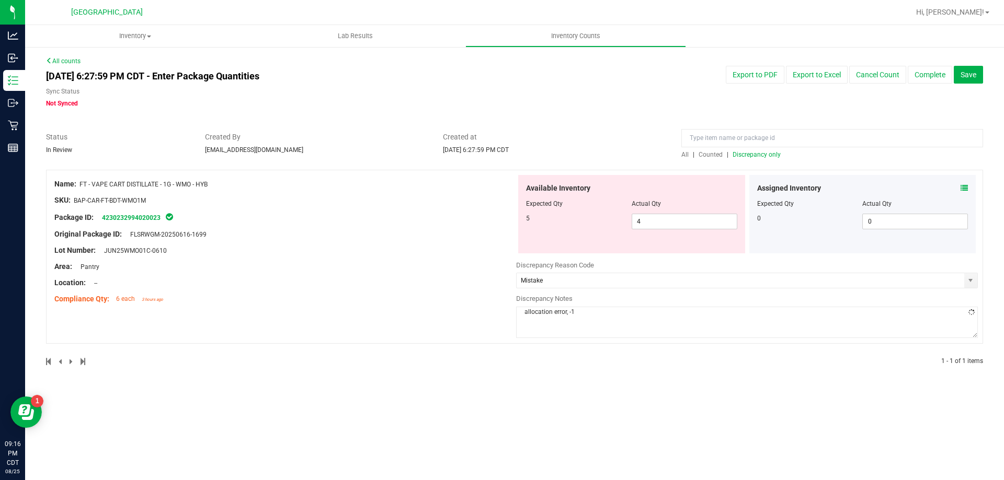
type textarea "allocation error, -1"
click at [928, 61] on div "All counts Aug 25, 2025 6:27:59 PM CDT - Enter Package Quantities Sync Status N…" at bounding box center [514, 217] width 937 height 323
click at [928, 67] on button "Complete" at bounding box center [929, 75] width 44 height 18
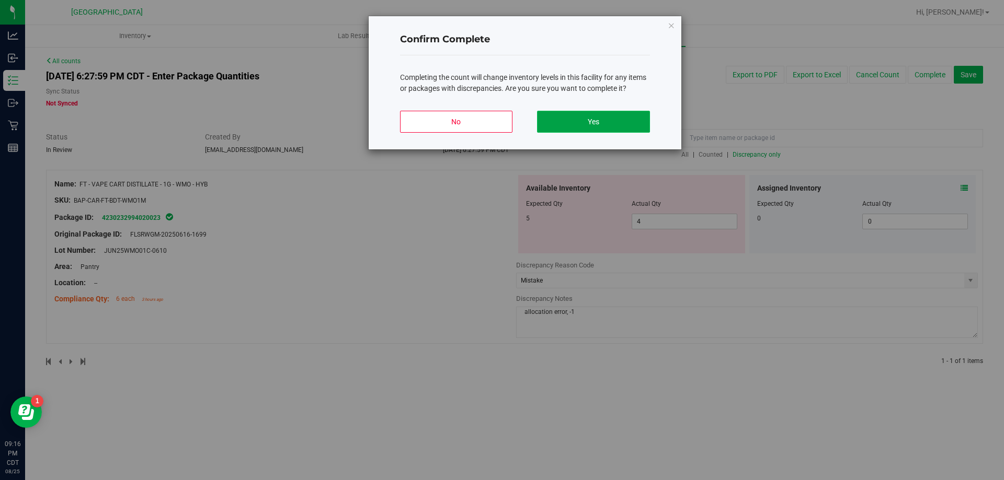
click at [562, 122] on button "Yes" at bounding box center [593, 122] width 112 height 22
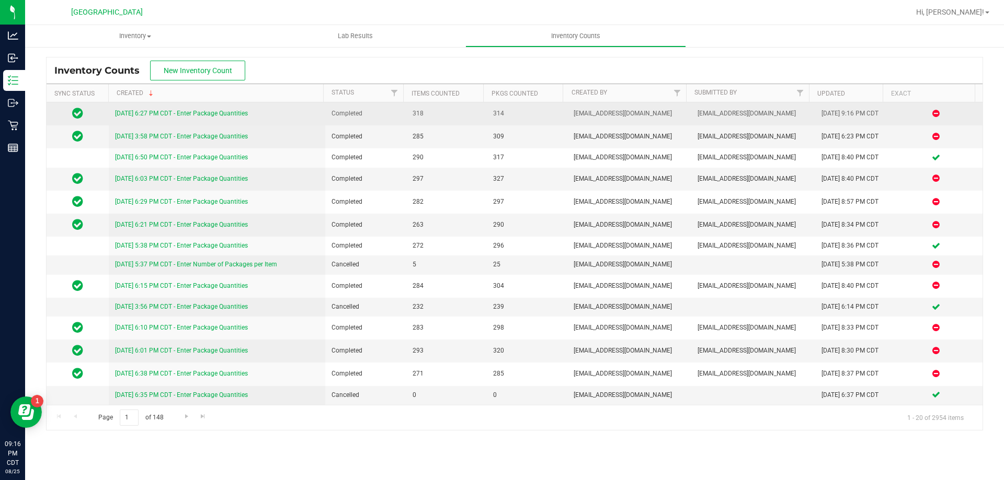
click at [206, 113] on link "[DATE] 6:27 PM CDT - Enter Package Quantities" at bounding box center [181, 113] width 133 height 7
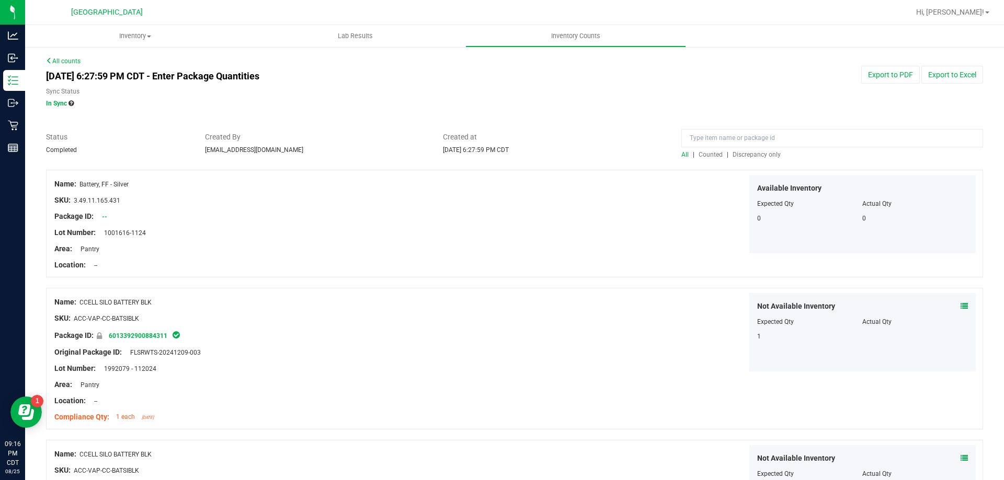
click at [70, 58] on link "All counts" at bounding box center [63, 61] width 35 height 7
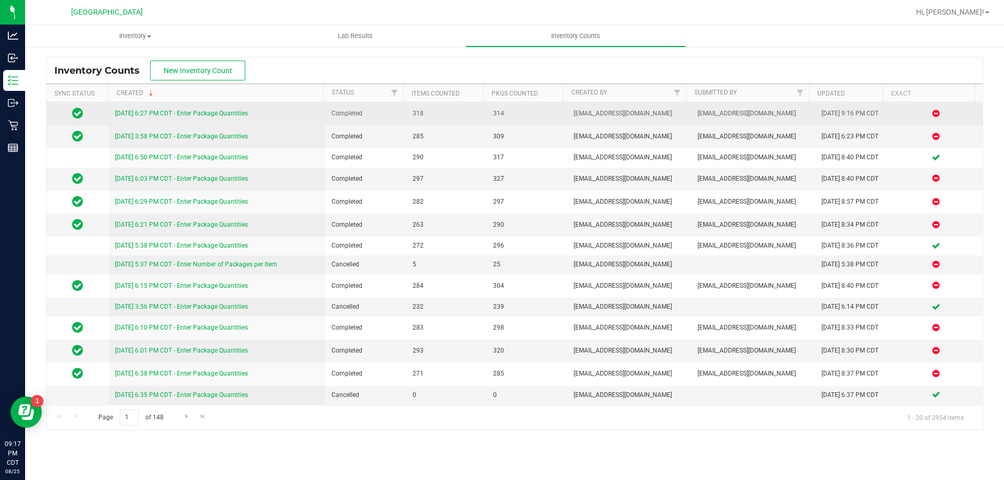
click at [214, 111] on link "[DATE] 6:27 PM CDT - Enter Package Quantities" at bounding box center [181, 113] width 133 height 7
